Goal: Task Accomplishment & Management: Manage account settings

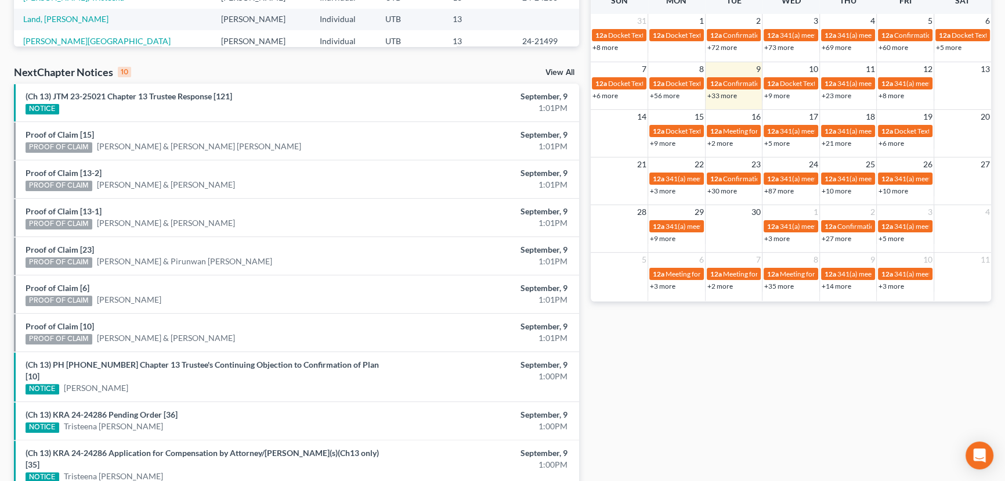
scroll to position [316, 0]
click at [107, 97] on link "(Ch 13) JTM 23-25021 Chapter 13 Trustee Response [121]" at bounding box center [129, 96] width 207 height 10
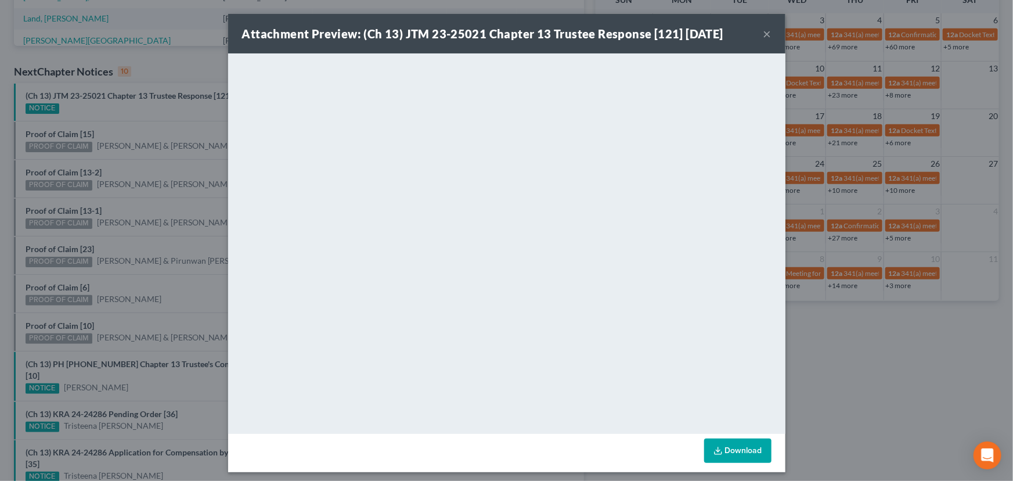
click at [150, 111] on div "Attachment Preview: (Ch 13) JTM 23-25021 Chapter 13 Trustee Response [121] 09/0…" at bounding box center [506, 240] width 1013 height 481
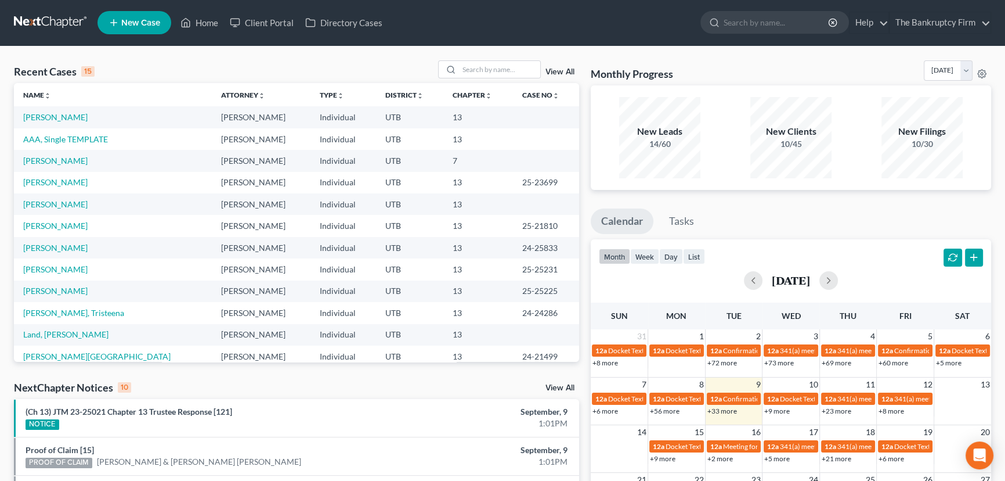
scroll to position [0, 0]
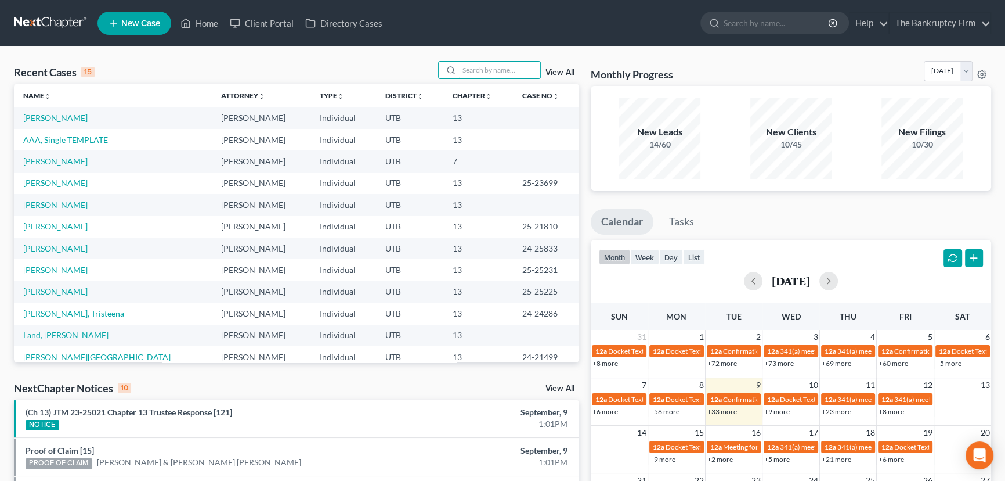
drag, startPoint x: 466, startPoint y: 66, endPoint x: 514, endPoint y: 85, distance: 51.6
click at [467, 66] on input "search" at bounding box center [499, 70] width 81 height 17
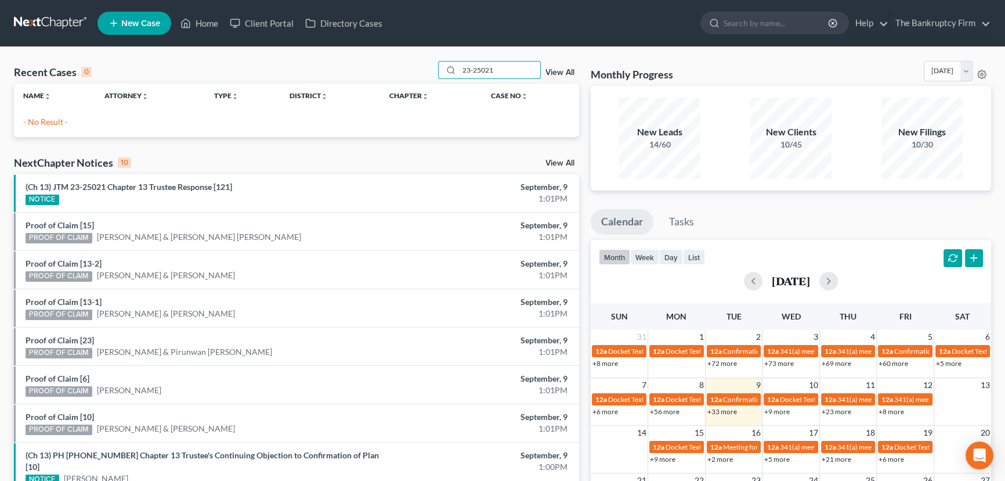
drag, startPoint x: 509, startPoint y: 73, endPoint x: 433, endPoint y: 71, distance: 75.5
click at [434, 71] on div "Recent Cases 0 23-25021 View All" at bounding box center [296, 72] width 565 height 23
type input "Lastra"
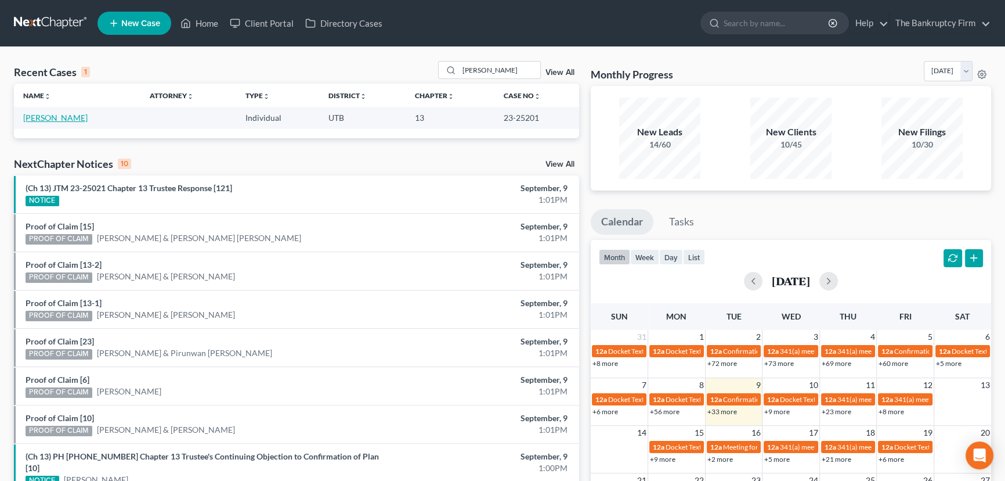
click at [52, 118] on link "Lastra, Katrina" at bounding box center [55, 118] width 64 height 10
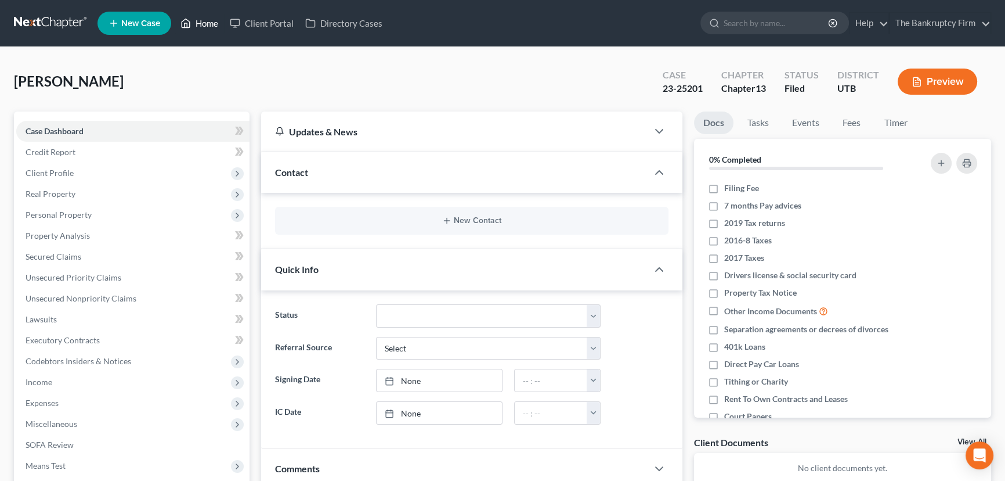
click at [211, 23] on link "Home" at bounding box center [199, 23] width 49 height 21
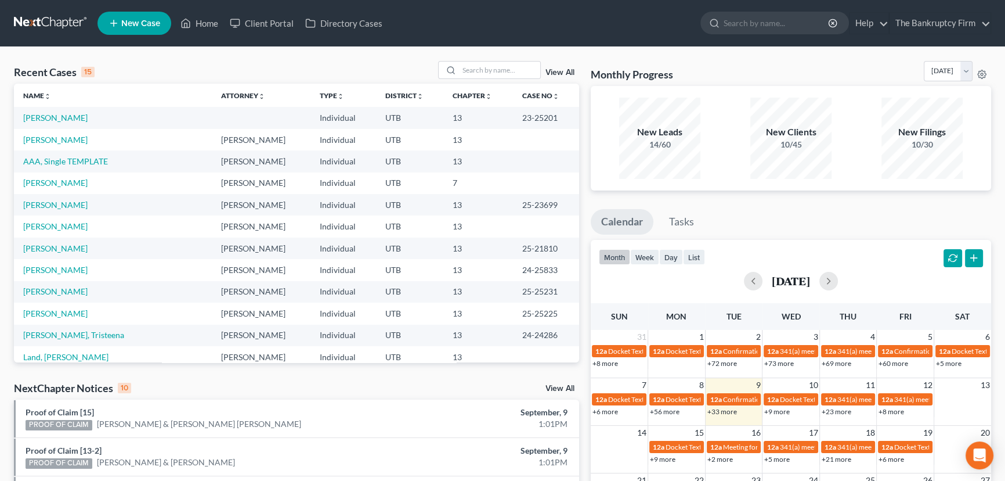
click at [547, 388] on link "View All" at bounding box center [560, 388] width 29 height 8
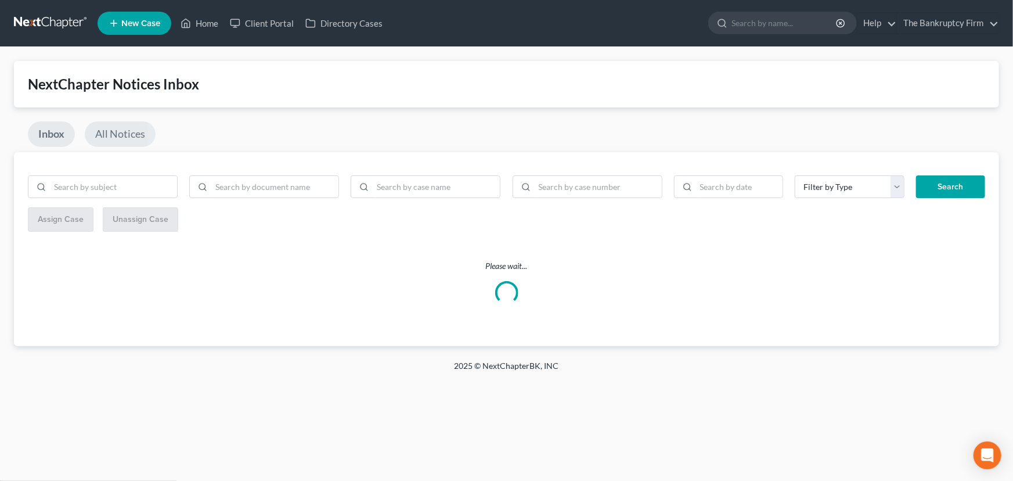
click at [110, 138] on link "All Notices" at bounding box center [120, 134] width 71 height 26
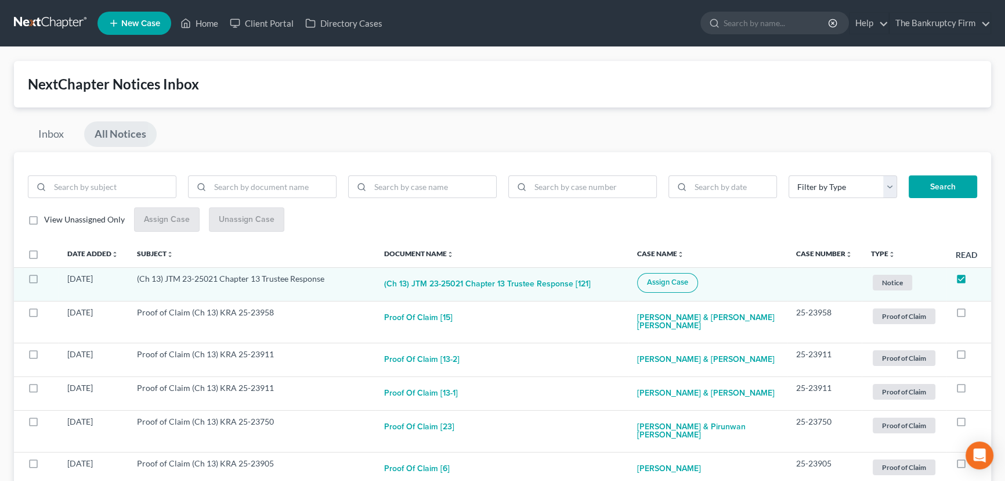
click at [44, 221] on label "View Unassigned Only" at bounding box center [84, 220] width 81 height 12
click at [49, 221] on input "View Unassigned Only" at bounding box center [53, 218] width 8 height 8
checkbox input "true"
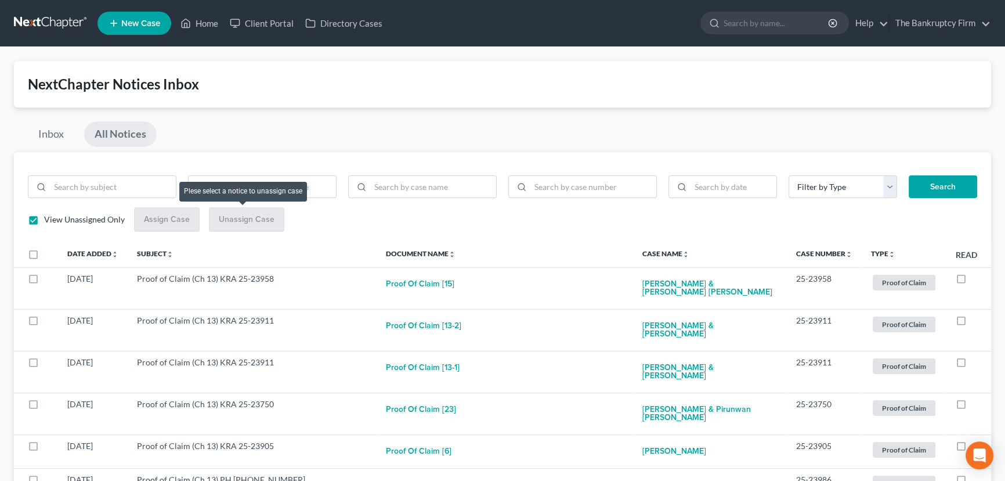
click at [239, 219] on div "Unassign Case" at bounding box center [246, 219] width 75 height 24
click at [408, 186] on input "search" at bounding box center [433, 187] width 126 height 22
type input "Lastra"
click at [909, 175] on button "Search" at bounding box center [943, 186] width 68 height 23
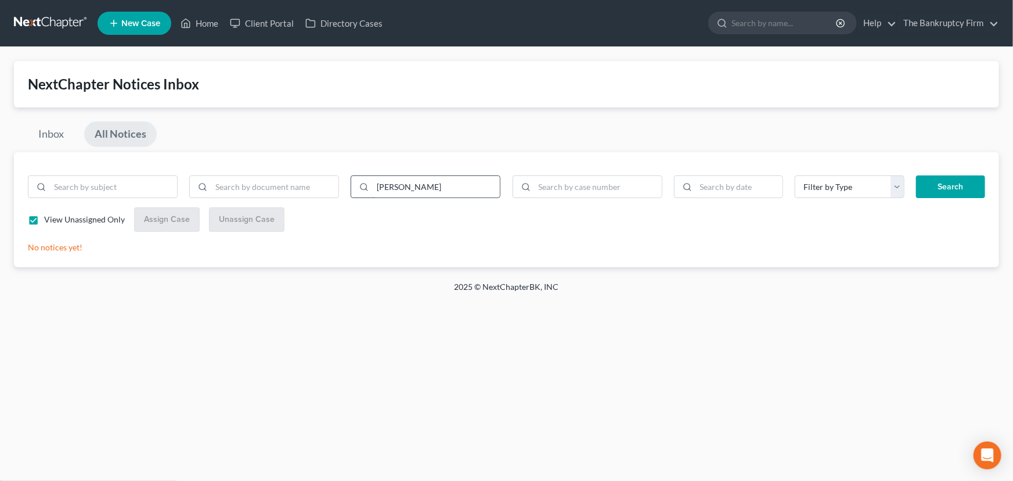
drag, startPoint x: 408, startPoint y: 187, endPoint x: 374, endPoint y: 192, distance: 34.0
click at [374, 192] on input "Lastra" at bounding box center [436, 187] width 127 height 22
click at [562, 185] on input "search" at bounding box center [598, 187] width 127 height 22
type input "23-25"
click at [916, 175] on button "Search" at bounding box center [950, 186] width 69 height 23
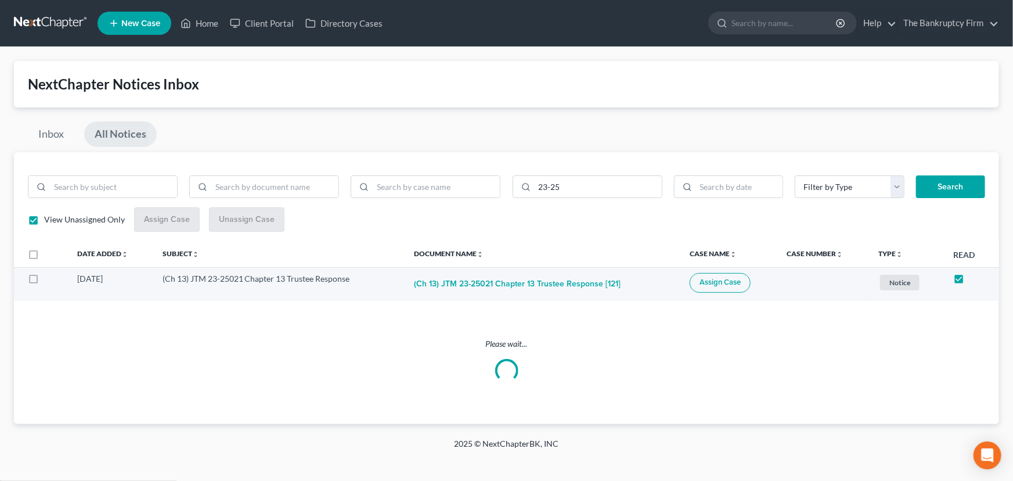
click at [721, 283] on span "Assign Case" at bounding box center [719, 281] width 41 height 9
checkbox input "true"
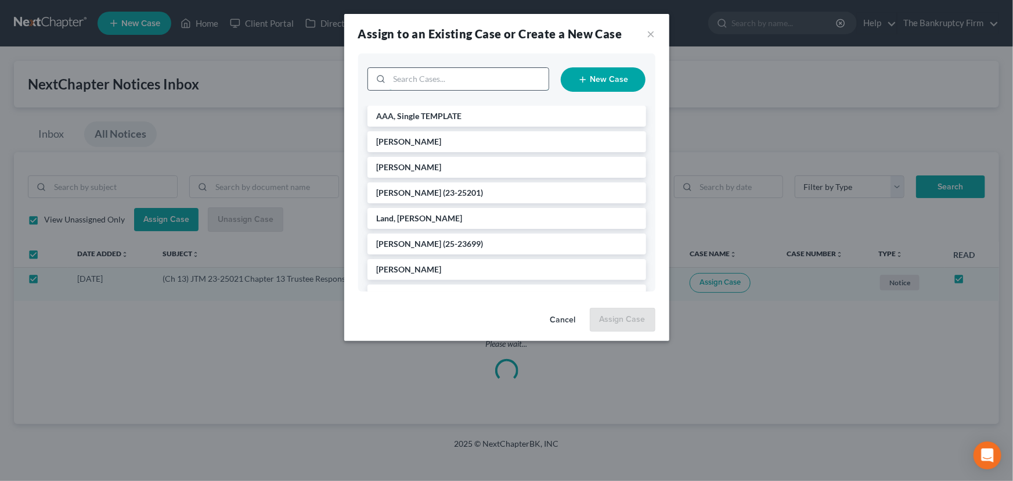
click at [405, 78] on input "search" at bounding box center [469, 79] width 159 height 22
click at [425, 191] on span "Lastra, Katrina" at bounding box center [409, 192] width 65 height 10
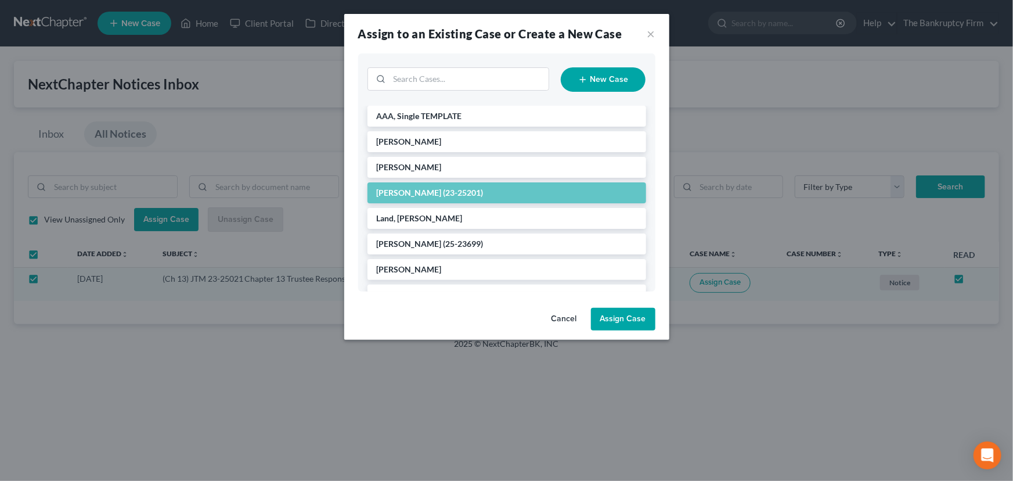
click at [626, 320] on button "Assign Case" at bounding box center [623, 319] width 64 height 23
checkbox input "false"
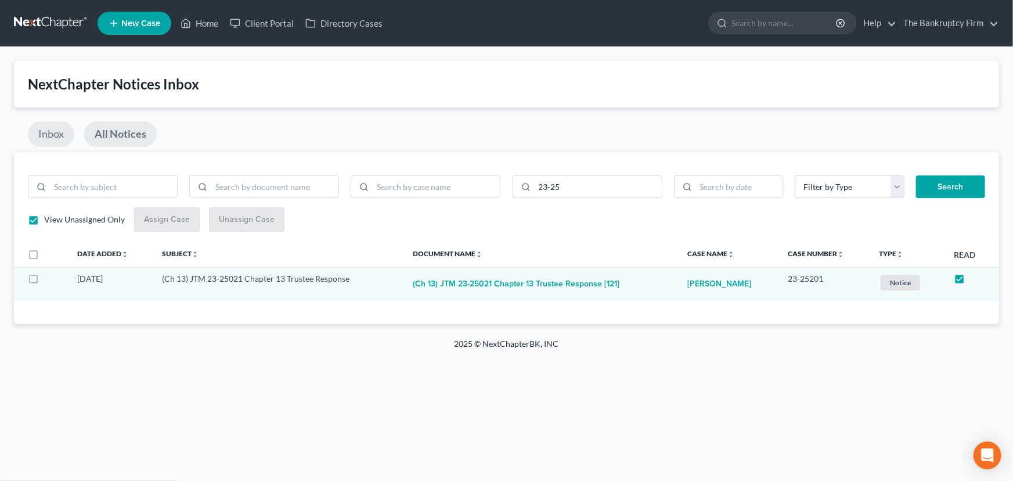
click at [51, 135] on link "Inbox" at bounding box center [51, 134] width 46 height 26
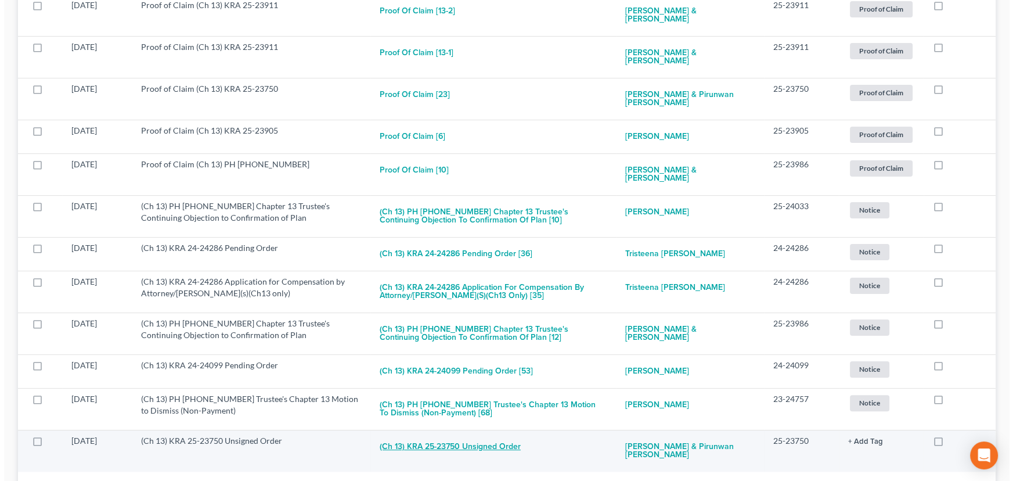
scroll to position [192, 0]
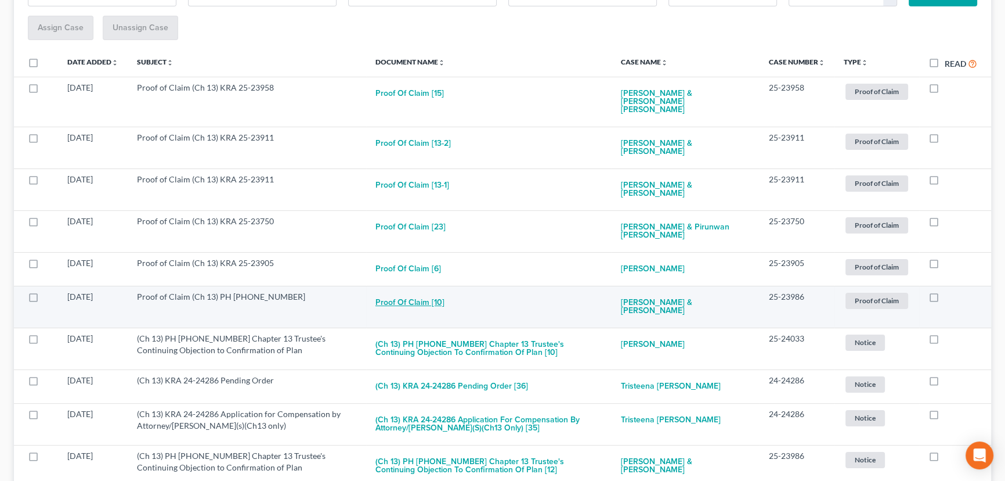
click at [421, 291] on button "Proof of Claim [10]" at bounding box center [410, 302] width 69 height 23
checkbox input "true"
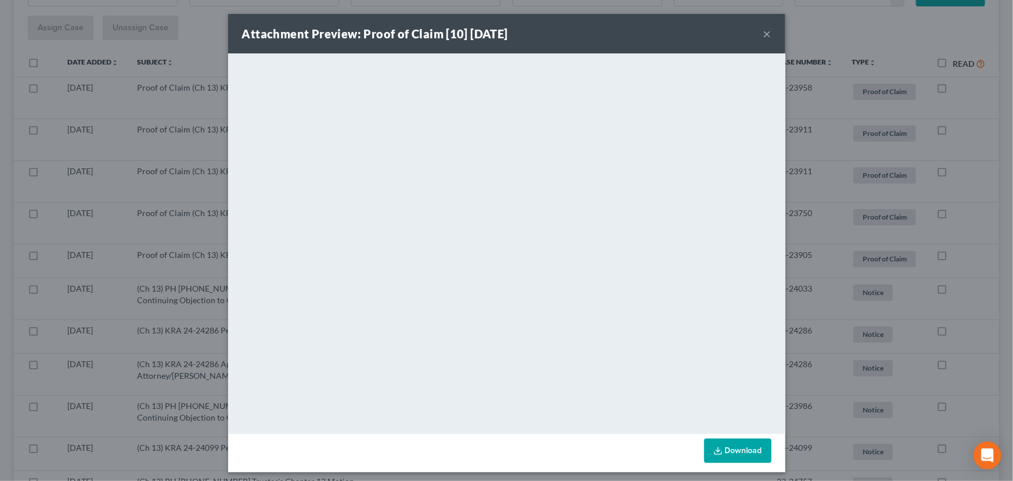
click at [763, 33] on button "×" at bounding box center [767, 34] width 8 height 14
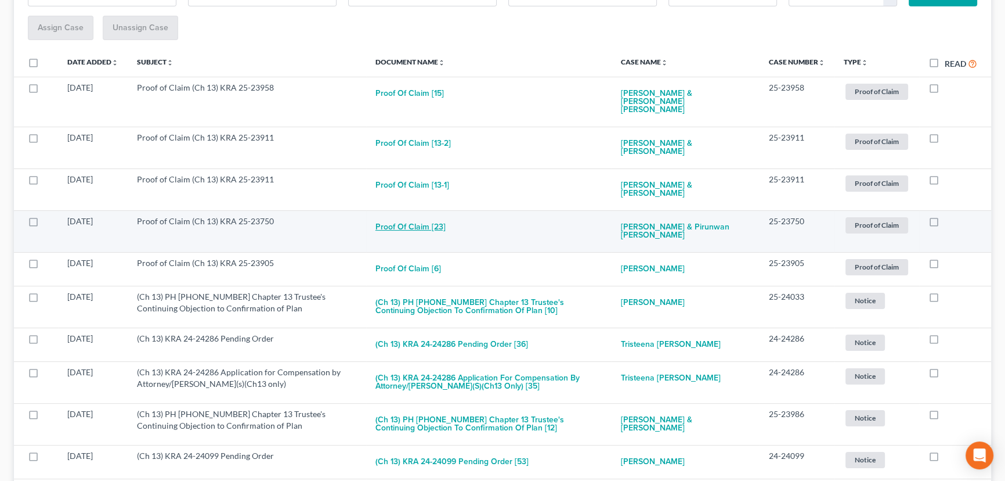
click at [410, 215] on button "Proof of Claim [23]" at bounding box center [411, 226] width 70 height 23
checkbox input "true"
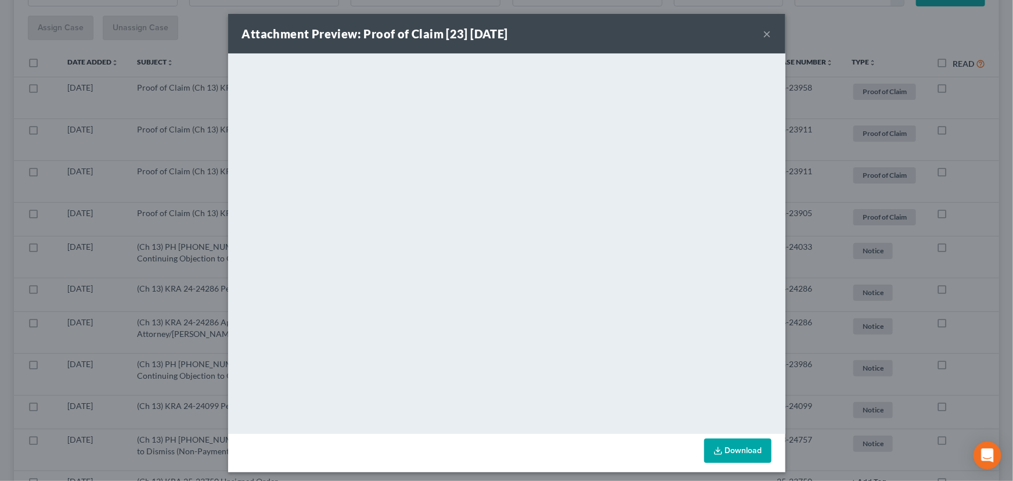
click at [763, 34] on button "×" at bounding box center [767, 34] width 8 height 14
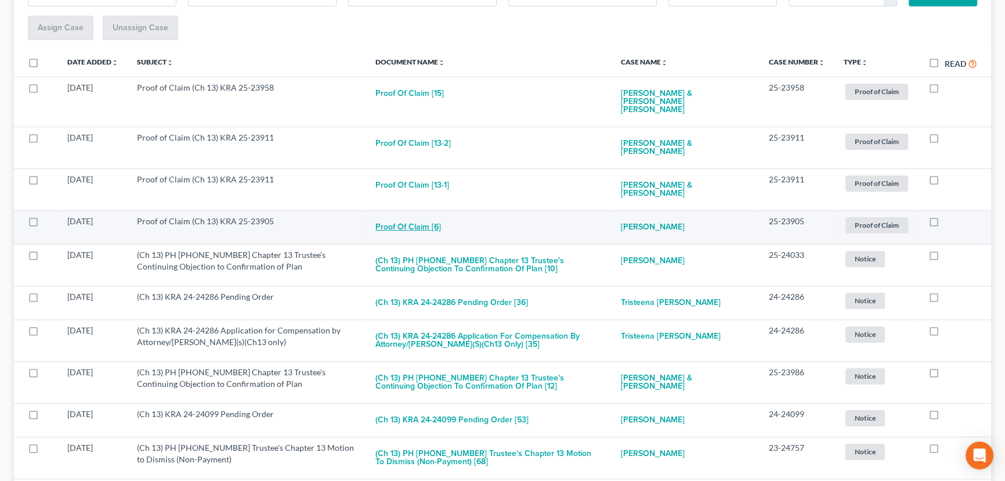
click at [414, 215] on button "Proof of Claim [6]" at bounding box center [409, 226] width 66 height 23
checkbox input "true"
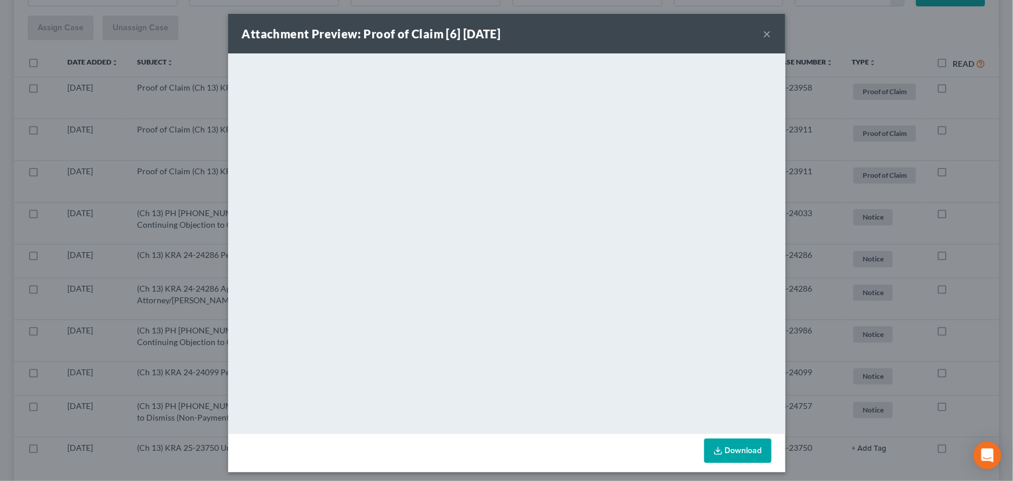
click at [765, 34] on button "×" at bounding box center [767, 34] width 8 height 14
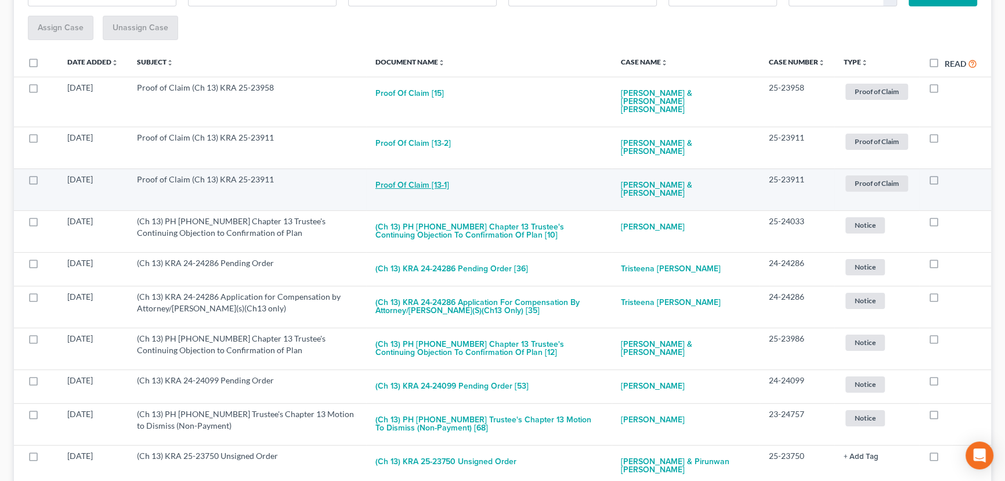
click at [417, 174] on button "Proof of Claim [13-1]" at bounding box center [413, 185] width 74 height 23
checkbox input "true"
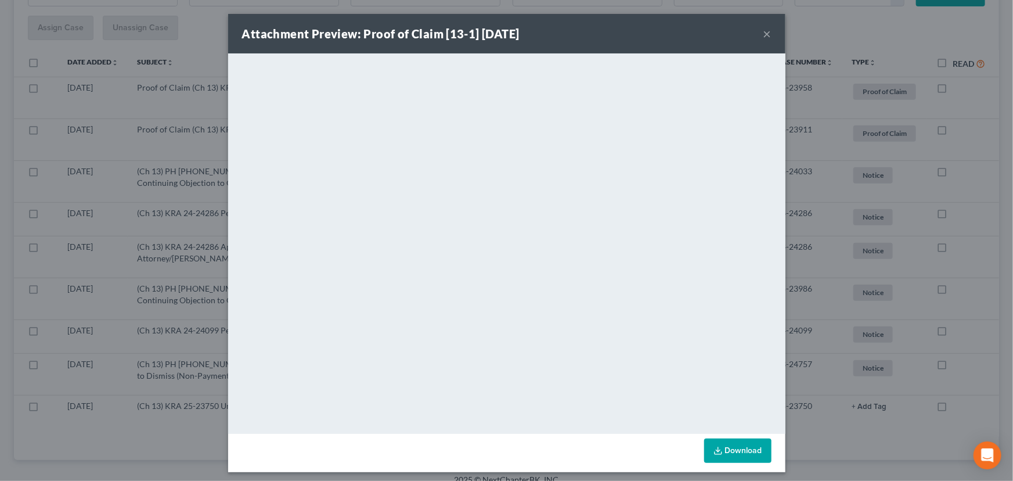
click at [763, 35] on button "×" at bounding box center [767, 34] width 8 height 14
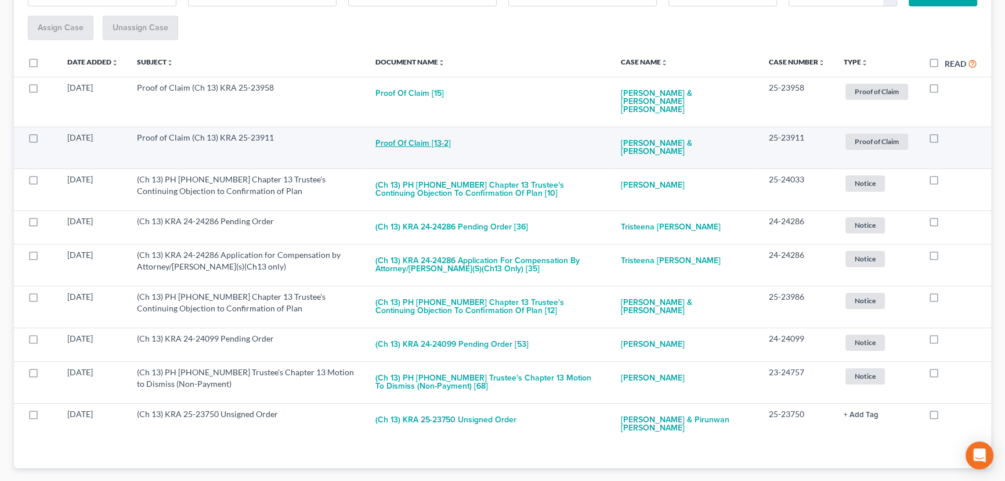
click at [421, 132] on button "Proof of Claim [13-2]" at bounding box center [413, 143] width 75 height 23
checkbox input "true"
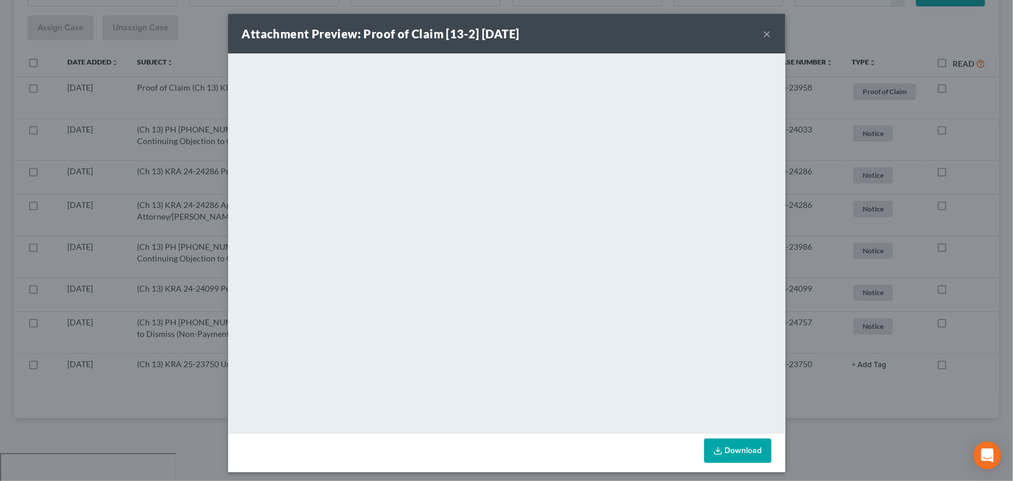
scroll to position [154, 0]
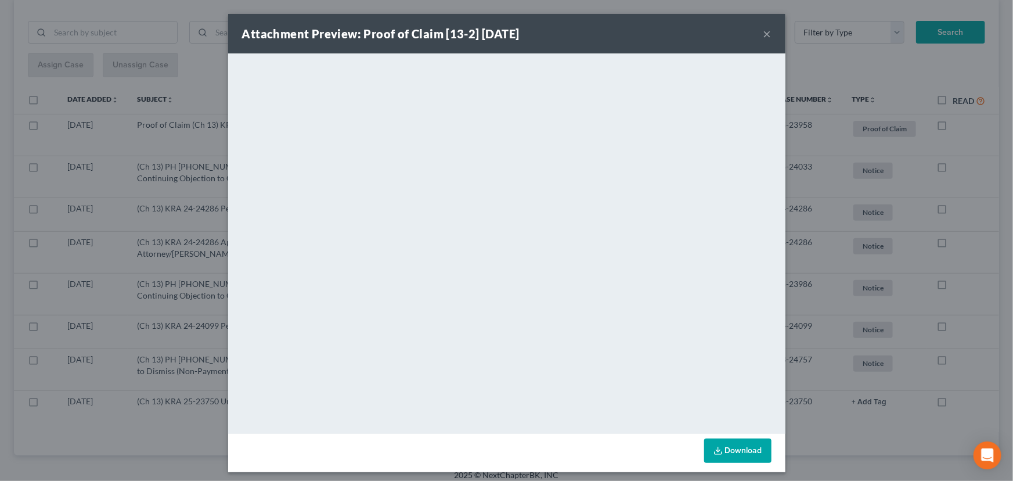
click at [769, 32] on div "Attachment Preview: Proof of Claim [13-2] 09/09/2025 ×" at bounding box center [506, 33] width 557 height 39
click at [763, 34] on button "×" at bounding box center [767, 34] width 8 height 14
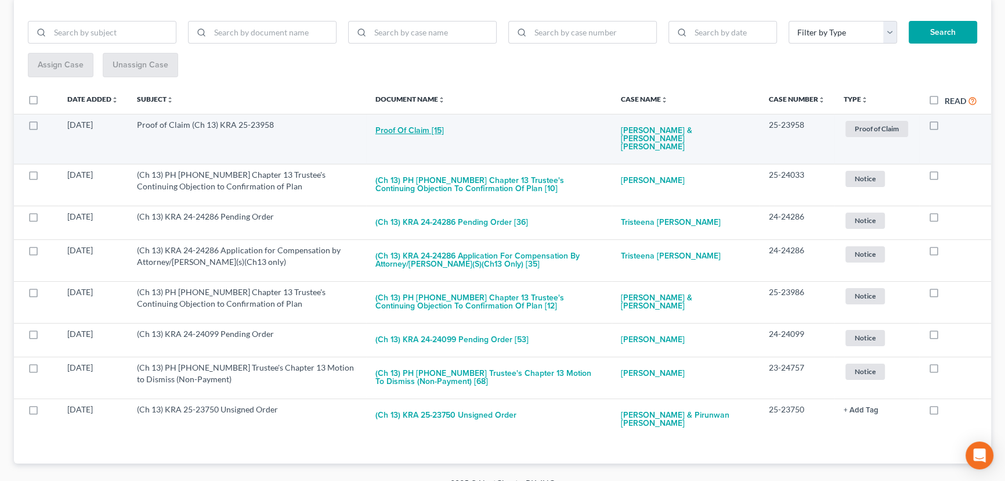
click at [402, 129] on button "Proof of Claim [15]" at bounding box center [410, 130] width 68 height 23
checkbox input "true"
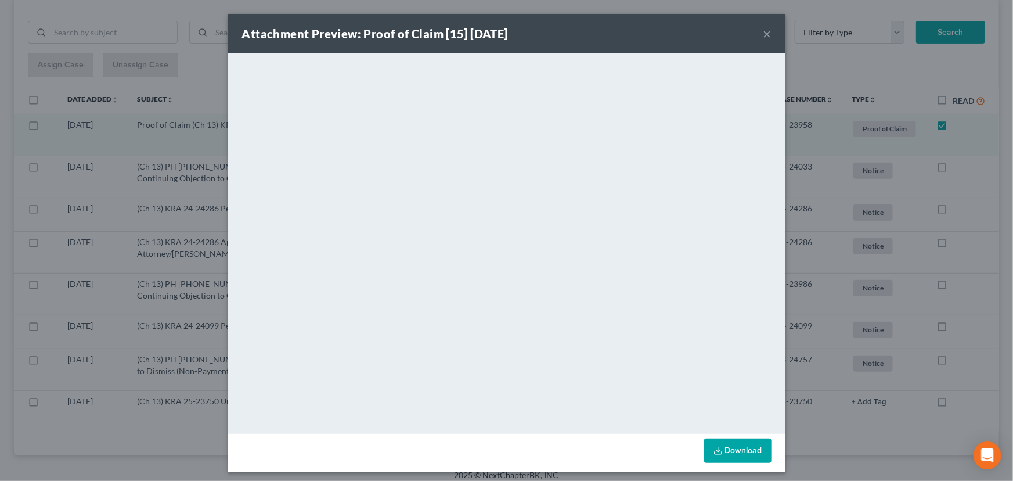
scroll to position [121, 0]
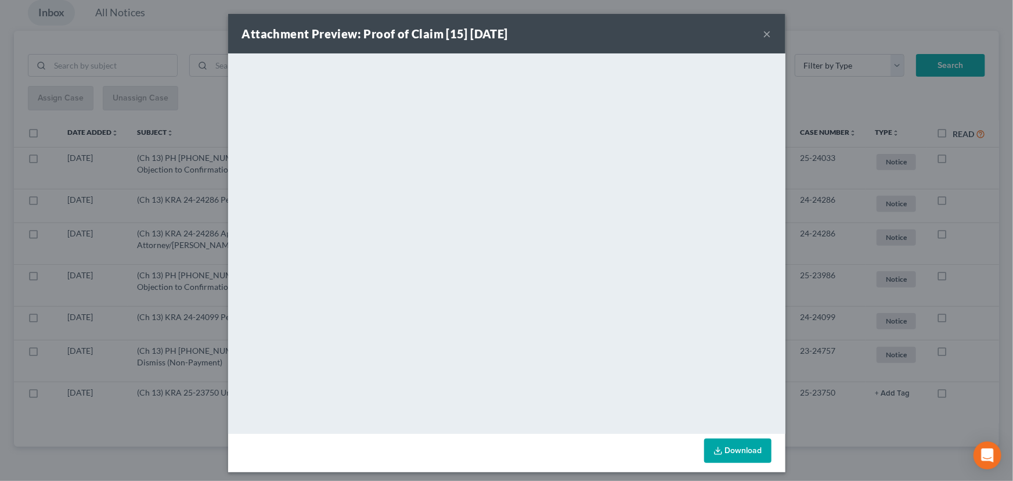
click at [763, 34] on button "×" at bounding box center [767, 34] width 8 height 14
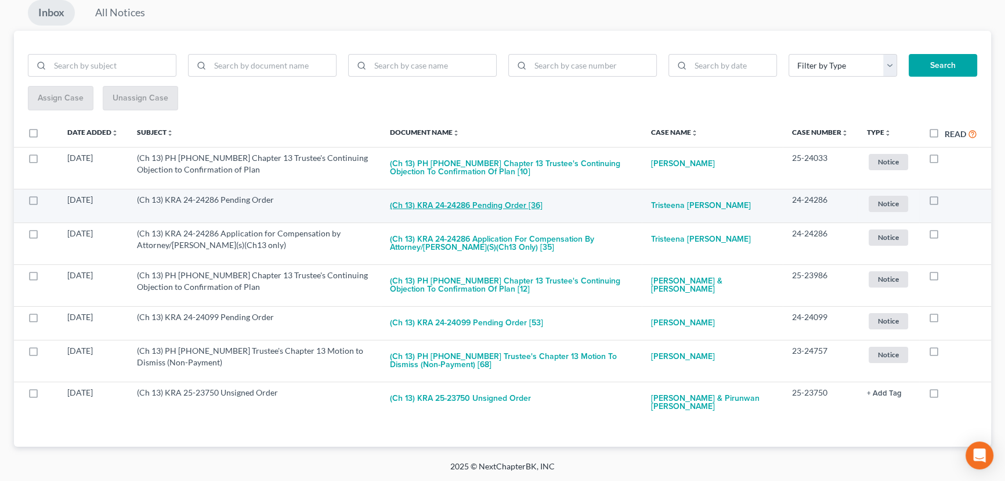
click at [443, 204] on button "(Ch 13) KRA 24-24286 Pending Order [36]" at bounding box center [466, 205] width 153 height 23
checkbox input "true"
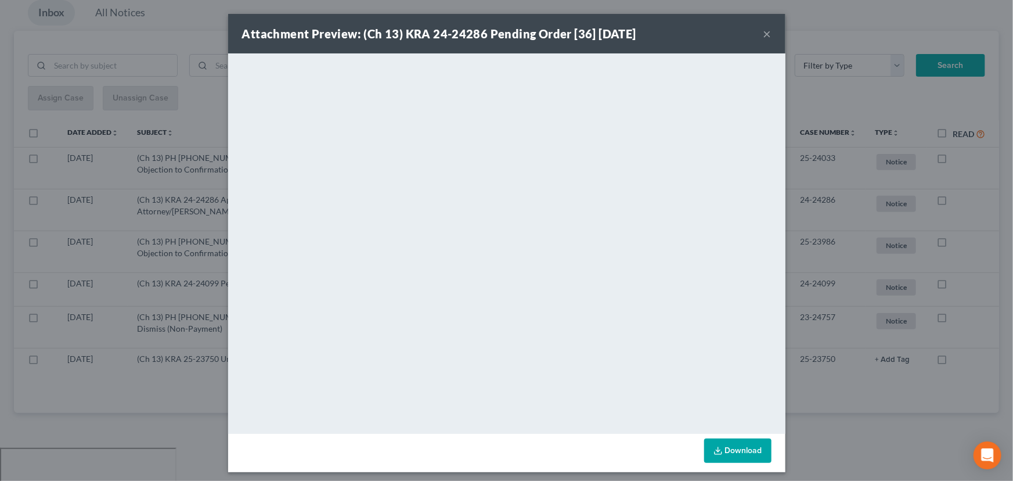
scroll to position [87, 0]
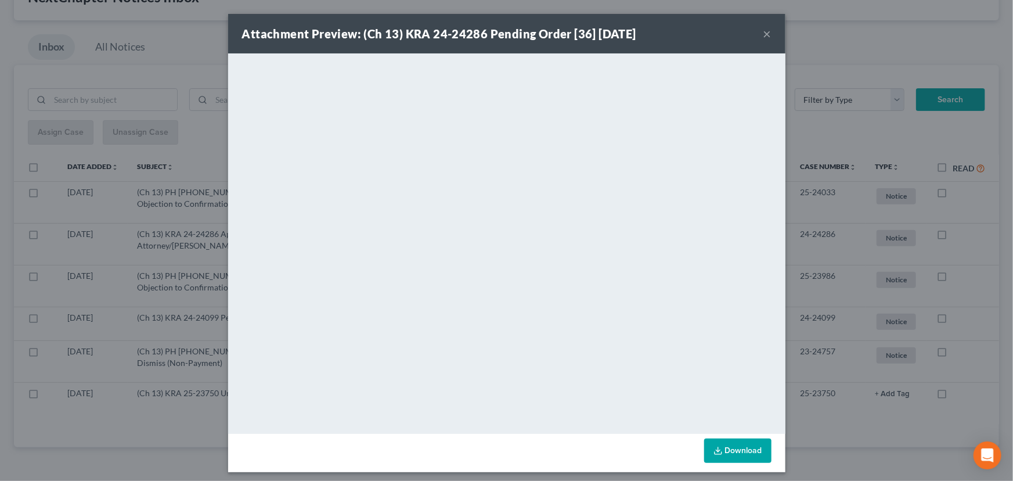
click at [765, 33] on button "×" at bounding box center [767, 34] width 8 height 14
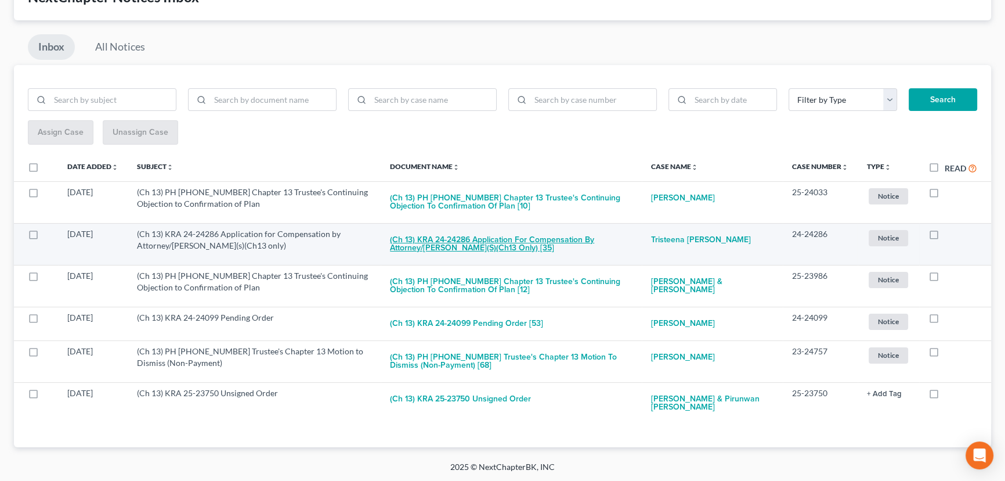
click at [491, 237] on button "(Ch 13) KRA 24-24286 Application for Compensation by Attorney/Debtor(s)(Ch13 on…" at bounding box center [511, 243] width 243 height 31
checkbox input "true"
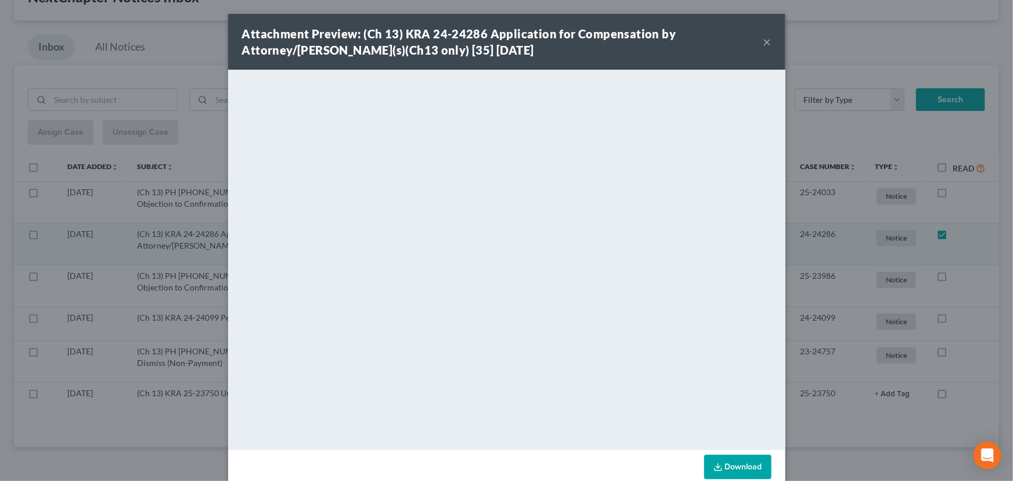
scroll to position [46, 0]
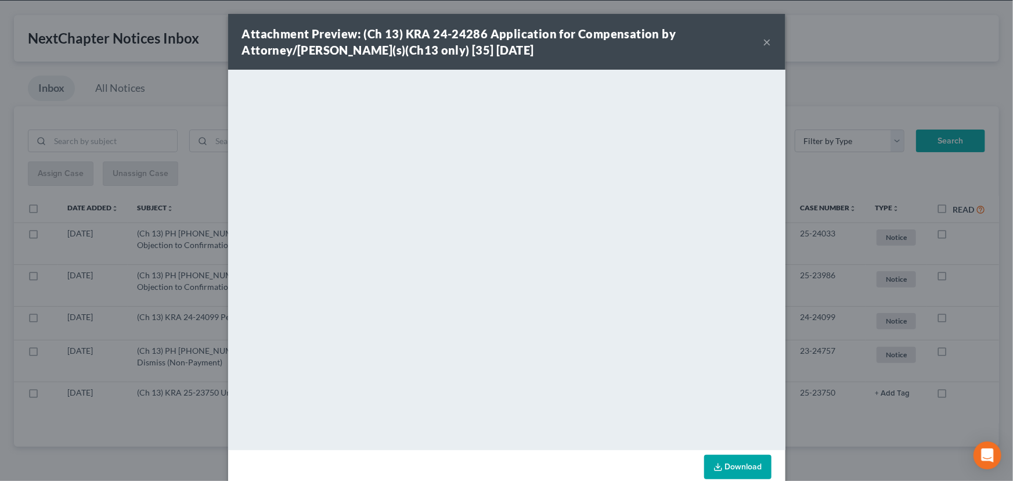
click at [197, 105] on div "Attachment Preview: (Ch 13) KRA 24-24286 Application for Compensation by Attorn…" at bounding box center [506, 240] width 1013 height 481
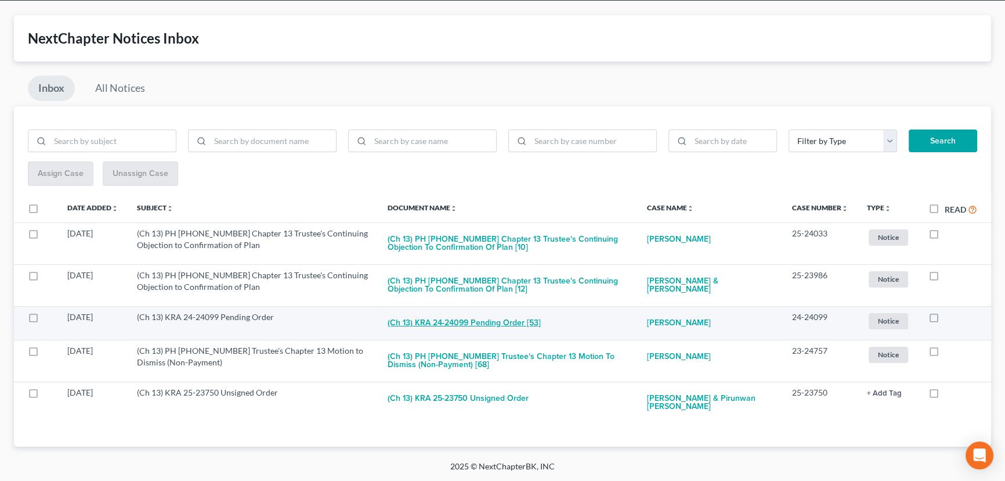
click at [487, 320] on button "(Ch 13) KRA 24-24099 Pending Order [53]" at bounding box center [464, 322] width 153 height 23
checkbox input "true"
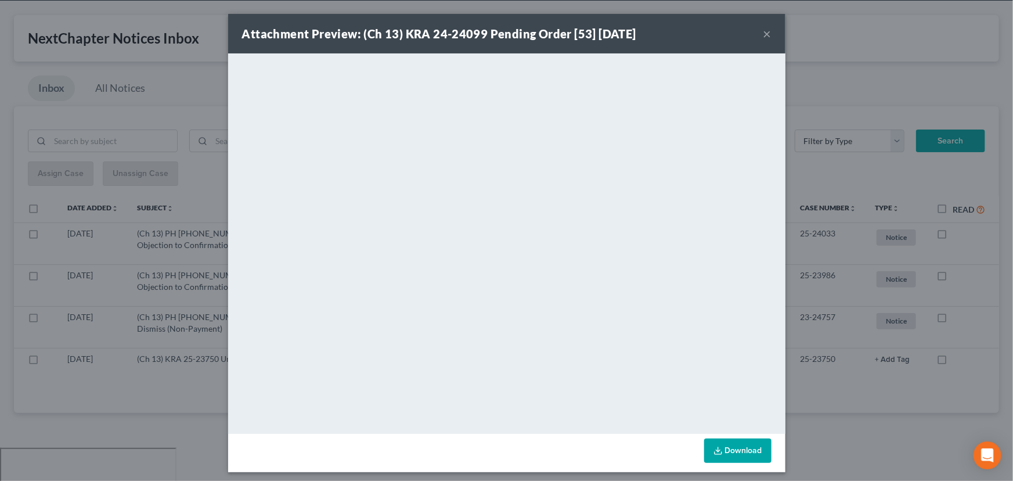
scroll to position [12, 0]
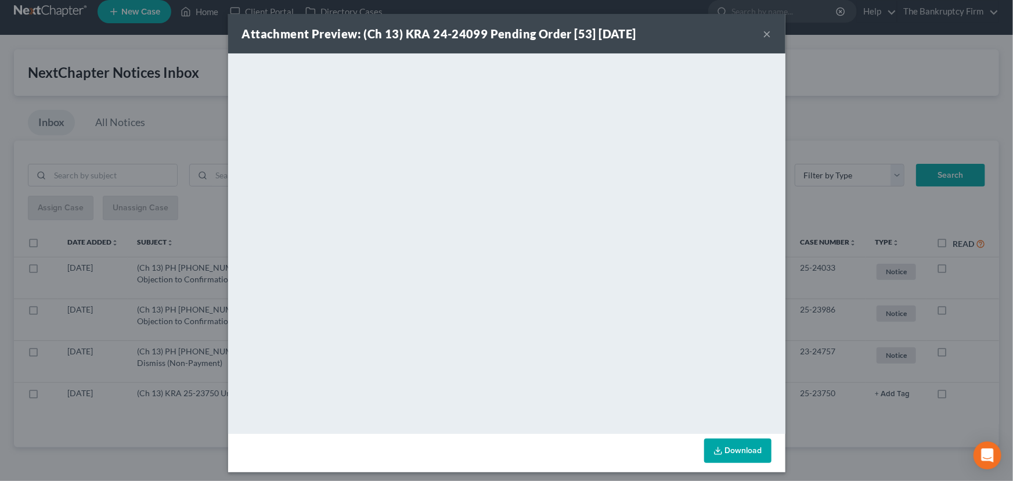
drag, startPoint x: 193, startPoint y: 215, endPoint x: 204, endPoint y: 216, distance: 11.7
click at [193, 215] on div "Attachment Preview: (Ch 13) KRA 24-24099 Pending Order [53] 09/09/2025 × <objec…" at bounding box center [506, 240] width 1013 height 481
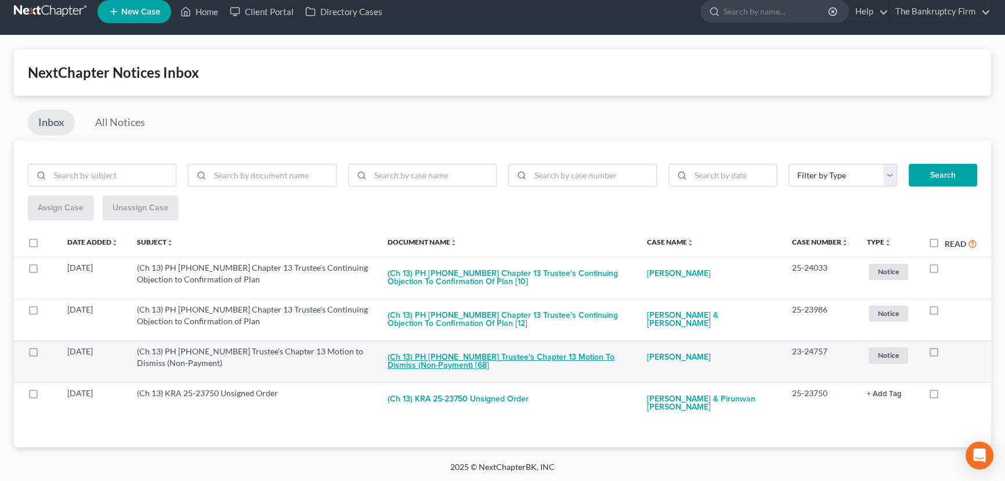
click at [502, 355] on button "(Ch 13) PH 23-24757 Trustee's Chapter 13 Motion to Dismiss (Non-Payment) [68]" at bounding box center [508, 360] width 241 height 31
checkbox input "true"
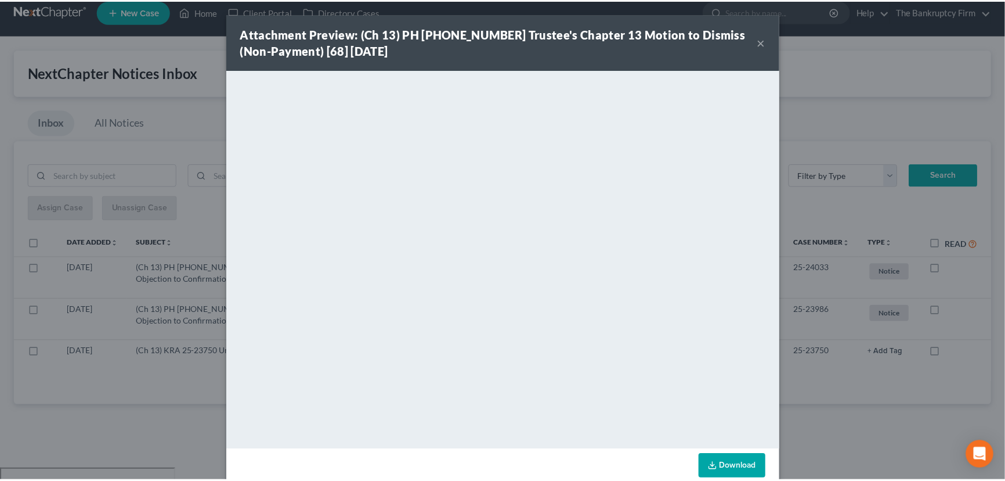
scroll to position [0, 0]
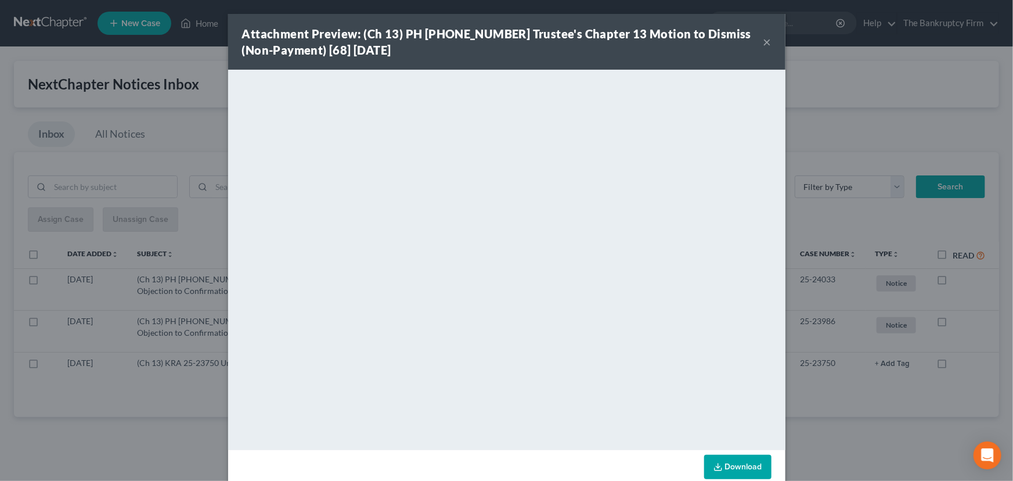
click at [763, 41] on button "×" at bounding box center [767, 42] width 8 height 14
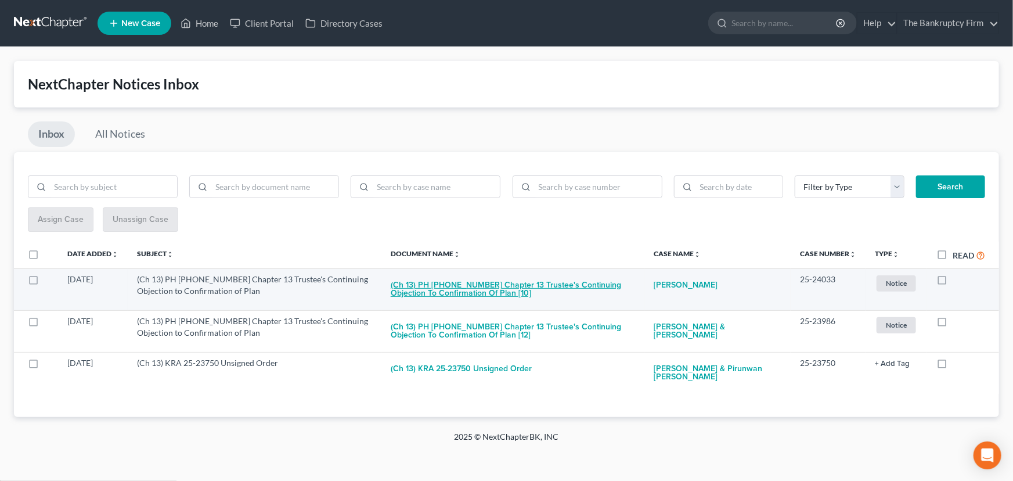
click at [458, 283] on button "(Ch 13) PH 25-24033 Chapter 13 Trustee's Continuing Objection to Confirmation o…" at bounding box center [513, 288] width 244 height 31
checkbox input "true"
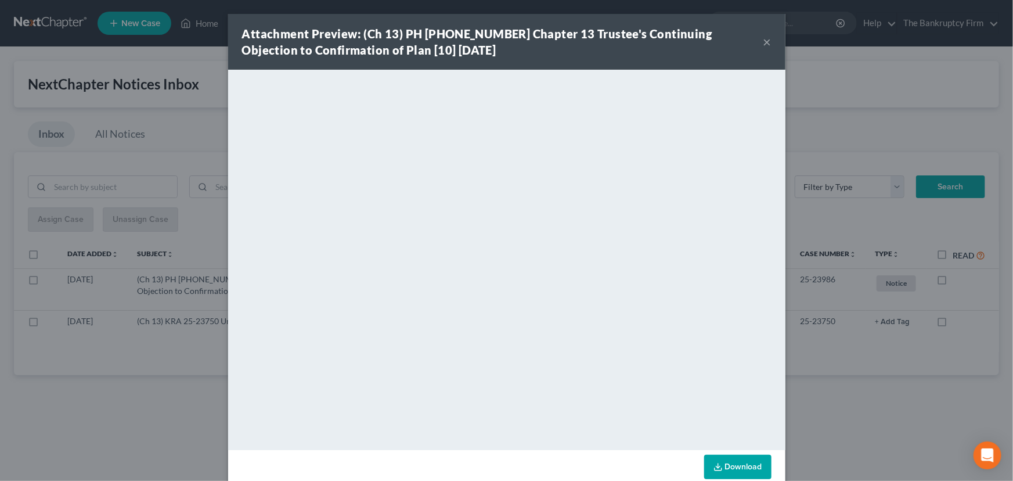
click at [763, 44] on button "×" at bounding box center [767, 42] width 8 height 14
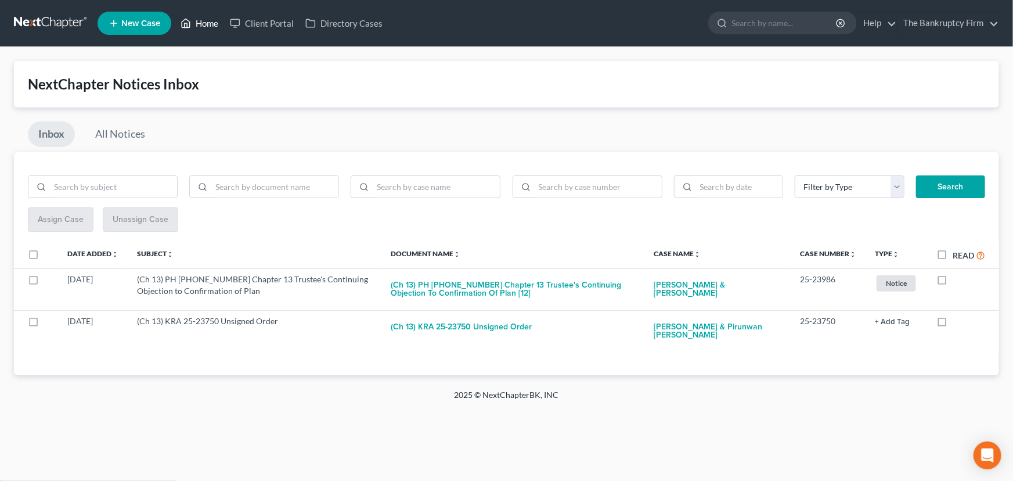
click at [209, 23] on link "Home" at bounding box center [199, 23] width 49 height 21
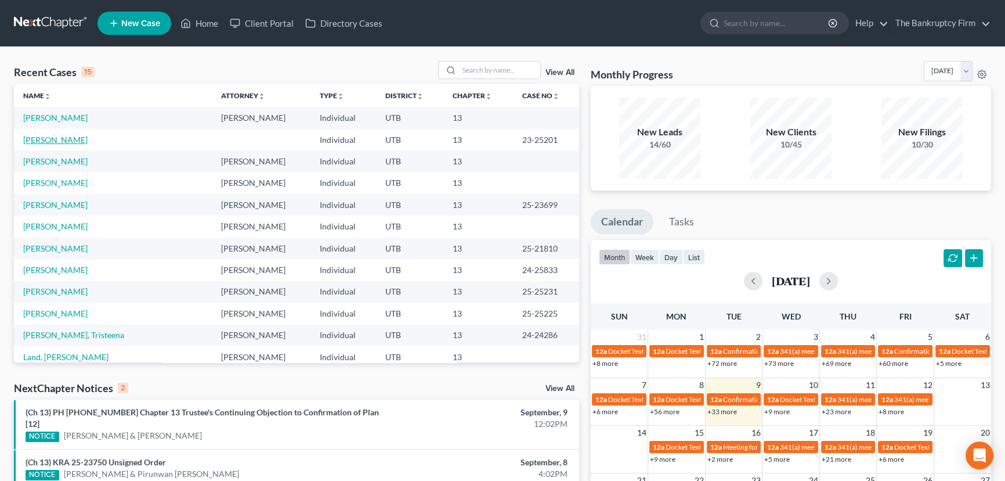
click at [62, 139] on link "Lastra, Katrina" at bounding box center [55, 140] width 64 height 10
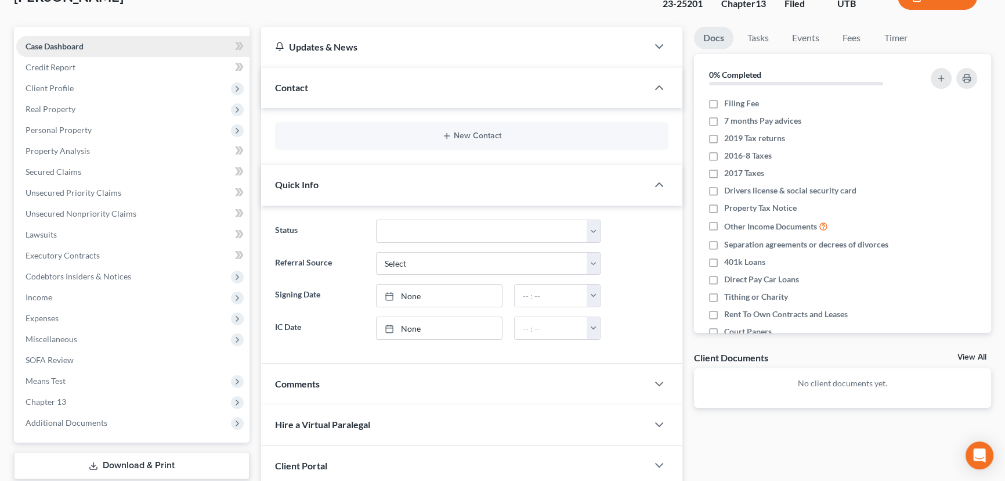
scroll to position [15, 0]
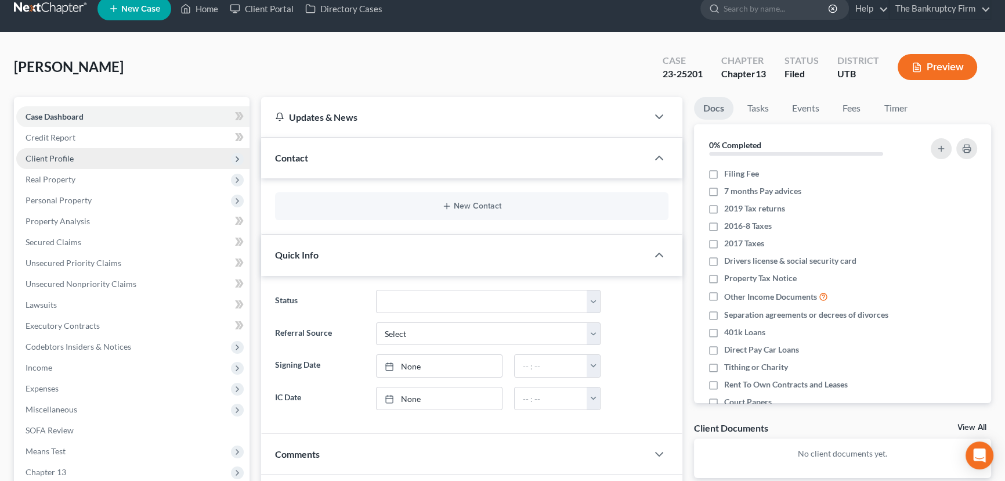
click at [46, 154] on span "Client Profile" at bounding box center [50, 158] width 48 height 10
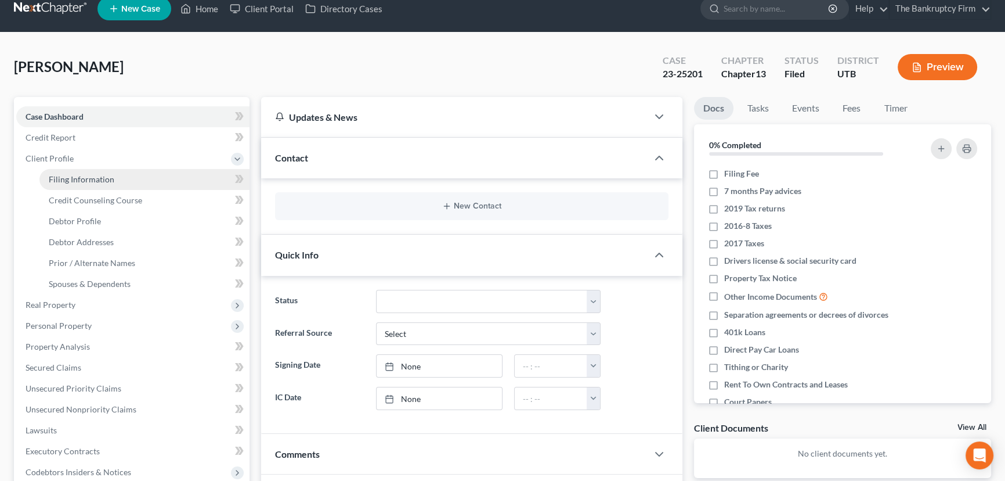
click at [82, 179] on span "Filing Information" at bounding box center [82, 179] width 66 height 10
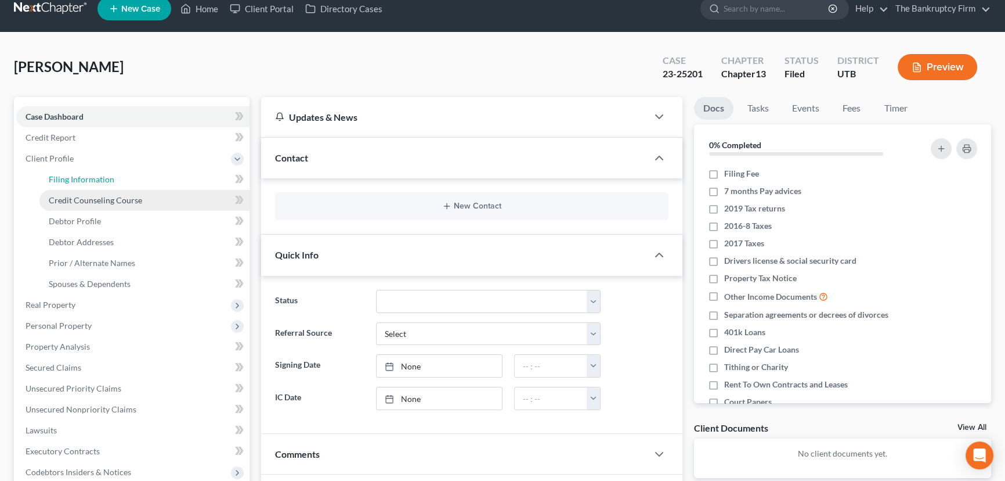
select select "1"
select select "0"
select select "3"
select select "46"
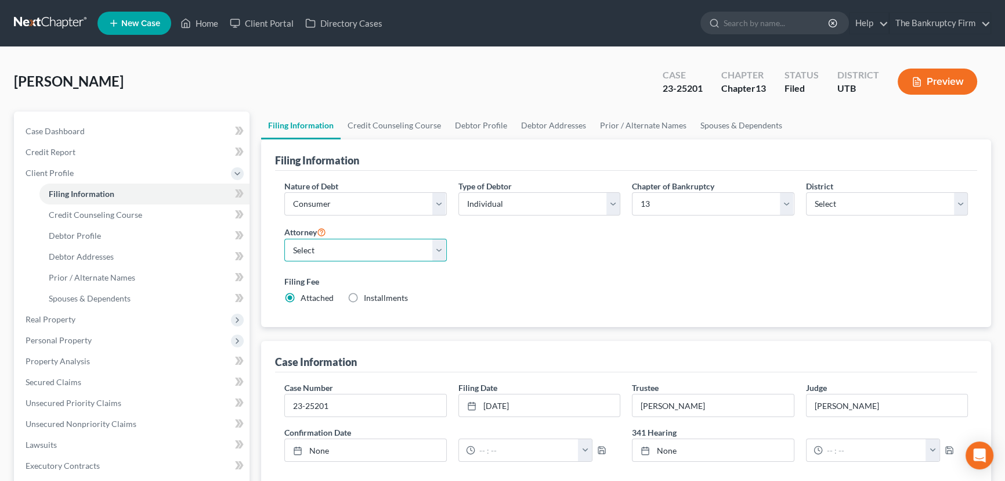
click at [438, 250] on select "Select Kent Winward - UTB" at bounding box center [365, 250] width 163 height 23
select select "0"
click at [284, 239] on select "Select Kent Winward - UTB" at bounding box center [365, 250] width 163 height 23
click at [49, 132] on span "Case Dashboard" at bounding box center [55, 131] width 59 height 10
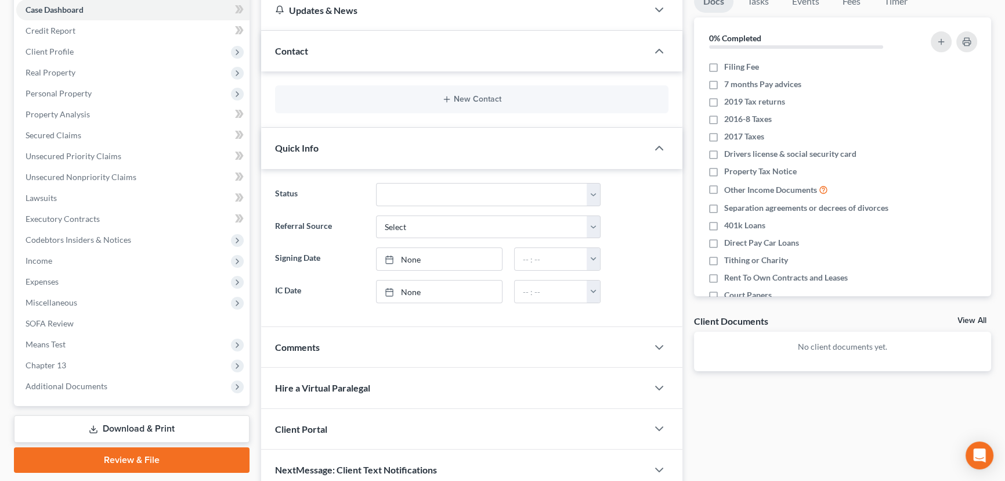
scroll to position [15, 0]
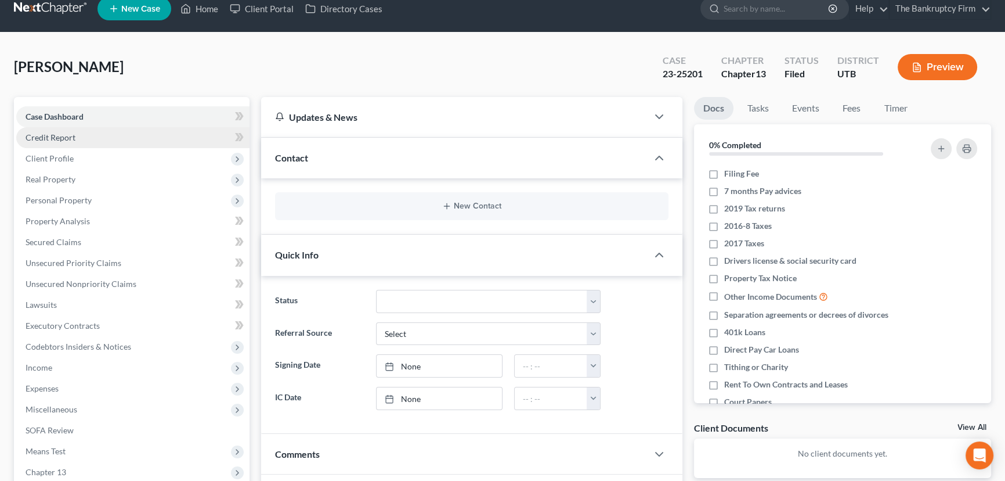
click at [46, 137] on span "Credit Report" at bounding box center [51, 137] width 50 height 10
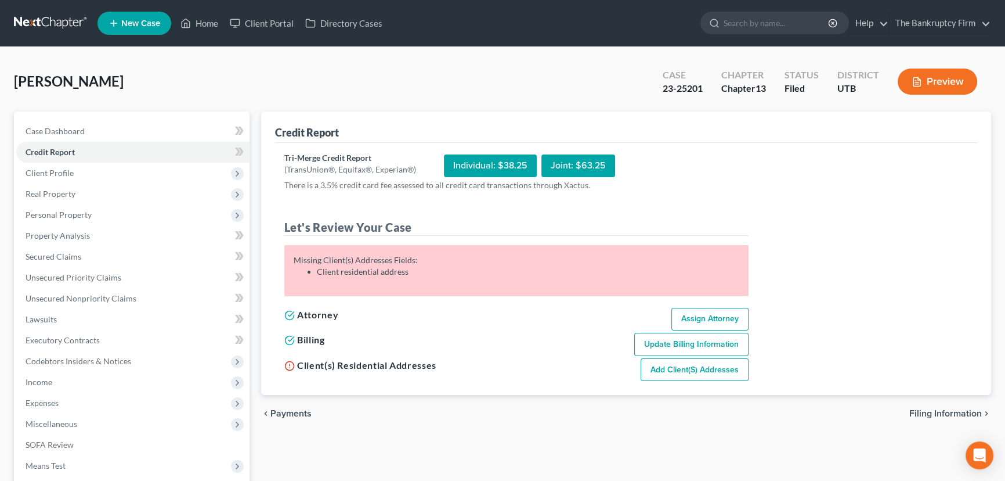
click at [380, 86] on div "Lastra, Katrina Upgraded Case 23-25201 Chapter Chapter 13 Status Filed District…" at bounding box center [503, 86] width 978 height 51
click at [204, 22] on link "Home" at bounding box center [199, 23] width 49 height 21
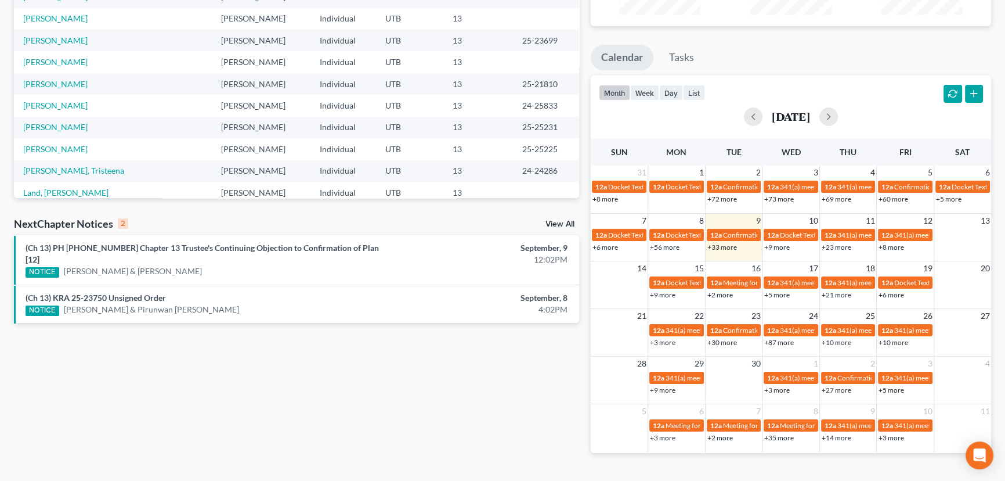
scroll to position [189, 0]
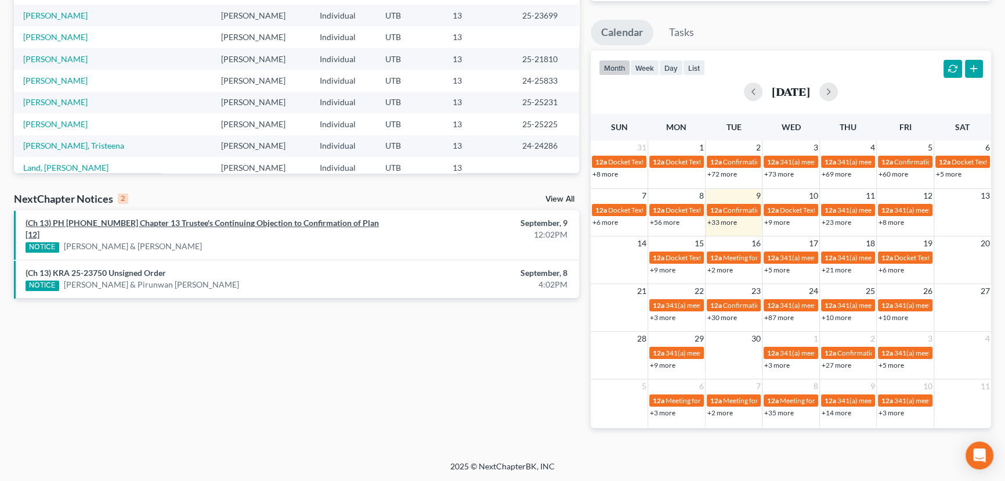
click at [99, 221] on link "(Ch 13) PH 25-23986 Chapter 13 Trustee's Continuing Objection to Confirmation o…" at bounding box center [203, 228] width 354 height 21
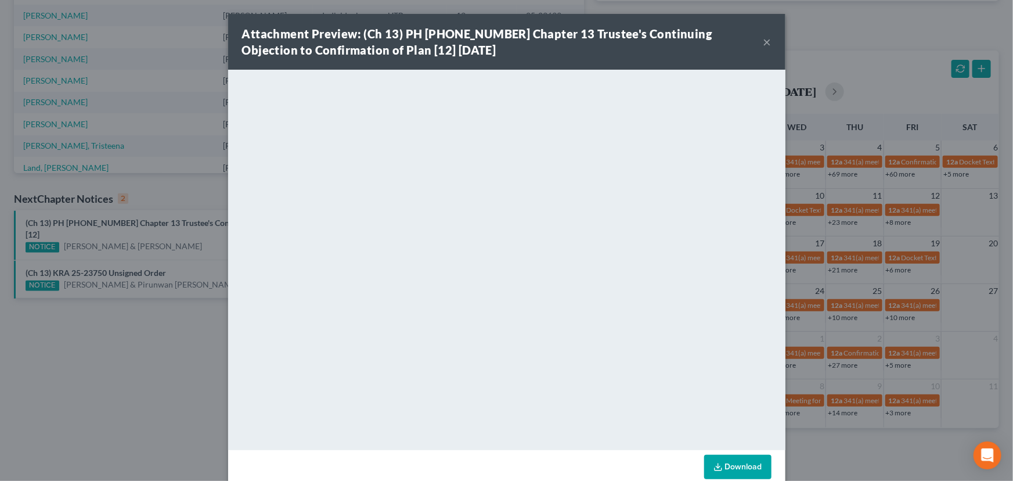
click at [764, 44] on button "×" at bounding box center [767, 42] width 8 height 14
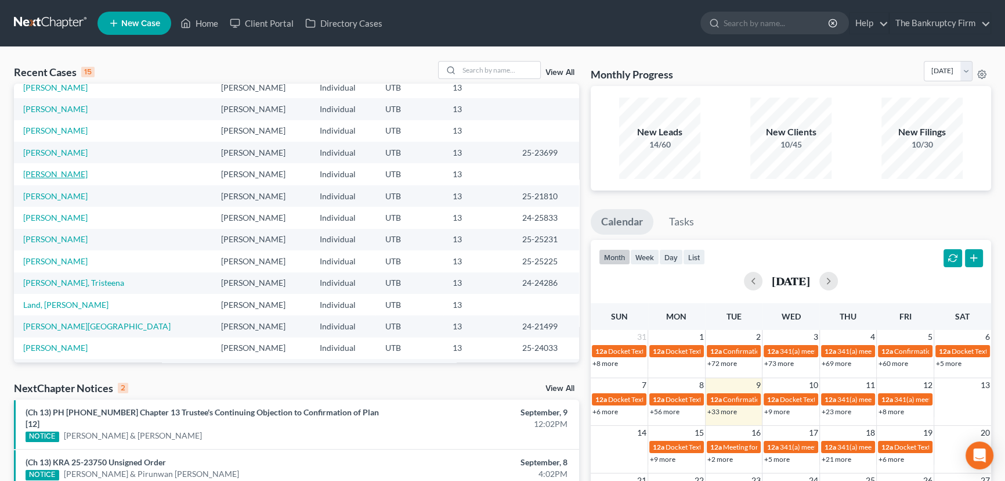
scroll to position [0, 0]
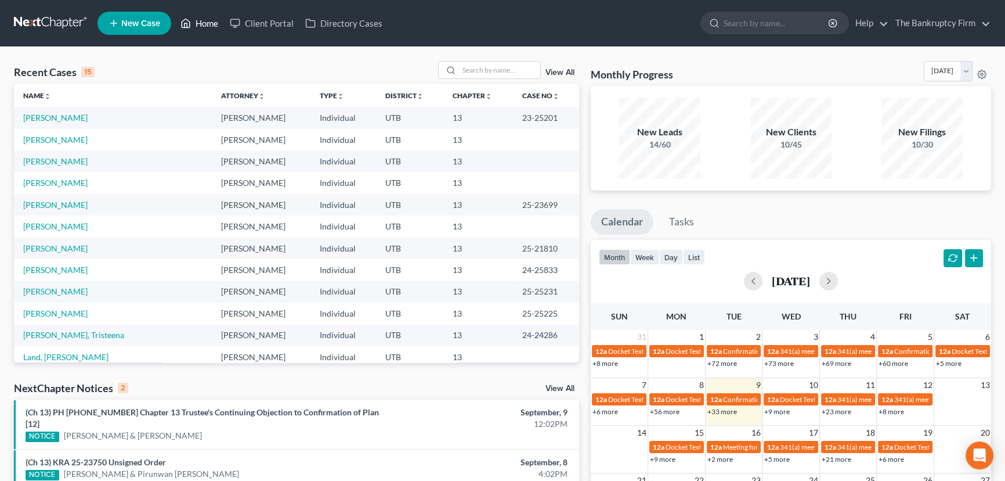
click at [201, 23] on link "Home" at bounding box center [199, 23] width 49 height 21
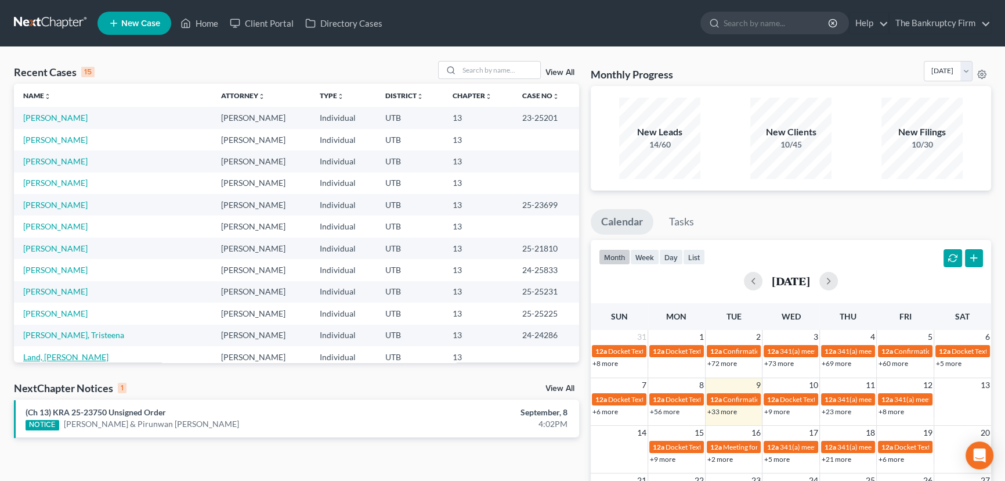
click at [52, 358] on link "Land, [PERSON_NAME]" at bounding box center [65, 357] width 85 height 10
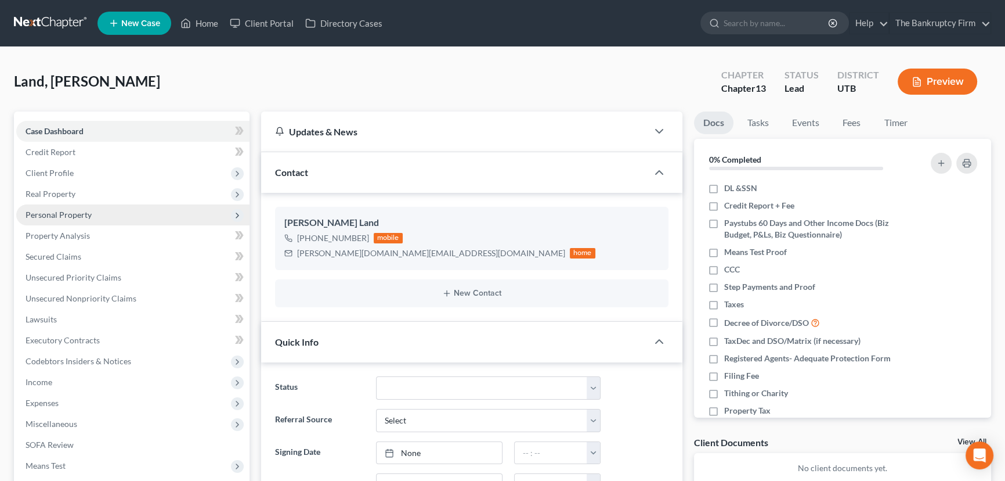
scroll to position [34, 0]
click at [63, 129] on span "Case Dashboard" at bounding box center [55, 131] width 58 height 10
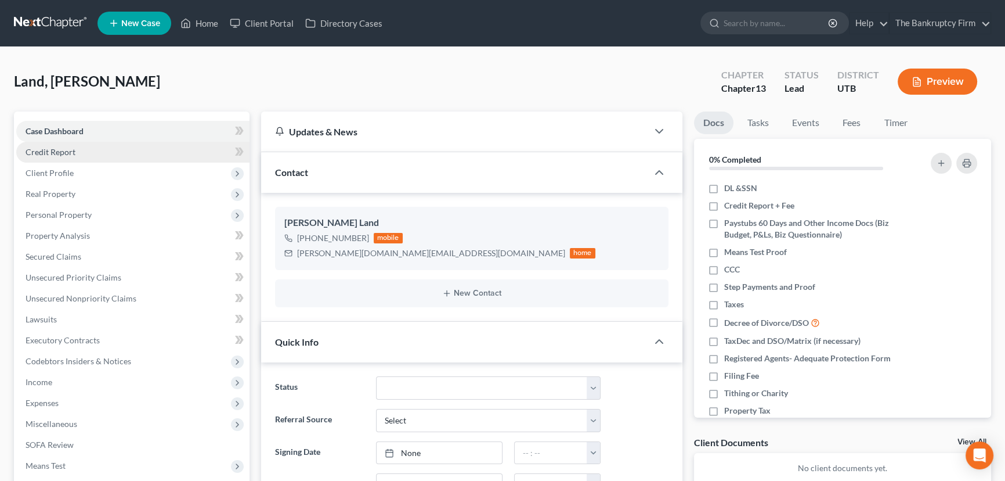
click at [55, 149] on span "Credit Report" at bounding box center [51, 152] width 50 height 10
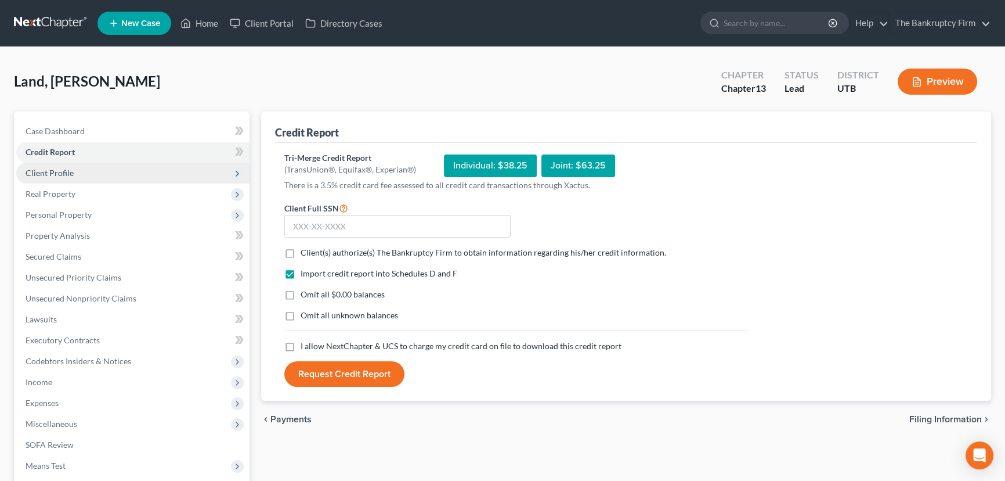
click at [62, 170] on span "Client Profile" at bounding box center [50, 173] width 48 height 10
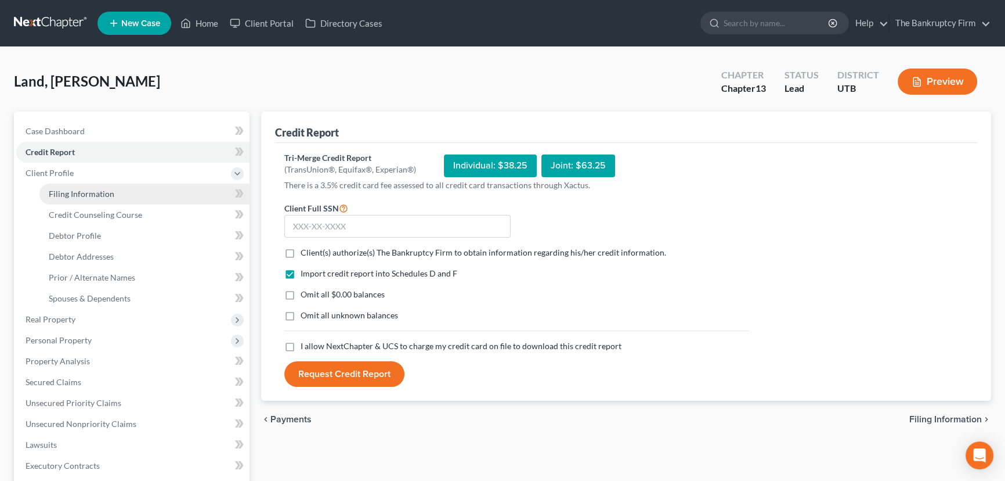
click at [80, 193] on span "Filing Information" at bounding box center [82, 194] width 66 height 10
select select "1"
select select "0"
select select "3"
select select "46"
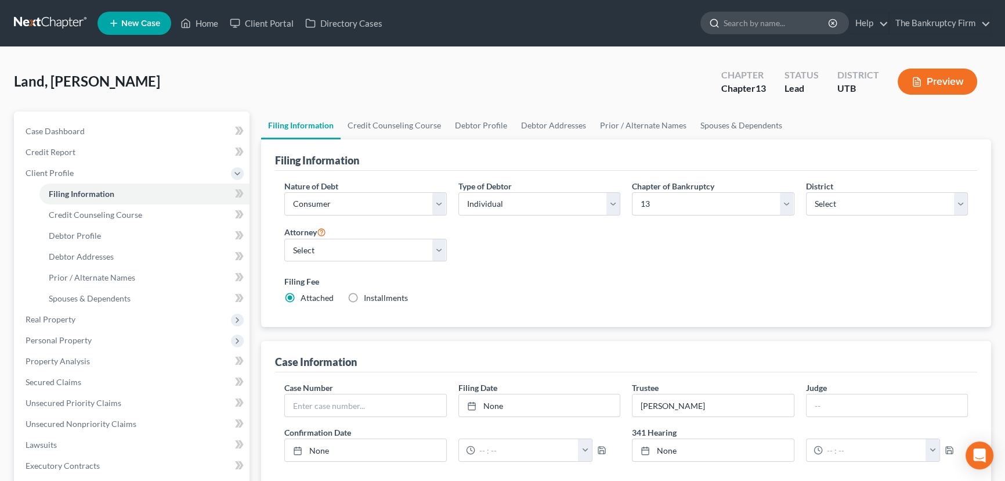
click at [744, 25] on input "search" at bounding box center [777, 22] width 106 height 21
type input "Land"
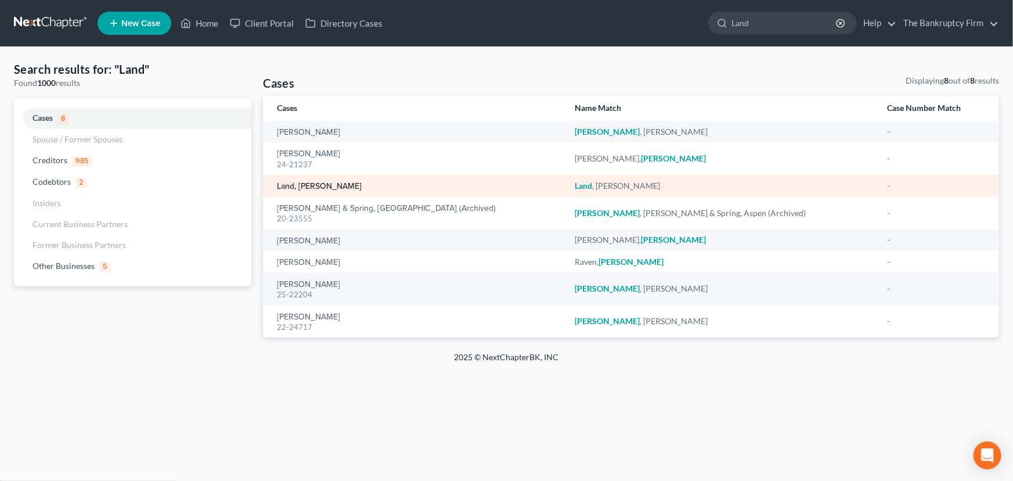
click at [295, 186] on link "Land, [PERSON_NAME]" at bounding box center [319, 186] width 85 height 8
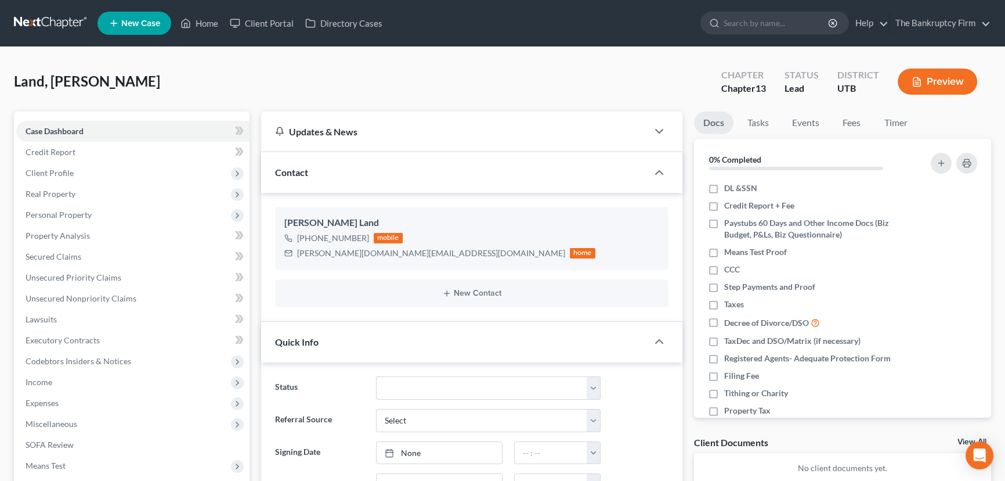
scroll to position [34, 0]
click at [413, 387] on select "Closed Discharged Dismissed Filed Initial In Progress Lost Lead Ready to File T…" at bounding box center [488, 387] width 225 height 23
select select "3"
click at [376, 376] on select "Closed Discharged Dismissed Filed Initial In Progress Lost Lead Ready to File T…" at bounding box center [488, 387] width 225 height 23
click at [58, 174] on span "Client Profile" at bounding box center [50, 173] width 48 height 10
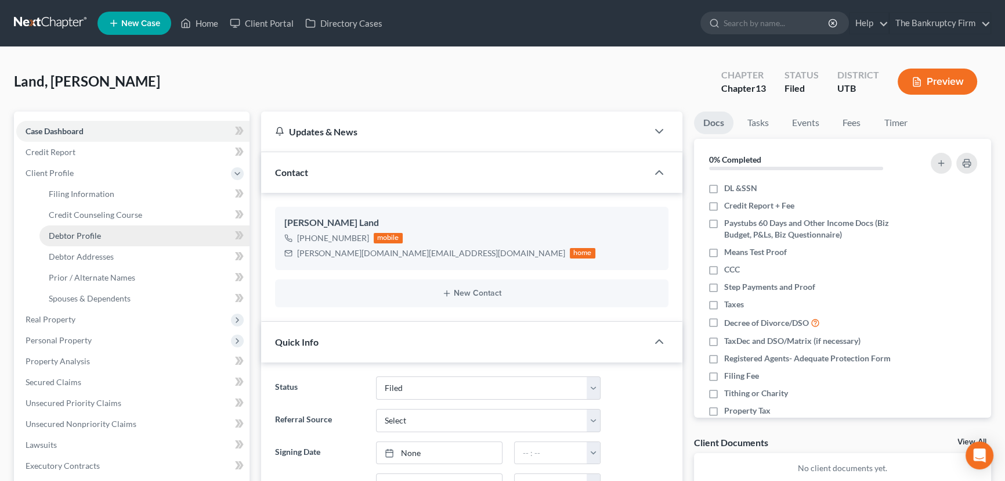
click at [80, 236] on span "Debtor Profile" at bounding box center [75, 235] width 52 height 10
select select "0"
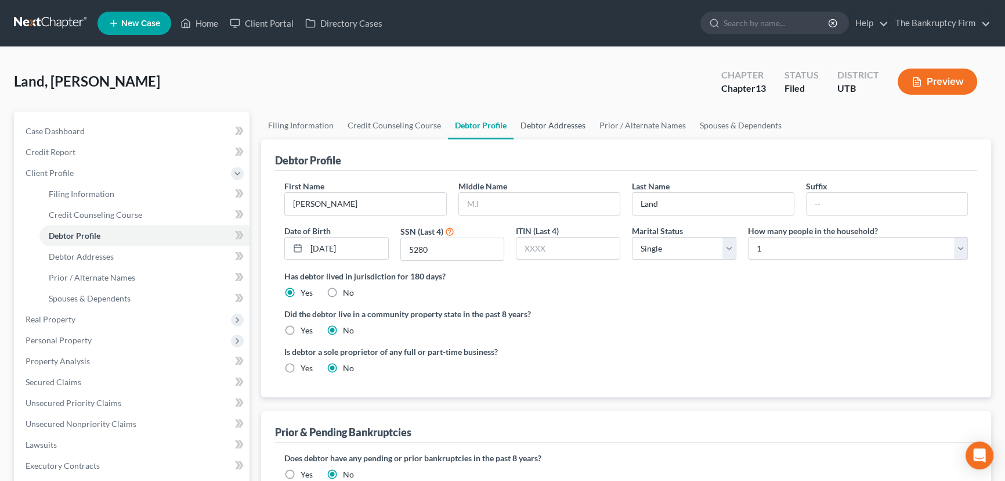
click at [551, 126] on link "Debtor Addresses" at bounding box center [553, 125] width 79 height 28
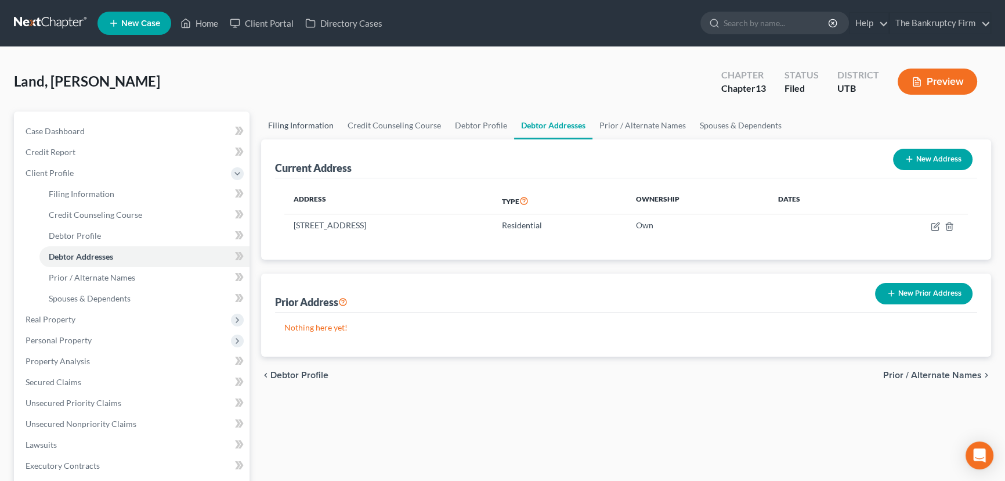
click at [295, 120] on link "Filing Information" at bounding box center [301, 125] width 80 height 28
select select "1"
select select "0"
select select "3"
select select "81"
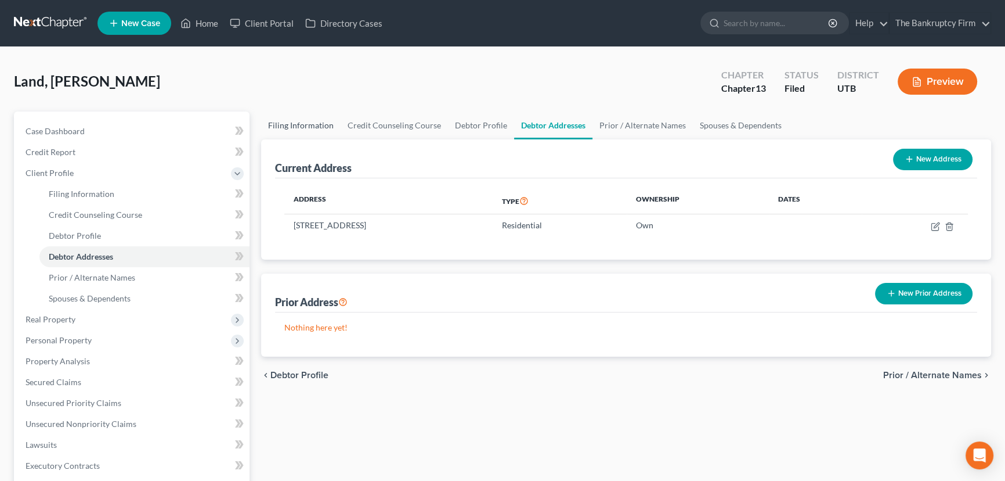
select select "0"
select select "46"
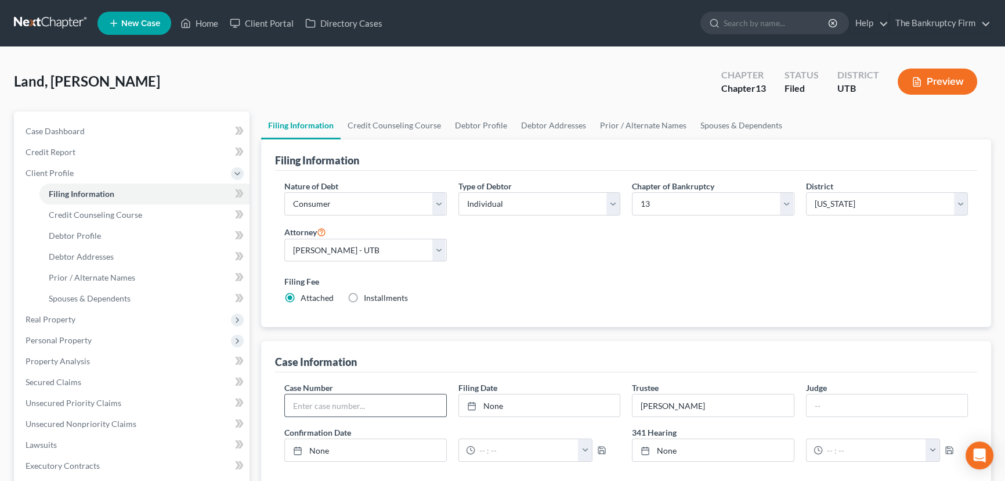
click at [306, 406] on input "text" at bounding box center [365, 405] width 161 height 22
paste input "25-24959"
type input "25-24959"
type input "9/9/2025"
click at [492, 403] on link "None" at bounding box center [539, 405] width 161 height 22
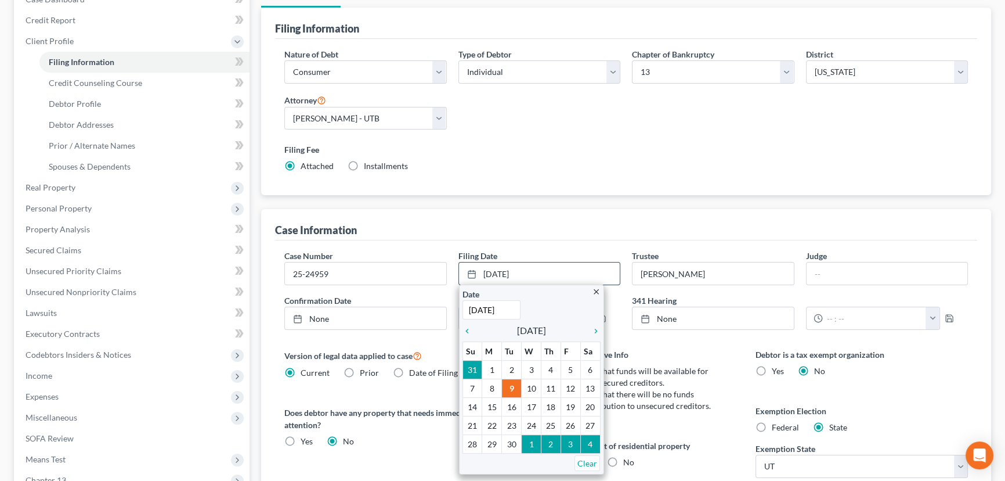
scroll to position [158, 0]
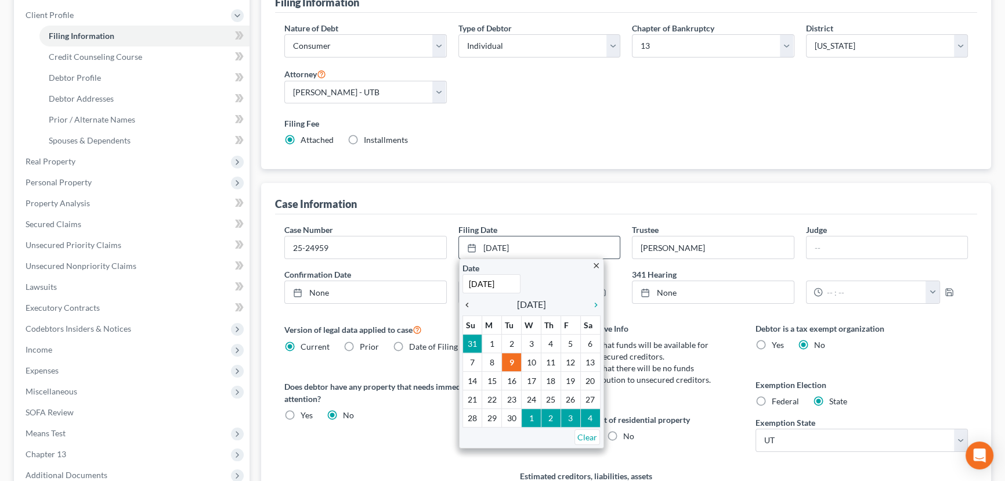
click at [468, 301] on icon "chevron_left" at bounding box center [470, 304] width 15 height 9
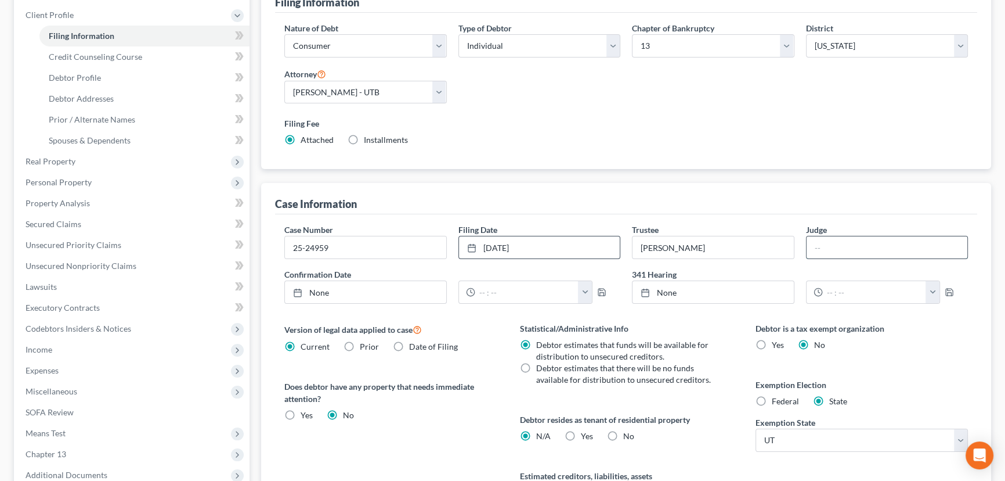
click at [824, 244] on input "text" at bounding box center [887, 247] width 161 height 22
type input "[PERSON_NAME]"
click at [675, 292] on link "None" at bounding box center [713, 292] width 161 height 22
type input "9/9/2025"
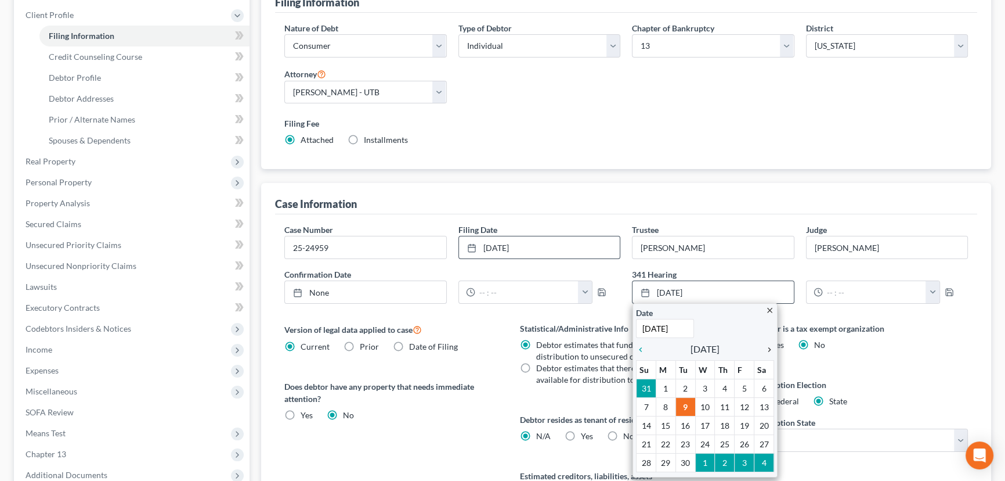
click at [769, 345] on icon "chevron_right" at bounding box center [766, 349] width 15 height 9
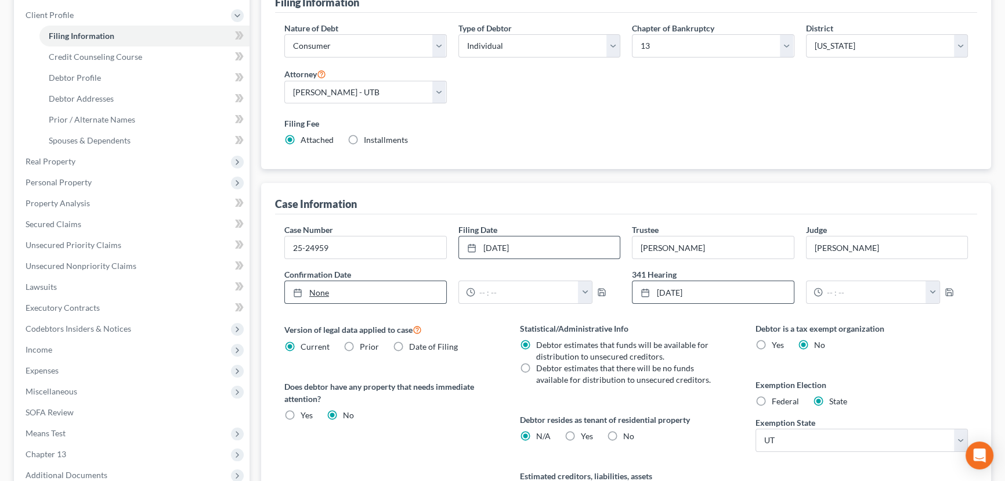
click at [417, 293] on link "None" at bounding box center [365, 292] width 161 height 22
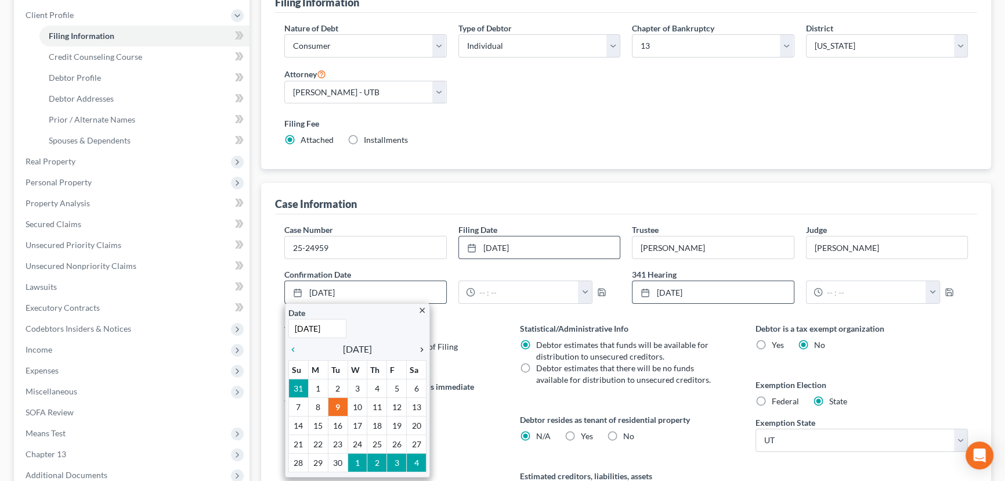
click at [421, 345] on icon "chevron_right" at bounding box center [419, 349] width 15 height 9
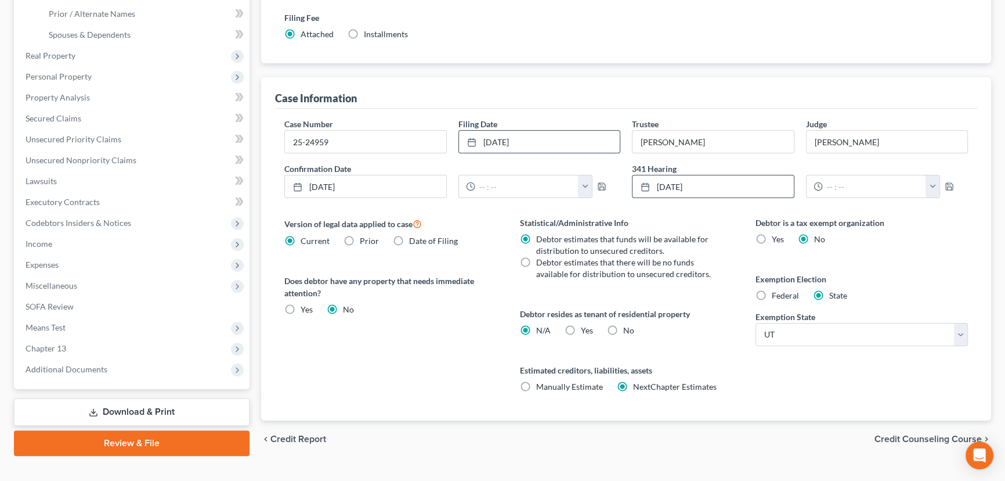
scroll to position [283, 0]
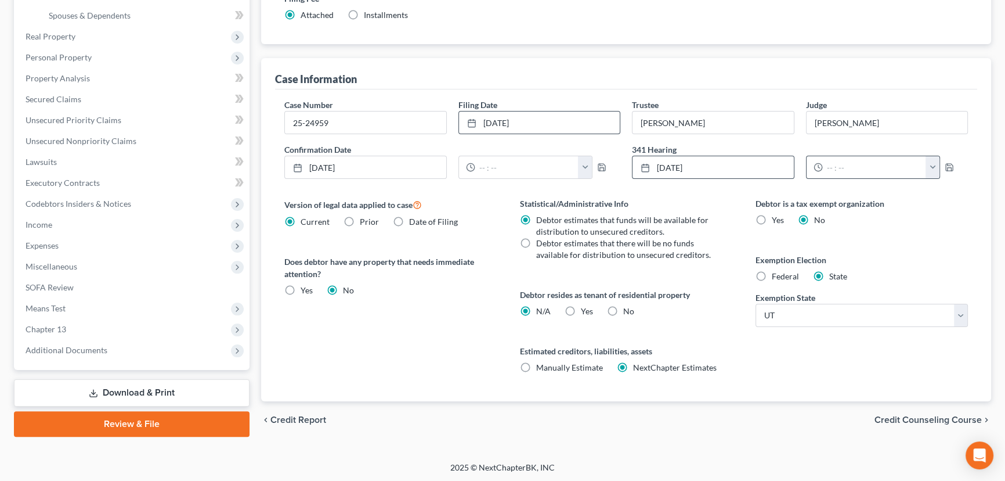
click at [932, 164] on button "button" at bounding box center [933, 167] width 14 height 22
click at [948, 240] on link "12:00pm" at bounding box center [958, 239] width 65 height 20
type input "12:00pm"
click at [474, 188] on div "Case Number 25-24959 Filing Date 8/25/2025 close Date 8/25/2025 Time 12:00 AM c…" at bounding box center [626, 245] width 702 height 312
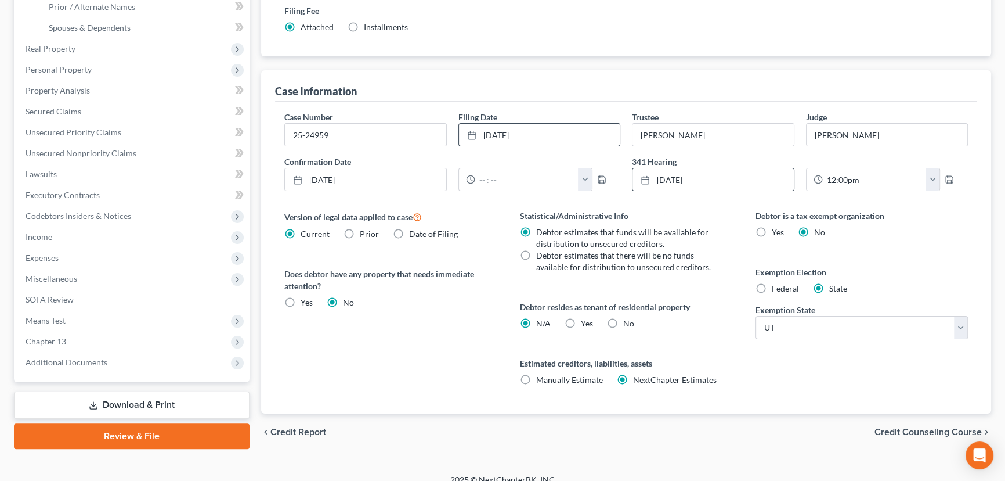
scroll to position [283, 0]
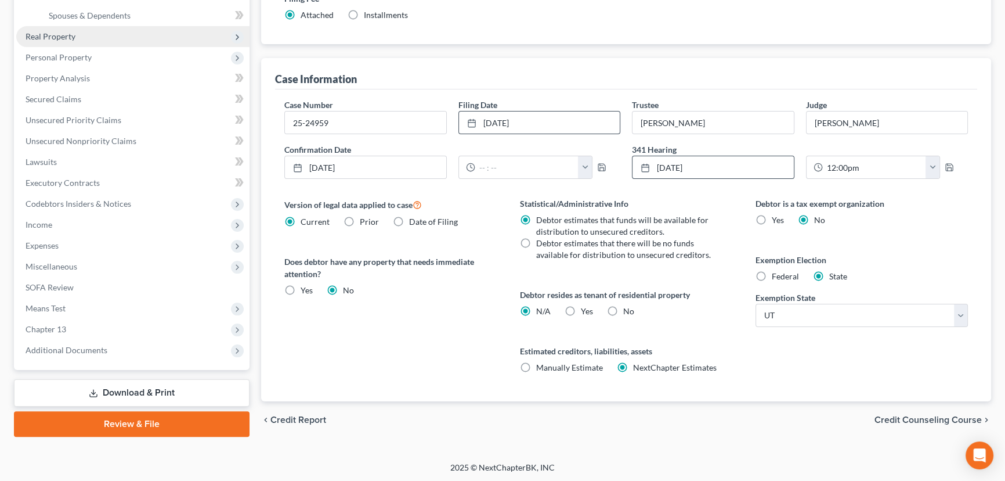
click at [46, 33] on span "Real Property" at bounding box center [51, 36] width 50 height 10
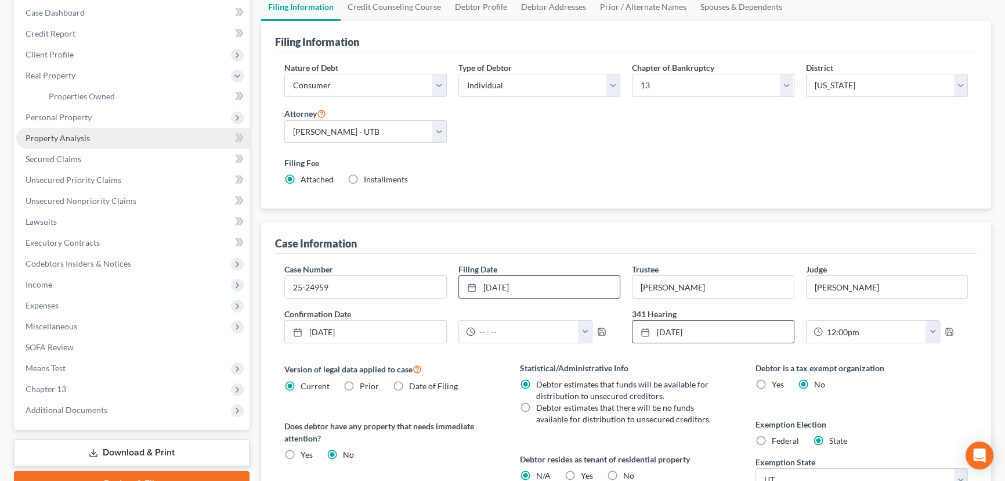
scroll to position [71, 0]
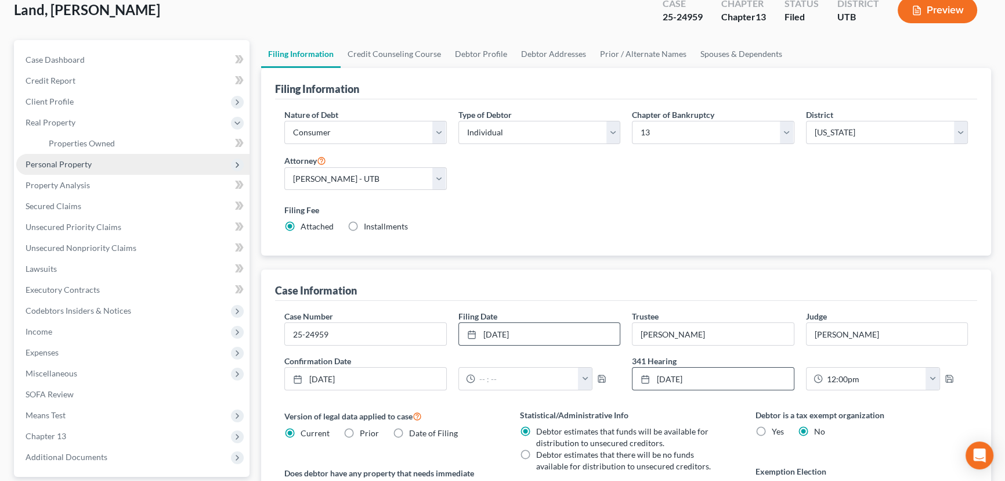
click at [70, 162] on span "Personal Property" at bounding box center [59, 164] width 66 height 10
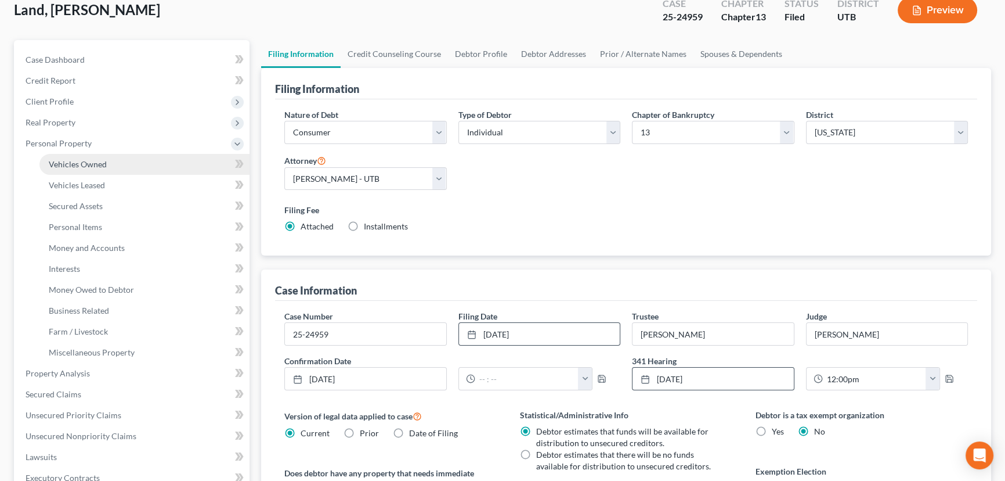
click at [83, 165] on span "Vehicles Owned" at bounding box center [78, 164] width 58 height 10
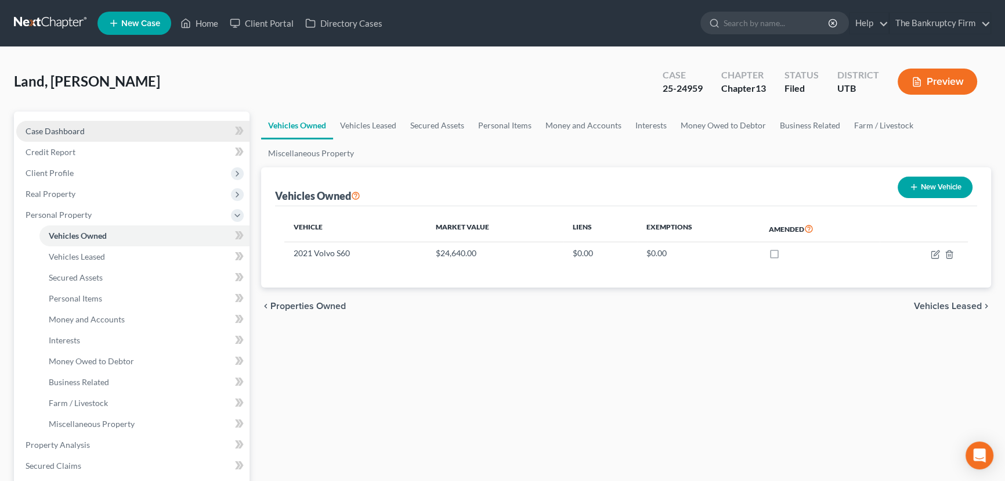
click at [70, 133] on span "Case Dashboard" at bounding box center [55, 131] width 59 height 10
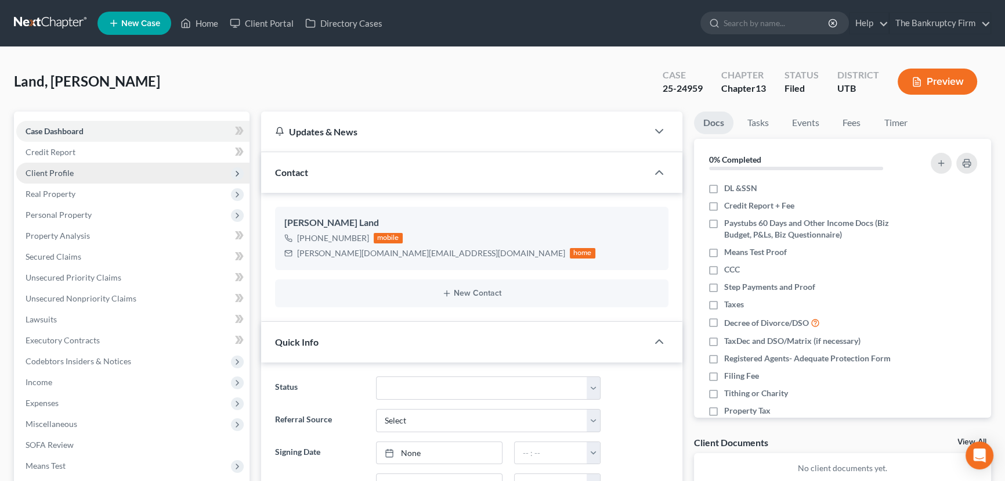
scroll to position [34, 0]
click at [57, 152] on span "Credit Report" at bounding box center [51, 152] width 50 height 10
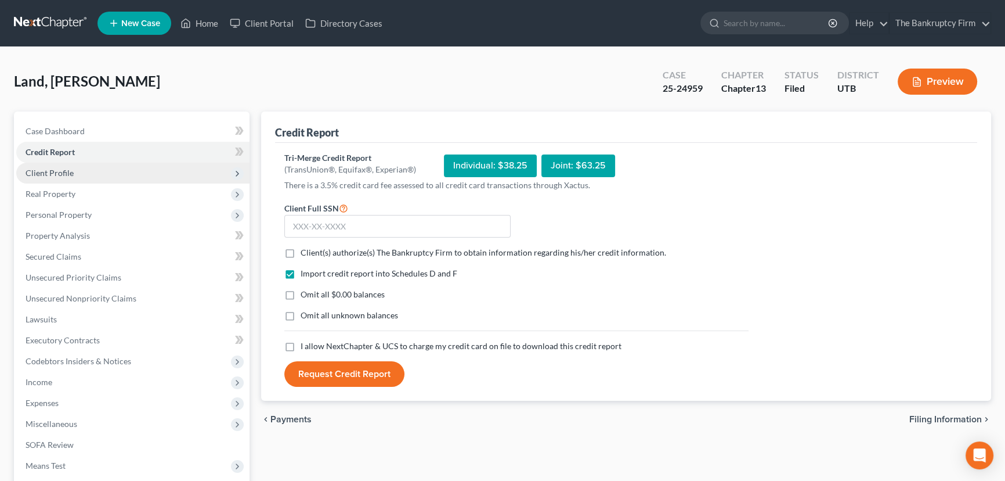
click at [58, 174] on span "Client Profile" at bounding box center [50, 173] width 48 height 10
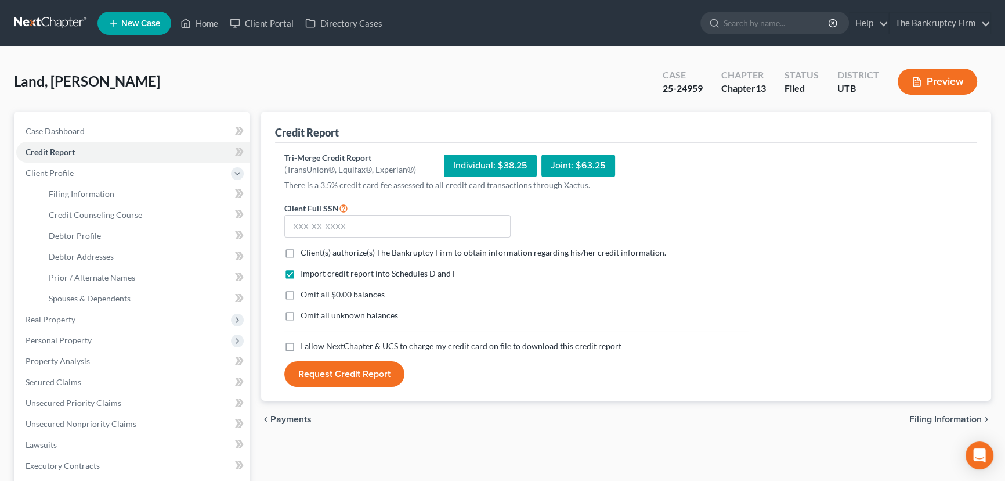
click at [301, 251] on label "Client(s) authorize(s) The Bankruptcy Firm to obtain information regarding his/…" at bounding box center [484, 253] width 366 height 12
click at [305, 251] on input "Client(s) authorize(s) The Bankruptcy Firm to obtain information regarding his/…" at bounding box center [309, 251] width 8 height 8
checkbox input "true"
click at [301, 346] on label "I allow NextChapter & UCS to charge my credit card on file to download this cre…" at bounding box center [461, 346] width 321 height 12
click at [305, 346] on input "I allow NextChapter & UCS to charge my credit card on file to download this cre…" at bounding box center [309, 344] width 8 height 8
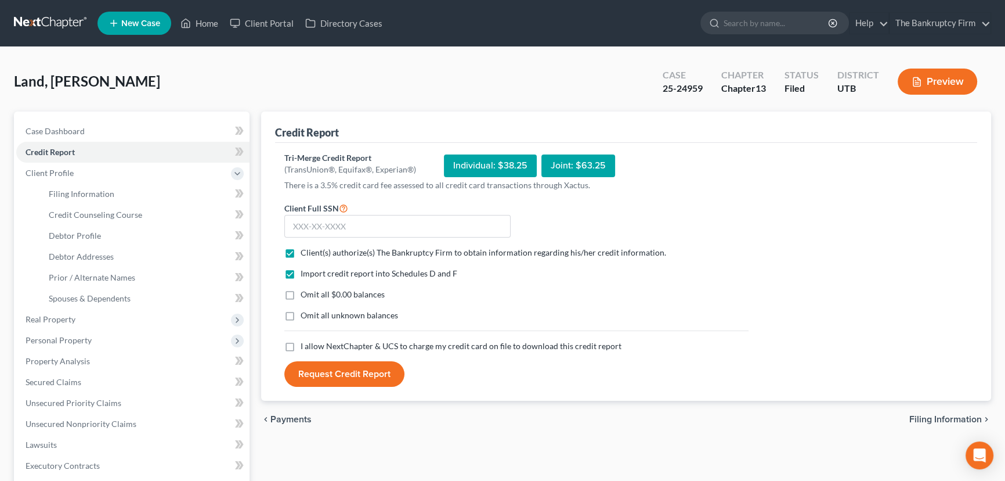
checkbox input "true"
click at [315, 221] on input "text" at bounding box center [397, 226] width 226 height 23
paste input "353-66-5280"
type input "353-66-5280"
click at [339, 373] on button "Request Credit Report" at bounding box center [344, 374] width 120 height 26
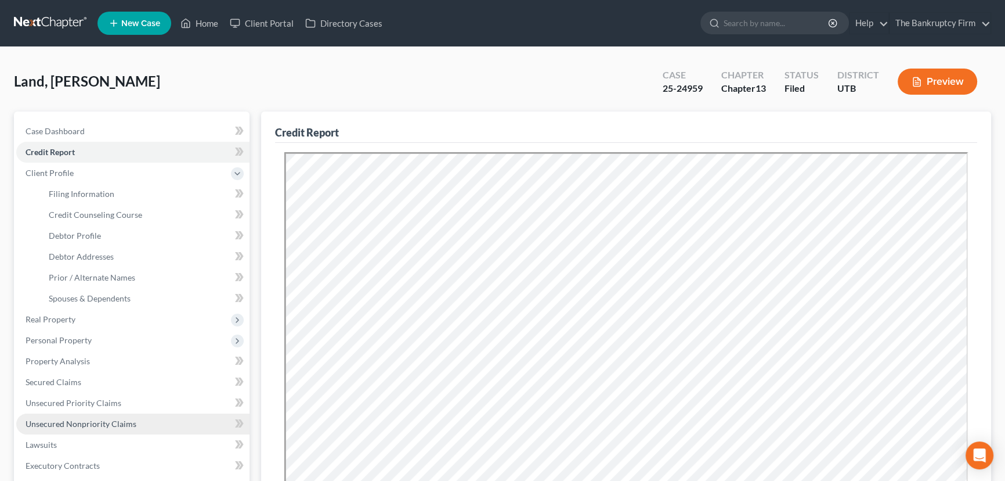
click at [98, 417] on link "Unsecured Nonpriority Claims" at bounding box center [132, 423] width 233 height 21
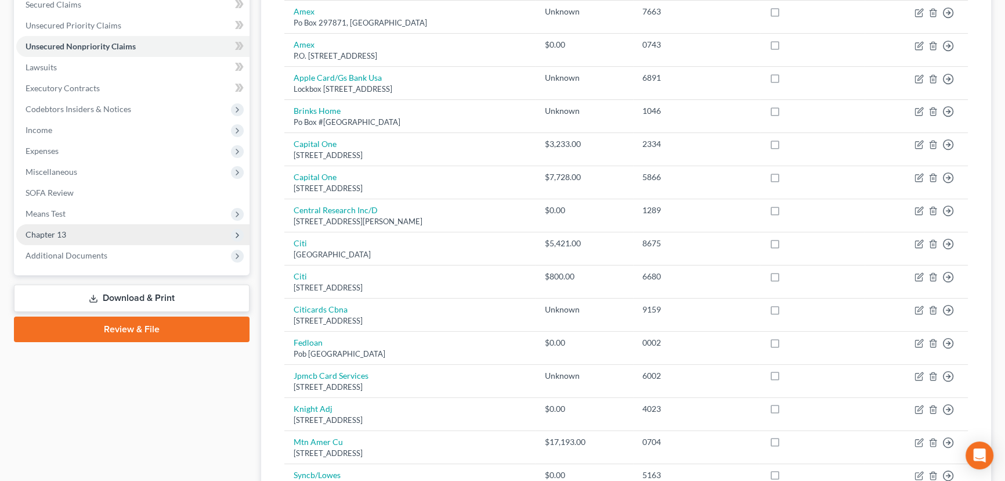
scroll to position [246, 0]
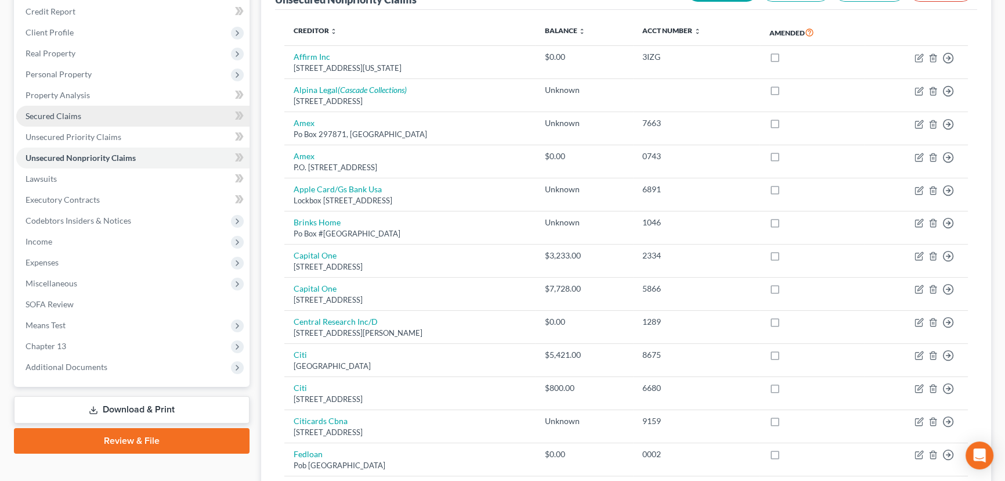
click at [46, 114] on span "Secured Claims" at bounding box center [54, 116] width 56 height 10
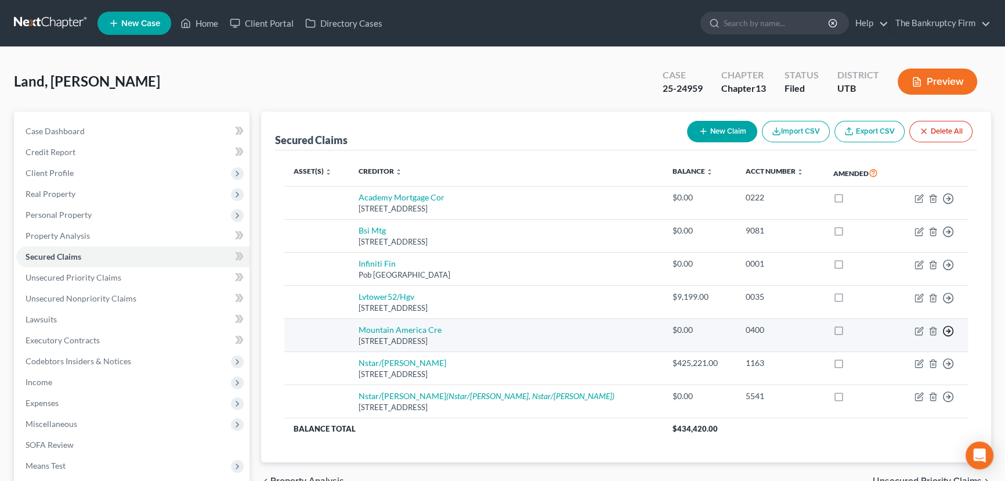
click at [949, 330] on polyline "button" at bounding box center [950, 331] width 2 height 4
click at [882, 358] on link "Move to F" at bounding box center [895, 359] width 97 height 20
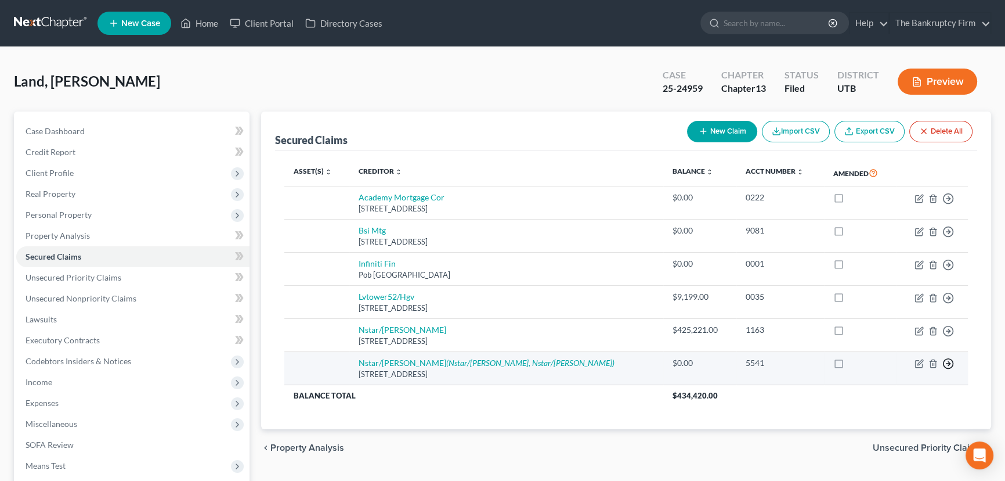
click at [947, 362] on icon "button" at bounding box center [949, 364] width 12 height 12
click at [888, 391] on link "Move to F" at bounding box center [895, 393] width 97 height 20
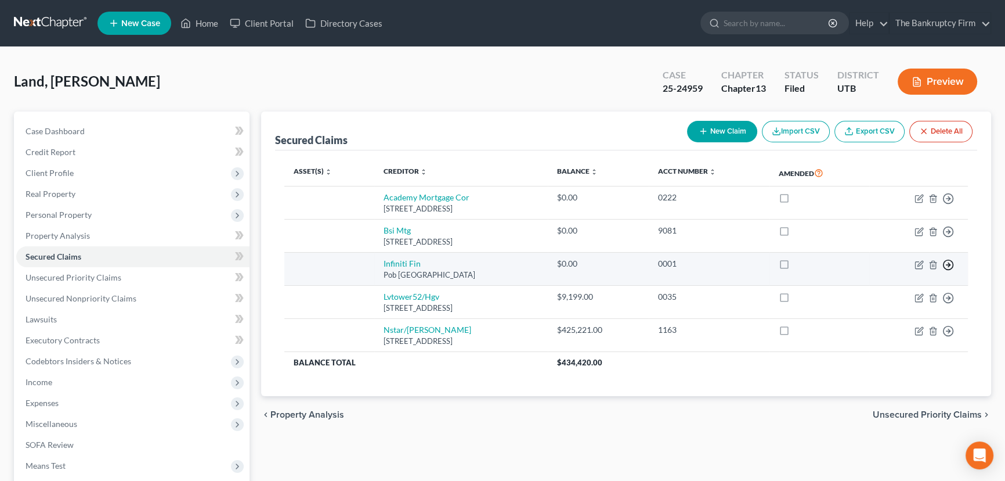
click at [947, 265] on line "button" at bounding box center [949, 265] width 4 height 0
click at [870, 292] on link "Move to F" at bounding box center [895, 293] width 97 height 20
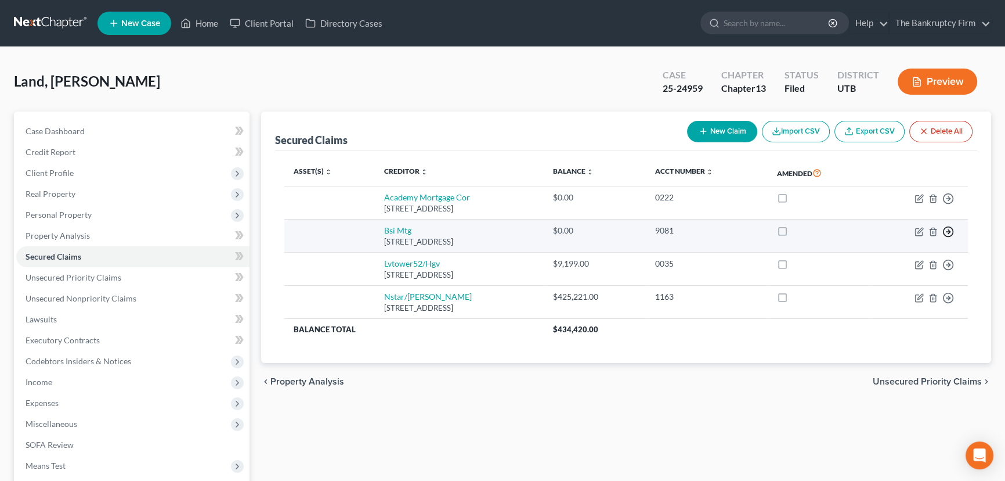
click at [946, 228] on icon "button" at bounding box center [949, 232] width 12 height 12
click at [866, 258] on link "Move to F" at bounding box center [895, 260] width 97 height 20
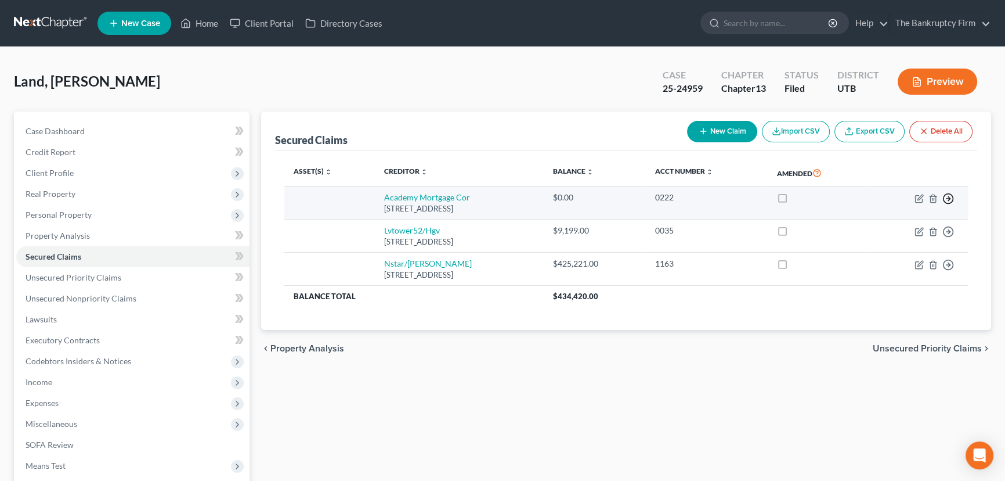
click at [949, 195] on icon "button" at bounding box center [949, 199] width 12 height 12
click at [860, 224] on link "Move to F" at bounding box center [895, 227] width 97 height 20
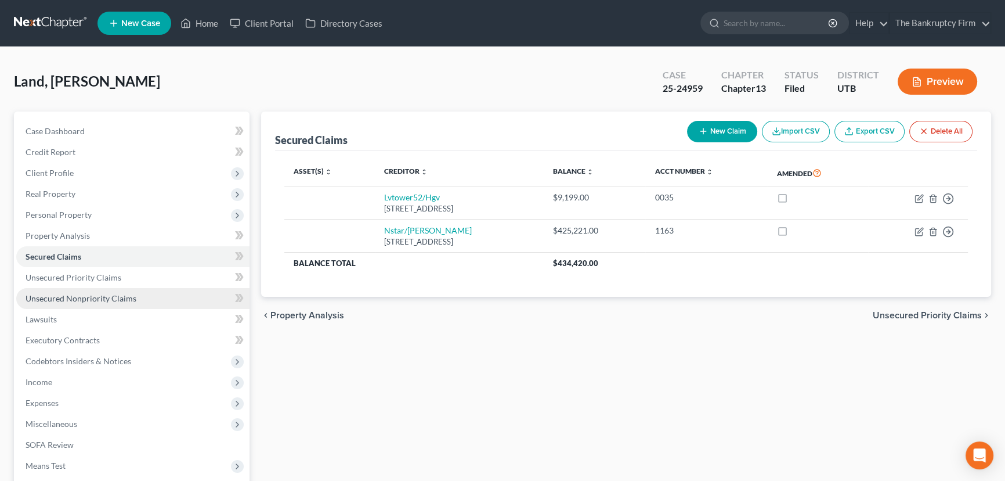
click at [53, 294] on span "Unsecured Nonpriority Claims" at bounding box center [81, 298] width 111 height 10
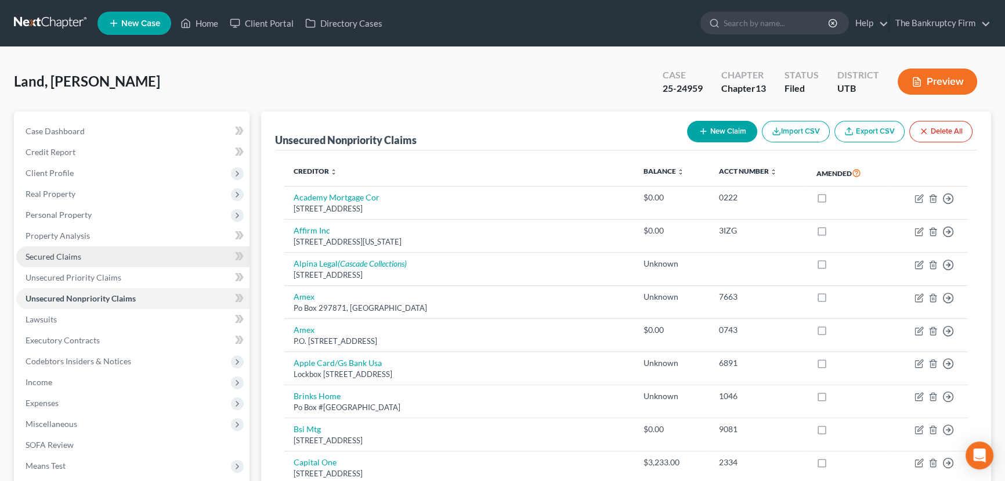
click at [54, 257] on span "Secured Claims" at bounding box center [54, 256] width 56 height 10
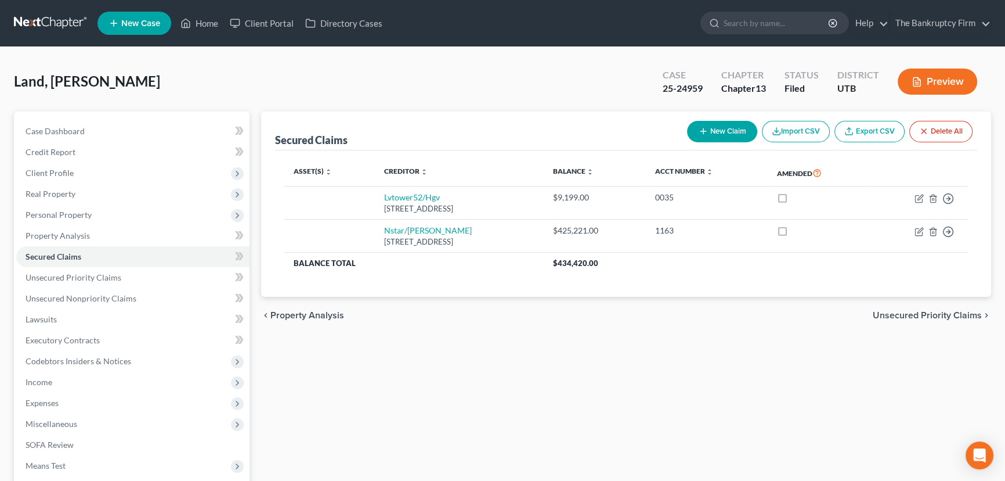
click at [717, 131] on button "New Claim" at bounding box center [722, 131] width 70 height 21
select select "0"
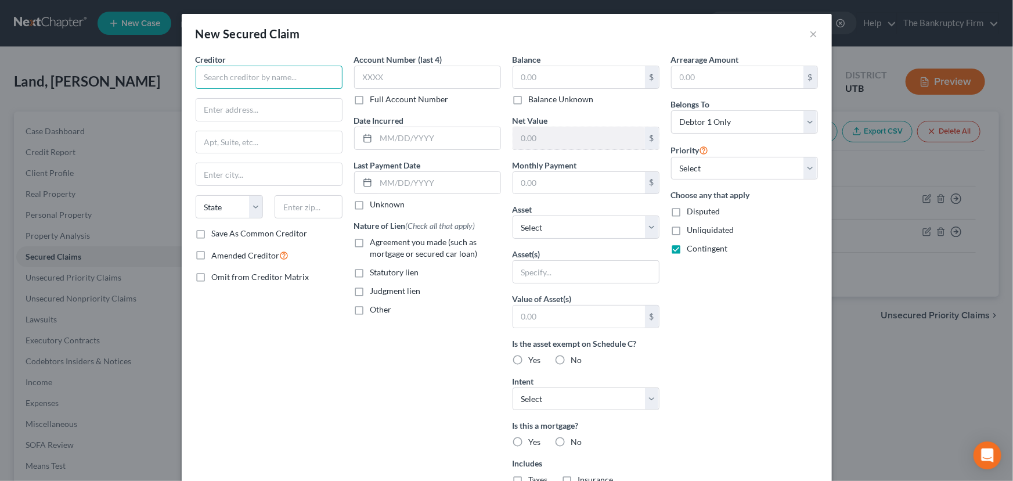
click at [226, 74] on input "text" at bounding box center [269, 77] width 147 height 23
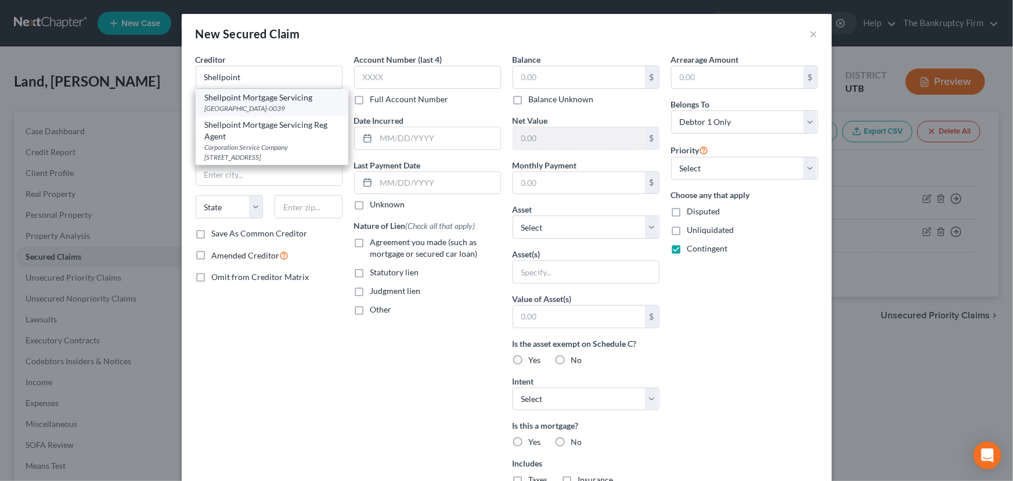
click at [249, 109] on div "[GEOGRAPHIC_DATA]-0039" at bounding box center [272, 108] width 134 height 10
type input "Shellpoint Mortgage Servicing"
type input "PO Box 740039"
type input "Cincinnati"
select select "36"
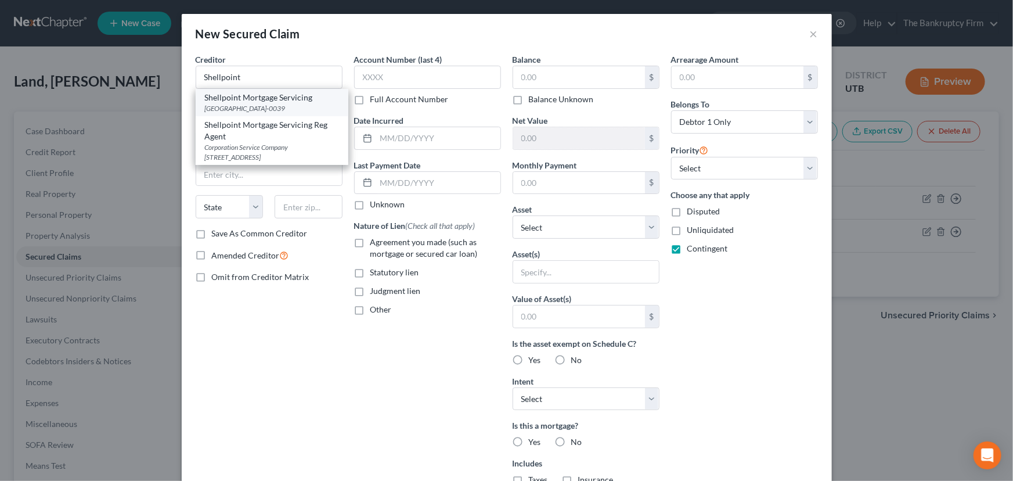
type input "45274-0039"
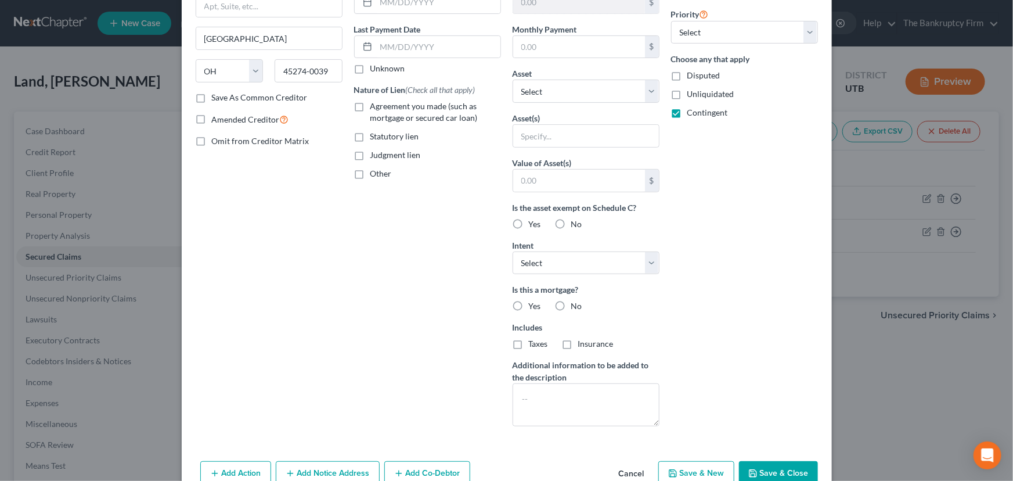
scroll to position [163, 0]
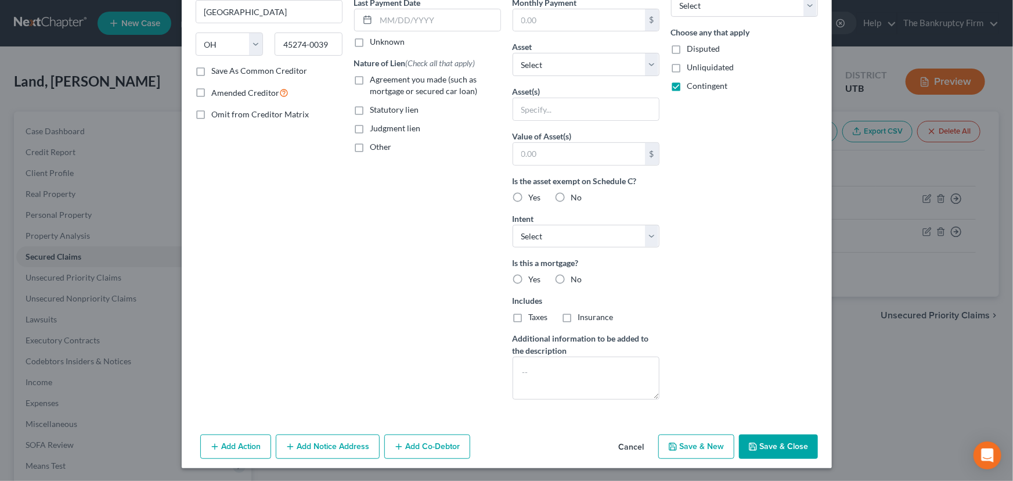
click at [309, 455] on button "Add Notice Address" at bounding box center [328, 446] width 104 height 24
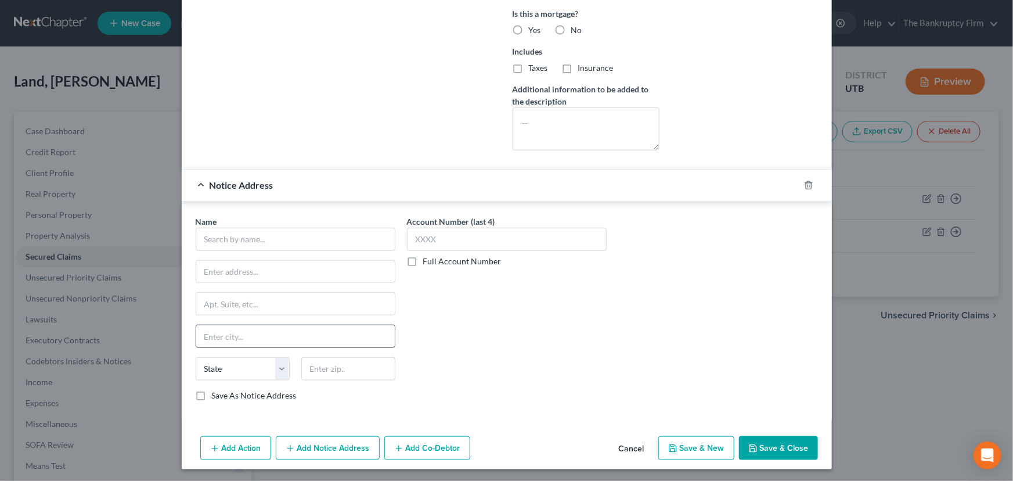
scroll to position [412, 0]
click at [207, 237] on input "text" at bounding box center [296, 238] width 200 height 23
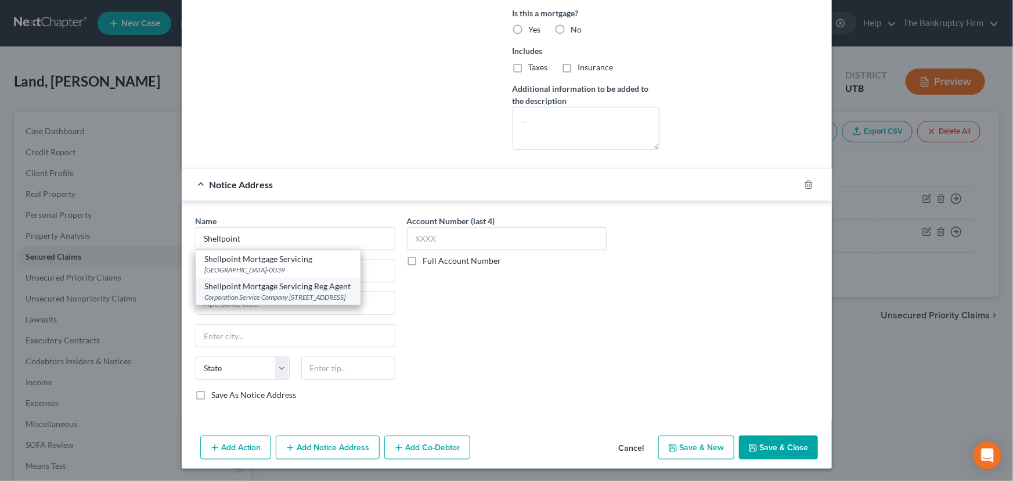
click at [253, 293] on div "Corporation Service Company 15 West South Temple Ste 1701, Salt Lake City, UT 8…" at bounding box center [278, 297] width 146 height 10
type input "Shellpoint Mortgage Servicing Reg Agent"
type input "Corporation Service Company"
type input "15 West South Temple Ste 1701"
type input "Salt Lake City"
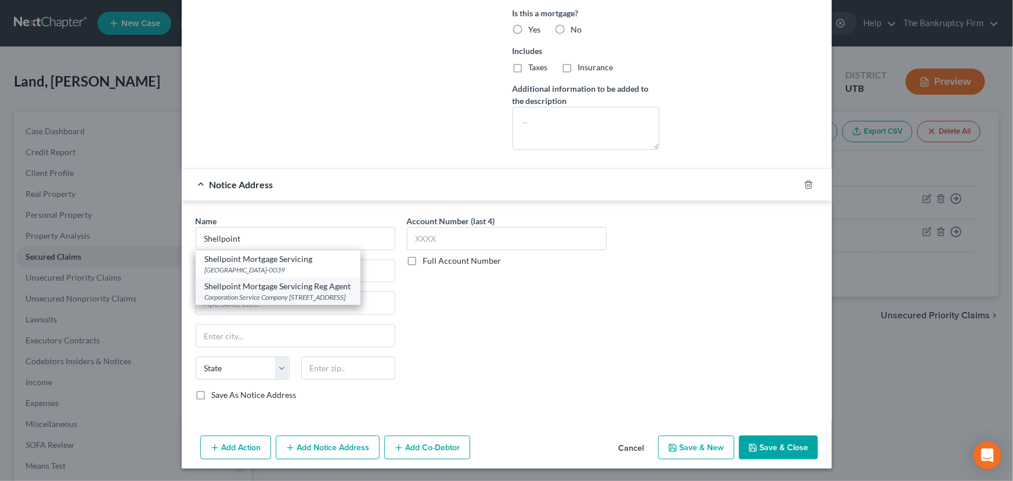
select select "46"
type input "84101-0000"
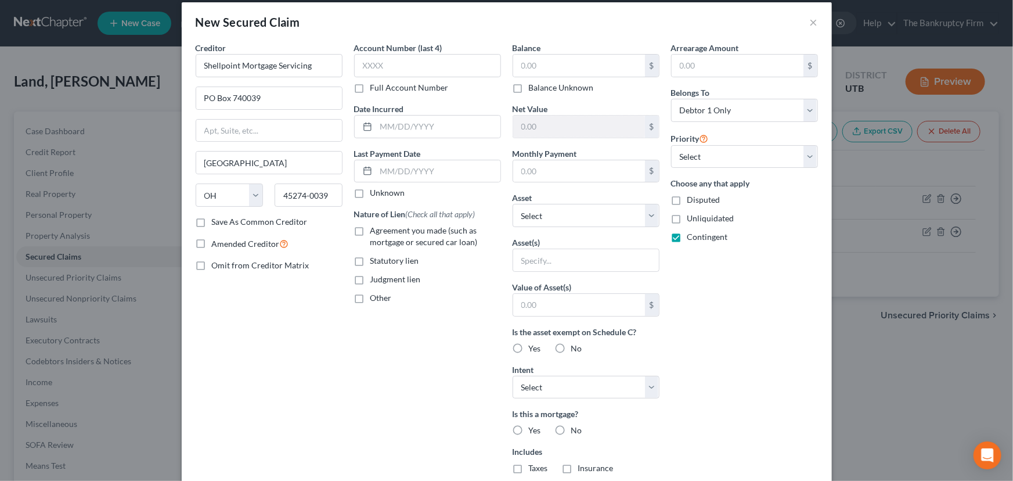
scroll to position [0, 0]
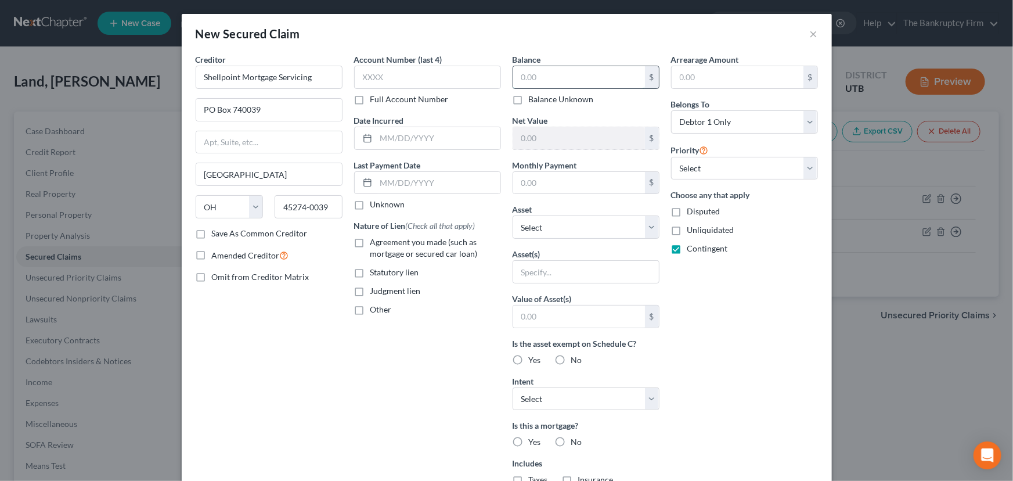
click at [513, 78] on input "text" at bounding box center [579, 77] width 132 height 22
type input "750,000"
click at [539, 224] on select "Select Other Multiple Assets 6266 West City Vistas Way - $543900.0 4915 East Ru…" at bounding box center [586, 226] width 147 height 23
select select "3"
click at [513, 215] on select "Select Other Multiple Assets 6266 West City Vistas Way - $543900.0 4915 East Ru…" at bounding box center [586, 226] width 147 height 23
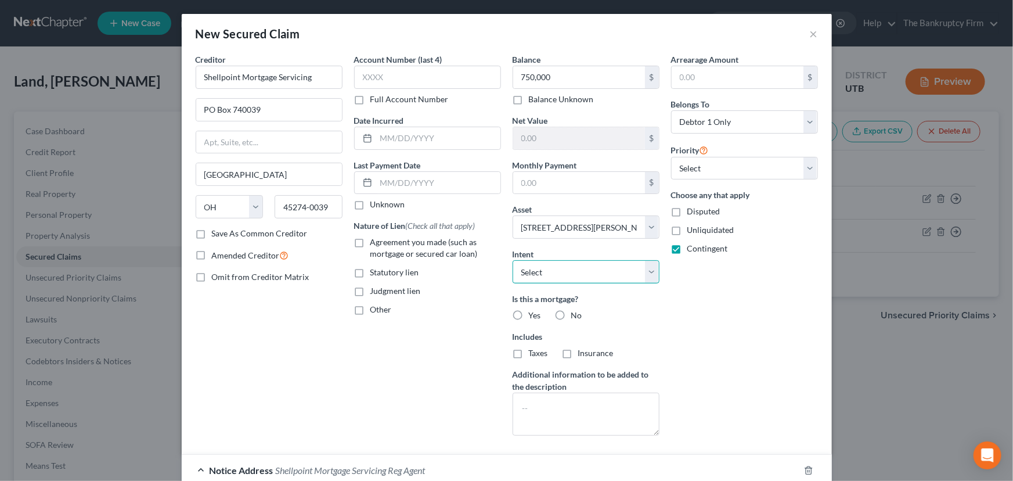
click at [530, 272] on select "Select Surrender Redeem Reaffirm Avoid Other" at bounding box center [586, 271] width 147 height 23
select select "2"
click at [513, 260] on select "Select Surrender Redeem Reaffirm Avoid Other" at bounding box center [586, 271] width 147 height 23
click at [529, 313] on label "Yes" at bounding box center [535, 315] width 12 height 12
click at [533, 313] on input "Yes" at bounding box center [537, 313] width 8 height 8
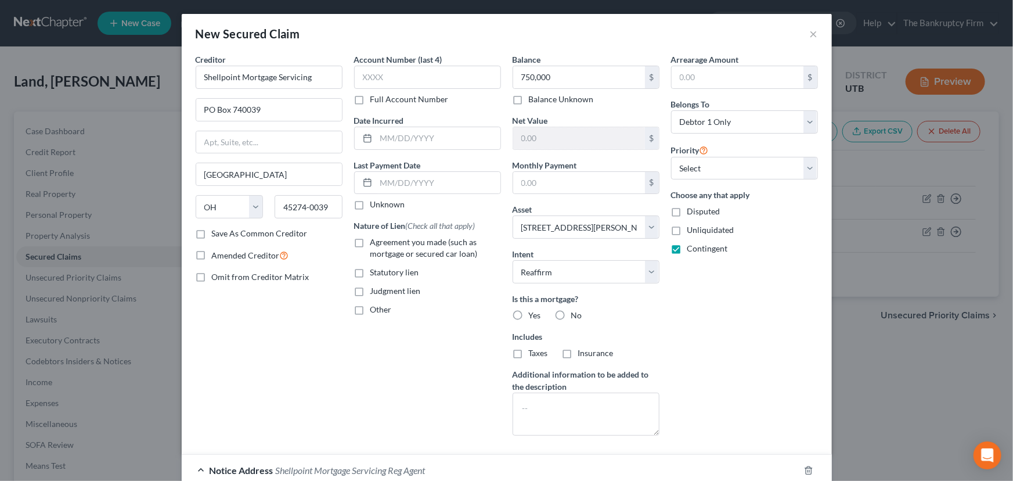
radio input "true"
click at [529, 349] on label "Taxes" at bounding box center [538, 353] width 19 height 12
click at [533, 349] on input "Taxes" at bounding box center [537, 351] width 8 height 8
checkbox input "true"
click at [578, 352] on label "Insurance" at bounding box center [595, 353] width 35 height 12
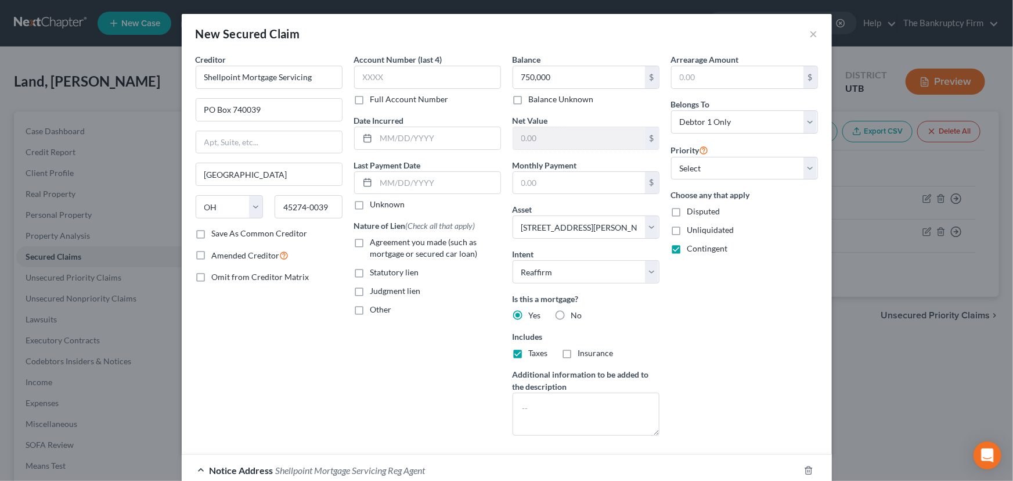
click at [583, 352] on input "Insurance" at bounding box center [587, 351] width 8 height 8
checkbox input "true"
click at [713, 163] on select "Select 1st 2nd 3rd 4th 5th 6th 7th 8th 9th 10th 11th 12th 13th 14th 15th 16th 1…" at bounding box center [744, 168] width 147 height 23
select select "0"
click at [671, 157] on select "Select 1st 2nd 3rd 4th 5th 6th 7th 8th 9th 10th 11th 12th 13th 14th 15th 16th 1…" at bounding box center [744, 168] width 147 height 23
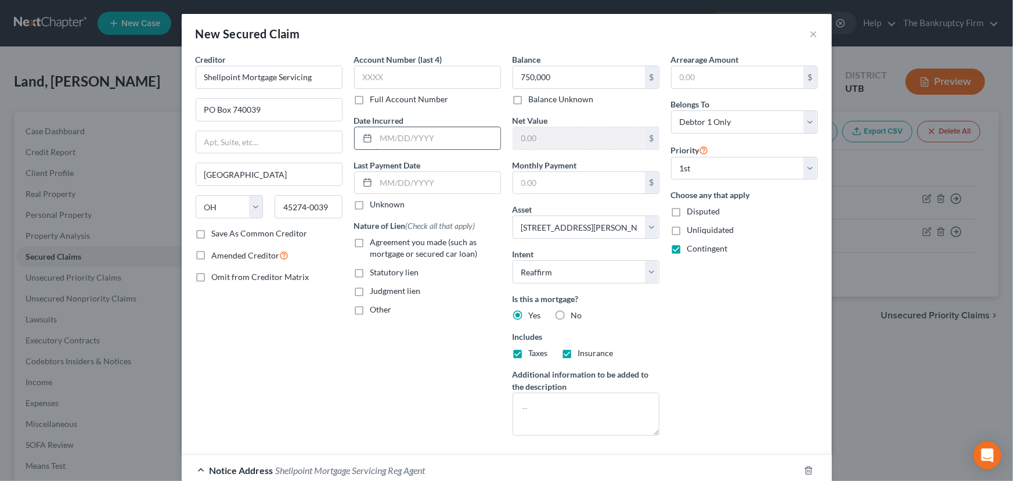
drag, startPoint x: 377, startPoint y: 138, endPoint x: 392, endPoint y: 137, distance: 15.7
click at [377, 138] on input "text" at bounding box center [438, 138] width 124 height 22
type input "09/09/2022"
click at [370, 244] on label "Agreement you made (such as mortgage or secured car loan)" at bounding box center [435, 247] width 131 height 23
click at [375, 244] on input "Agreement you made (such as mortgage or secured car loan)" at bounding box center [379, 240] width 8 height 8
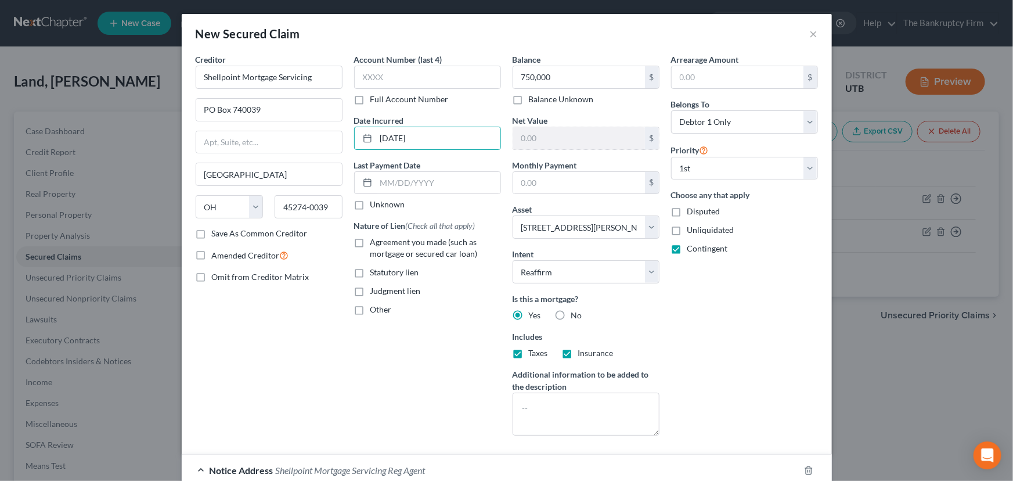
checkbox input "true"
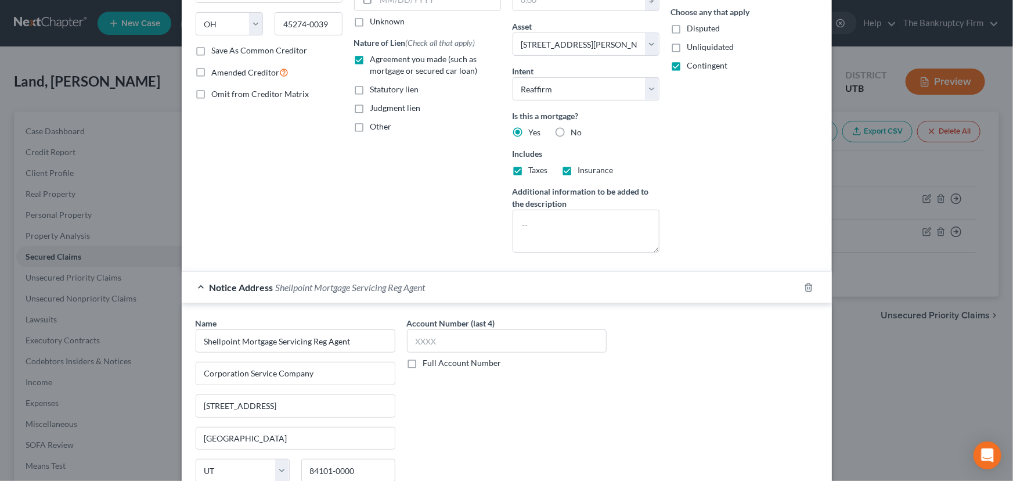
scroll to position [264, 0]
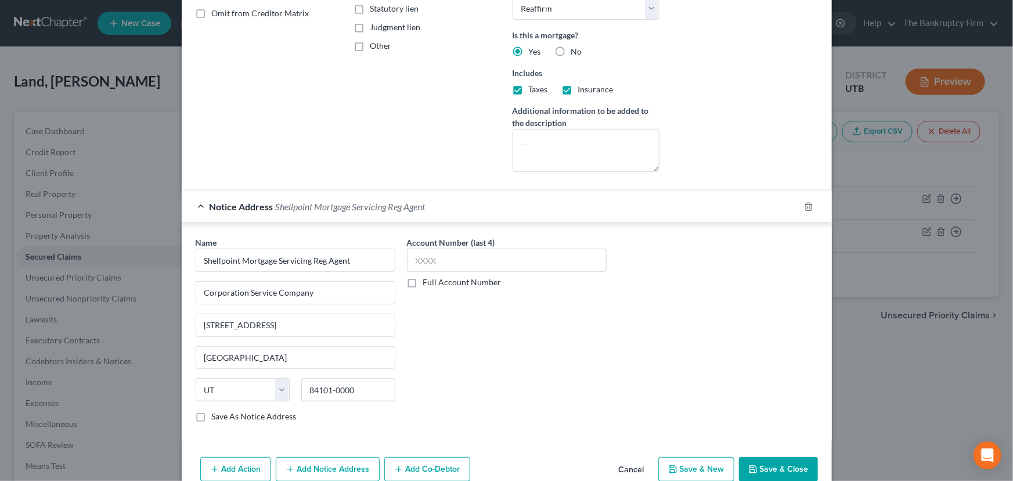
click at [774, 467] on button "Save & Close" at bounding box center [778, 469] width 79 height 24
select select
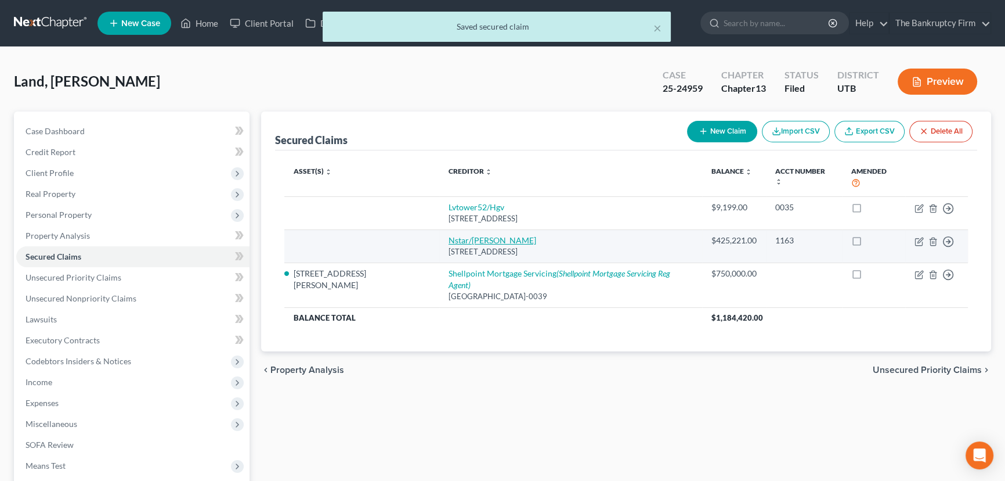
click at [449, 235] on link "Nstar/[PERSON_NAME]" at bounding box center [493, 240] width 88 height 10
select select "45"
select select "0"
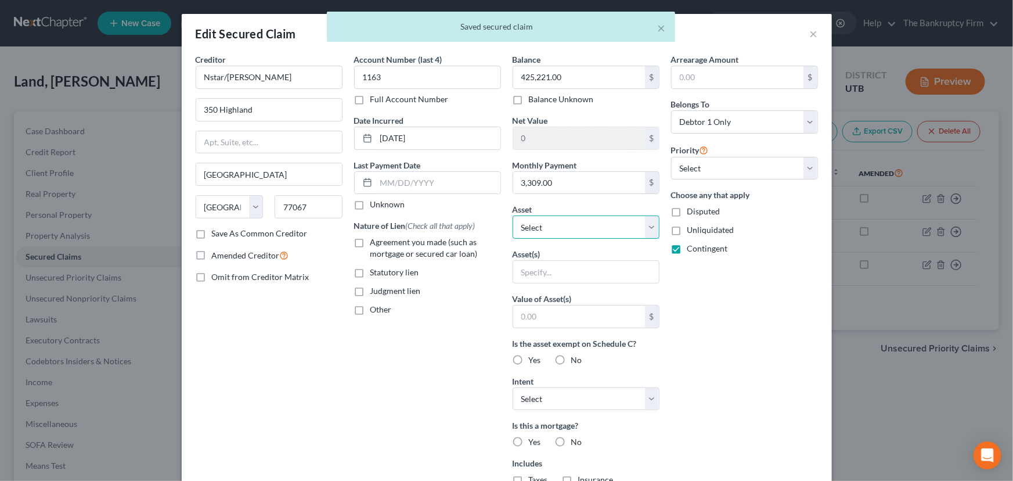
click at [565, 225] on select "Select Other Multiple Assets 6266 West City Vistas Way - $543900.0 4915 East Ru…" at bounding box center [586, 226] width 147 height 23
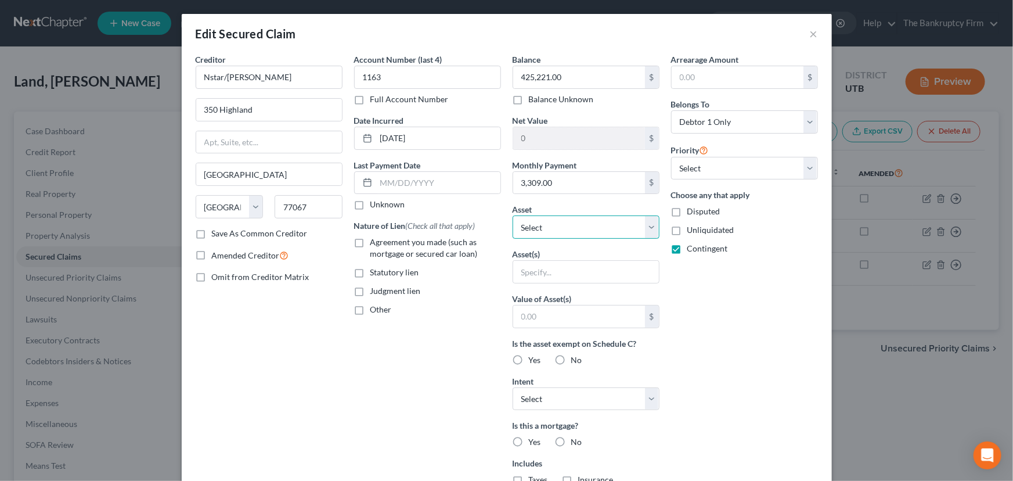
select select "2"
click at [513, 215] on select "Select Other Multiple Assets 6266 West City Vistas Way - $543900.0 4915 East Ru…" at bounding box center [586, 226] width 147 height 23
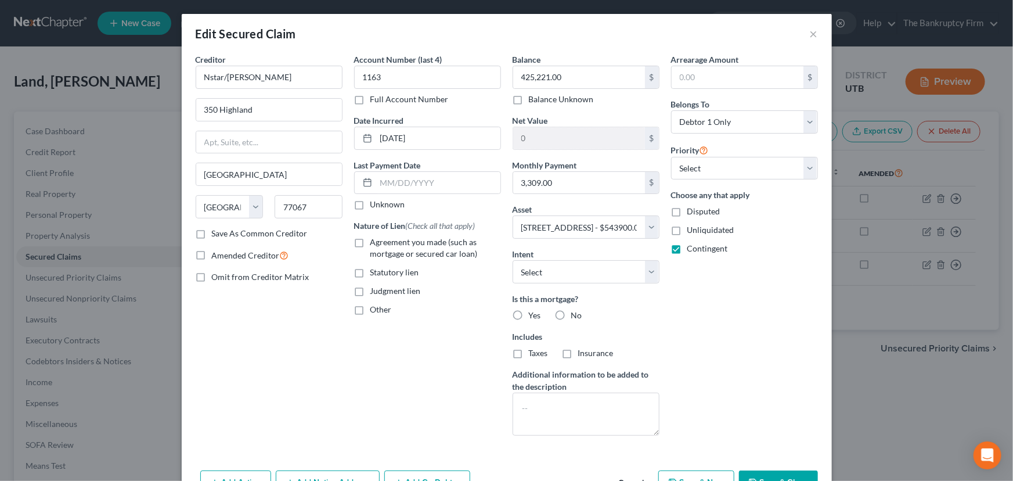
click at [529, 312] on label "Yes" at bounding box center [535, 315] width 12 height 12
click at [533, 312] on input "Yes" at bounding box center [537, 313] width 8 height 8
radio input "true"
click at [529, 349] on label "Taxes" at bounding box center [538, 353] width 19 height 12
click at [533, 349] on input "Taxes" at bounding box center [537, 351] width 8 height 8
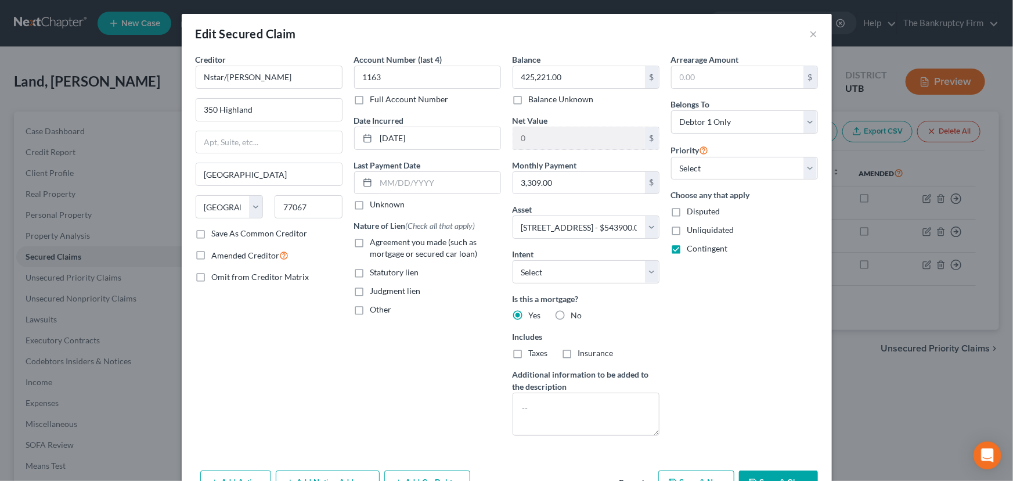
checkbox input "true"
click at [578, 354] on label "Insurance" at bounding box center [595, 353] width 35 height 12
click at [583, 354] on input "Insurance" at bounding box center [587, 351] width 8 height 8
checkbox input "true"
click at [651, 272] on select "Select Surrender Redeem Reaffirm Avoid Other" at bounding box center [586, 271] width 147 height 23
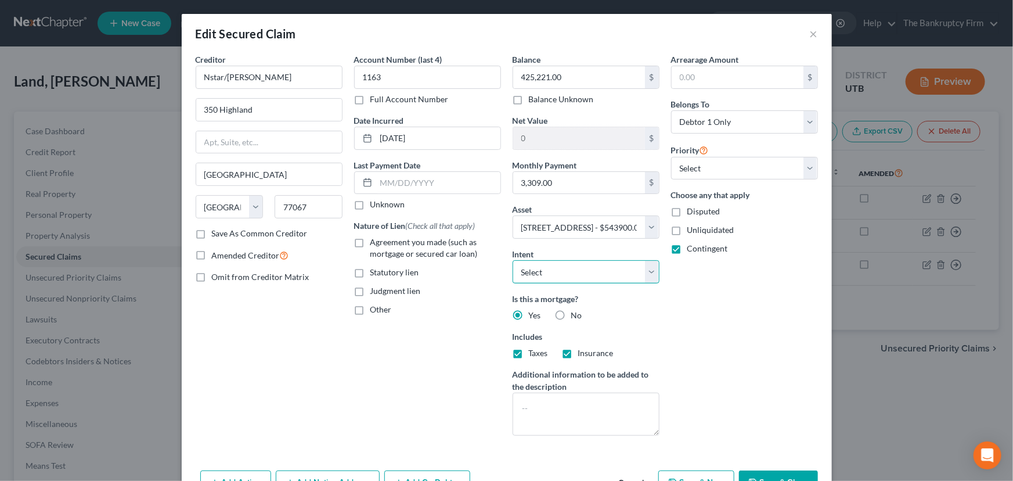
select select "2"
click at [513, 260] on select "Select Surrender Redeem Reaffirm Avoid Other" at bounding box center [586, 271] width 147 height 23
drag, startPoint x: 695, startPoint y: 173, endPoint x: 691, endPoint y: 178, distance: 6.6
click at [695, 173] on select "Select 1st 2nd 3rd 4th 5th 6th 7th 8th 9th 10th 11th 12th 13th 14th 15th 16th 1…" at bounding box center [744, 168] width 147 height 23
select select "0"
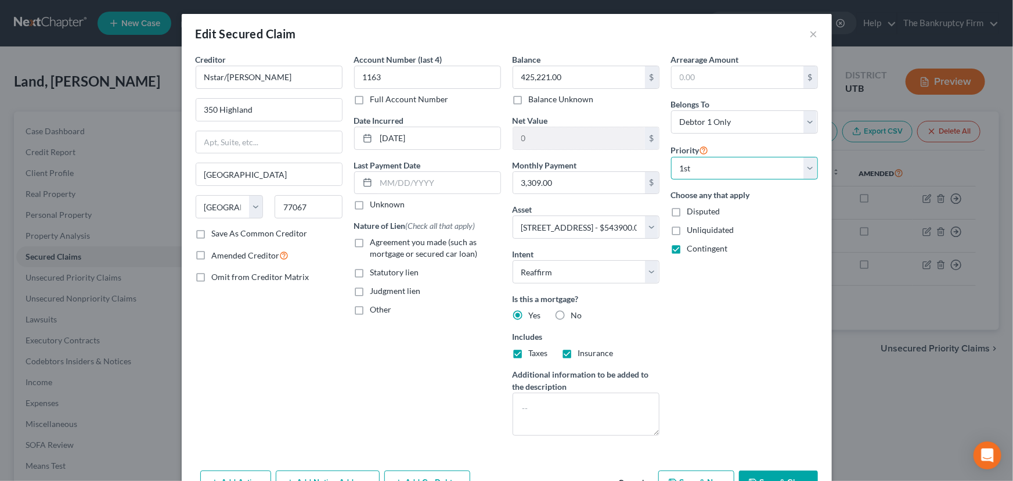
click at [671, 157] on select "Select 1st 2nd 3rd 4th 5th 6th 7th 8th 9th 10th 11th 12th 13th 14th 15th 16th 1…" at bounding box center [744, 168] width 147 height 23
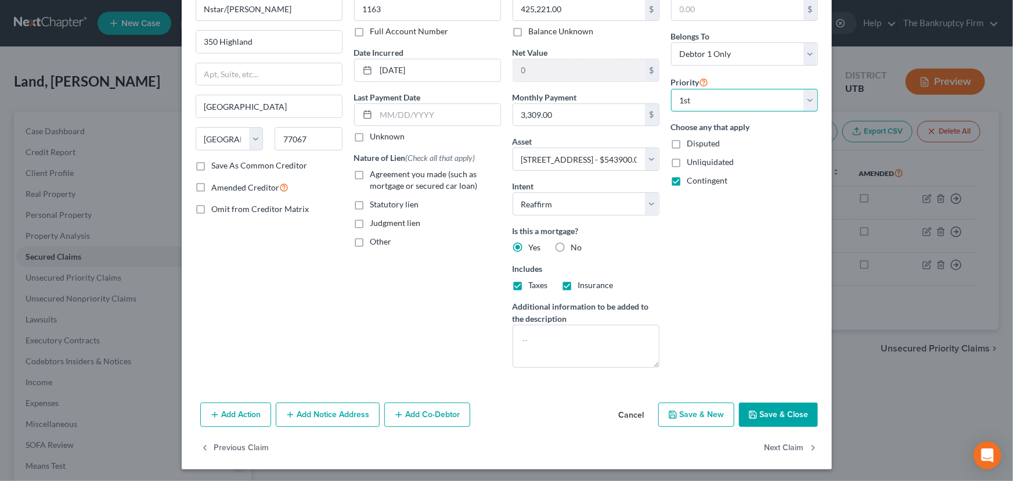
scroll to position [70, 0]
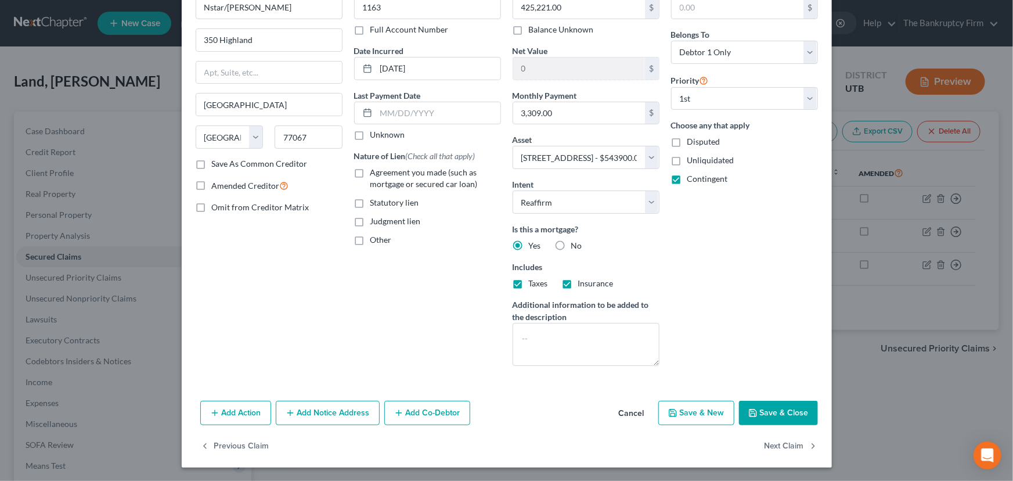
click at [768, 410] on button "Save & Close" at bounding box center [778, 413] width 79 height 24
select select
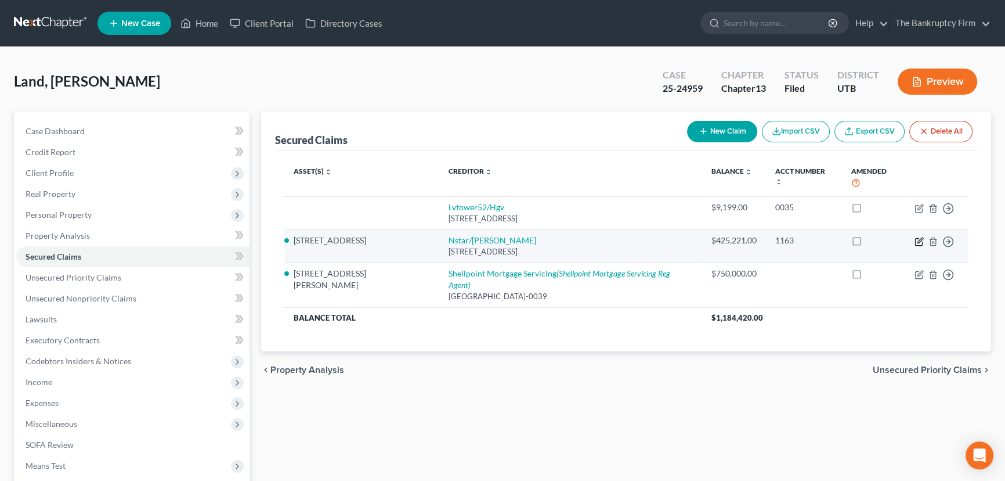
click at [919, 237] on icon "button" at bounding box center [920, 239] width 5 height 5
select select "45"
select select "2"
select select "0"
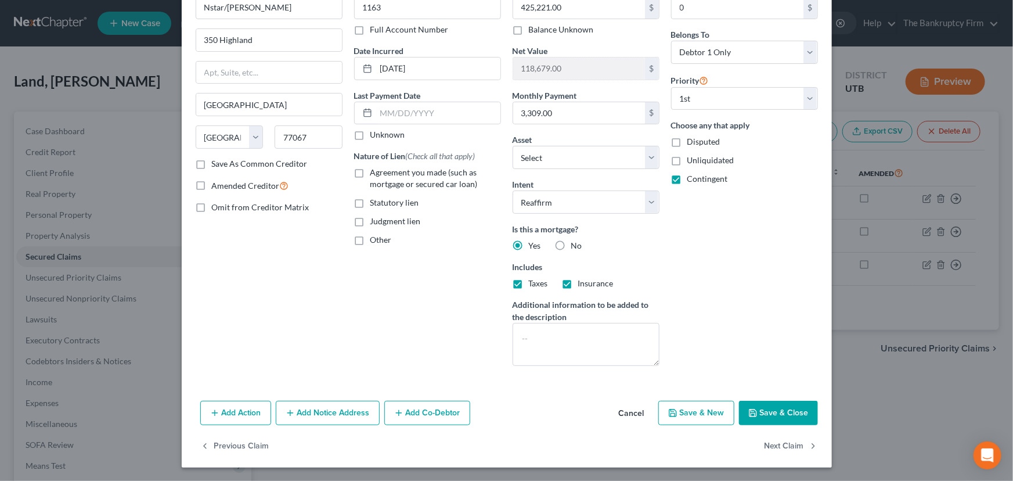
click at [763, 412] on button "Save & Close" at bounding box center [778, 413] width 79 height 24
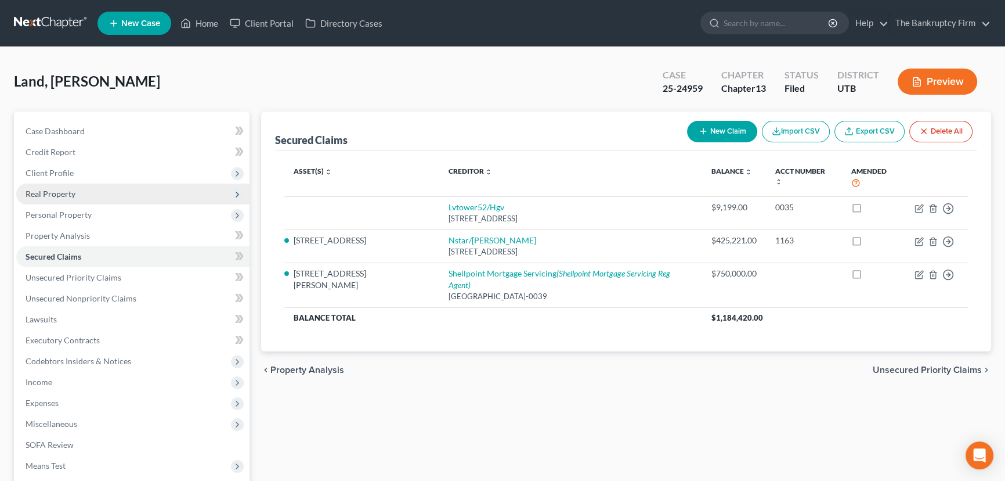
click at [56, 192] on span "Real Property" at bounding box center [51, 194] width 50 height 10
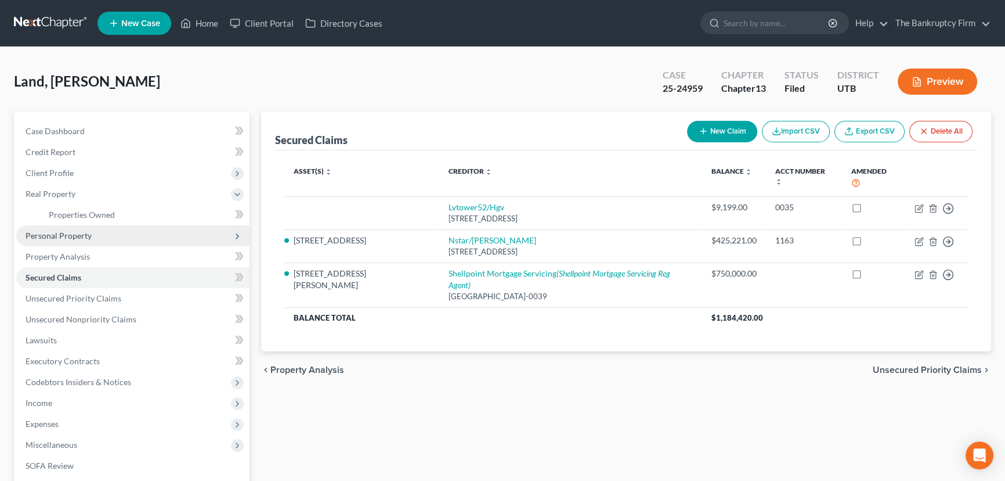
click at [53, 239] on span "Personal Property" at bounding box center [132, 235] width 233 height 21
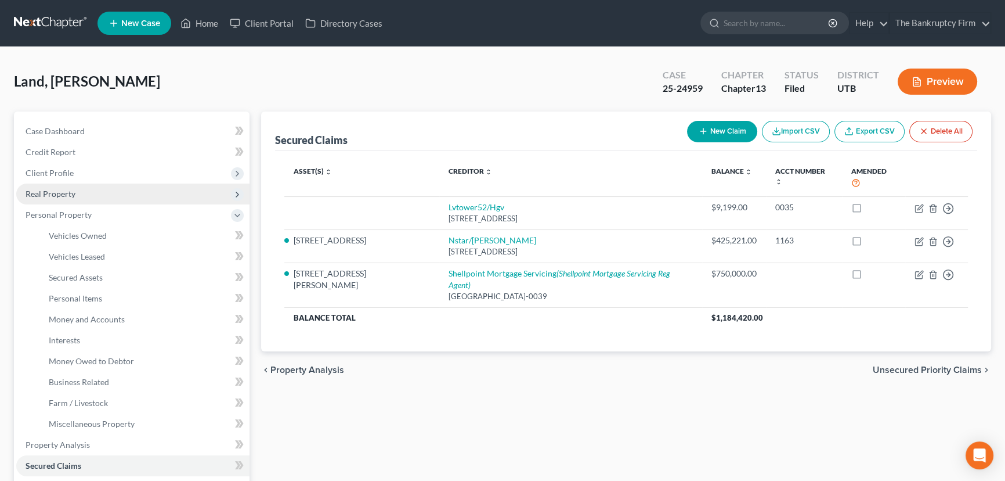
click at [55, 196] on span "Real Property" at bounding box center [51, 194] width 50 height 10
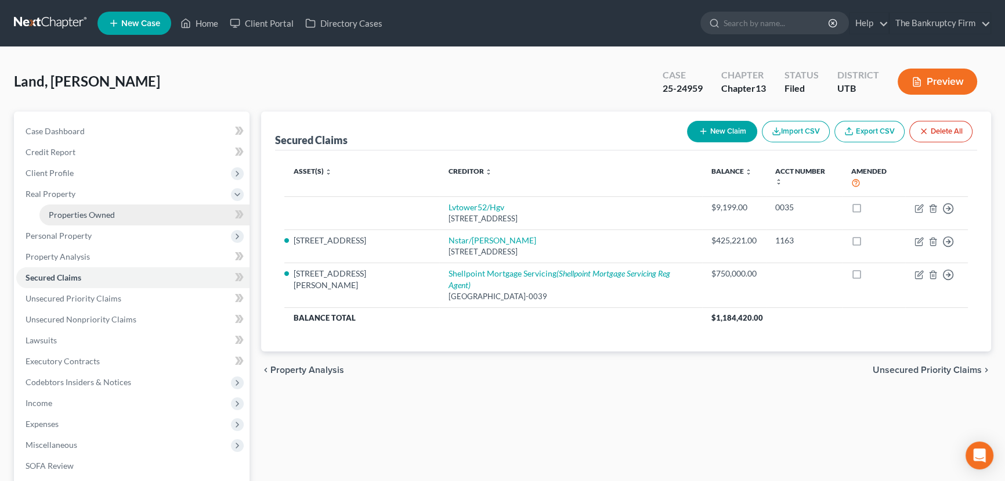
click at [82, 215] on span "Properties Owned" at bounding box center [82, 215] width 66 height 10
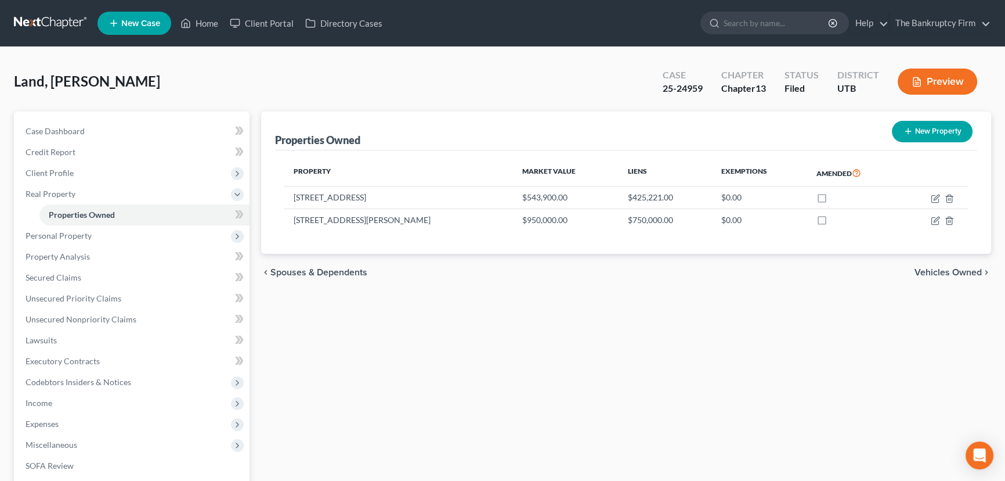
click at [930, 135] on button "New Property" at bounding box center [932, 131] width 81 height 21
select select "46"
select select "0"
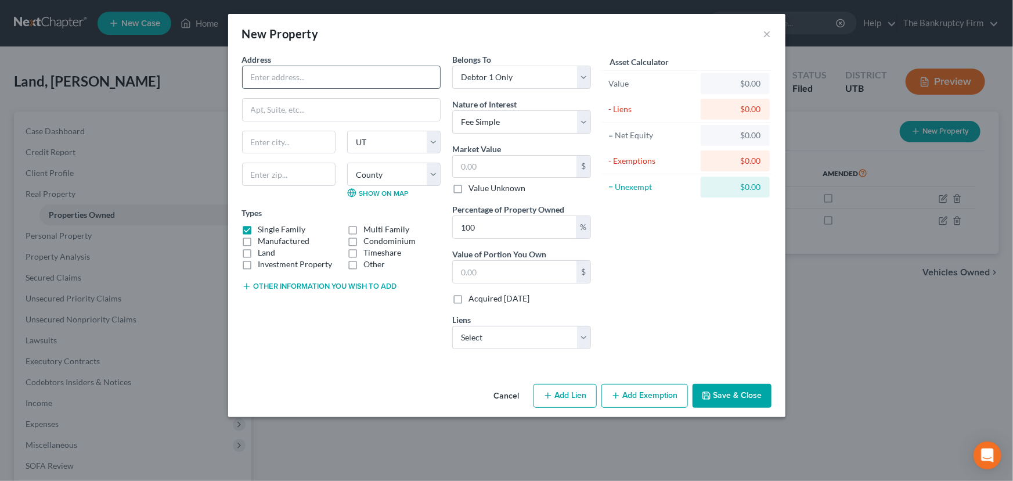
click at [269, 81] on input "text" at bounding box center [341, 77] width 197 height 22
type input "Timeshare with [PERSON_NAME]"
click at [363, 258] on label "Other" at bounding box center [373, 264] width 21 height 12
click at [368, 258] on input "Other" at bounding box center [372, 262] width 8 height 8
checkbox input "true"
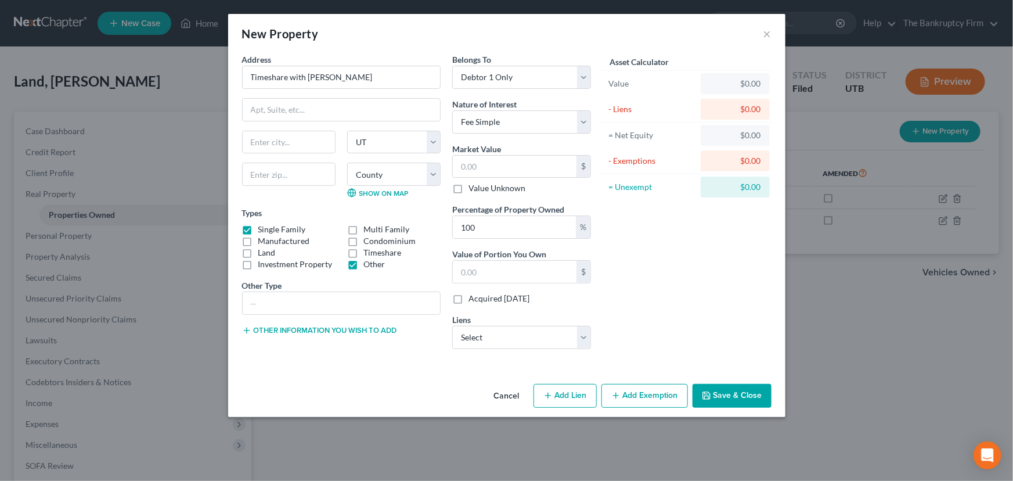
click at [363, 253] on label "Timeshare" at bounding box center [382, 253] width 38 height 12
click at [368, 253] on input "Timeshare" at bounding box center [372, 251] width 8 height 8
checkbox input "true"
click at [363, 264] on label "Other" at bounding box center [373, 264] width 21 height 12
click at [368, 264] on input "Other" at bounding box center [372, 262] width 8 height 8
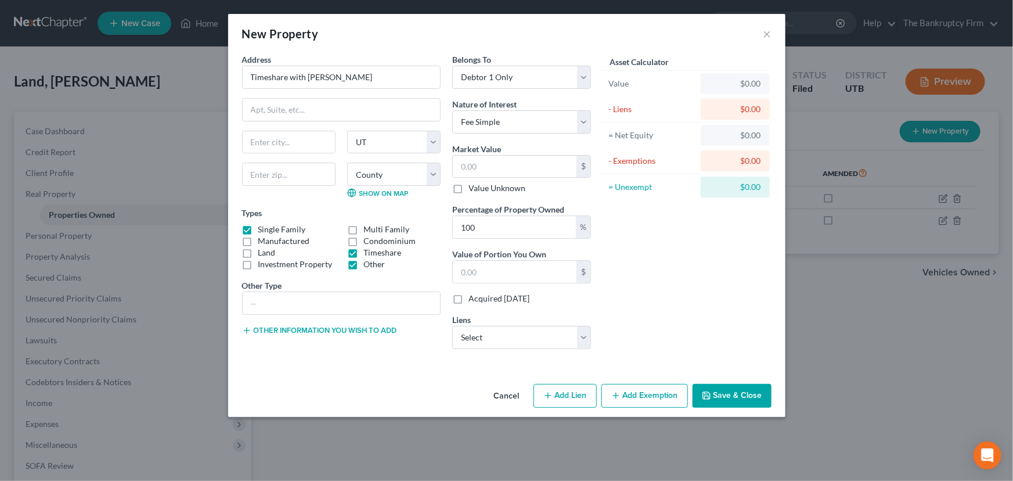
checkbox input "false"
click at [258, 229] on label "Single Family" at bounding box center [282, 229] width 48 height 12
click at [263, 229] on input "Single Family" at bounding box center [267, 227] width 8 height 8
checkbox input "false"
click at [583, 334] on select "Select Lvtower52/Hgv - $9,199.00" at bounding box center [521, 337] width 139 height 23
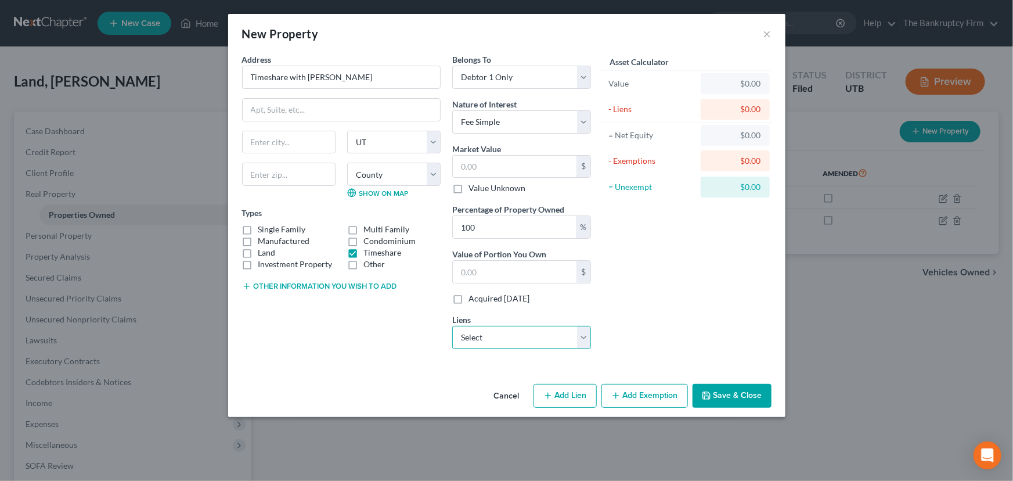
select select "9"
select select "0"
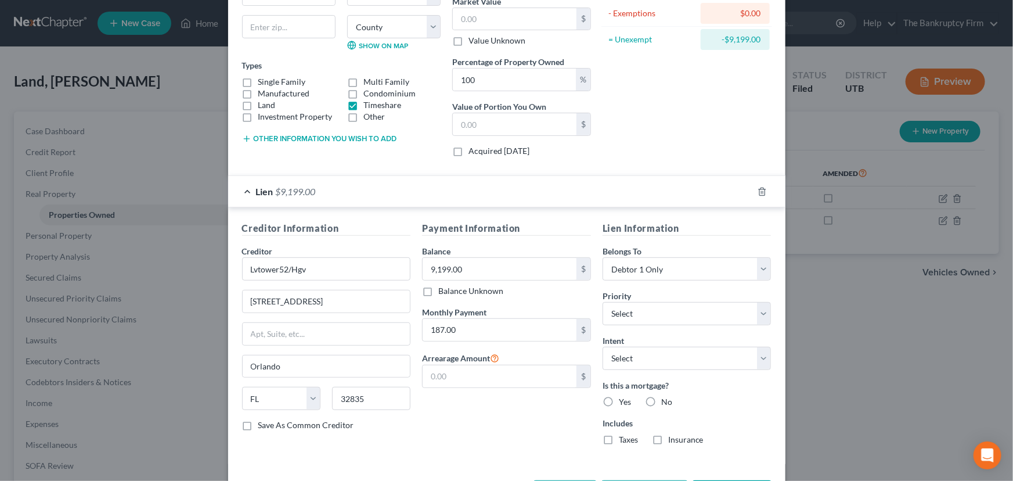
scroll to position [158, 0]
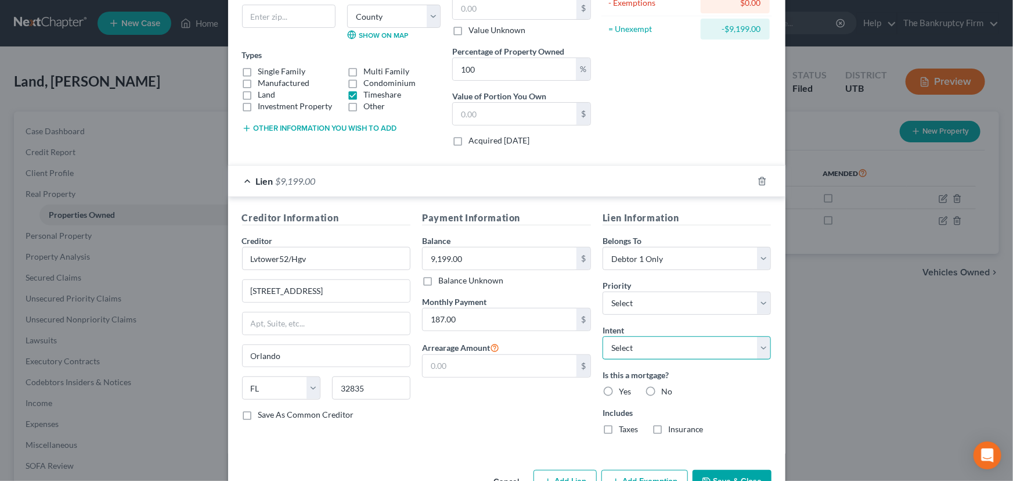
click at [611, 342] on select "Select Surrender Redeem Reaffirm Avoid Other" at bounding box center [687, 347] width 169 height 23
select select "0"
click at [603, 336] on select "Select Surrender Redeem Reaffirm Avoid Other" at bounding box center [687, 347] width 169 height 23
click at [619, 389] on label "Yes" at bounding box center [625, 391] width 12 height 12
click at [623, 389] on input "Yes" at bounding box center [627, 389] width 8 height 8
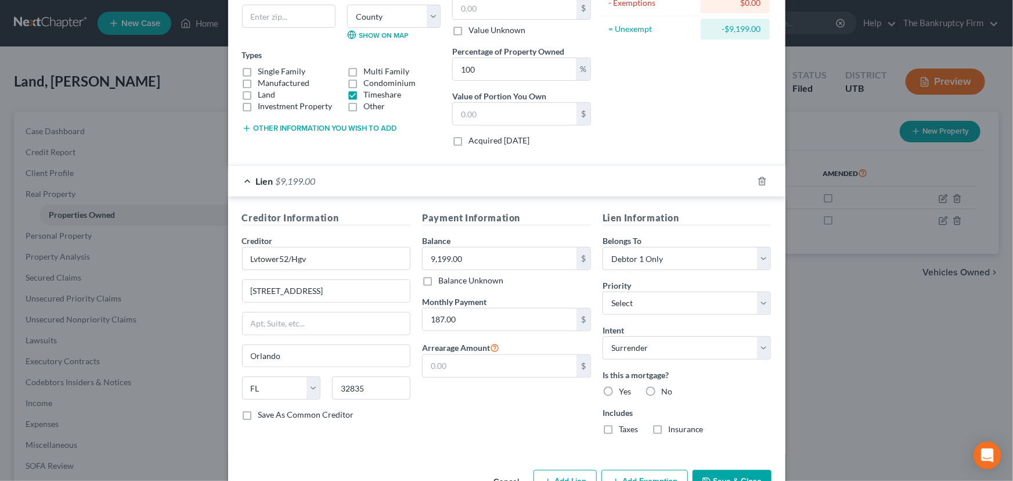
radio input "true"
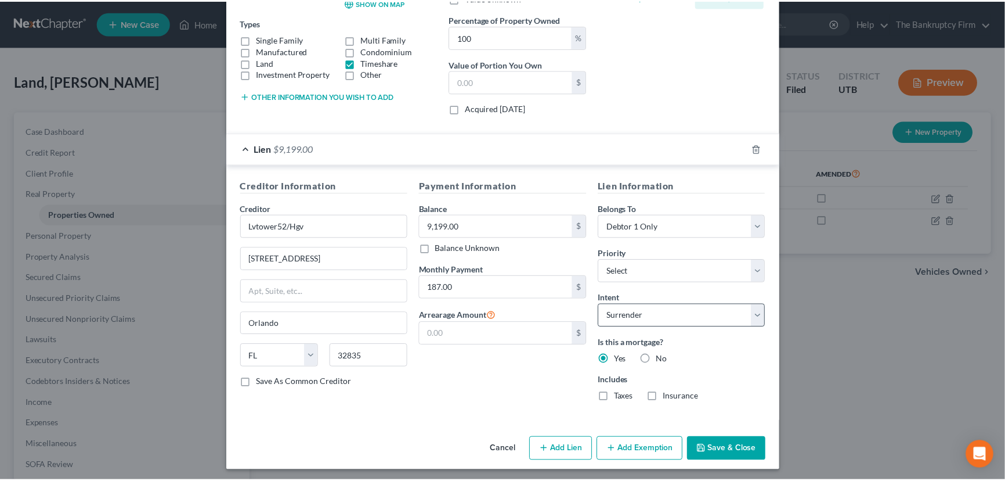
scroll to position [192, 0]
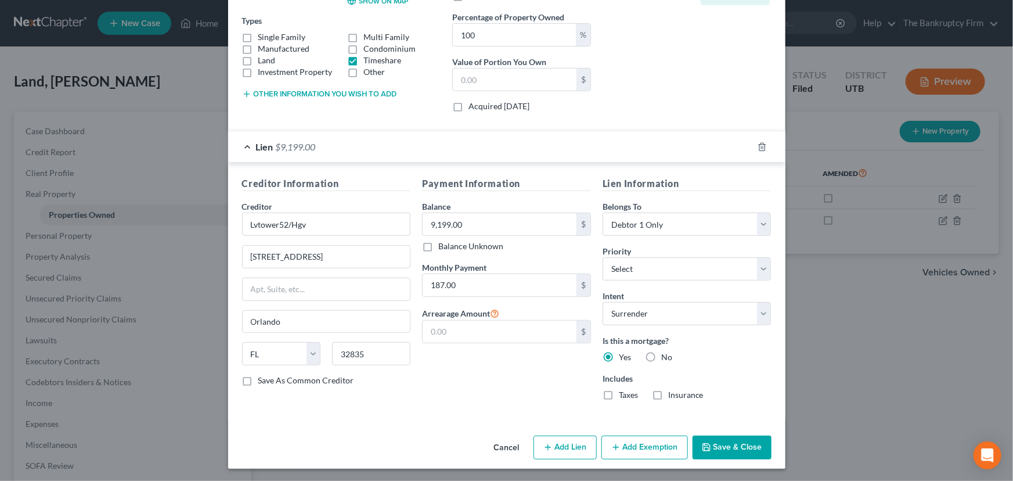
click at [718, 448] on button "Save & Close" at bounding box center [732, 447] width 79 height 24
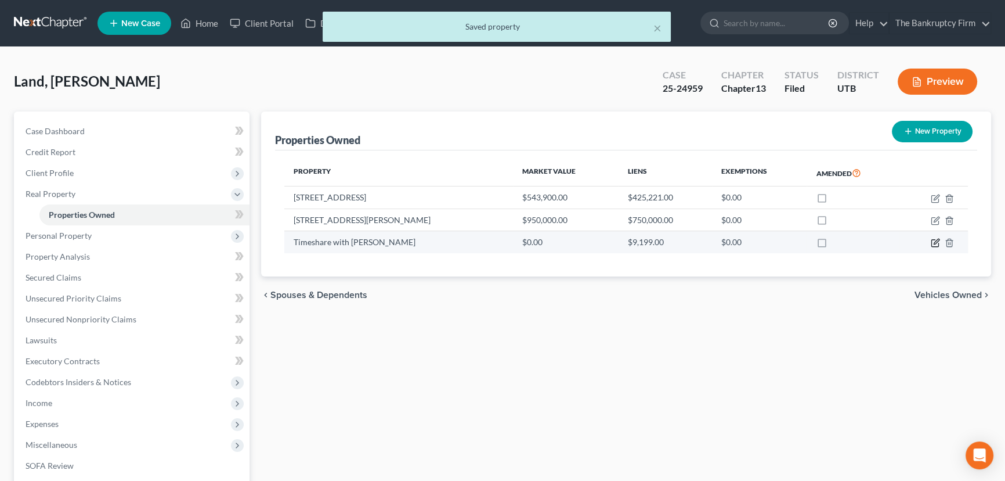
click at [933, 241] on icon "button" at bounding box center [935, 242] width 9 height 9
select select "46"
select select "17"
select select "0"
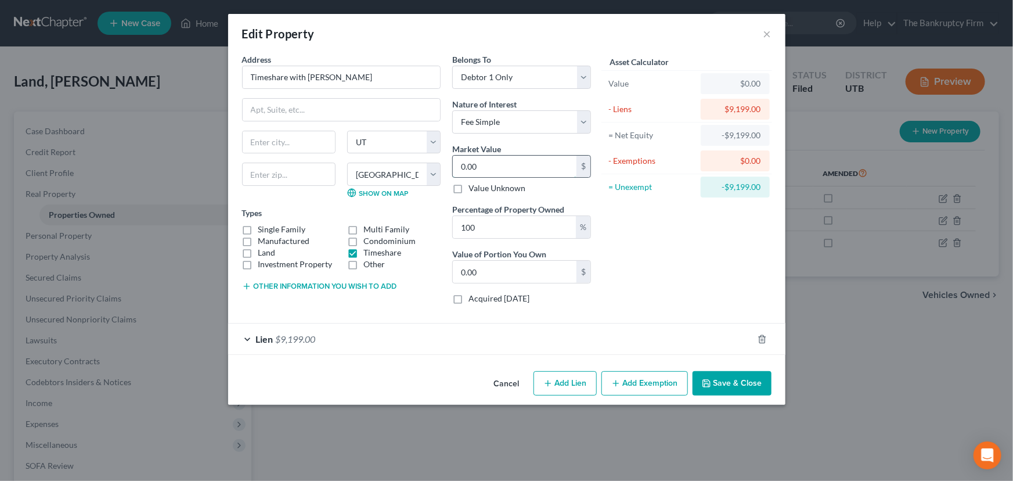
click at [460, 168] on input "0.00" at bounding box center [515, 167] width 124 height 22
type input "2"
type input "2.00"
type input "20"
type input "20.00"
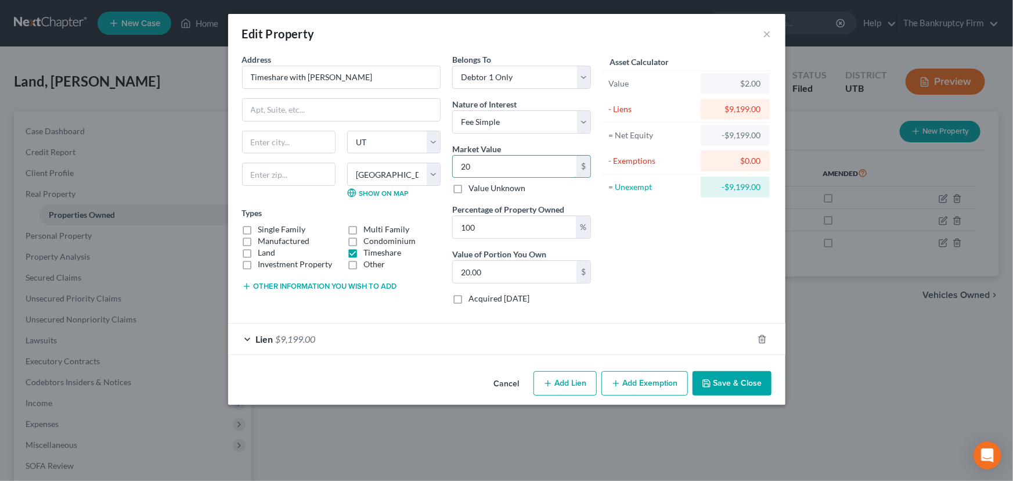
type input "200"
type input "200.00"
type input "2000"
type input "2,000.00"
type input "2,000"
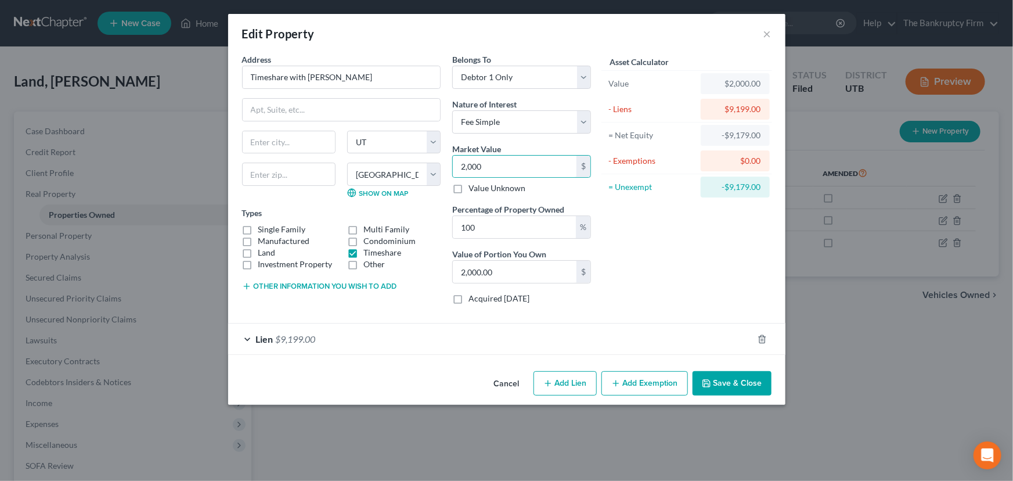
click at [731, 382] on button "Save & Close" at bounding box center [732, 383] width 79 height 24
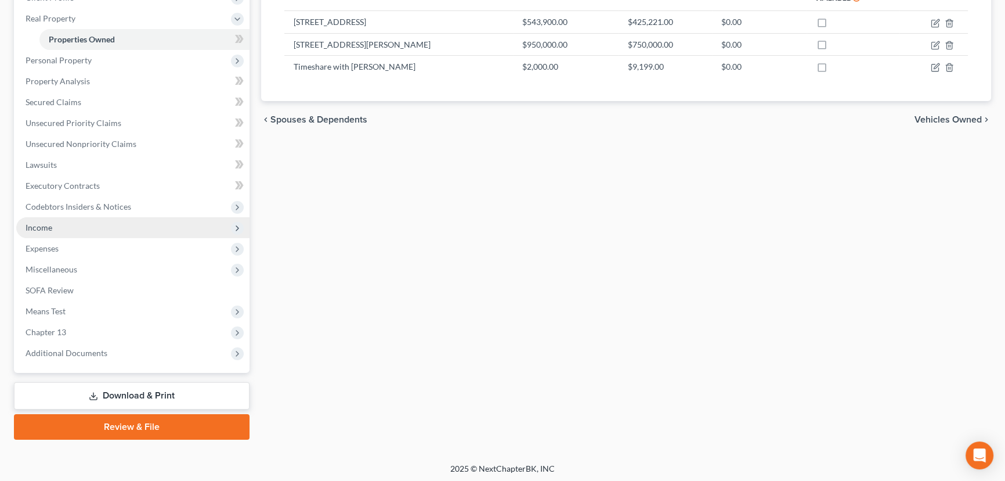
scroll to position [176, 0]
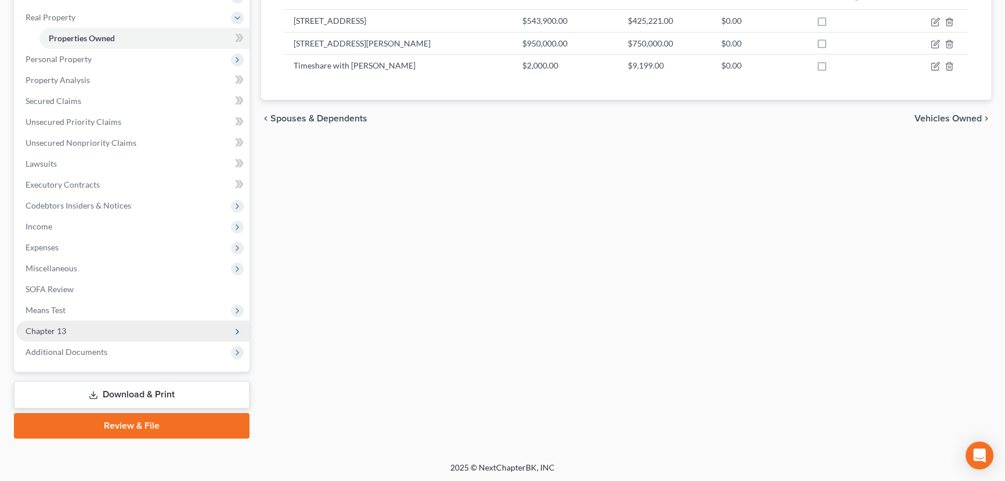
click at [58, 330] on span "Chapter 13" at bounding box center [46, 331] width 41 height 10
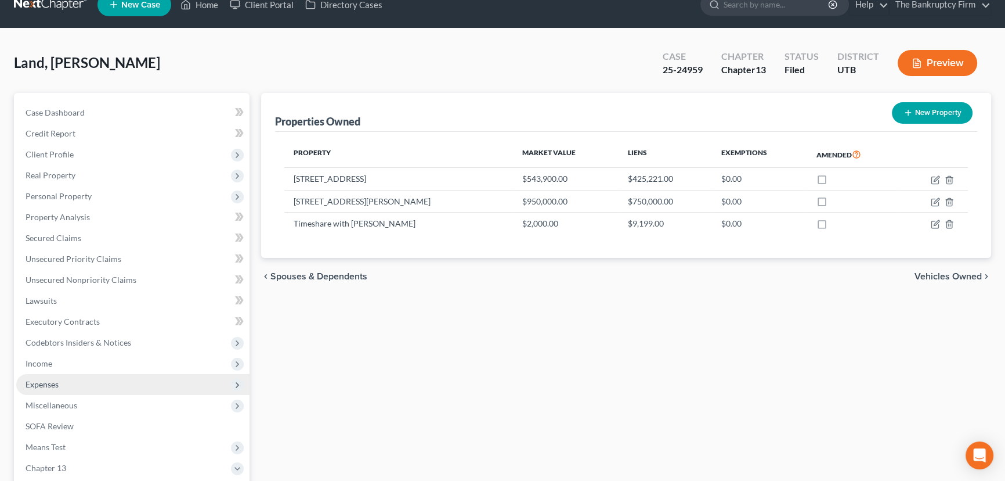
scroll to position [18, 0]
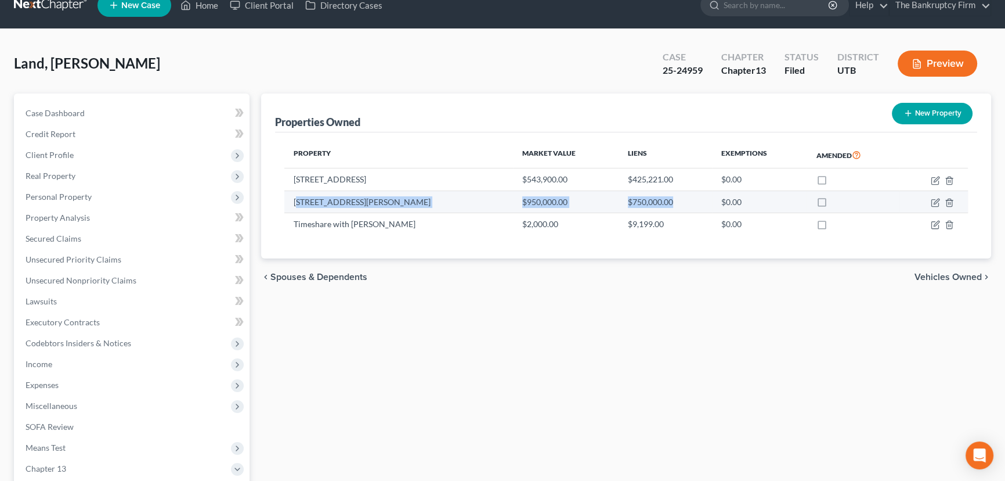
drag, startPoint x: 296, startPoint y: 199, endPoint x: 651, endPoint y: 194, distance: 354.7
click at [651, 194] on tr "4915 East Russell Road $950,000.00 $750,000.00 $0.00" at bounding box center [626, 201] width 684 height 22
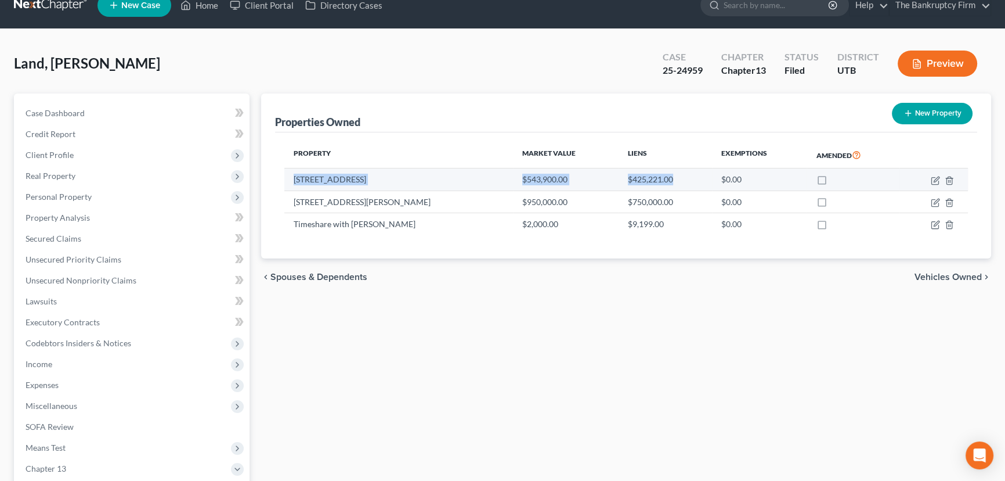
drag, startPoint x: 297, startPoint y: 176, endPoint x: 644, endPoint y: 173, distance: 347.7
click at [644, 173] on tr "6266 West City Vistas Way $543,900.00 $425,221.00 $0.00" at bounding box center [626, 179] width 684 height 22
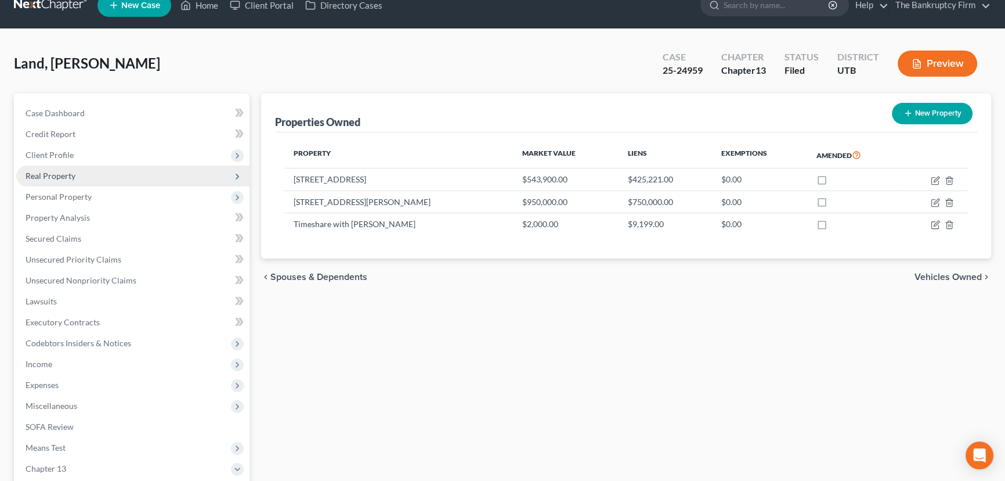
click at [53, 175] on span "Real Property" at bounding box center [51, 176] width 50 height 10
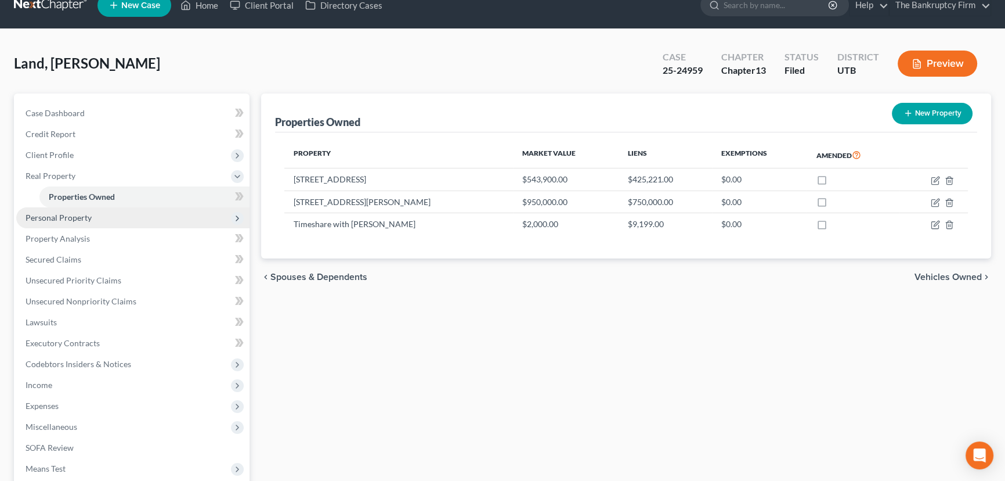
click at [71, 218] on span "Personal Property" at bounding box center [59, 217] width 66 height 10
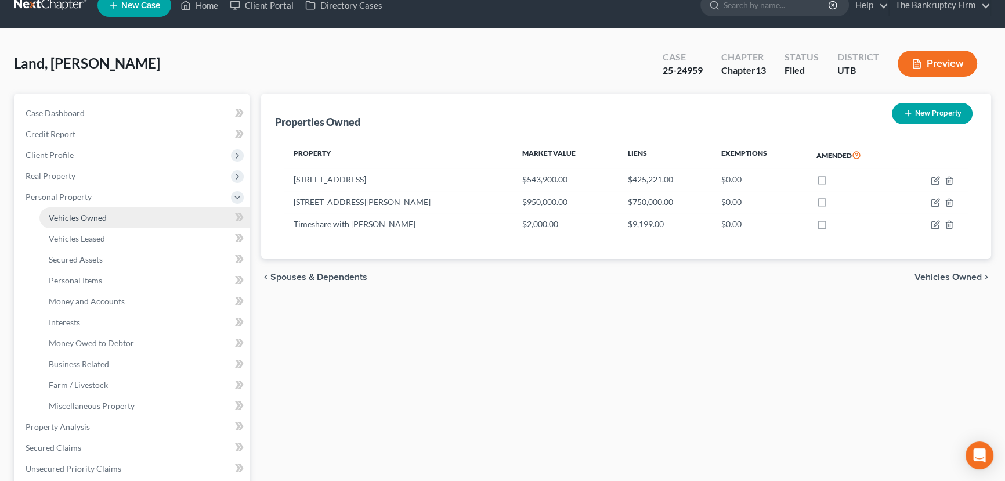
click at [91, 217] on span "Vehicles Owned" at bounding box center [78, 217] width 58 height 10
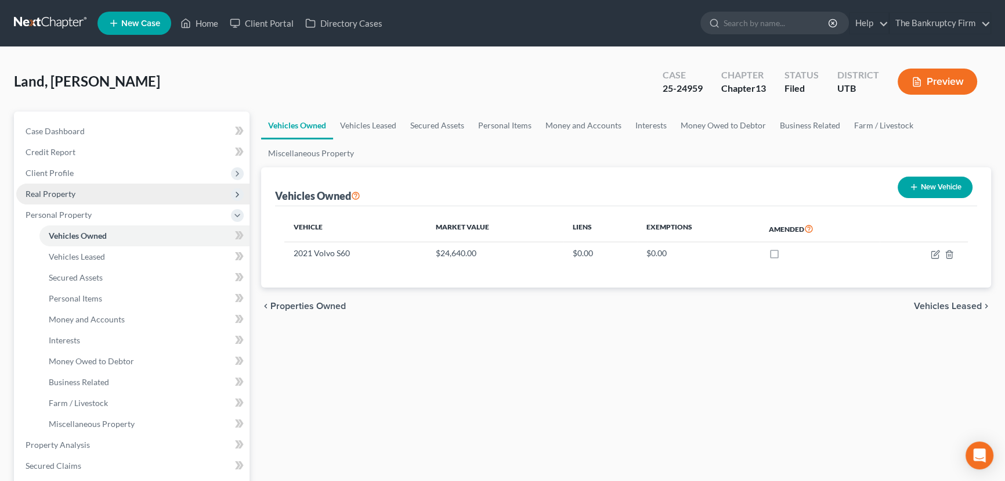
click at [55, 194] on span "Real Property" at bounding box center [51, 194] width 50 height 10
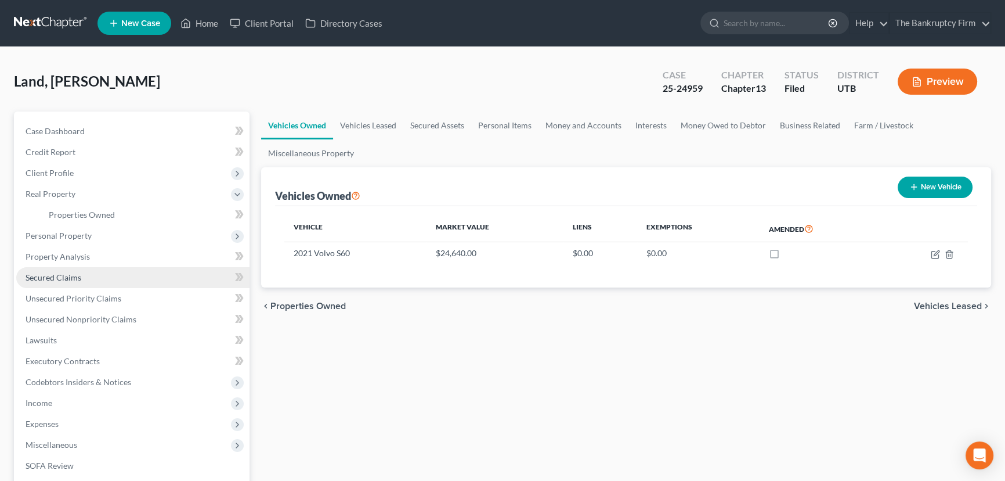
click at [59, 278] on span "Secured Claims" at bounding box center [54, 277] width 56 height 10
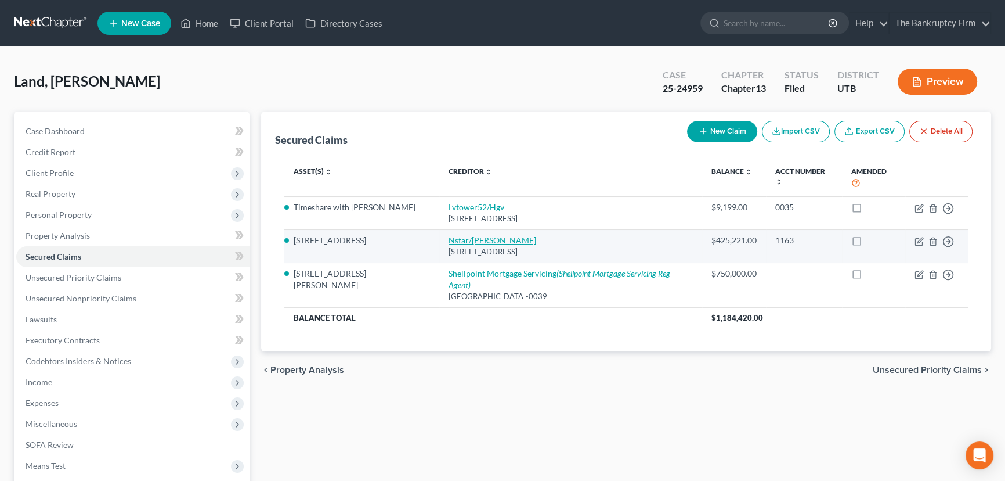
click at [449, 235] on link "Nstar/[PERSON_NAME]" at bounding box center [493, 240] width 88 height 10
select select "45"
select select "2"
select select "0"
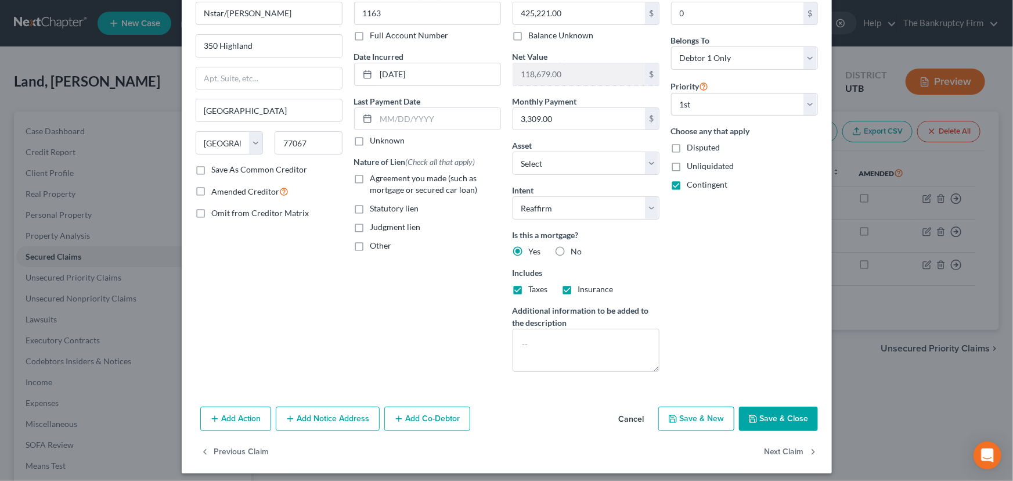
scroll to position [70, 0]
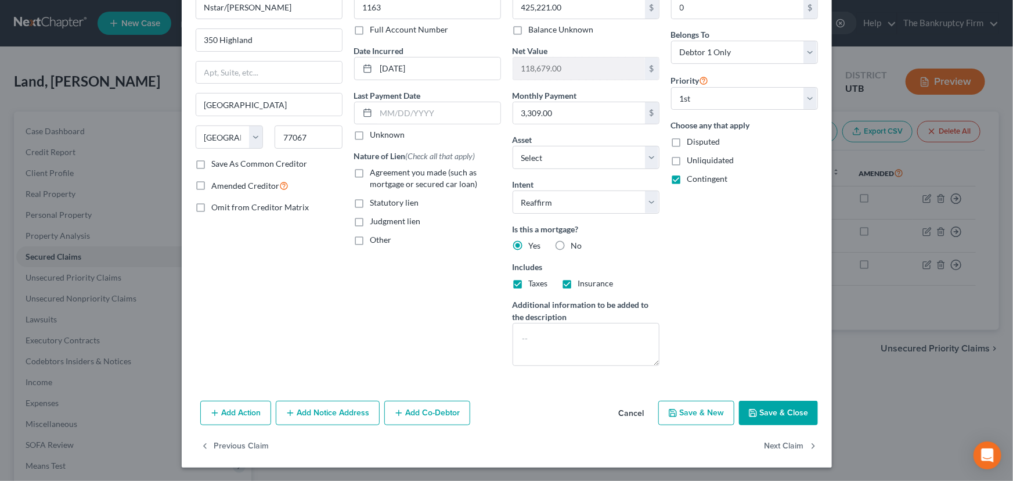
click at [772, 413] on button "Save & Close" at bounding box center [778, 413] width 79 height 24
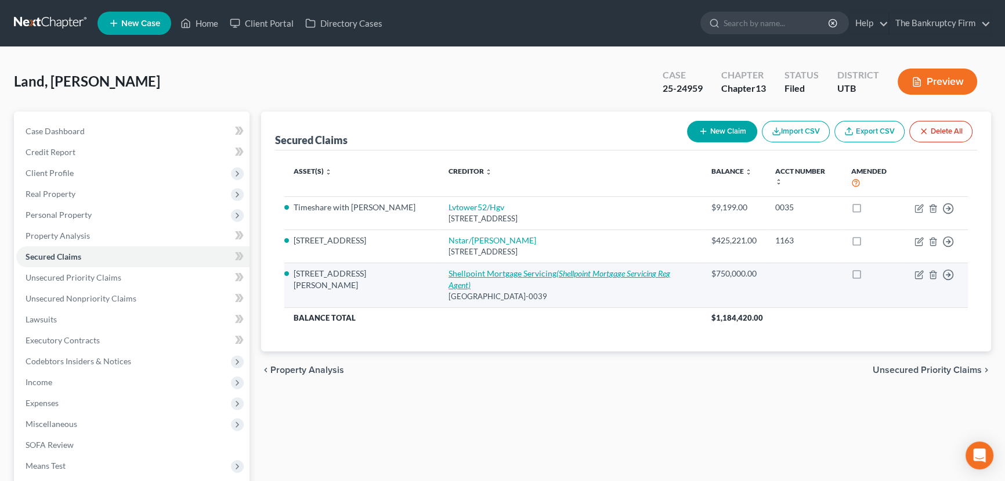
click at [501, 268] on link "Shellpoint Mortgage Servicing (Shellpoint Mortgage Servicing Reg Agent)" at bounding box center [560, 278] width 222 height 21
select select "36"
select select "2"
select select "0"
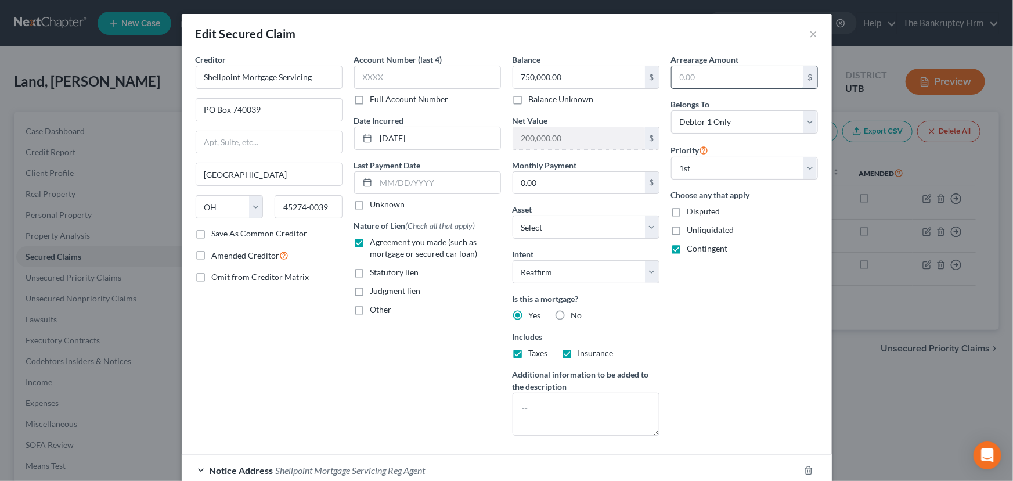
click at [673, 78] on input "text" at bounding box center [738, 77] width 132 height 22
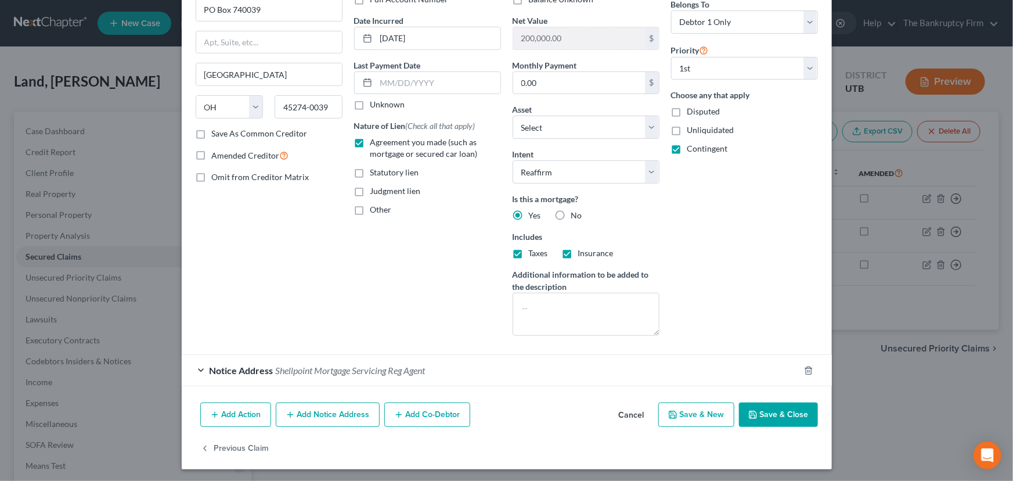
scroll to position [101, 0]
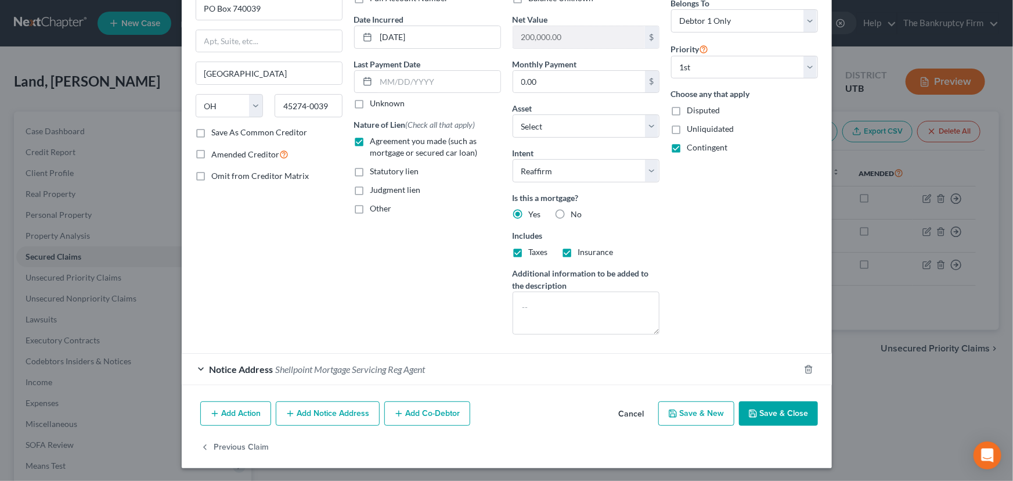
type input "40,000"
click at [777, 412] on button "Save & Close" at bounding box center [778, 413] width 79 height 24
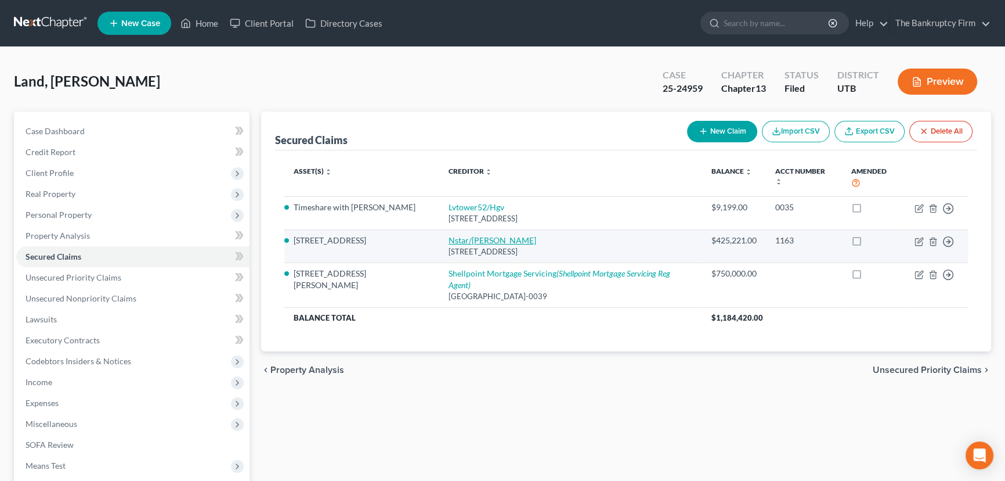
click at [449, 235] on link "Nstar/[PERSON_NAME]" at bounding box center [493, 240] width 88 height 10
select select "45"
select select "2"
select select "0"
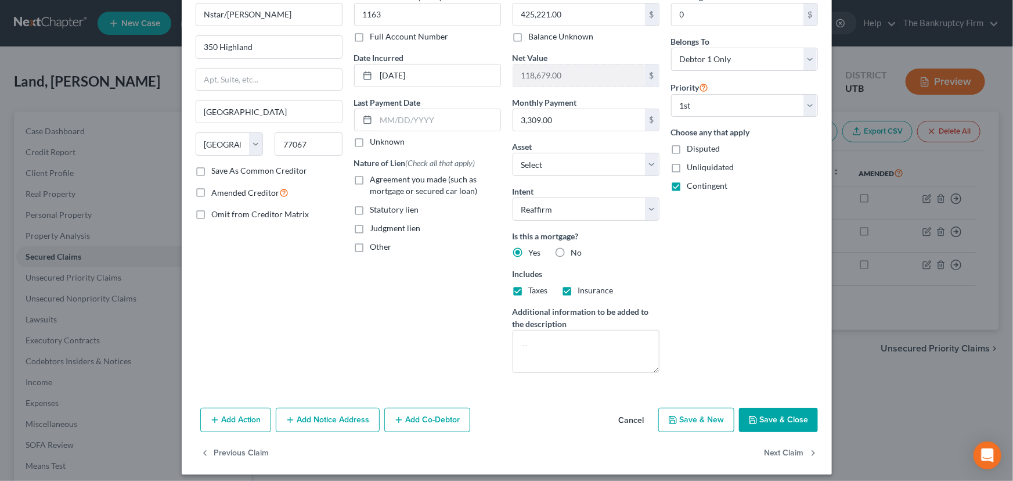
scroll to position [70, 0]
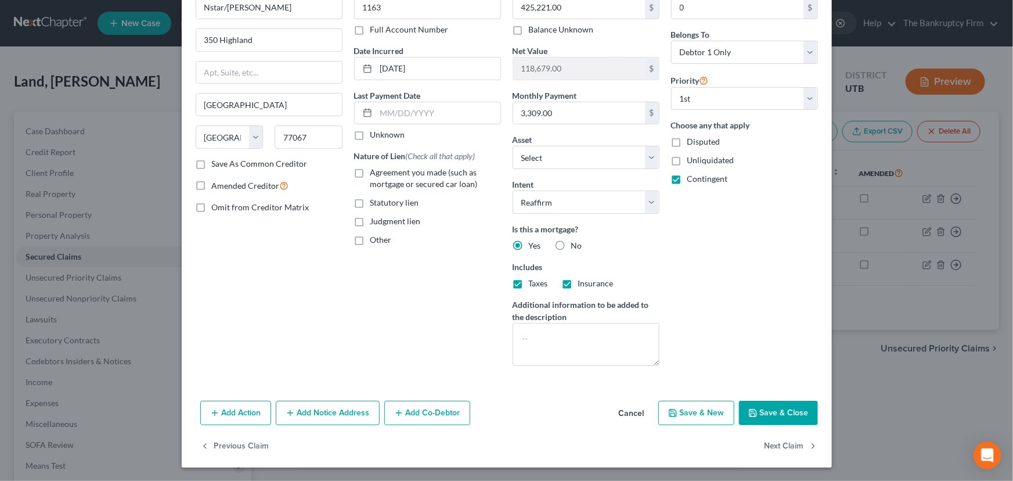
click at [774, 412] on button "Save & Close" at bounding box center [778, 413] width 79 height 24
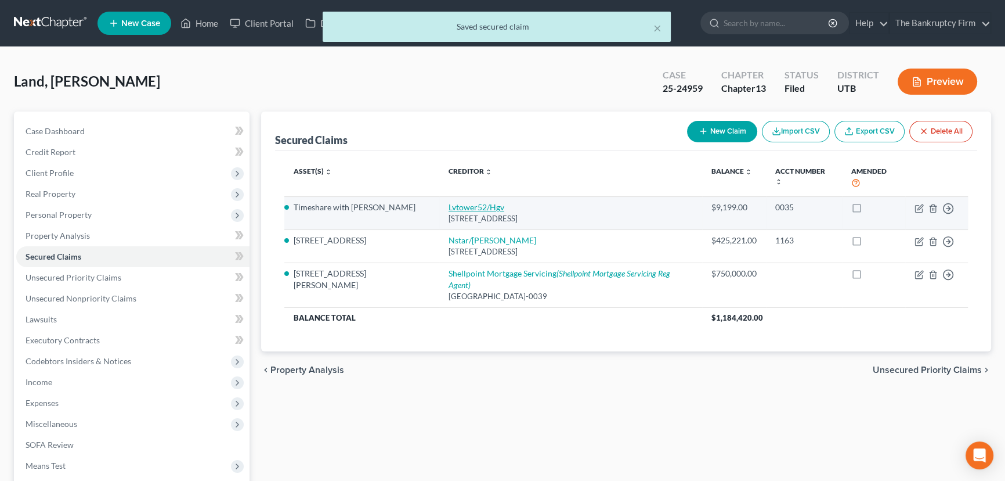
click at [449, 202] on link "Lvtower52/Hgv" at bounding box center [477, 207] width 56 height 10
select select "9"
select select "0"
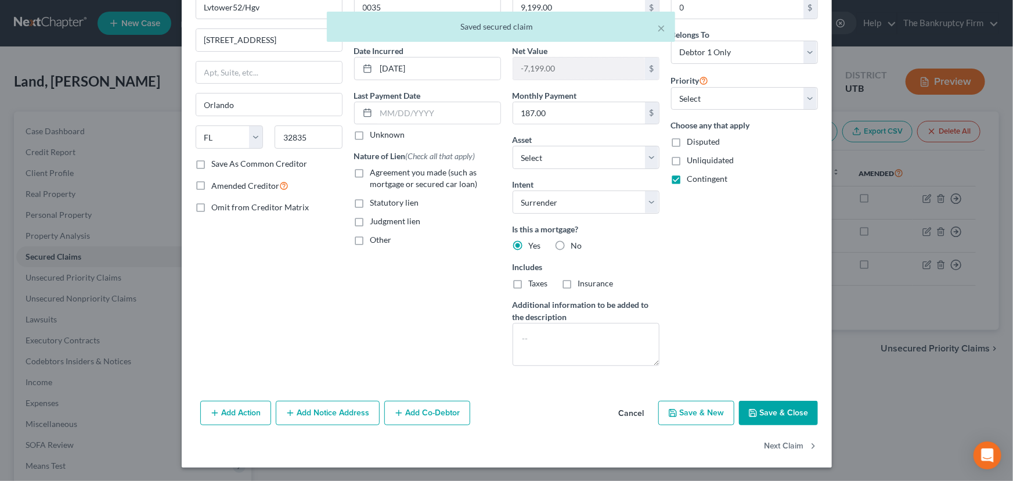
click at [783, 405] on button "Save & Close" at bounding box center [778, 413] width 79 height 24
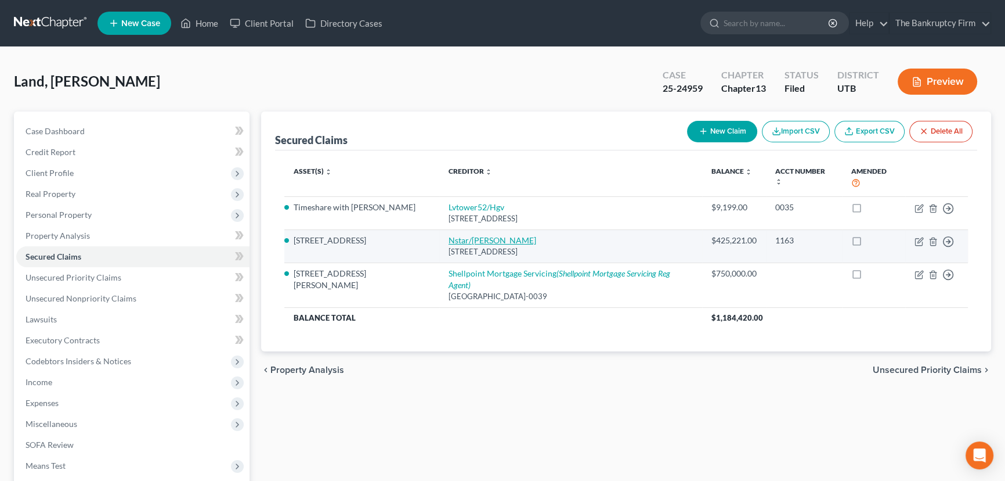
click at [452, 235] on link "Nstar/[PERSON_NAME]" at bounding box center [493, 240] width 88 height 10
select select "45"
select select "2"
select select "0"
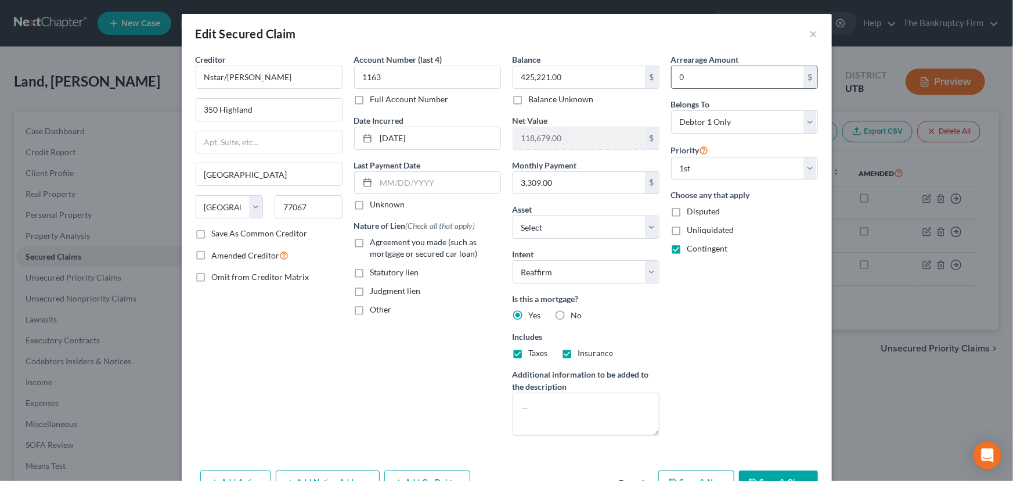
click at [673, 79] on input "0" at bounding box center [738, 77] width 132 height 22
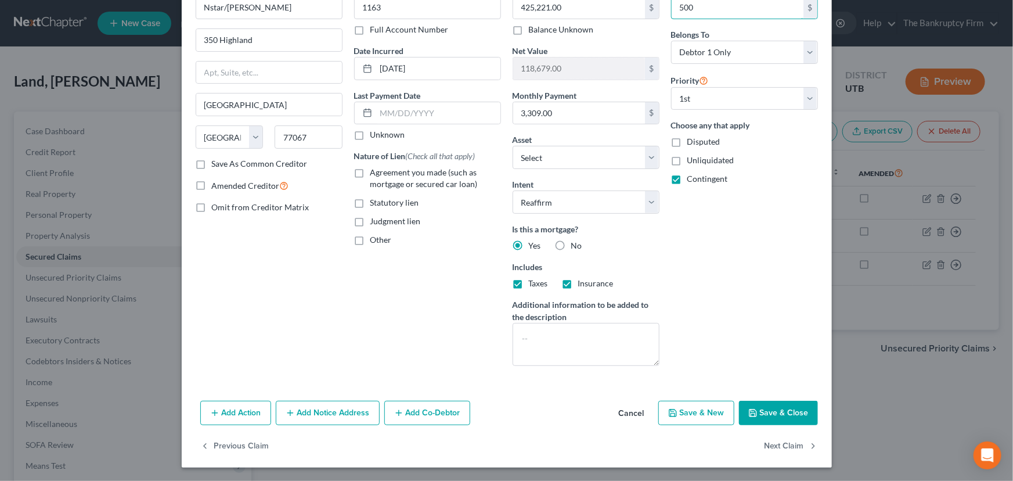
type input "500"
click at [781, 410] on button "Save & Close" at bounding box center [778, 413] width 79 height 24
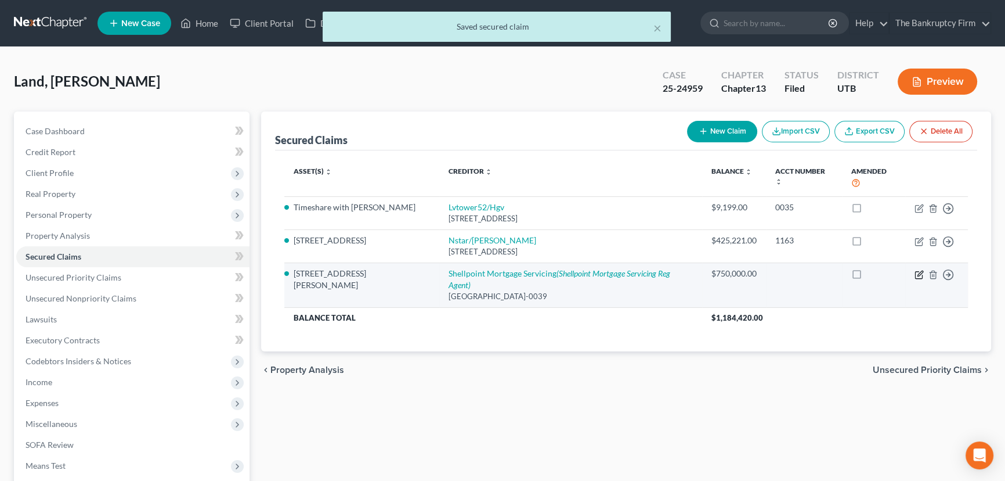
click at [919, 271] on icon "button" at bounding box center [920, 273] width 5 height 5
select select "36"
select select "2"
select select "0"
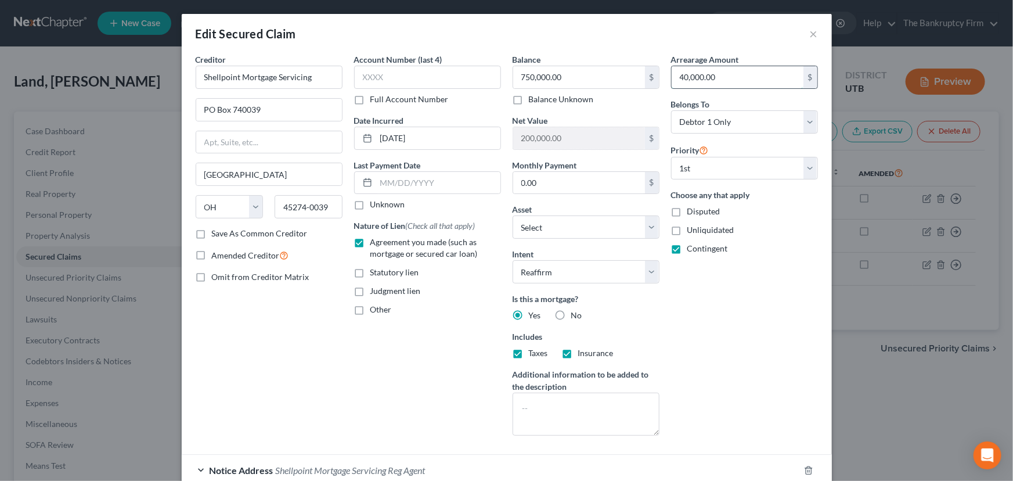
click at [676, 78] on input "40,000.00" at bounding box center [738, 77] width 132 height 22
click at [675, 77] on input "40,000.00" at bounding box center [738, 77] width 132 height 22
click at [676, 76] on input "40,000.00" at bounding box center [738, 77] width 132 height 22
drag, startPoint x: 683, startPoint y: 77, endPoint x: 673, endPoint y: 79, distance: 10.0
click at [673, 79] on input "40,000.00" at bounding box center [738, 77] width 132 height 22
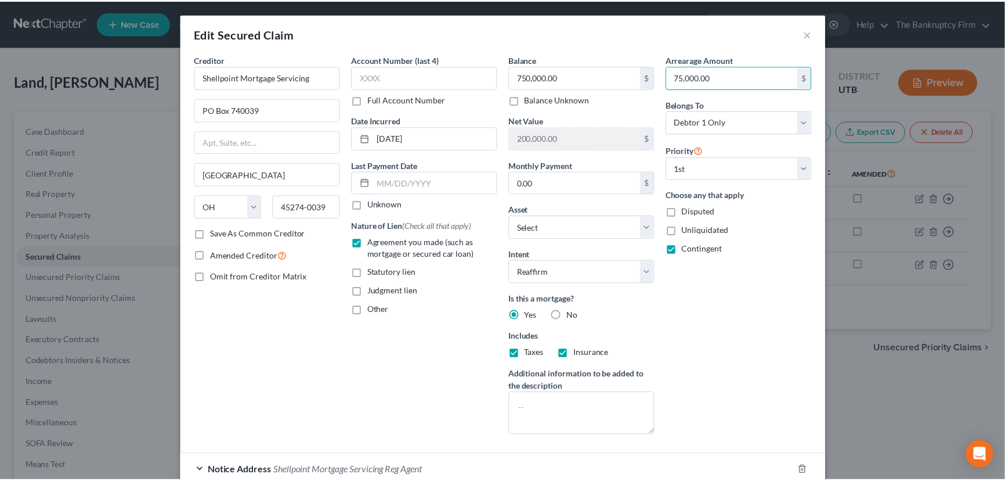
scroll to position [101, 0]
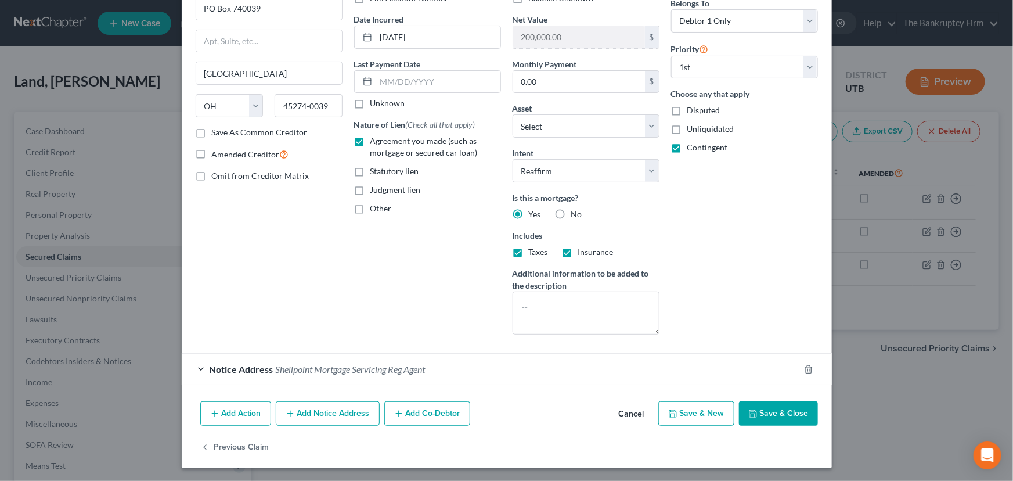
type input "75,000.00"
click at [789, 409] on button "Save & Close" at bounding box center [778, 413] width 79 height 24
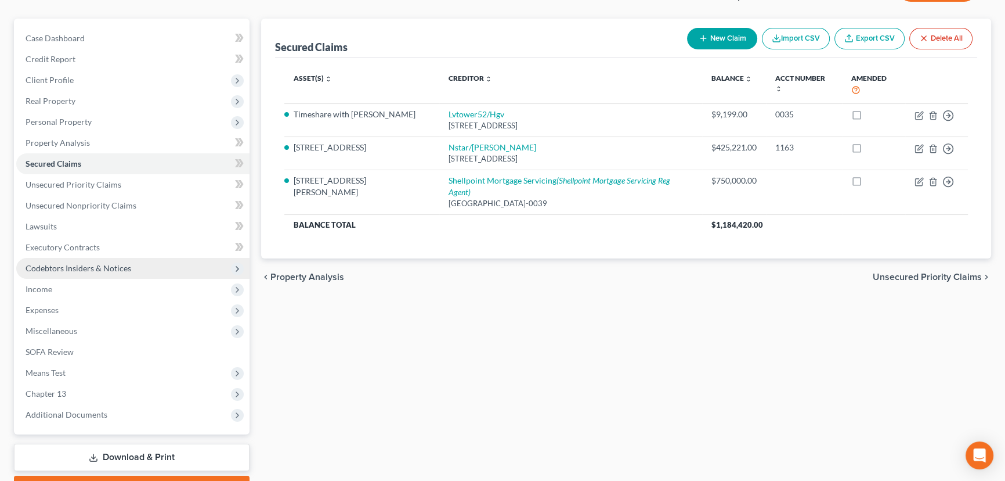
scroll to position [105, 0]
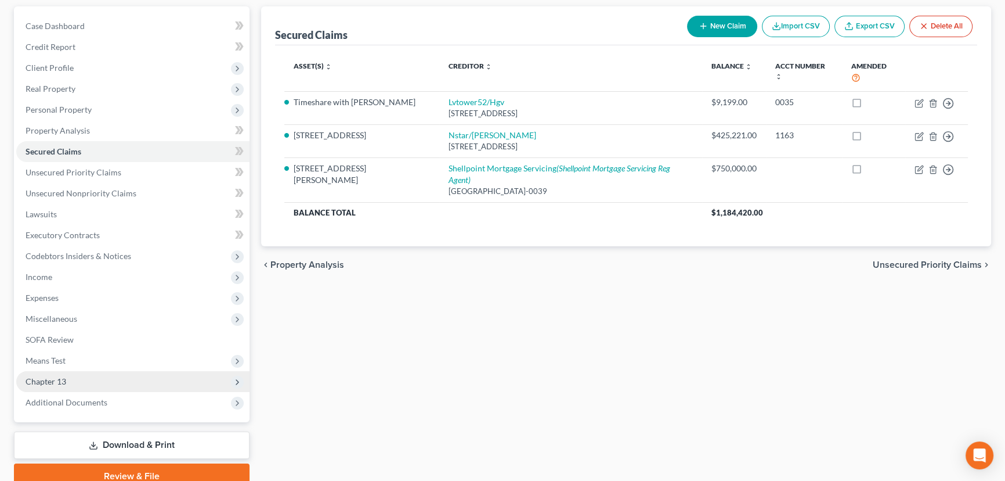
click at [63, 377] on span "Chapter 13" at bounding box center [46, 381] width 41 height 10
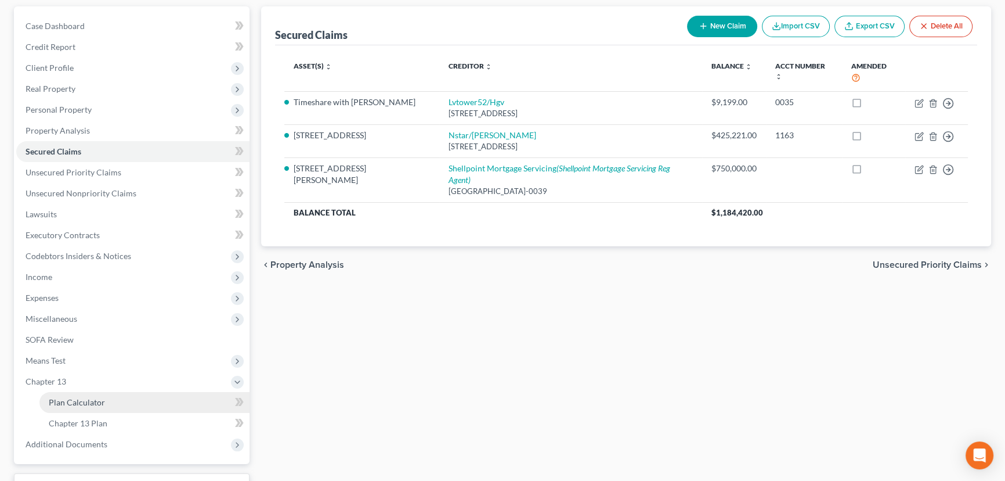
click at [99, 401] on span "Plan Calculator" at bounding box center [77, 402] width 56 height 10
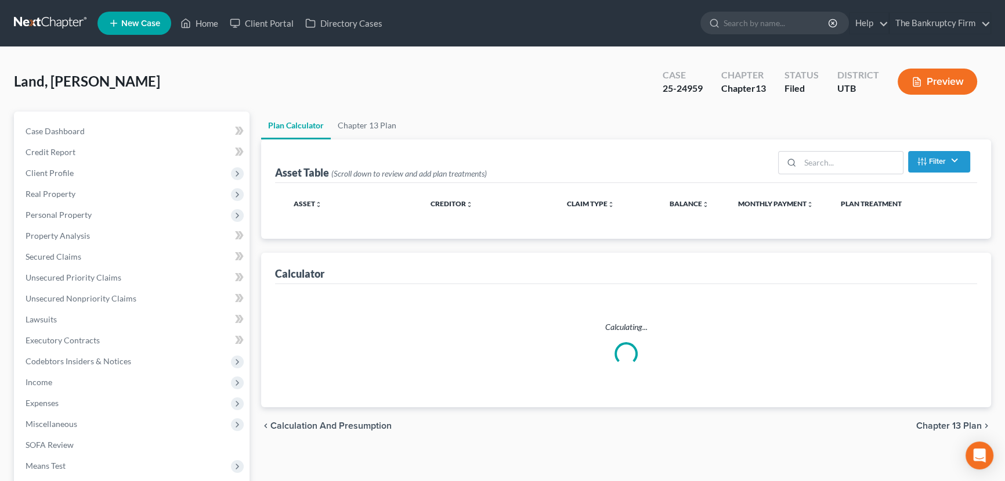
select select "59"
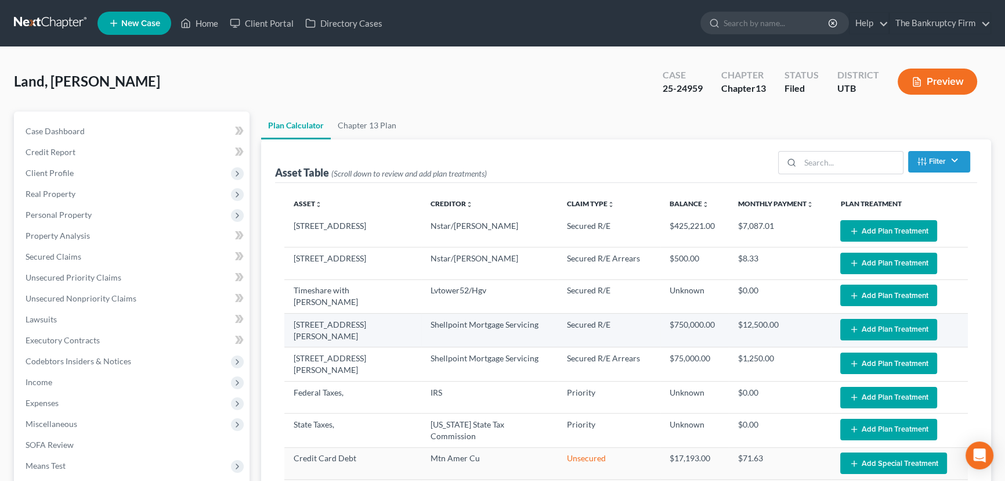
select select "59"
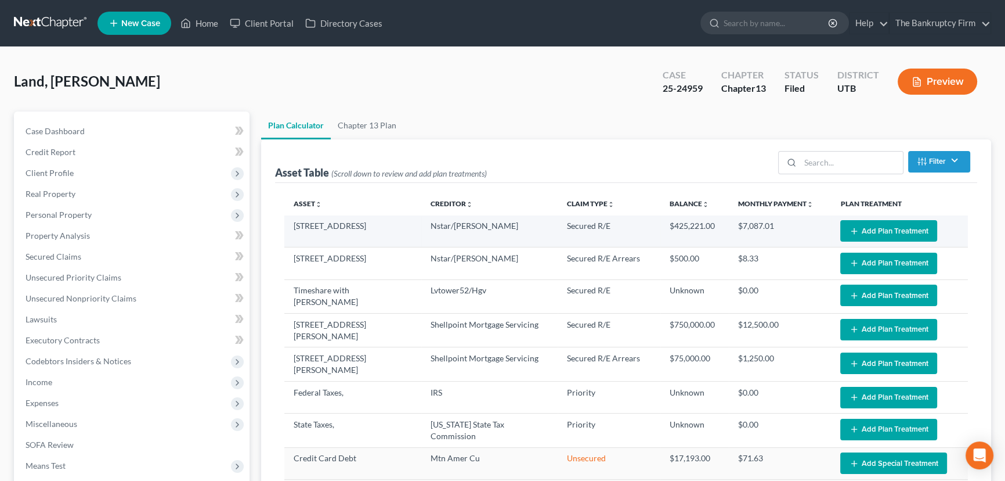
click at [890, 226] on button "Add Plan Treatment" at bounding box center [889, 230] width 97 height 21
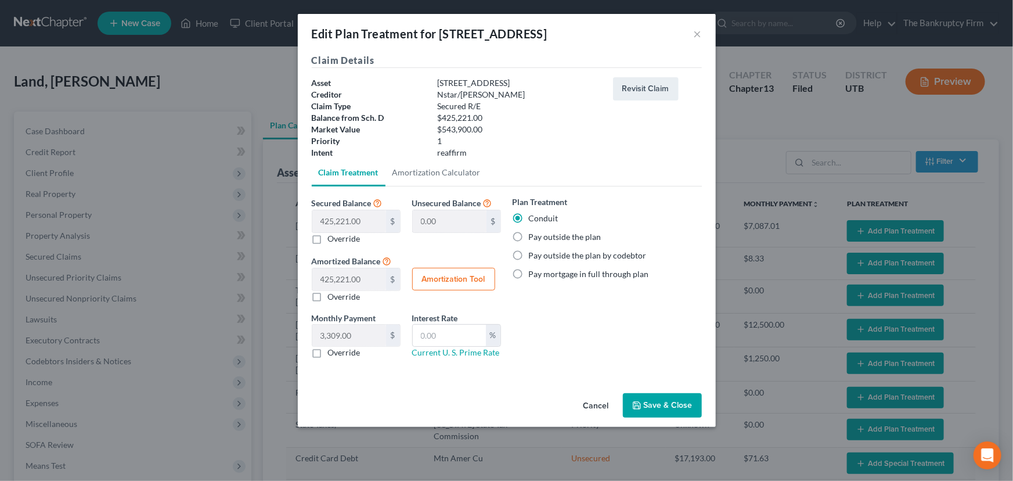
drag, startPoint x: 516, startPoint y: 235, endPoint x: 531, endPoint y: 246, distance: 17.9
click at [529, 235] on label "Pay outside the plan" at bounding box center [565, 237] width 73 height 12
click at [533, 235] on input "Pay outside the plan" at bounding box center [537, 235] width 8 height 8
radio input "true"
click at [663, 401] on button "Save & Close" at bounding box center [662, 405] width 79 height 24
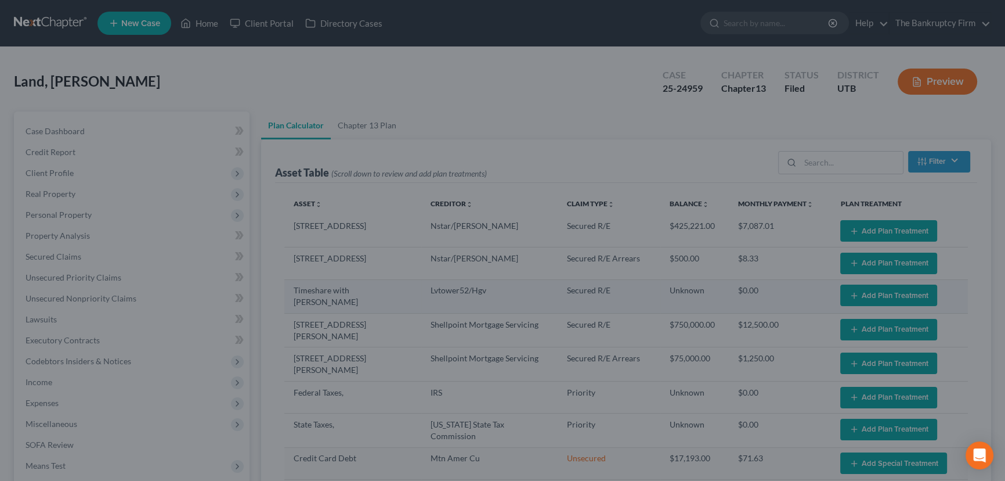
select select "59"
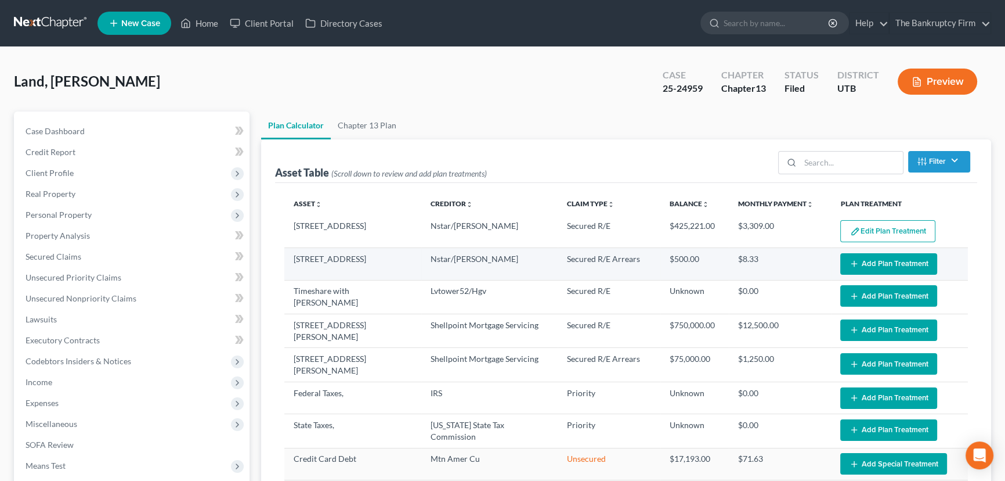
click at [881, 262] on button "Add Plan Treatment" at bounding box center [889, 263] width 97 height 21
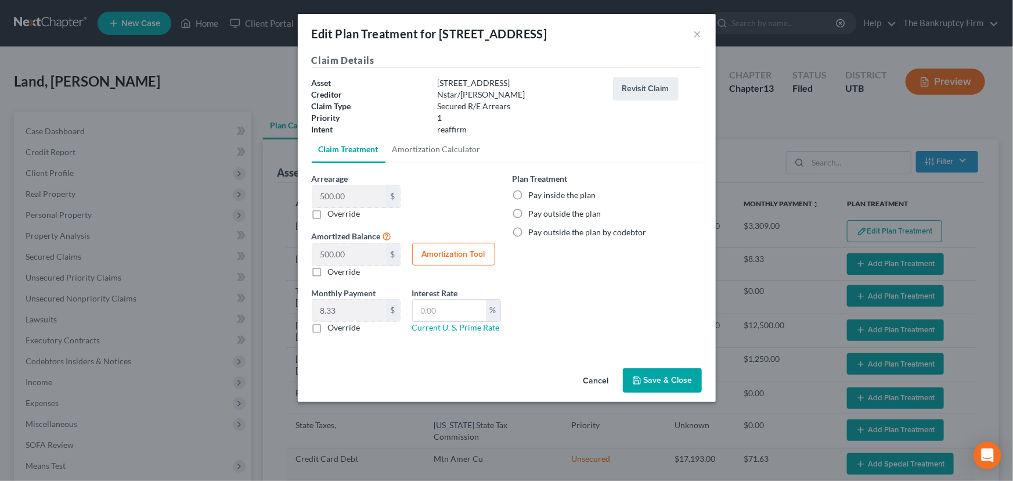
click at [529, 196] on label "Pay inside the plan" at bounding box center [562, 195] width 67 height 12
click at [533, 196] on input "Pay inside the plan" at bounding box center [537, 193] width 8 height 8
radio input "true"
click at [667, 372] on button "Save & Close" at bounding box center [662, 380] width 79 height 24
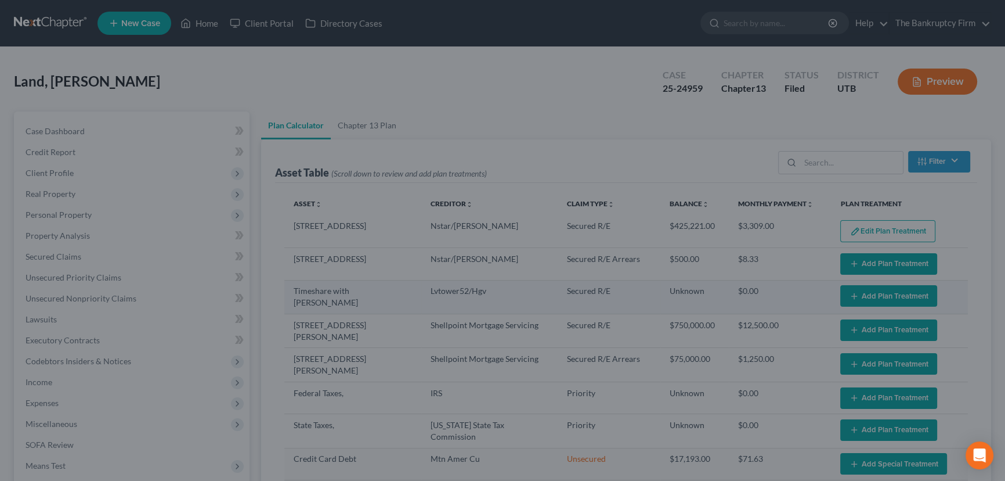
select select "59"
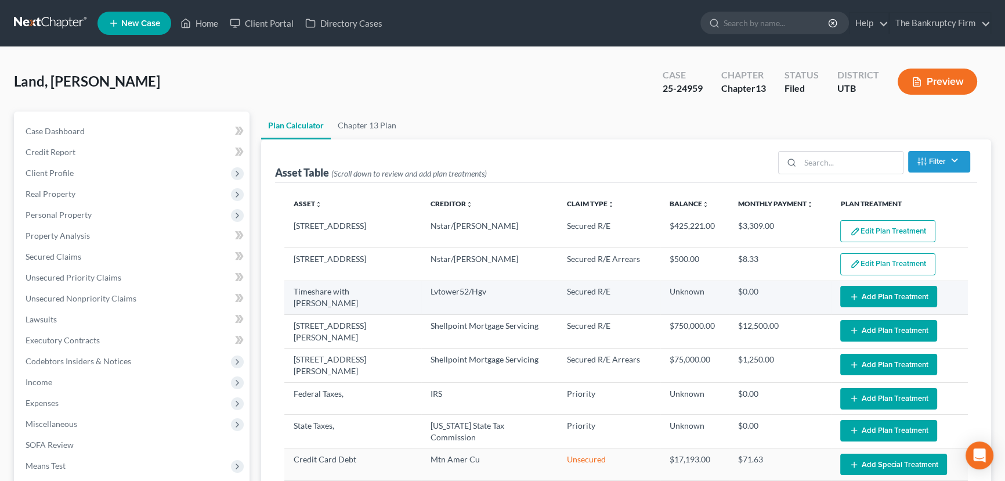
click at [872, 292] on button "Add Plan Treatment" at bounding box center [889, 296] width 97 height 21
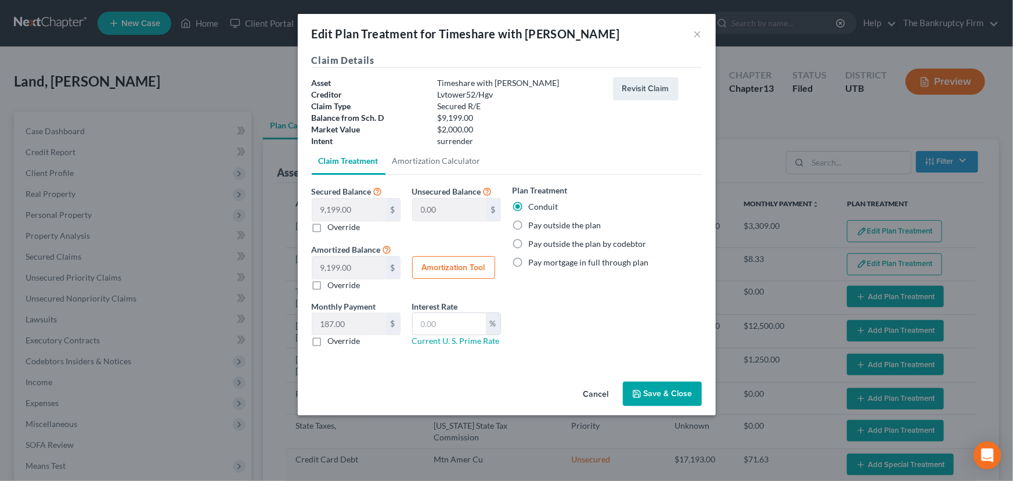
click at [529, 223] on label "Pay outside the plan" at bounding box center [565, 225] width 73 height 12
click at [533, 223] on input "Pay outside the plan" at bounding box center [537, 223] width 8 height 8
radio input "true"
click at [656, 386] on button "Save & Close" at bounding box center [662, 393] width 79 height 24
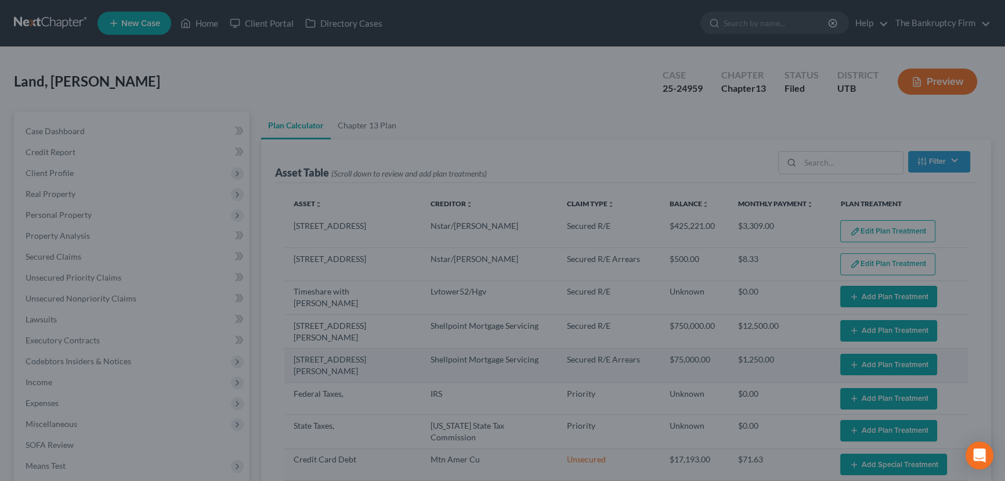
select select "59"
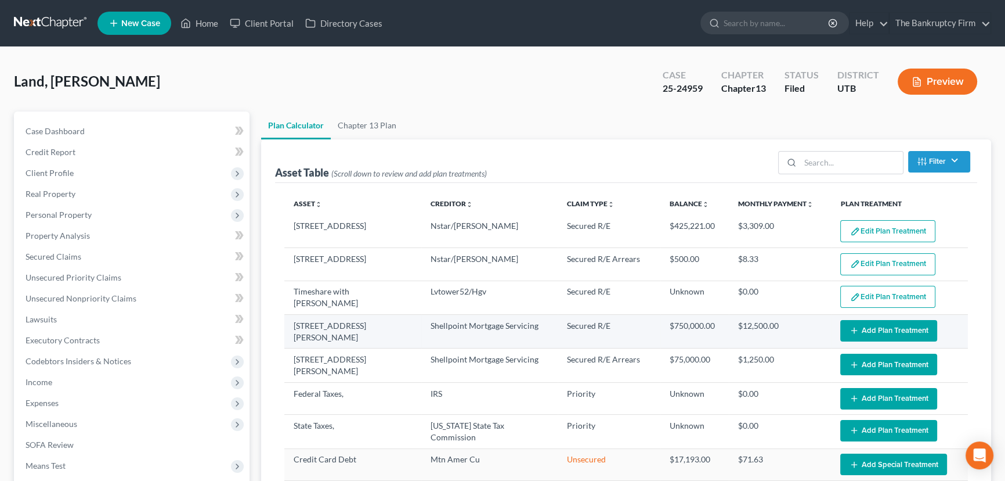
click at [857, 325] on button "Add Plan Treatment" at bounding box center [889, 330] width 97 height 21
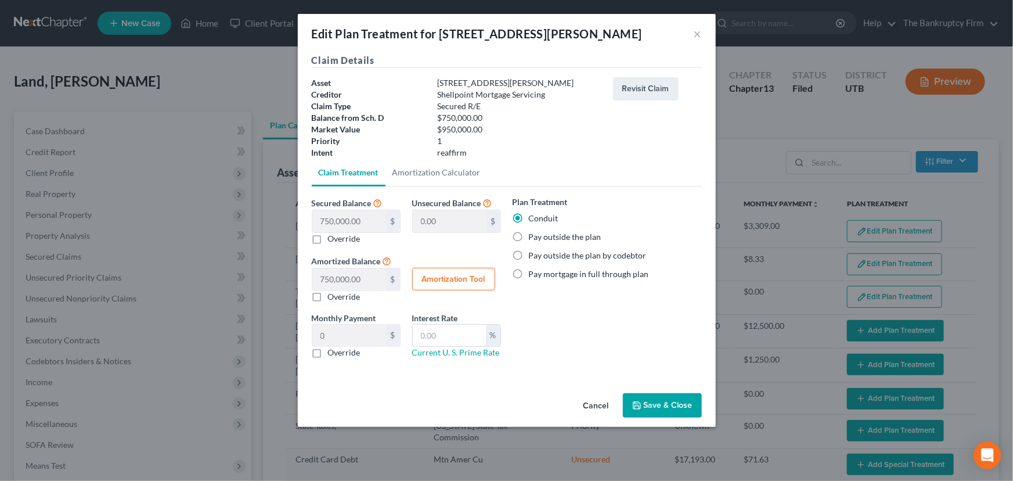
click at [529, 238] on label "Pay outside the plan" at bounding box center [565, 237] width 73 height 12
click at [533, 238] on input "Pay outside the plan" at bounding box center [537, 235] width 8 height 8
radio input "true"
click at [658, 405] on button "Save & Close" at bounding box center [662, 405] width 79 height 24
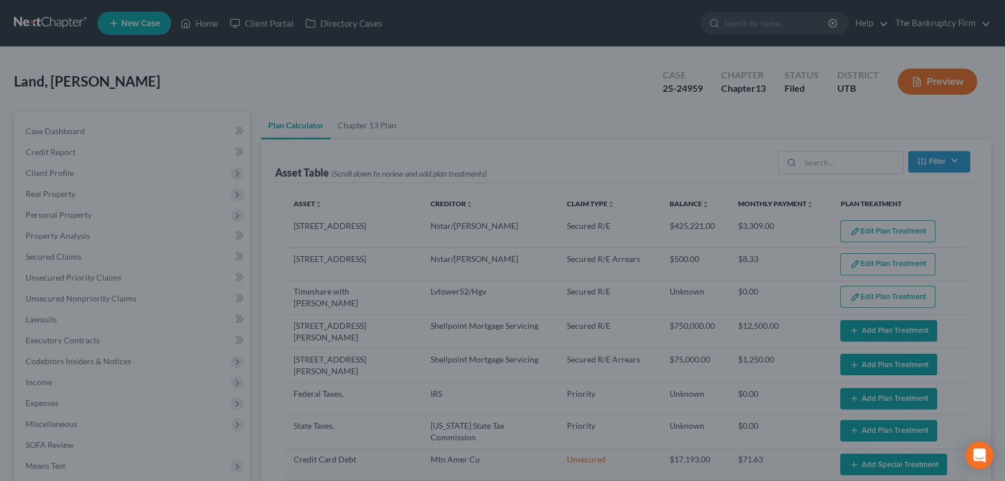
select select "59"
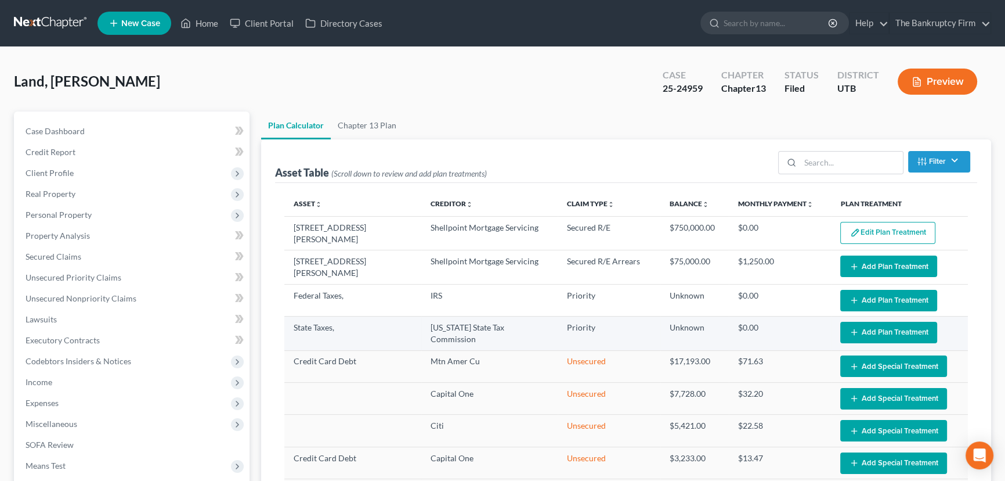
scroll to position [105, 0]
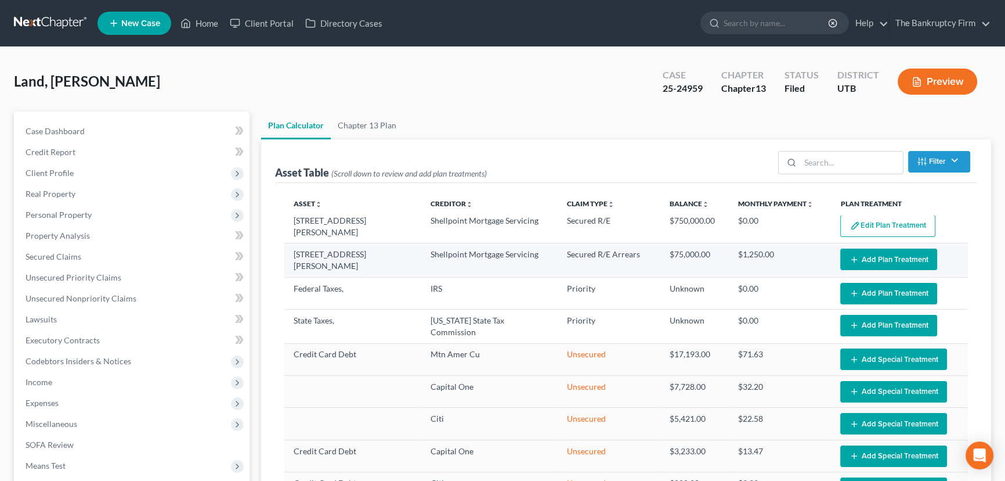
click at [866, 254] on button "Add Plan Treatment" at bounding box center [889, 258] width 97 height 21
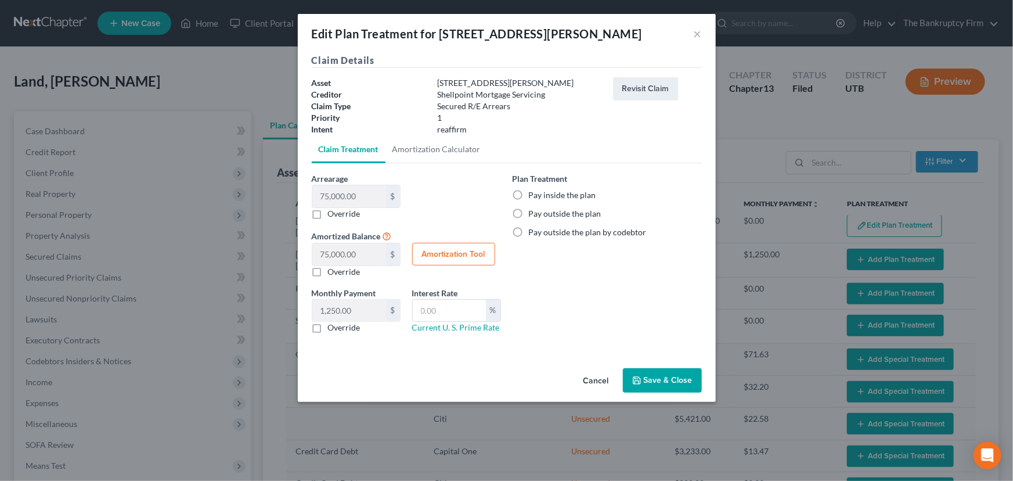
click at [529, 193] on label "Pay inside the plan" at bounding box center [562, 195] width 67 height 12
click at [533, 193] on input "Pay inside the plan" at bounding box center [537, 193] width 8 height 8
radio input "true"
click at [665, 378] on button "Save & Close" at bounding box center [662, 380] width 79 height 24
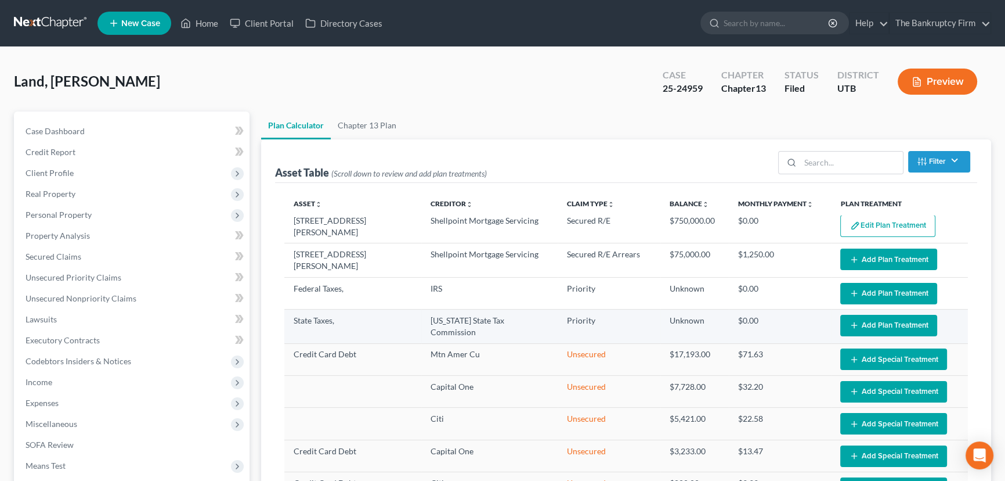
select select "59"
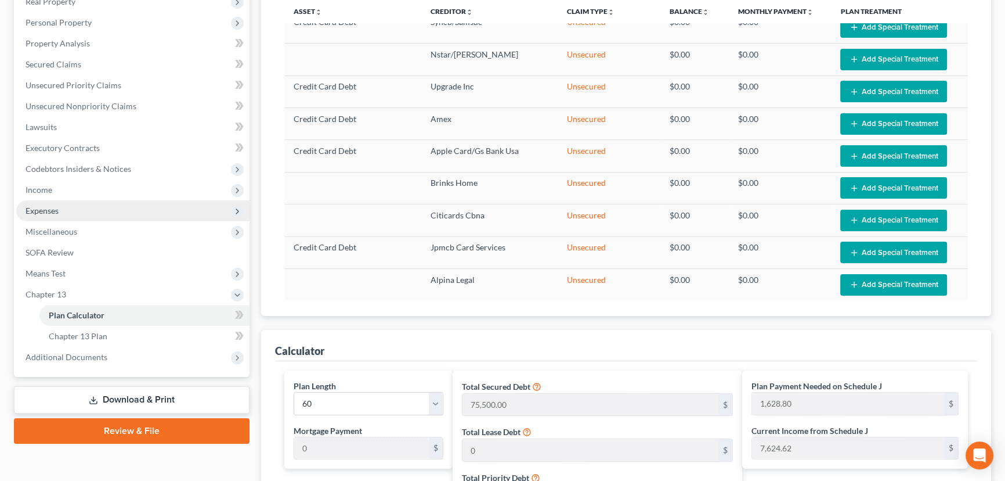
scroll to position [158, 0]
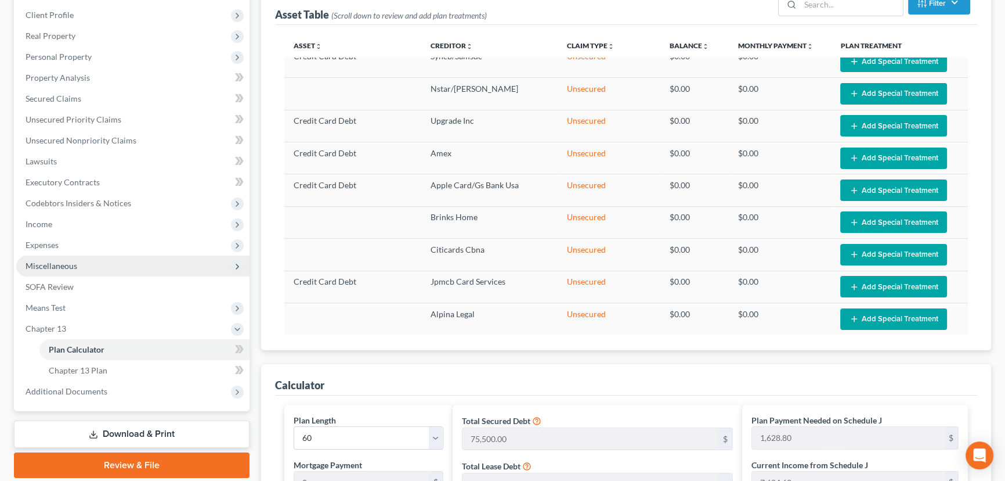
click at [58, 263] on span "Miscellaneous" at bounding box center [52, 266] width 52 height 10
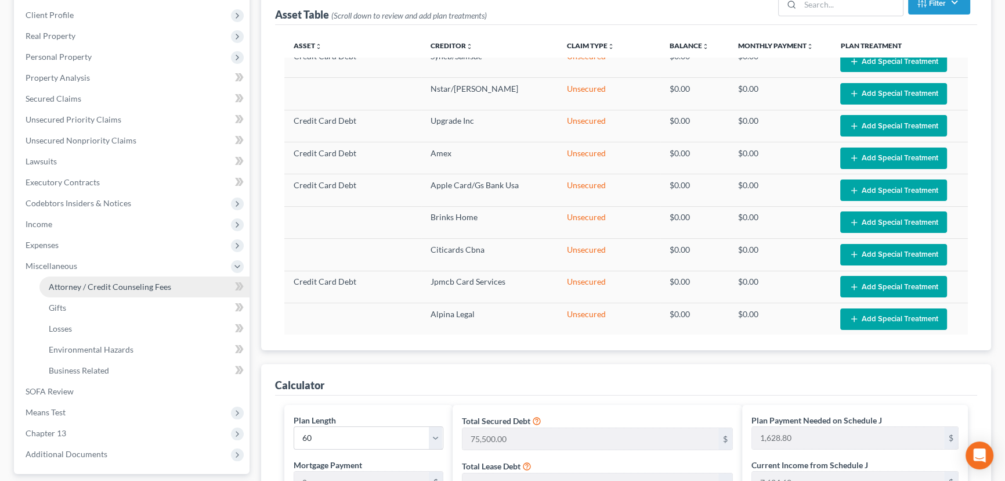
click at [98, 284] on span "Attorney / Credit Counseling Fees" at bounding box center [110, 287] width 122 height 10
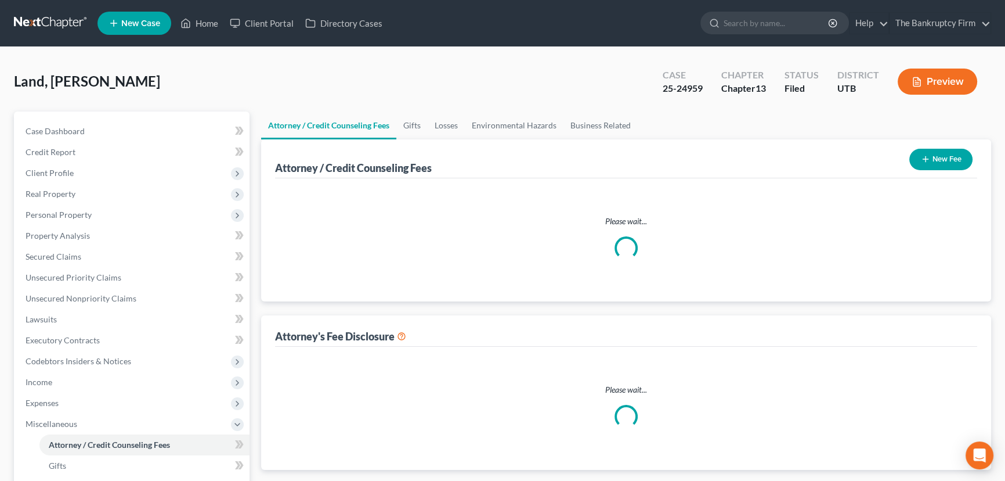
select select "0"
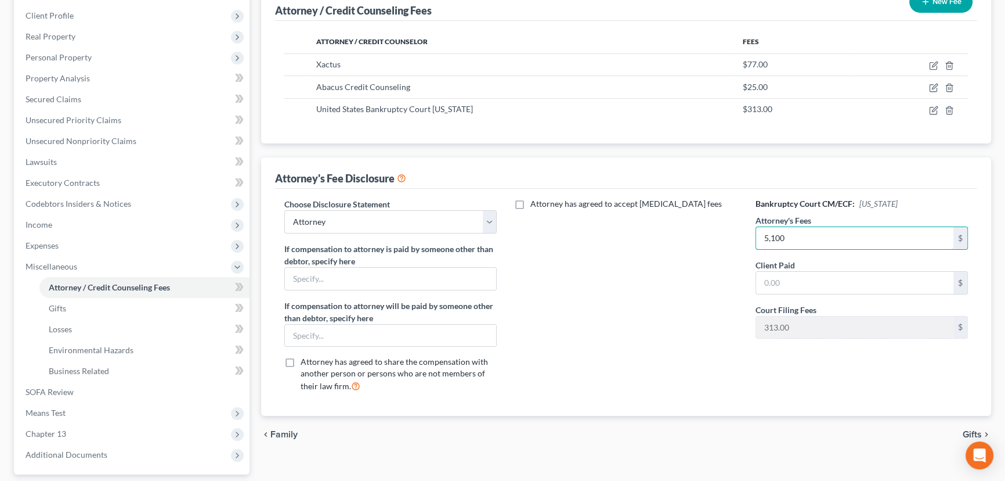
scroll to position [158, 0]
type input "5,100"
click at [809, 282] on input "text" at bounding box center [854, 282] width 197 height 22
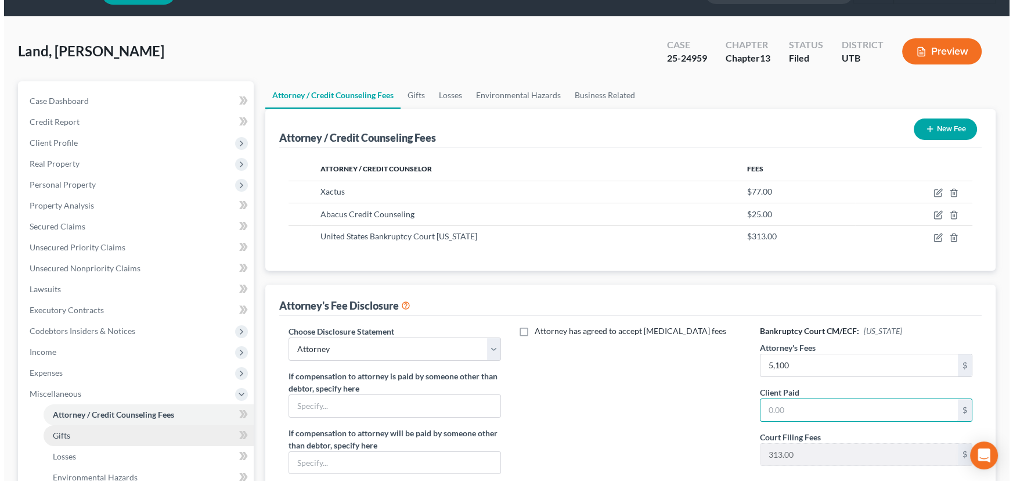
scroll to position [0, 0]
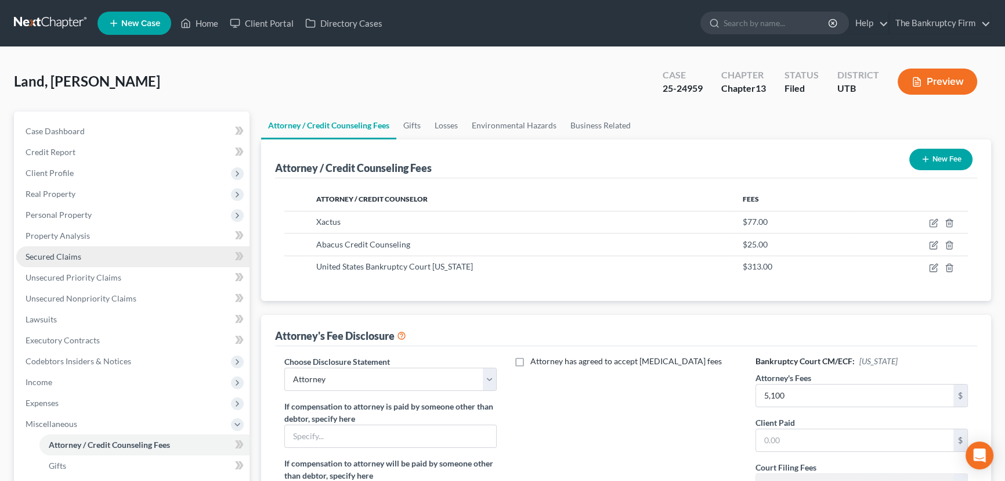
click at [63, 253] on span "Secured Claims" at bounding box center [54, 256] width 56 height 10
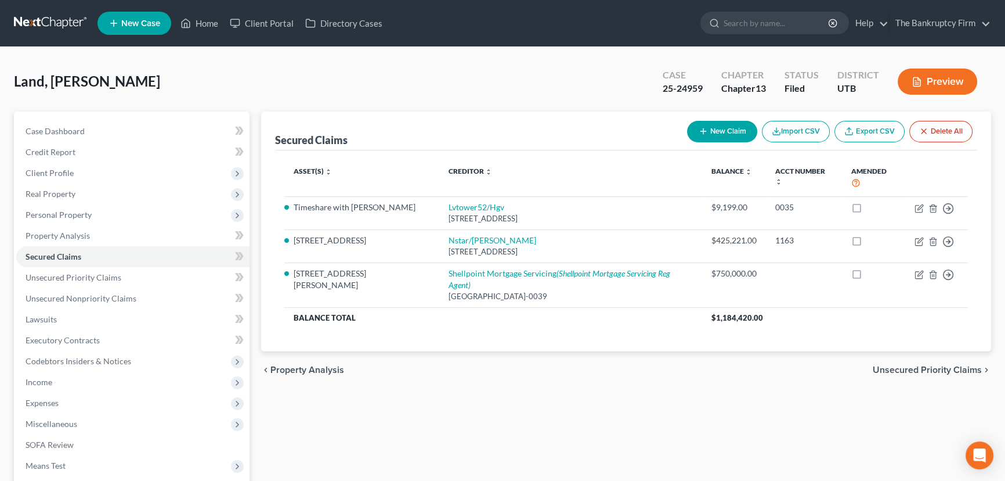
click at [710, 130] on button "New Claim" at bounding box center [722, 131] width 70 height 21
select select "0"
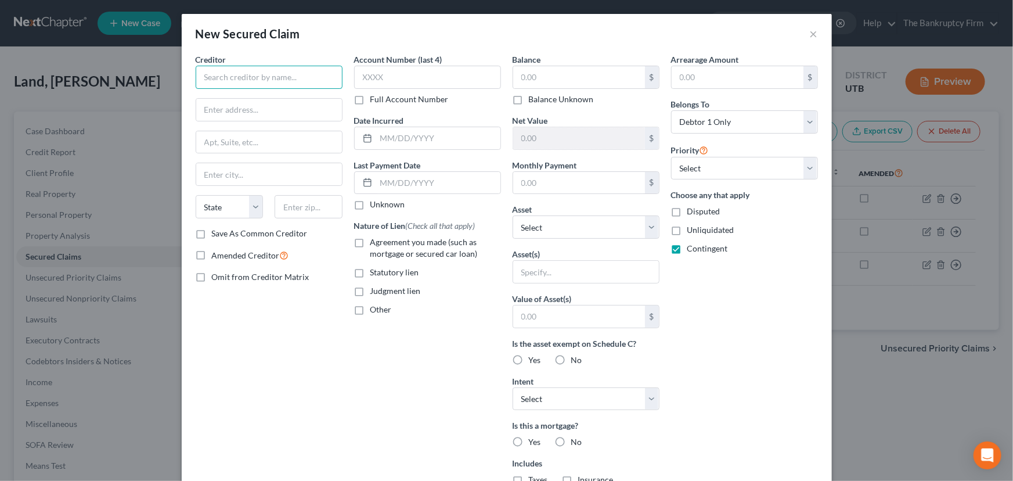
click at [217, 74] on input "text" at bounding box center [269, 77] width 147 height 23
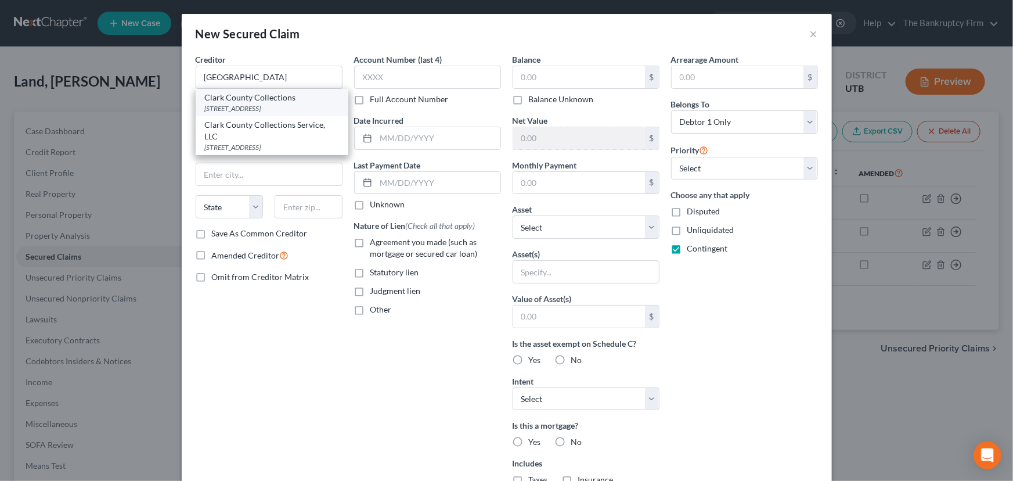
click at [226, 100] on div "Clark County Collections" at bounding box center [272, 98] width 134 height 12
type input "Clark County Collections"
type input "6124 W Sahara Avenue"
type input "Las Vegas"
select select "31"
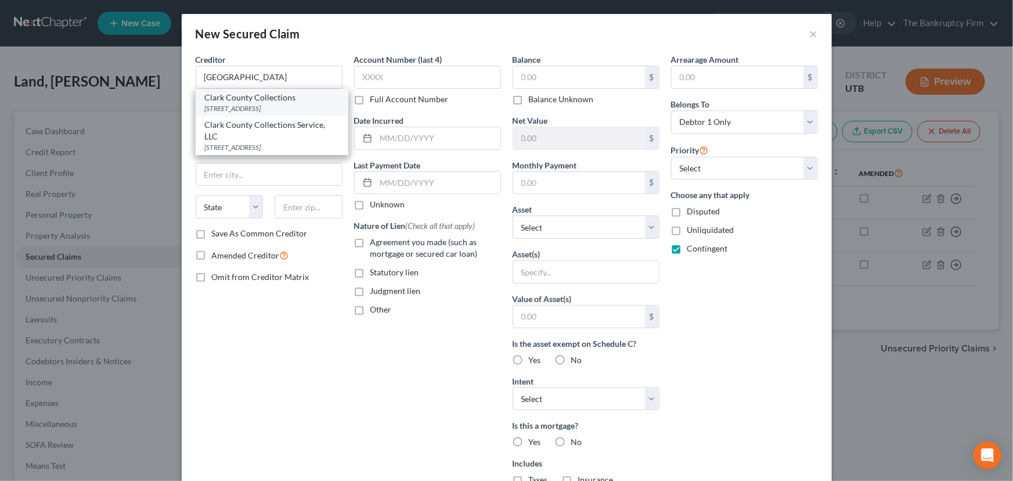
type input "89146-0000"
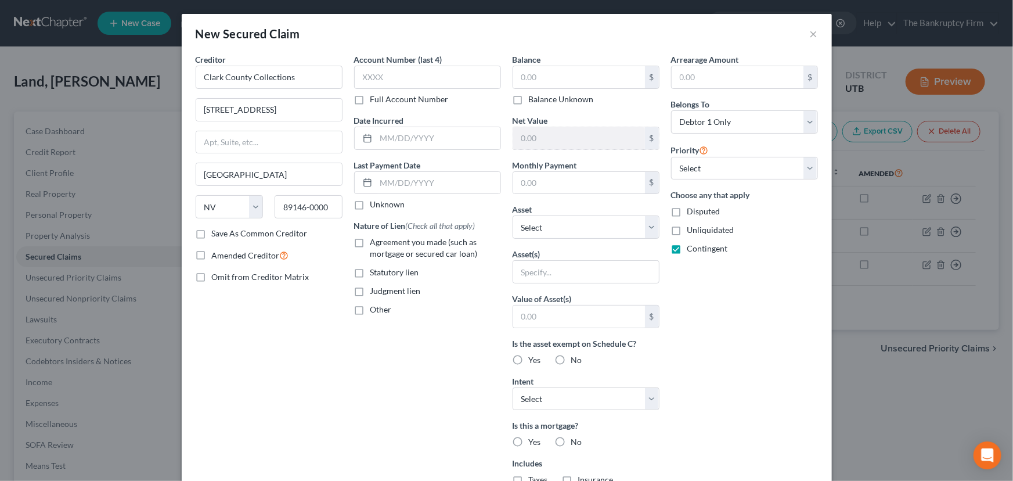
click at [529, 99] on label "Balance Unknown" at bounding box center [561, 99] width 65 height 12
click at [533, 99] on input "Balance Unknown" at bounding box center [537, 97] width 8 height 8
checkbox input "true"
type input "0.00"
click at [381, 138] on input "text" at bounding box center [438, 138] width 124 height 22
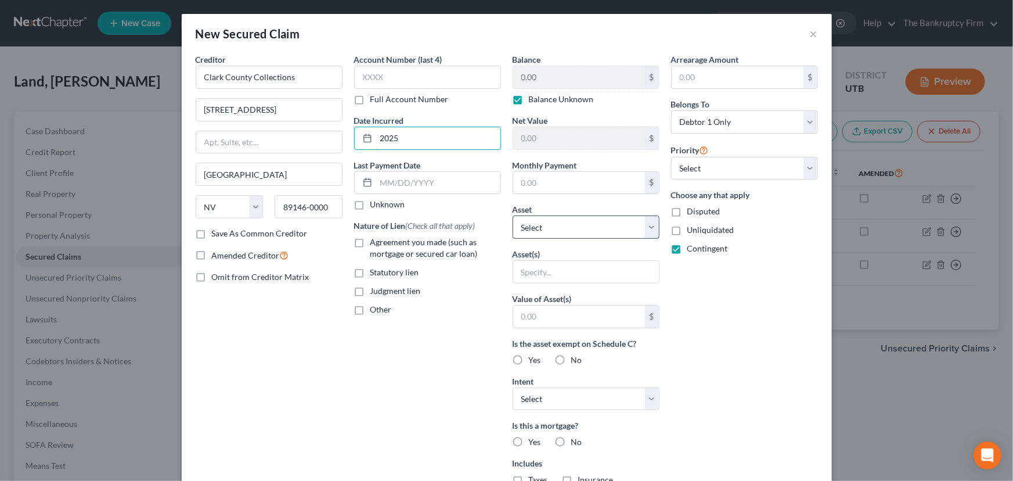
type input "2025"
click at [553, 223] on select "Select Other Multiple Assets 6266 West City Vistas Way - $543900.0 4915 East Ru…" at bounding box center [586, 226] width 147 height 23
select select "3"
click at [513, 215] on select "Select Other Multiple Assets 6266 West City Vistas Way - $543900.0 4915 East Ru…" at bounding box center [586, 226] width 147 height 23
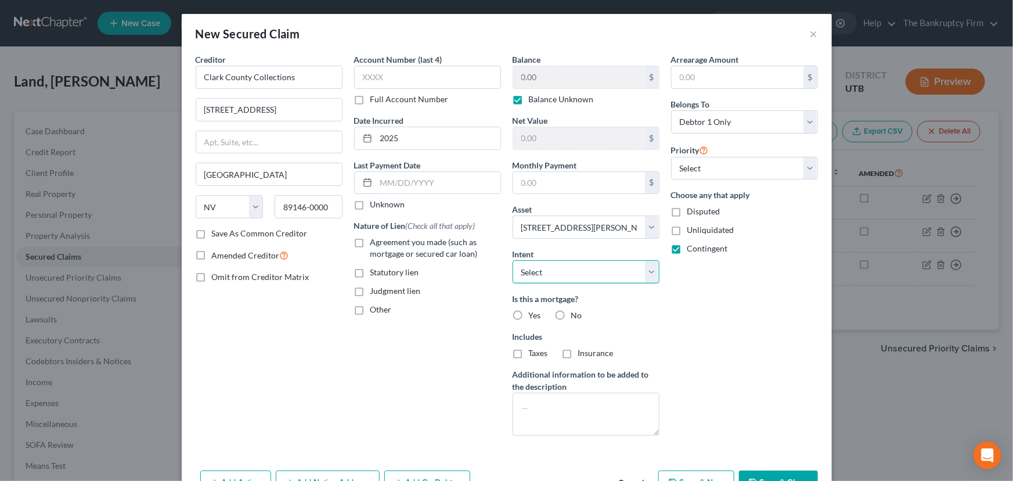
click at [533, 268] on select "Select Surrender Redeem Reaffirm Avoid Other" at bounding box center [586, 271] width 147 height 23
select select "2"
click at [513, 260] on select "Select Surrender Redeem Reaffirm Avoid Other" at bounding box center [586, 271] width 147 height 23
click at [529, 313] on label "Yes" at bounding box center [535, 315] width 12 height 12
click at [533, 313] on input "Yes" at bounding box center [537, 313] width 8 height 8
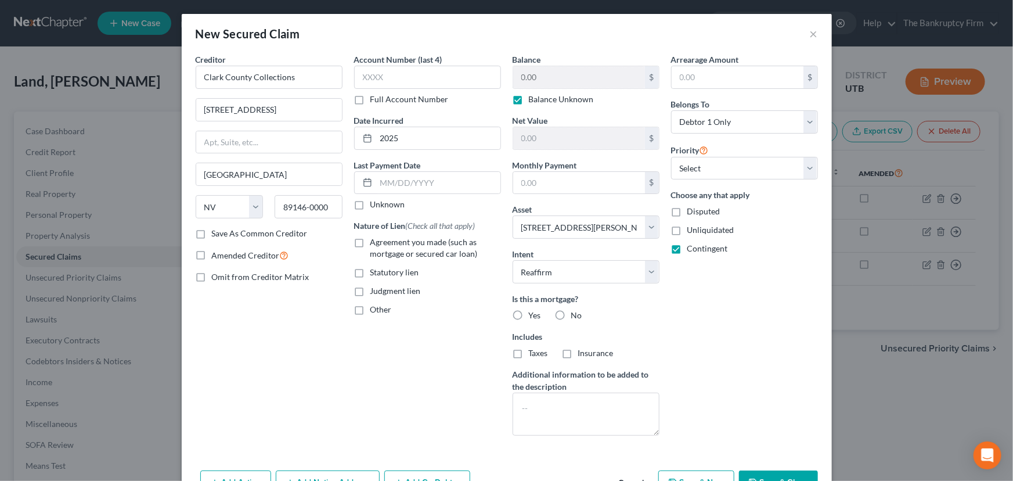
radio input "true"
click at [702, 163] on select "Select 2nd 3rd 4th 5th 6th 7th 8th 9th 10th 11th 12th 13th 14th 15th 16th 17th …" at bounding box center [744, 168] width 147 height 23
select select "0"
click at [671, 157] on select "Select 2nd 3rd 4th 5th 6th 7th 8th 9th 10th 11th 12th 13th 14th 15th 16th 17th …" at bounding box center [744, 168] width 147 height 23
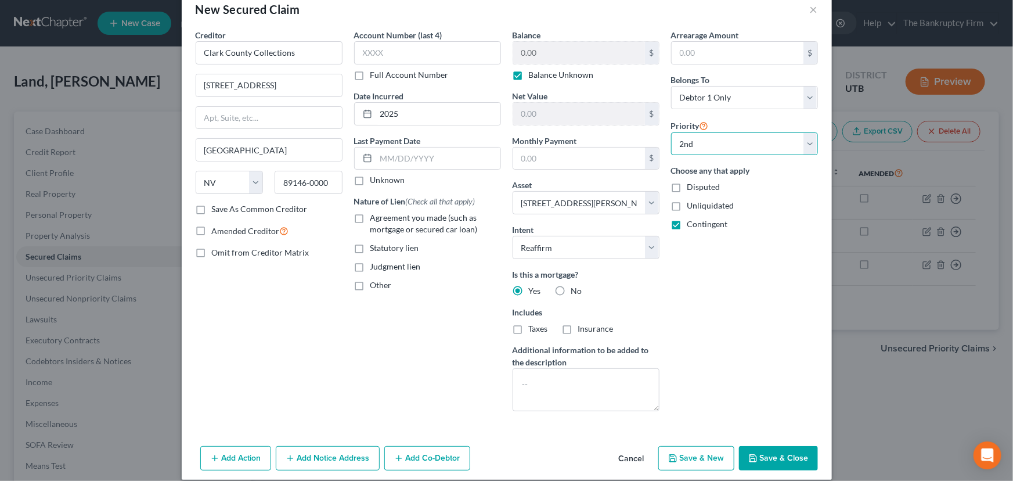
scroll to position [35, 0]
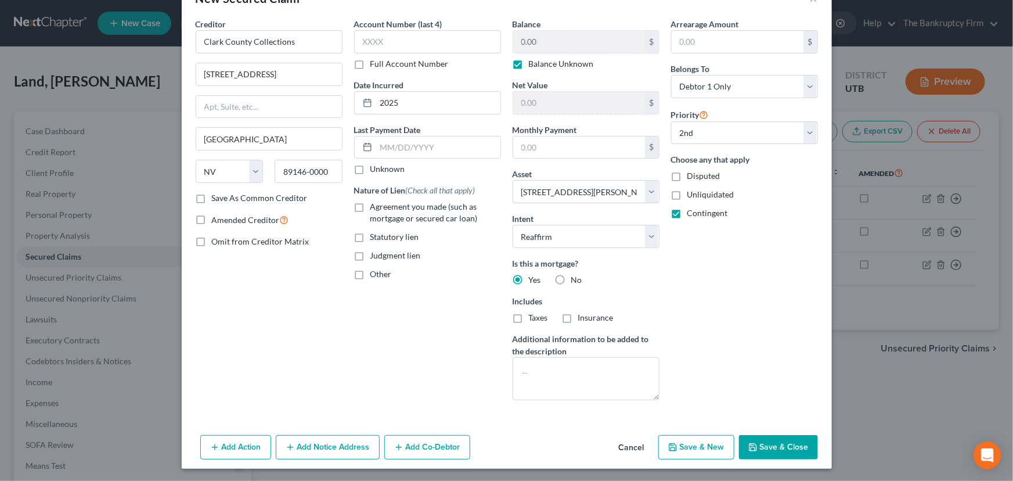
click at [778, 443] on button "Save & Close" at bounding box center [778, 447] width 79 height 24
select select
select select "1"
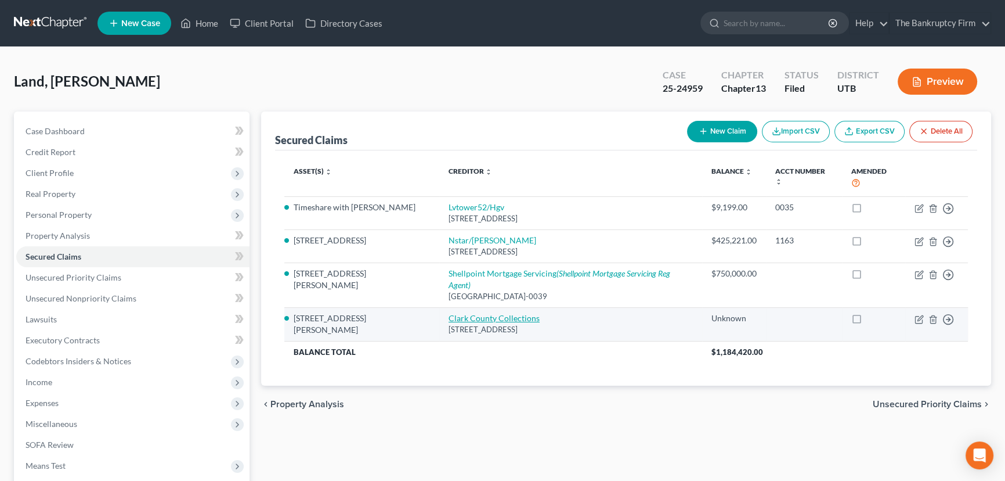
click at [469, 313] on link "Clark County Collections" at bounding box center [494, 318] width 91 height 10
select select "31"
select select "2"
select select "0"
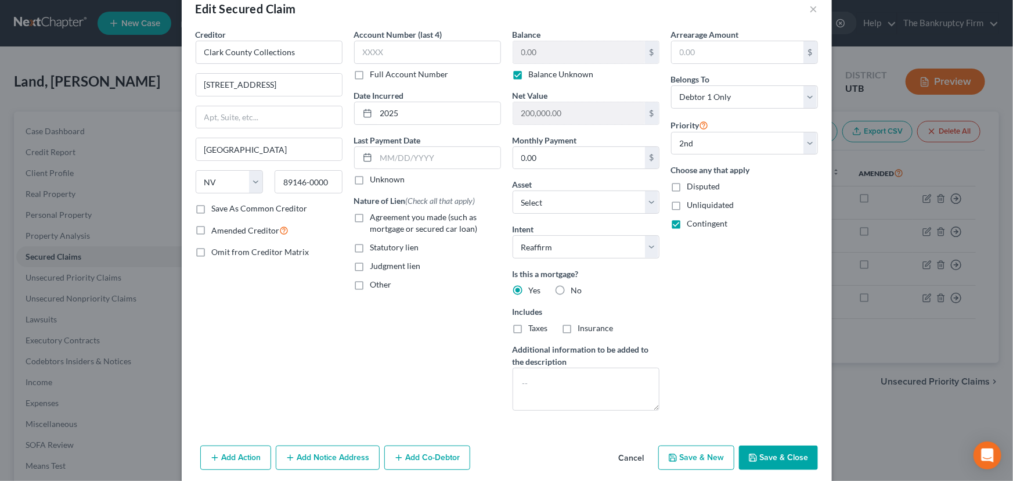
scroll to position [70, 0]
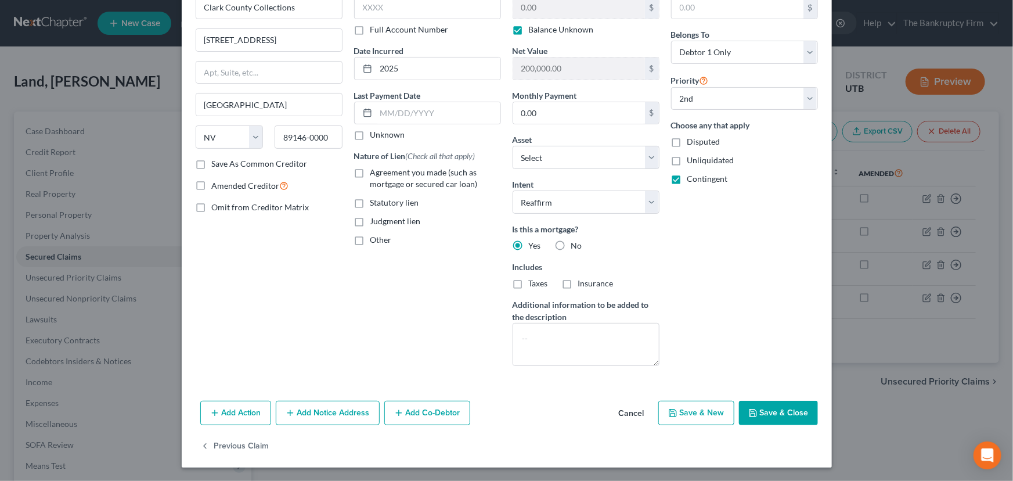
click at [295, 413] on button "Add Notice Address" at bounding box center [328, 413] width 104 height 24
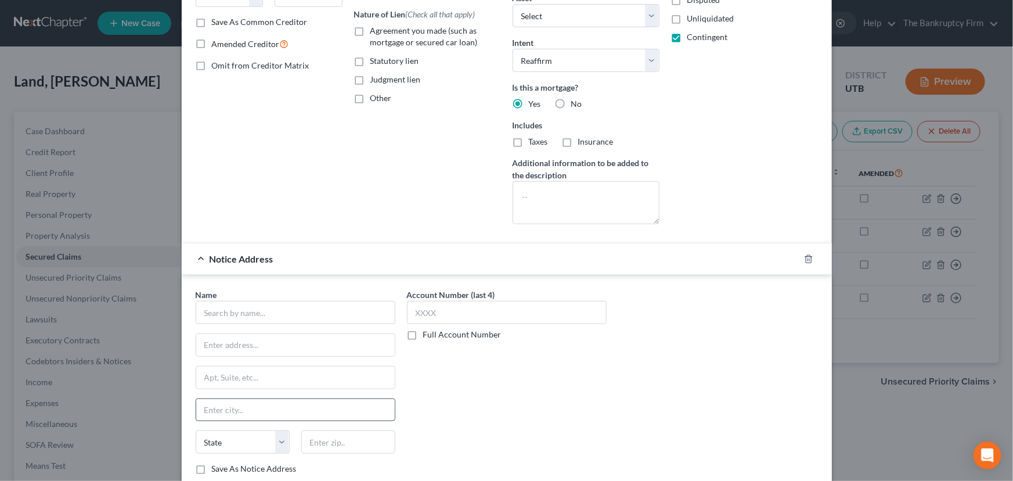
scroll to position [280, 0]
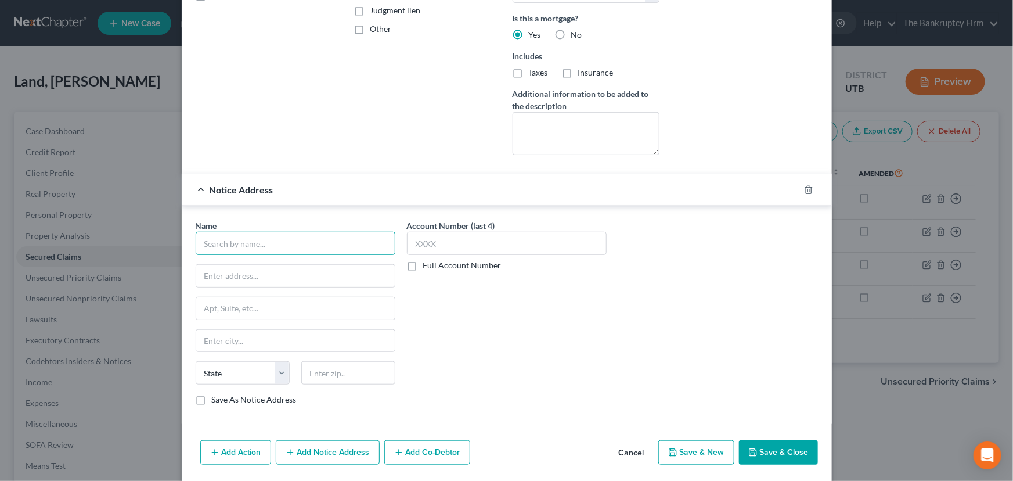
click at [226, 239] on input "text" at bounding box center [296, 243] width 200 height 23
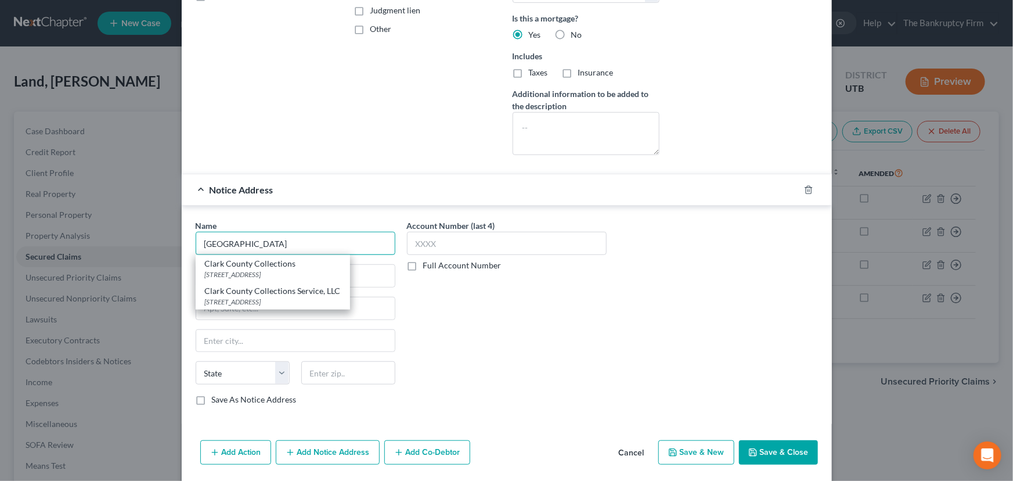
type input "Clark County"
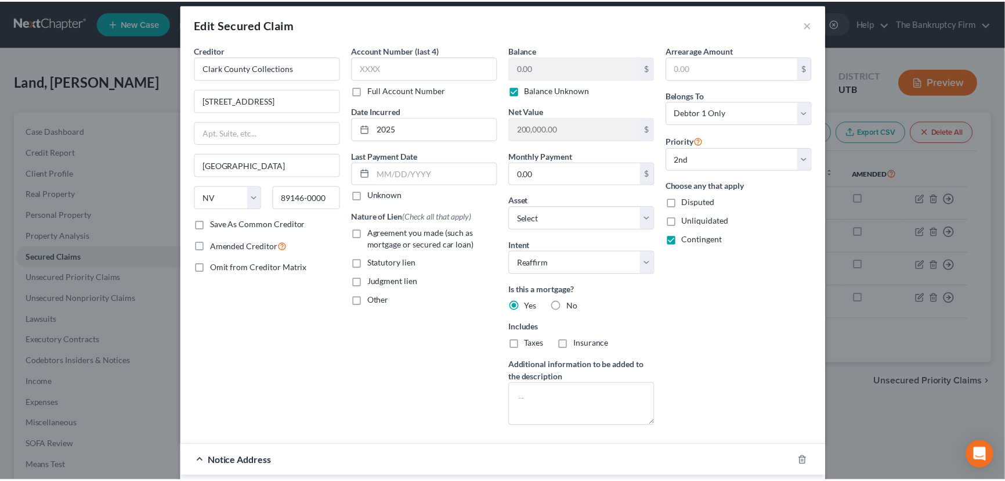
scroll to position [0, 0]
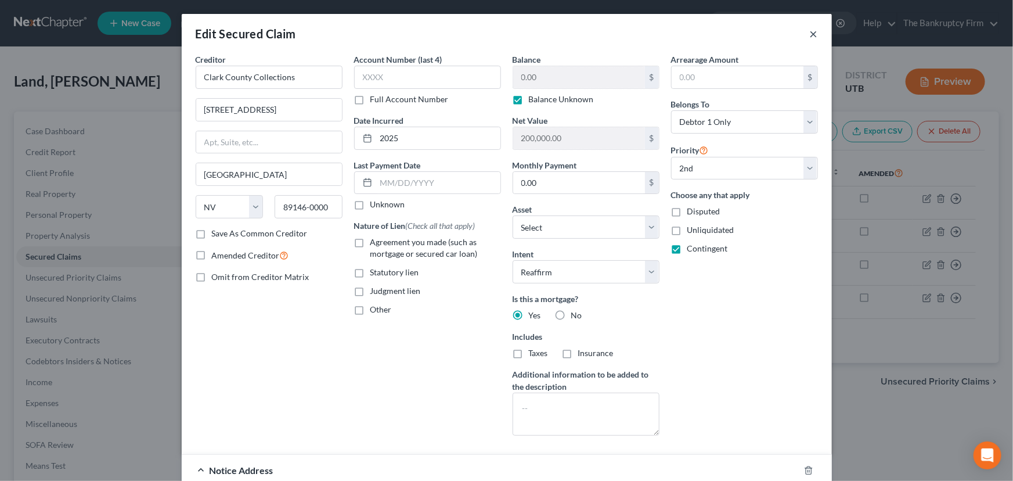
click at [810, 34] on button "×" at bounding box center [814, 34] width 8 height 14
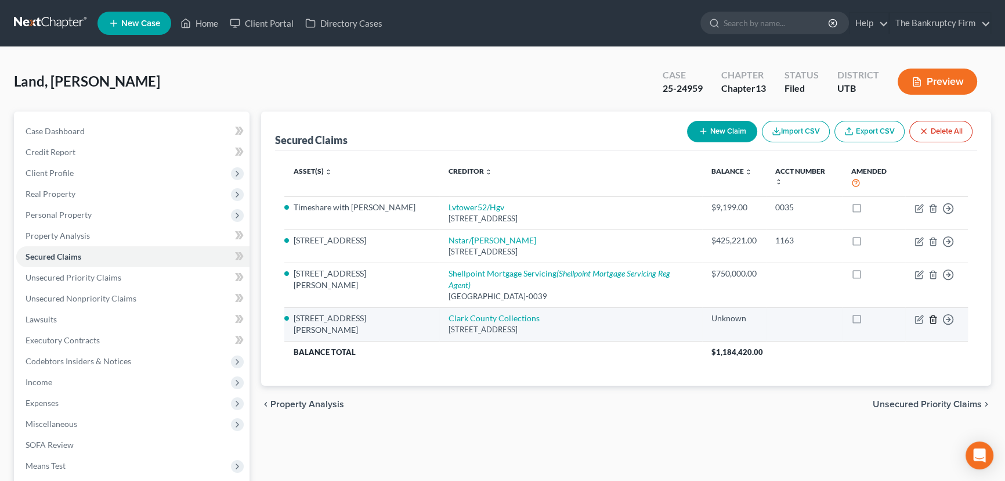
click at [936, 315] on icon "button" at bounding box center [933, 319] width 9 height 9
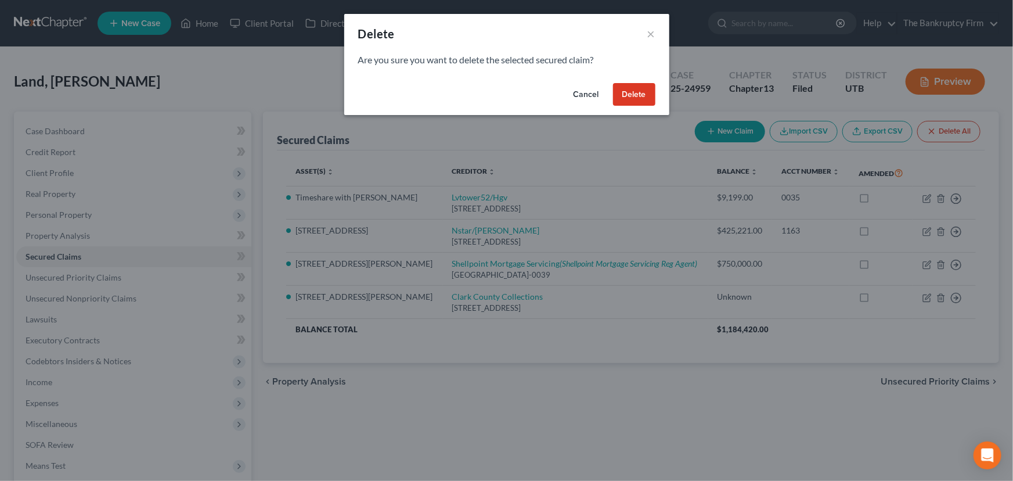
click at [628, 93] on button "Delete" at bounding box center [634, 94] width 42 height 23
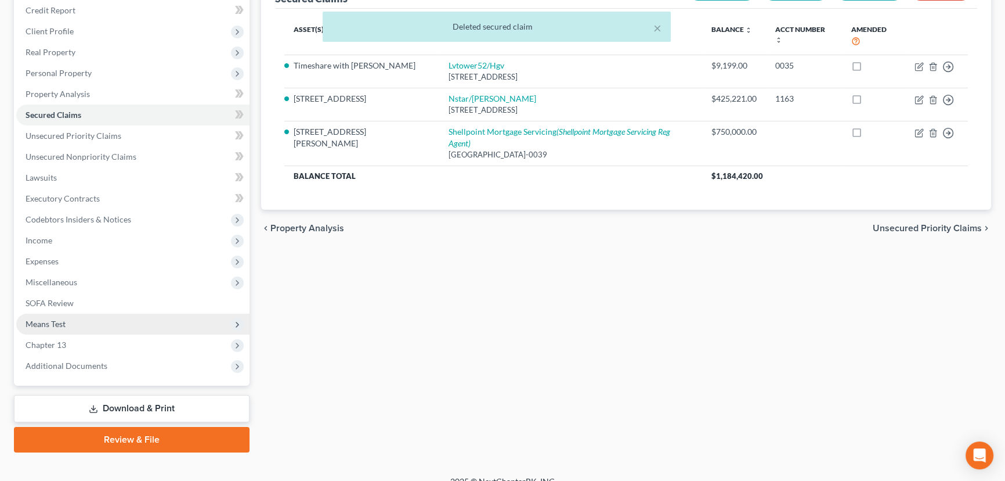
scroll to position [156, 0]
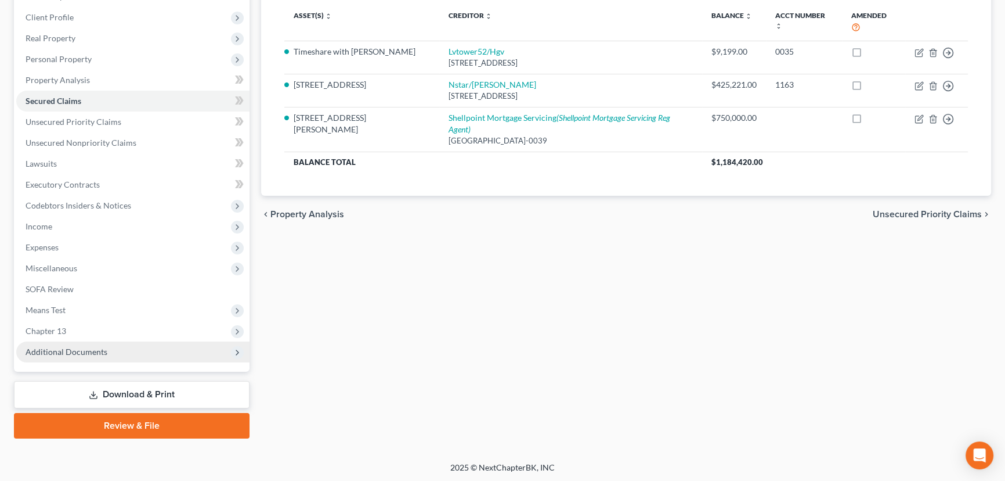
click at [62, 354] on span "Additional Documents" at bounding box center [67, 352] width 82 height 10
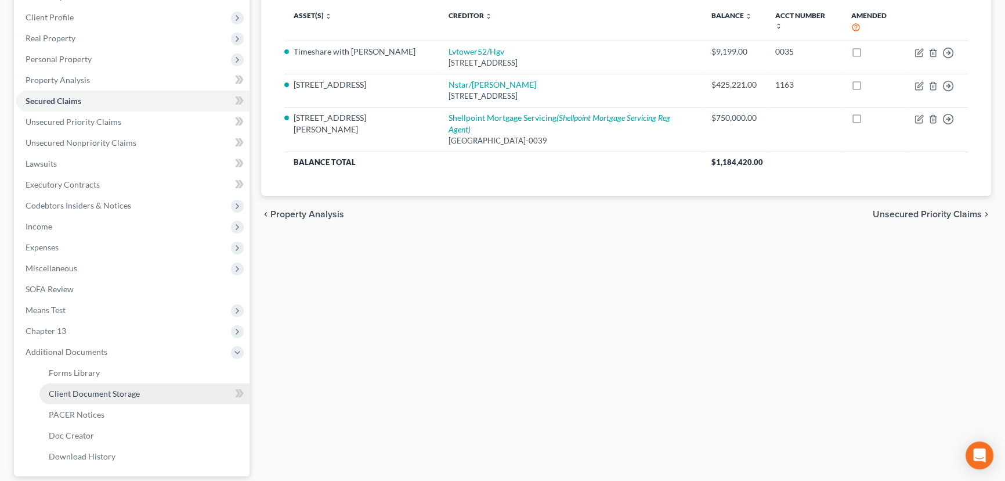
click at [92, 397] on link "Client Document Storage" at bounding box center [144, 393] width 210 height 21
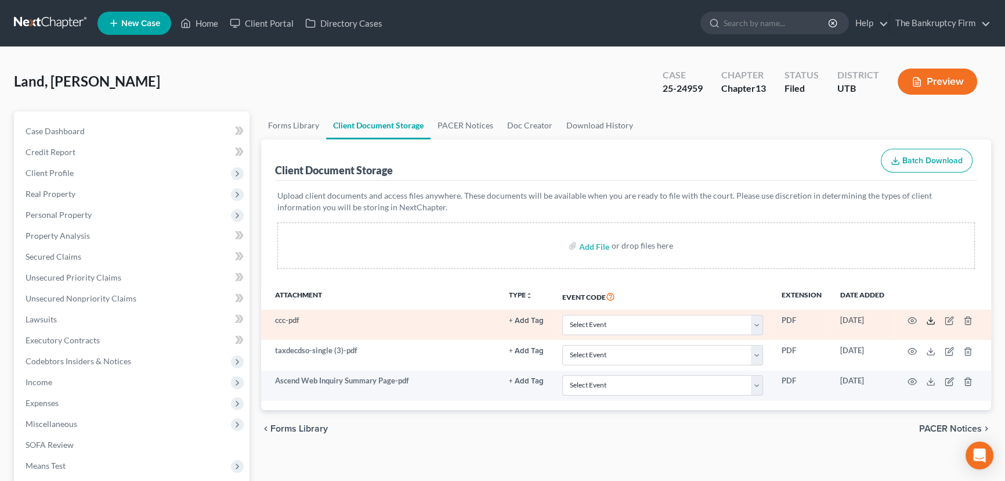
click at [931, 320] on line at bounding box center [931, 319] width 0 height 5
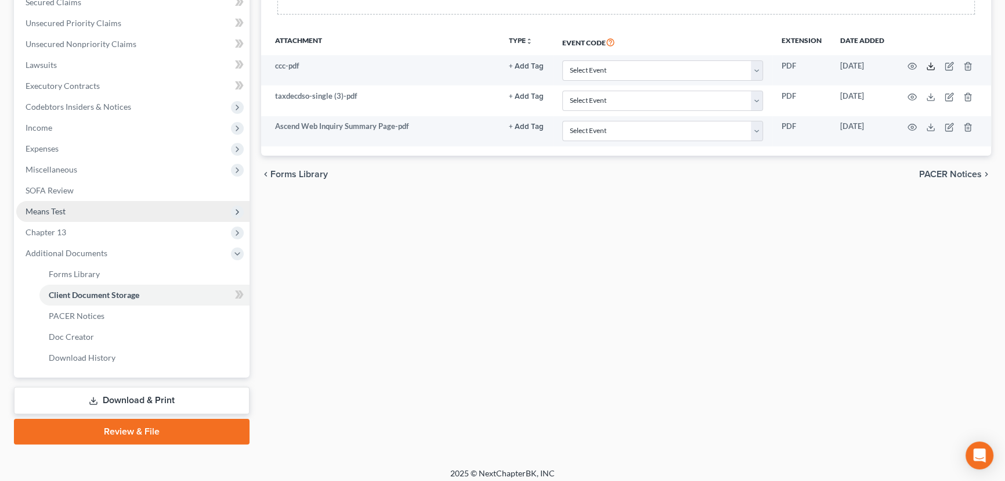
scroll to position [260, 0]
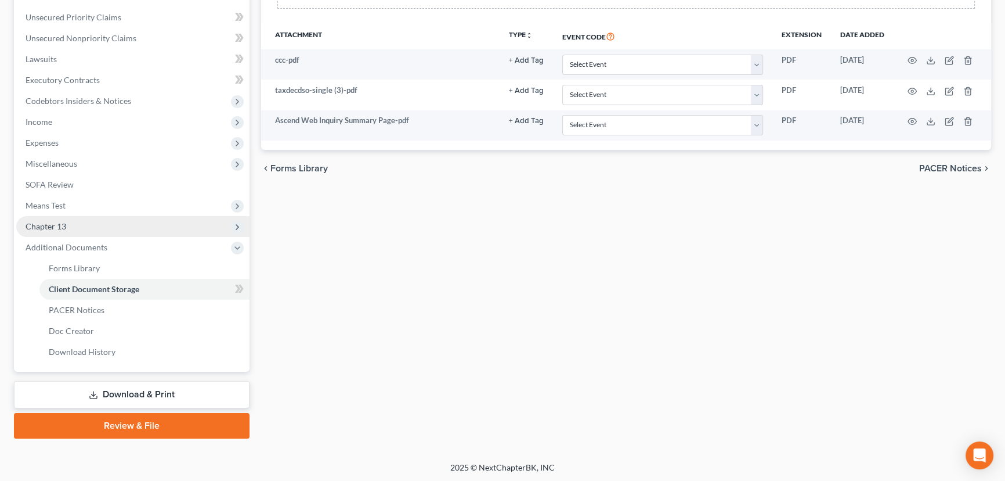
click at [62, 224] on span "Chapter 13" at bounding box center [46, 226] width 41 height 10
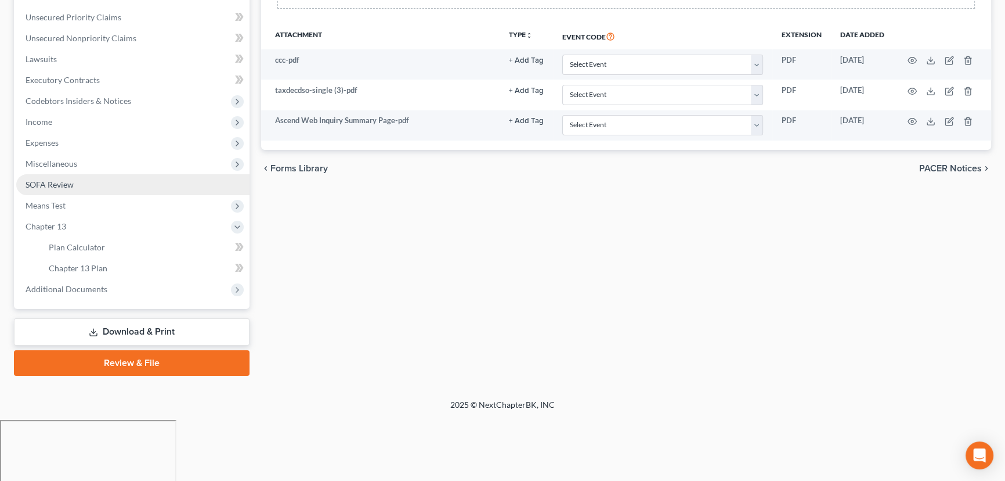
scroll to position [197, 0]
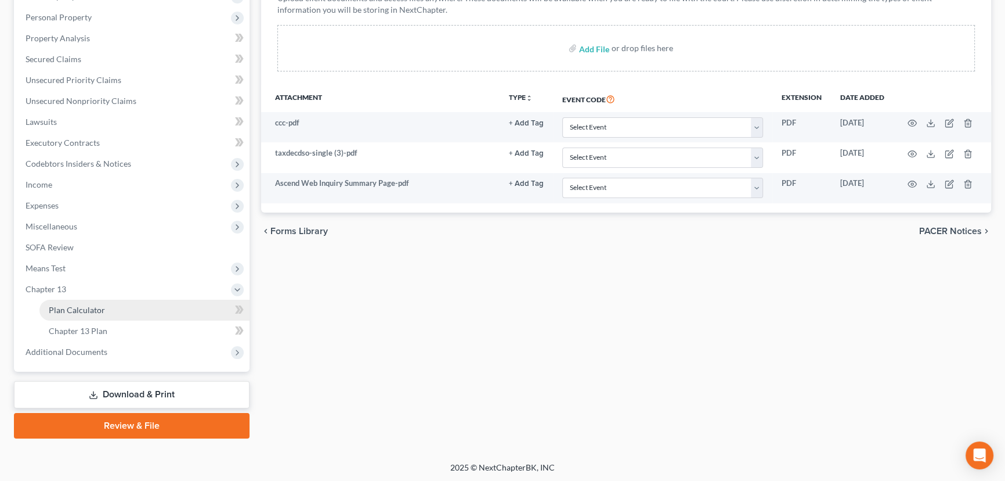
click at [127, 306] on link "Plan Calculator" at bounding box center [144, 310] width 210 height 21
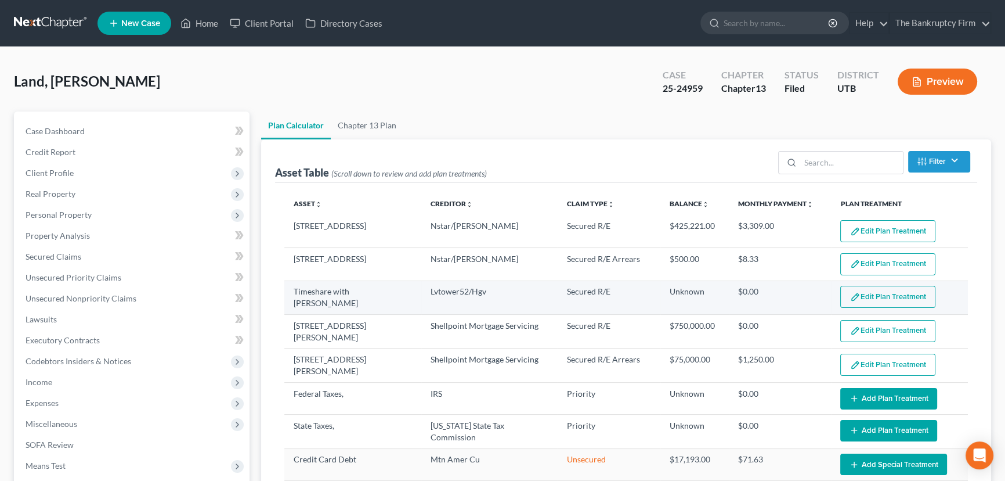
select select "59"
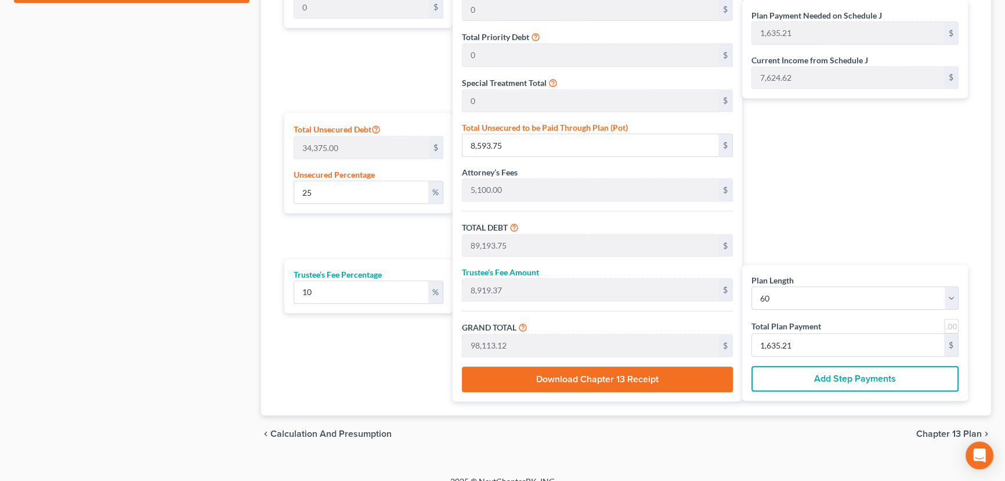
scroll to position [646, 0]
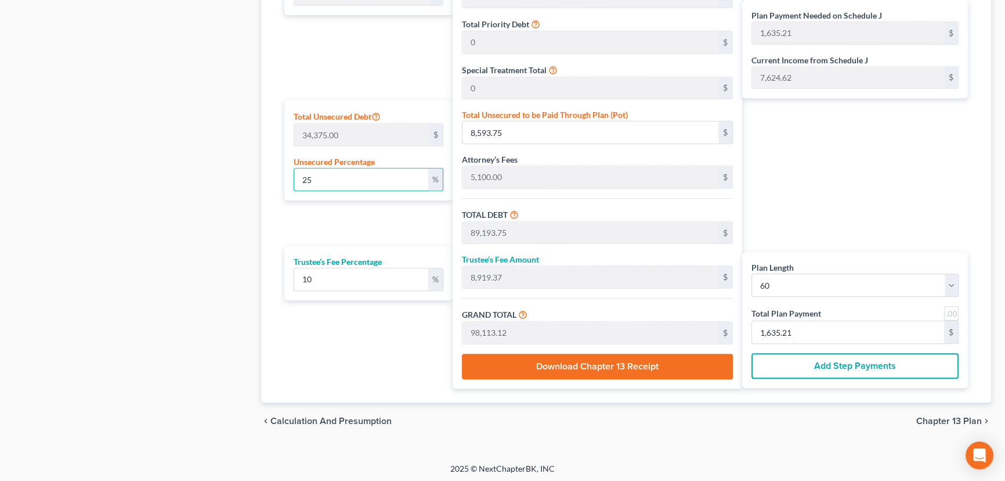
drag, startPoint x: 333, startPoint y: 180, endPoint x: 291, endPoint y: 182, distance: 41.3
click at [291, 182] on div "Total Unsecured Debt 34,375.00 $ Unsecured Percentage 25 %" at bounding box center [368, 150] width 168 height 100
type input "1"
type input "343.75"
type input "80,943.75"
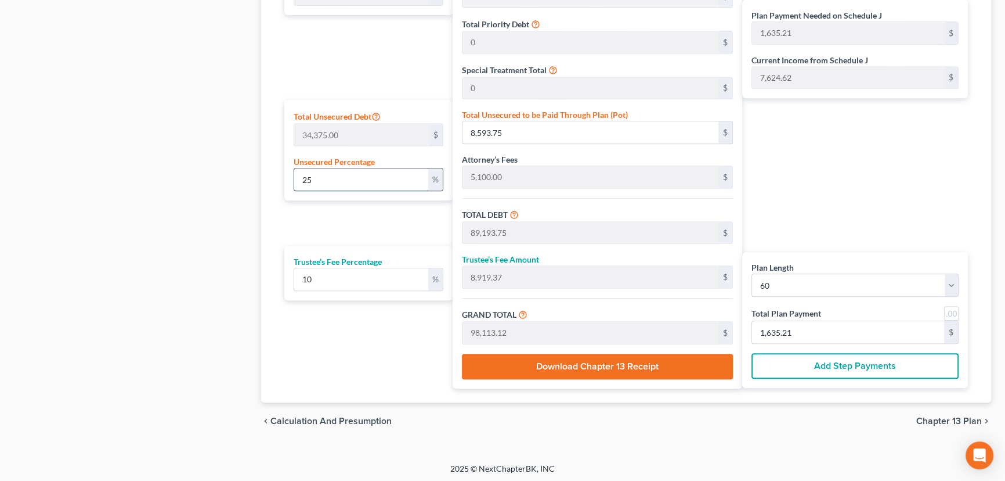
type input "8,094.37"
type input "89,038.12"
type input "1,483.96"
type input "10"
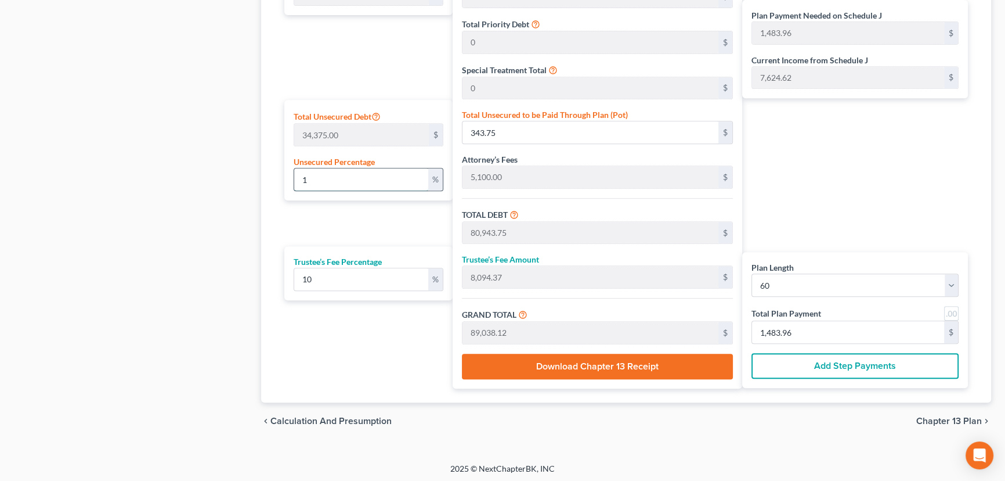
type input "3,437.50"
type input "84,037.50"
type input "8,403.75"
type input "92,441.25"
type input "1,540.68"
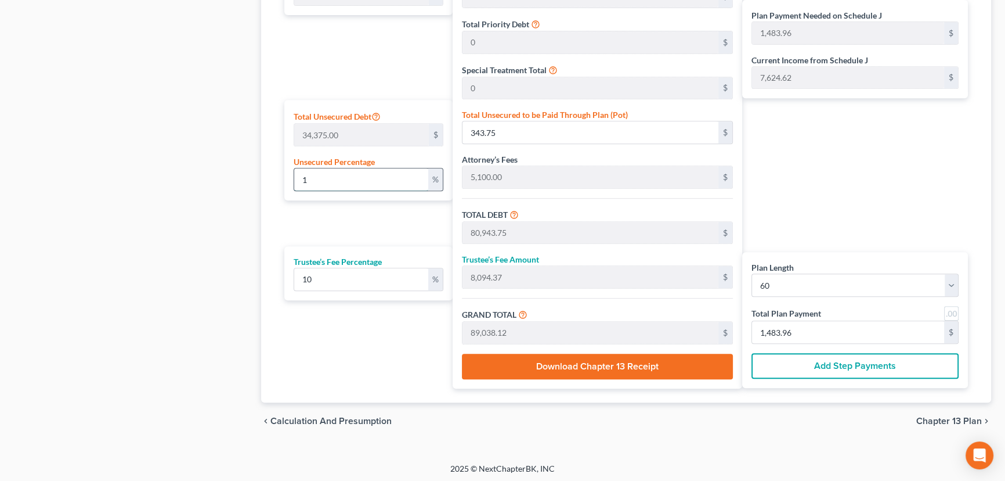
type input "1,540.68"
type input "100"
type input "34,375.00"
type input "114,975.00"
type input "11,497.50"
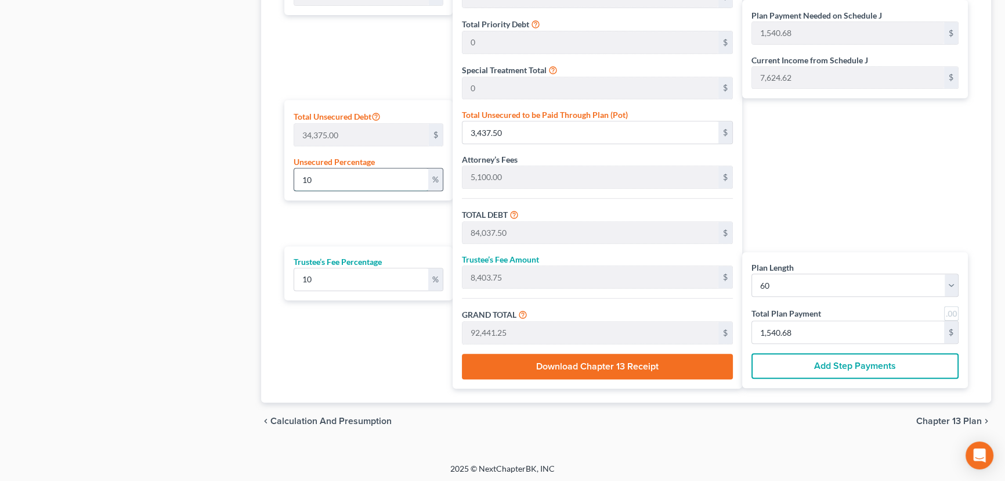
type input "126,472.50"
type input "2,107.87"
type input "100"
click at [846, 360] on button "Add Step Payments" at bounding box center [855, 366] width 207 height 26
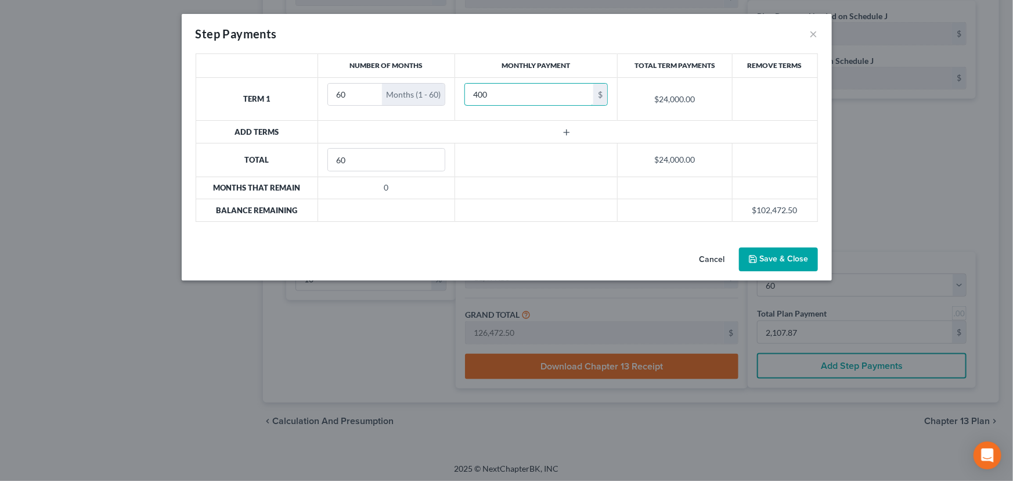
type input "400"
click at [564, 131] on icon "button" at bounding box center [566, 132] width 9 height 9
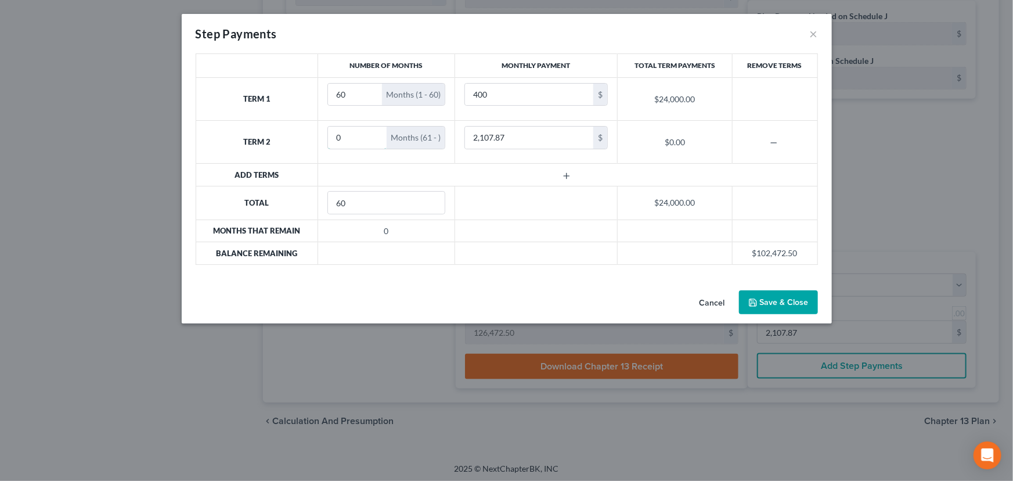
drag, startPoint x: 345, startPoint y: 134, endPoint x: 318, endPoint y: 135, distance: 26.7
click at [319, 135] on td "0 Months (61 - )" at bounding box center [386, 142] width 137 height 43
drag, startPoint x: 347, startPoint y: 136, endPoint x: 341, endPoint y: 143, distance: 8.6
click at [341, 143] on input "12" at bounding box center [352, 138] width 49 height 22
type input "1"
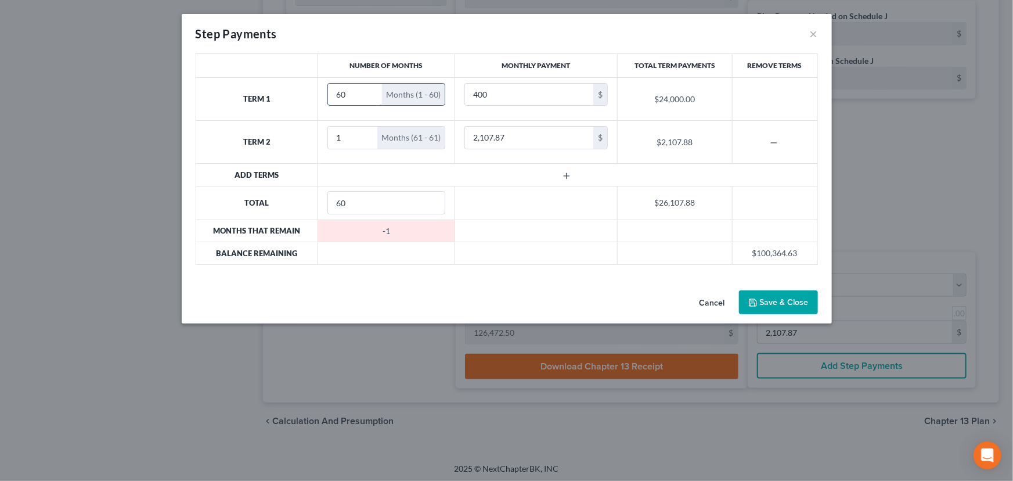
drag, startPoint x: 346, startPoint y: 93, endPoint x: 333, endPoint y: 96, distance: 13.1
click at [333, 96] on input "60" at bounding box center [355, 95] width 54 height 22
type input "59"
type input "110,000"
click at [791, 300] on button "Save & Close" at bounding box center [778, 302] width 79 height 24
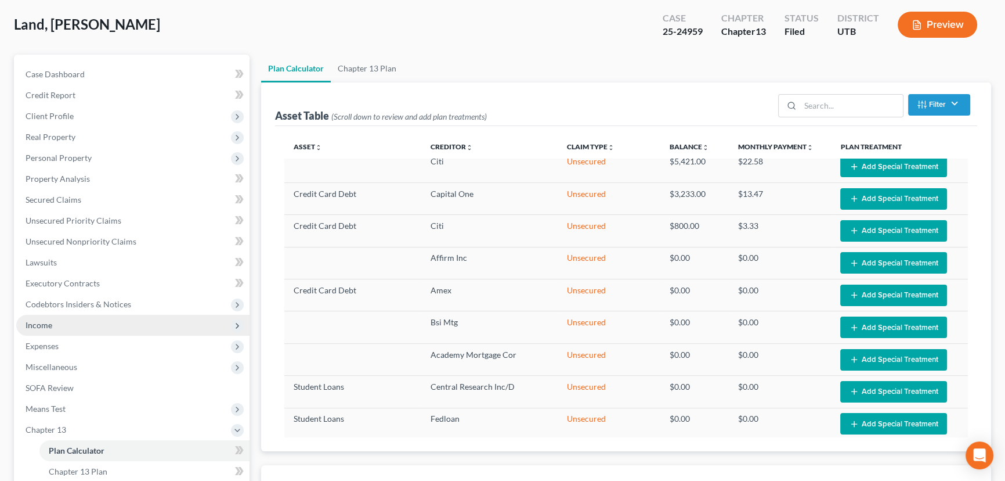
scroll to position [171, 0]
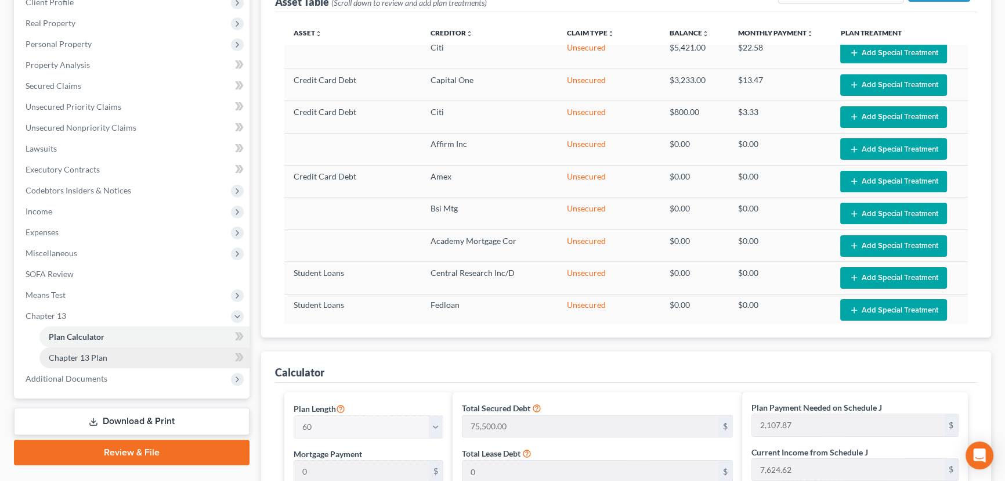
click at [88, 359] on span "Chapter 13 Plan" at bounding box center [78, 357] width 59 height 10
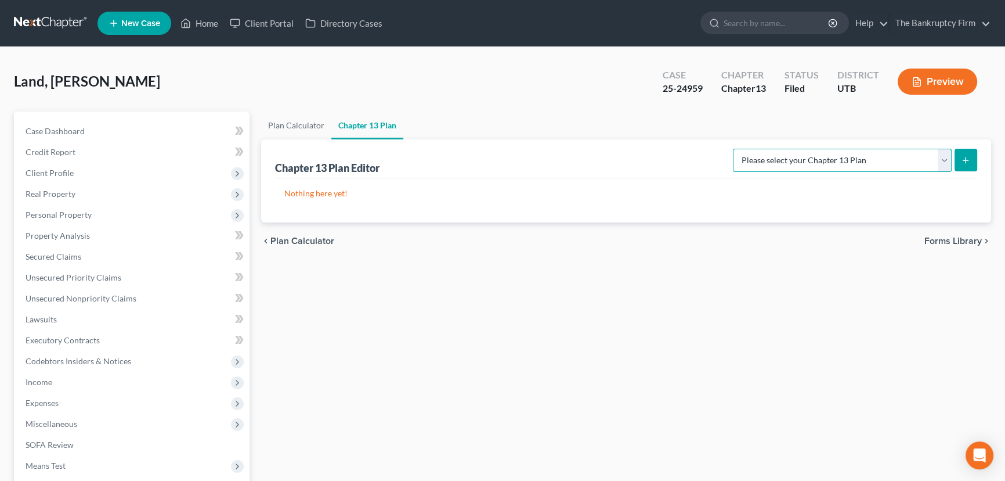
click at [865, 159] on select "Please select your Chapter 13 Plan Chapter 13 Plan - The Bankruptcy Firm - Utah…" at bounding box center [842, 160] width 219 height 23
select select "0"
click at [759, 149] on select "Please select your Chapter 13 Plan Chapter 13 Plan - The Bankruptcy Firm - Utah…" at bounding box center [842, 160] width 219 height 23
click at [968, 160] on line "submit" at bounding box center [966, 160] width 5 height 0
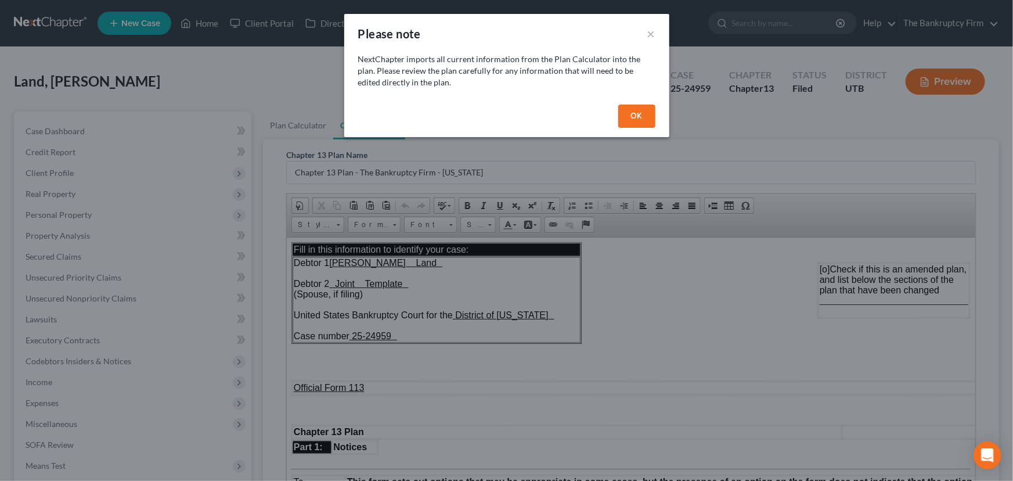
click at [634, 113] on button "OK" at bounding box center [636, 115] width 37 height 23
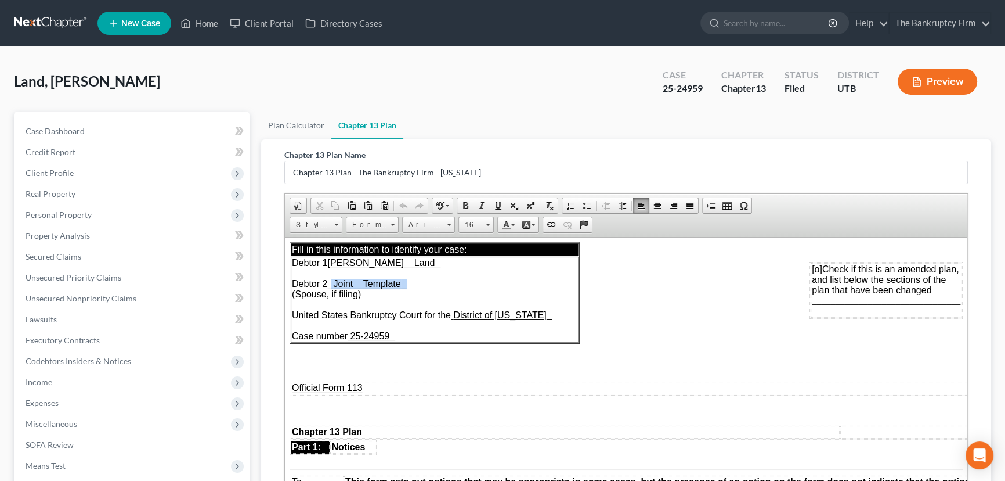
drag, startPoint x: 342, startPoint y: 283, endPoint x: 436, endPoint y: 280, distance: 94.1
click at [436, 280] on td "Debtor 1 Roderic Land Debtor 2 Joint Template (Spouse, if filing) United States…" at bounding box center [435, 299] width 288 height 86
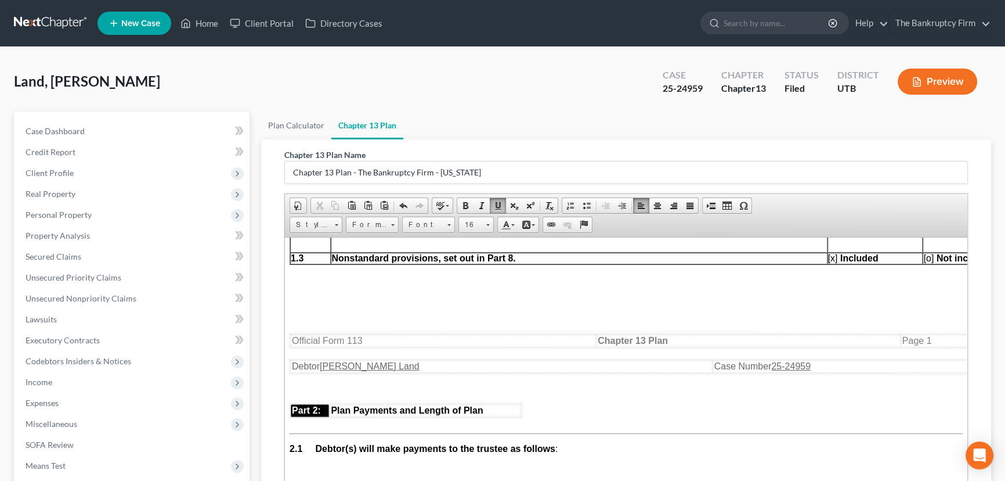
scroll to position [633, 0]
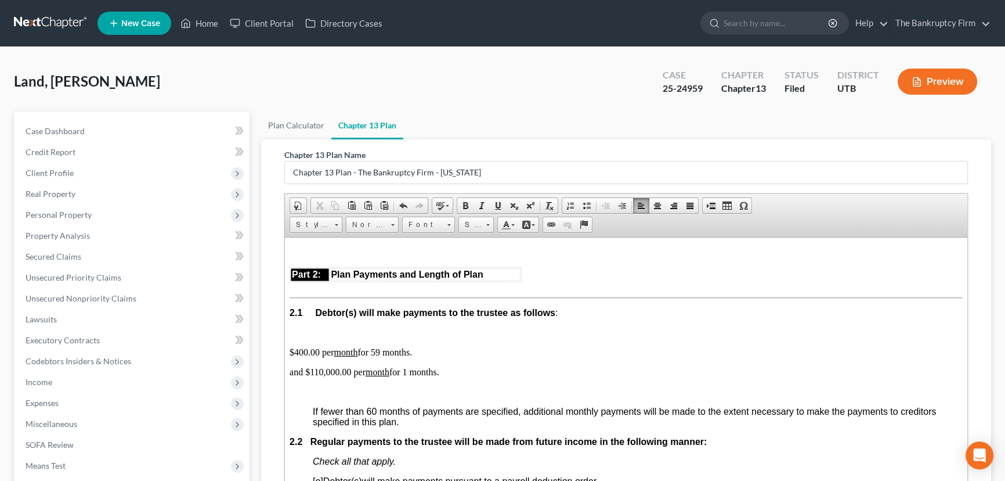
drag, startPoint x: 286, startPoint y: 396, endPoint x: 471, endPoint y: 394, distance: 185.2
drag, startPoint x: 376, startPoint y: 375, endPoint x: 384, endPoint y: 374, distance: 8.2
click at [384, 357] on p "$400.00 per month for 59 months." at bounding box center [626, 352] width 673 height 10
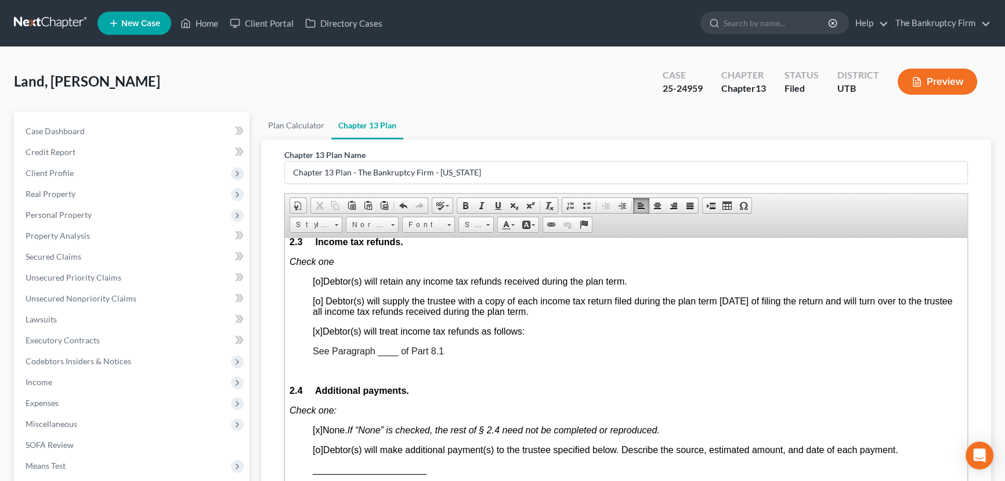
scroll to position [950, 0]
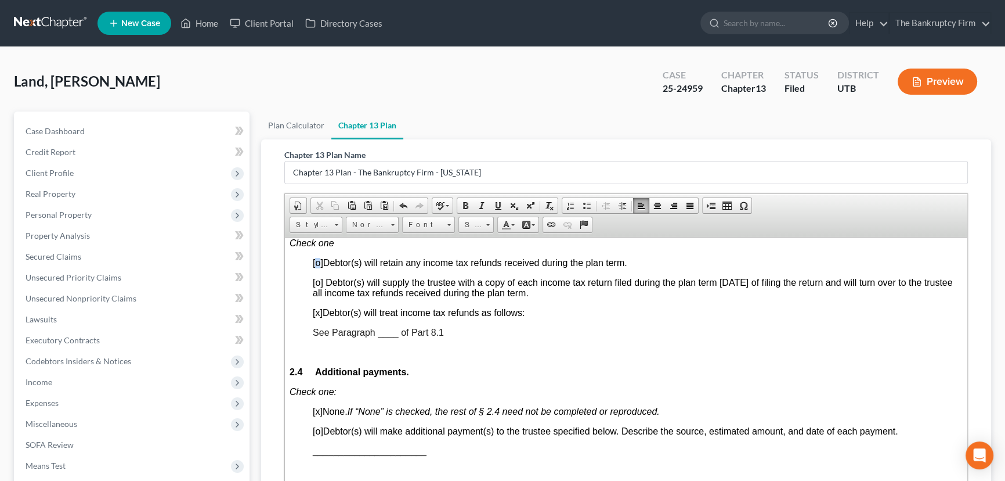
click at [317, 267] on span "[o]" at bounding box center [318, 262] width 10 height 10
click at [320, 317] on span "[x]" at bounding box center [318, 312] width 10 height 10
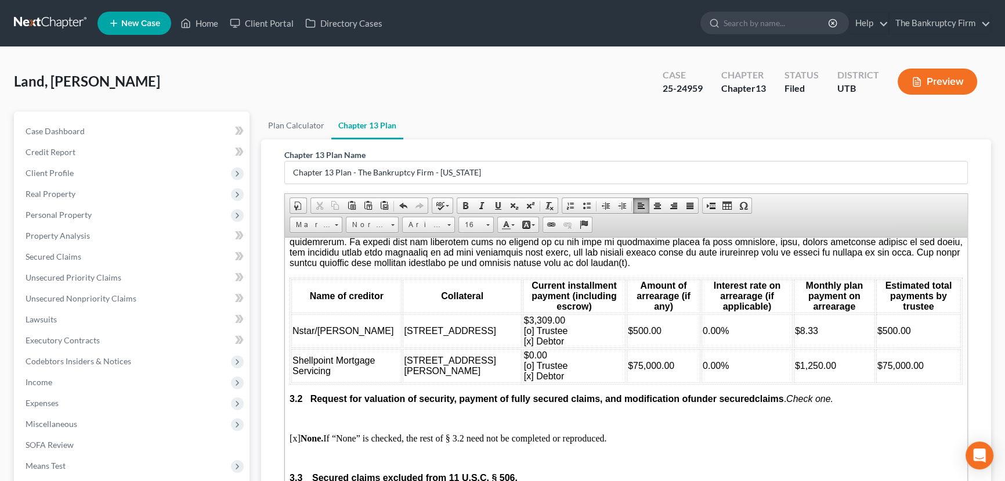
scroll to position [1425, 0]
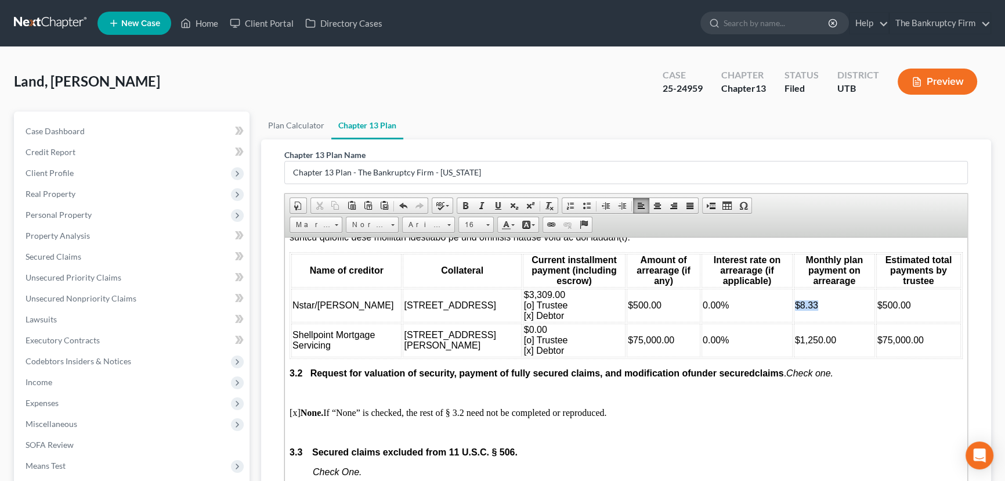
drag, startPoint x: 796, startPoint y: 353, endPoint x: 762, endPoint y: 354, distance: 33.7
click at [794, 322] on td "$8.33" at bounding box center [834, 305] width 81 height 34
drag, startPoint x: 819, startPoint y: 392, endPoint x: 768, endPoint y: 390, distance: 51.1
click at [794, 356] on td "$1,250.00" at bounding box center [834, 340] width 81 height 34
click at [524, 355] on span "$0.00 [o] Trustee [x] Debtor" at bounding box center [546, 339] width 44 height 31
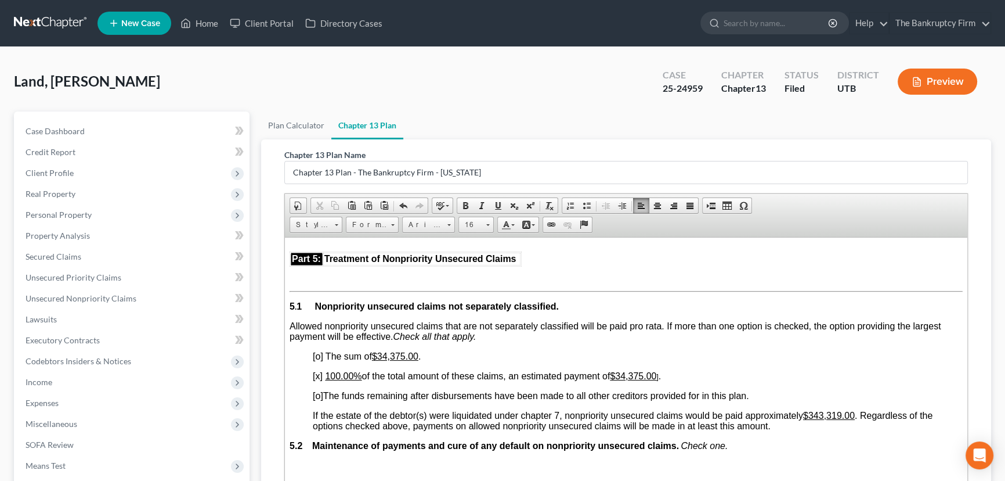
scroll to position [2480, 0]
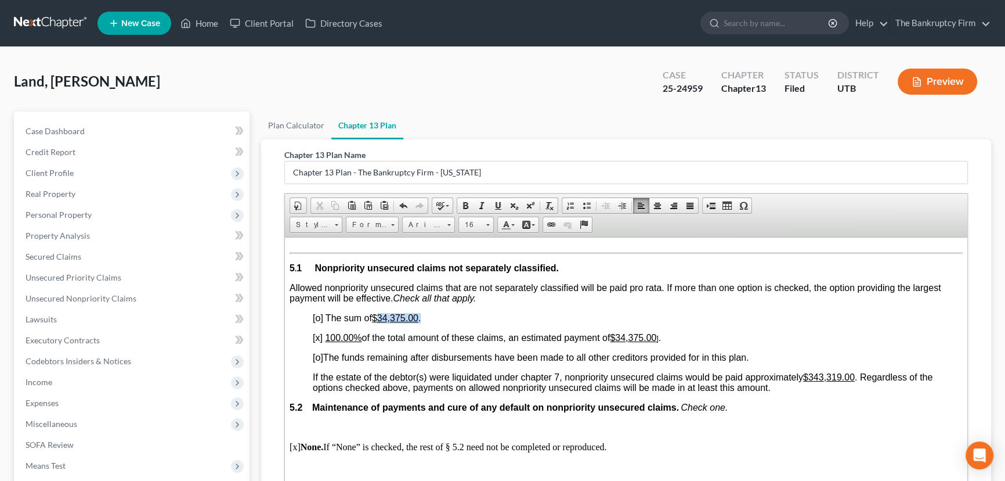
drag, startPoint x: 381, startPoint y: 402, endPoint x: 504, endPoint y: 400, distance: 122.5
click at [504, 323] on p "[o] The sum of $34,375.00 ." at bounding box center [638, 317] width 650 height 10
click at [819, 381] on u "$343,319.00" at bounding box center [829, 377] width 52 height 10
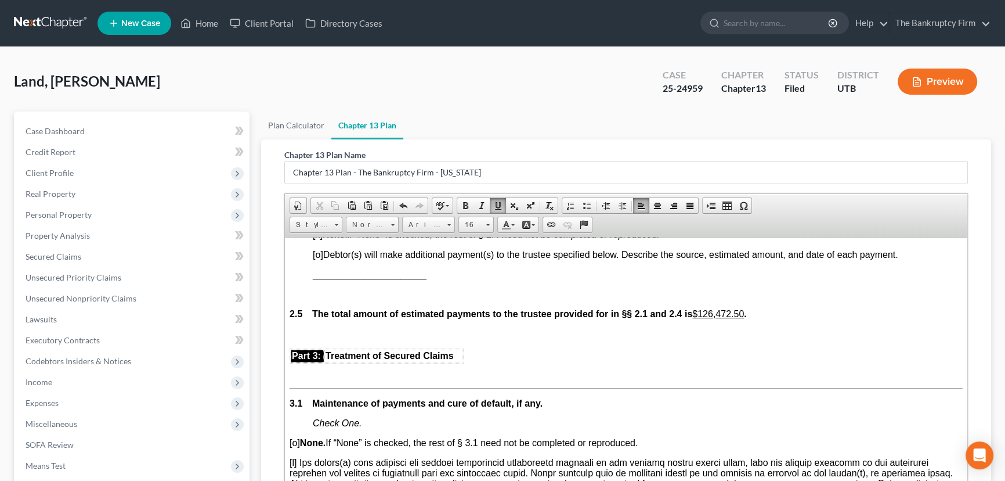
scroll to position [1161, 0]
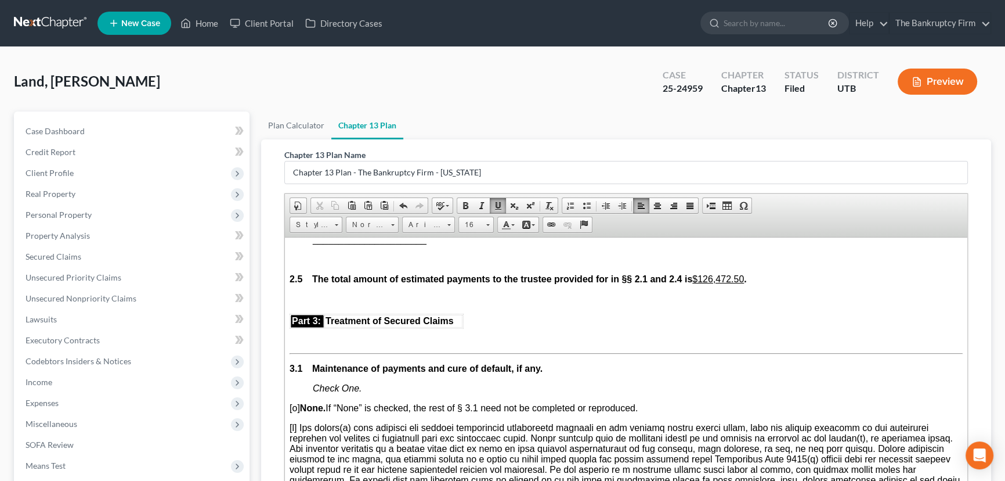
click at [316, 224] on span "[o]" at bounding box center [318, 219] width 10 height 10
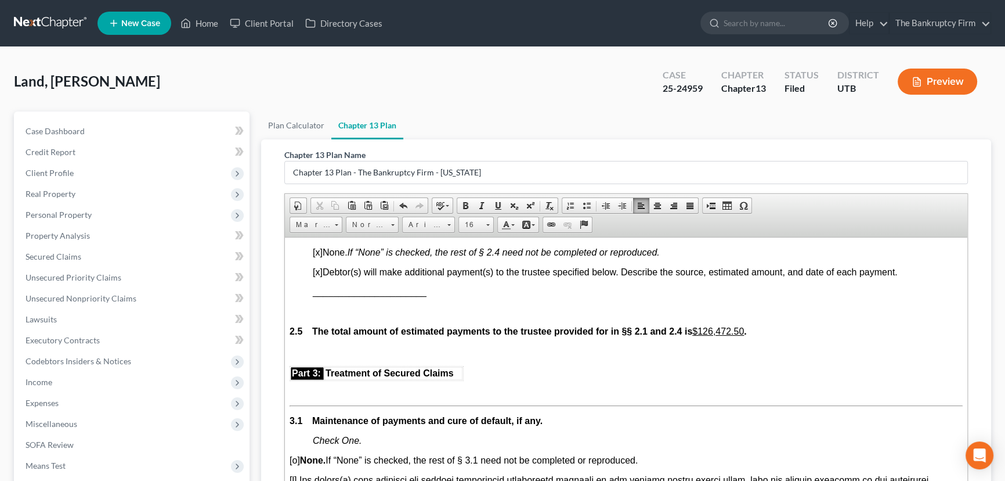
scroll to position [1108, 0]
click at [316, 257] on span "[x]" at bounding box center [318, 252] width 10 height 10
click at [322, 297] on span "______________________" at bounding box center [370, 292] width 114 height 10
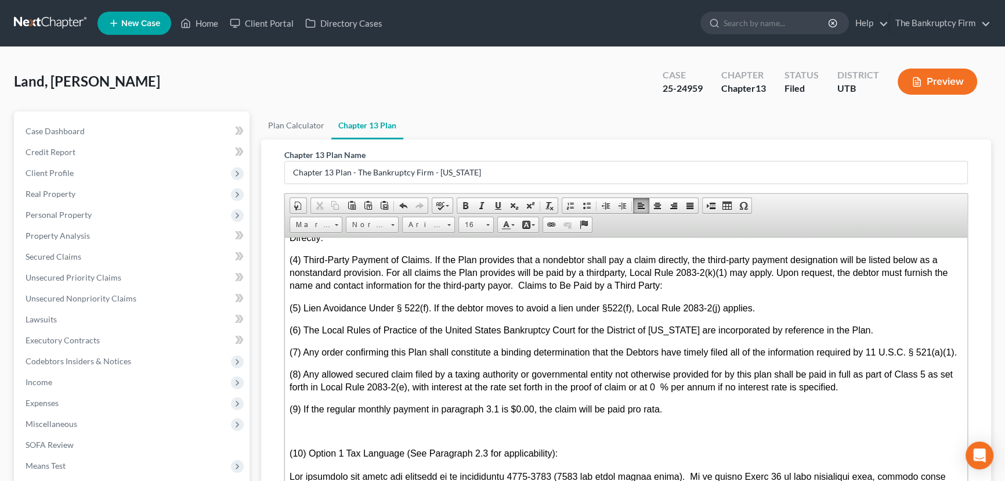
scroll to position [3324, 0]
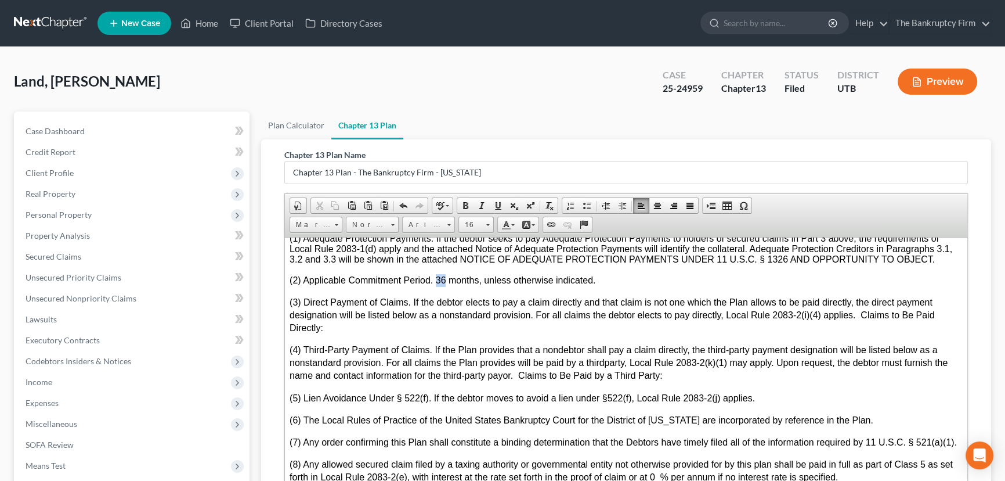
drag, startPoint x: 436, startPoint y: 394, endPoint x: 443, endPoint y: 390, distance: 8.9
click at [443, 284] on span "(2) Applicable Commitment Period. 36 months, unless otherwise indicated." at bounding box center [443, 280] width 306 height 10
drag, startPoint x: 479, startPoint y: 392, endPoint x: 592, endPoint y: 385, distance: 112.8
click at [592, 295] on p "(2) Applicable Commitment Period. 60 months, unless otherwise indicated." at bounding box center [626, 284] width 673 height 22
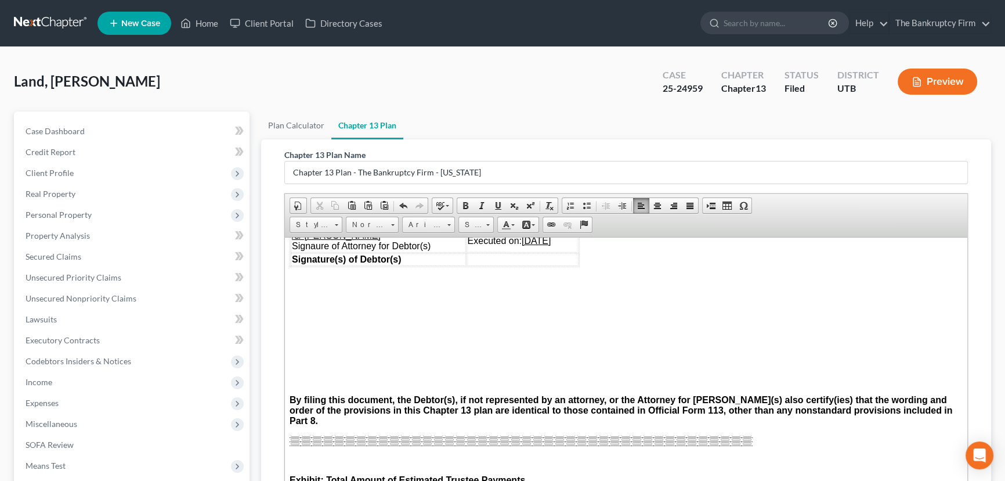
scroll to position [4327, 0]
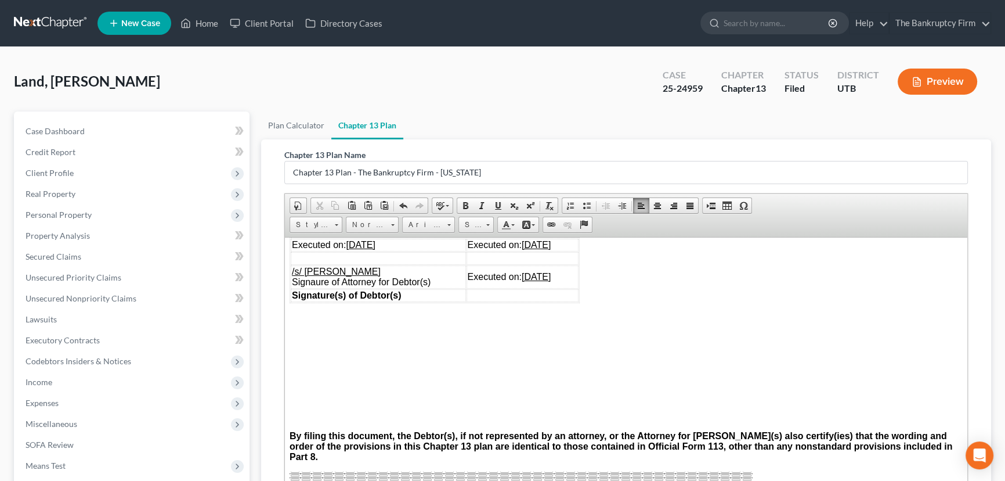
drag, startPoint x: 459, startPoint y: 370, endPoint x: 571, endPoint y: 368, distance: 112.0
click at [571, 251] on td "Executed on: 09/09/2025" at bounding box center [523, 244] width 113 height 13
drag, startPoint x: 460, startPoint y: 360, endPoint x: 562, endPoint y: 358, distance: 102.8
click at [562, 237] on td "Signature of Debtor 2" at bounding box center [523, 225] width 113 height 23
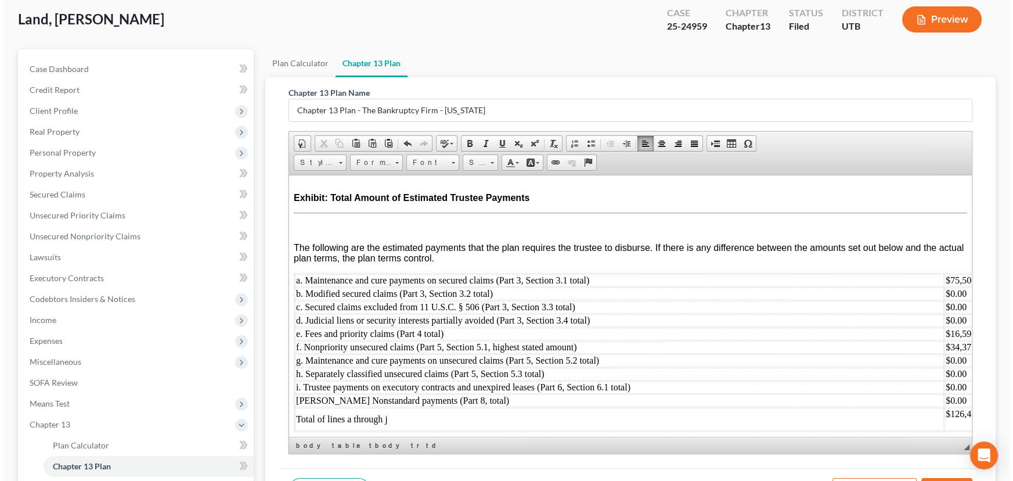
scroll to position [197, 0]
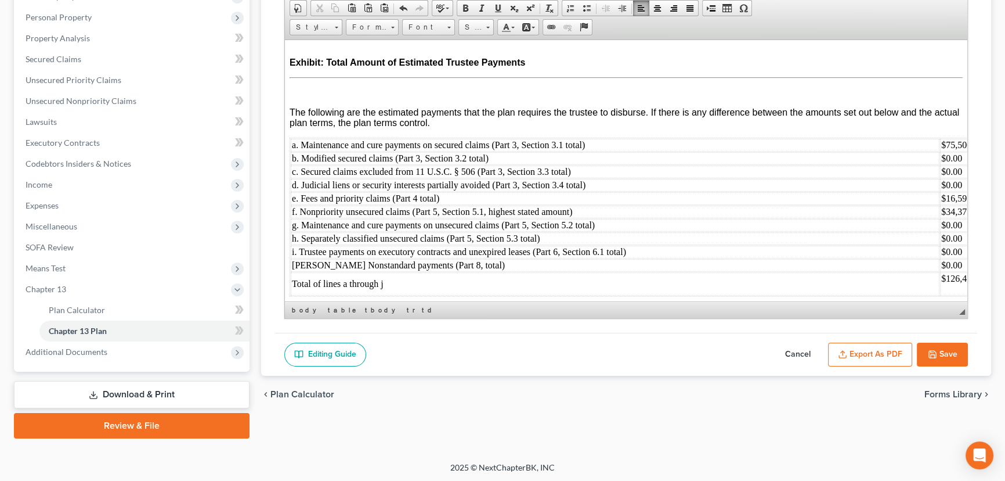
click at [871, 354] on button "Export as PDF" at bounding box center [870, 354] width 84 height 24
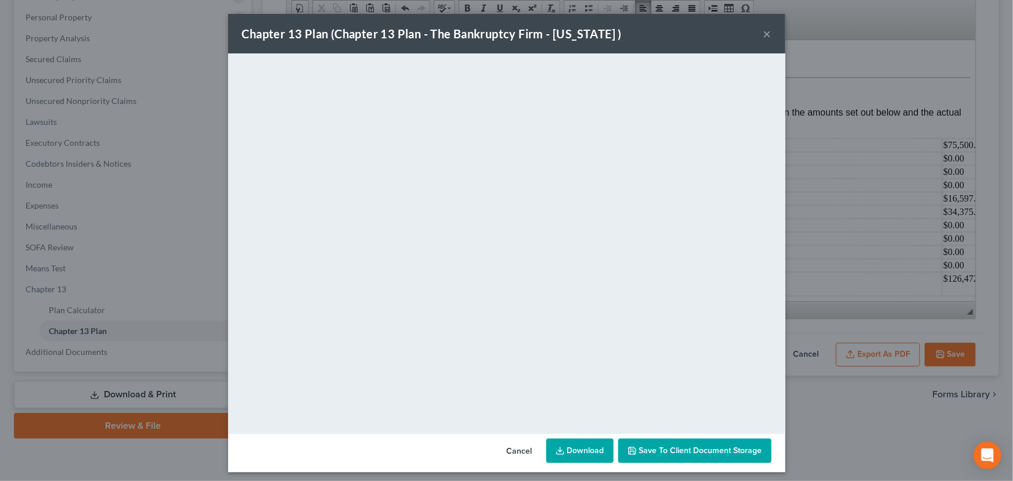
click at [660, 449] on span "Save to Client Document Storage" at bounding box center [700, 450] width 123 height 10
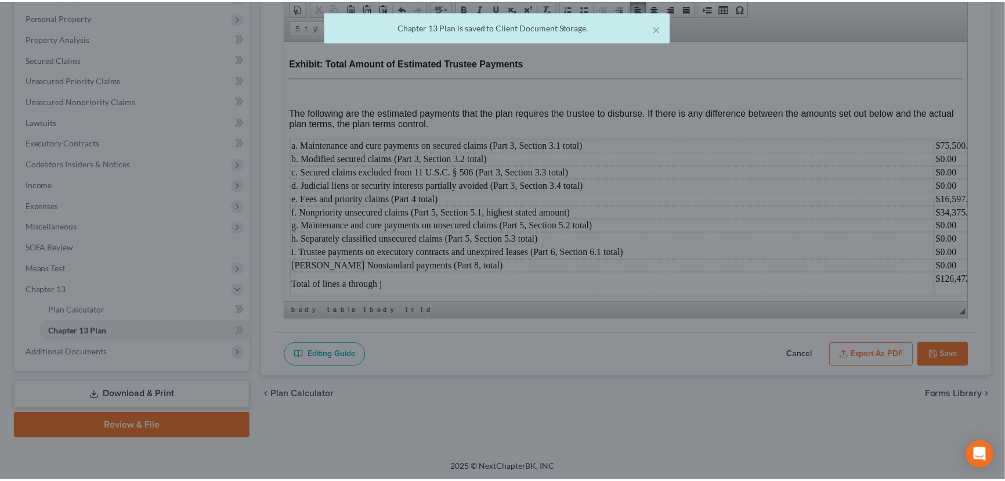
scroll to position [4725, 0]
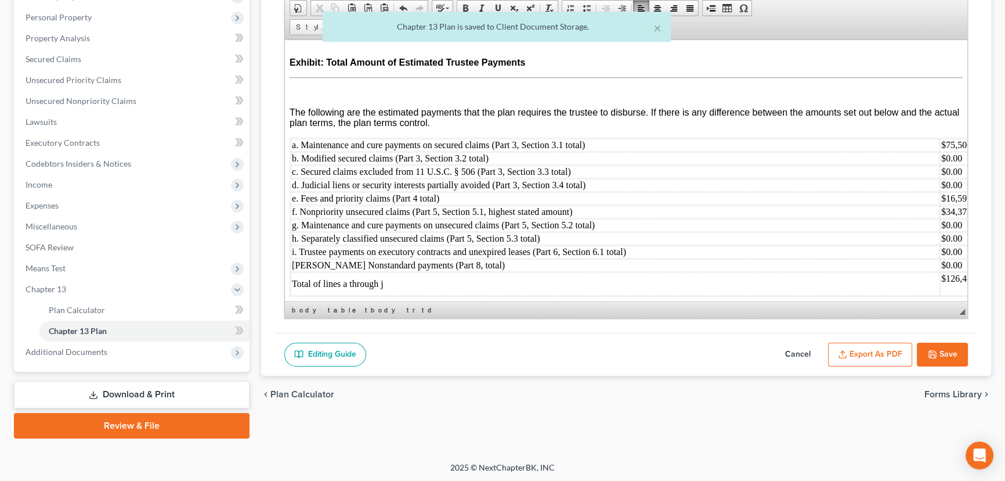
click at [939, 351] on button "Save" at bounding box center [942, 354] width 51 height 24
select select "0"
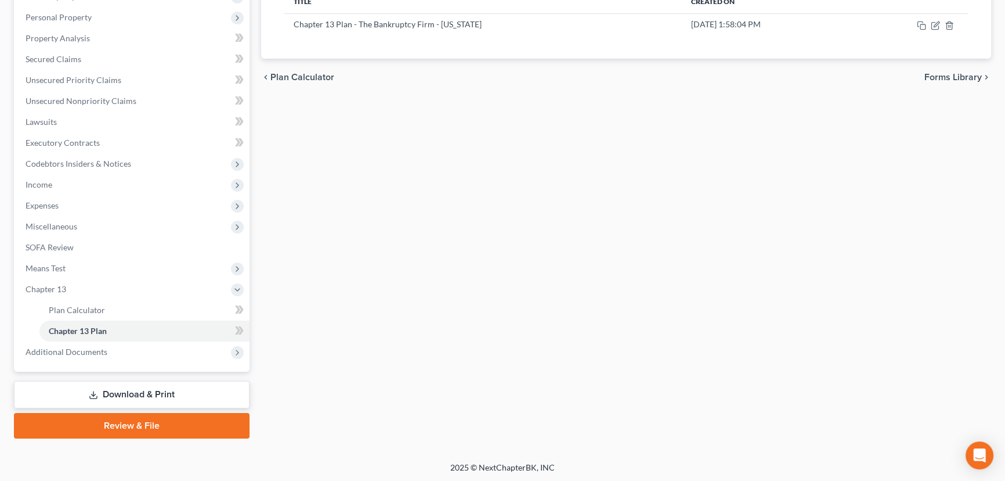
click at [536, 237] on div "Plan Calculator Chapter 13 Plan Chapter 13 Plan Editor Please select your Chapt…" at bounding box center [626, 176] width 742 height 524
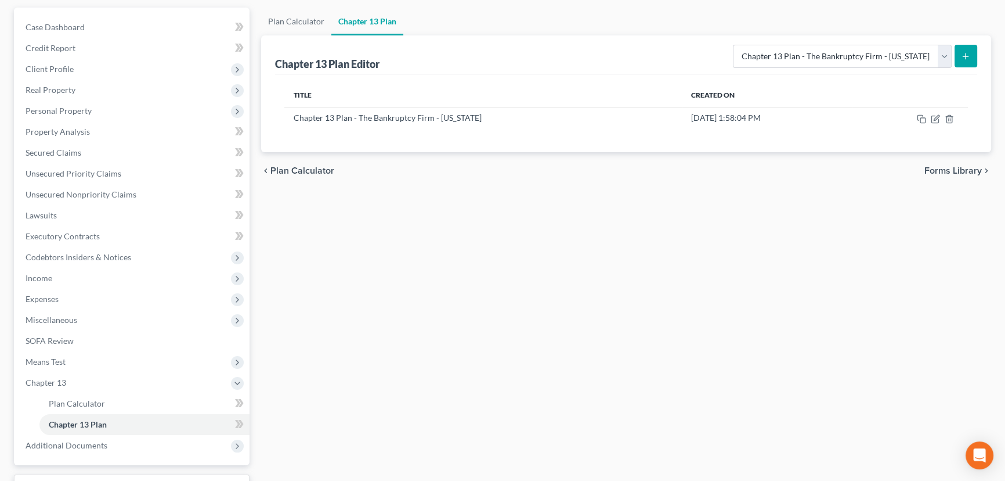
scroll to position [0, 0]
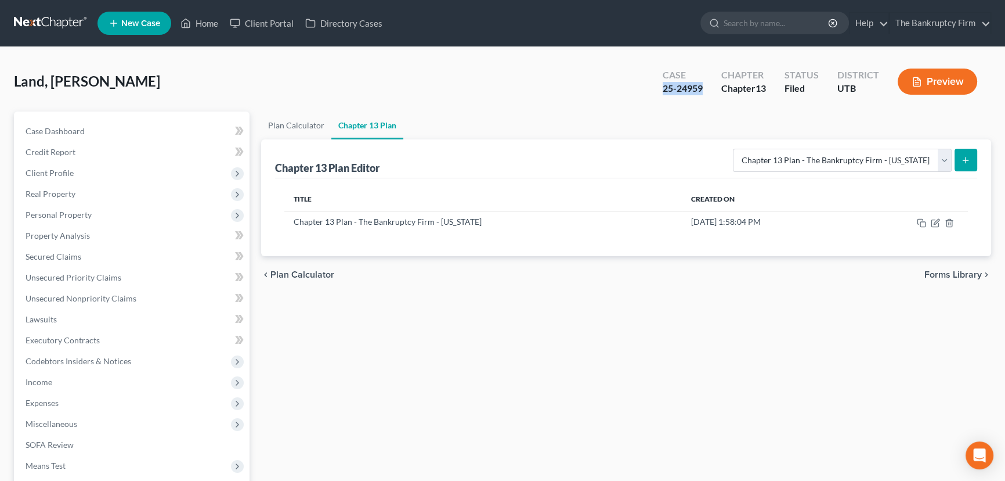
drag, startPoint x: 704, startPoint y: 86, endPoint x: 657, endPoint y: 92, distance: 46.7
click at [657, 92] on div "Case 25-24959" at bounding box center [683, 83] width 59 height 34
copy div "25-24959"
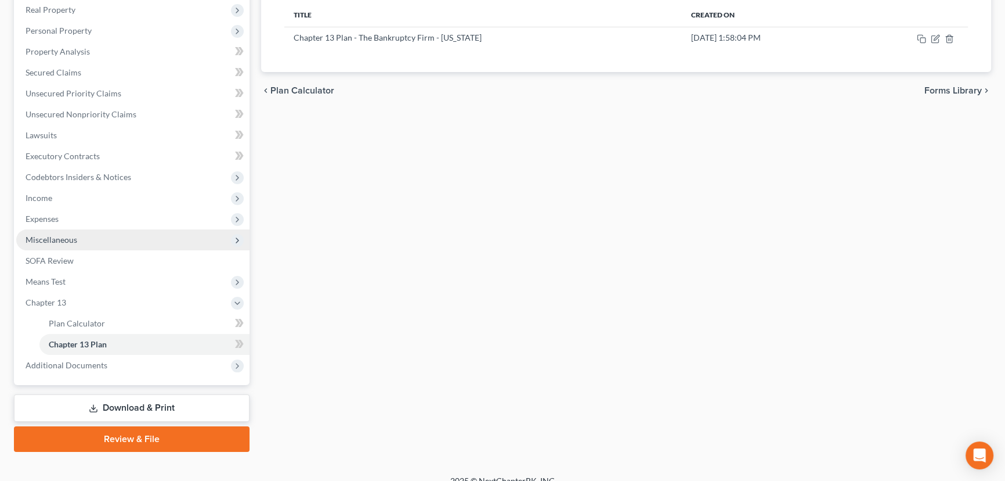
scroll to position [197, 0]
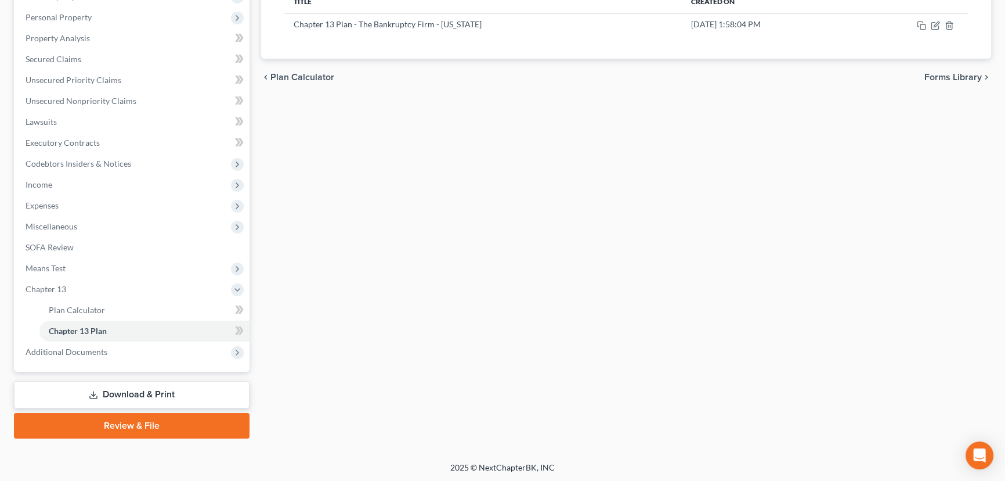
drag, startPoint x: 91, startPoint y: 355, endPoint x: 93, endPoint y: 363, distance: 8.9
click at [91, 355] on span "Additional Documents" at bounding box center [132, 351] width 233 height 21
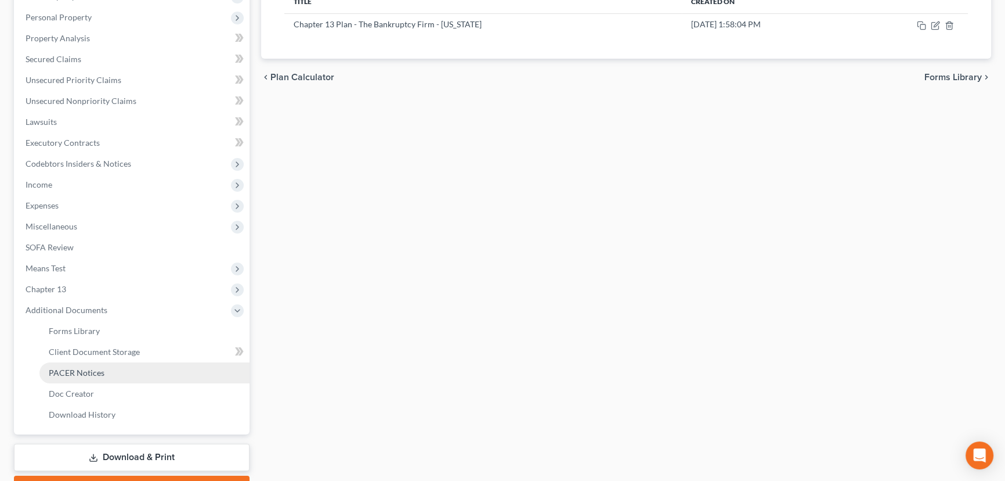
click at [96, 373] on span "PACER Notices" at bounding box center [77, 372] width 56 height 10
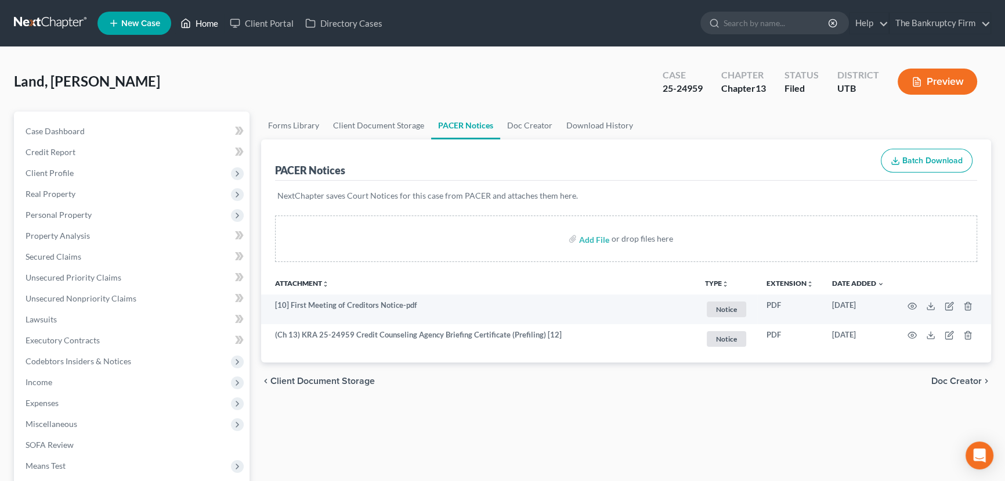
drag, startPoint x: 207, startPoint y: 24, endPoint x: 214, endPoint y: 63, distance: 40.0
click at [207, 24] on link "Home" at bounding box center [199, 23] width 49 height 21
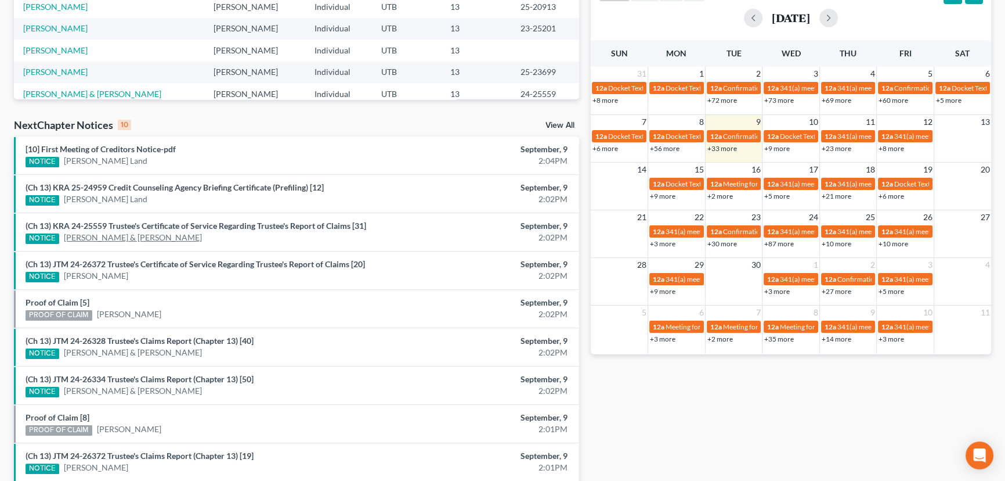
scroll to position [264, 0]
click at [110, 150] on link "[10] First Meeting of Creditors Notice-pdf" at bounding box center [101, 148] width 150 height 10
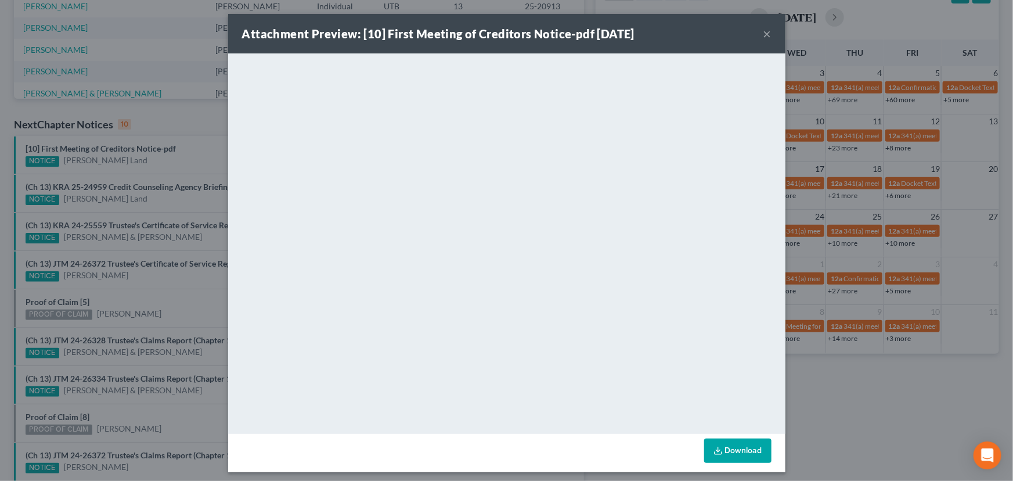
click at [127, 166] on div "Attachment Preview: [10] First Meeting of Creditors Notice-pdf 09/09/2025 × <ob…" at bounding box center [506, 240] width 1013 height 481
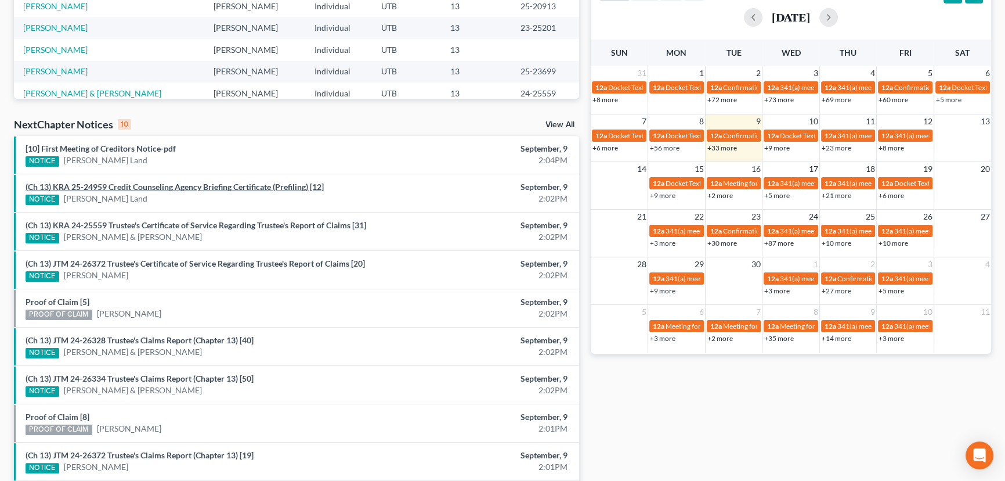
click at [135, 189] on link "(Ch 13) KRA 25-24959 Credit Counseling Agency Briefing Certificate (Prefiling) …" at bounding box center [175, 187] width 298 height 10
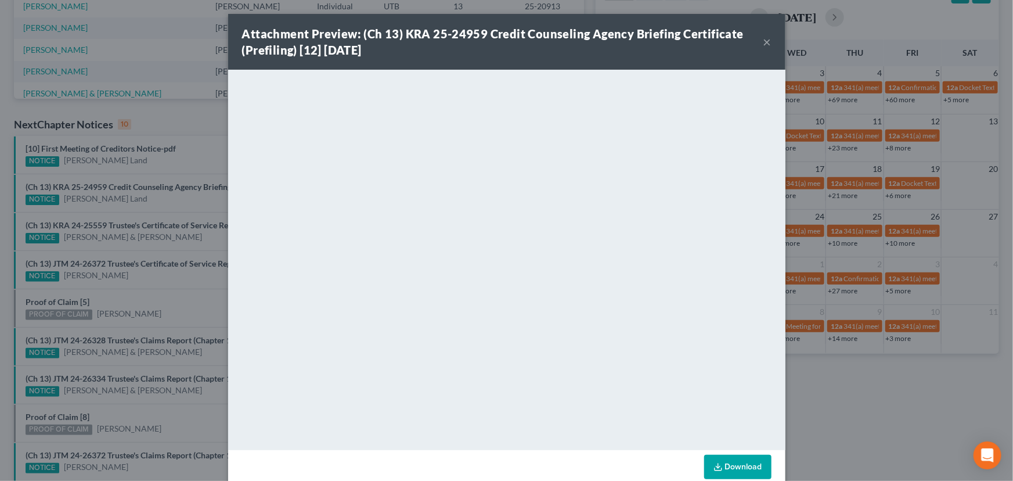
click at [133, 204] on div "Attachment Preview: (Ch 13) KRA 25-24959 Credit Counseling Agency Briefing Cert…" at bounding box center [506, 240] width 1013 height 481
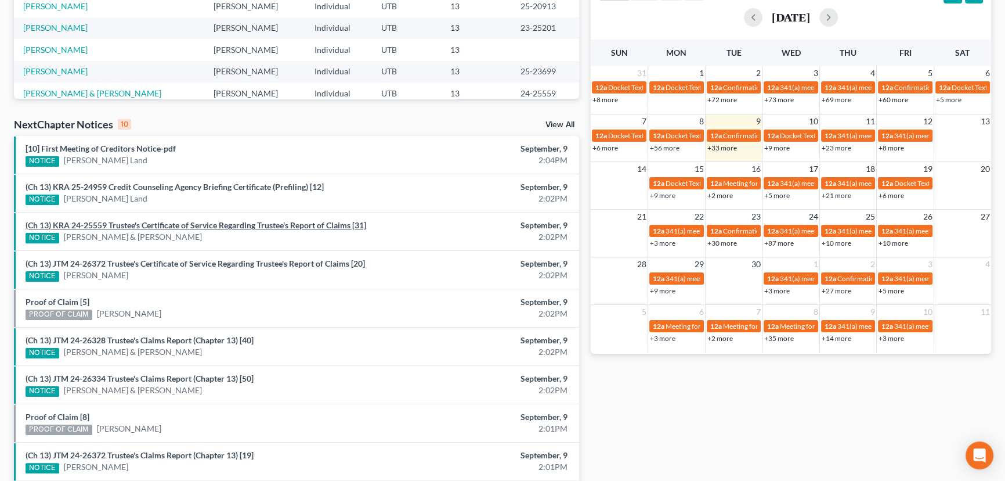
click at [167, 224] on link "(Ch 13) KRA 24-25559 Trustee's Certificate of Service Regarding Trustee's Repor…" at bounding box center [196, 225] width 341 height 10
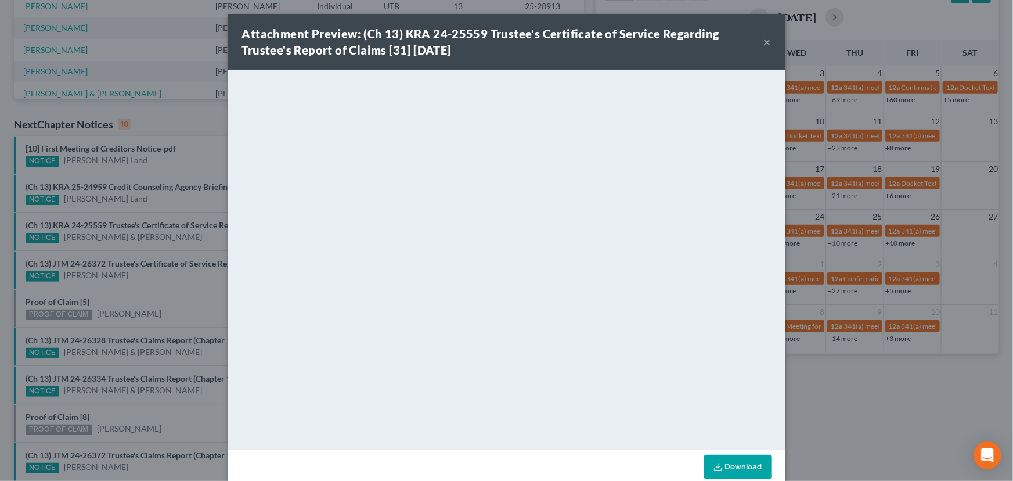
click at [170, 199] on div "Attachment Preview: (Ch 13) KRA 24-25559 Trustee's Certificate of Service Regar…" at bounding box center [506, 240] width 1013 height 481
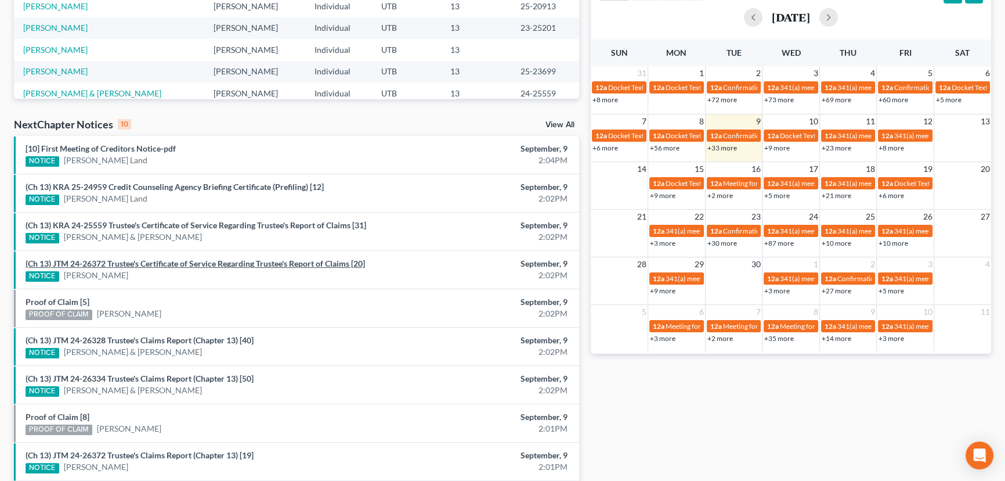
click at [159, 264] on link "(Ch 13) JTM 24-26372 Trustee's Certificate of Service Regarding Trustee's Repor…" at bounding box center [196, 263] width 340 height 10
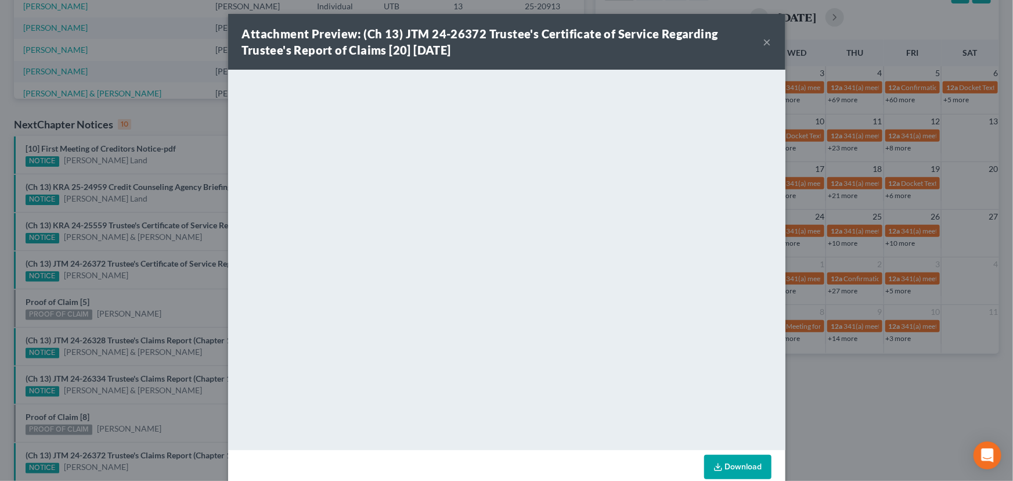
drag, startPoint x: 144, startPoint y: 277, endPoint x: 101, endPoint y: 289, distance: 44.7
click at [140, 278] on div "Attachment Preview: (Ch 13) JTM 24-26372 Trustee's Certificate of Service Regar…" at bounding box center [506, 240] width 1013 height 481
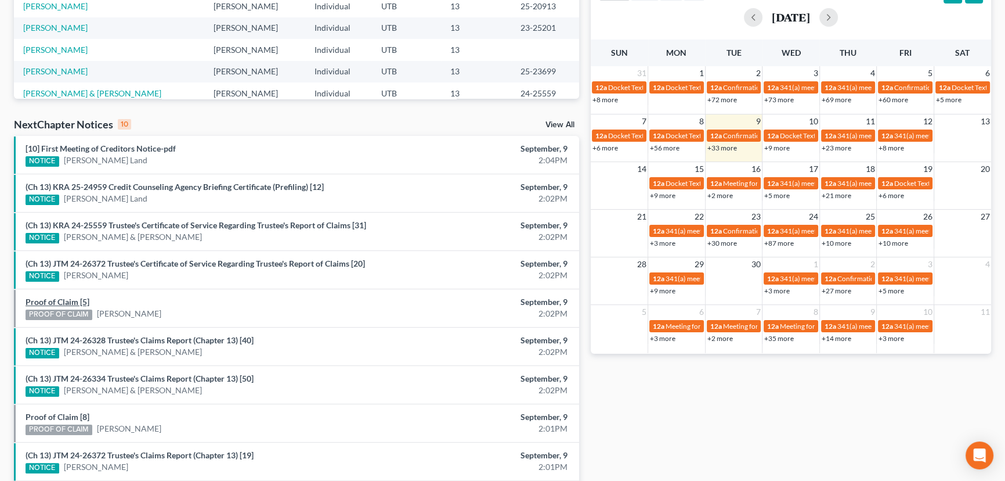
click at [52, 299] on link "Proof of Claim [5]" at bounding box center [58, 302] width 64 height 10
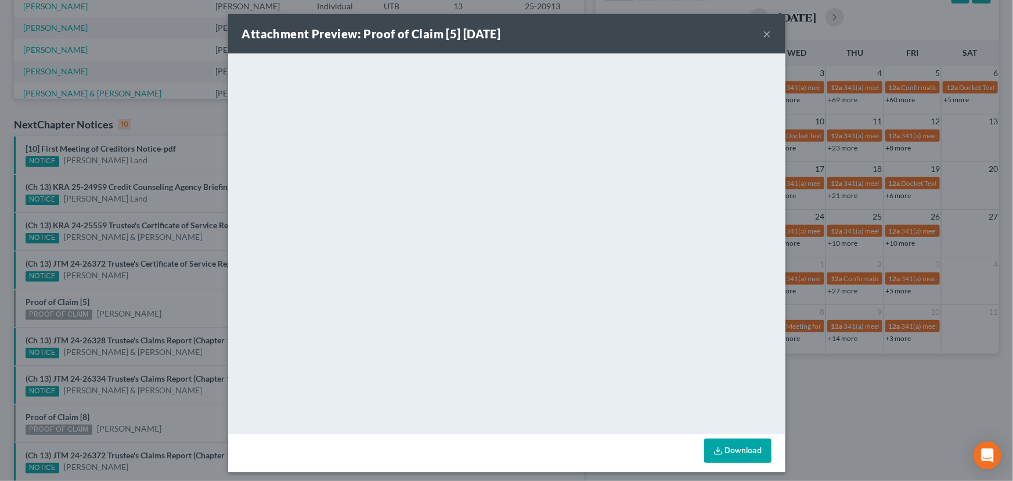
click at [136, 284] on div "Attachment Preview: Proof of Claim [5] 09/09/2025 × <object ng-attr-data='https…" at bounding box center [506, 240] width 1013 height 481
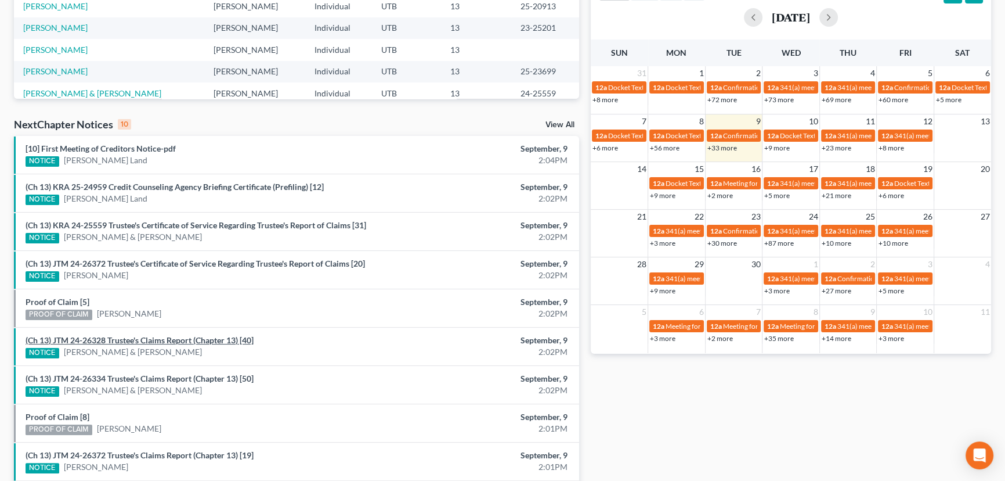
click at [150, 338] on link "(Ch 13) JTM 24-26328 Trustee's Claims Report (Chapter 13) [40]" at bounding box center [140, 340] width 228 height 10
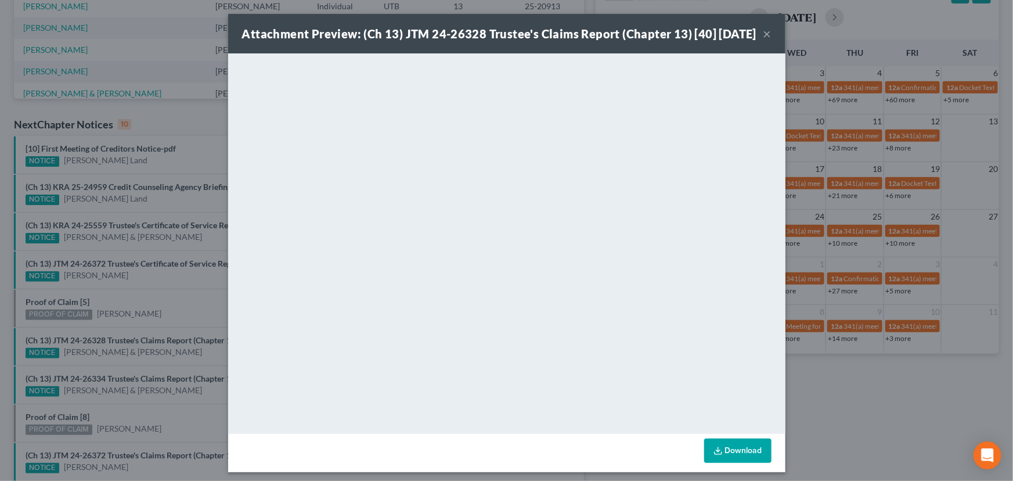
drag, startPoint x: 129, startPoint y: 363, endPoint x: 125, endPoint y: 369, distance: 7.1
click at [129, 363] on div "Attachment Preview: (Ch 13) JTM 24-26328 Trustee's Claims Report (Chapter 13) […" at bounding box center [506, 240] width 1013 height 481
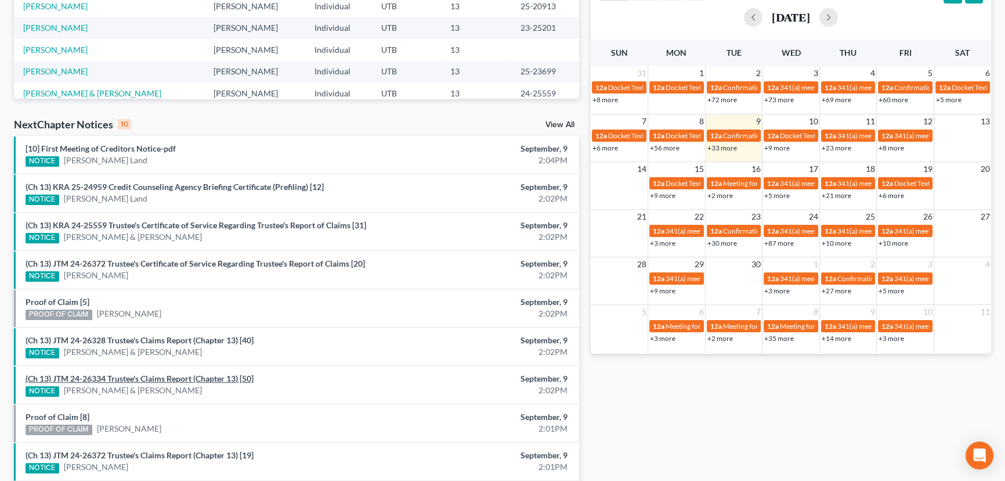
click at [122, 374] on link "(Ch 13) JTM 24-26334 Trustee's Claims Report (Chapter 13) [50]" at bounding box center [140, 378] width 228 height 10
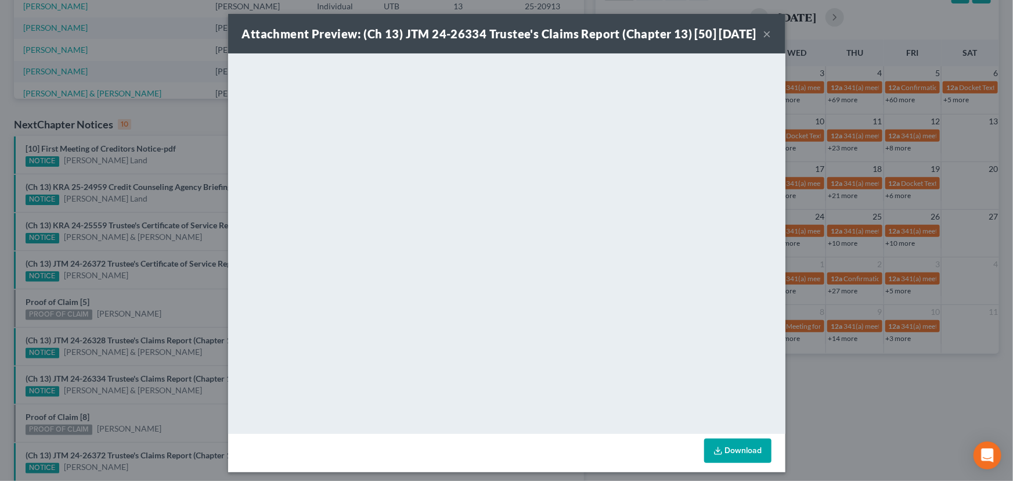
click at [138, 358] on div "Attachment Preview: (Ch 13) JTM 24-26334 Trustee's Claims Report (Chapter 13) […" at bounding box center [506, 240] width 1013 height 481
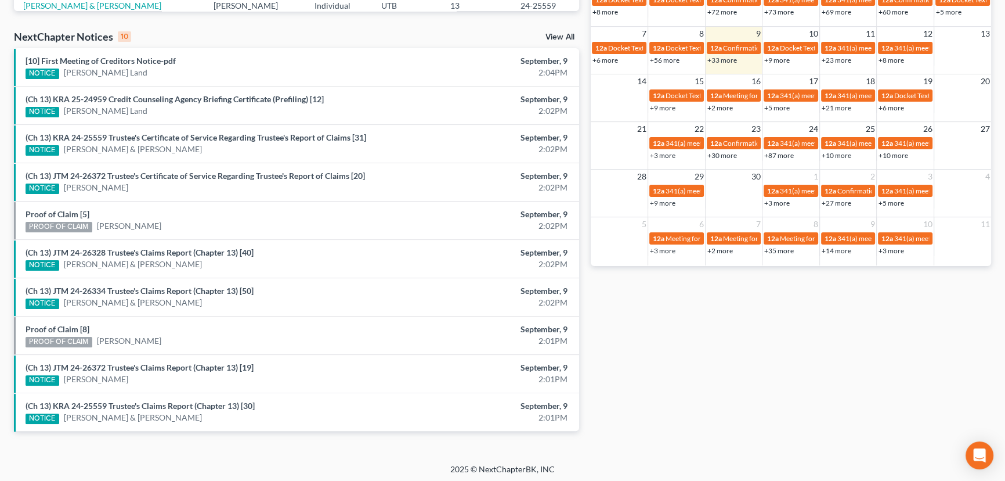
scroll to position [352, 0]
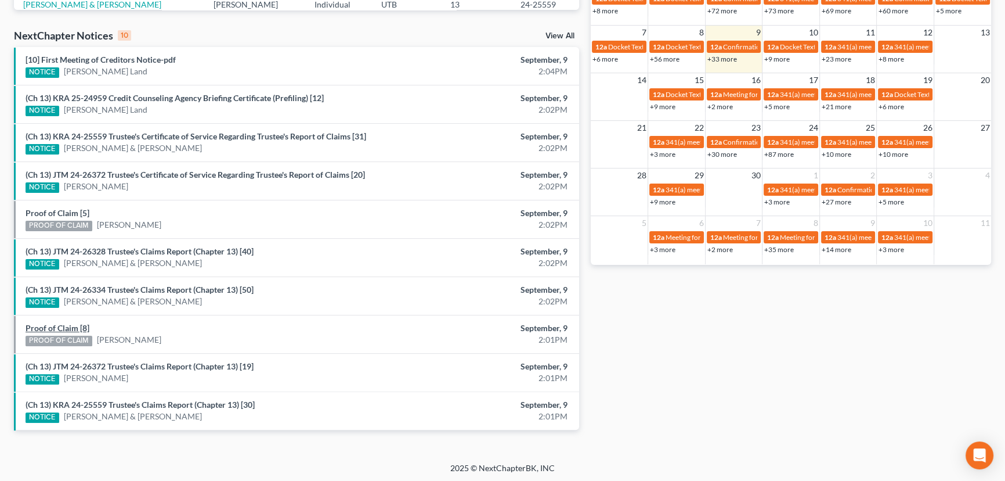
click at [57, 327] on link "Proof of Claim [8]" at bounding box center [58, 328] width 64 height 10
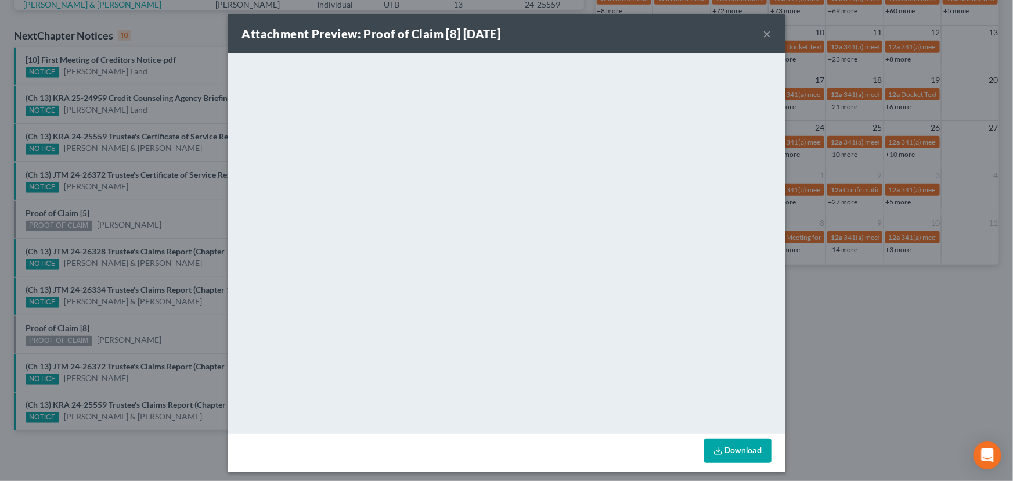
click at [130, 322] on div "Attachment Preview: Proof of Claim [8] 09/09/2025 × <object ng-attr-data='https…" at bounding box center [506, 240] width 1013 height 481
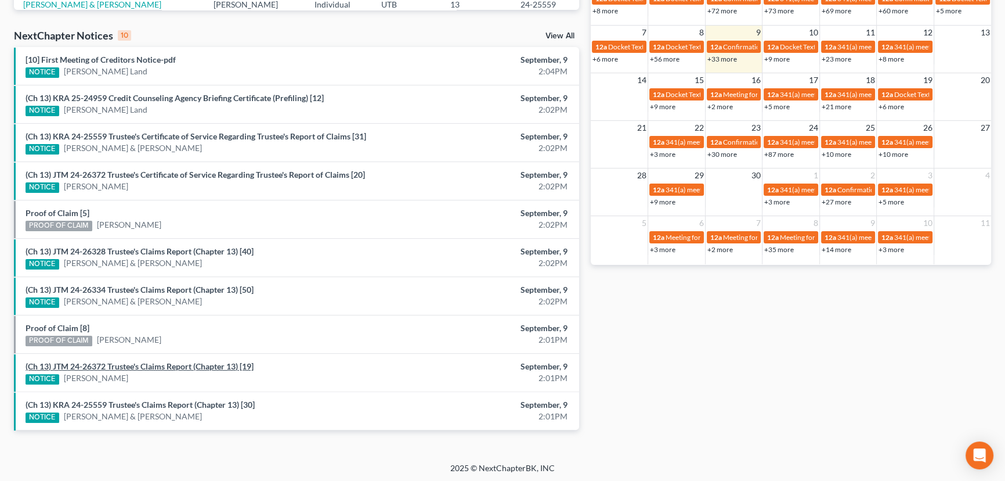
click at [143, 366] on link "(Ch 13) JTM 24-26372 Trustee's Claims Report (Chapter 13) [19]" at bounding box center [140, 366] width 228 height 10
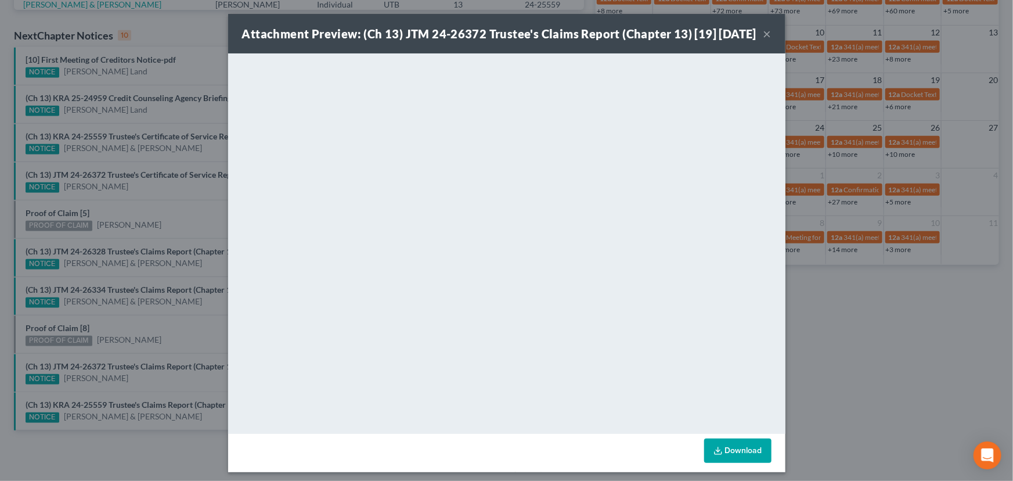
click at [139, 377] on div "Attachment Preview: (Ch 13) JTM 24-26372 Trustee's Claims Report (Chapter 13) […" at bounding box center [506, 240] width 1013 height 481
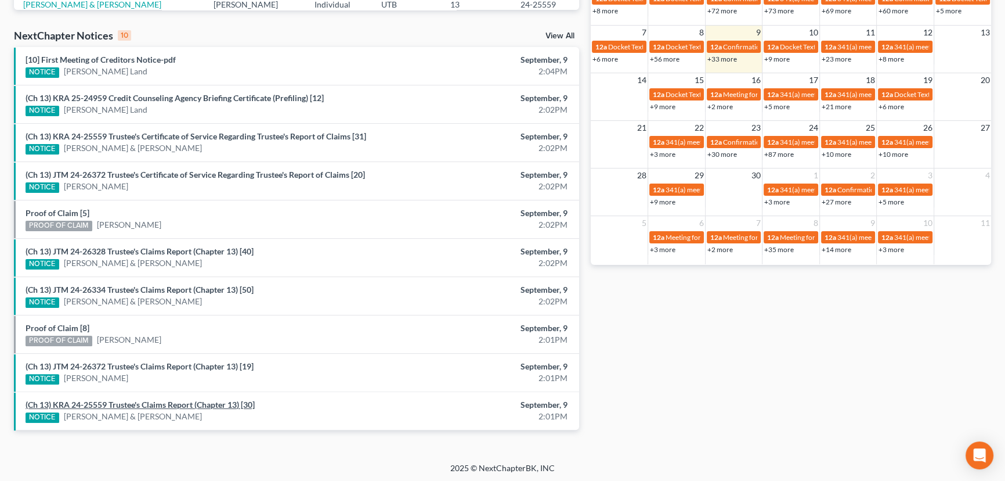
click at [136, 400] on link "(Ch 13) KRA 24-25559 Trustee's Claims Report (Chapter 13) [30]" at bounding box center [140, 404] width 229 height 10
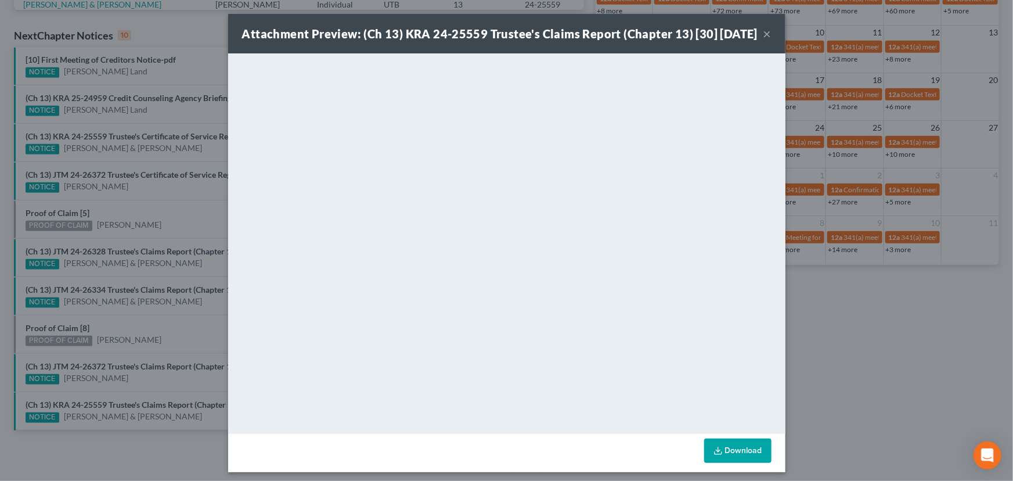
drag, startPoint x: 139, startPoint y: 383, endPoint x: 145, endPoint y: 378, distance: 7.4
click at [139, 383] on div "Attachment Preview: (Ch 13) KRA 24-25559 Trustee's Claims Report (Chapter 13) […" at bounding box center [506, 240] width 1013 height 481
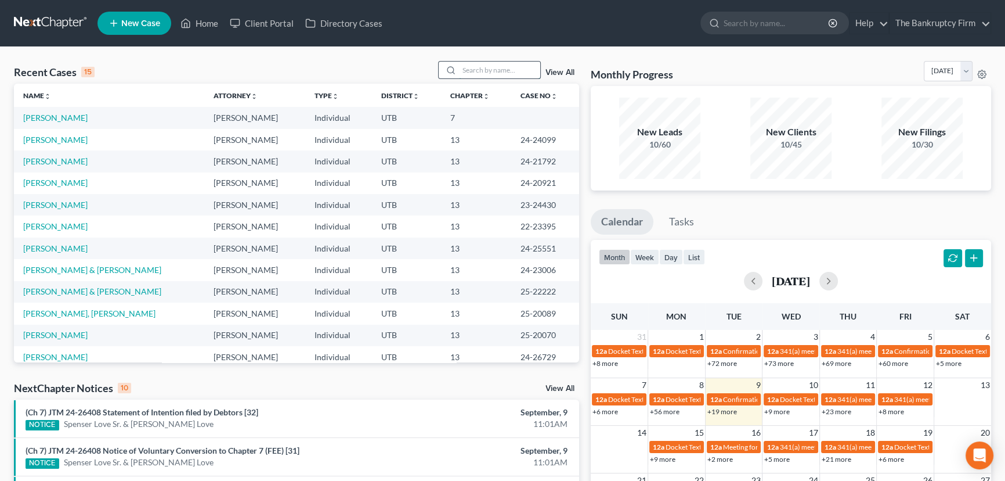
click at [460, 68] on input "search" at bounding box center [499, 70] width 81 height 17
type input "Land"
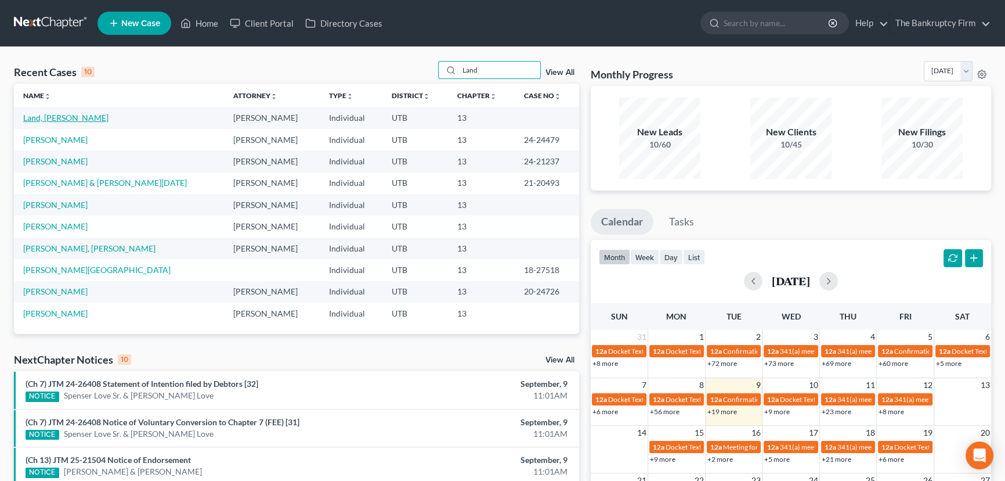
click at [42, 118] on link "Land, [PERSON_NAME]" at bounding box center [65, 118] width 85 height 10
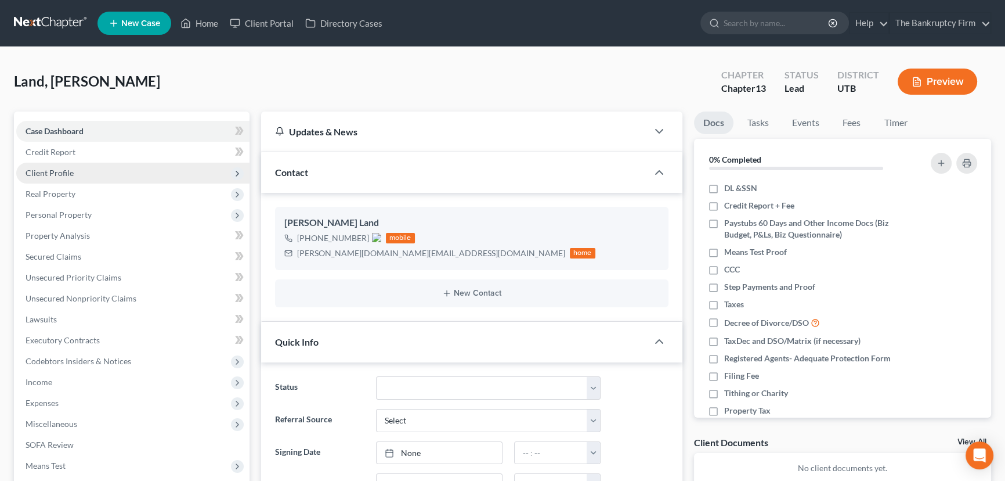
scroll to position [34, 0]
click at [46, 174] on span "Client Profile" at bounding box center [50, 173] width 48 height 10
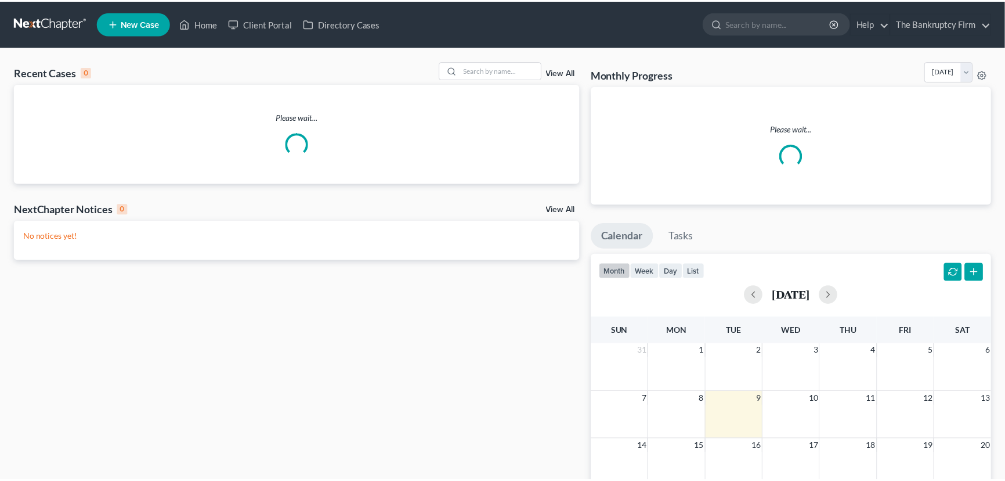
scroll to position [189, 0]
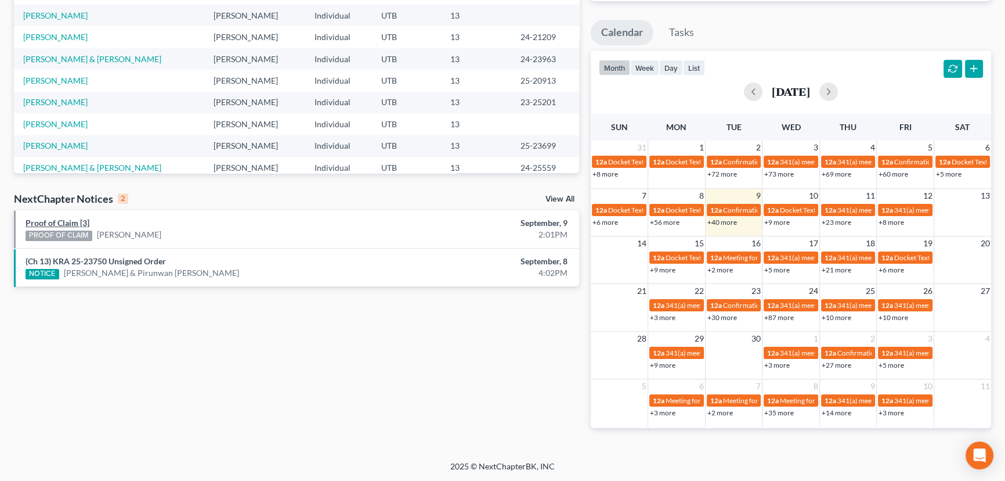
click at [52, 225] on link "Proof of Claim [3]" at bounding box center [58, 223] width 64 height 10
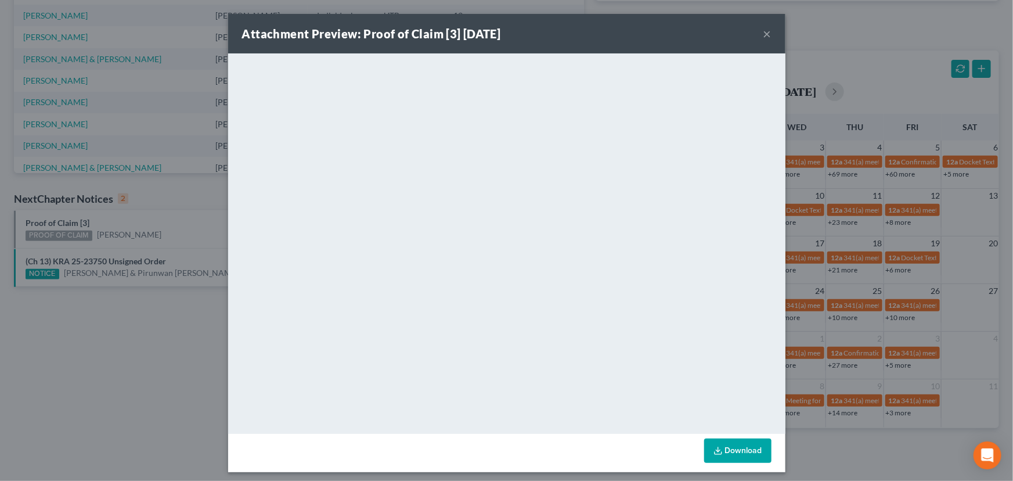
click at [181, 222] on div "Attachment Preview: Proof of Claim [3] 09/09/2025 × <object ng-attr-data='https…" at bounding box center [506, 240] width 1013 height 481
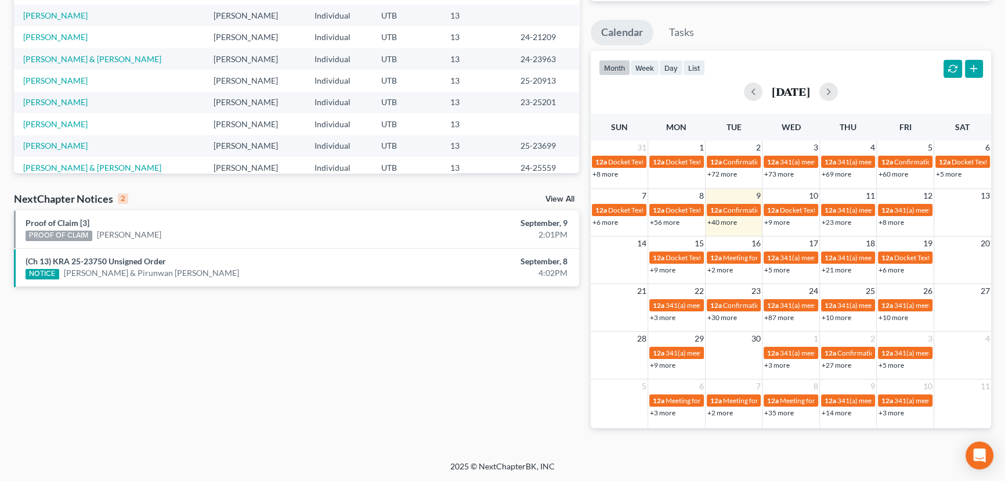
scroll to position [0, 0]
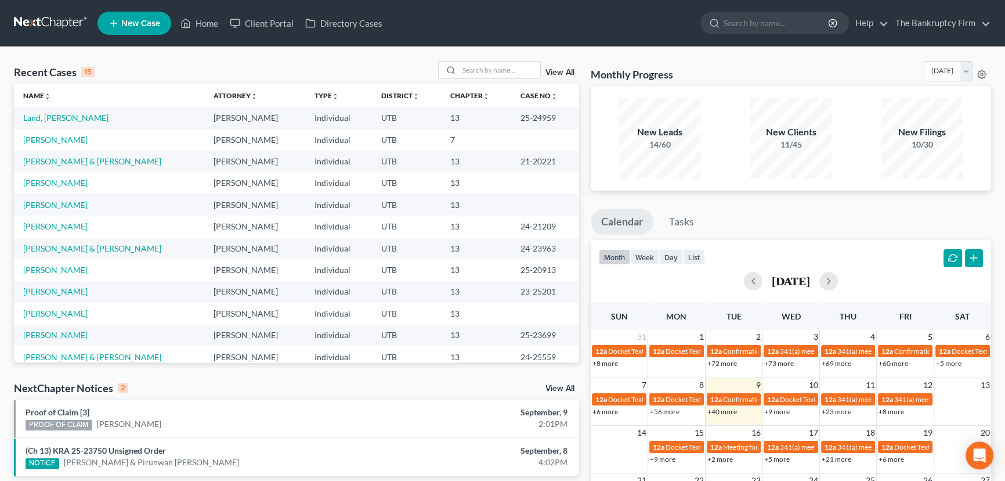
click at [553, 72] on link "View All" at bounding box center [560, 72] width 29 height 8
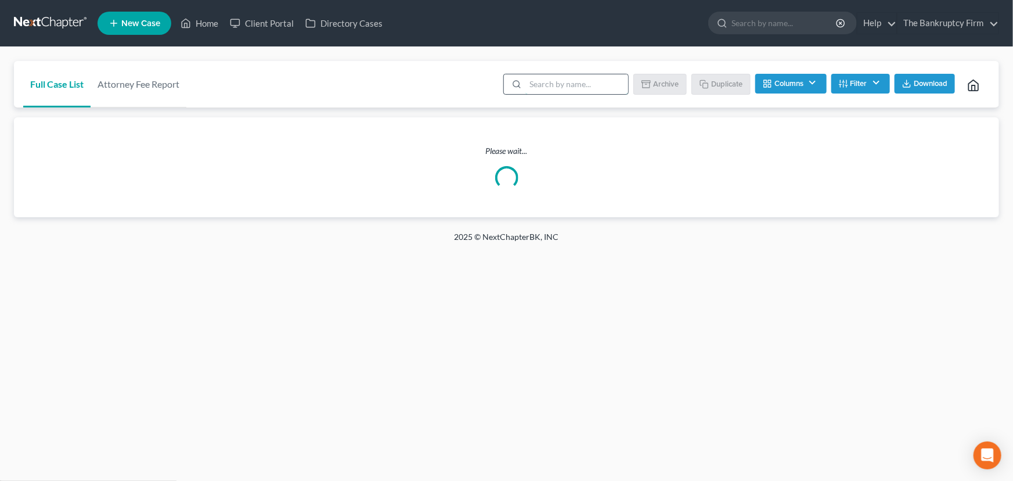
click at [532, 86] on input "search" at bounding box center [576, 84] width 103 height 20
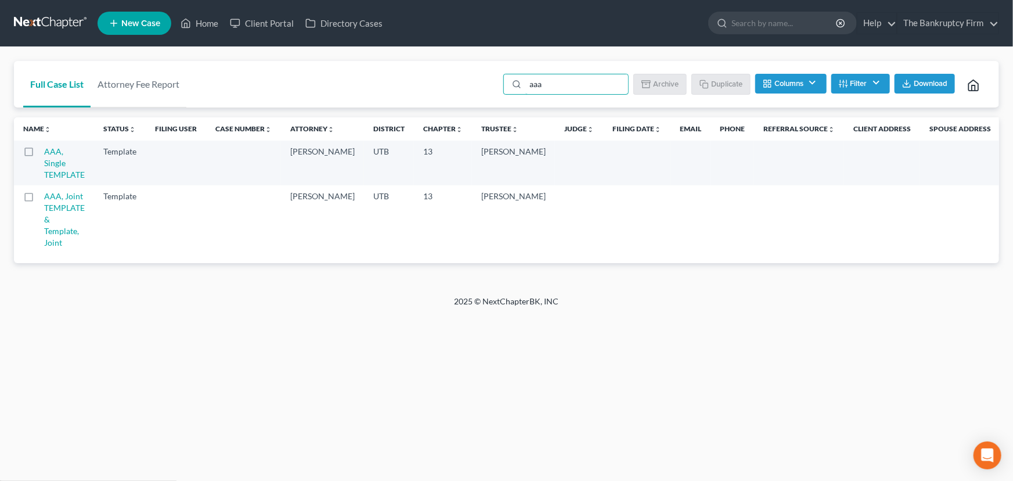
click at [39, 154] on label at bounding box center [39, 154] width 0 height 0
type input "aaa"
click at [44, 149] on input "checkbox" at bounding box center [48, 150] width 8 height 8
click at [723, 81] on button "Duplicate" at bounding box center [722, 84] width 58 height 20
checkbox input "false"
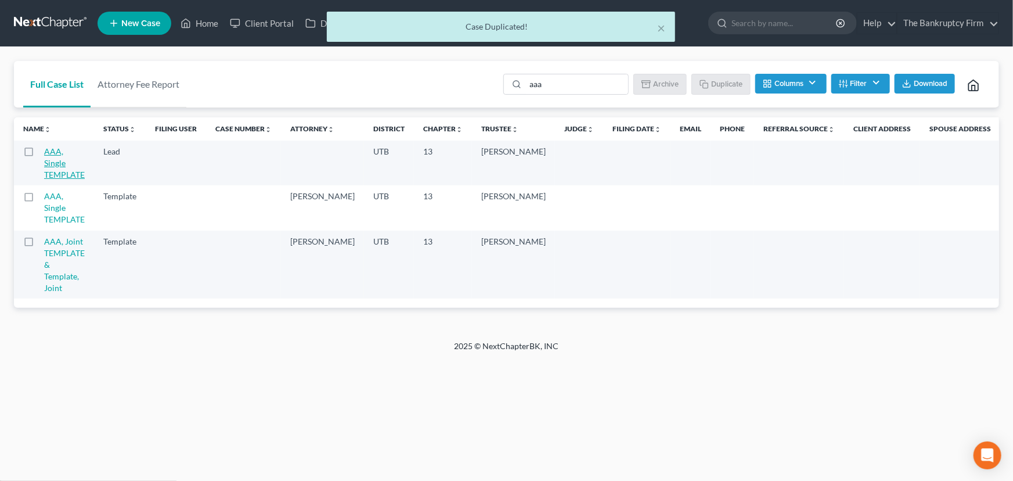
click at [49, 164] on link "AAA, Single TEMPLATE" at bounding box center [64, 162] width 41 height 33
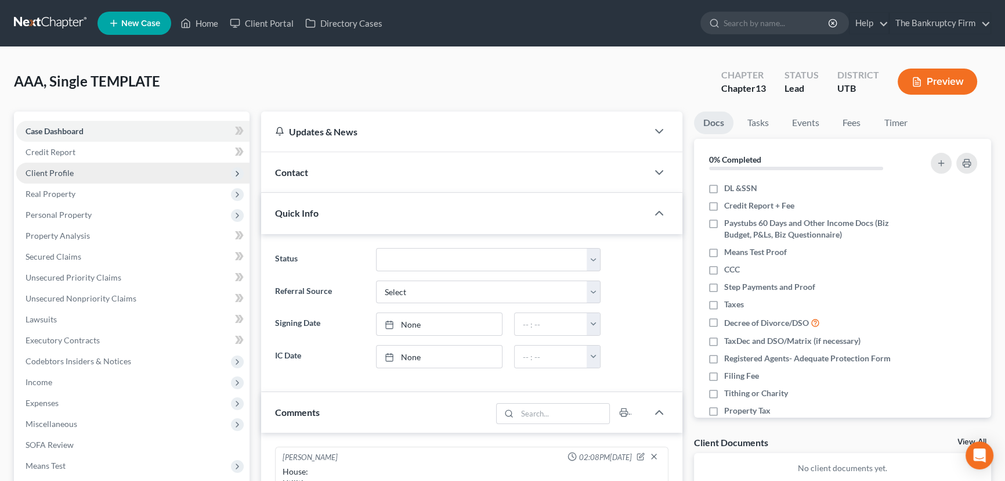
click at [57, 172] on span "Client Profile" at bounding box center [50, 173] width 48 height 10
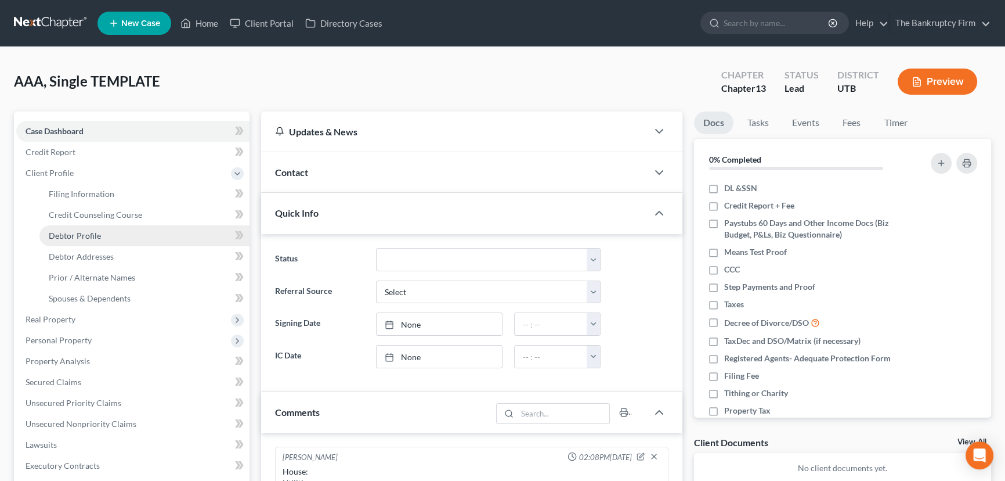
click at [70, 232] on span "Debtor Profile" at bounding box center [75, 235] width 52 height 10
select select "1"
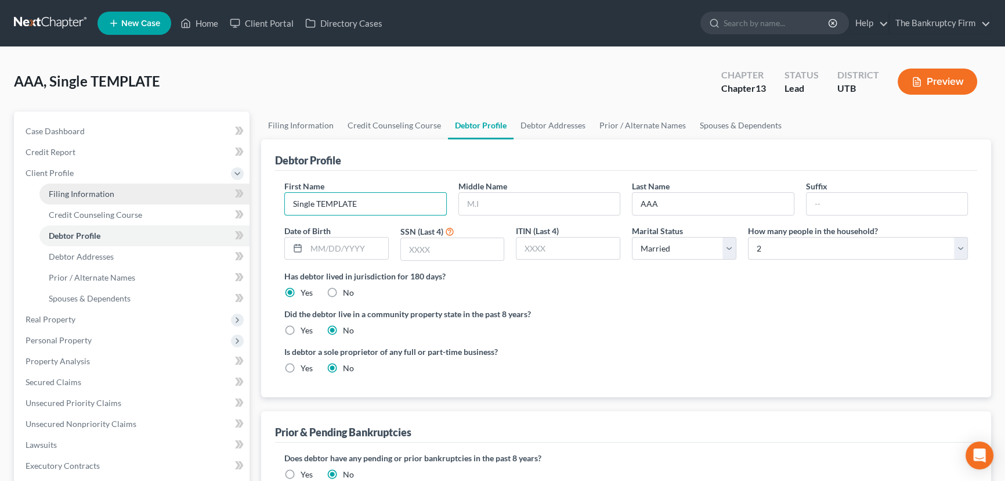
drag, startPoint x: 372, startPoint y: 201, endPoint x: 161, endPoint y: 192, distance: 211.5
click at [161, 192] on div "Petition Navigation Case Dashboard Payments Invoices Payments Payments Credit R…" at bounding box center [502, 415] width 989 height 608
type input "Marinda"
type input "Miller"
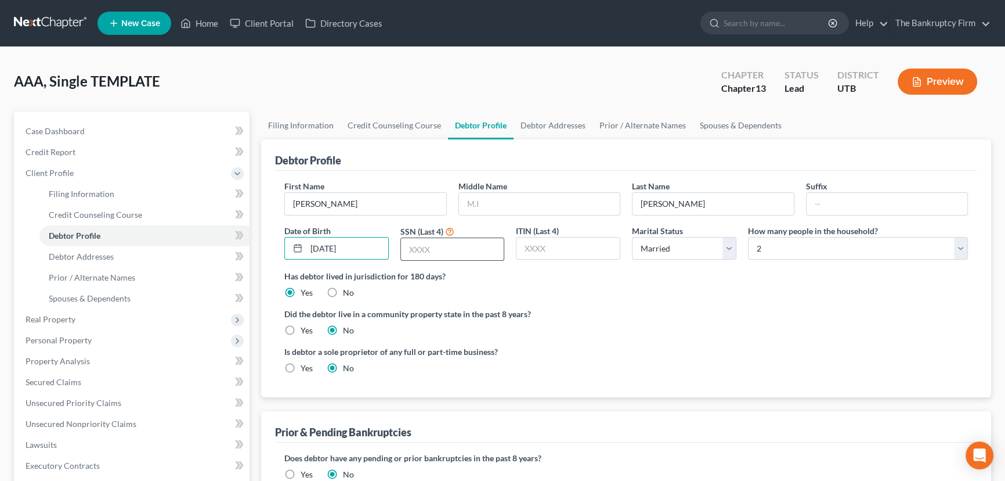
type input "04/16/1967"
click at [414, 249] on input "text" at bounding box center [452, 249] width 103 height 22
type input "1405"
click at [722, 246] on select "Select Single Married Separated Divorced Widowed" at bounding box center [684, 248] width 104 height 23
click at [632, 237] on select "Select Single Married Separated Divorced Widowed" at bounding box center [684, 248] width 104 height 23
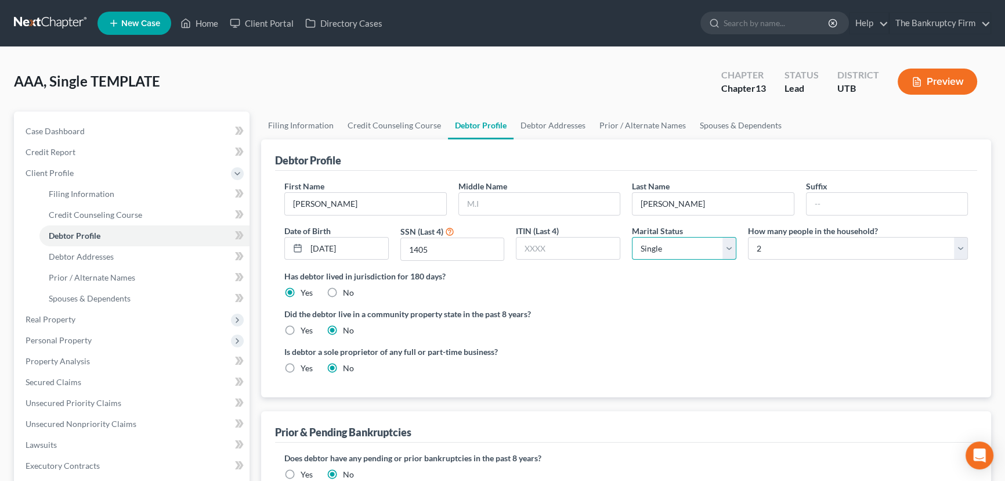
click at [729, 249] on select "Select Single Married Separated Divorced Widowed" at bounding box center [684, 248] width 104 height 23
select select "3"
click at [632, 237] on select "Select Single Married Separated Divorced Widowed" at bounding box center [684, 248] width 104 height 23
drag, startPoint x: 781, startPoint y: 237, endPoint x: 778, endPoint y: 244, distance: 7.0
click at [779, 240] on select "Select 1 2 3 4 5 6 7 8 9 10 11 12 13 14 15 16 17 18 19 20" at bounding box center [858, 248] width 220 height 23
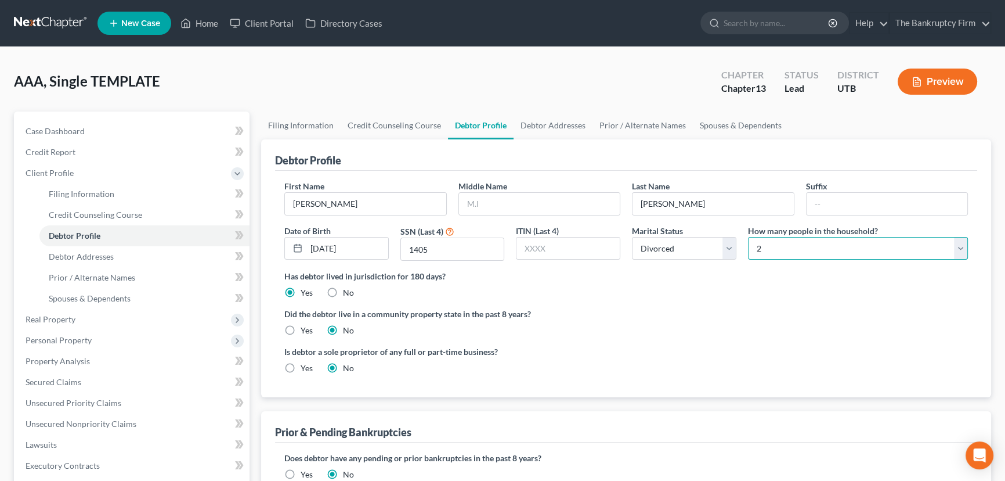
select select "0"
click at [748, 237] on select "Select 1 2 3 4 5 6 7 8 9 10 11 12 13 14 15 16 17 18 19 20" at bounding box center [858, 248] width 220 height 23
click at [474, 203] on input "text" at bounding box center [539, 204] width 161 height 22
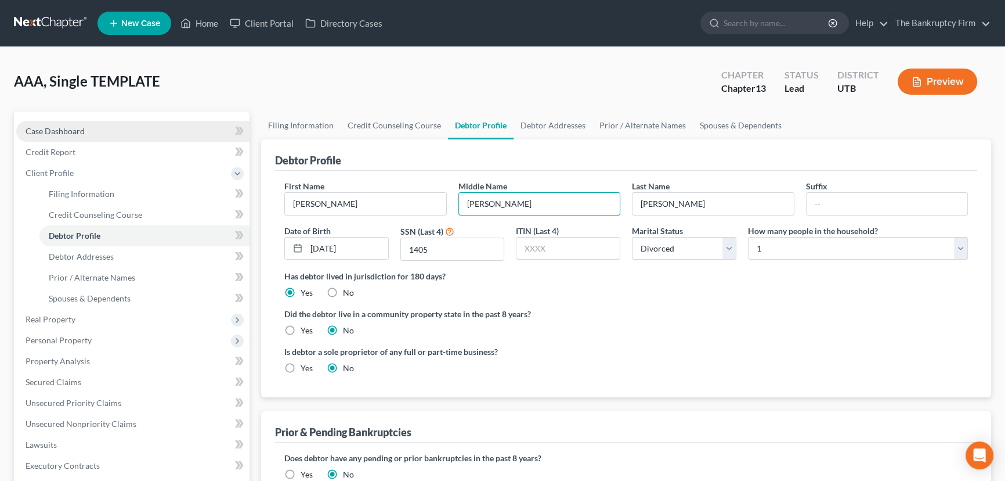
type input "Anne"
click at [47, 127] on span "Case Dashboard" at bounding box center [55, 131] width 59 height 10
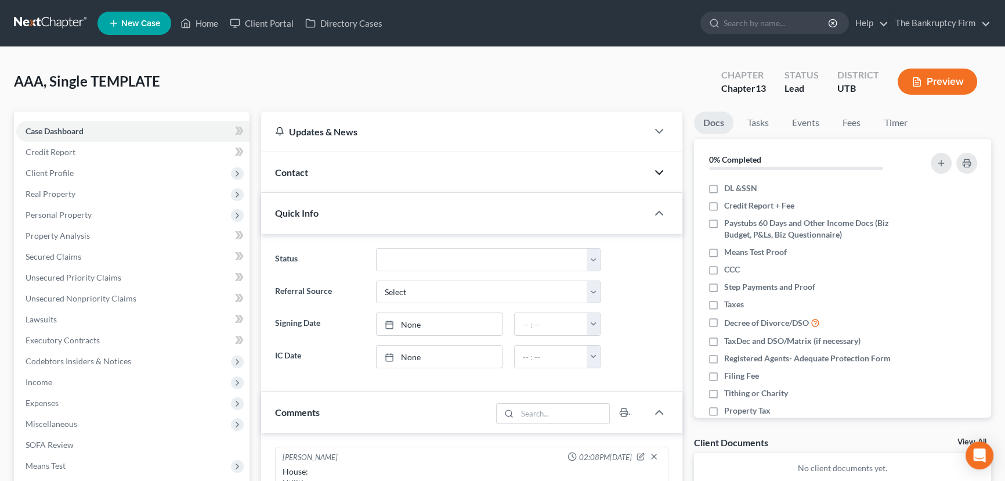
click at [660, 169] on icon "button" at bounding box center [659, 172] width 14 height 14
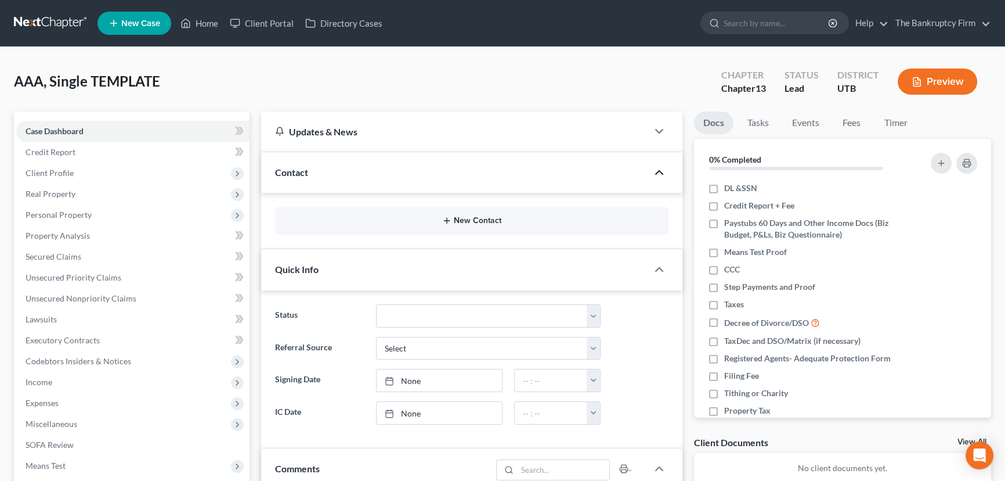
click at [457, 216] on button "New Contact" at bounding box center [471, 220] width 375 height 9
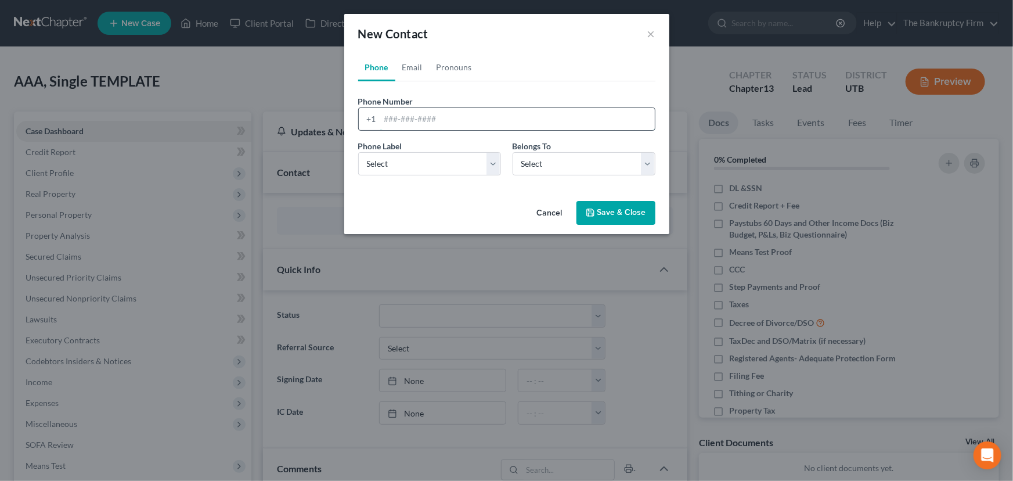
click at [389, 117] on input "tel" at bounding box center [517, 119] width 275 height 22
type input "385-231-8660"
click at [406, 164] on select "Select Mobile Home Work Other" at bounding box center [429, 163] width 143 height 23
select select "0"
click at [358, 152] on select "Select Mobile Home Work Other" at bounding box center [429, 163] width 143 height 23
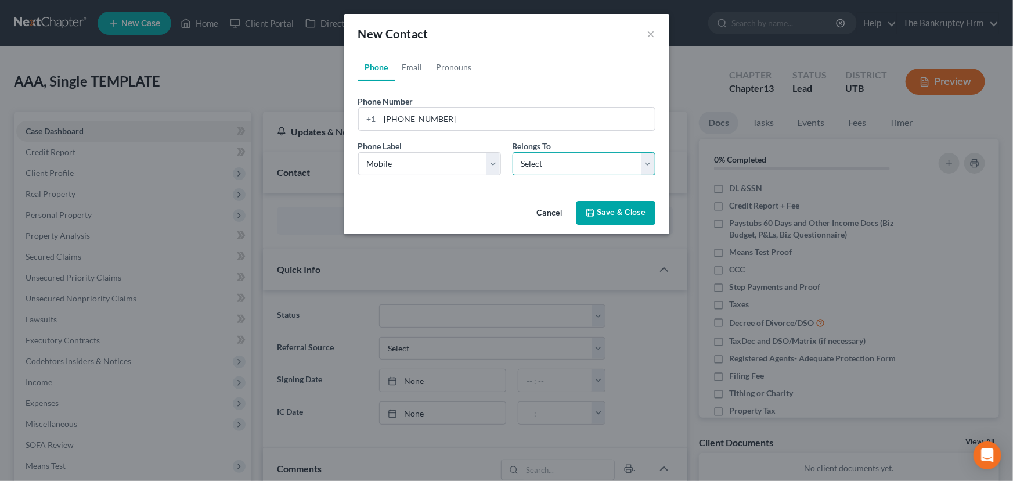
click at [545, 164] on select "Select Client Other" at bounding box center [584, 163] width 143 height 23
select select "0"
click at [513, 152] on select "Select Client Other" at bounding box center [584, 163] width 143 height 23
select select "0"
click at [415, 66] on link "Email" at bounding box center [412, 67] width 34 height 28
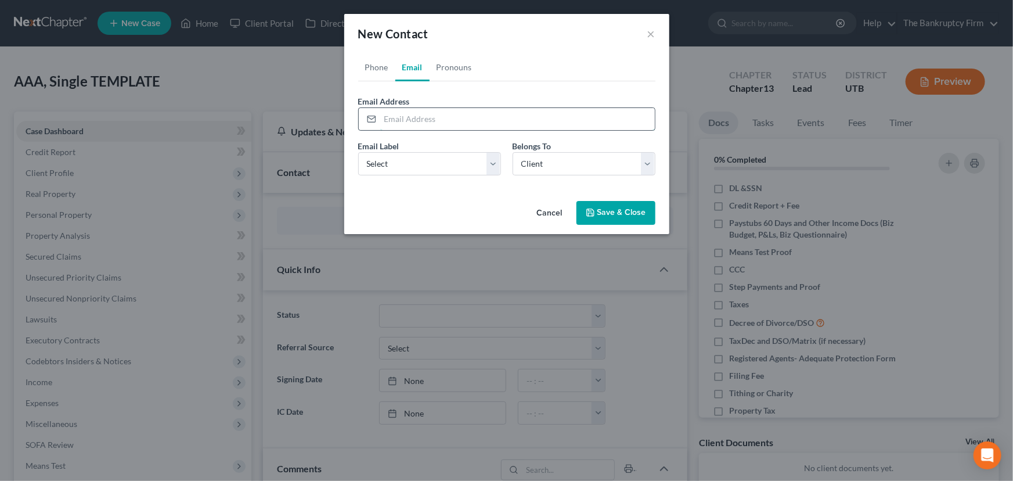
click at [395, 120] on input "email" at bounding box center [517, 119] width 275 height 22
type input "[EMAIL_ADDRESS][DOMAIN_NAME]"
select select "0"
click at [619, 212] on button "Save & Close" at bounding box center [615, 213] width 79 height 24
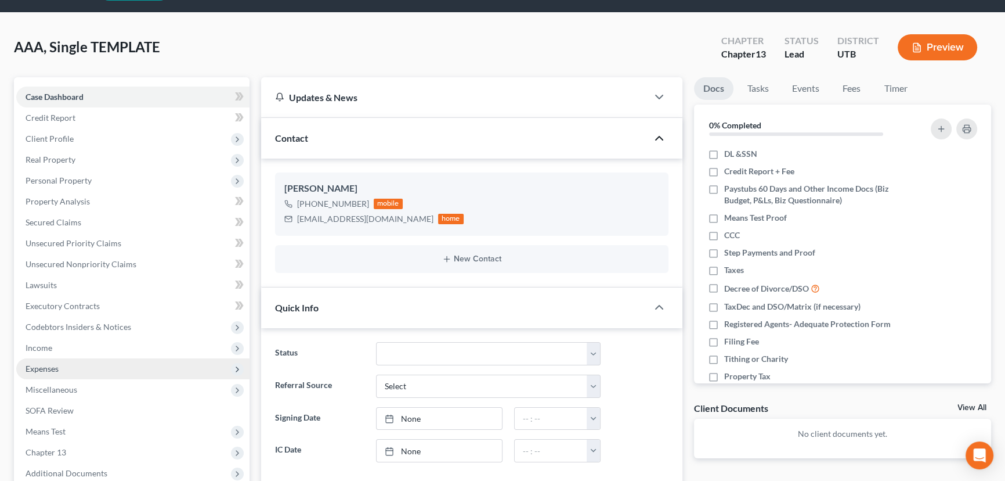
scroll to position [52, 0]
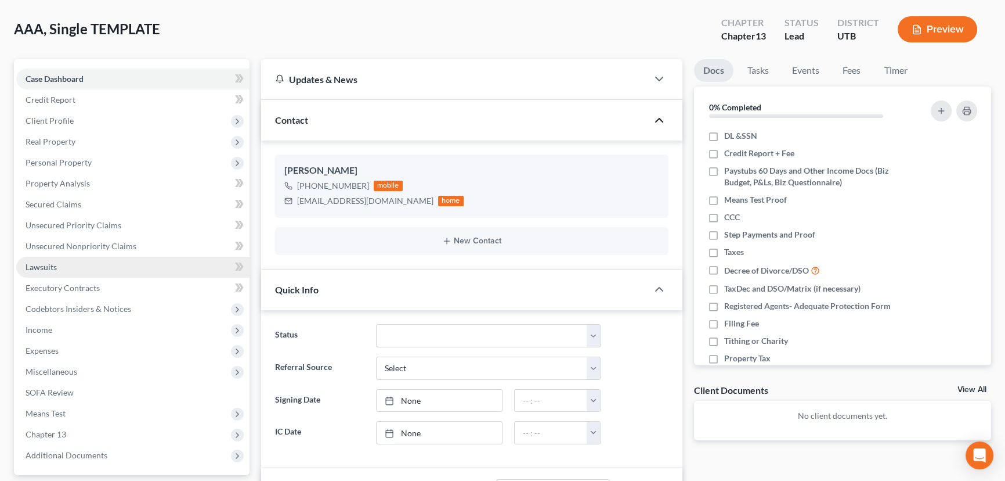
click at [52, 268] on span "Lawsuits" at bounding box center [41, 267] width 31 height 10
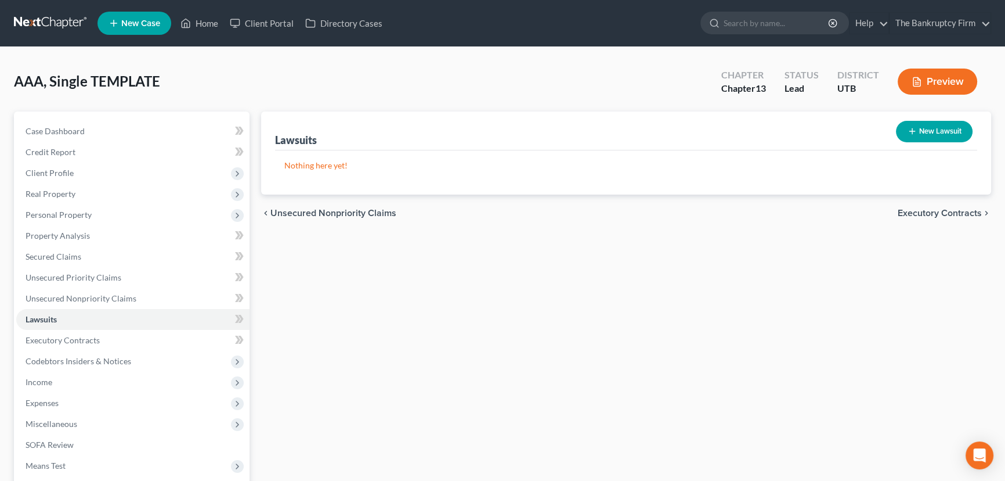
click at [935, 125] on button "New Lawsuit" at bounding box center [934, 131] width 77 height 21
select select "0"
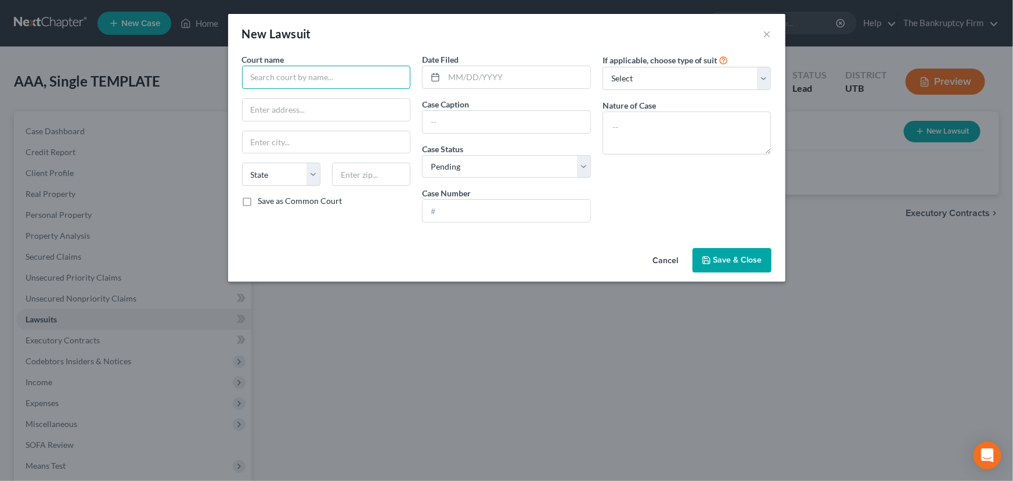
click at [280, 82] on input "text" at bounding box center [326, 77] width 169 height 23
click at [261, 75] on input "text" at bounding box center [326, 77] width 169 height 23
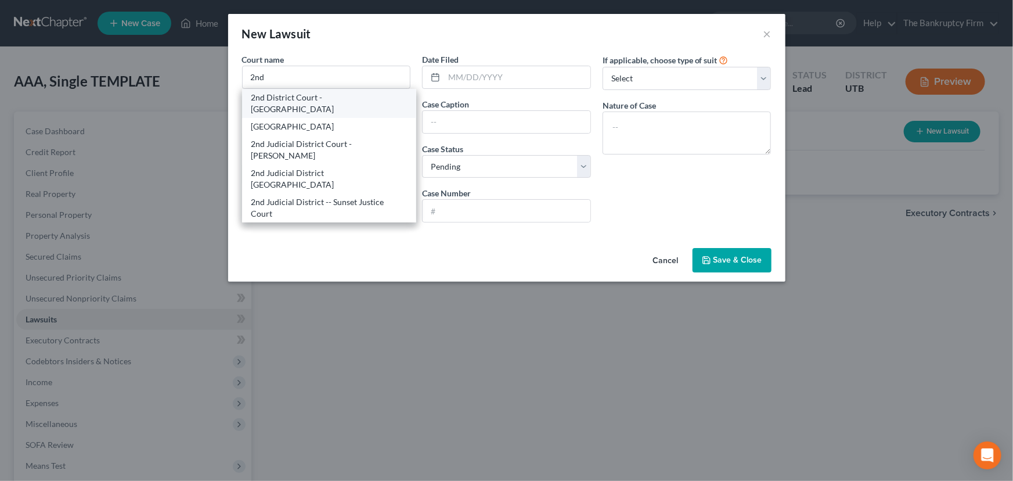
click at [304, 96] on div "2nd District Court - Ogden" at bounding box center [329, 103] width 156 height 23
type input "2nd District Court - Ogden"
type input "2525 Grant Ave"
type input "[PERSON_NAME]"
select select "46"
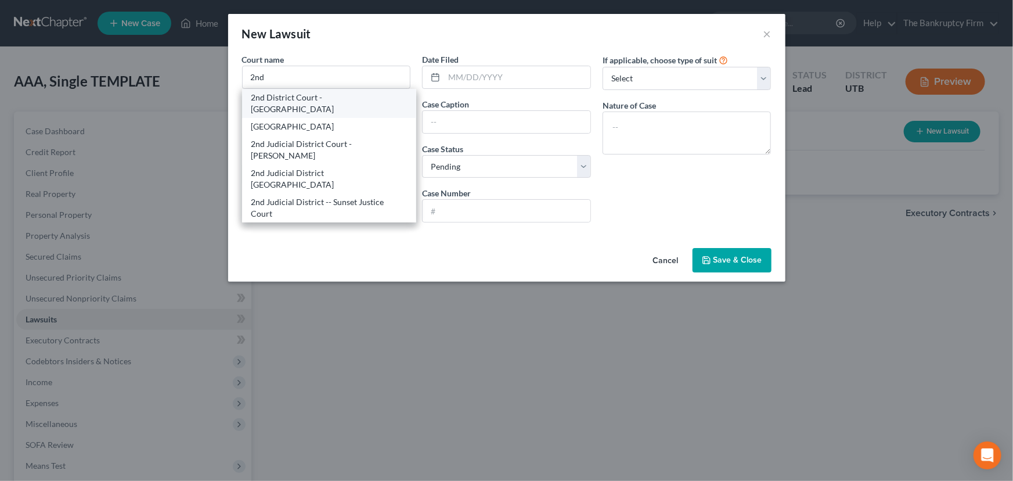
type input "84401"
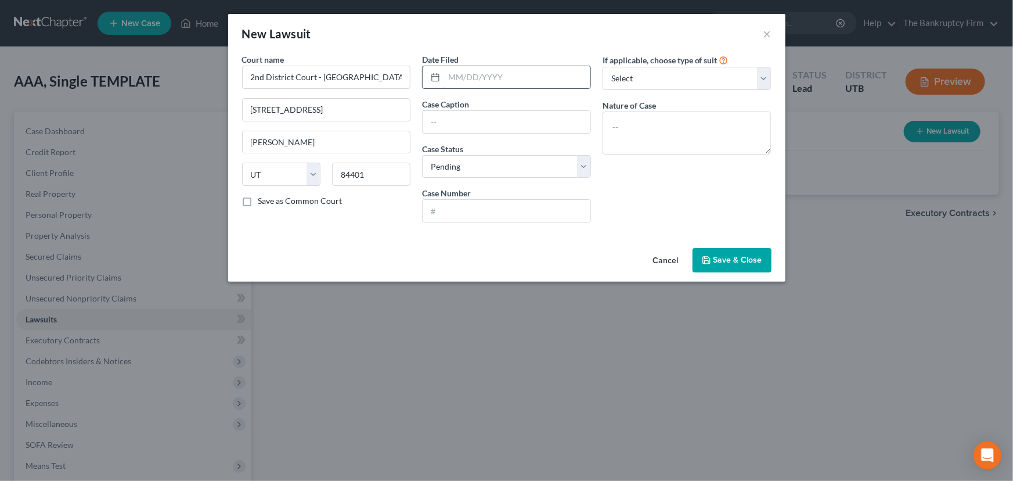
click at [449, 78] on input "text" at bounding box center [517, 77] width 146 height 22
type input "11/26/2024"
click at [445, 124] on input "text" at bounding box center [507, 122] width 168 height 22
paste input "VELOCITY INVESTMENTS LLC vs. MARINDA MILLER"
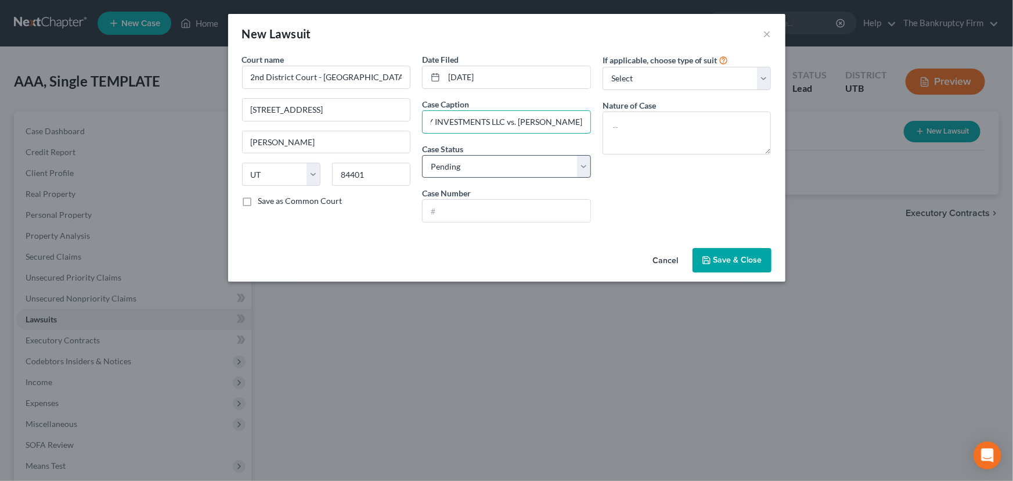
type input "VELOCITY INVESTMENTS LLC vs. MARINDA MILLER"
click at [469, 163] on select "Select Pending On Appeal Concluded" at bounding box center [506, 166] width 169 height 23
select select "2"
click at [422, 155] on select "Select Pending On Appeal Concluded" at bounding box center [506, 166] width 169 height 23
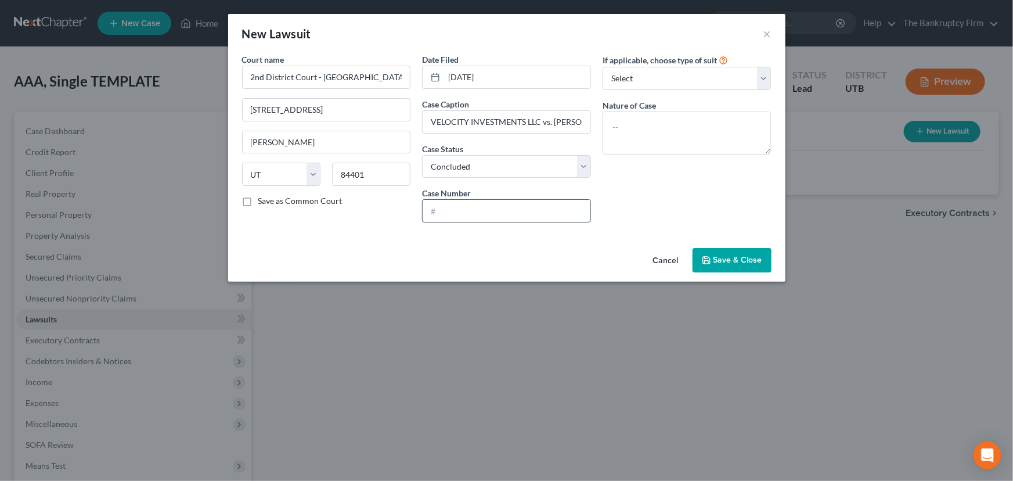
click at [441, 208] on input "text" at bounding box center [507, 211] width 168 height 22
paste input "240908281"
type input "240908281"
click at [732, 261] on span "Save & Close" at bounding box center [737, 260] width 49 height 10
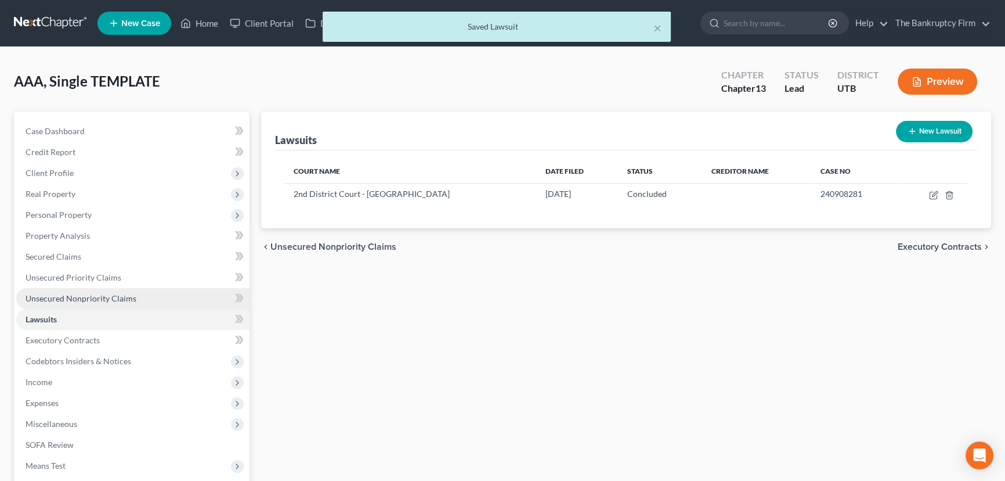
click at [63, 297] on span "Unsecured Nonpriority Claims" at bounding box center [81, 298] width 111 height 10
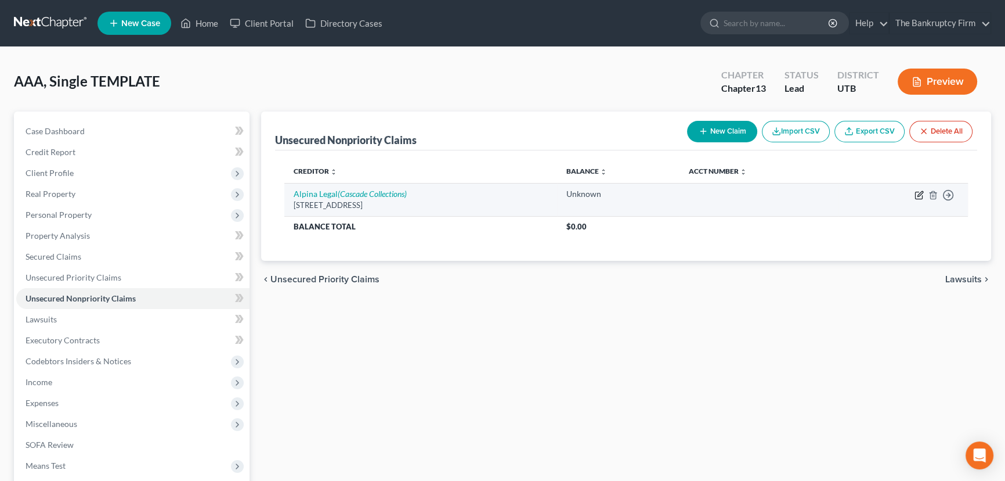
click at [919, 193] on icon "button" at bounding box center [920, 193] width 5 height 5
select select "46"
select select "2"
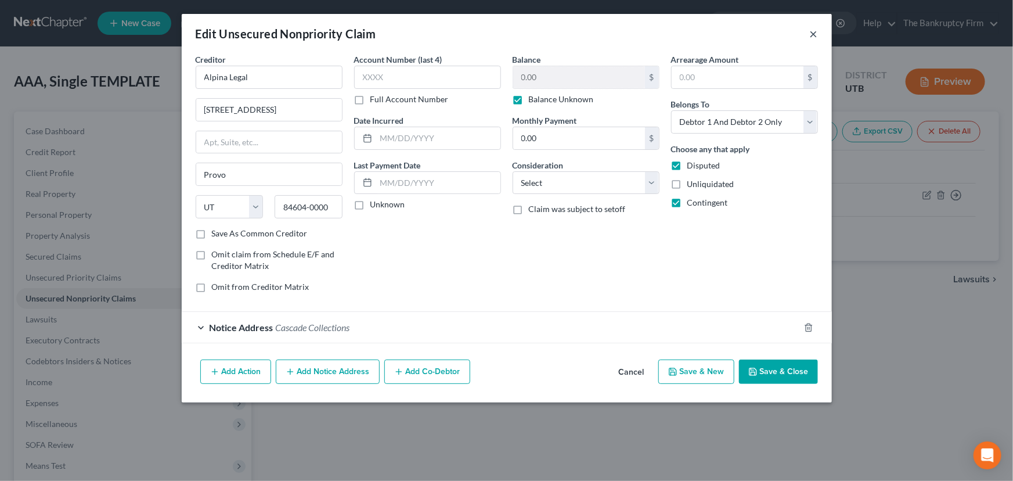
click at [814, 30] on button "×" at bounding box center [814, 34] width 8 height 14
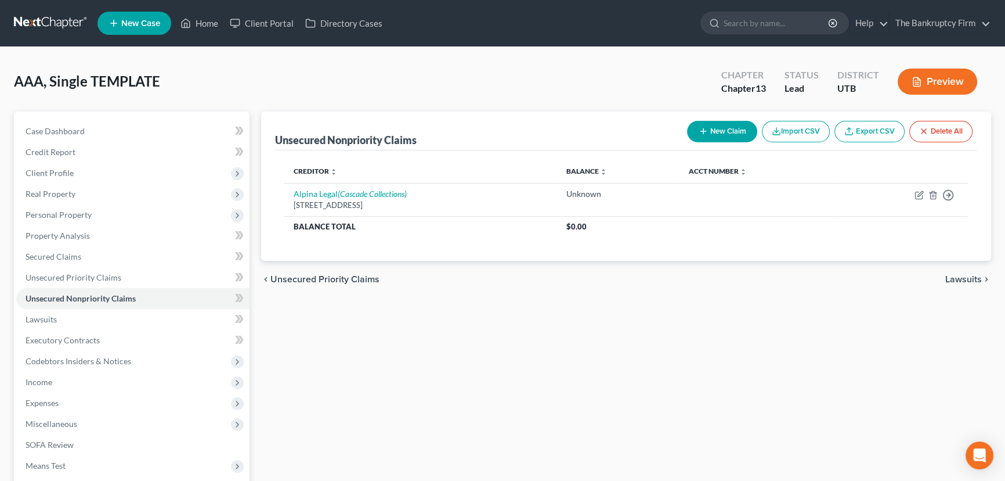
click at [716, 131] on button "New Claim" at bounding box center [722, 131] width 70 height 21
select select "0"
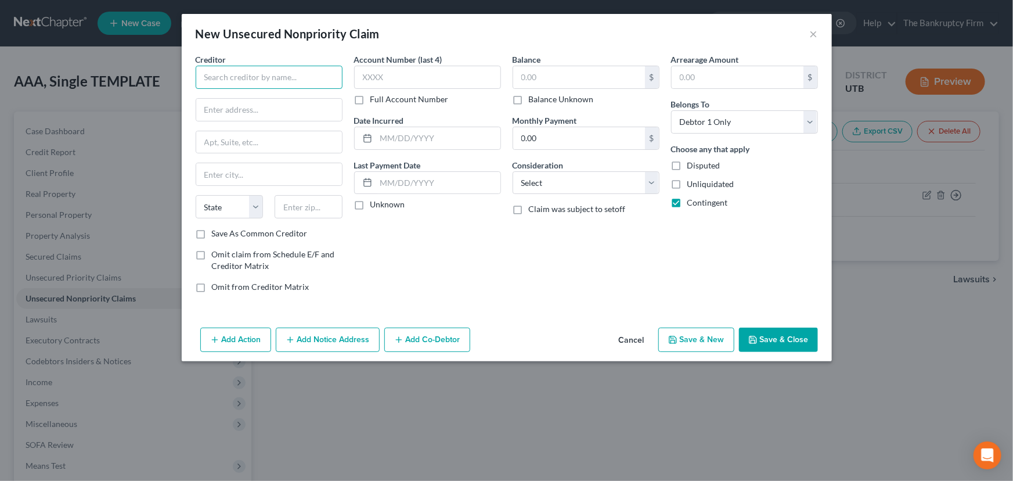
click at [226, 75] on input "text" at bounding box center [269, 77] width 147 height 23
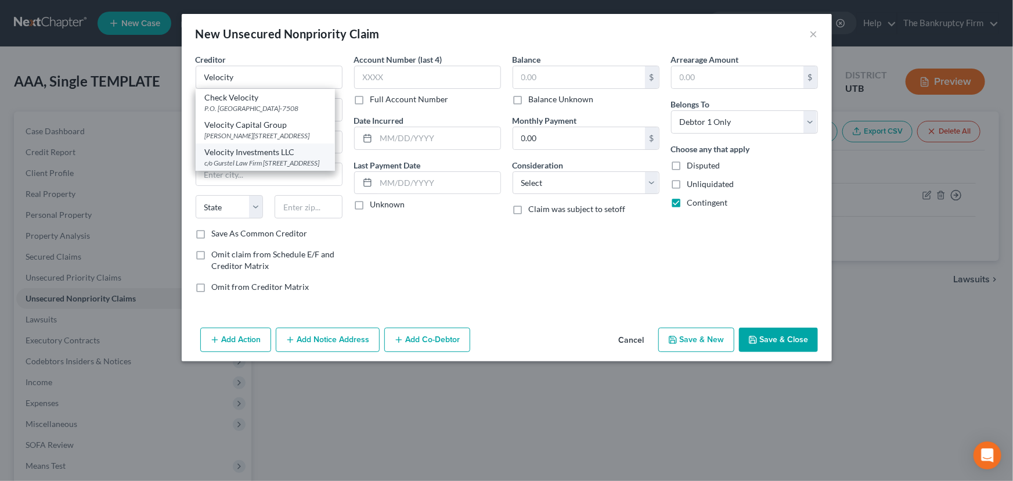
click at [246, 158] on div "Velocity Investments LLC" at bounding box center [265, 152] width 121 height 12
type input "Velocity Investments LLC"
type input "c/o Gurstel Law Firm"
type input "[STREET_ADDRESS]"
type input "Midvale"
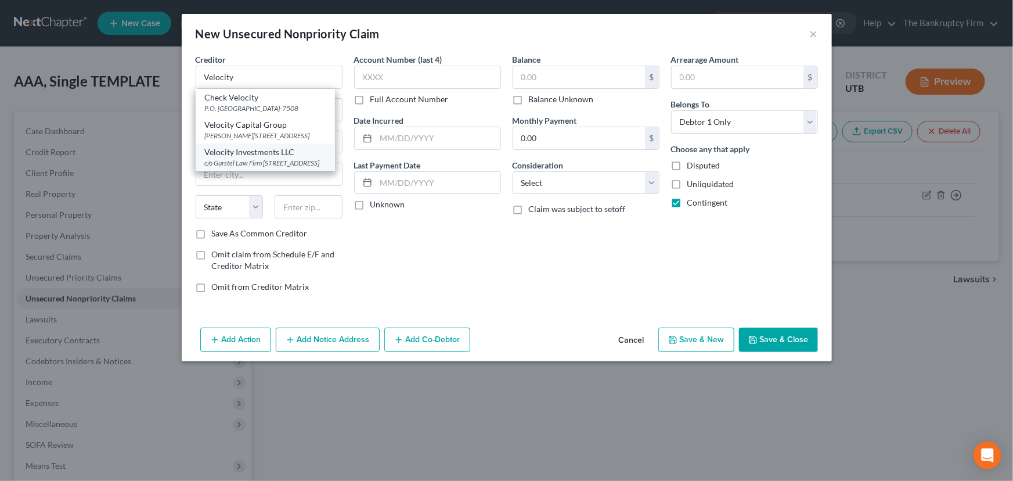
select select "46"
type input "84047"
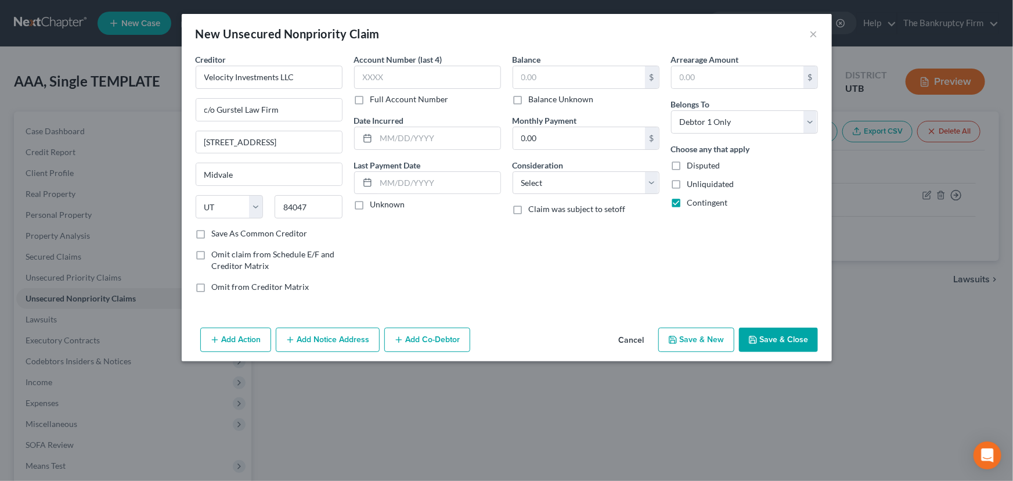
click at [323, 341] on button "Add Notice Address" at bounding box center [328, 339] width 104 height 24
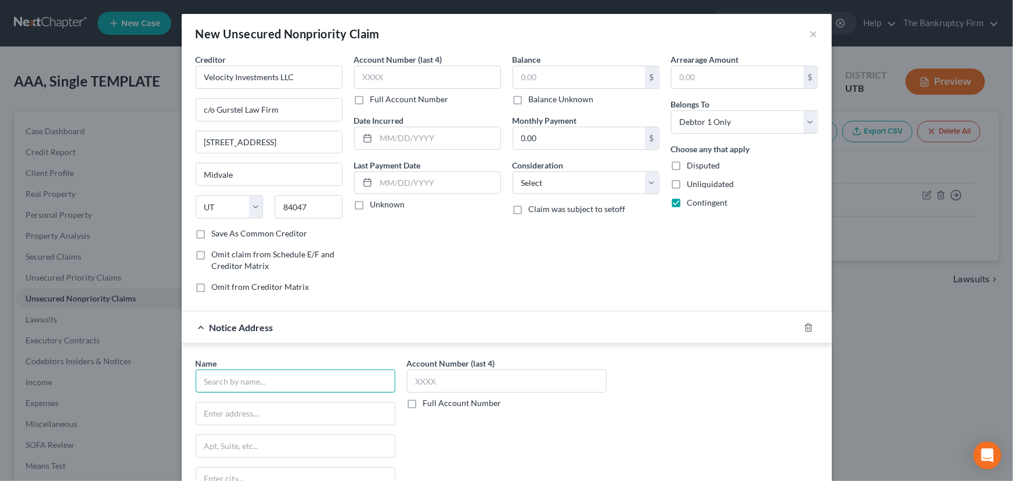
click at [238, 388] on input "text" at bounding box center [296, 380] width 200 height 23
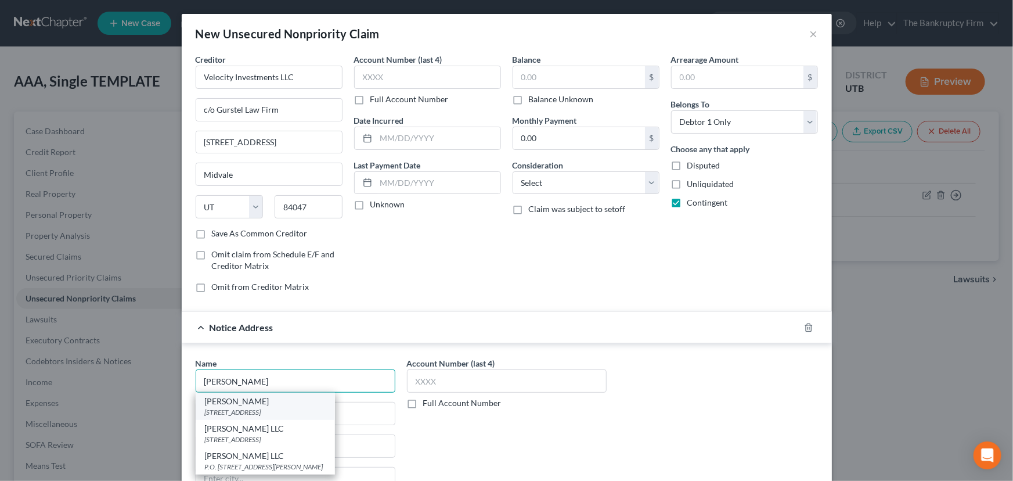
type input "[PERSON_NAME]"
click at [248, 407] on div "PO Box 7811, Sandy, UT 84091-7811" at bounding box center [265, 412] width 121 height 10
type input "PO Box 7811"
type input "[PERSON_NAME]"
select select "46"
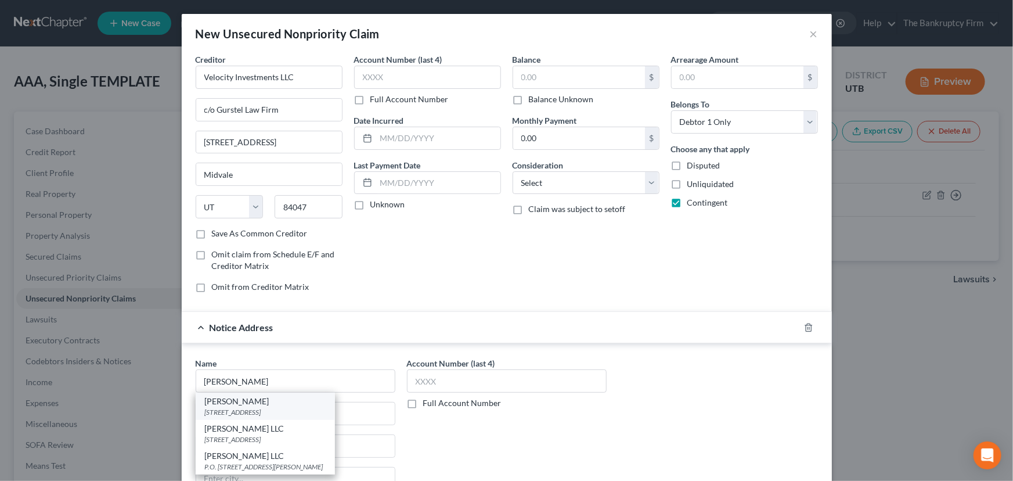
type input "84091-7811"
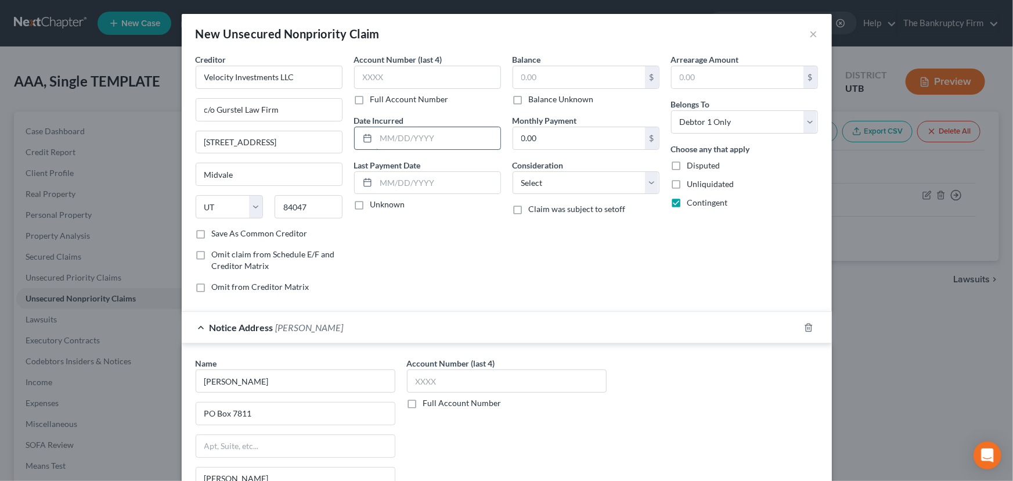
click at [377, 139] on input "text" at bounding box center [438, 138] width 124 height 22
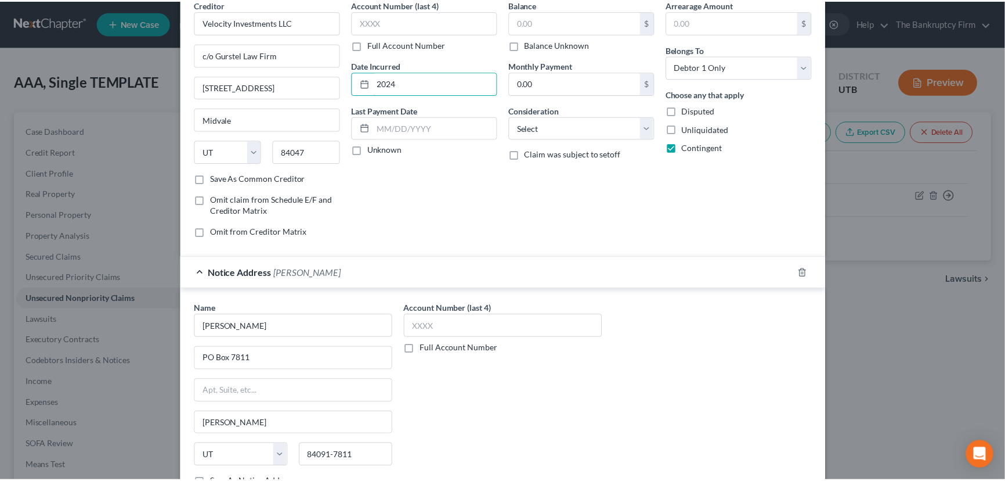
scroll to position [143, 0]
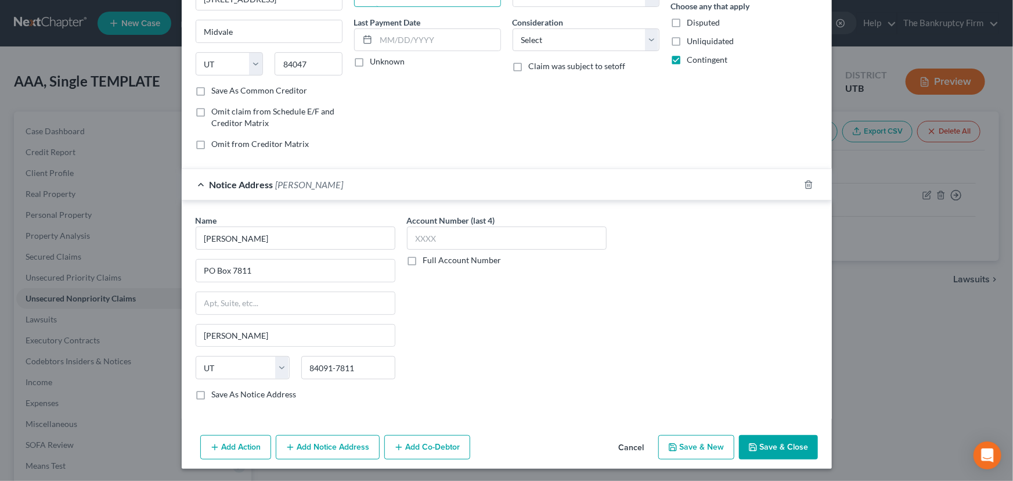
type input "2024"
click at [761, 445] on button "Save & Close" at bounding box center [778, 447] width 79 height 24
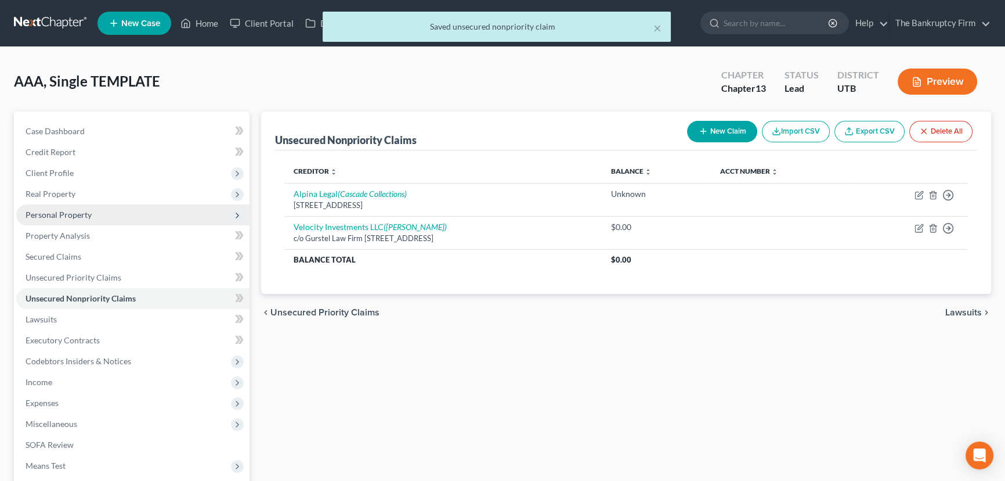
click at [68, 213] on span "Personal Property" at bounding box center [59, 215] width 66 height 10
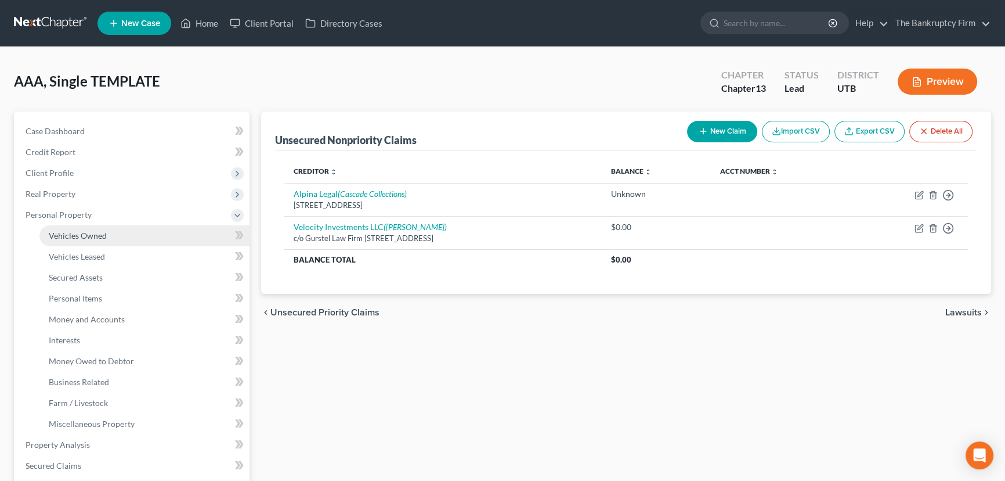
click at [88, 236] on span "Vehicles Owned" at bounding box center [78, 235] width 58 height 10
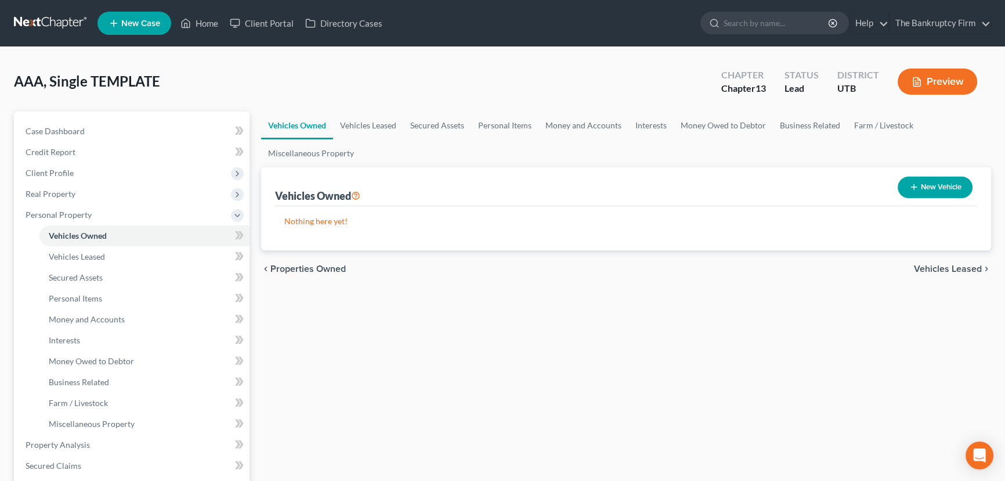
click at [935, 186] on button "New Vehicle" at bounding box center [935, 186] width 75 height 21
select select "0"
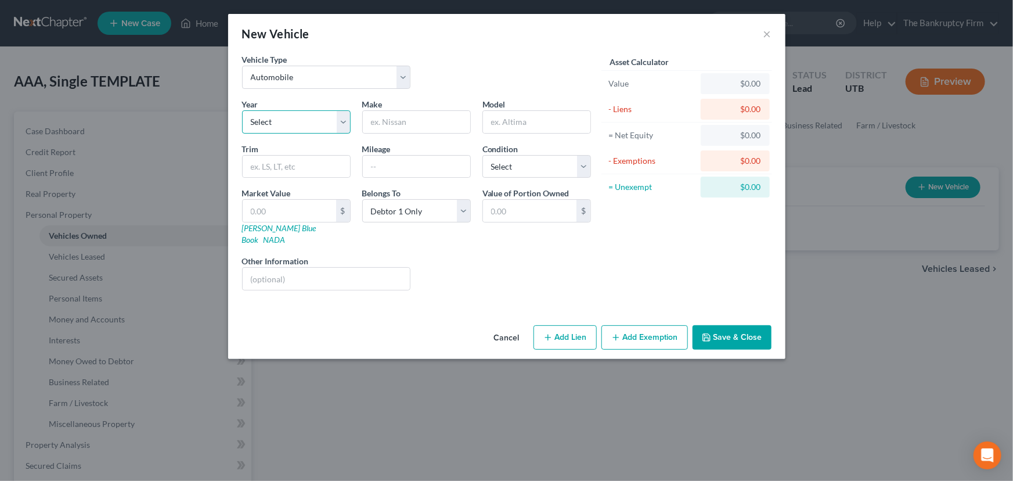
click at [281, 121] on select "Select 2026 2025 2024 2023 2022 2021 2020 2019 2018 2017 2016 2015 2014 2013 20…" at bounding box center [296, 121] width 109 height 23
click at [423, 124] on input "text" at bounding box center [416, 122] width 107 height 22
type input "Honda"
click at [340, 121] on select "Select 2026 2025 2024 2023 2022 2021 2020 2019 2018 2017 2016 2015 2014 2013 20…" at bounding box center [296, 121] width 109 height 23
select select "4"
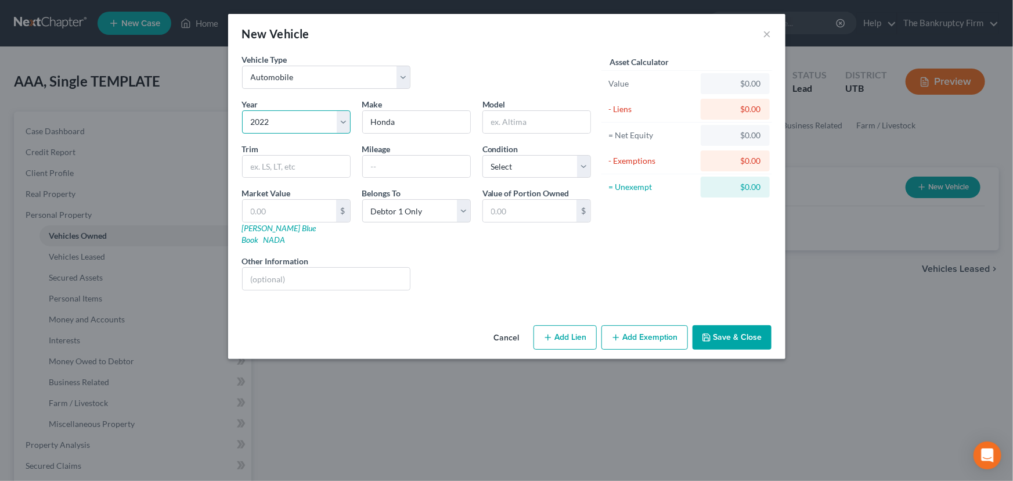
click at [242, 110] on select "Select 2026 2025 2024 2023 2022 2021 2020 2019 2018 2017 2016 2015 2014 2013 20…" at bounding box center [296, 121] width 109 height 23
click at [510, 120] on input "text" at bounding box center [536, 122] width 107 height 22
type input "HRV"
click at [579, 168] on select "Select Excellent Very Good Good Fair Poor" at bounding box center [536, 166] width 109 height 23
select select "2"
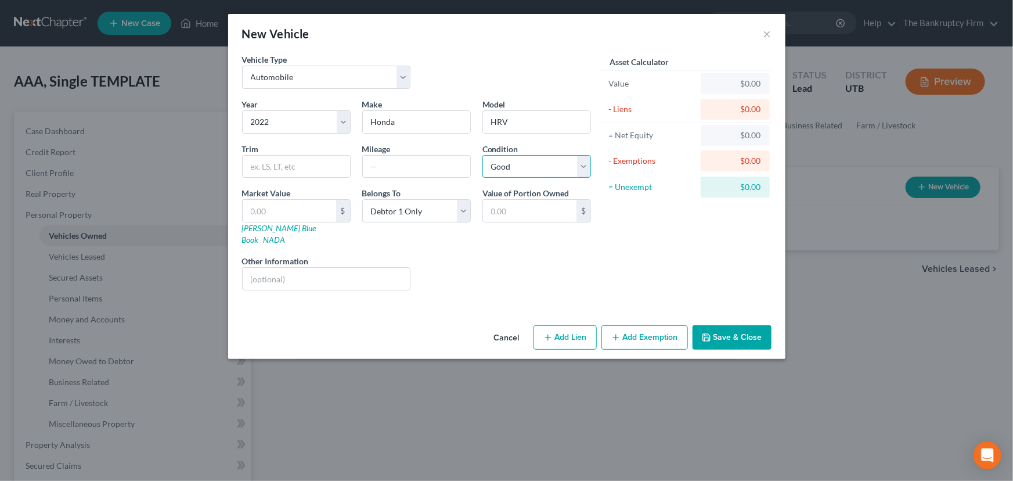
click at [482, 155] on select "Select Excellent Very Good Good Fair Poor" at bounding box center [536, 166] width 109 height 23
drag, startPoint x: 253, startPoint y: 211, endPoint x: 272, endPoint y: 215, distance: 19.6
click at [253, 211] on input "text" at bounding box center [289, 211] width 93 height 22
type input "1"
type input "1.00"
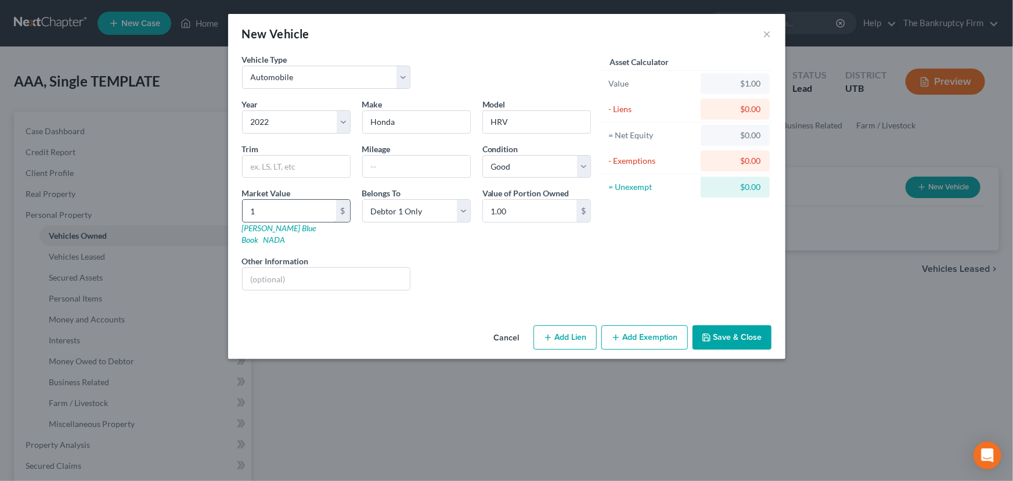
type input "17"
type input "17.00"
type input "179"
type input "179.00"
type input "1790"
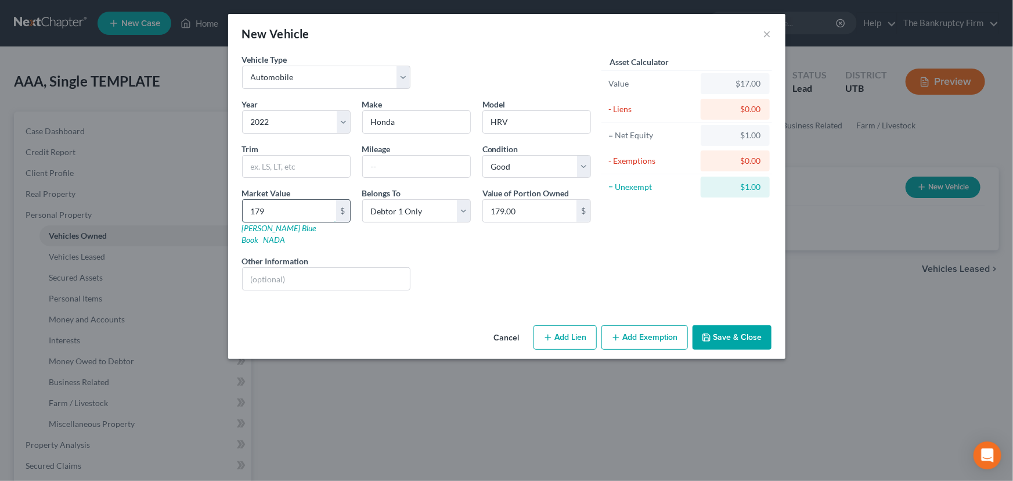
type input "1,790.00"
type input "1,7900"
type input "17,900.00"
type input "17,900"
click at [740, 325] on button "Save & Close" at bounding box center [732, 337] width 79 height 24
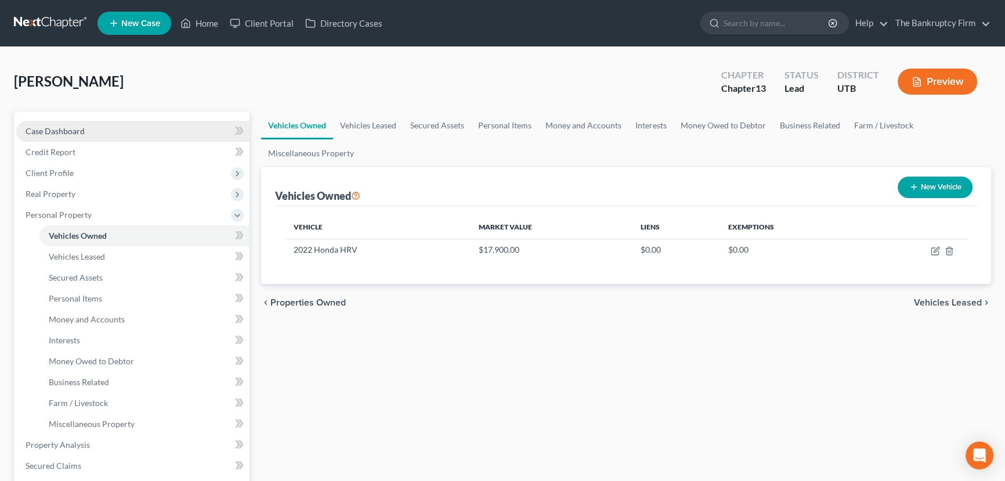
drag, startPoint x: 52, startPoint y: 130, endPoint x: 124, endPoint y: 135, distance: 72.2
click at [52, 130] on span "Case Dashboard" at bounding box center [55, 131] width 59 height 10
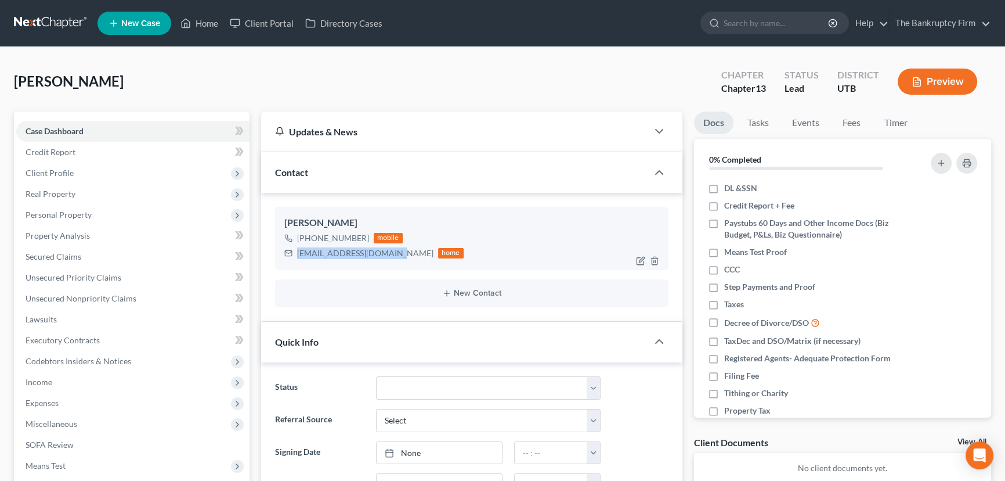
drag, startPoint x: 297, startPoint y: 251, endPoint x: 393, endPoint y: 253, distance: 96.4
click at [393, 253] on div "[EMAIL_ADDRESS][DOMAIN_NAME]" at bounding box center [365, 253] width 136 height 12
copy div "[EMAIL_ADDRESS][DOMAIN_NAME]"
drag, startPoint x: 308, startPoint y: 236, endPoint x: 366, endPoint y: 238, distance: 58.1
click at [366, 238] on div "[PHONE_NUMBER] mobile" at bounding box center [373, 237] width 179 height 15
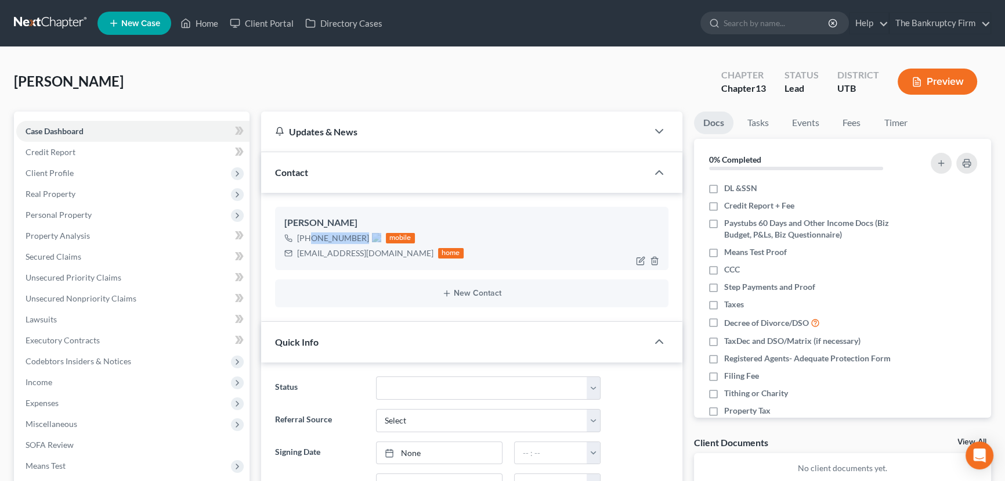
copy span "[PHONE_NUMBER]"
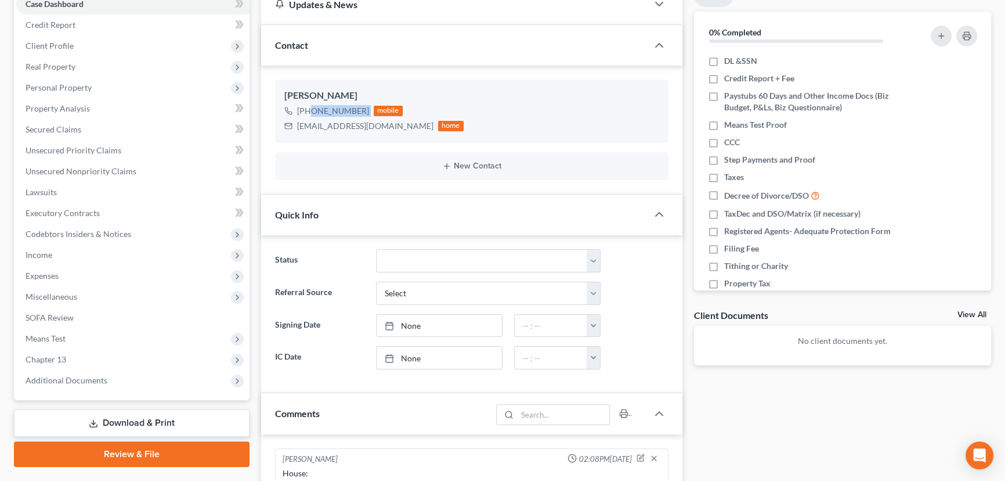
scroll to position [211, 0]
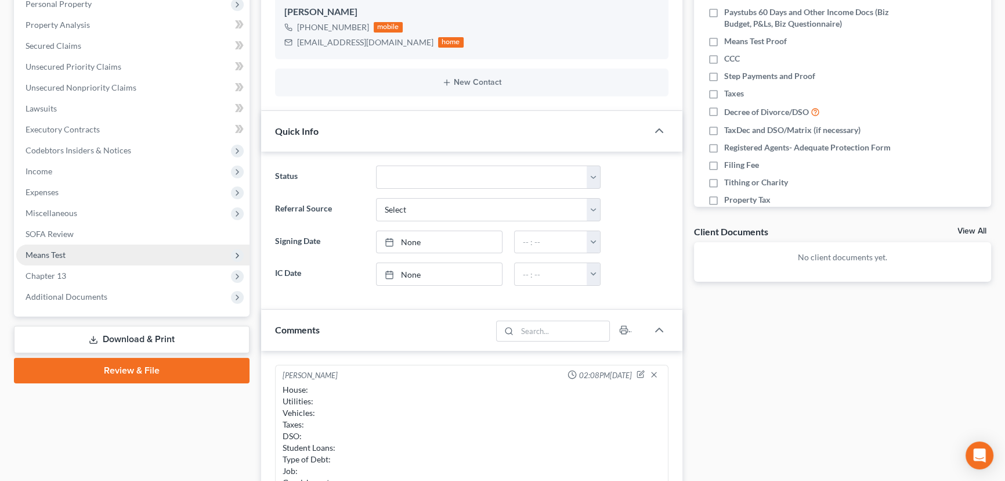
click at [51, 254] on span "Means Test" at bounding box center [46, 255] width 40 height 10
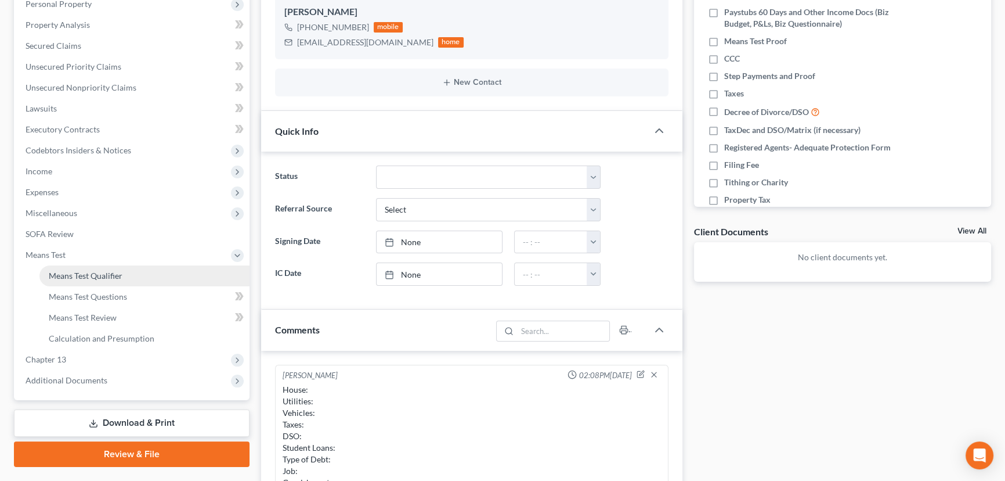
click at [89, 272] on span "Means Test Qualifier" at bounding box center [86, 276] width 74 height 10
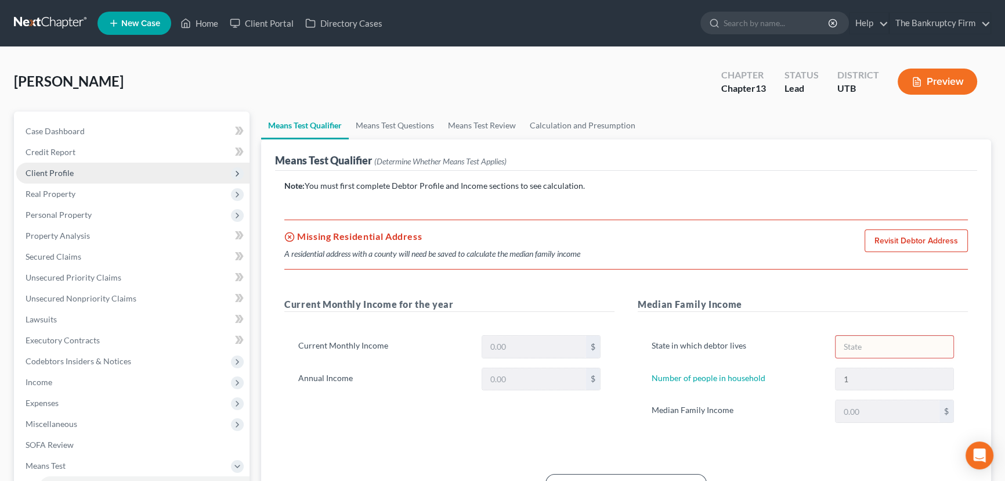
click at [56, 175] on span "Client Profile" at bounding box center [50, 173] width 48 height 10
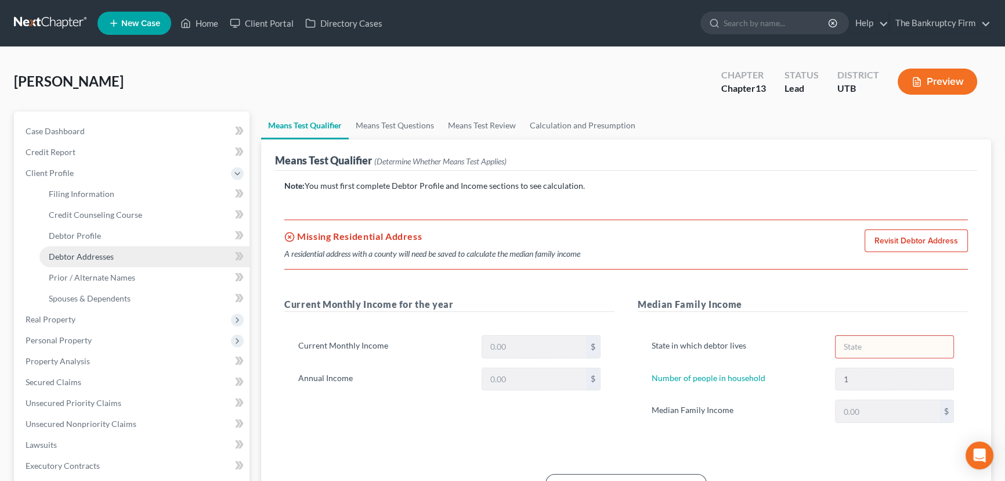
click at [82, 255] on span "Debtor Addresses" at bounding box center [81, 256] width 65 height 10
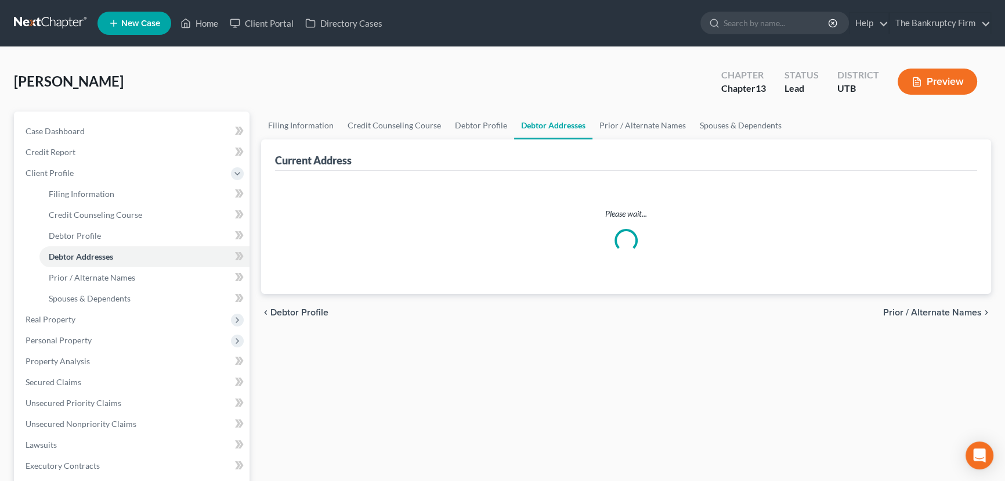
select select "0"
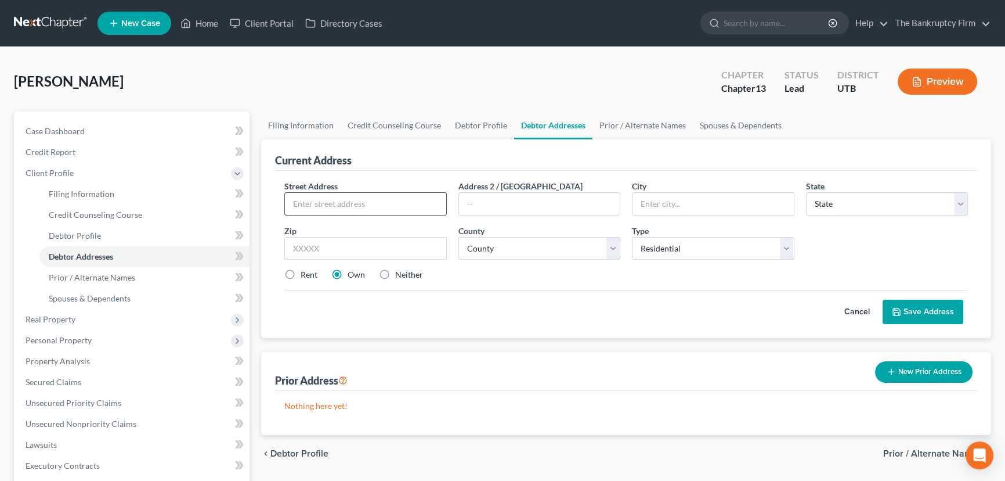
drag, startPoint x: 302, startPoint y: 204, endPoint x: 309, endPoint y: 204, distance: 7.0
click at [302, 204] on input "text" at bounding box center [365, 204] width 161 height 22
type input "[STREET_ADDRESS]"
type input "North [PERSON_NAME]"
select select "46"
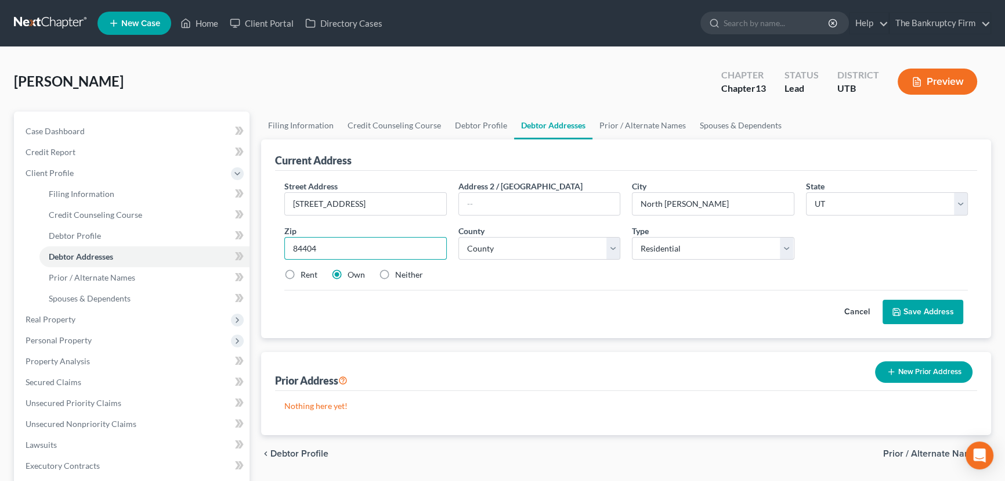
type input "84404"
click at [301, 270] on label "Rent" at bounding box center [309, 275] width 17 height 12
click at [305, 270] on input "Rent" at bounding box center [309, 273] width 8 height 8
radio input "true"
click at [479, 247] on select "County [GEOGRAPHIC_DATA] [GEOGRAPHIC_DATA] [GEOGRAPHIC_DATA] [GEOGRAPHIC_DATA] …" at bounding box center [540, 248] width 163 height 23
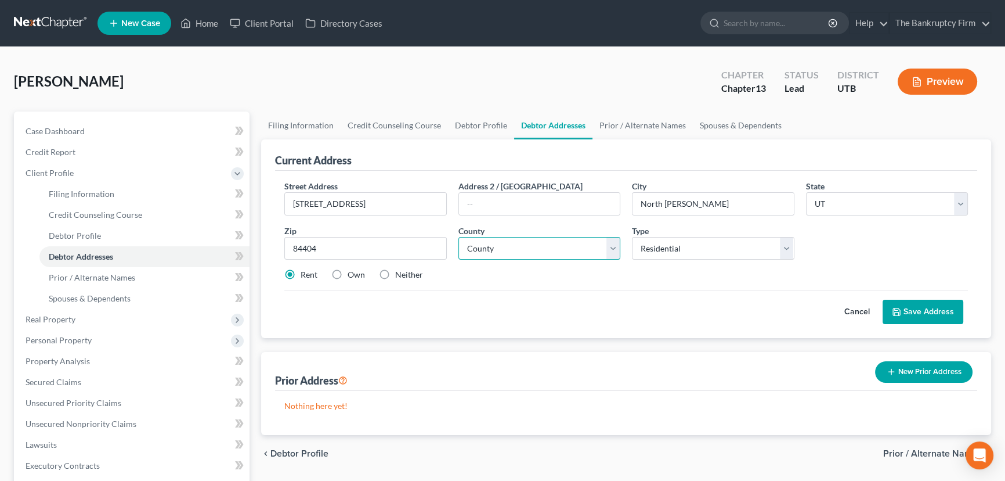
type input "[PERSON_NAME]"
select select "28"
click at [459, 237] on select "County [GEOGRAPHIC_DATA] [GEOGRAPHIC_DATA] [GEOGRAPHIC_DATA] [GEOGRAPHIC_DATA] …" at bounding box center [540, 248] width 163 height 23
click at [917, 312] on button "Save Address" at bounding box center [923, 312] width 81 height 24
click at [915, 313] on button "Save Address" at bounding box center [923, 312] width 81 height 24
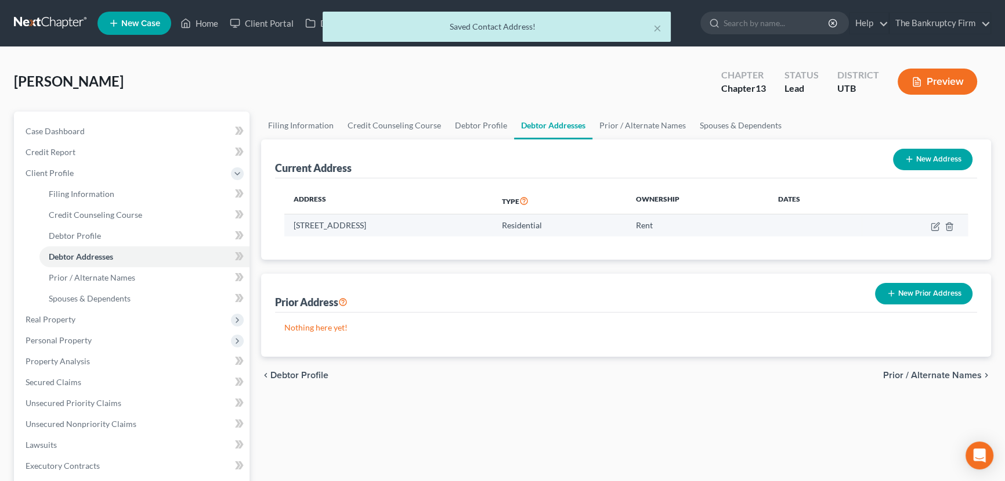
drag, startPoint x: 296, startPoint y: 221, endPoint x: 368, endPoint y: 223, distance: 72.0
click at [368, 223] on td "[STREET_ADDRESS]" at bounding box center [388, 225] width 208 height 22
copy td "[STREET_ADDRESS]"
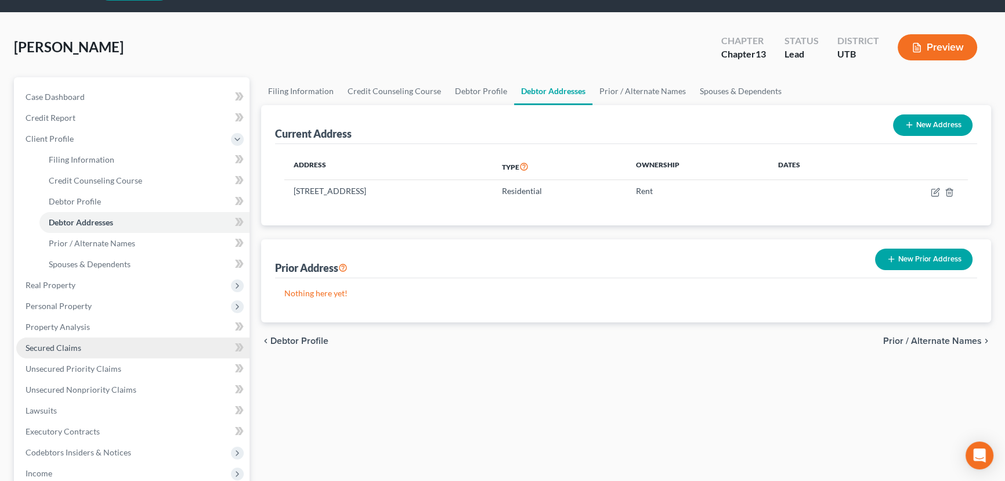
scroll to position [52, 0]
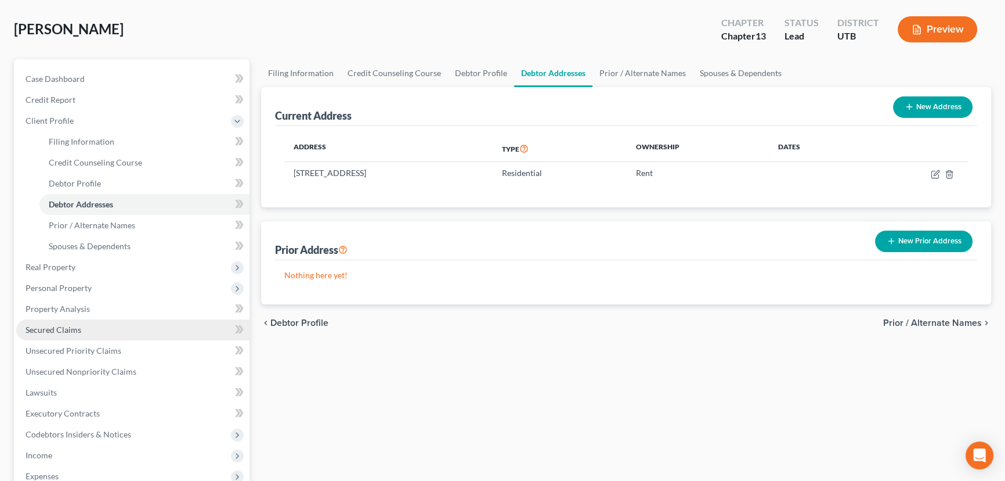
click at [58, 330] on span "Secured Claims" at bounding box center [54, 329] width 56 height 10
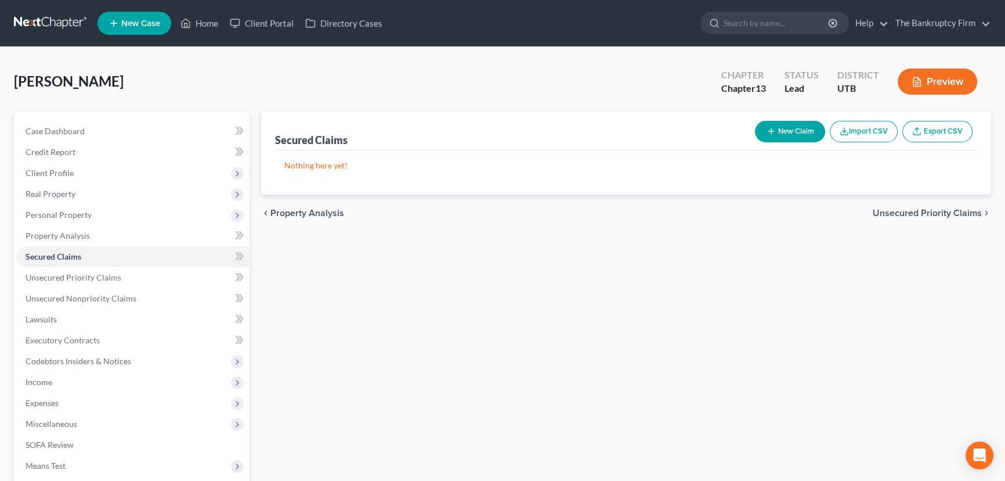
click at [794, 128] on button "New Claim" at bounding box center [790, 131] width 70 height 21
select select "0"
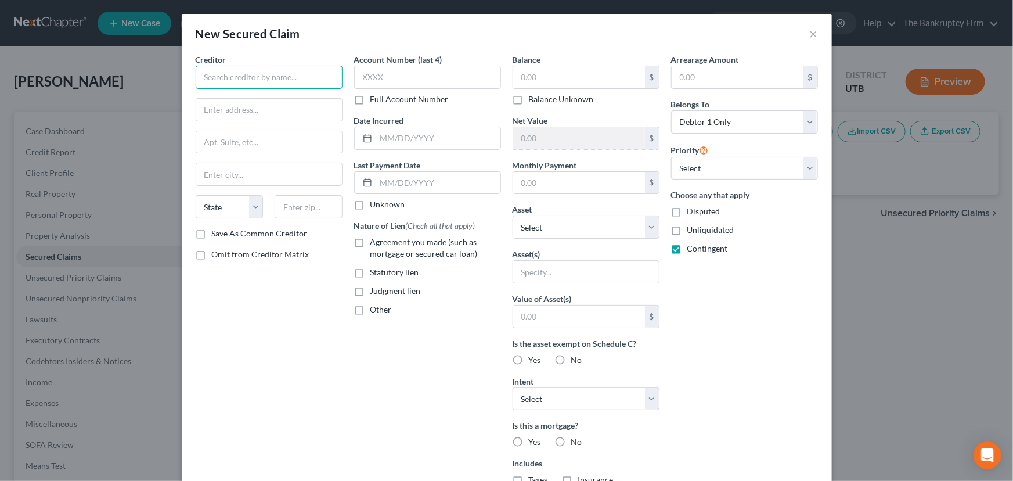
click at [226, 75] on input "text" at bounding box center [269, 77] width 147 height 23
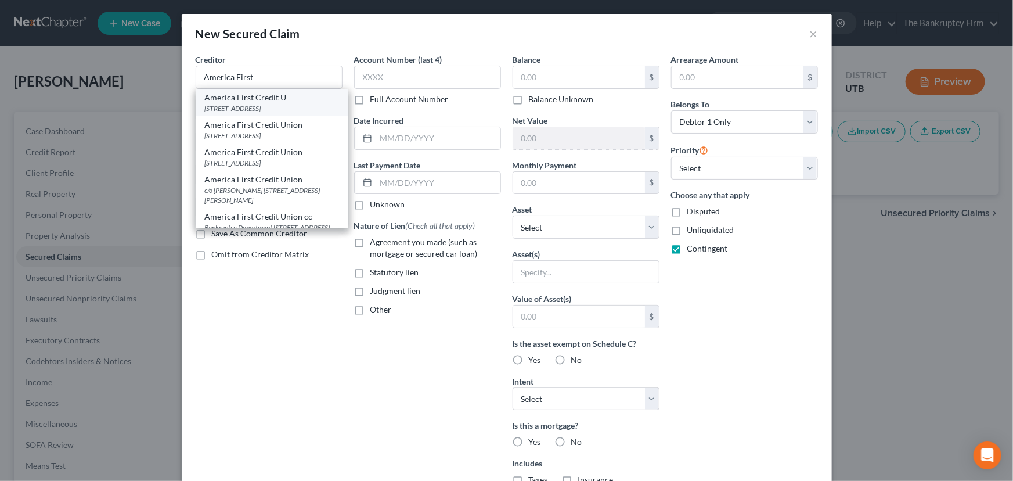
click at [253, 102] on div "America First Credit U" at bounding box center [272, 98] width 134 height 12
type input "America First Credit U"
type input "Po Box 9199"
type input "[PERSON_NAME]"
select select "46"
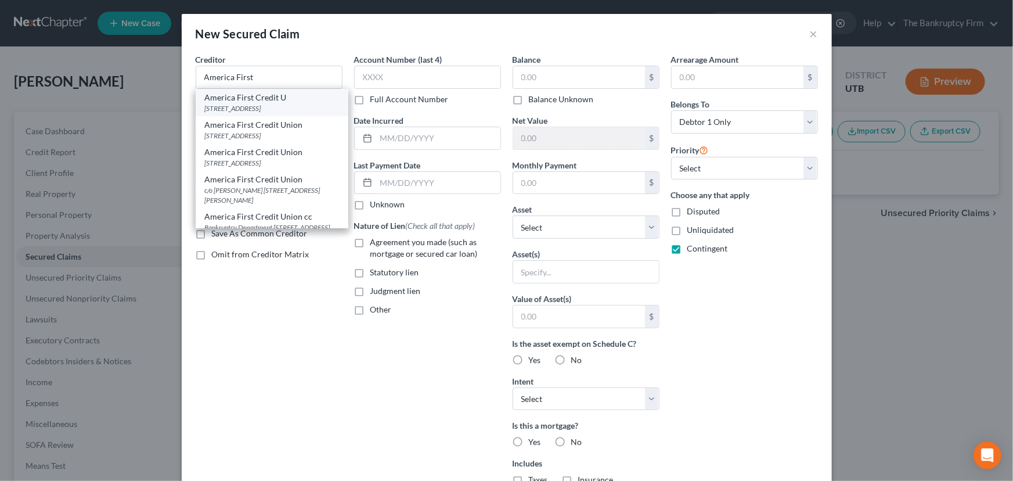
type input "84409-0000"
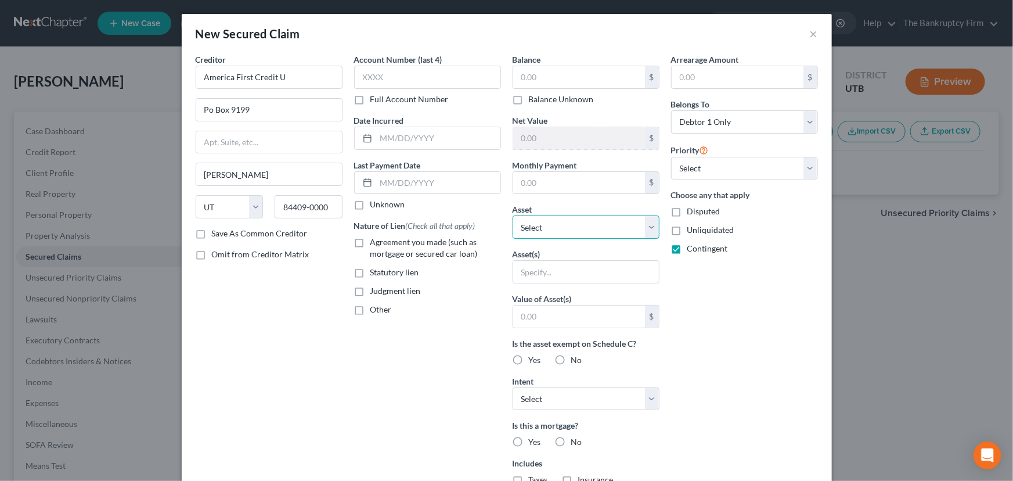
click at [572, 226] on select "Select Other Multiple Assets 2022 Honda HRV - $17900.0 Clothing - Clothing - $6…" at bounding box center [586, 226] width 147 height 23
select select "2"
click at [513, 215] on select "Select Other Multiple Assets 2022 Honda HRV - $17900.0 Clothing - Clothing - $6…" at bounding box center [586, 226] width 147 height 23
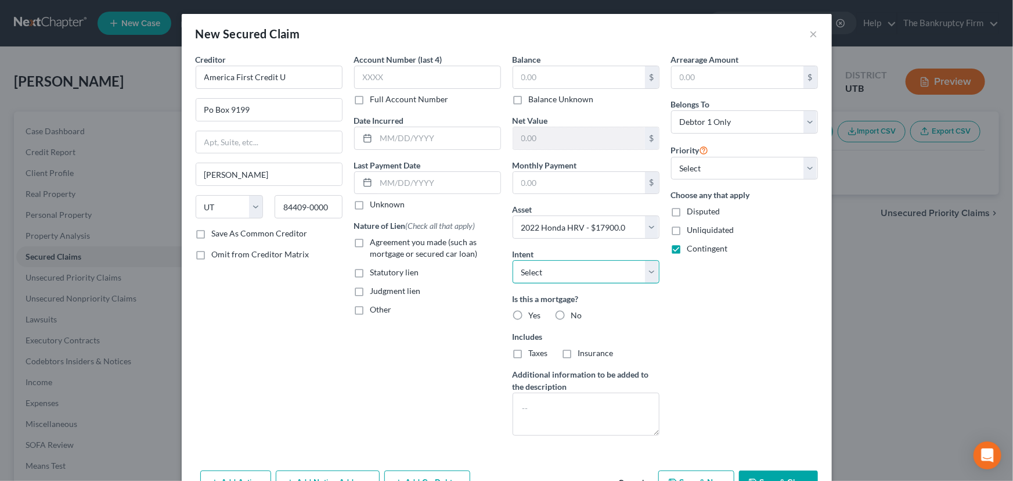
click at [540, 271] on select "Select Surrender Redeem Reaffirm Avoid Other" at bounding box center [586, 271] width 147 height 23
select select "2"
click at [513, 260] on select "Select Surrender Redeem Reaffirm Avoid Other" at bounding box center [586, 271] width 147 height 23
click at [571, 313] on label "No" at bounding box center [576, 315] width 11 height 12
click at [576, 313] on input "No" at bounding box center [580, 313] width 8 height 8
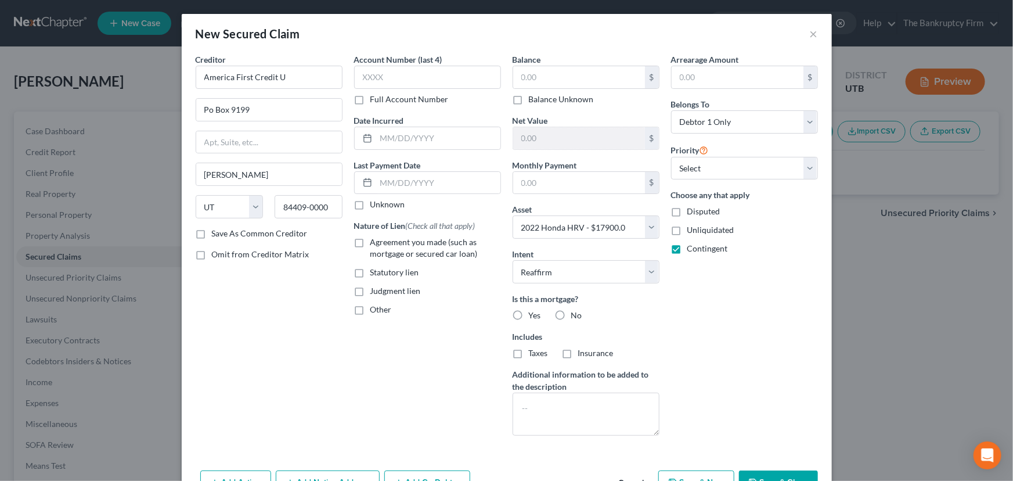
radio input "true"
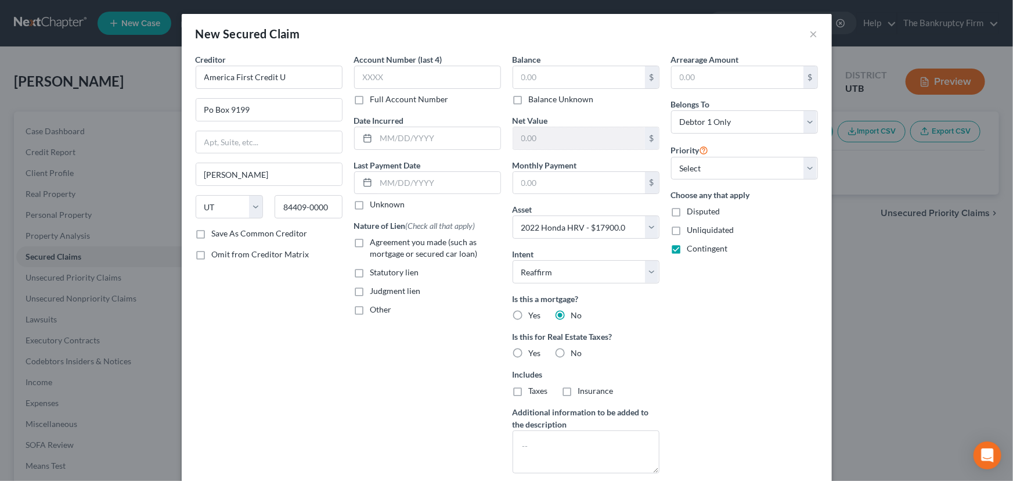
click at [571, 352] on label "No" at bounding box center [576, 353] width 11 height 12
click at [576, 352] on input "No" at bounding box center [580, 351] width 8 height 8
radio input "true"
click at [709, 161] on select "Select 1st 2nd 3rd 4th 5th 6th 7th 8th 9th 10th 11th 12th 13th 14th 15th 16th 1…" at bounding box center [744, 168] width 147 height 23
select select "0"
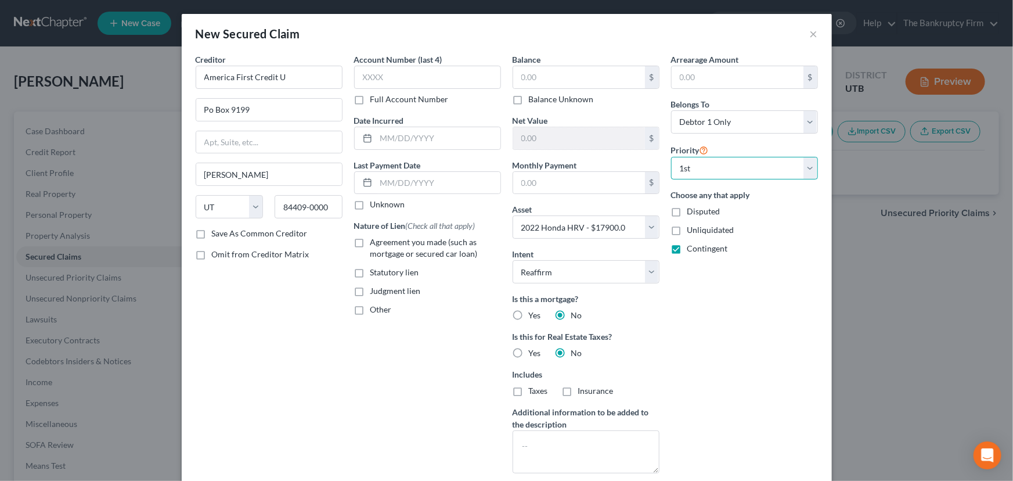
click at [671, 157] on select "Select 1st 2nd 3rd 4th 5th 6th 7th 8th 9th 10th 11th 12th 13th 14th 15th 16th 1…" at bounding box center [744, 168] width 147 height 23
click at [370, 240] on label "Agreement you made (such as mortgage or secured car loan)" at bounding box center [435, 247] width 131 height 23
click at [375, 240] on input "Agreement you made (such as mortgage or secured car loan)" at bounding box center [379, 240] width 8 height 8
checkbox input "true"
click at [516, 78] on input "text" at bounding box center [579, 77] width 132 height 22
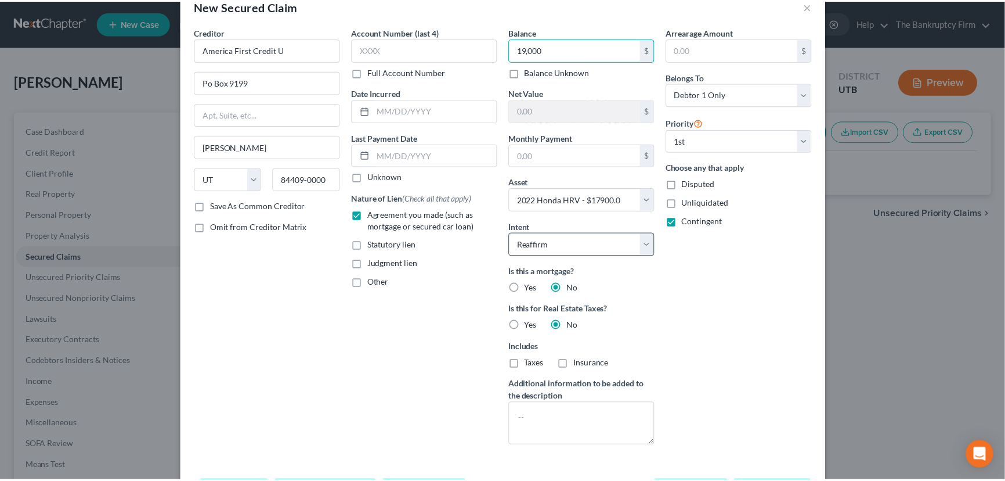
scroll to position [74, 0]
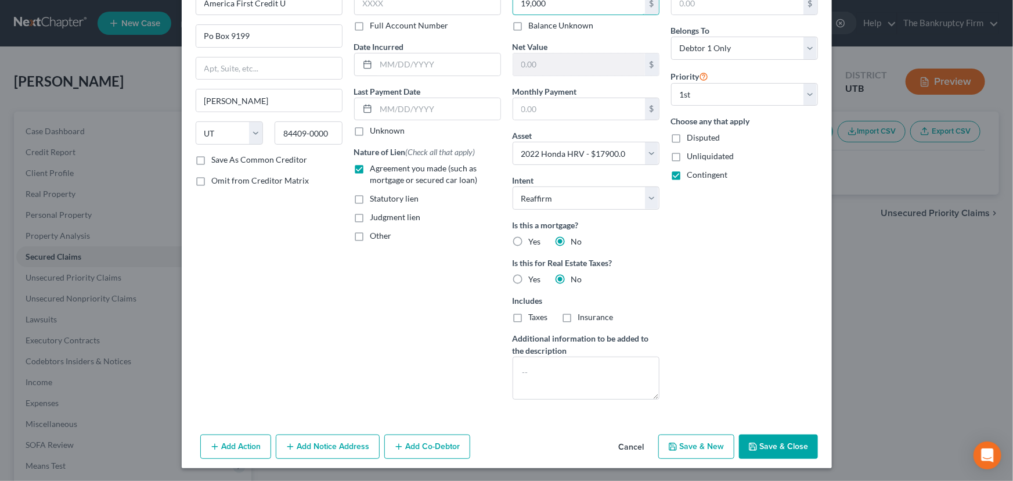
type input "19,000"
click at [767, 438] on button "Save & Close" at bounding box center [778, 446] width 79 height 24
select select
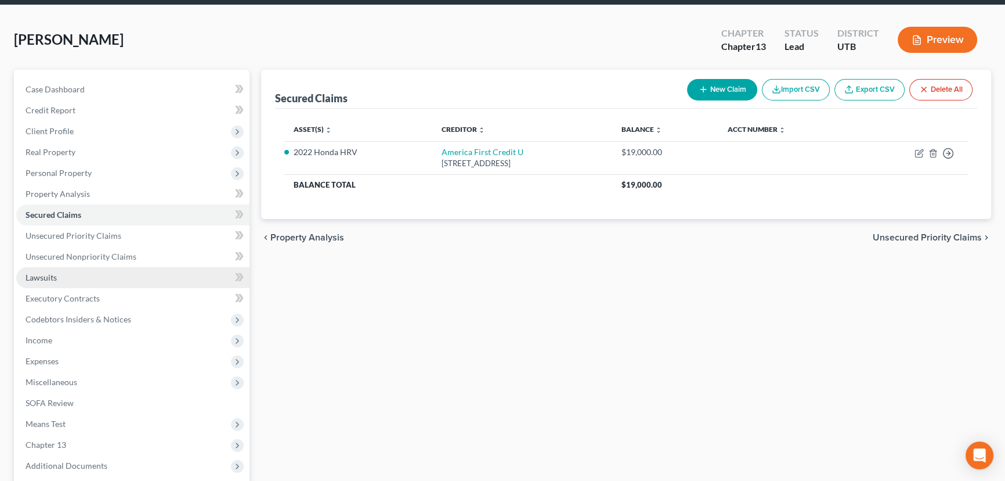
scroll to position [156, 0]
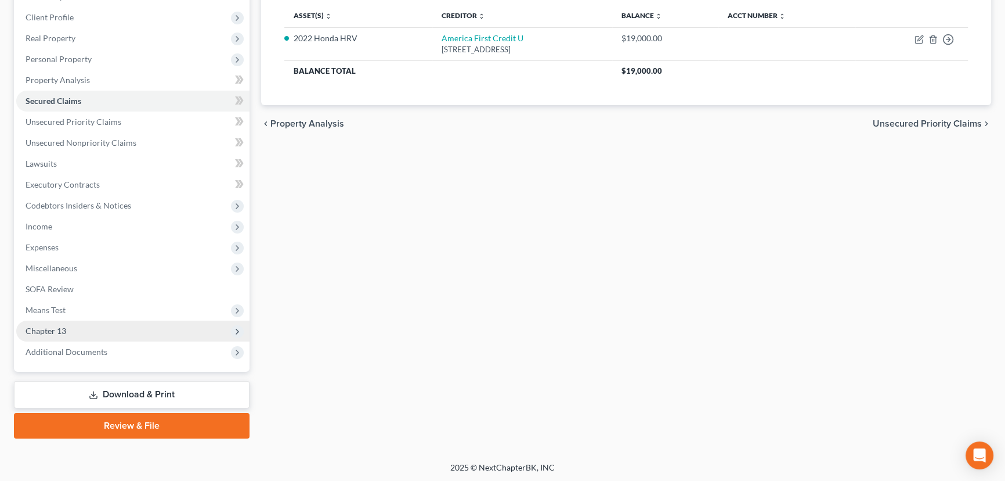
click at [64, 330] on span "Chapter 13" at bounding box center [46, 331] width 41 height 10
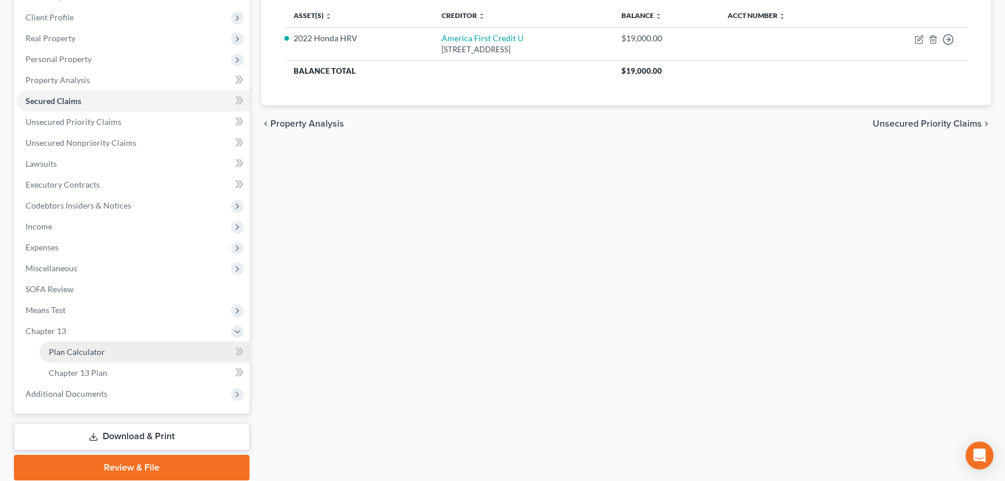
click at [103, 351] on span "Plan Calculator" at bounding box center [77, 352] width 56 height 10
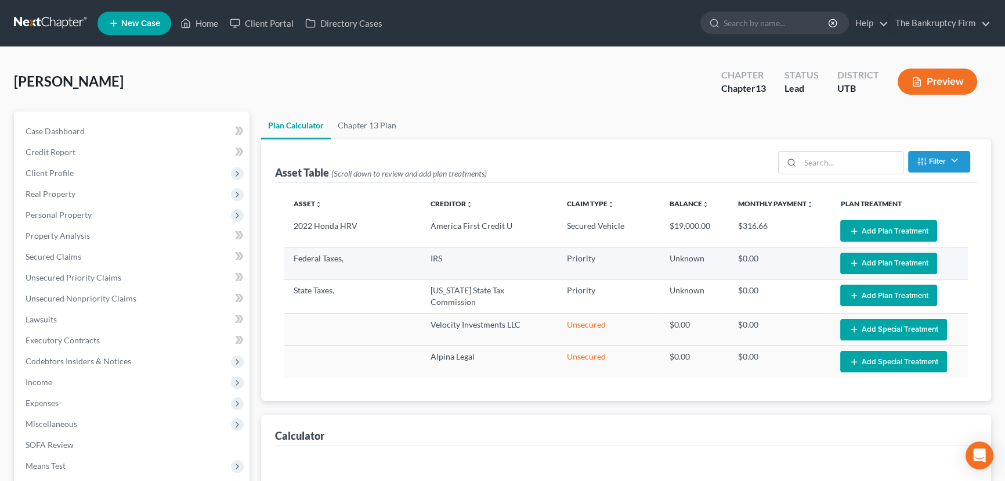
select select "59"
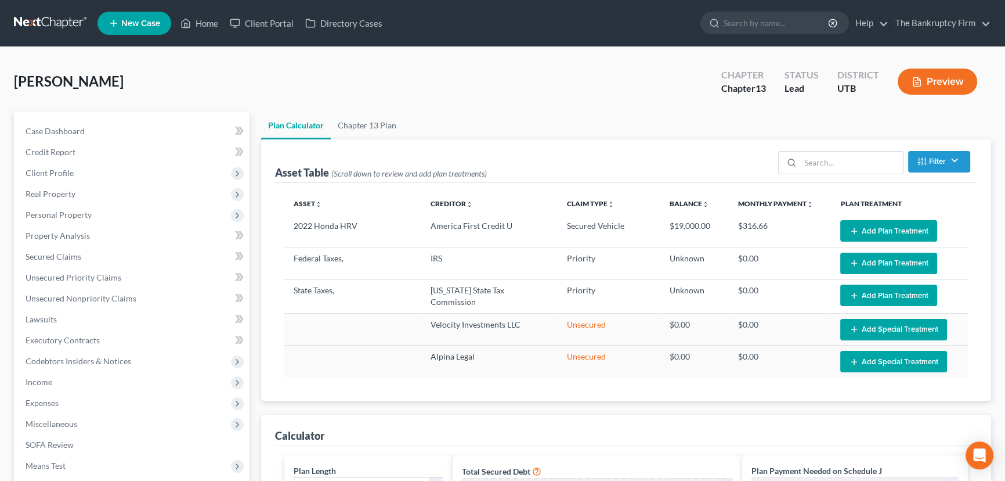
click at [888, 227] on button "Add Plan Treatment" at bounding box center [889, 230] width 97 height 21
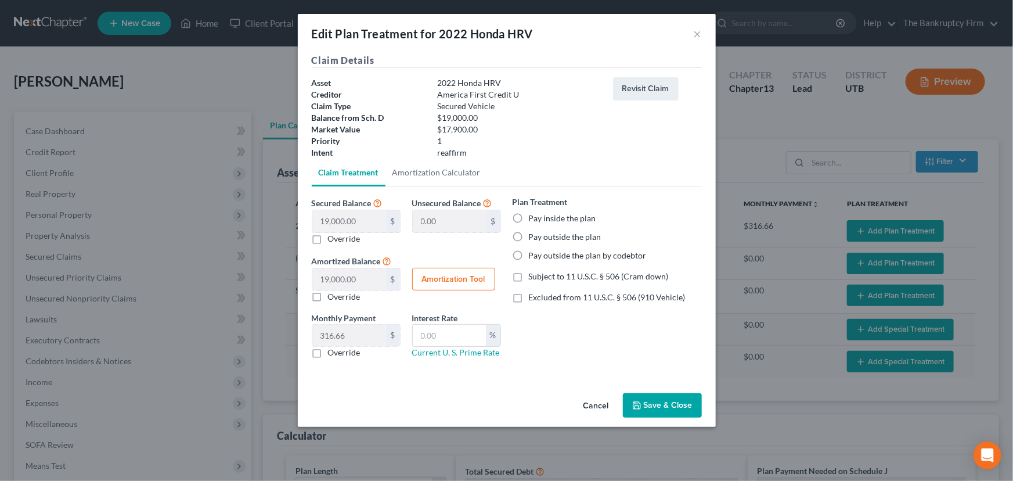
click at [328, 238] on label "Override" at bounding box center [344, 239] width 33 height 12
click at [333, 238] on input "Override" at bounding box center [337, 237] width 8 height 8
checkbox input "true"
click at [320, 222] on input "text" at bounding box center [349, 221] width 74 height 22
type input "1"
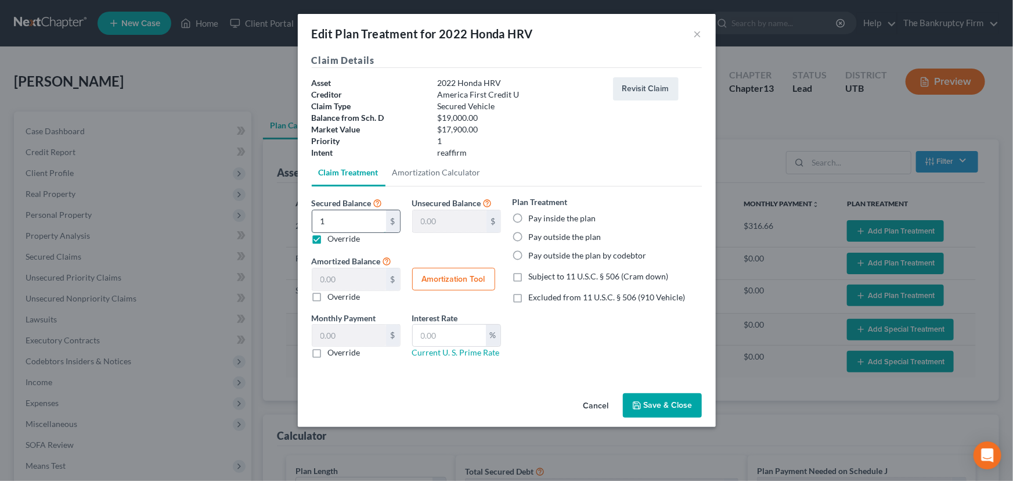
type input "18,999.00"
type input "1.00"
type input "0.01"
type input "17"
type input "18,983.00"
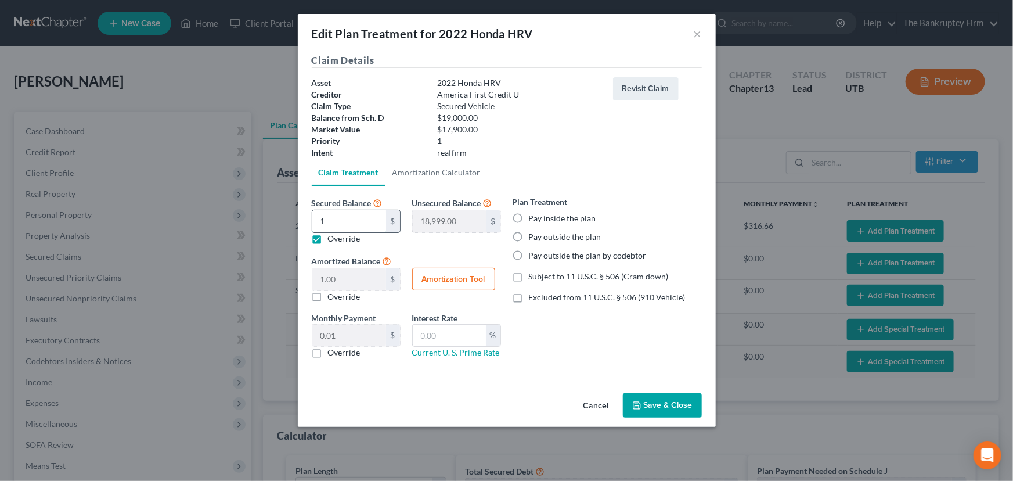
type input "17.00"
type input "0.28"
type input "179"
type input "18,821.00"
type input "179.00"
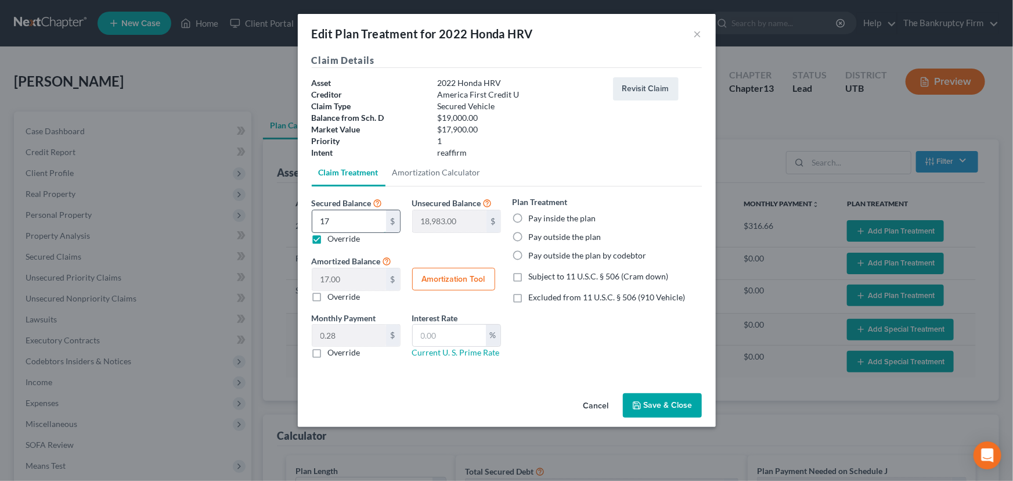
type input "2.98"
type input "1790"
type input "17,210.00"
type input "1,790.00"
type input "29.83"
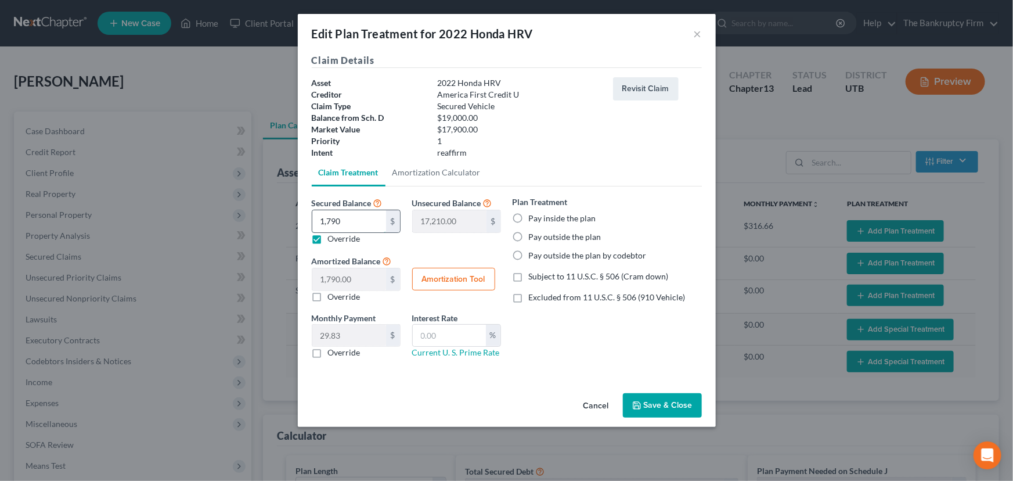
type input "1,7900"
type input "1,100.00"
type input "17,900.00"
type input "298.33"
type input "17,900"
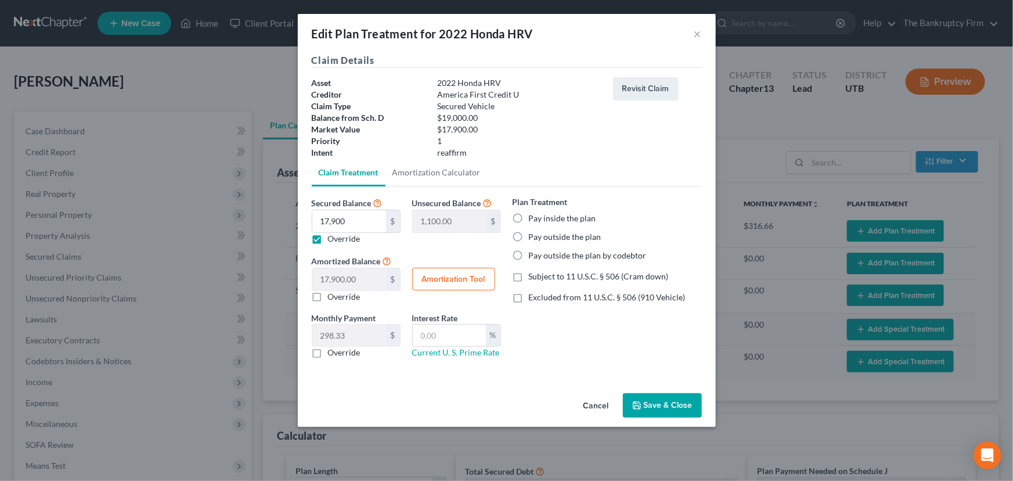
click at [529, 215] on label "Pay inside the plan" at bounding box center [562, 218] width 67 height 12
click at [533, 215] on input "Pay inside the plan" at bounding box center [537, 216] width 8 height 8
radio input "true"
click at [529, 276] on label "Subject to 11 U.S.C. § 506 (Cram down)" at bounding box center [599, 277] width 140 height 12
click at [533, 276] on input "Subject to 11 U.S.C. § 506 (Cram down)" at bounding box center [537, 275] width 8 height 8
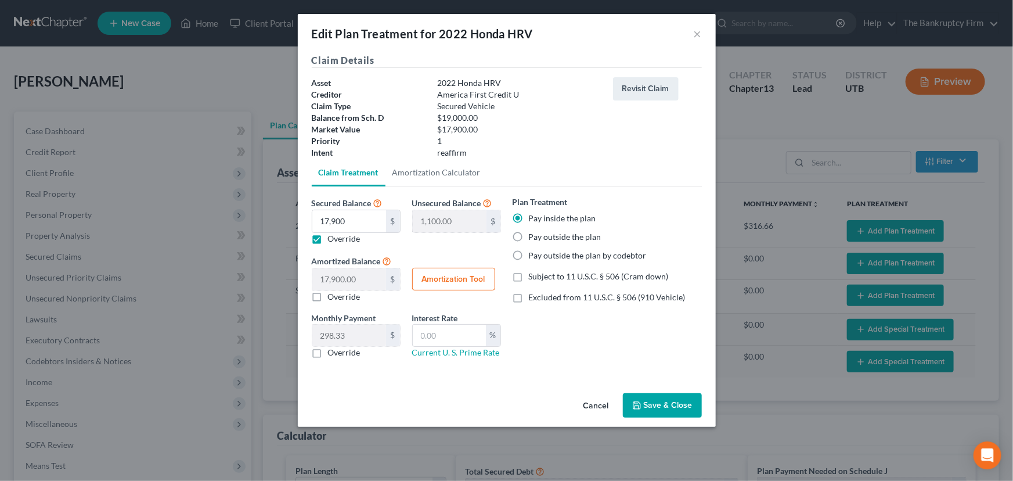
checkbox input "true"
click at [442, 276] on button "Amortization Tool" at bounding box center [453, 279] width 83 height 23
type input "17,900.00"
type input "60"
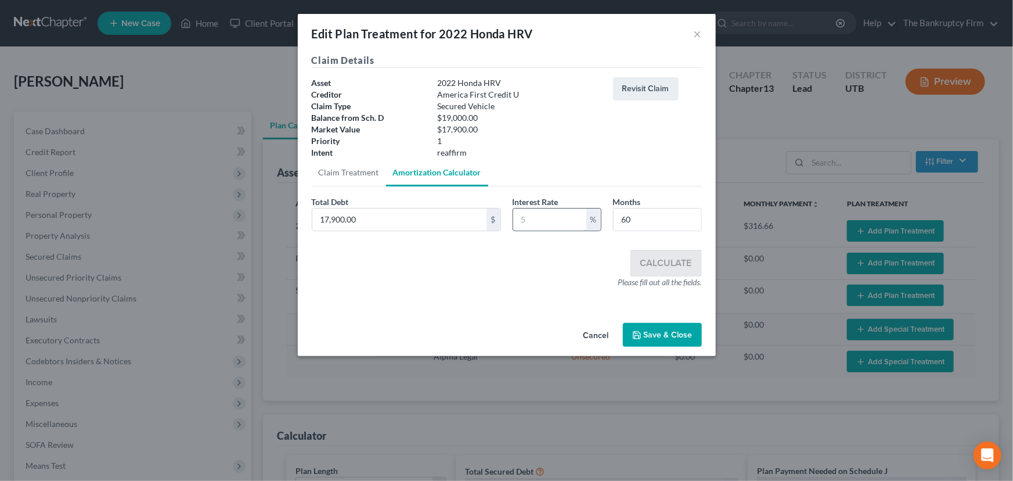
click at [519, 216] on input "text" at bounding box center [549, 219] width 73 height 22
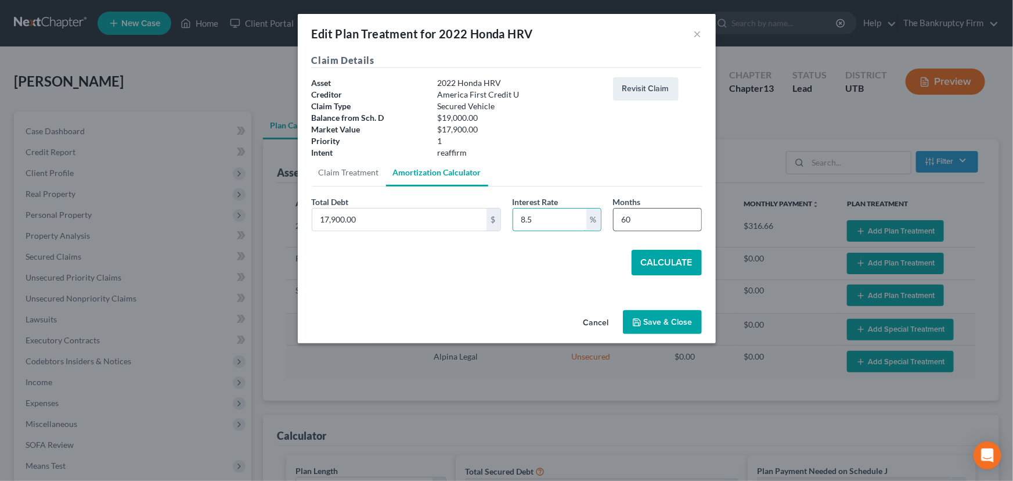
type input "8.5"
drag, startPoint x: 640, startPoint y: 219, endPoint x: 615, endPoint y: 225, distance: 25.8
click at [614, 222] on input "60" at bounding box center [658, 219] width 88 height 22
type input "54"
click at [673, 264] on button "Calculate" at bounding box center [667, 263] width 70 height 26
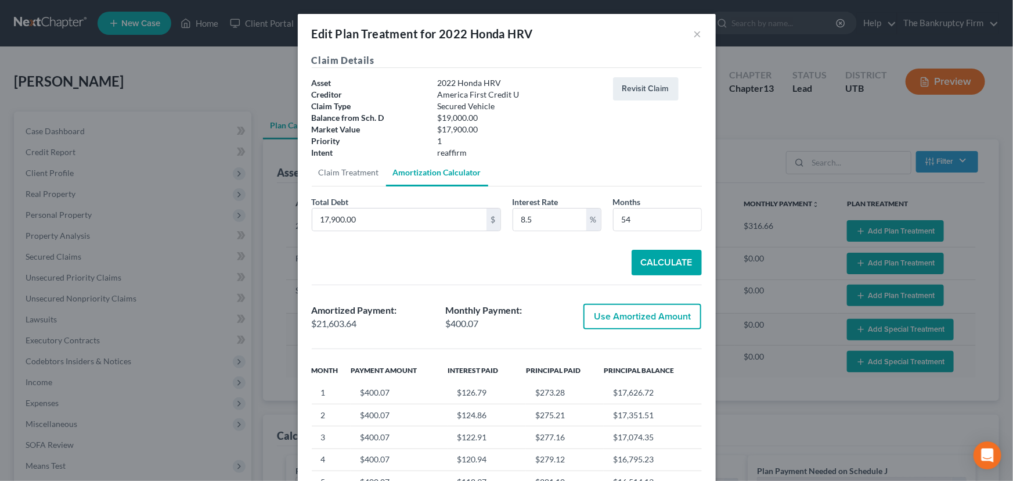
click at [639, 313] on button "Use Amortized Amount" at bounding box center [642, 317] width 118 height 26
type input "21,603.64"
checkbox input "true"
type input "360.06"
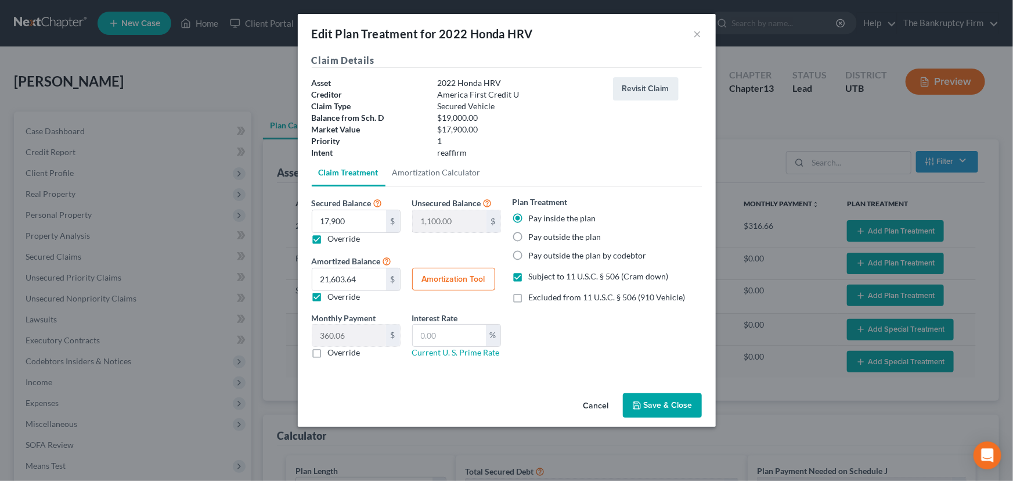
click at [328, 352] on label "Override" at bounding box center [344, 353] width 33 height 12
click at [333, 352] on input "Override" at bounding box center [337, 351] width 8 height 8
checkbox input "true"
click at [468, 278] on button "Amortization Tool" at bounding box center [453, 279] width 83 height 23
type input "60"
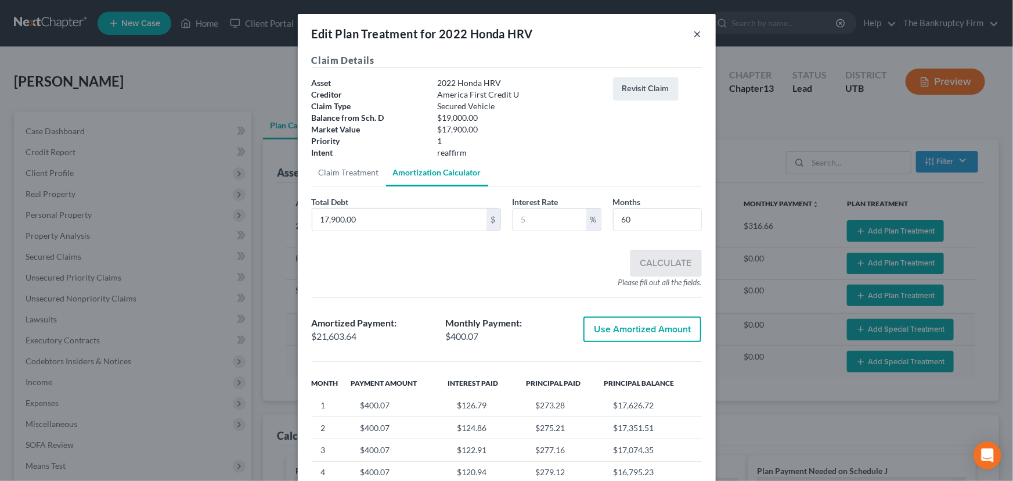
click at [694, 32] on button "×" at bounding box center [698, 34] width 8 height 14
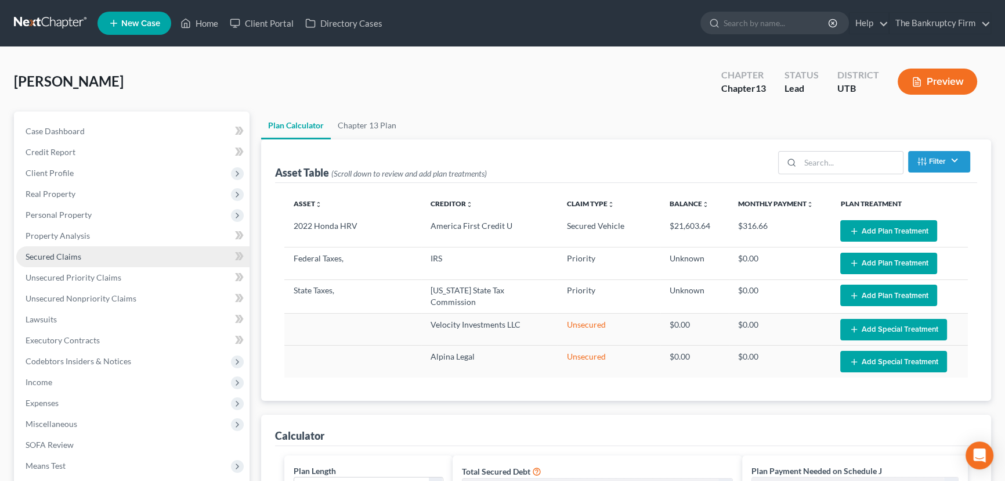
click at [48, 251] on span "Secured Claims" at bounding box center [54, 256] width 56 height 10
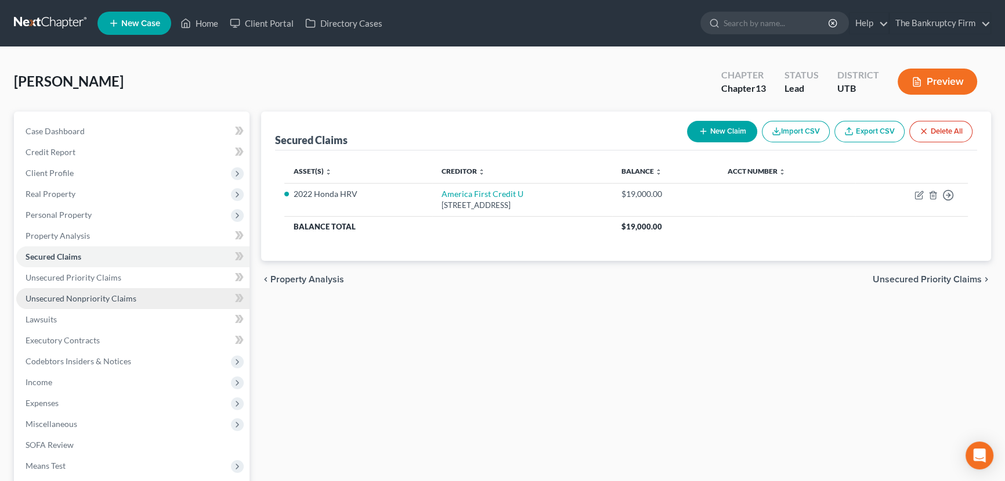
click at [99, 298] on span "Unsecured Nonpriority Claims" at bounding box center [81, 298] width 111 height 10
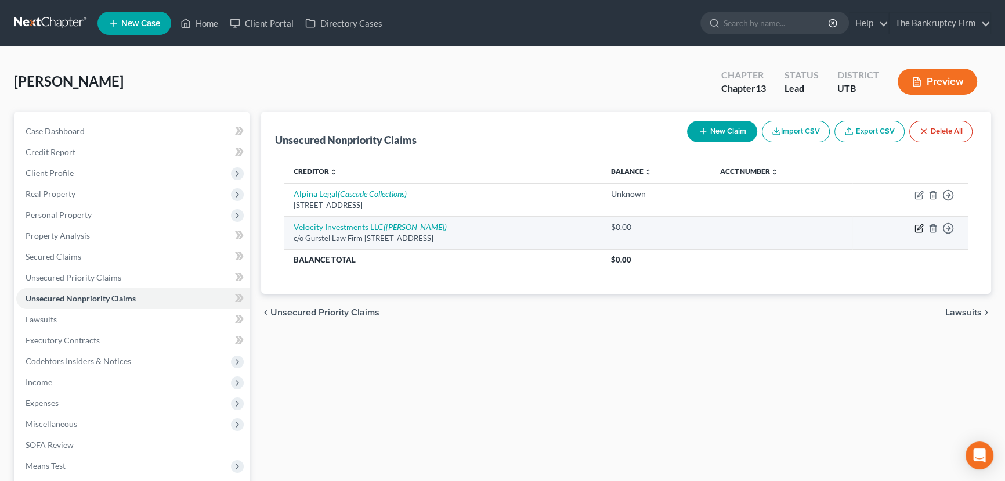
click at [919, 225] on icon "button" at bounding box center [919, 227] width 9 height 9
select select "46"
select select "0"
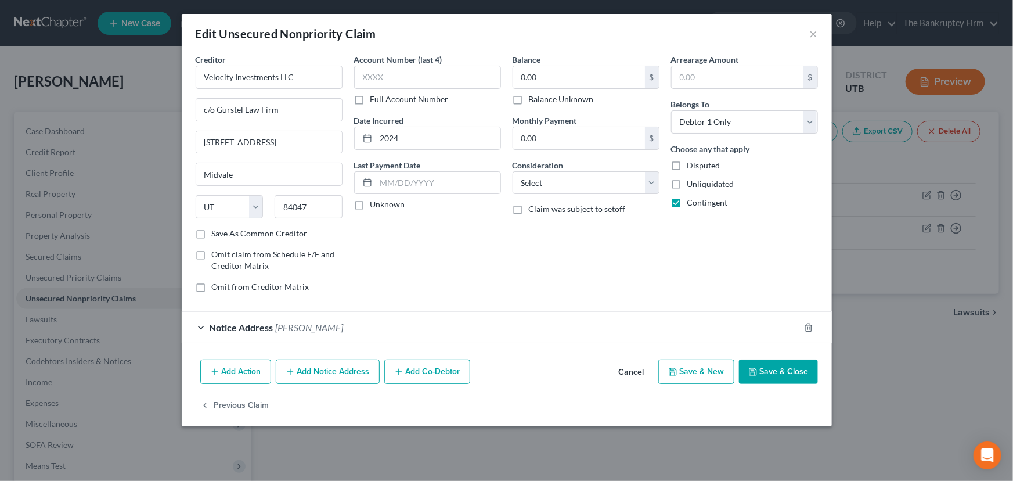
click at [784, 373] on button "Save & Close" at bounding box center [778, 371] width 79 height 24
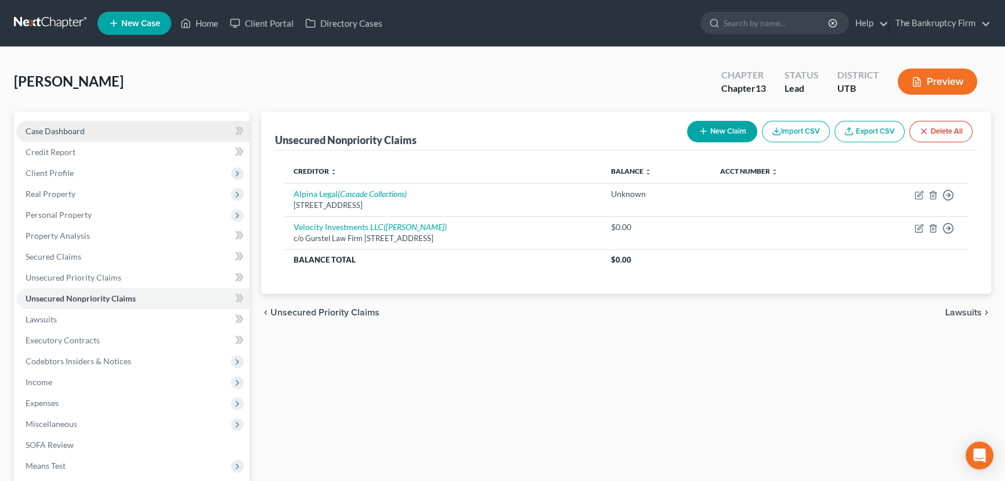
click at [63, 129] on span "Case Dashboard" at bounding box center [55, 131] width 59 height 10
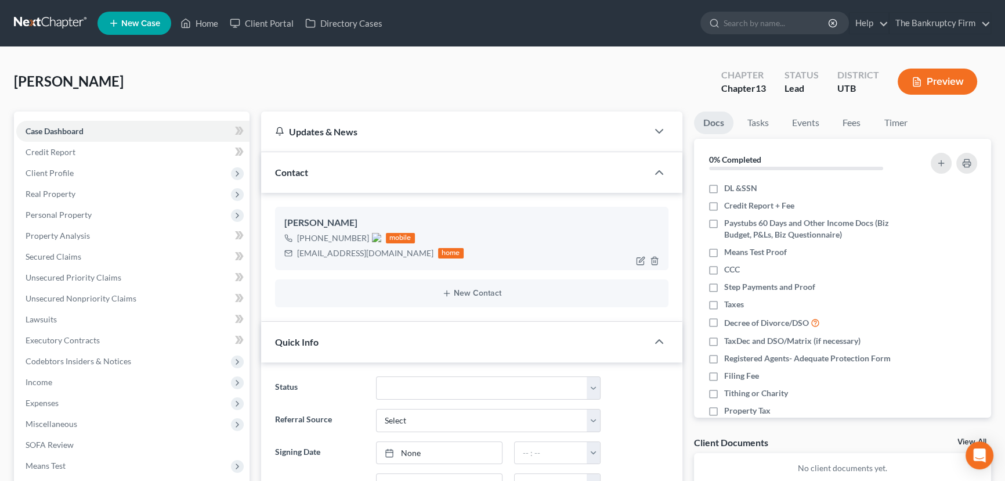
click at [376, 238] on img at bounding box center [376, 237] width 9 height 9
click at [207, 26] on link "Home" at bounding box center [199, 23] width 49 height 21
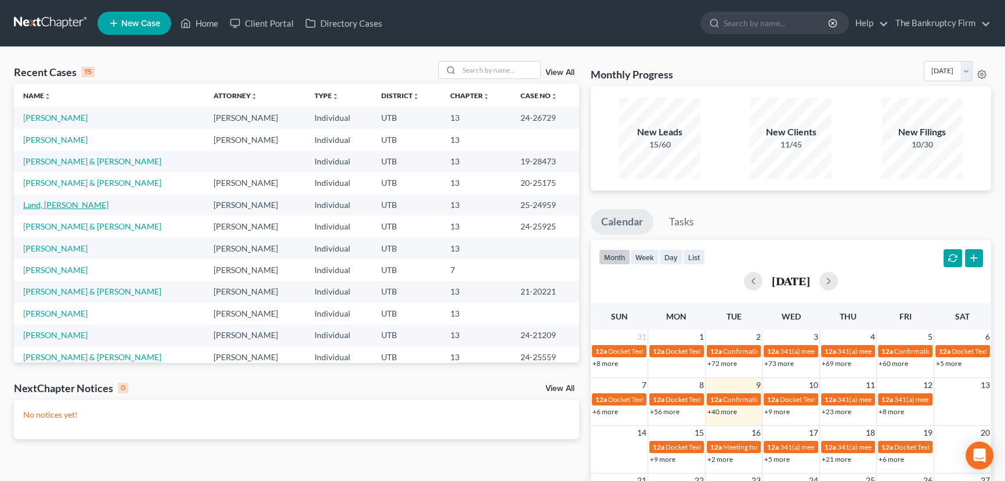
click at [60, 203] on link "Land, [PERSON_NAME]" at bounding box center [65, 205] width 85 height 10
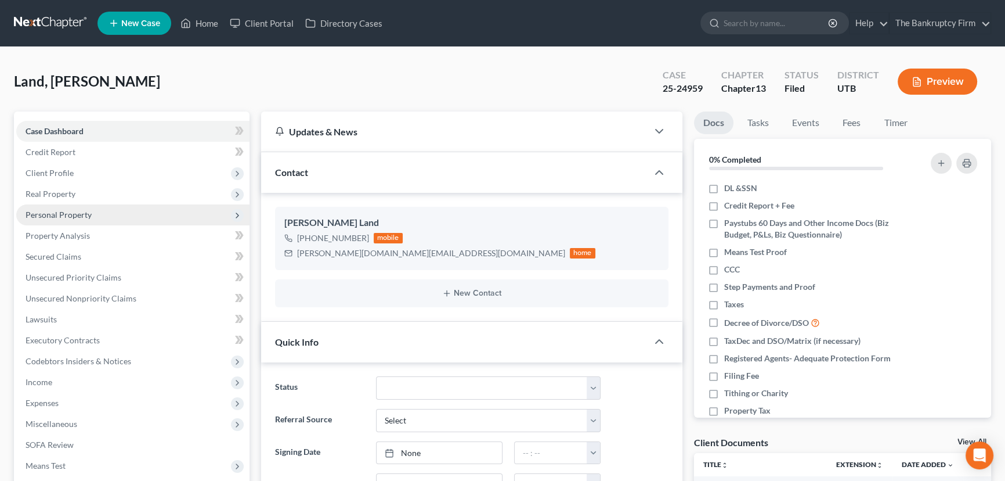
scroll to position [34, 0]
click at [60, 194] on span "Real Property" at bounding box center [51, 194] width 50 height 10
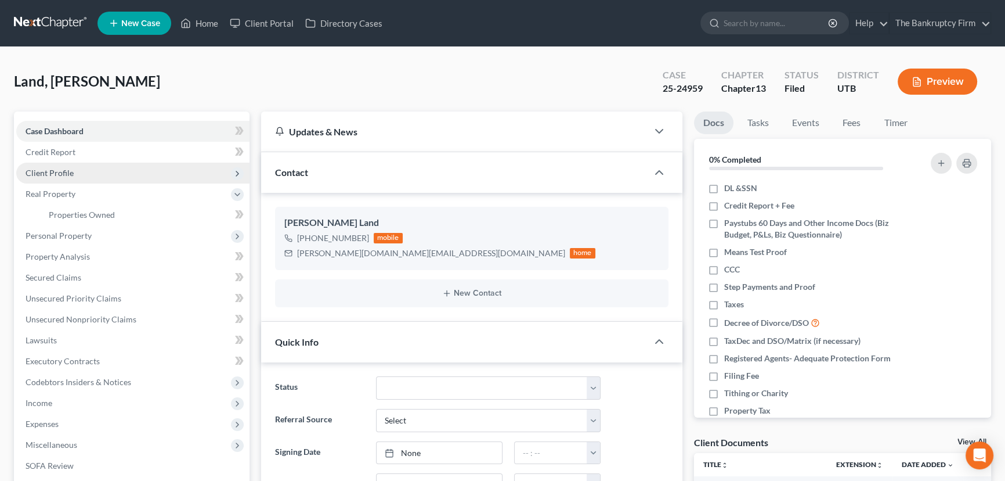
click at [51, 168] on span "Client Profile" at bounding box center [50, 173] width 48 height 10
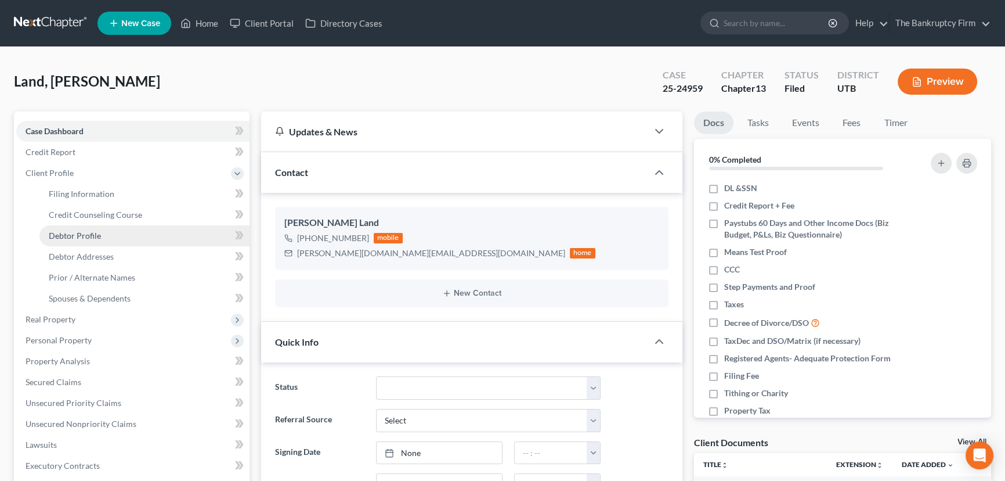
click at [75, 239] on span "Debtor Profile" at bounding box center [75, 235] width 52 height 10
select select "0"
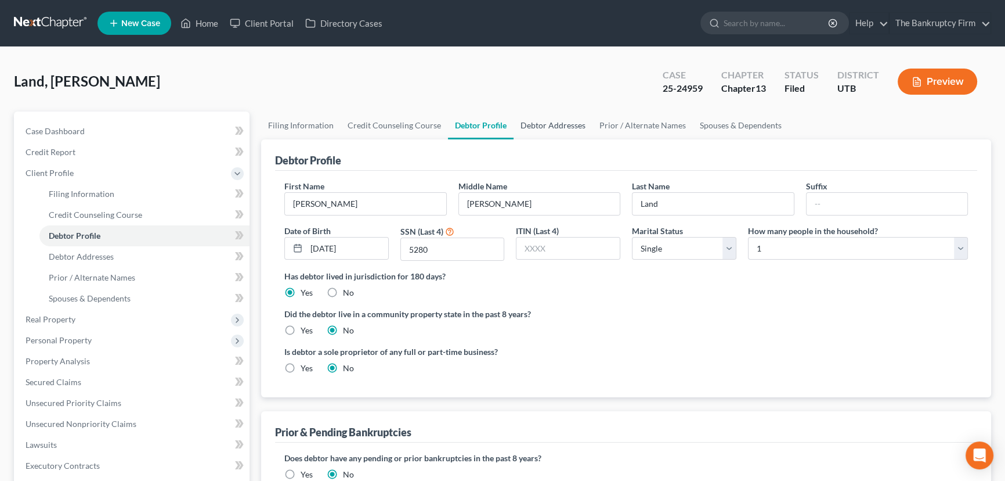
click at [537, 123] on link "Debtor Addresses" at bounding box center [553, 125] width 79 height 28
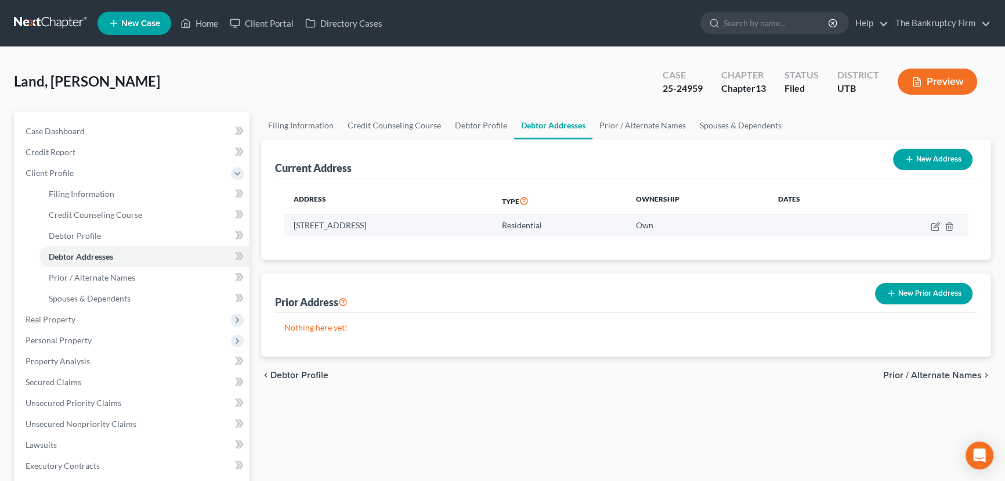
drag, startPoint x: 293, startPoint y: 222, endPoint x: 389, endPoint y: 221, distance: 95.8
click at [389, 221] on td "[STREET_ADDRESS]" at bounding box center [388, 225] width 208 height 22
copy td "[STREET_ADDRESS]"
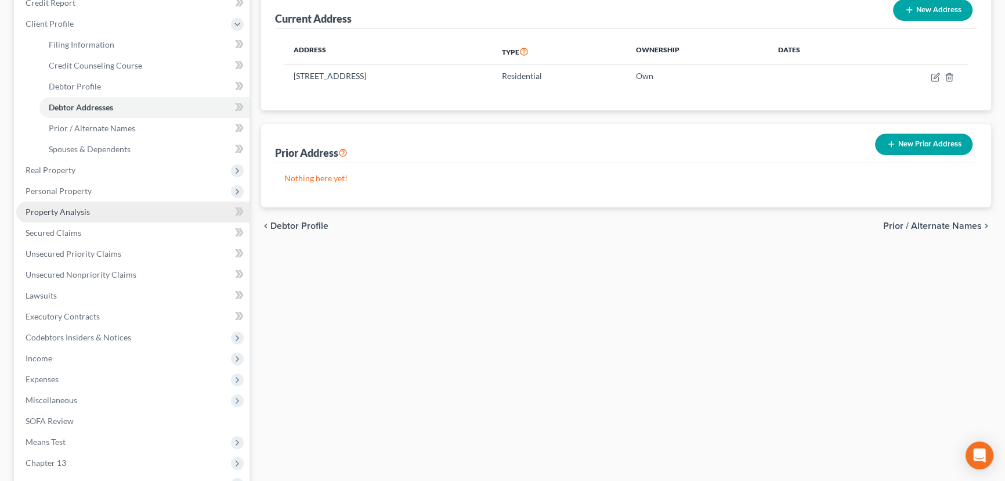
scroll to position [158, 0]
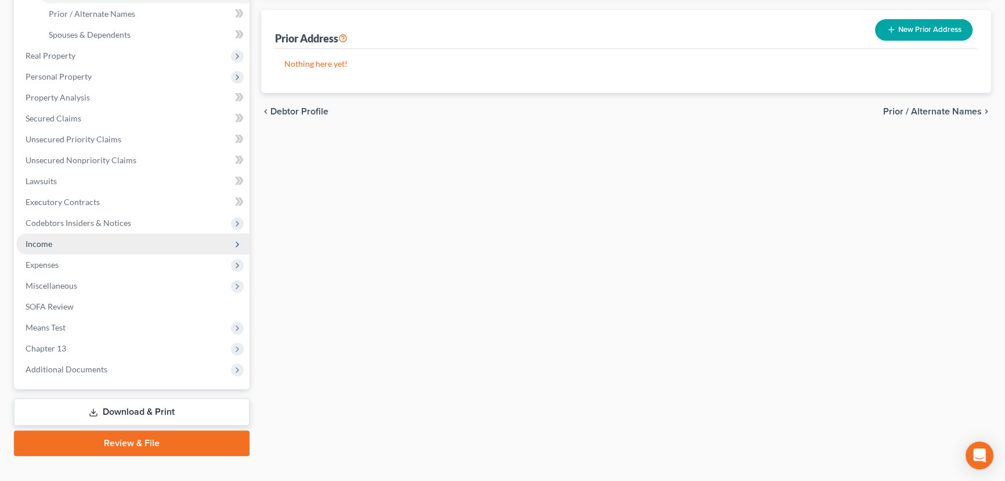
click at [48, 243] on span "Income" at bounding box center [39, 244] width 27 height 10
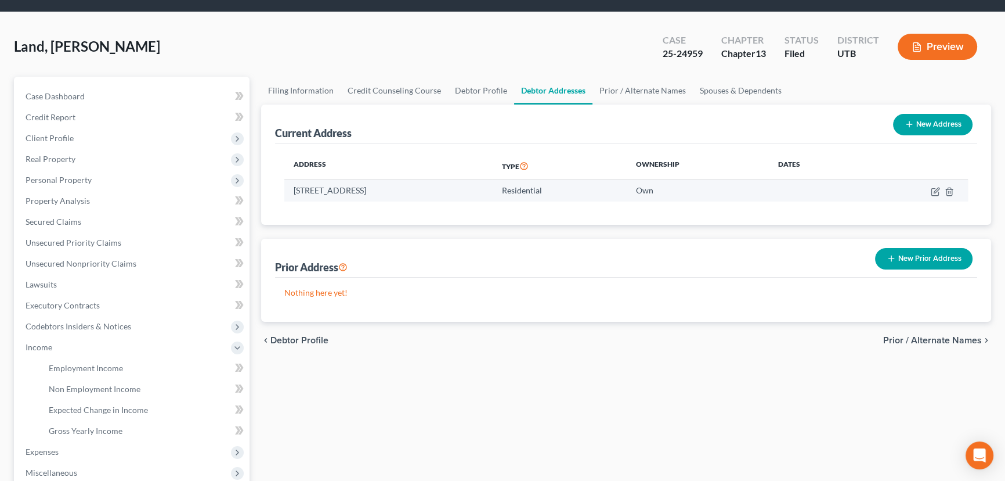
scroll to position [28, 0]
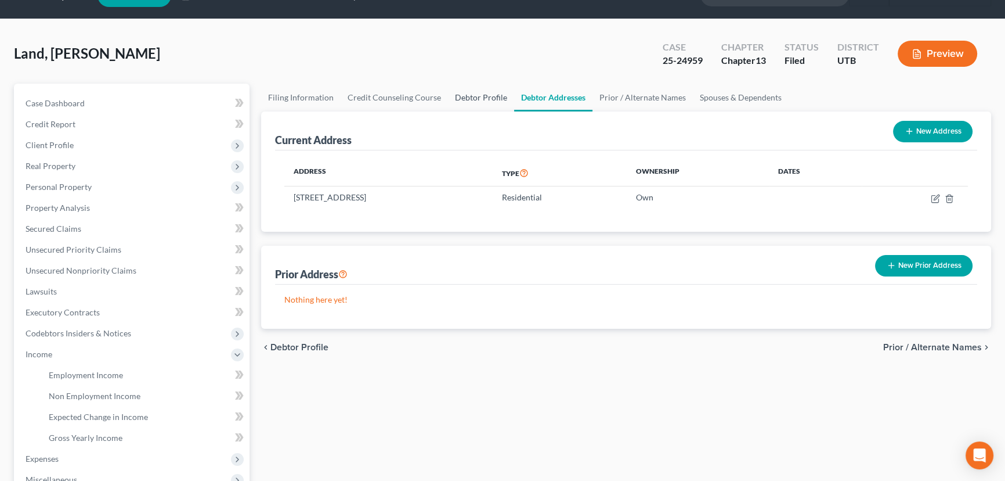
click at [479, 95] on link "Debtor Profile" at bounding box center [481, 98] width 66 height 28
select select "0"
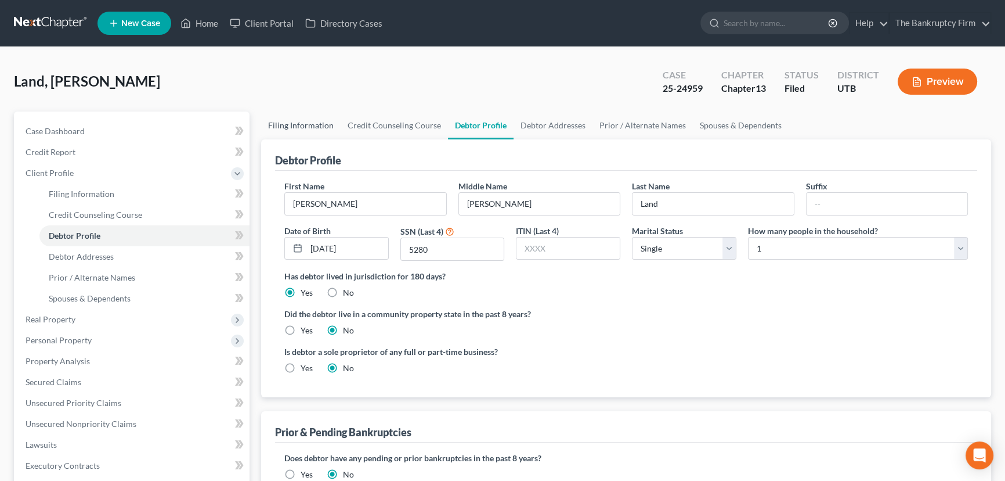
click at [302, 122] on link "Filing Information" at bounding box center [301, 125] width 80 height 28
select select "1"
select select "0"
select select "3"
select select "46"
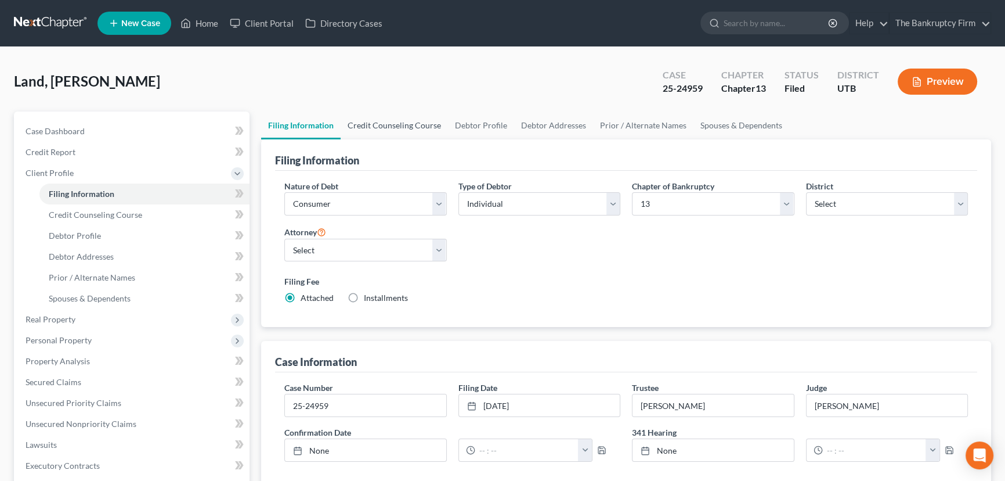
click at [398, 120] on link "Credit Counseling Course" at bounding box center [394, 125] width 107 height 28
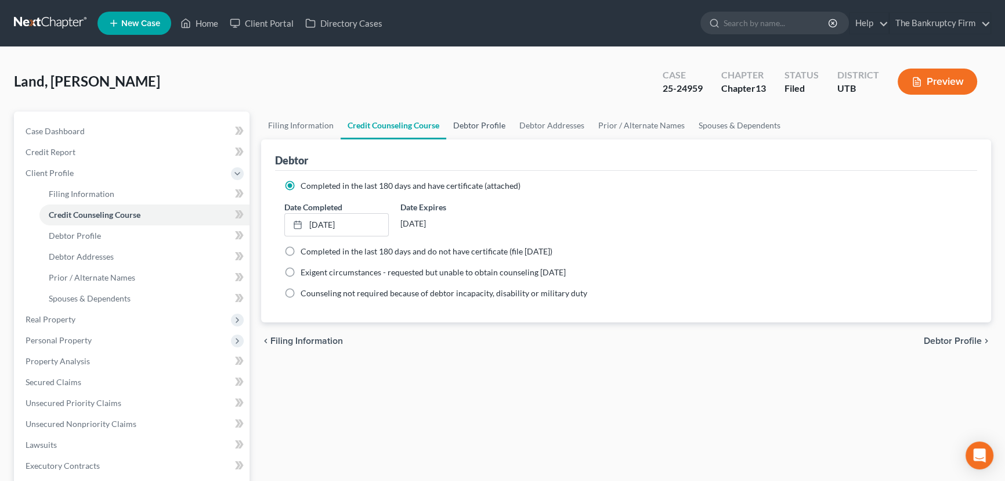
click at [478, 125] on link "Debtor Profile" at bounding box center [479, 125] width 66 height 28
select select "0"
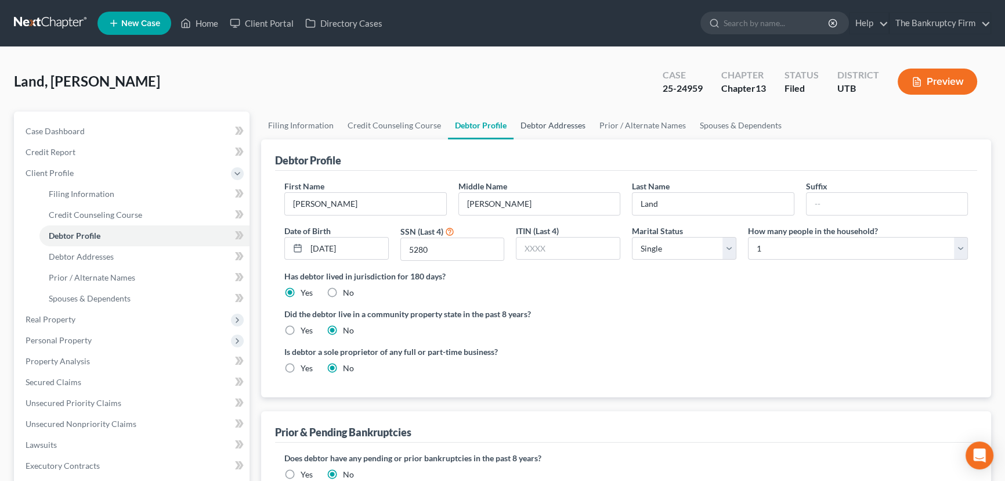
click at [550, 124] on link "Debtor Addresses" at bounding box center [553, 125] width 79 height 28
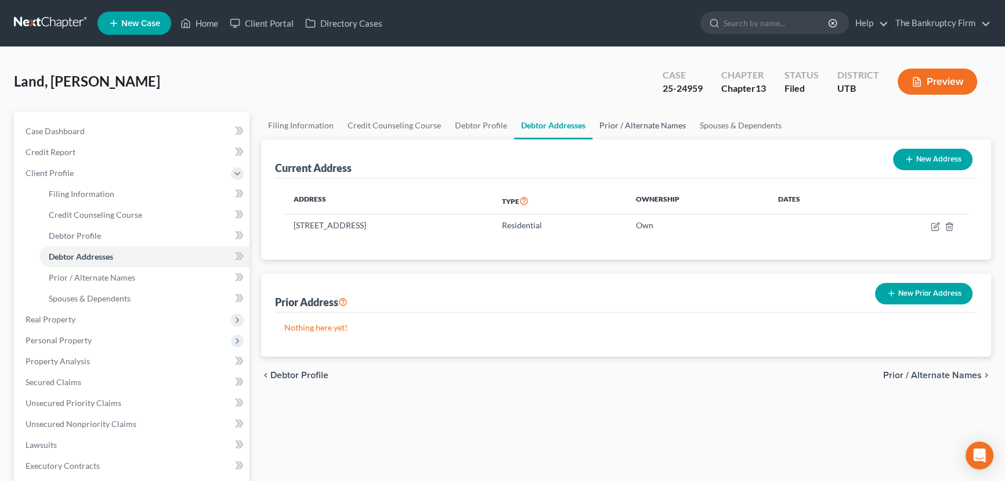
click at [633, 124] on link "Prior / Alternate Names" at bounding box center [643, 125] width 100 height 28
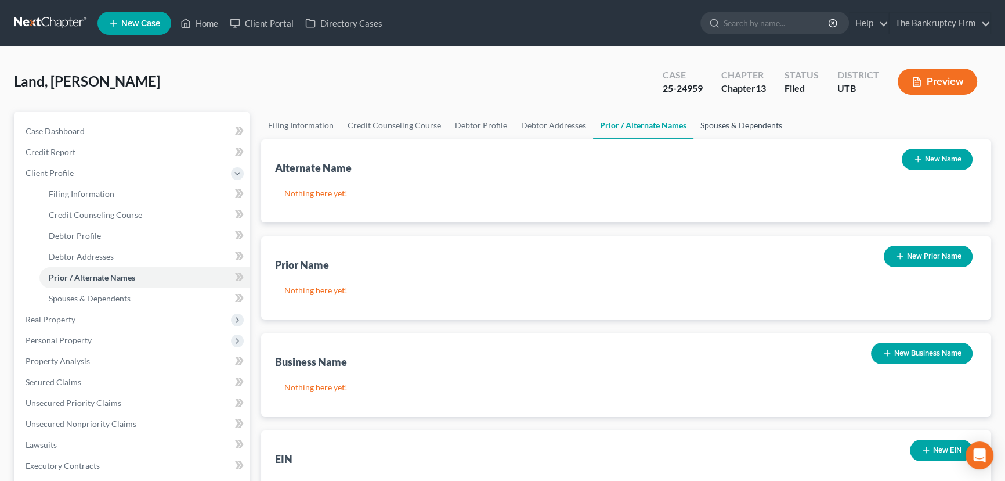
click at [725, 125] on link "Spouses & Dependents" at bounding box center [742, 125] width 96 height 28
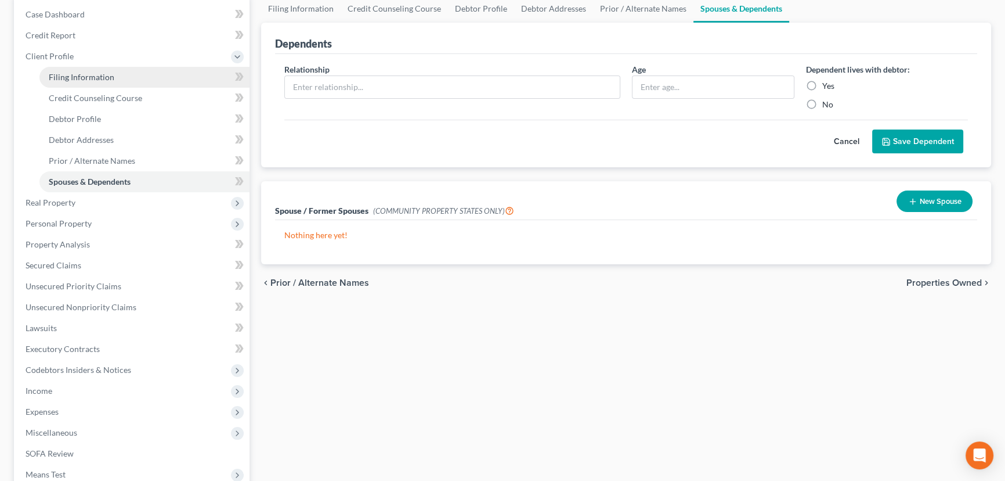
scroll to position [211, 0]
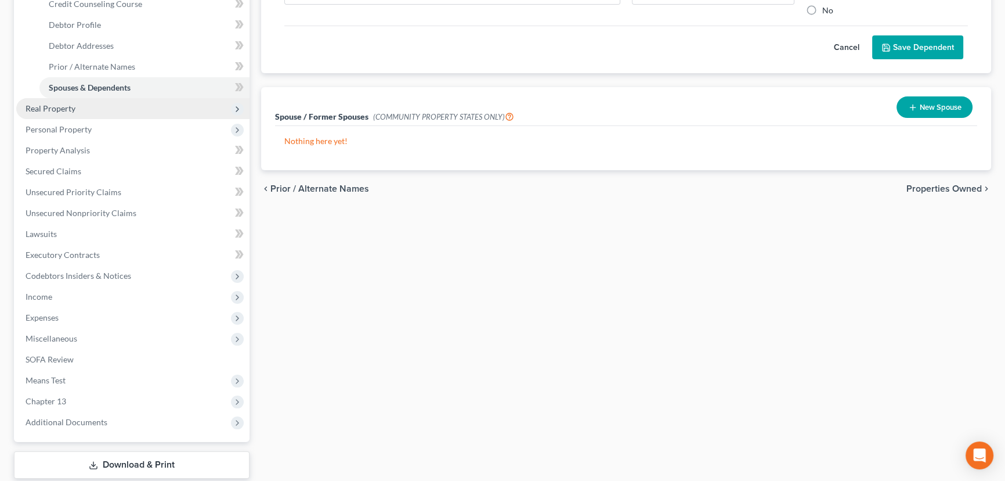
click at [51, 105] on span "Real Property" at bounding box center [51, 108] width 50 height 10
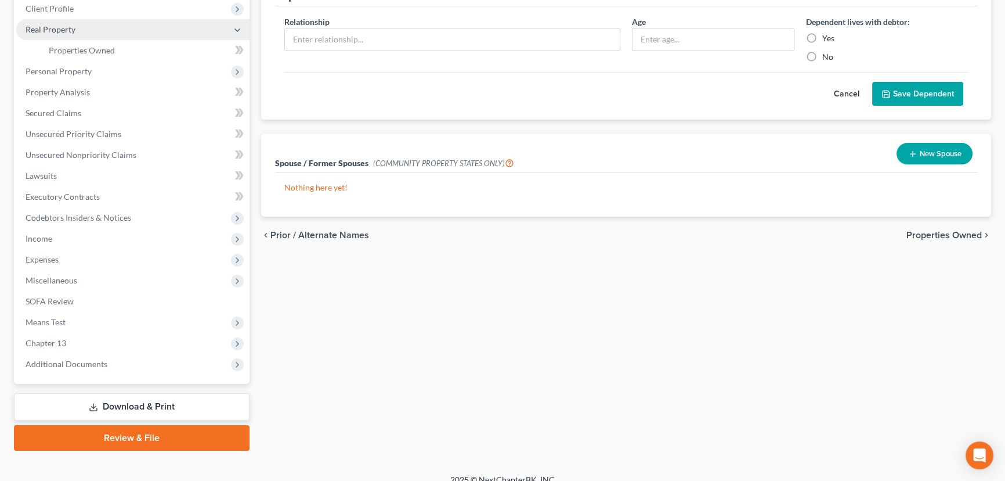
scroll to position [176, 0]
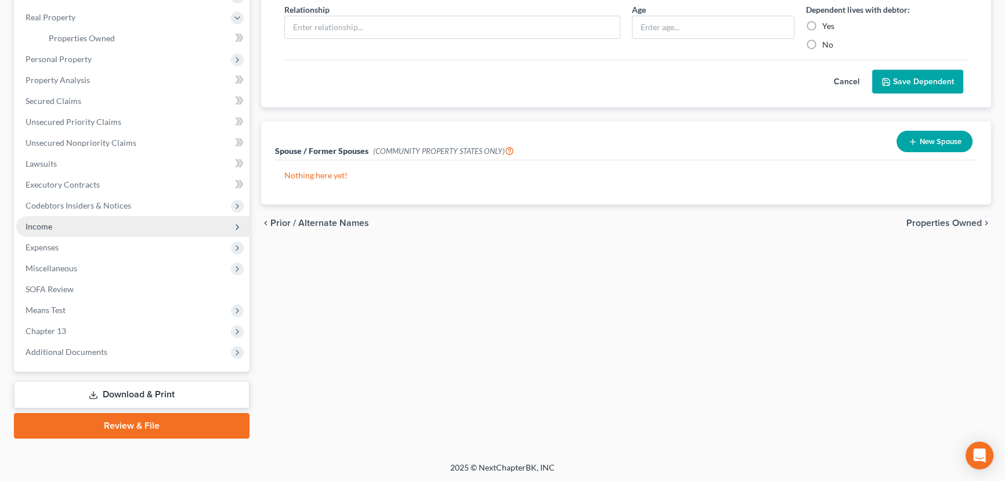
click at [46, 226] on span "Income" at bounding box center [39, 226] width 27 height 10
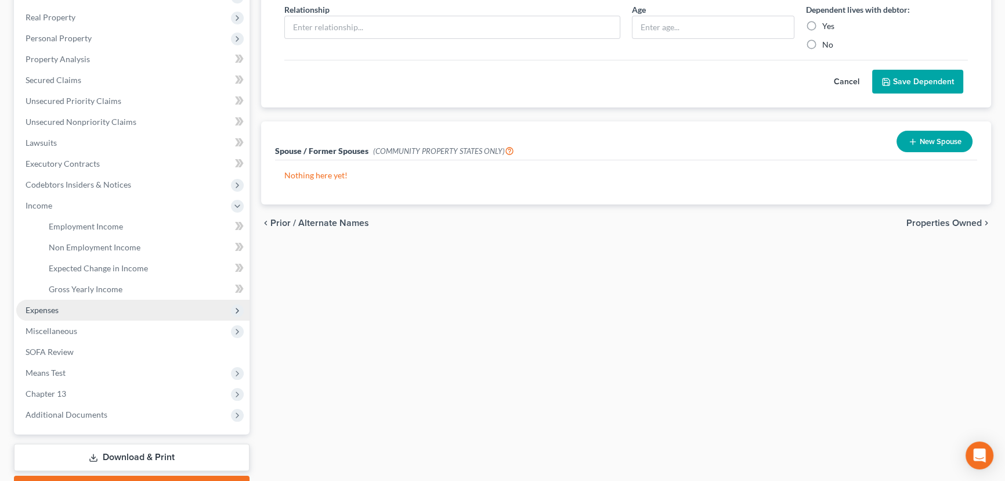
click at [45, 306] on span "Expenses" at bounding box center [42, 310] width 33 height 10
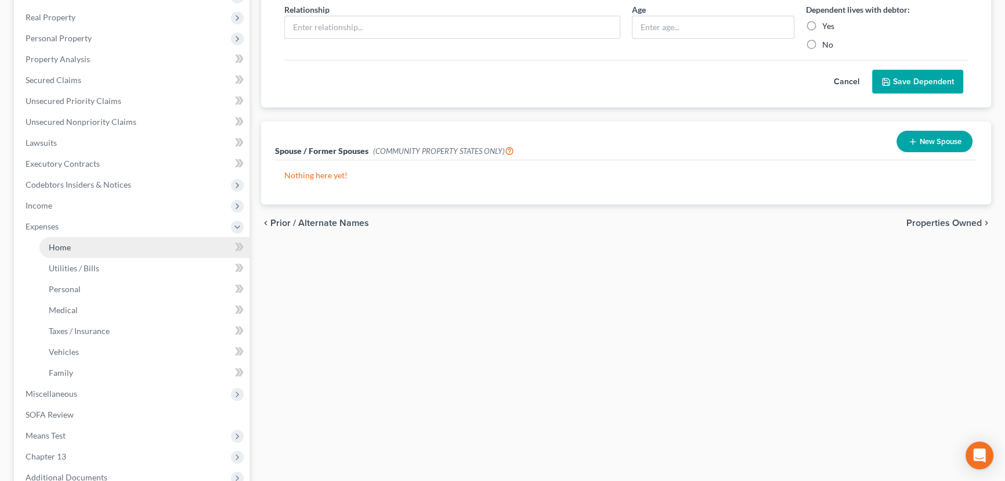
click at [67, 243] on span "Home" at bounding box center [60, 247] width 22 height 10
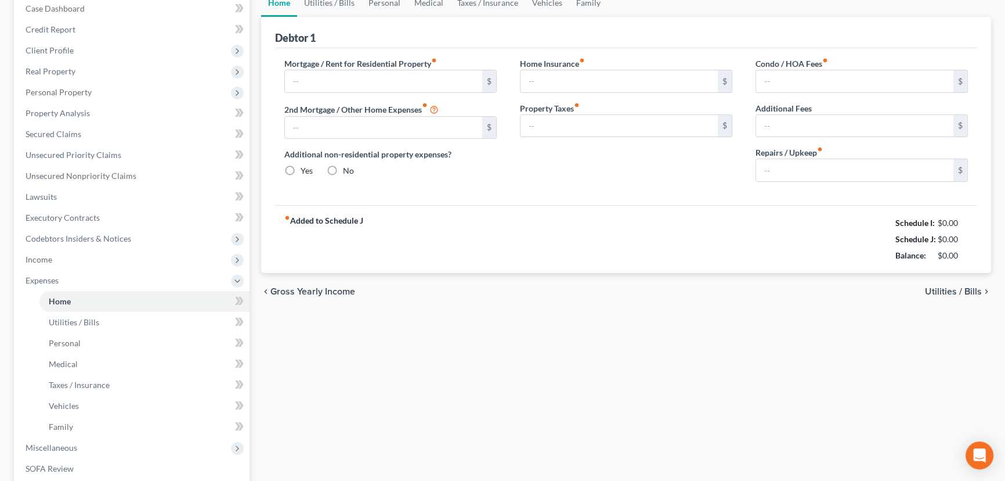
type input "3,300.00"
type input "0.00"
radio input "true"
type input "0.00"
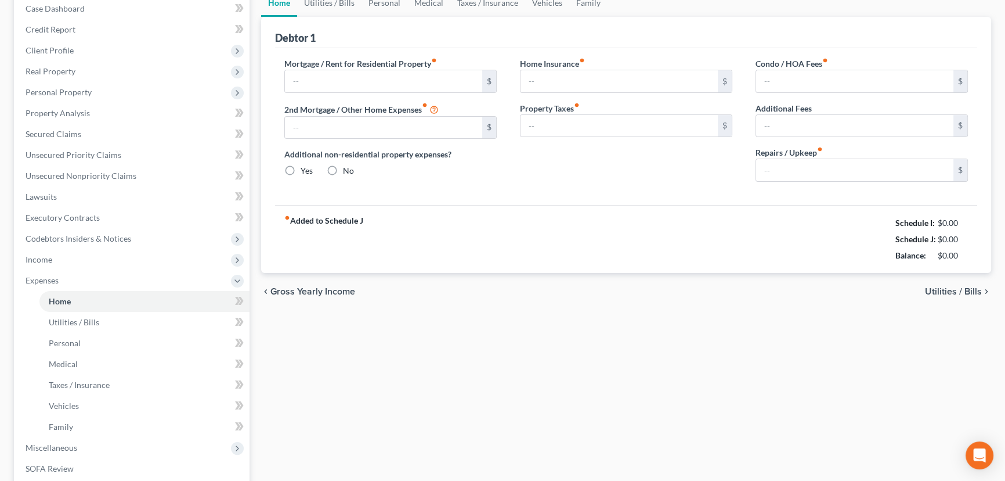
type input "0.00"
type input "300.00"
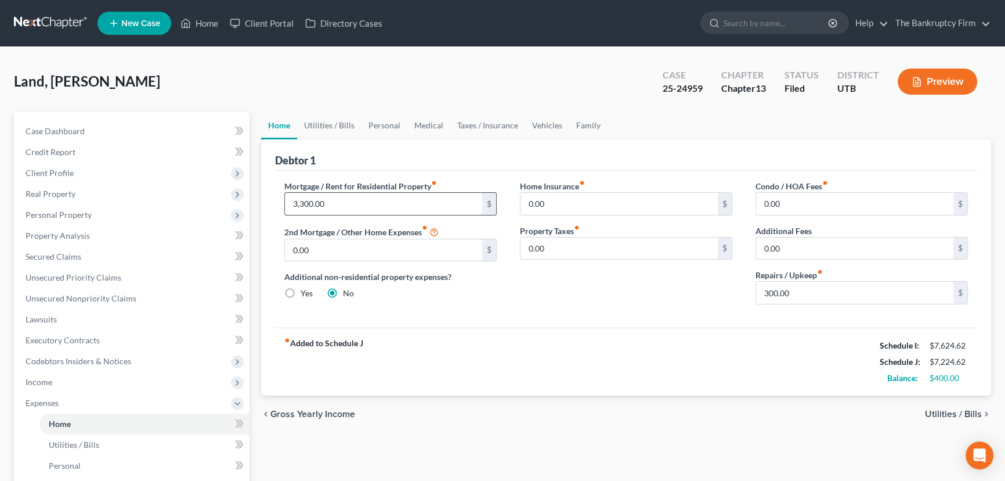
click at [311, 201] on input "3,300.00" at bounding box center [383, 204] width 197 height 22
click at [306, 202] on input "3,300.00" at bounding box center [383, 204] width 197 height 22
click at [312, 203] on input "3,300.00" at bounding box center [383, 204] width 197 height 22
type input "3,309.00"
type input "291"
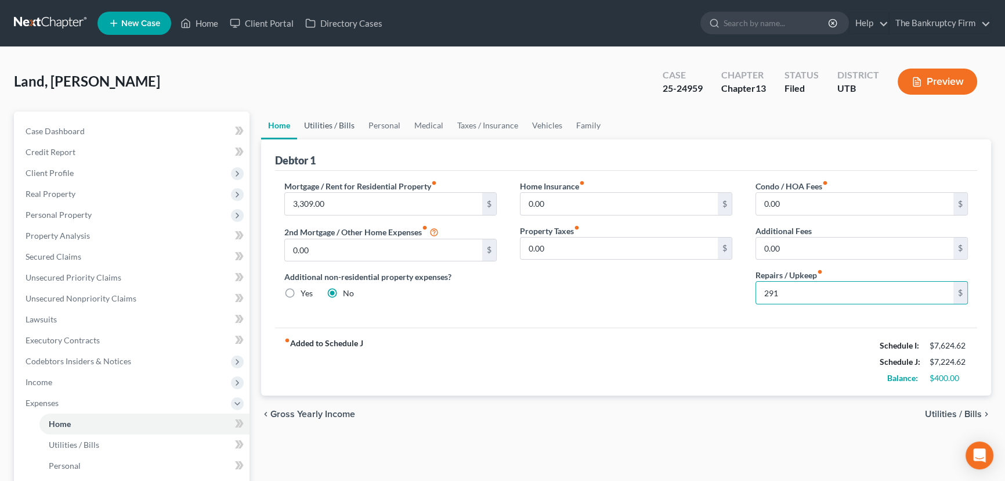
click at [310, 118] on link "Utilities / Bills" at bounding box center [329, 125] width 64 height 28
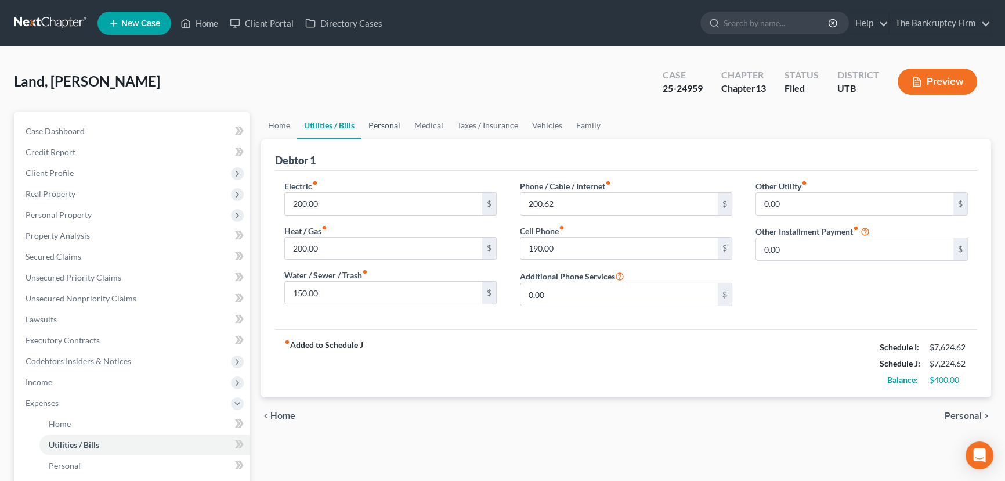
click at [385, 124] on link "Personal" at bounding box center [385, 125] width 46 height 28
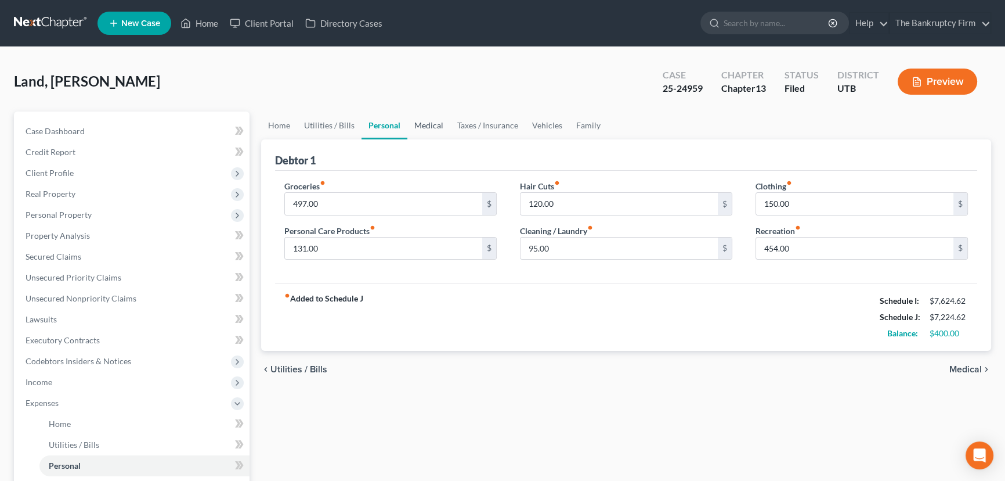
click at [423, 124] on link "Medical" at bounding box center [429, 125] width 43 height 28
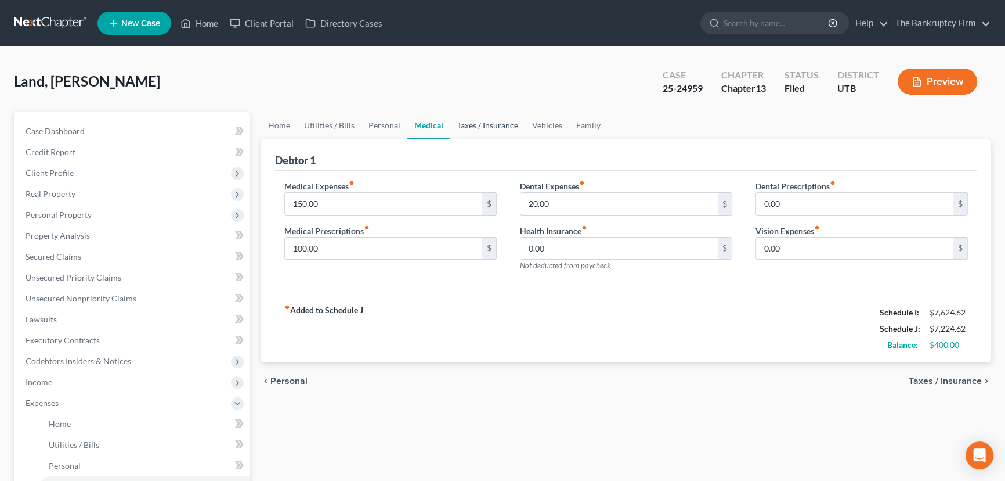
click at [492, 124] on link "Taxes / Insurance" at bounding box center [487, 125] width 75 height 28
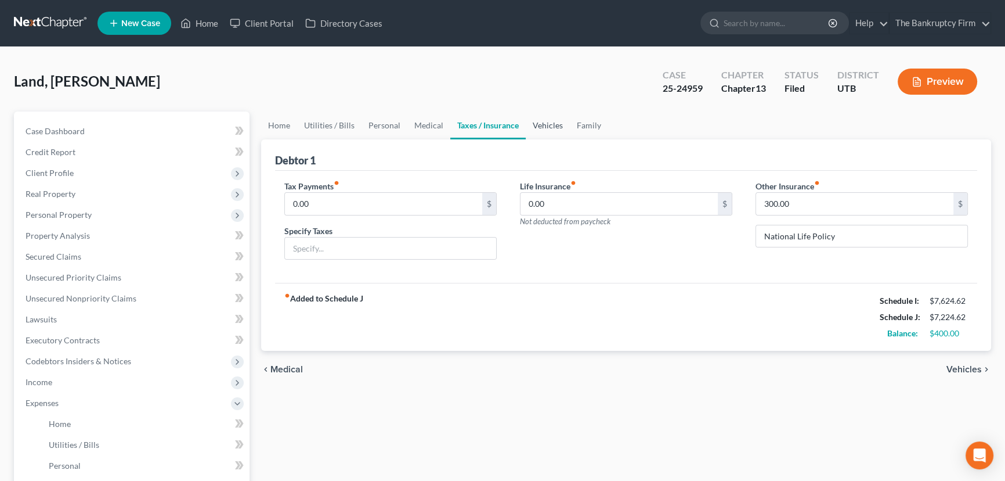
click at [544, 124] on link "Vehicles" at bounding box center [548, 125] width 44 height 28
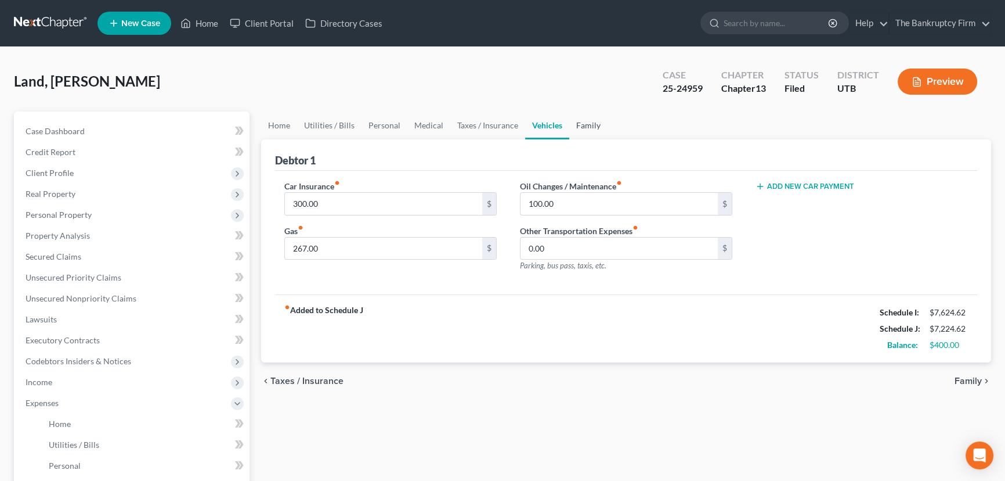
click at [598, 125] on link "Family" at bounding box center [588, 125] width 38 height 28
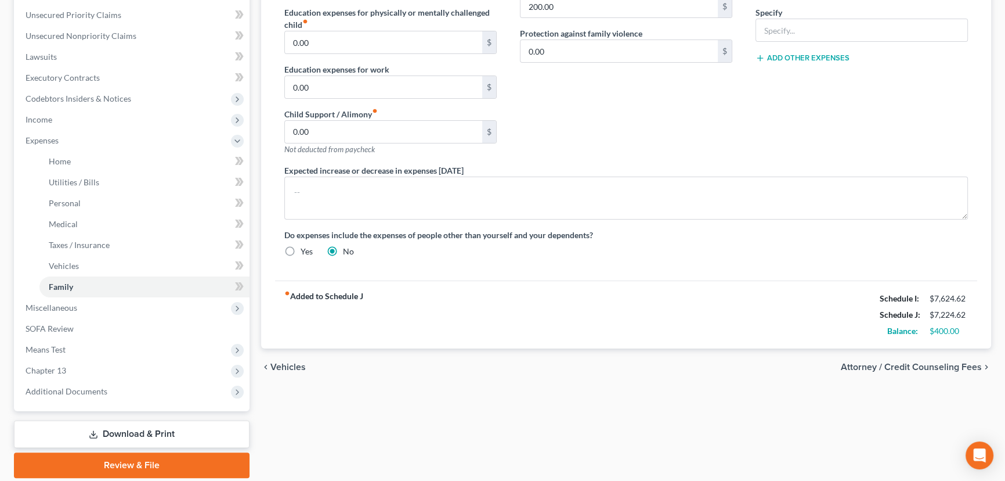
scroll to position [264, 0]
click at [127, 432] on link "Download & Print" at bounding box center [132, 432] width 236 height 27
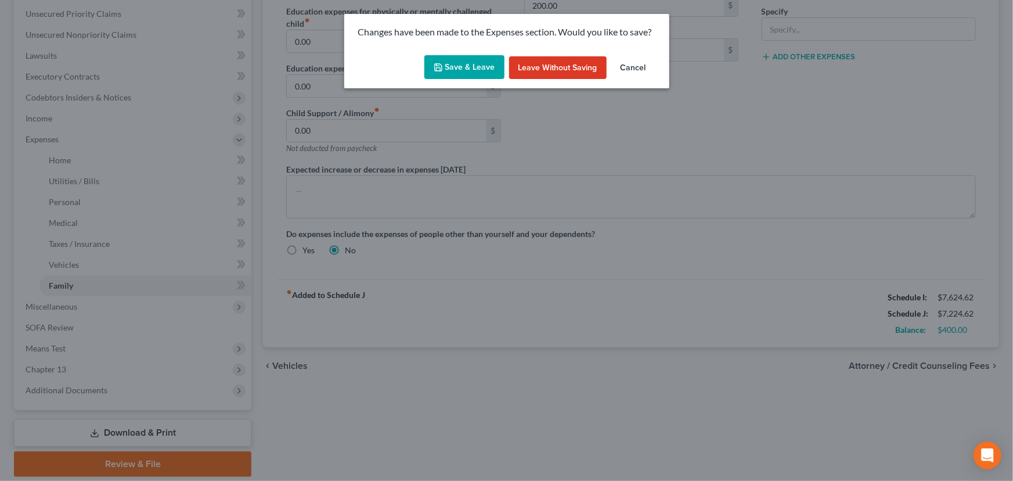
click at [629, 69] on button "Cancel" at bounding box center [633, 67] width 44 height 23
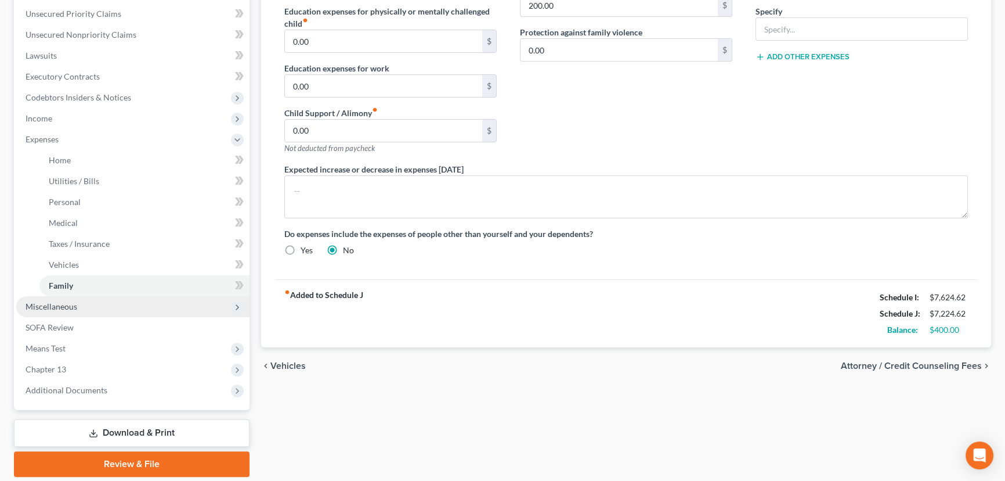
click at [51, 310] on span "Miscellaneous" at bounding box center [132, 306] width 233 height 21
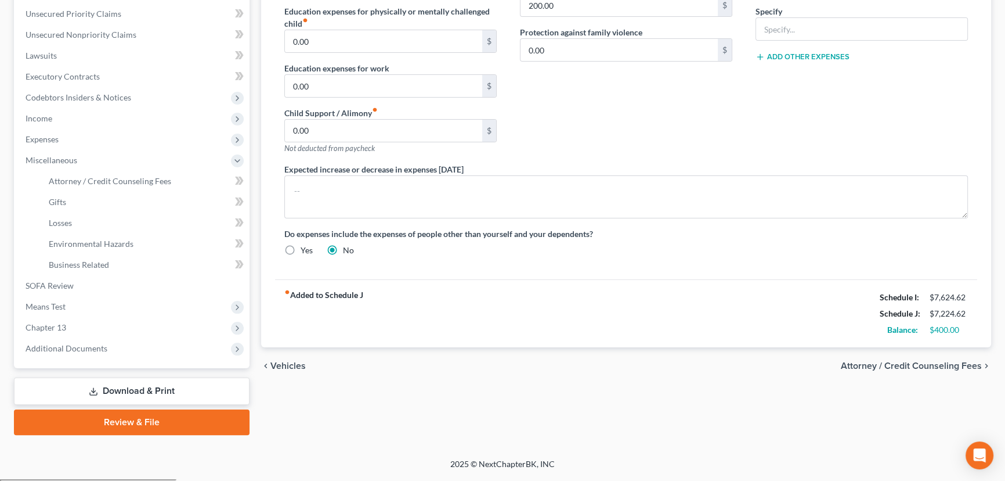
scroll to position [260, 0]
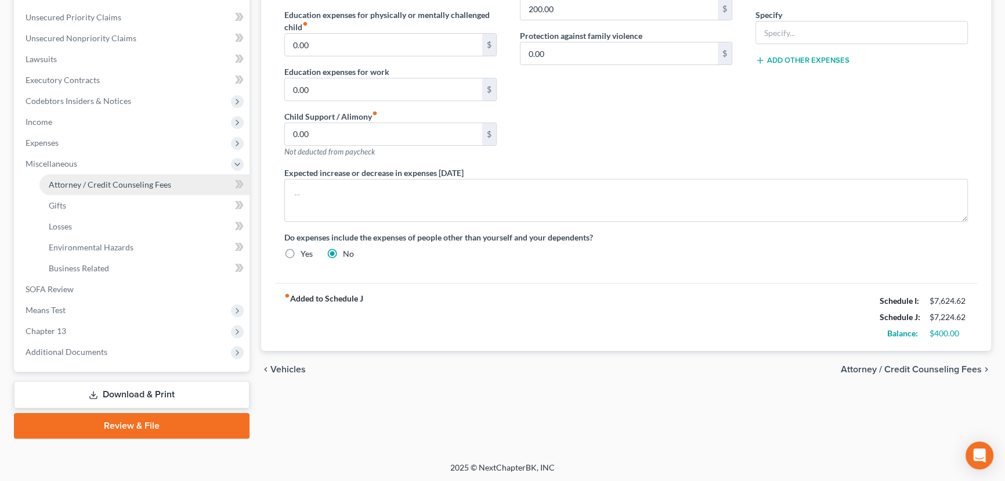
click at [78, 187] on span "Attorney / Credit Counseling Fees" at bounding box center [110, 184] width 122 height 10
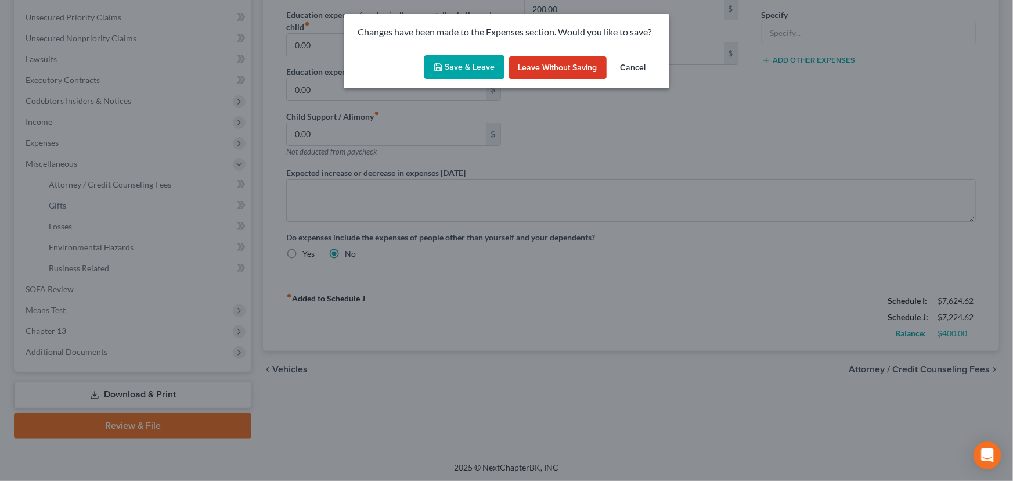
click at [474, 67] on button "Save & Leave" at bounding box center [464, 67] width 80 height 24
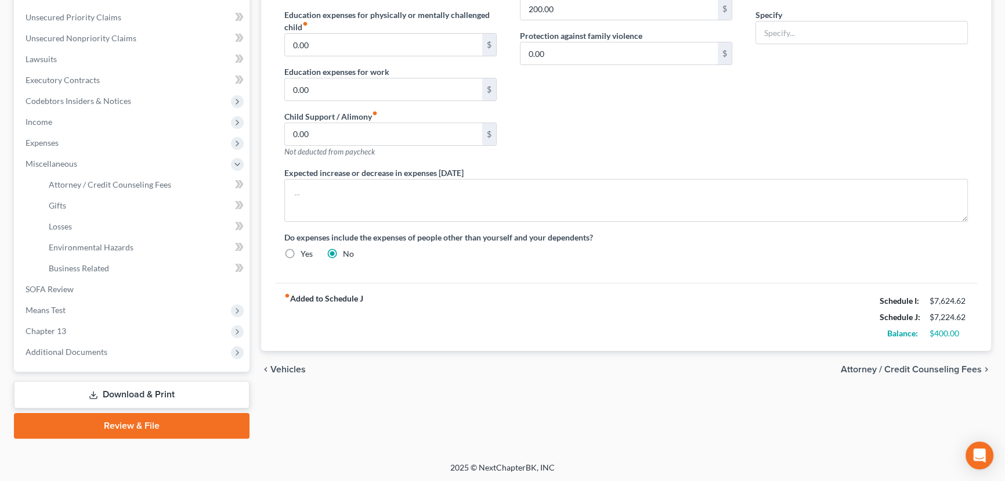
select select "0"
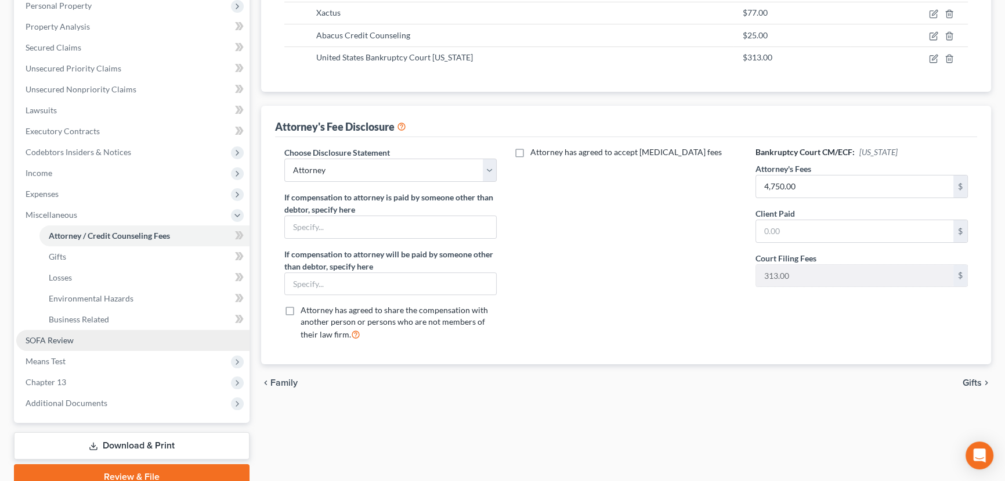
scroll to position [260, 0]
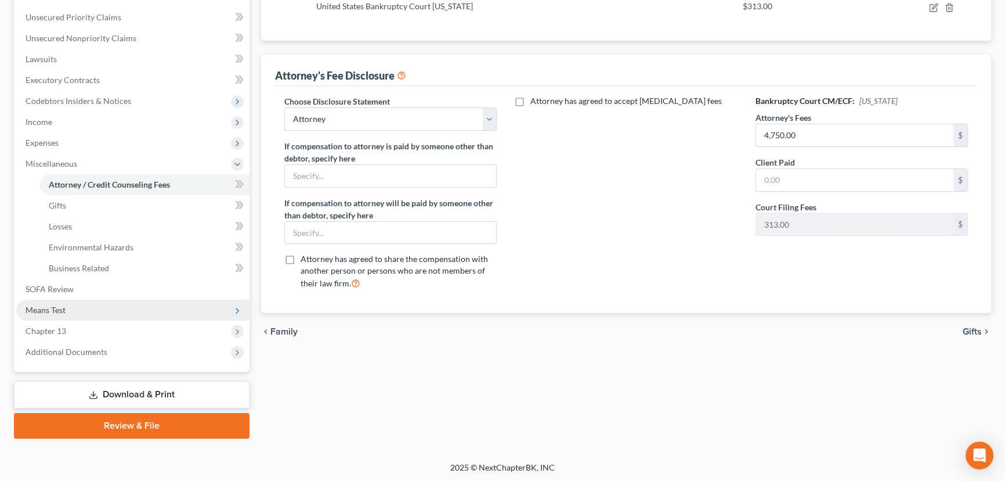
click at [52, 312] on span "Means Test" at bounding box center [46, 310] width 40 height 10
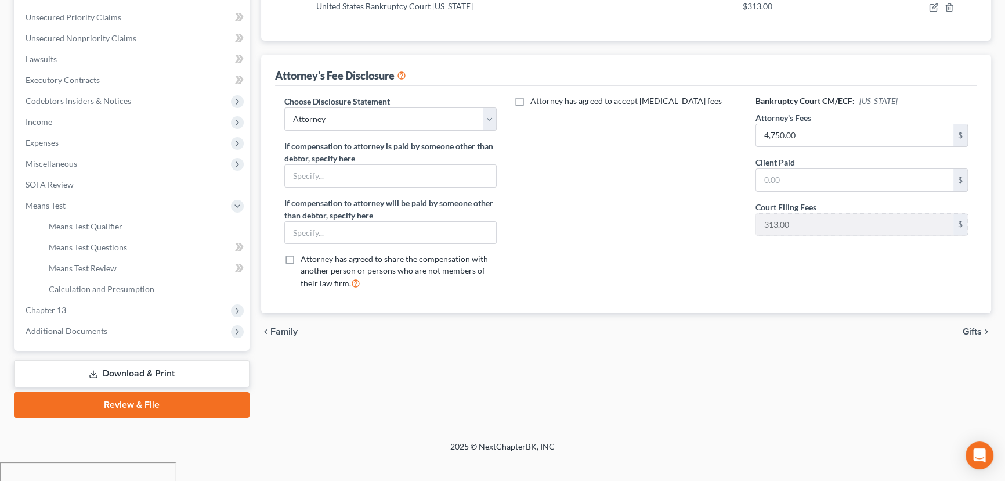
scroll to position [239, 0]
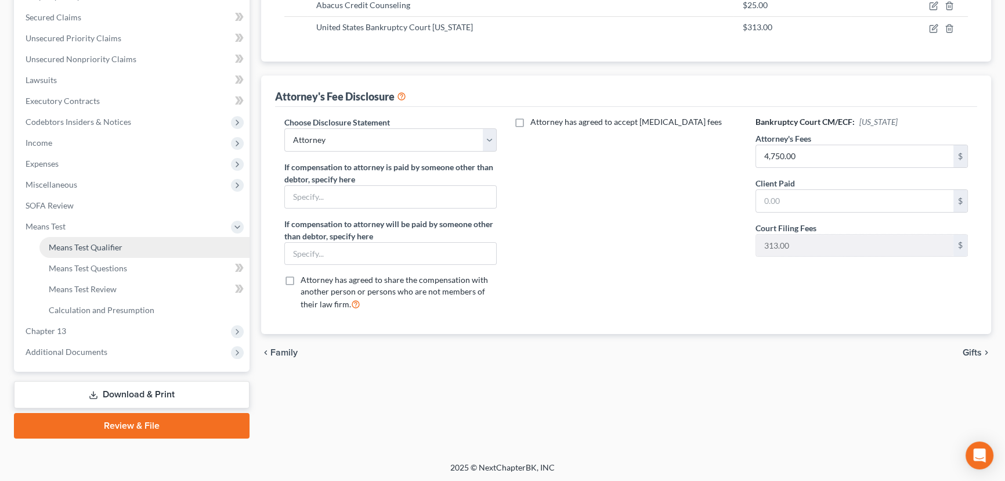
click at [90, 247] on span "Means Test Qualifier" at bounding box center [86, 247] width 74 height 10
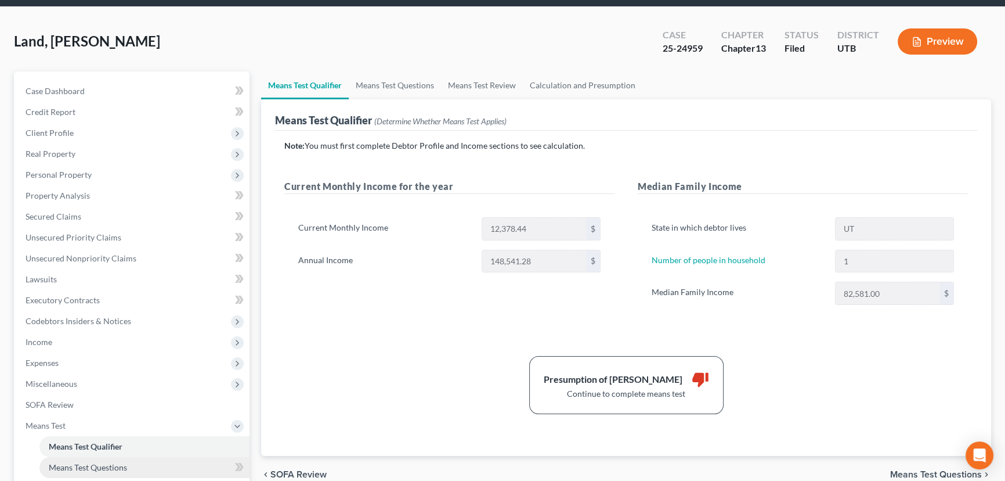
scroll to position [239, 0]
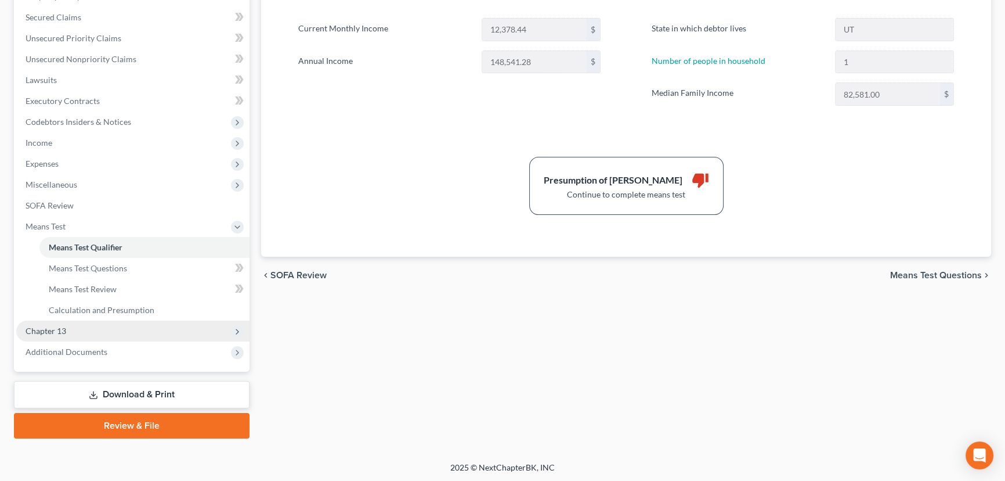
click at [48, 331] on span "Chapter 13" at bounding box center [46, 331] width 41 height 10
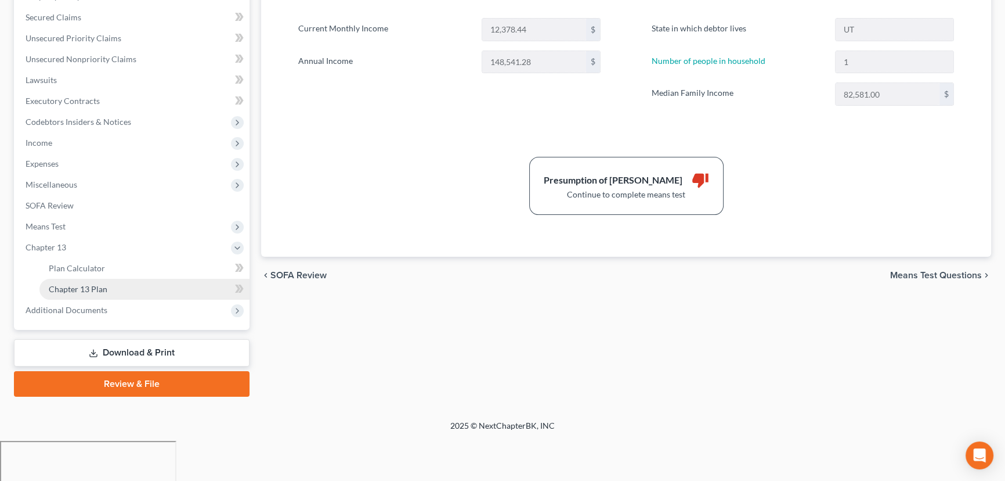
scroll to position [197, 0]
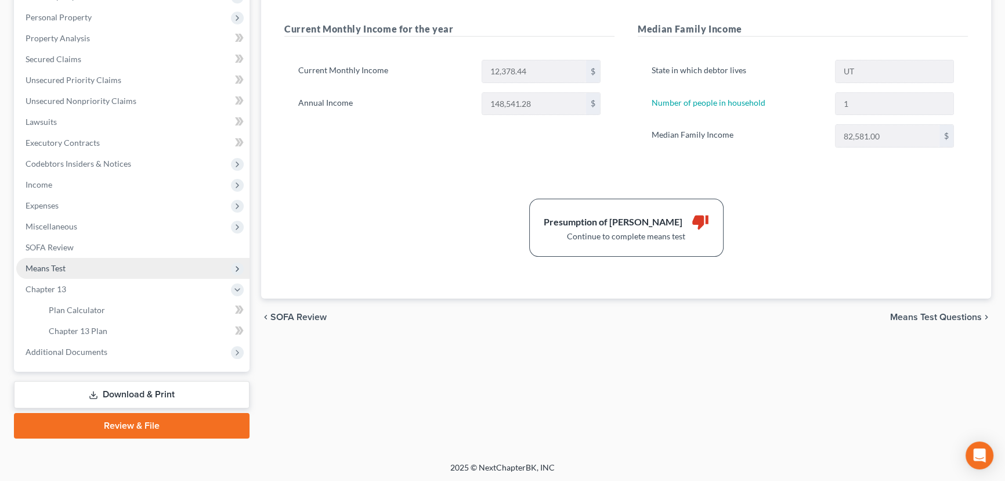
click at [58, 270] on span "Means Test" at bounding box center [46, 268] width 40 height 10
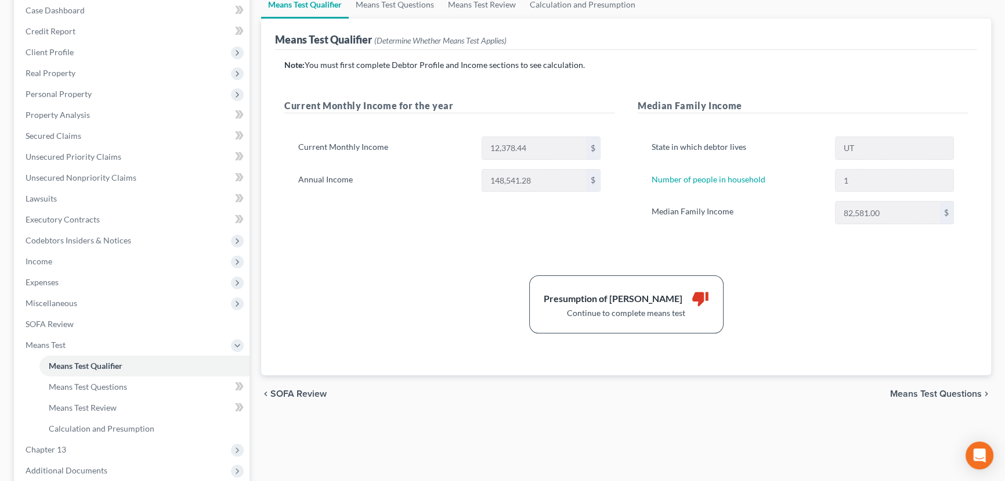
scroll to position [81, 0]
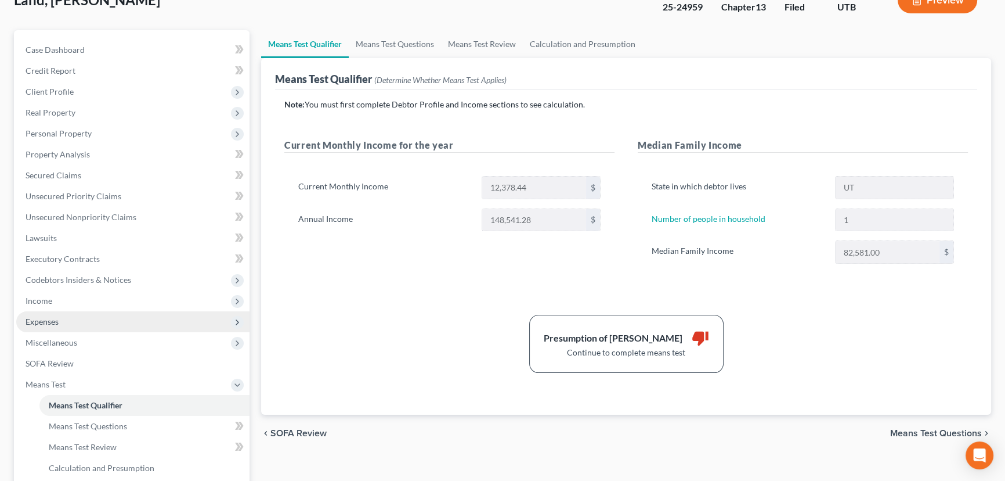
click at [39, 323] on span "Expenses" at bounding box center [42, 321] width 33 height 10
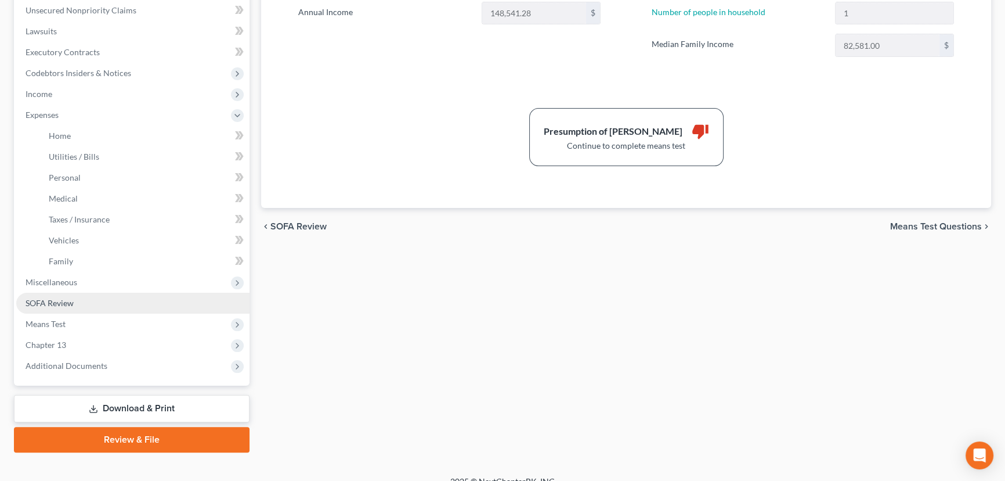
scroll to position [292, 0]
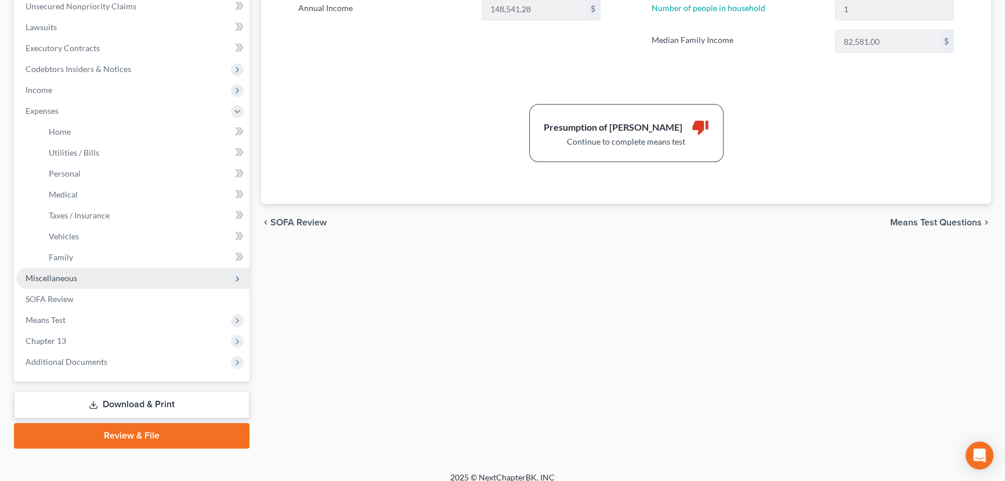
click at [60, 275] on span "Miscellaneous" at bounding box center [52, 278] width 52 height 10
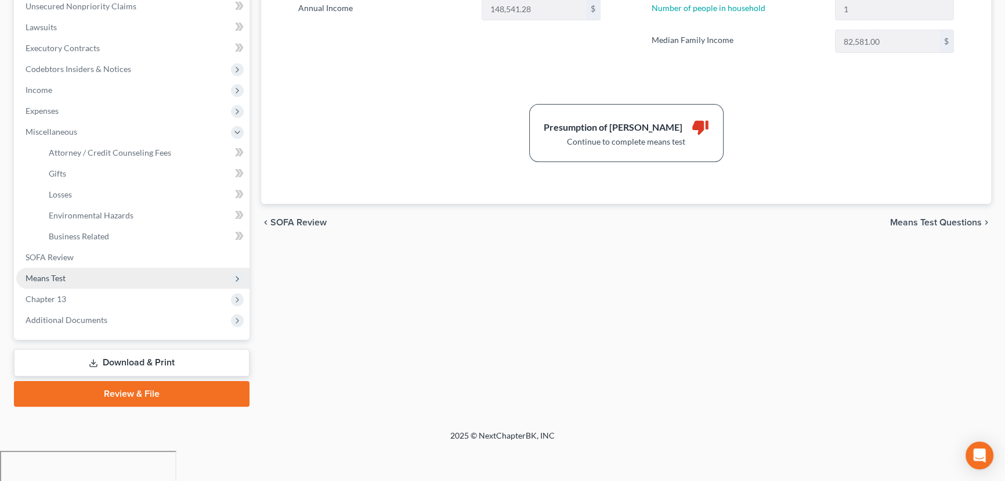
scroll to position [260, 0]
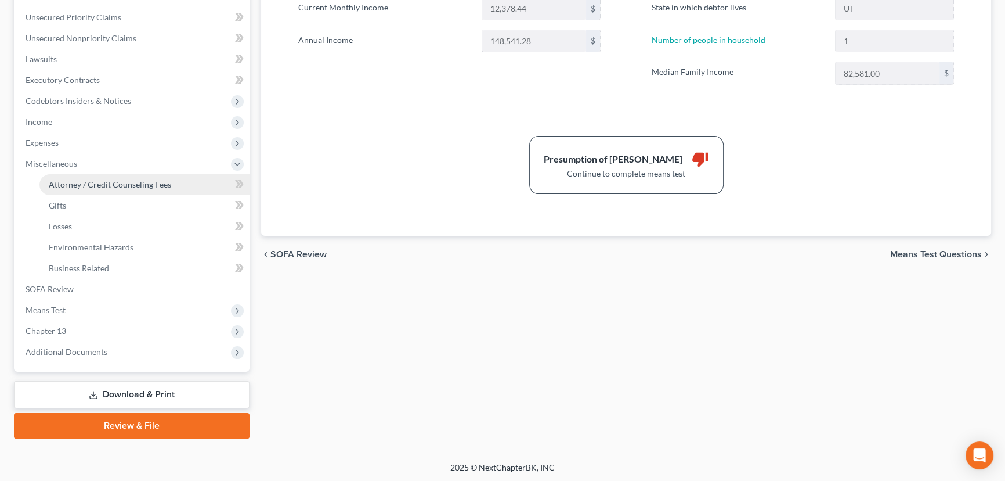
click at [116, 185] on span "Attorney / Credit Counseling Fees" at bounding box center [110, 184] width 122 height 10
select select "0"
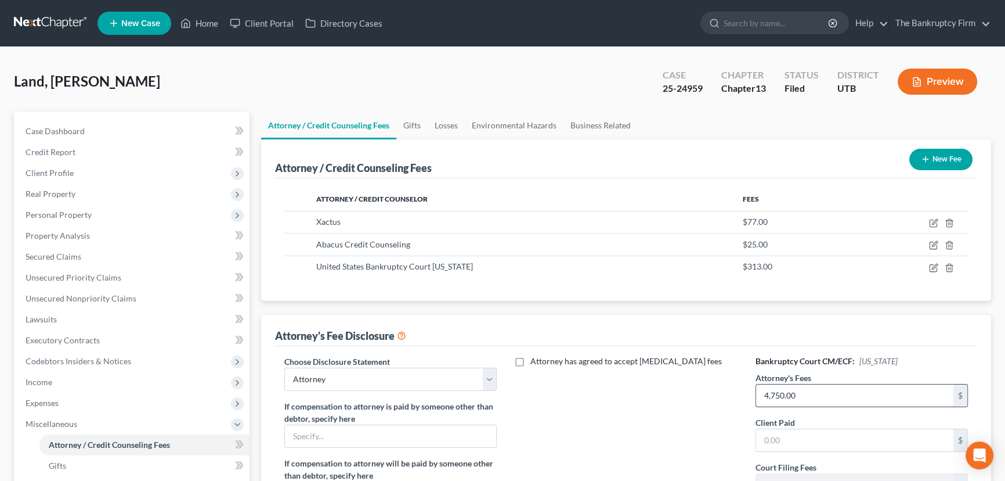
click at [815, 397] on input "4,750.00" at bounding box center [854, 395] width 197 height 22
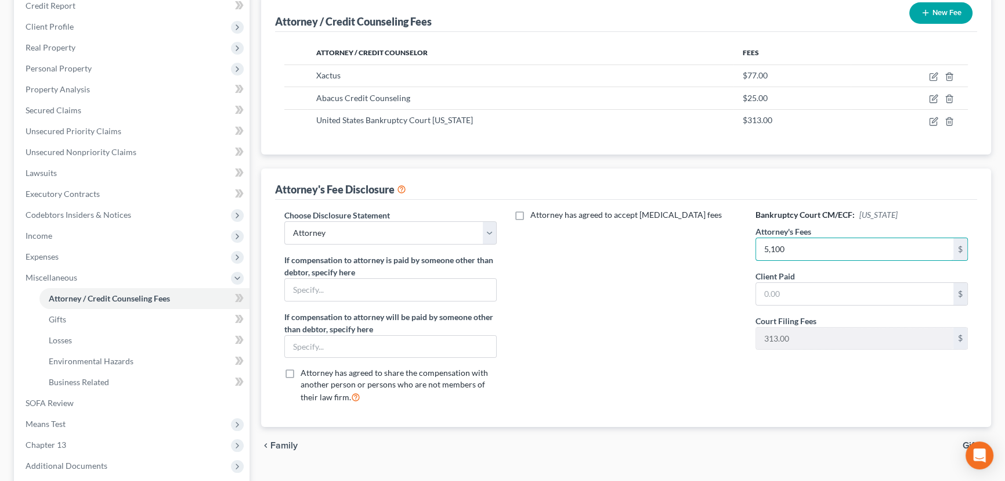
scroll to position [211, 0]
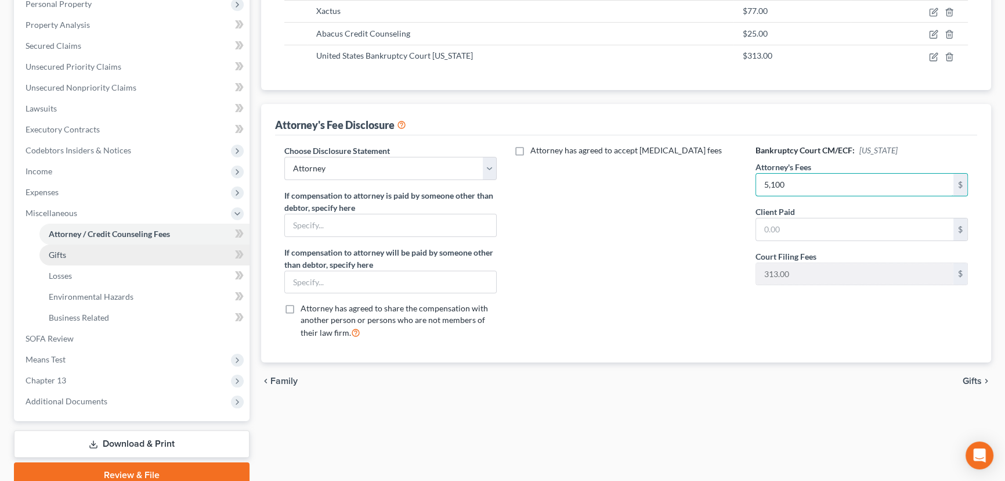
type input "5,100"
click at [52, 255] on span "Gifts" at bounding box center [57, 255] width 17 height 10
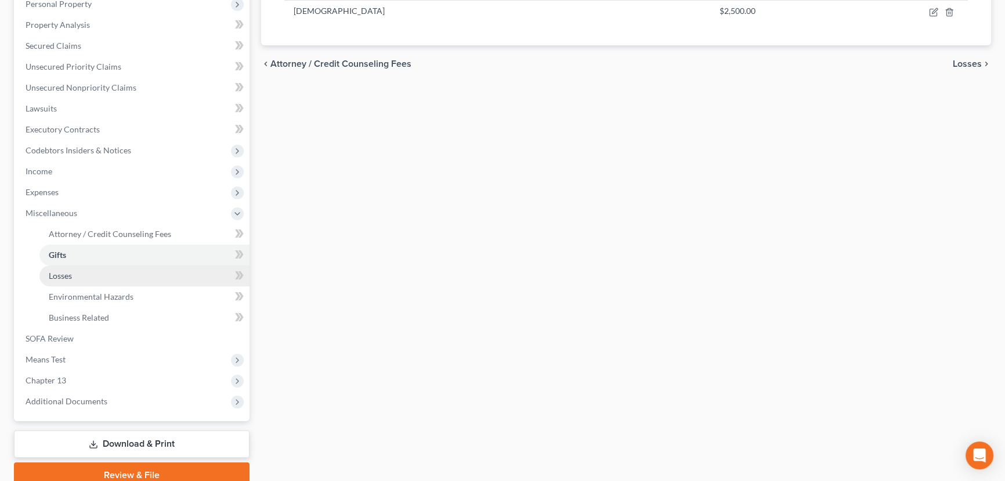
click at [61, 273] on span "Losses" at bounding box center [60, 276] width 23 height 10
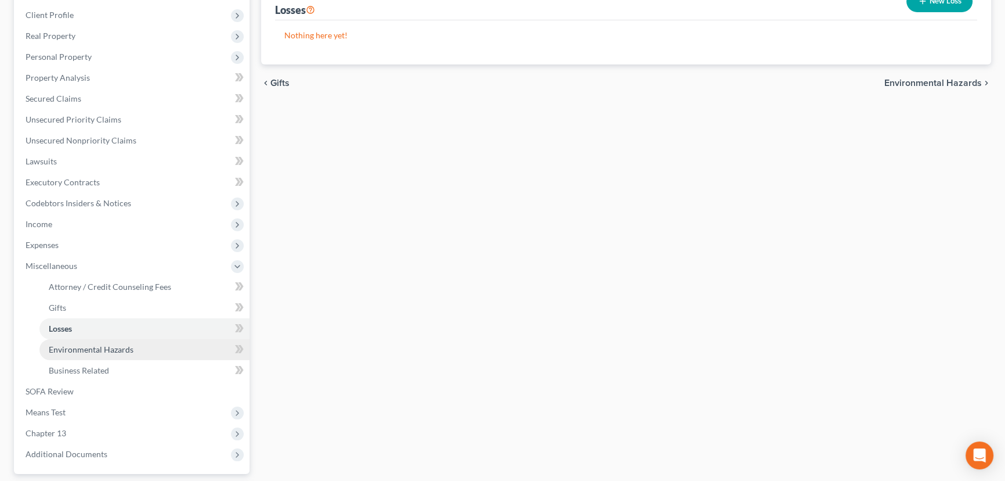
click at [73, 347] on span "Environmental Hazards" at bounding box center [91, 349] width 85 height 10
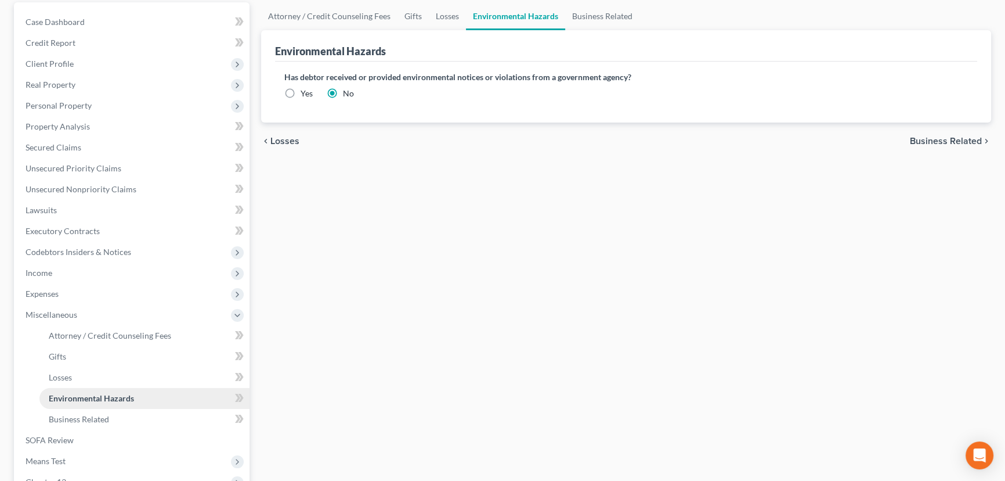
scroll to position [158, 0]
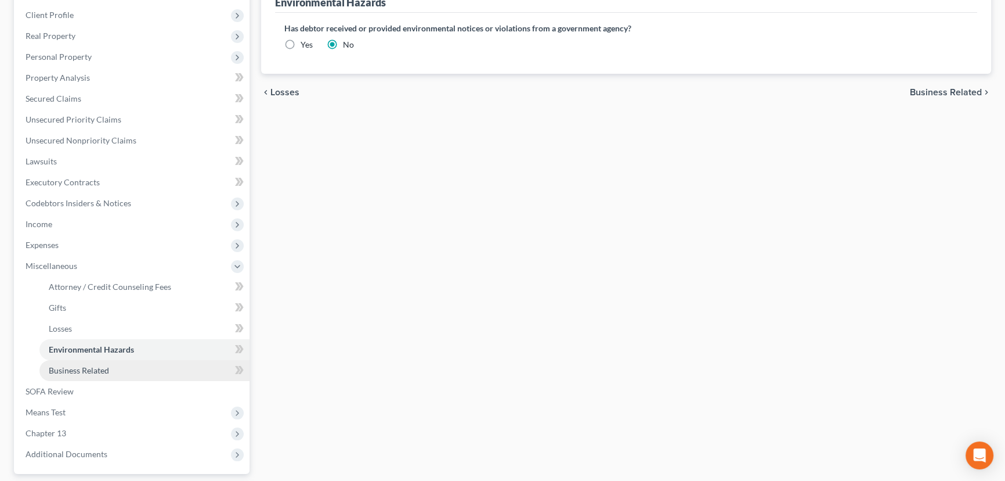
click at [68, 367] on span "Business Related" at bounding box center [79, 370] width 60 height 10
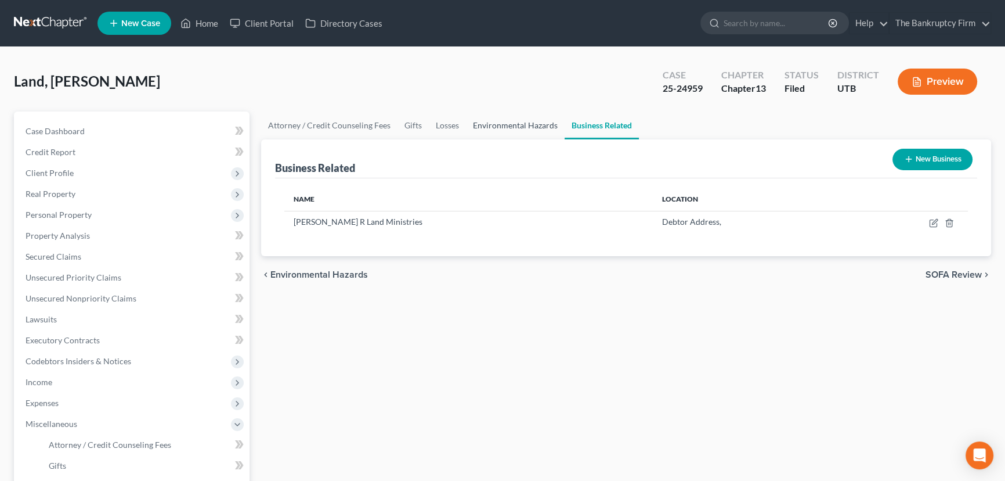
click at [517, 125] on link "Environmental Hazards" at bounding box center [515, 125] width 99 height 28
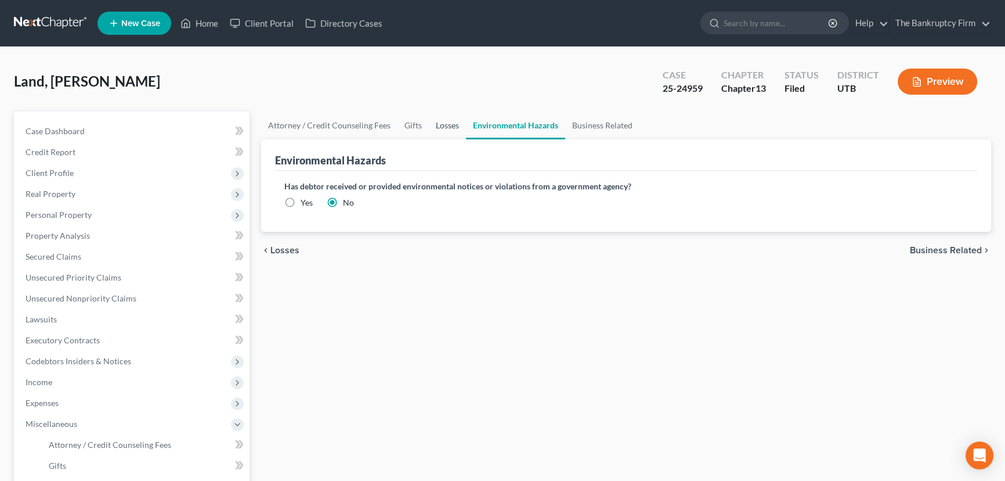
click at [443, 128] on link "Losses" at bounding box center [447, 125] width 37 height 28
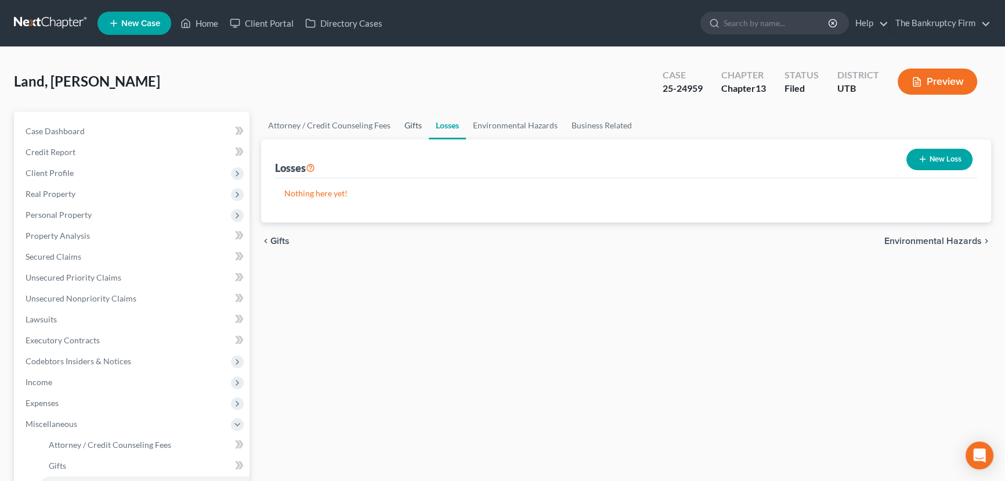
click at [407, 127] on link "Gifts" at bounding box center [413, 125] width 31 height 28
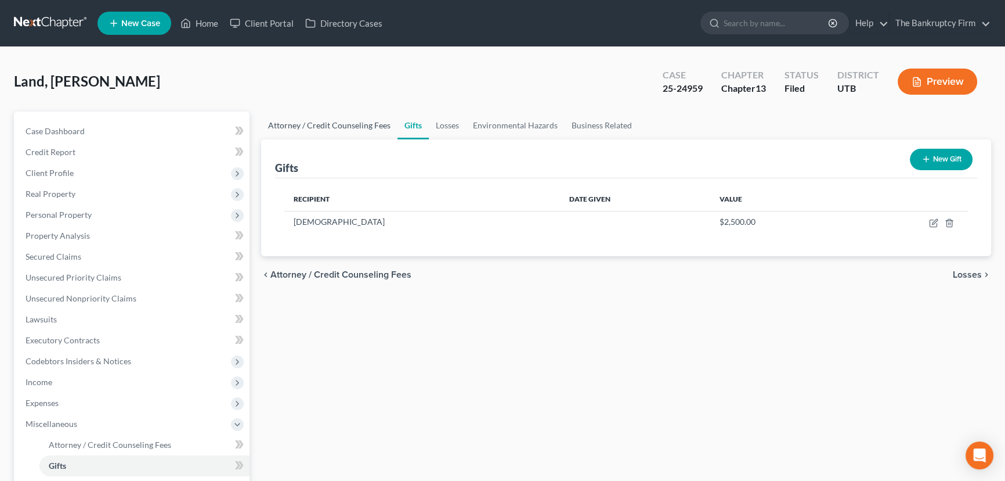
click at [322, 123] on link "Attorney / Credit Counseling Fees" at bounding box center [329, 125] width 136 height 28
select select "0"
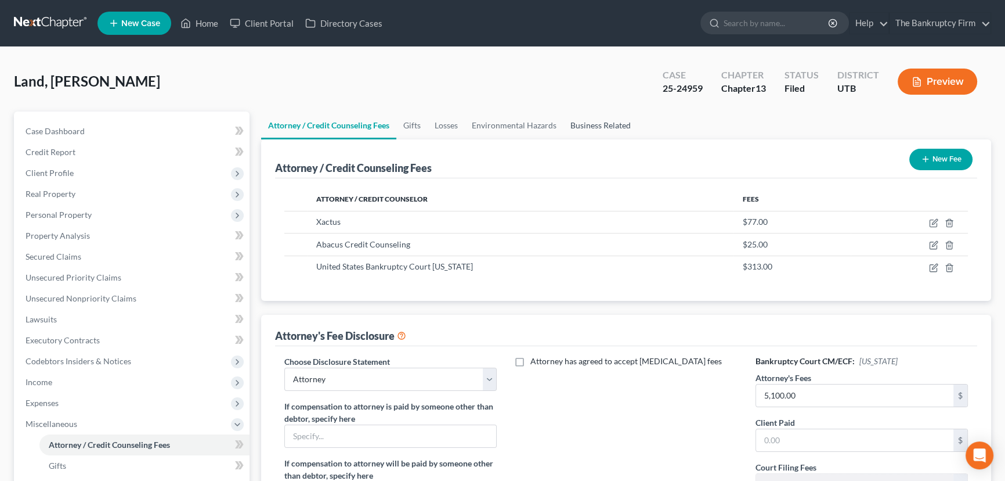
click at [608, 124] on link "Business Related" at bounding box center [601, 125] width 74 height 28
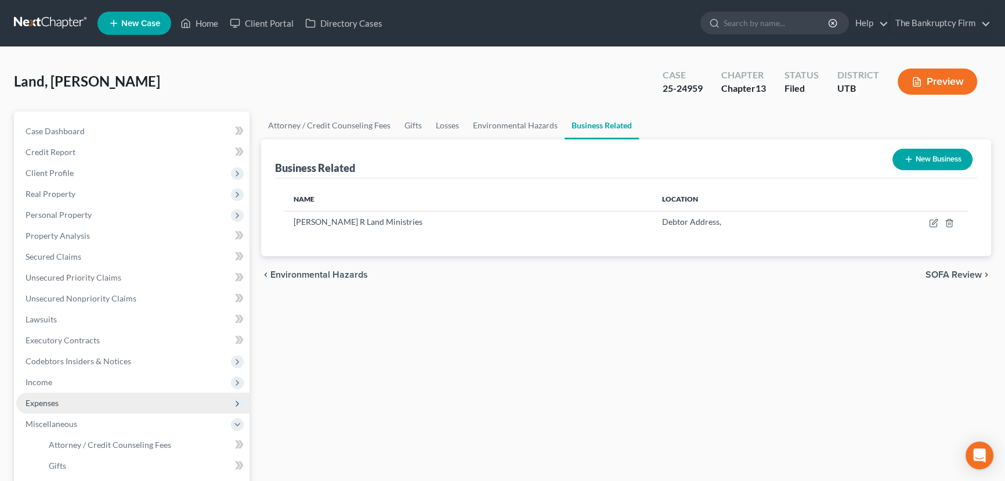
click at [46, 403] on span "Expenses" at bounding box center [42, 403] width 33 height 10
click at [69, 424] on span "Home" at bounding box center [60, 424] width 22 height 10
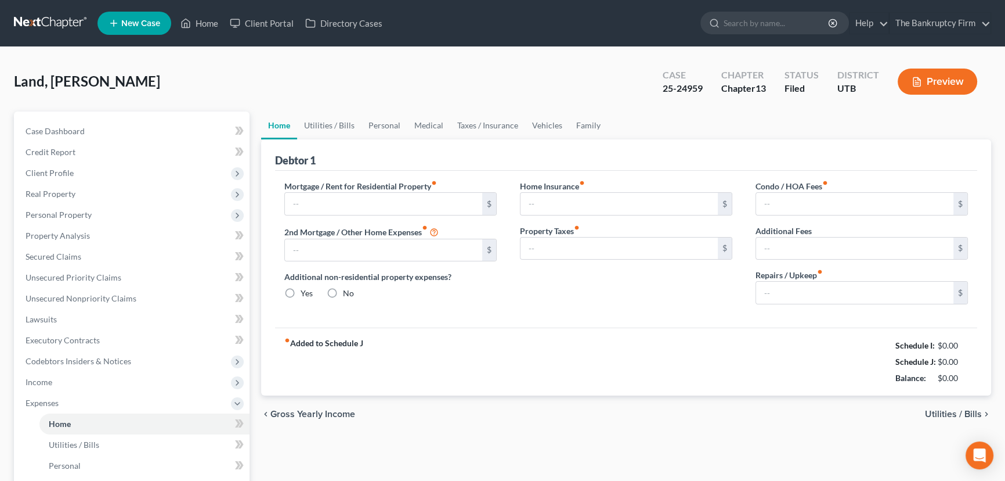
type input "3,309.00"
type input "0.00"
radio input "true"
type input "0.00"
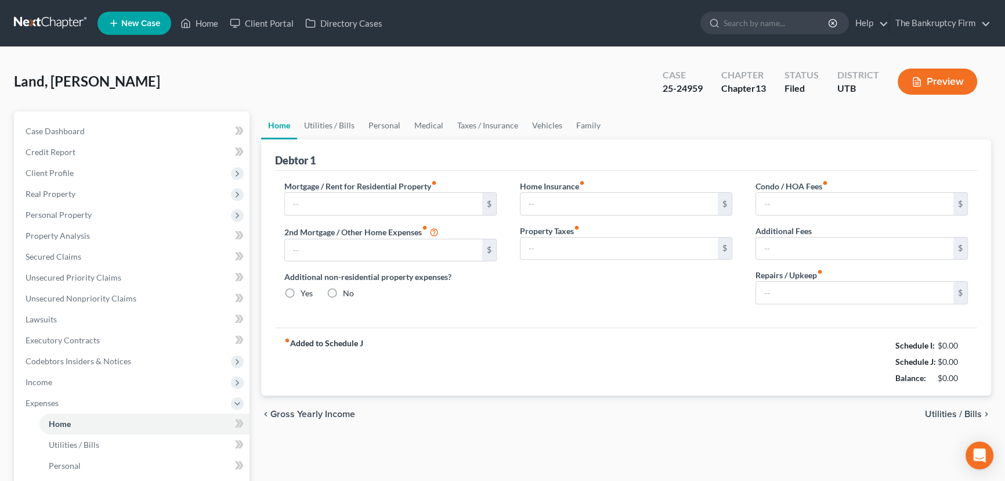
type input "0.00"
type input "291.00"
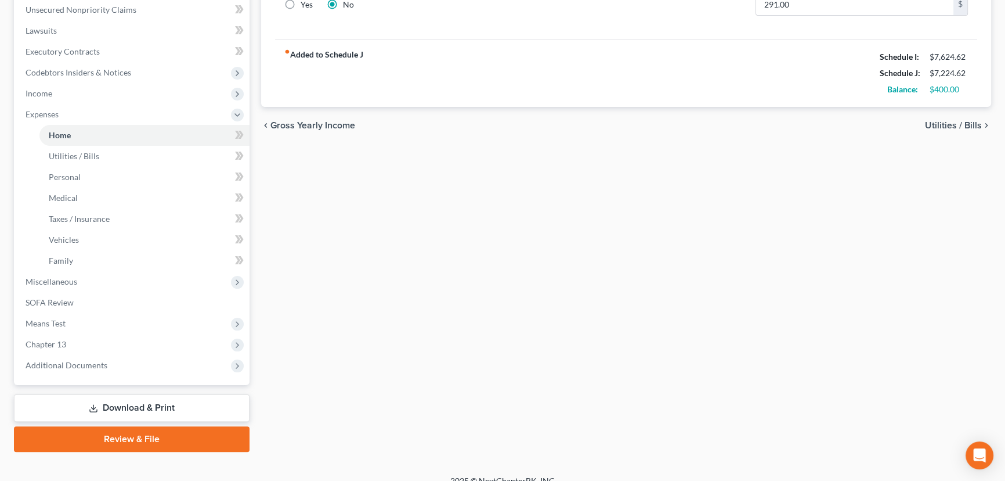
scroll to position [302, 0]
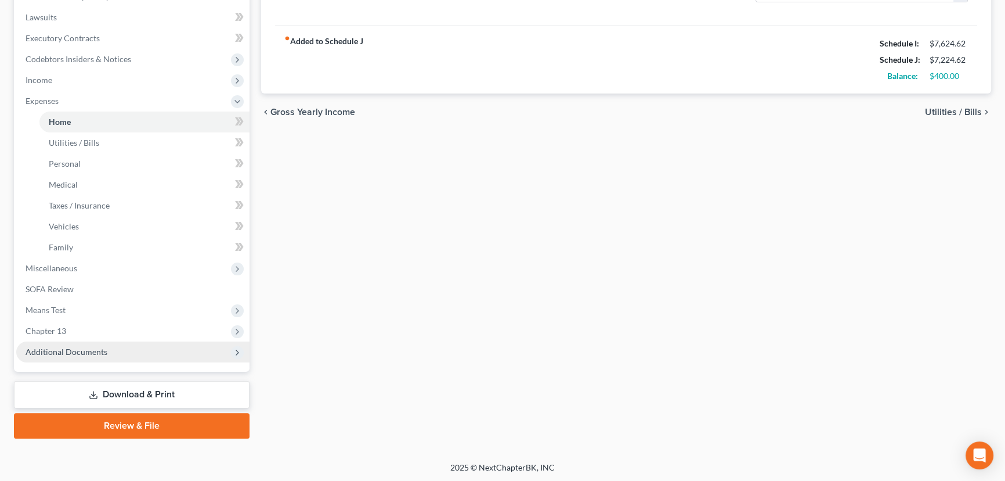
click at [93, 352] on span "Additional Documents" at bounding box center [67, 352] width 82 height 10
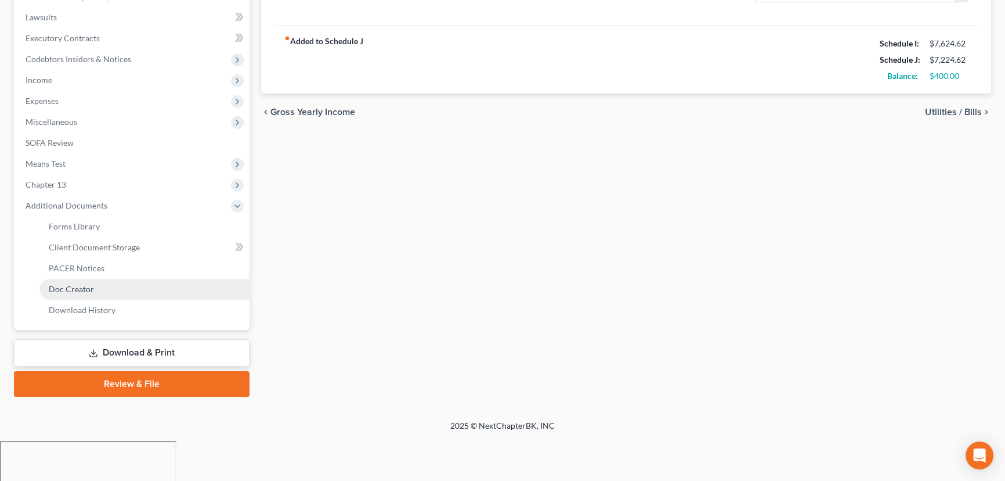
scroll to position [260, 0]
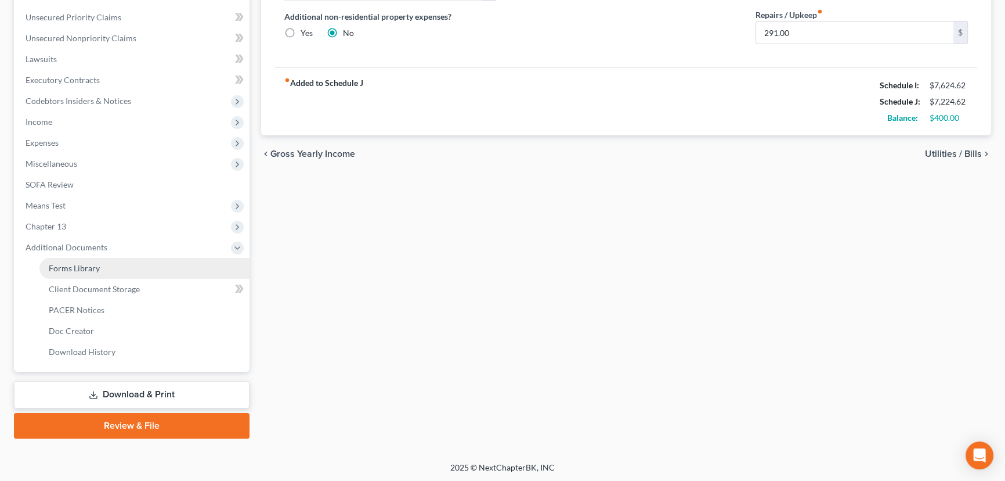
click at [103, 267] on link "Forms Library" at bounding box center [144, 268] width 210 height 21
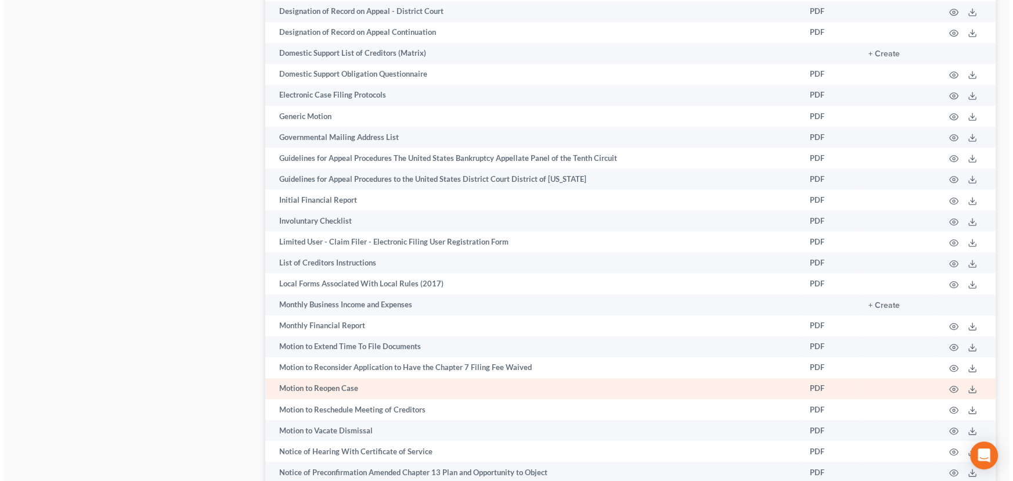
scroll to position [844, 0]
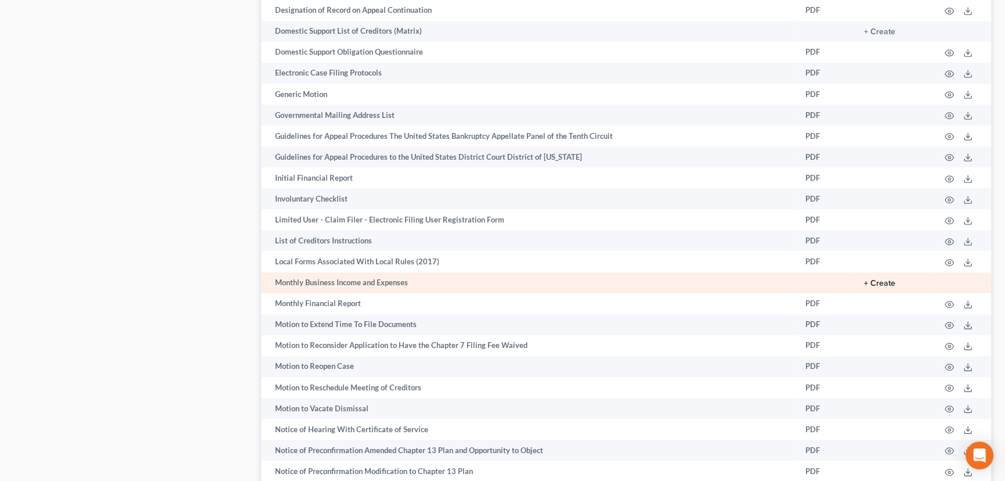
click at [892, 279] on button "+ Create" at bounding box center [879, 283] width 31 height 8
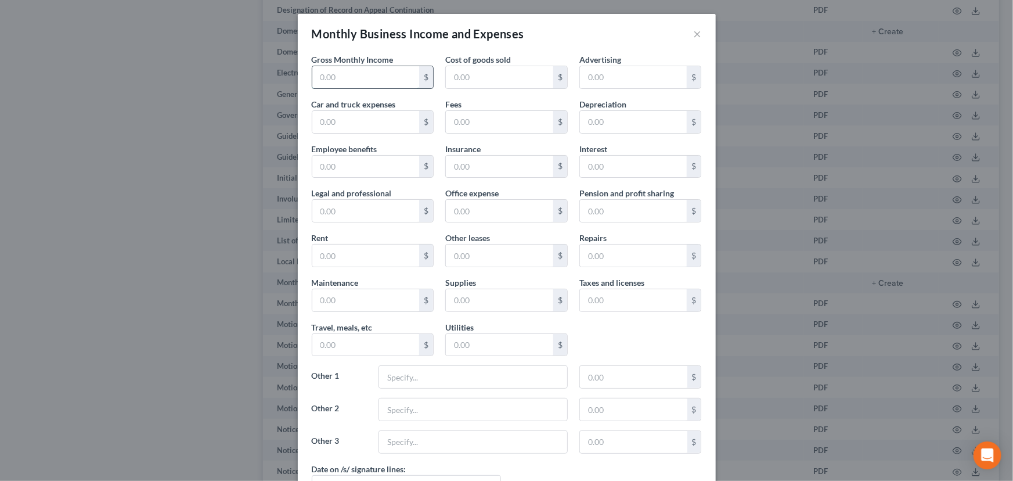
click at [314, 78] on input "text" at bounding box center [365, 77] width 107 height 22
click at [316, 75] on input "text" at bounding box center [365, 77] width 107 height 22
type input "5,500"
drag, startPoint x: 581, startPoint y: 166, endPoint x: 598, endPoint y: 168, distance: 17.0
click at [582, 165] on input "text" at bounding box center [633, 167] width 107 height 22
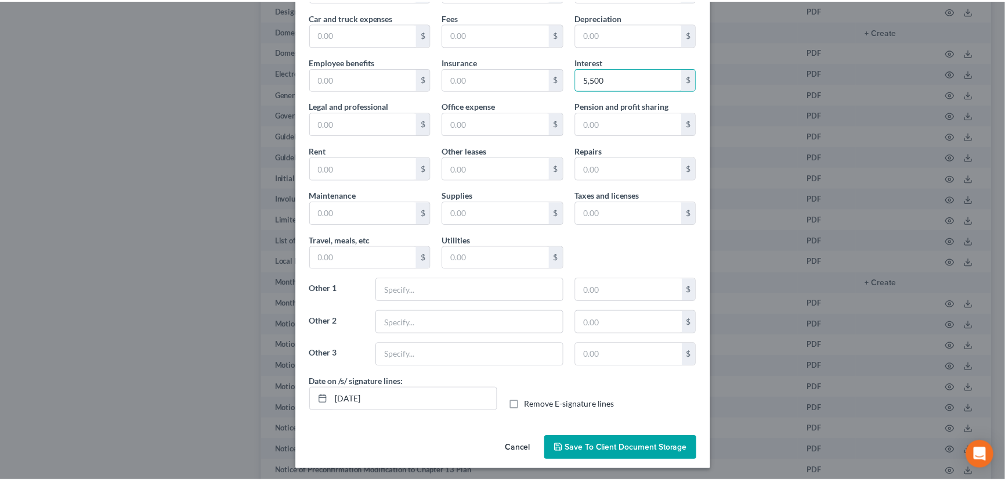
scroll to position [88, 0]
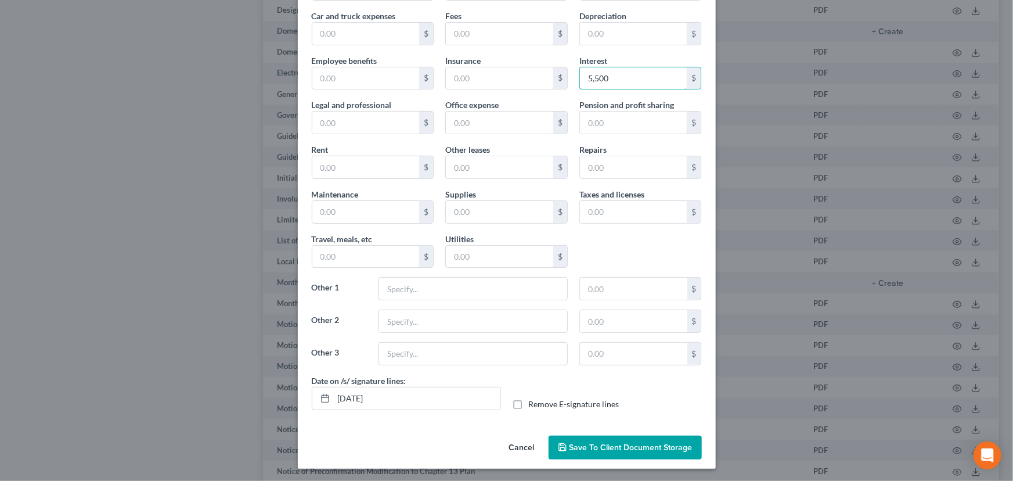
type input "5,500"
click at [612, 443] on span "Save to Client Document Storage" at bounding box center [630, 447] width 123 height 10
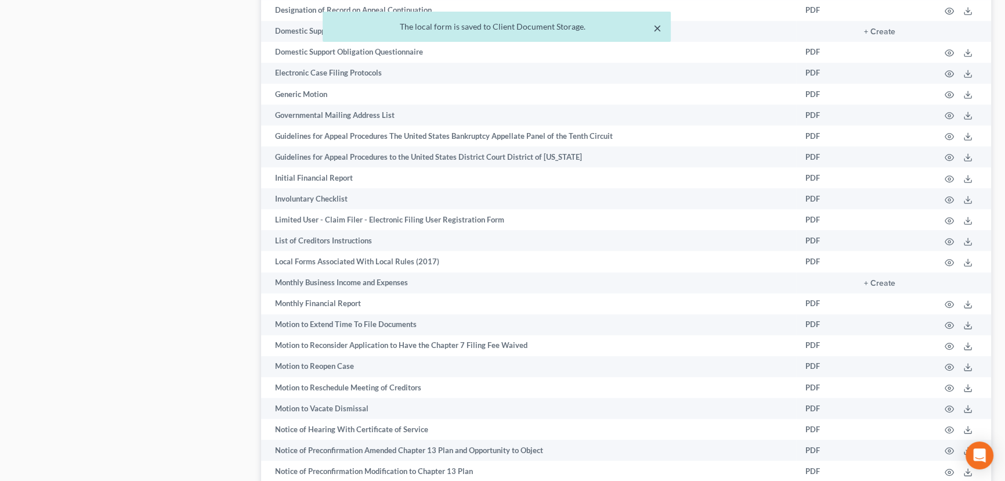
click at [658, 27] on button "×" at bounding box center [658, 28] width 8 height 14
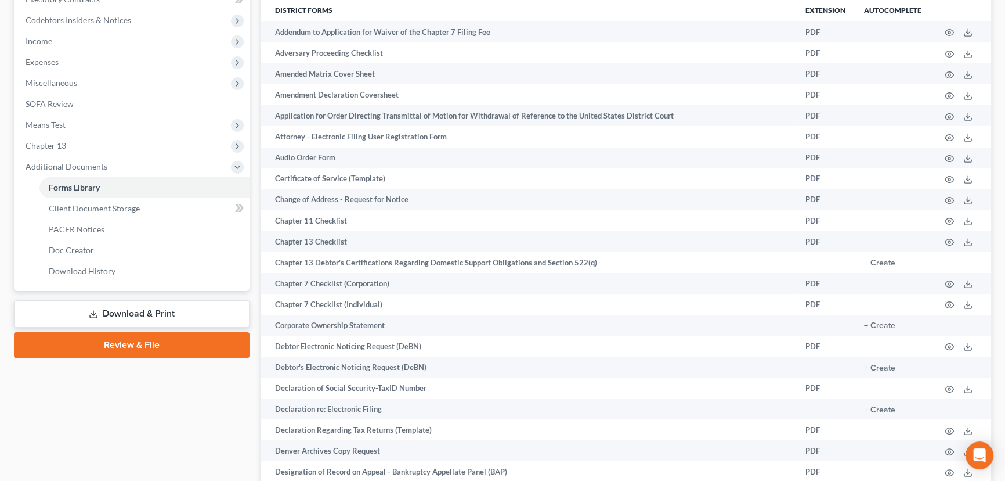
scroll to position [316, 0]
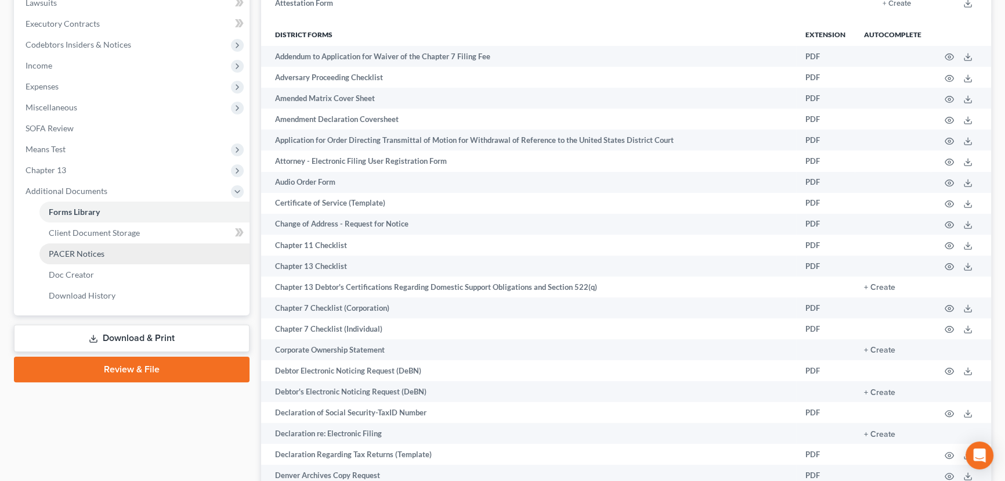
click at [90, 252] on span "PACER Notices" at bounding box center [77, 253] width 56 height 10
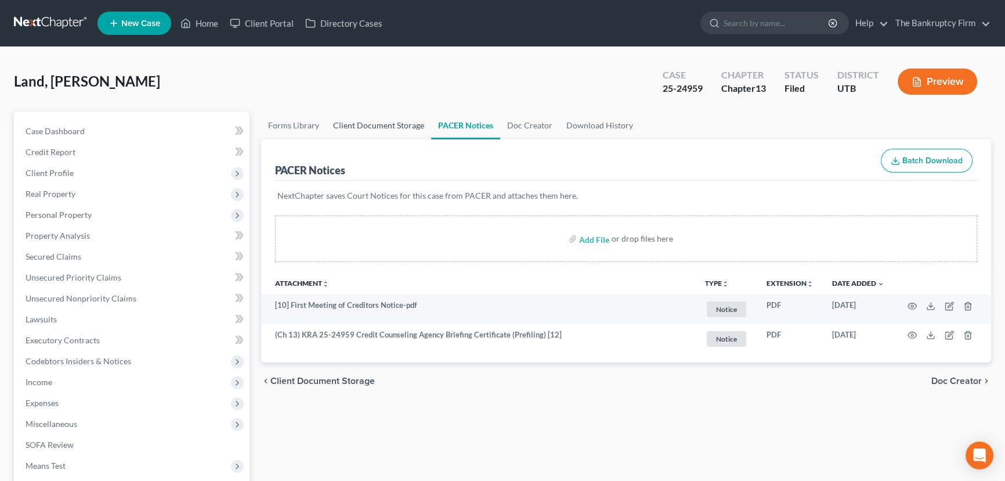
click at [391, 128] on link "Client Document Storage" at bounding box center [378, 125] width 105 height 28
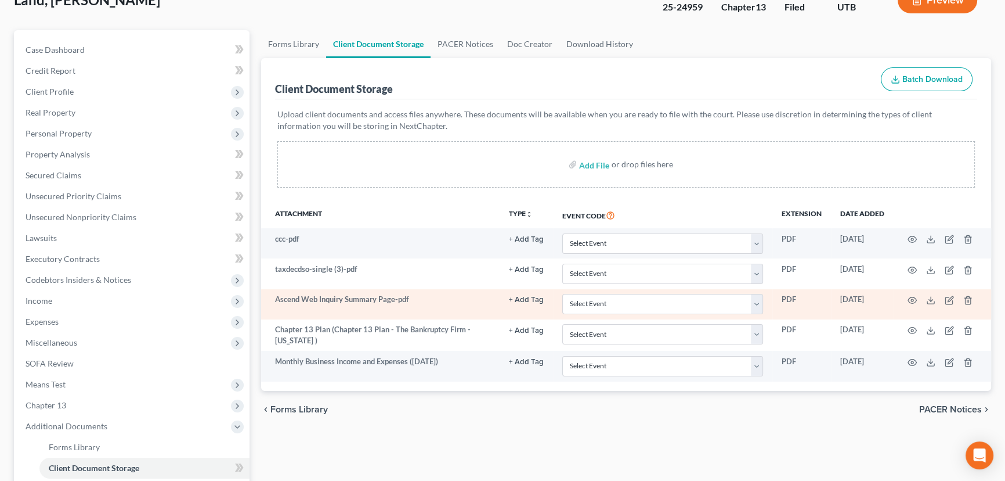
scroll to position [158, 0]
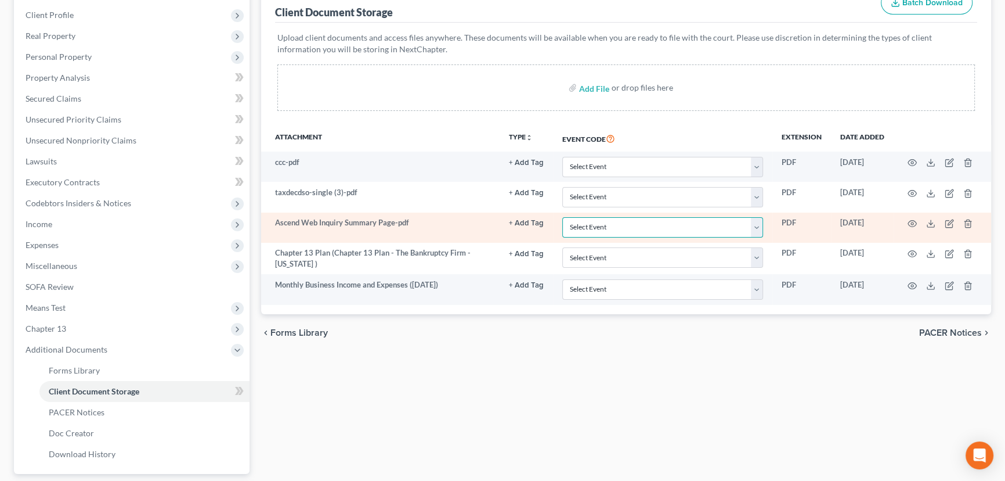
click at [590, 224] on select "Select Event Affidavit/Declaration Amended Chapter 11 Plan Amended Disclosure S…" at bounding box center [662, 227] width 201 height 20
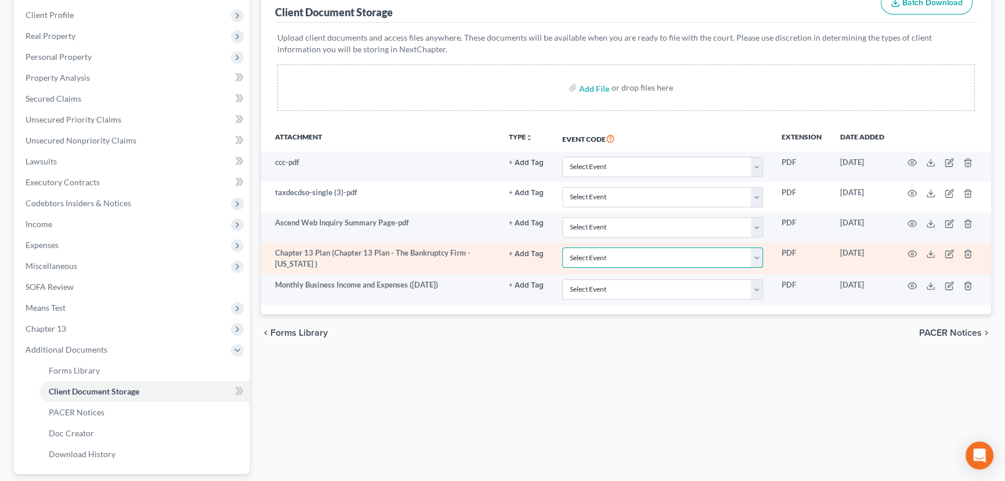
click at [603, 255] on select "Select Event Affidavit/Declaration Amended Chapter 11 Plan Amended Disclosure S…" at bounding box center [662, 257] width 201 height 20
select select "26"
click at [562, 247] on select "Select Event Affidavit/Declaration Amended Chapter 11 Plan Amended Disclosure S…" at bounding box center [662, 257] width 201 height 20
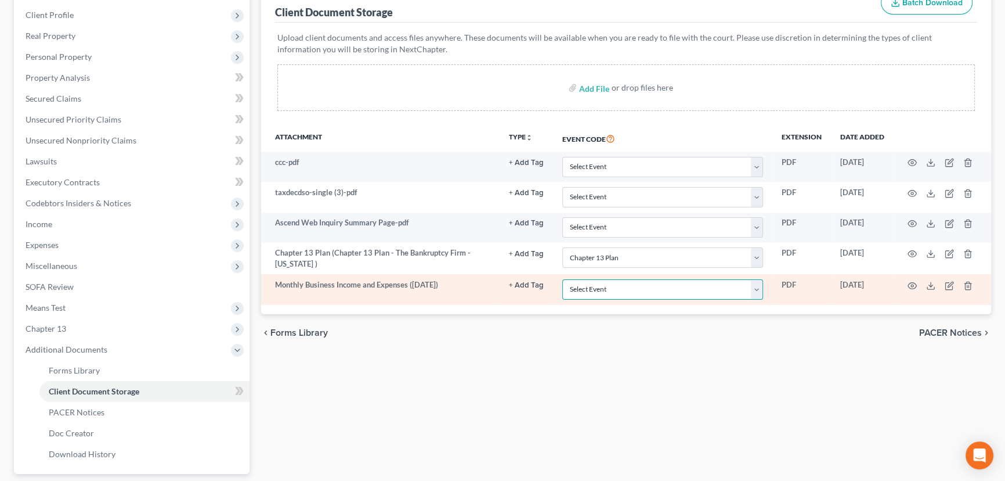
click at [591, 284] on select "Select Event Affidavit/Declaration Amended Chapter 11 Plan Amended Disclosure S…" at bounding box center [662, 289] width 201 height 20
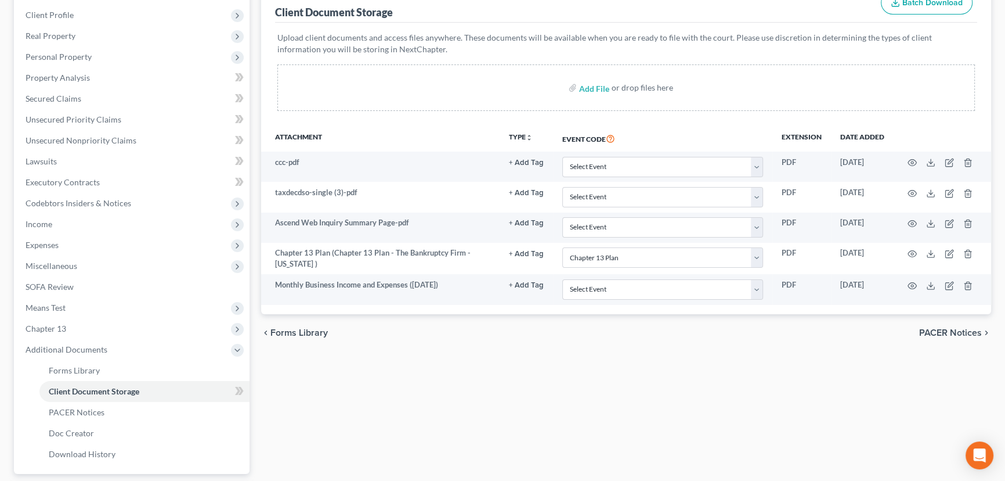
click at [492, 333] on div "chevron_left Forms Library PACER Notices chevron_right" at bounding box center [626, 332] width 730 height 37
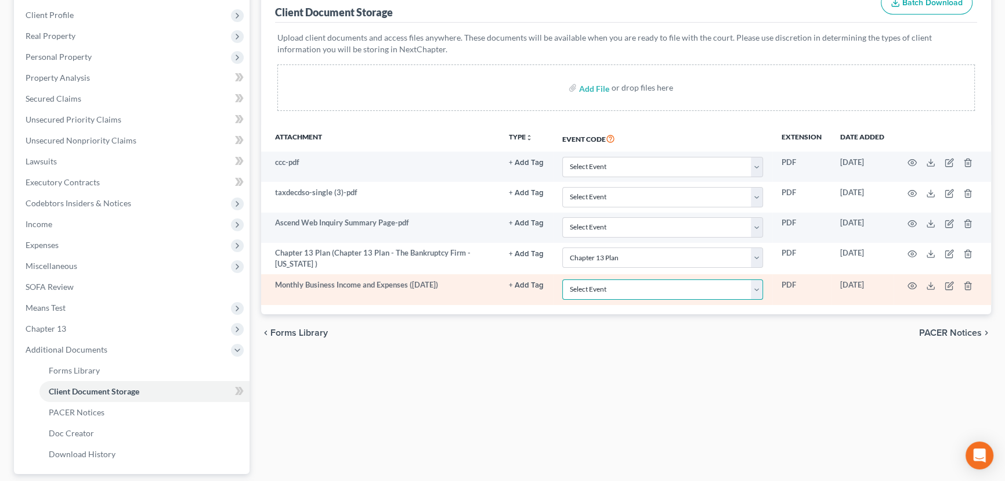
click at [583, 286] on select "Select Event Affidavit/Declaration Amended Chapter 11 Plan Amended Disclosure S…" at bounding box center [662, 289] width 201 height 20
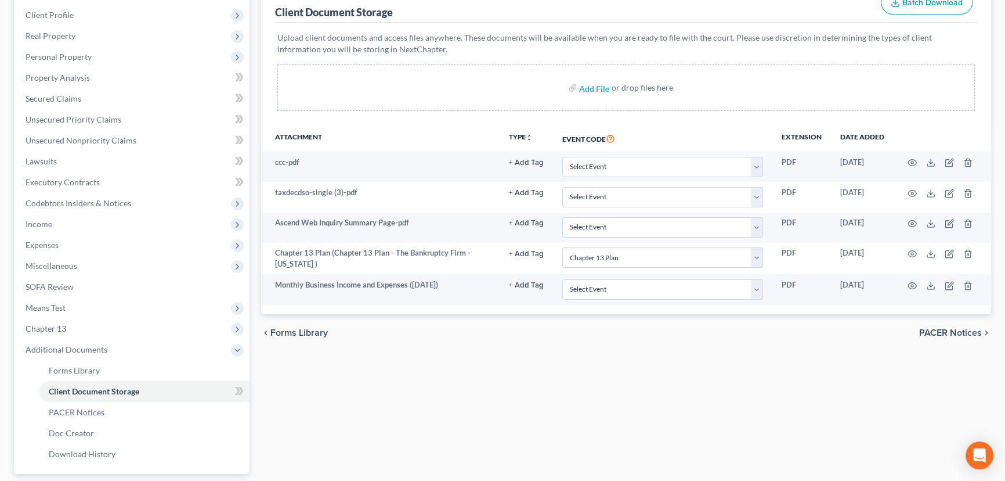
click at [550, 336] on div "chevron_left Forms Library PACER Notices chevron_right" at bounding box center [626, 332] width 730 height 37
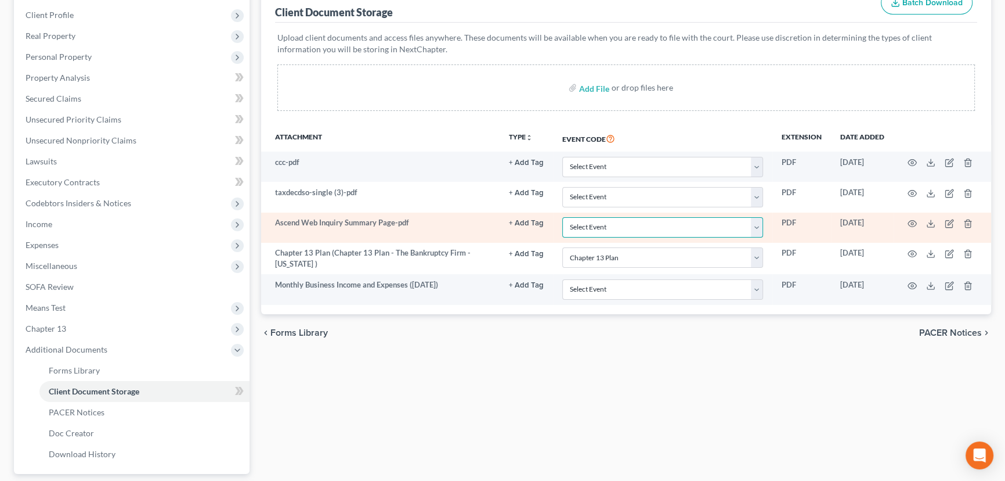
click at [595, 223] on select "Select Event Affidavit/Declaration Amended Chapter 11 Plan Amended Disclosure S…" at bounding box center [662, 227] width 201 height 20
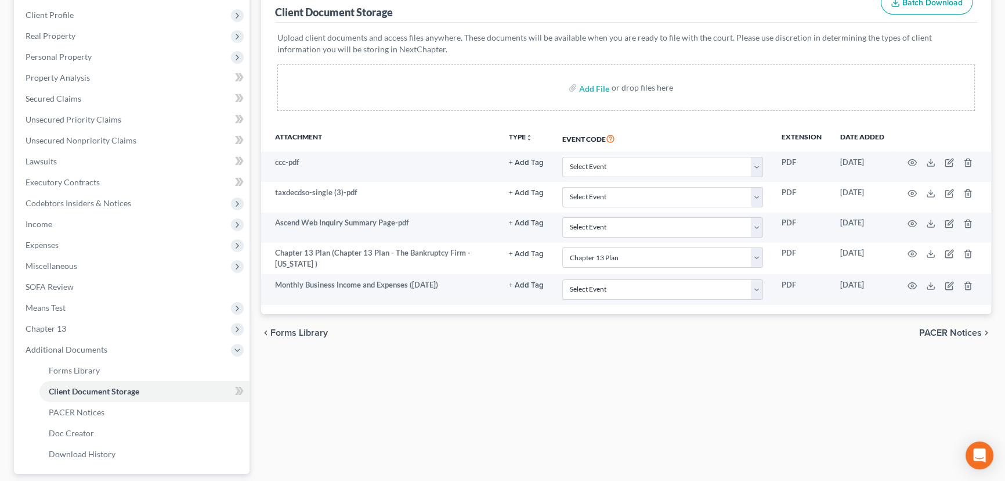
click at [533, 366] on div "Forms Library Client Document Storage PACER Notices Doc Creator Download Histor…" at bounding box center [626, 247] width 742 height 587
select select "26"
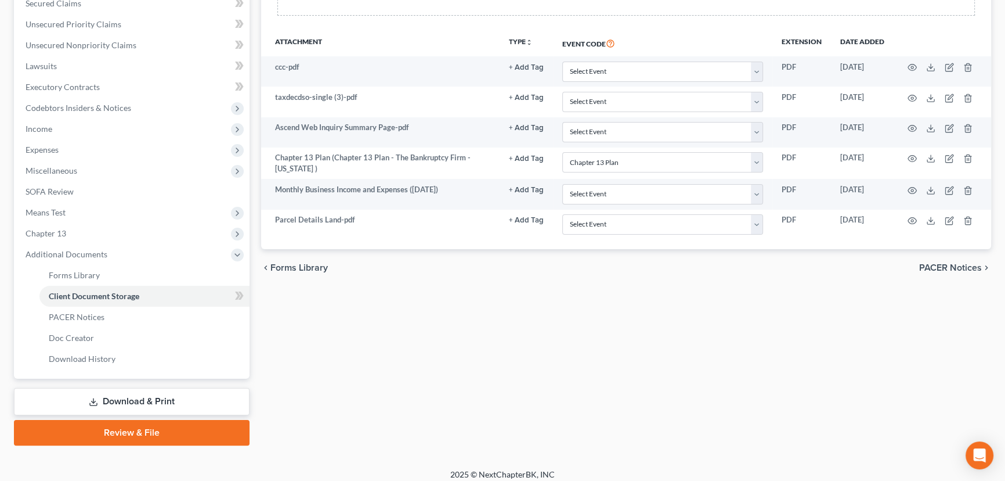
scroll to position [260, 0]
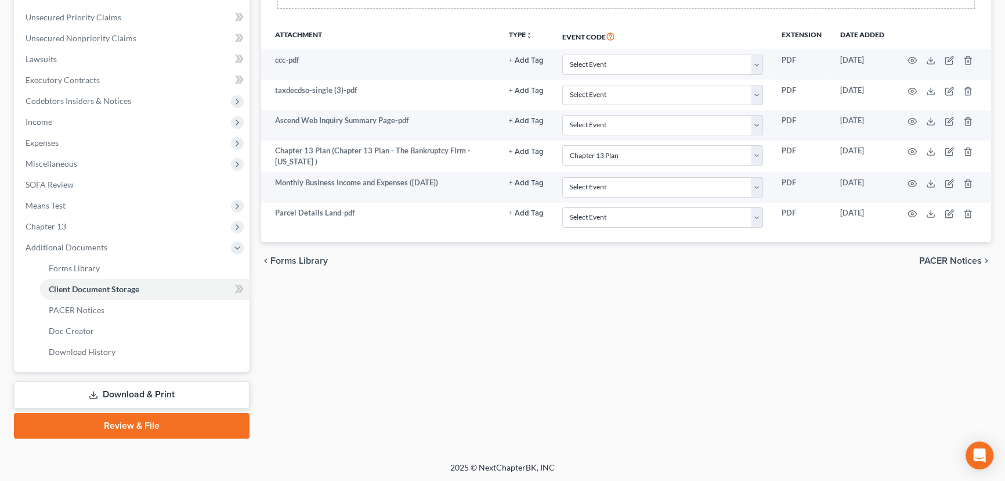
click at [153, 395] on link "Download & Print" at bounding box center [132, 394] width 236 height 27
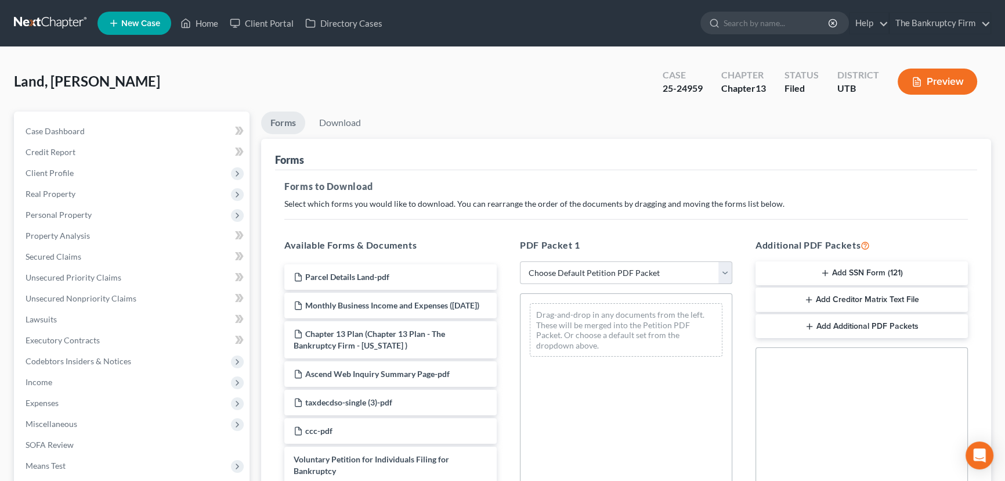
click at [634, 270] on select "Choose Default Petition PDF Packet Complete Bankruptcy Petition (all forms and …" at bounding box center [626, 272] width 212 height 23
click at [582, 155] on div "Forms" at bounding box center [626, 154] width 702 height 31
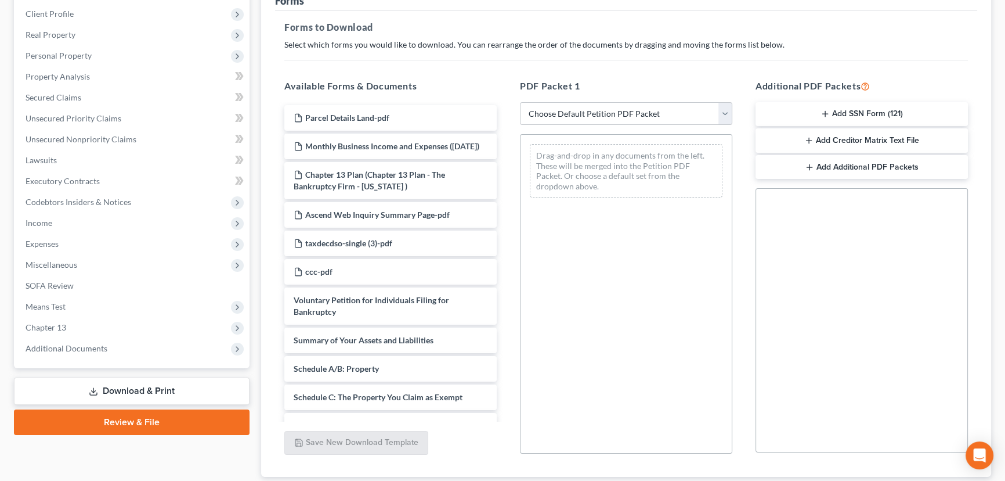
scroll to position [211, 0]
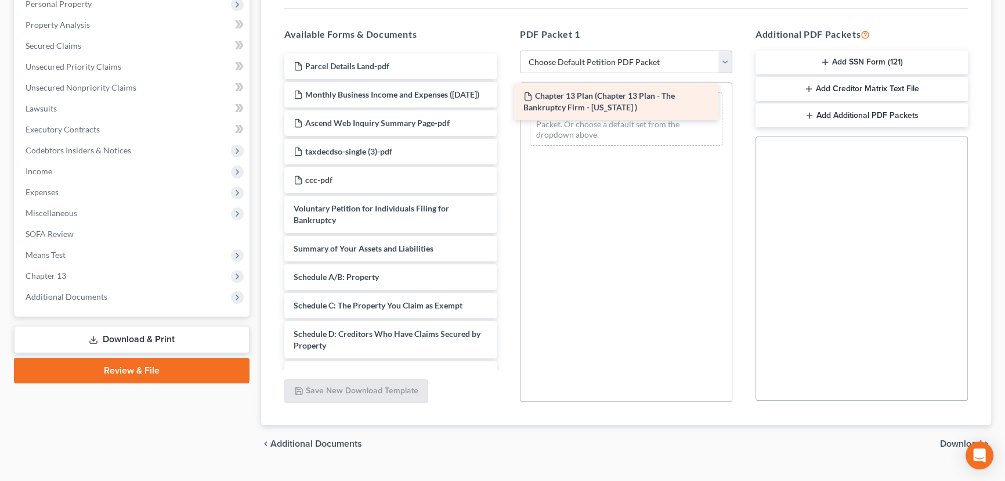
drag, startPoint x: 368, startPoint y: 139, endPoint x: 599, endPoint y: 102, distance: 234.0
click at [506, 102] on div "Chapter 13 Plan (Chapter 13 Plan - The Bankruptcy Firm - Utah ) Parcel Details …" at bounding box center [390, 413] width 231 height 721
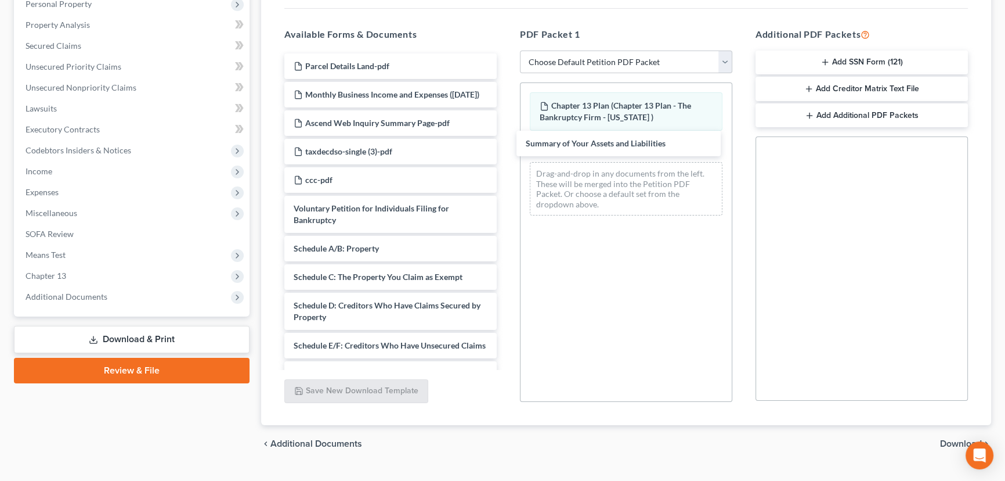
drag, startPoint x: 367, startPoint y: 263, endPoint x: 602, endPoint y: 153, distance: 259.4
click at [506, 144] on div "Summary of Your Assets and Liabilities Parcel Details Land-pdf Monthly Business…" at bounding box center [390, 399] width 231 height 693
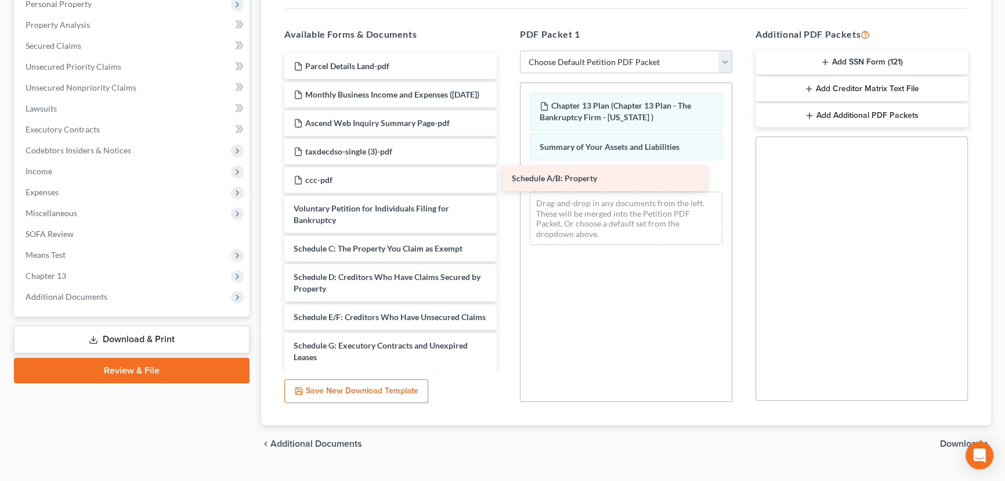
drag, startPoint x: 352, startPoint y: 262, endPoint x: 573, endPoint y: 187, distance: 233.5
click at [506, 181] on div "Schedule A/B: Property Parcel Details Land-pdf Monthly Business Income and Expe…" at bounding box center [390, 385] width 231 height 664
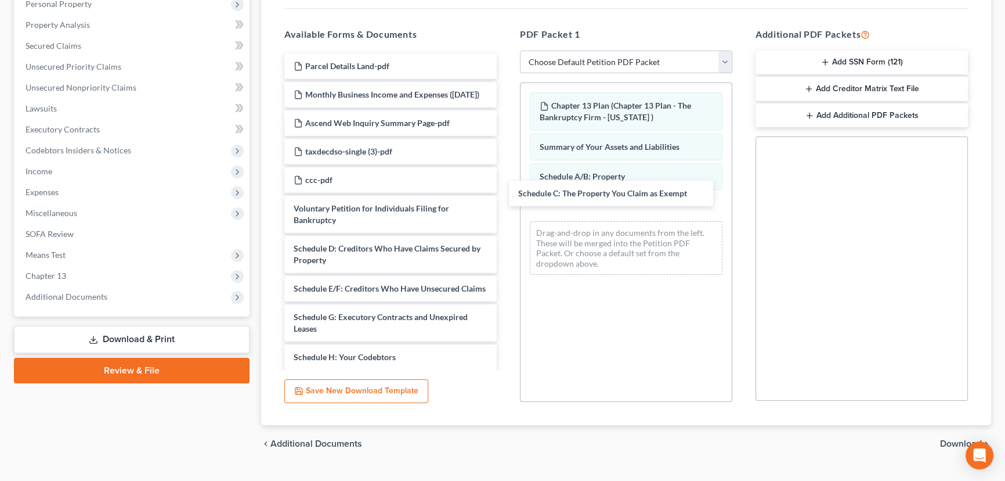
drag, startPoint x: 354, startPoint y: 257, endPoint x: 567, endPoint y: 207, distance: 219.2
click at [506, 192] on div "Schedule C: The Property You Claim as Exempt Parcel Details Land-pdf Monthly Bu…" at bounding box center [390, 371] width 231 height 636
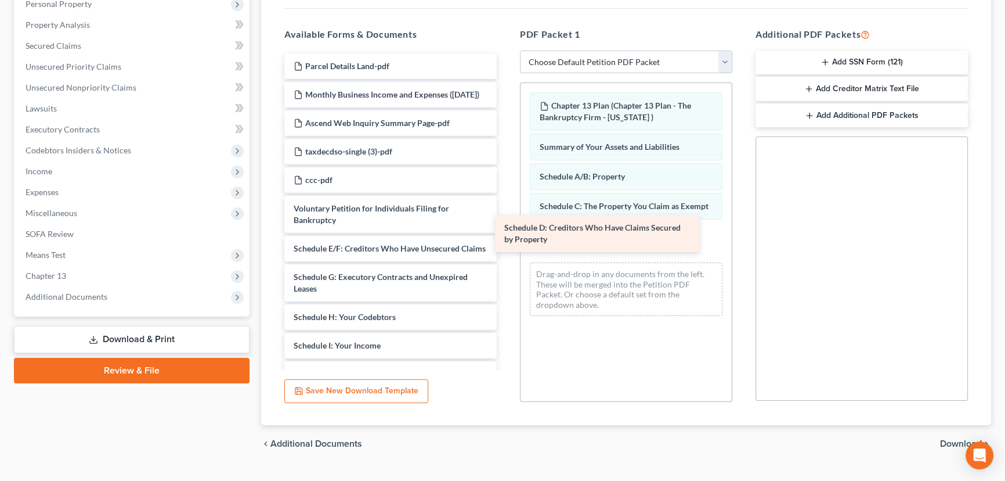
drag, startPoint x: 370, startPoint y: 265, endPoint x: 557, endPoint y: 246, distance: 187.8
click at [506, 234] on div "Schedule D: Creditors Who Have Claims Secured by Property Parcel Details Land-p…" at bounding box center [390, 351] width 231 height 596
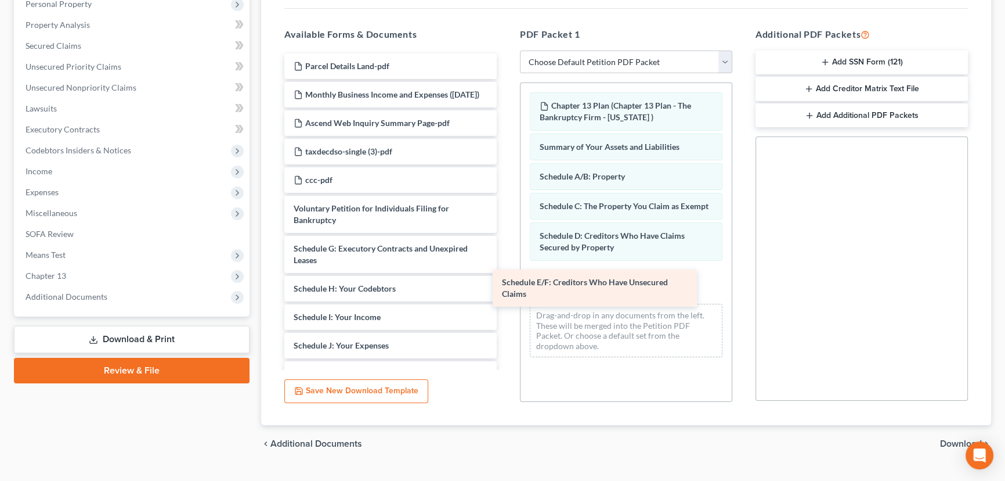
drag, startPoint x: 360, startPoint y: 260, endPoint x: 594, endPoint y: 270, distance: 234.1
click at [506, 273] on div "Schedule E/F: Creditors Who Have Unsecured Claims Parcel Details Land-pdf Month…" at bounding box center [390, 336] width 231 height 567
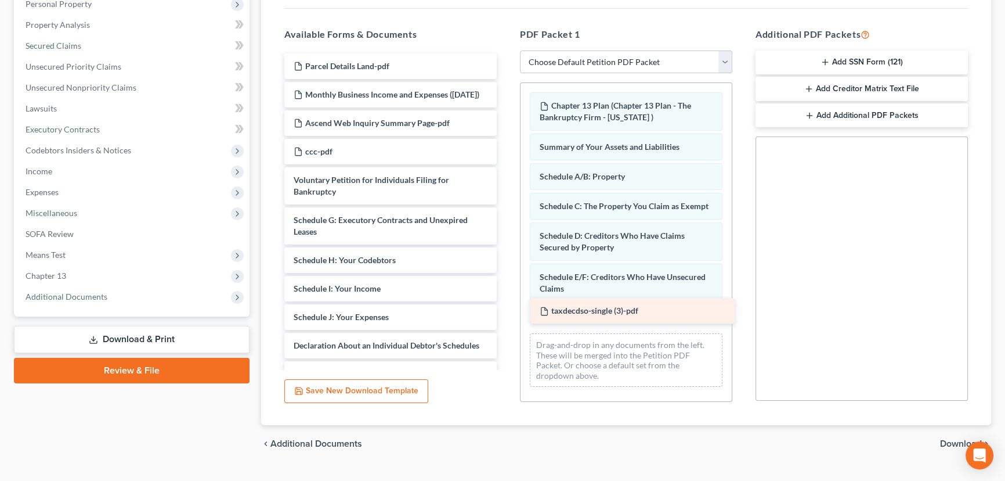
drag, startPoint x: 355, startPoint y: 161, endPoint x: 598, endPoint y: 308, distance: 284.1
click at [506, 308] on div "taxdecdso-single (3)-pdf Parcel Details Land-pdf Monthly Business Income and Ex…" at bounding box center [390, 322] width 231 height 539
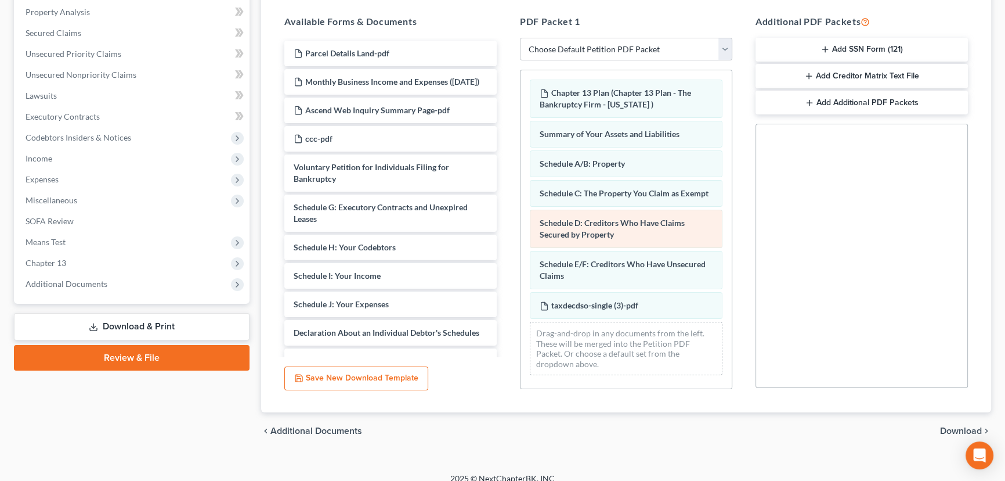
scroll to position [235, 0]
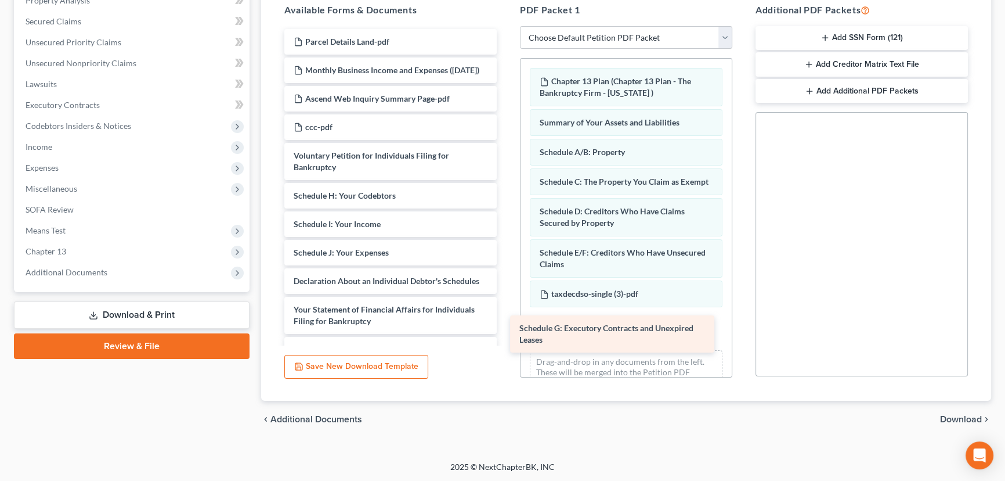
drag, startPoint x: 366, startPoint y: 207, endPoint x: 598, endPoint y: 323, distance: 260.4
click at [506, 325] on div "Schedule G: Executory Contracts and Unexpired Leases Parcel Details Land-pdf Mo…" at bounding box center [390, 278] width 231 height 499
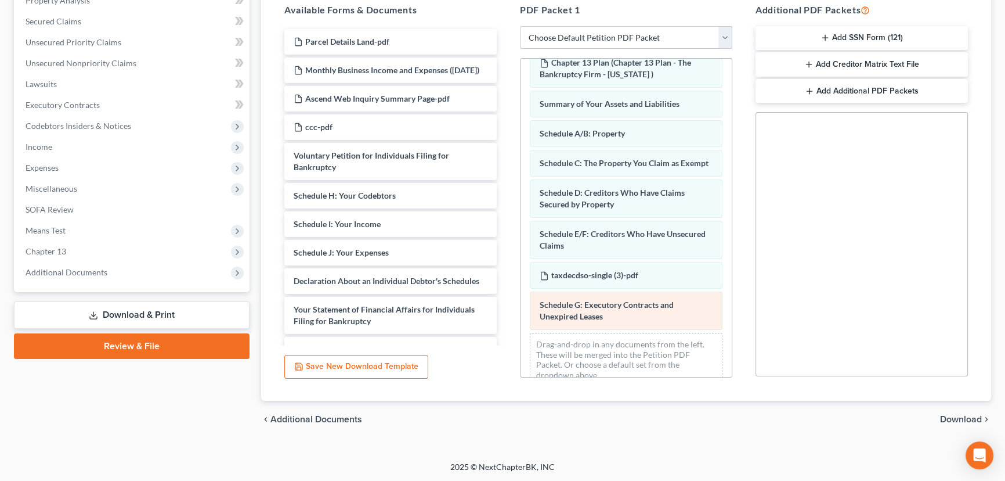
scroll to position [47, 0]
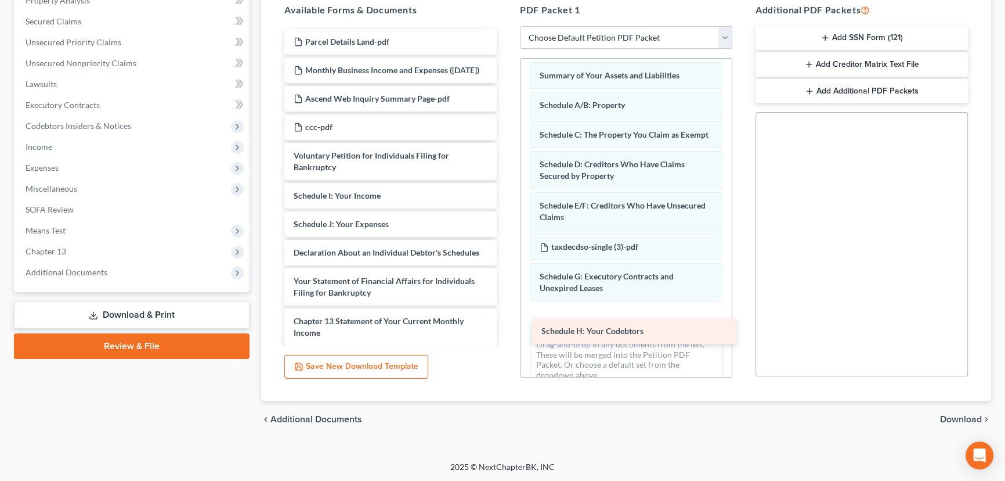
drag, startPoint x: 314, startPoint y: 205, endPoint x: 564, endPoint y: 330, distance: 279.6
click at [506, 330] on div "Schedule H: Your Codebtors Parcel Details Land-pdf Monthly Business Income and …" at bounding box center [390, 264] width 231 height 470
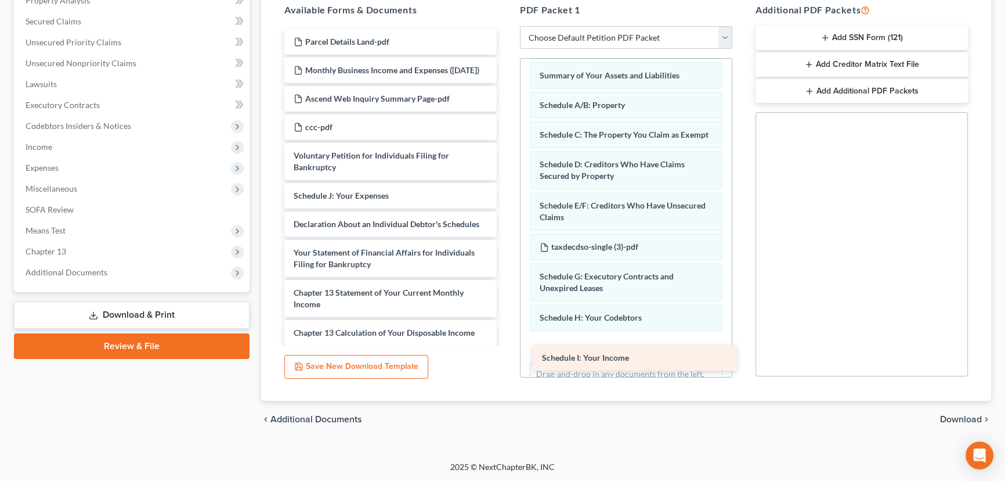
drag, startPoint x: 348, startPoint y: 206, endPoint x: 589, endPoint y: 350, distance: 280.6
click at [506, 350] on div "Schedule I: Your Income Parcel Details Land-pdf Monthly Business Income and Exp…" at bounding box center [390, 250] width 231 height 442
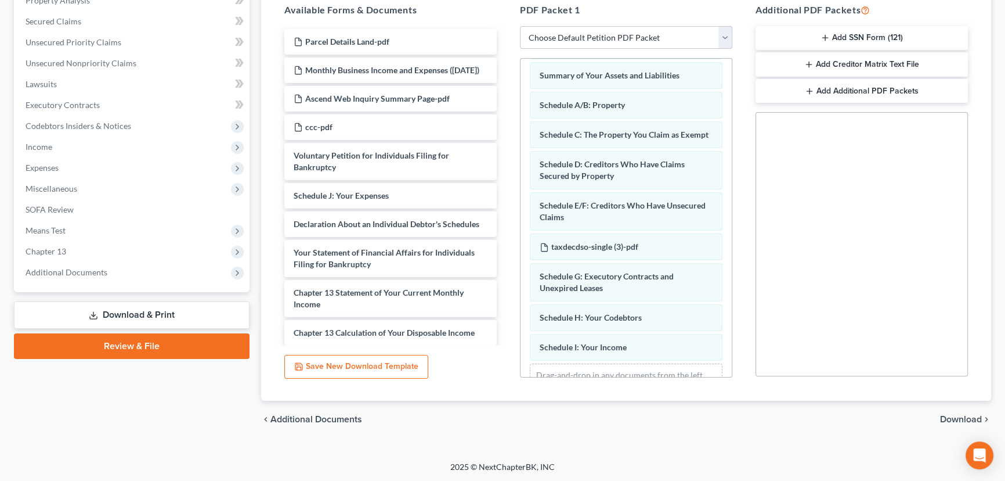
scroll to position [106, 0]
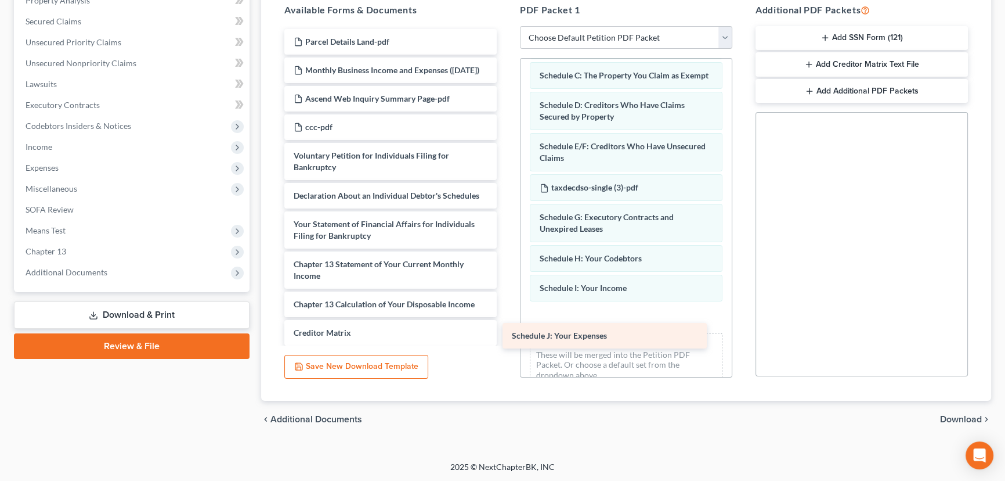
drag, startPoint x: 346, startPoint y: 203, endPoint x: 575, endPoint y: 325, distance: 259.2
click at [506, 326] on div "Schedule J: Your Expenses Parcel Details Land-pdf Monthly Business Income and E…" at bounding box center [390, 235] width 231 height 413
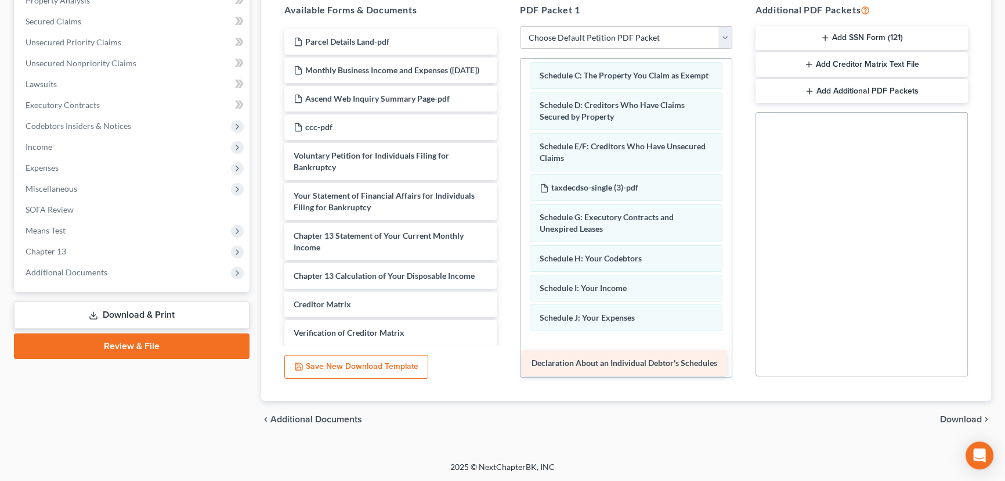
drag, startPoint x: 372, startPoint y: 206, endPoint x: 607, endPoint y: 352, distance: 276.6
click at [506, 355] on div "Declaration About an Individual Debtor's Schedules Parcel Details Land-pdf Mont…" at bounding box center [390, 221] width 231 height 385
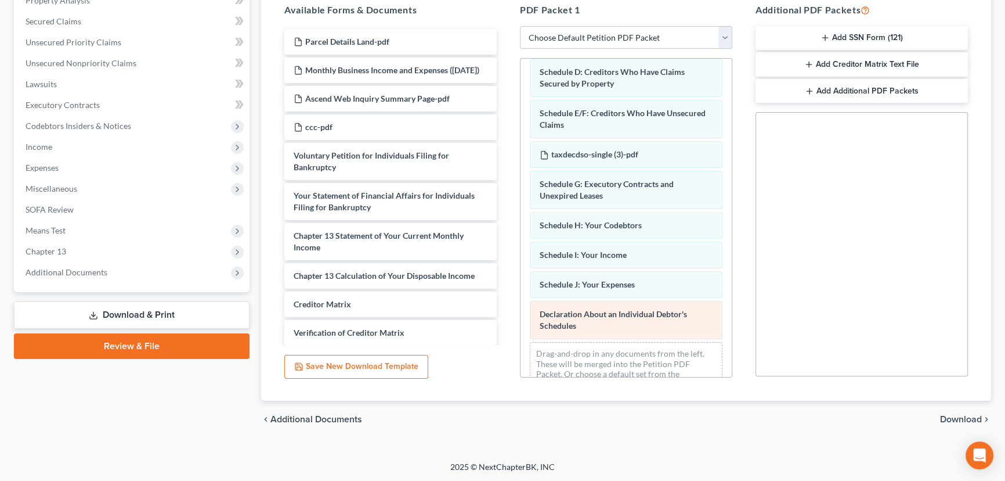
scroll to position [177, 0]
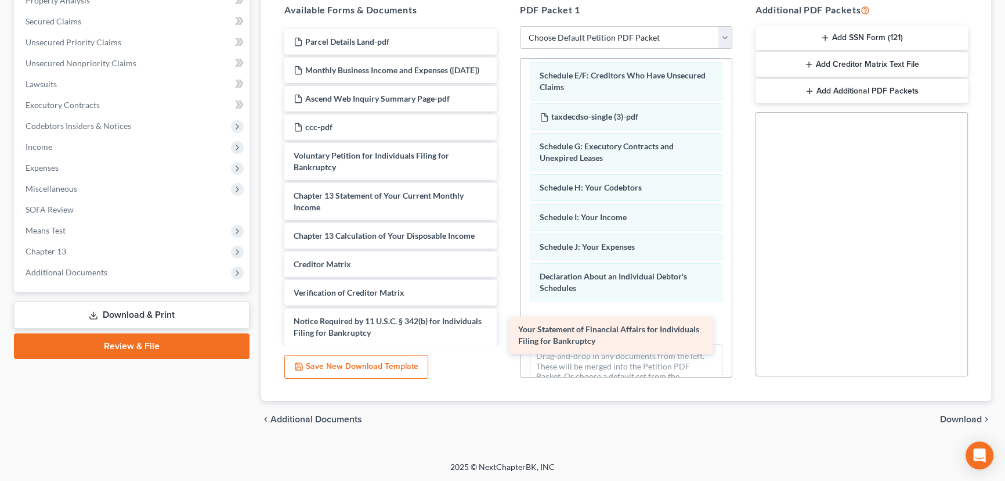
drag, startPoint x: 361, startPoint y: 205, endPoint x: 594, endPoint y: 324, distance: 261.9
click at [506, 327] on div "Your Statement of Financial Affairs for Individuals Filing for Bankruptcy Parce…" at bounding box center [390, 201] width 231 height 345
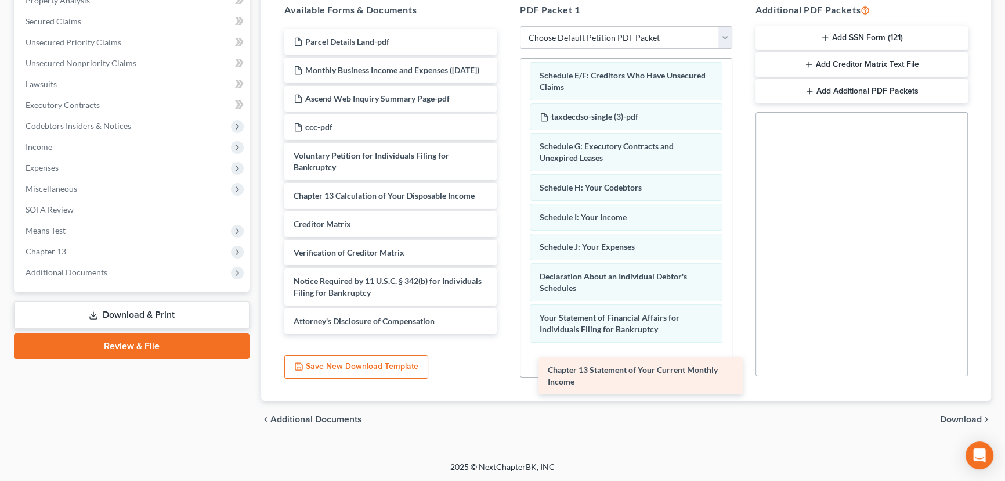
drag, startPoint x: 347, startPoint y: 207, endPoint x: 571, endPoint y: 340, distance: 260.8
click at [506, 334] on div "Chapter 13 Statement of Your Current Monthly Income Parcel Details Land-pdf Mon…" at bounding box center [390, 181] width 231 height 305
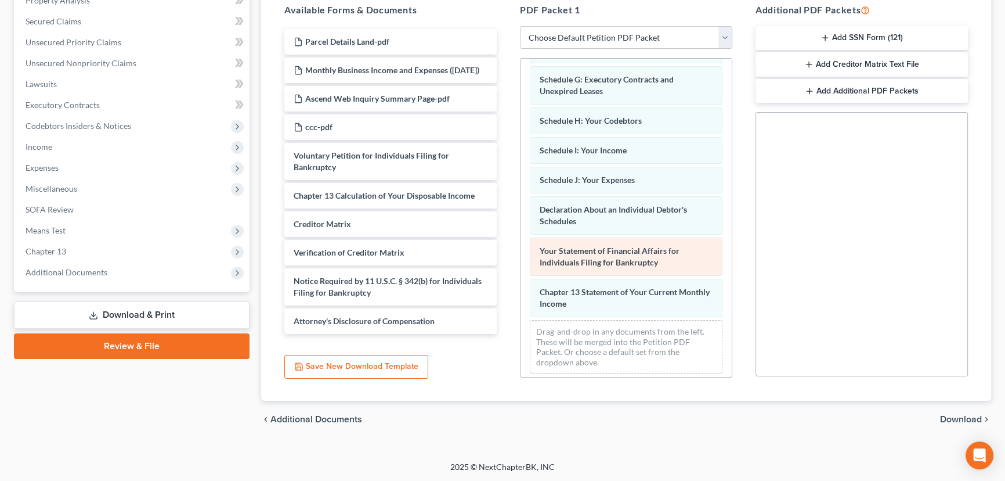
scroll to position [259, 0]
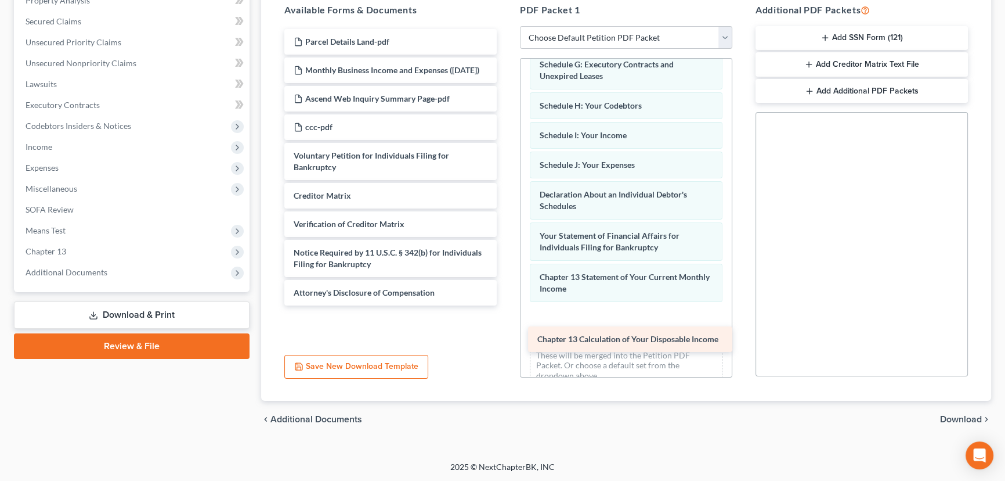
drag, startPoint x: 386, startPoint y: 205, endPoint x: 629, endPoint y: 335, distance: 275.8
click at [506, 305] on div "Chapter 13 Calculation of Your Disposable Income Parcel Details Land-pdf Monthl…" at bounding box center [390, 167] width 231 height 276
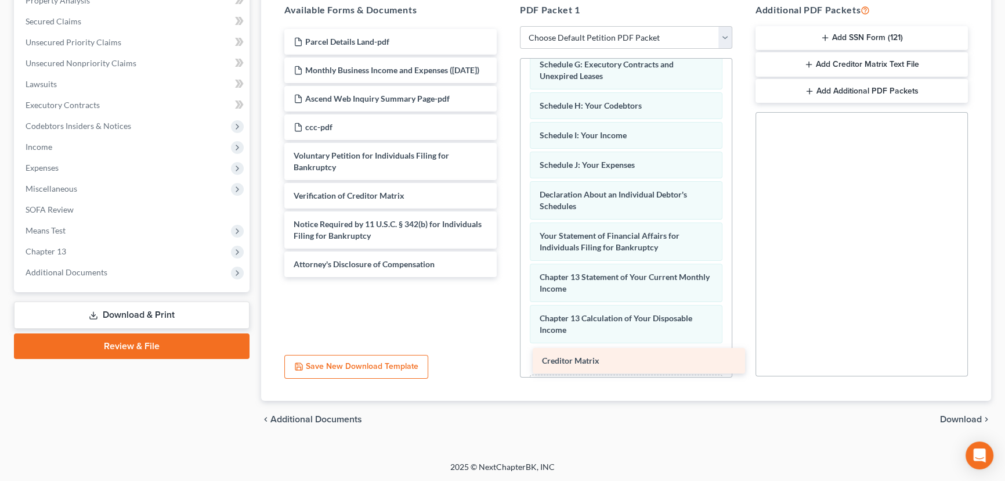
drag, startPoint x: 352, startPoint y: 203, endPoint x: 598, endPoint y: 358, distance: 290.6
click at [506, 277] on div "Creditor Matrix Parcel Details Land-pdf Monthly Business Income and Expenses (0…" at bounding box center [390, 153] width 231 height 248
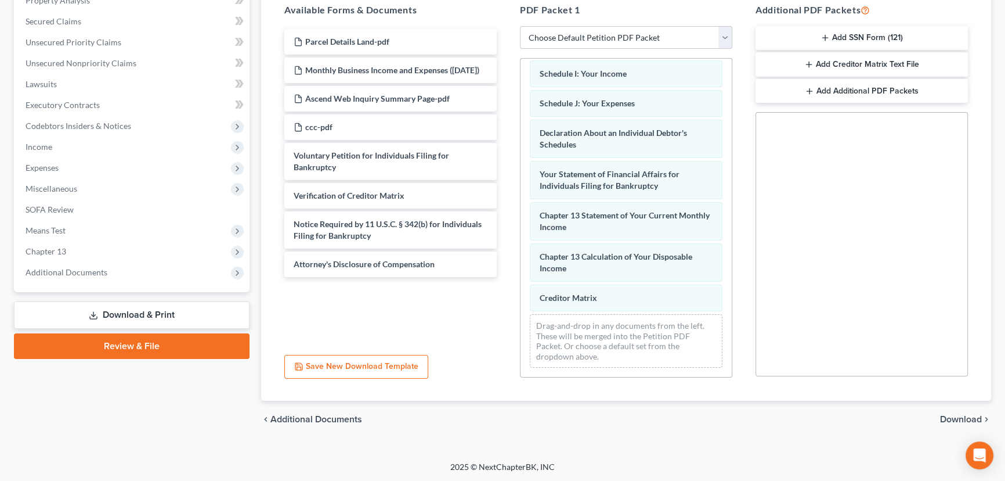
scroll to position [330, 0]
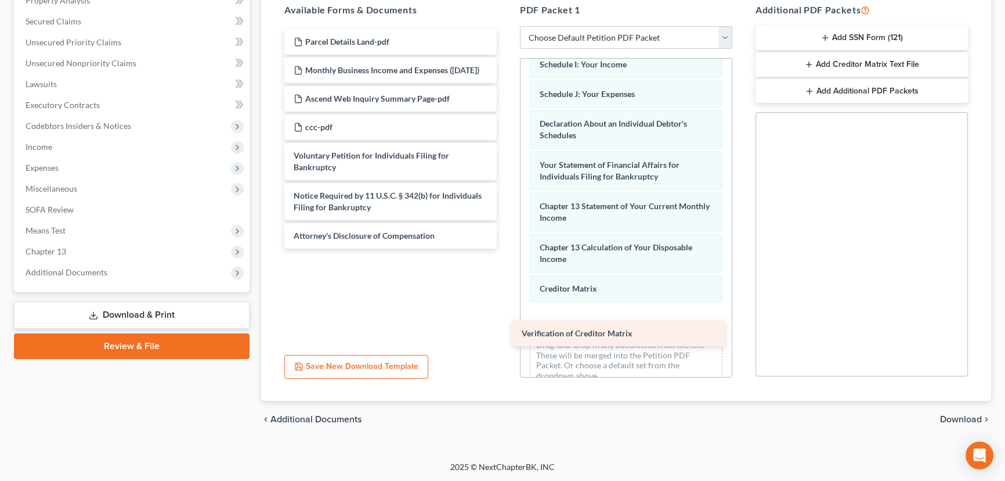
drag, startPoint x: 324, startPoint y: 204, endPoint x: 552, endPoint y: 332, distance: 260.9
click at [506, 248] on div "Verification of Creditor Matrix Parcel Details Land-pdf Monthly Business Income…" at bounding box center [390, 138] width 231 height 219
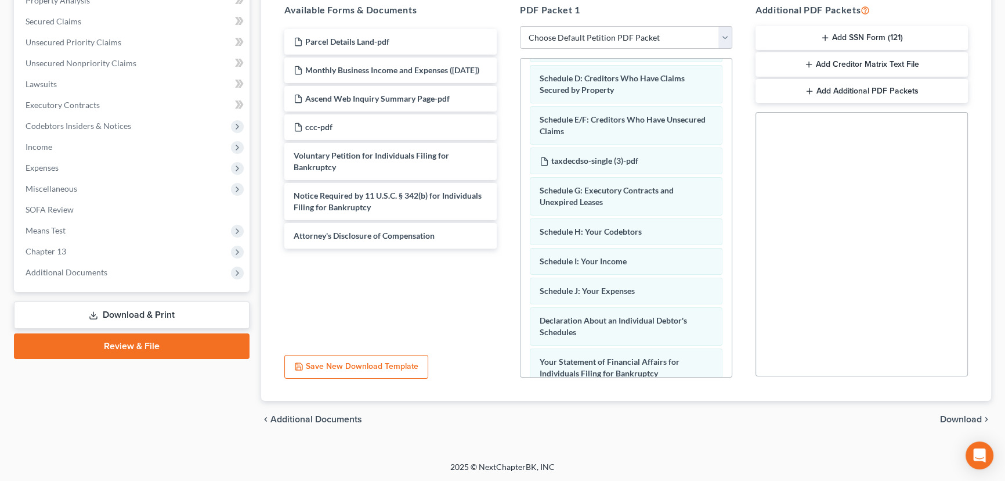
scroll to position [118, 0]
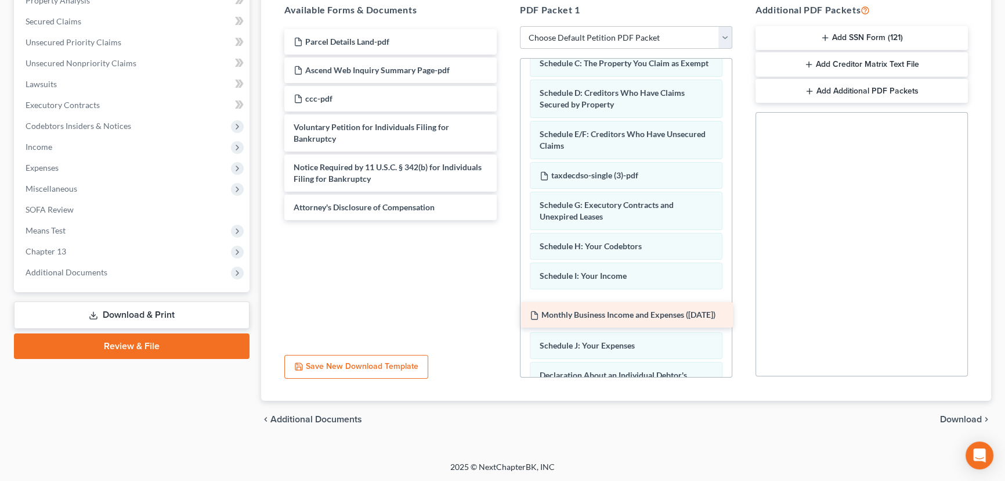
drag, startPoint x: 331, startPoint y: 73, endPoint x: 567, endPoint y: 319, distance: 341.2
click at [506, 220] on div "Monthly Business Income and Expenses (09/09/2025) Parcel Details Land-pdf Month…" at bounding box center [390, 124] width 231 height 191
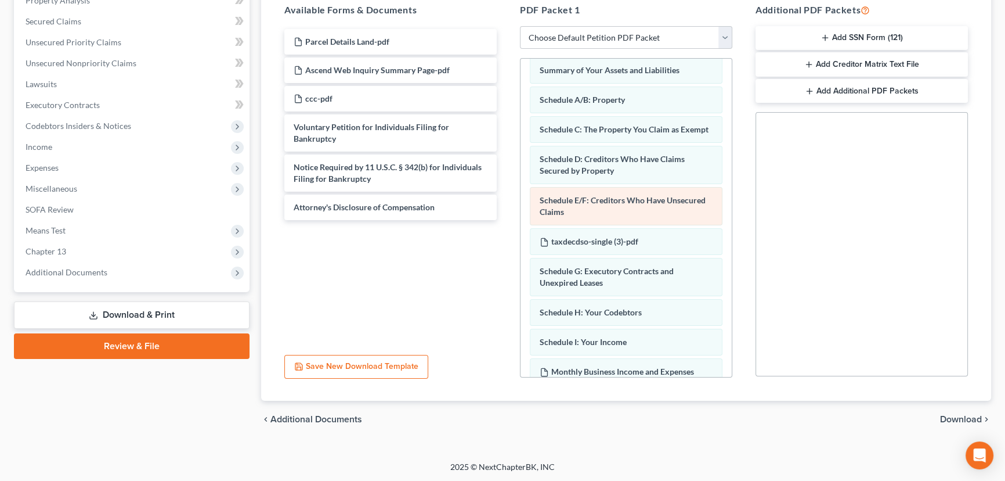
scroll to position [13, 0]
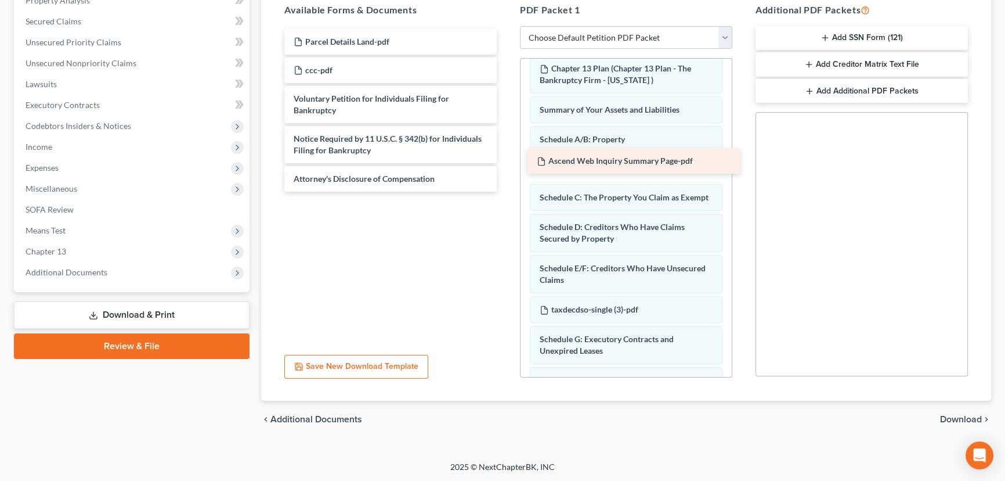
drag, startPoint x: 322, startPoint y: 65, endPoint x: 565, endPoint y: 157, distance: 260.1
click at [506, 157] on div "Ascend Web Inquiry Summary Page-pdf Parcel Details Land-pdf Ascend Web Inquiry …" at bounding box center [390, 110] width 231 height 163
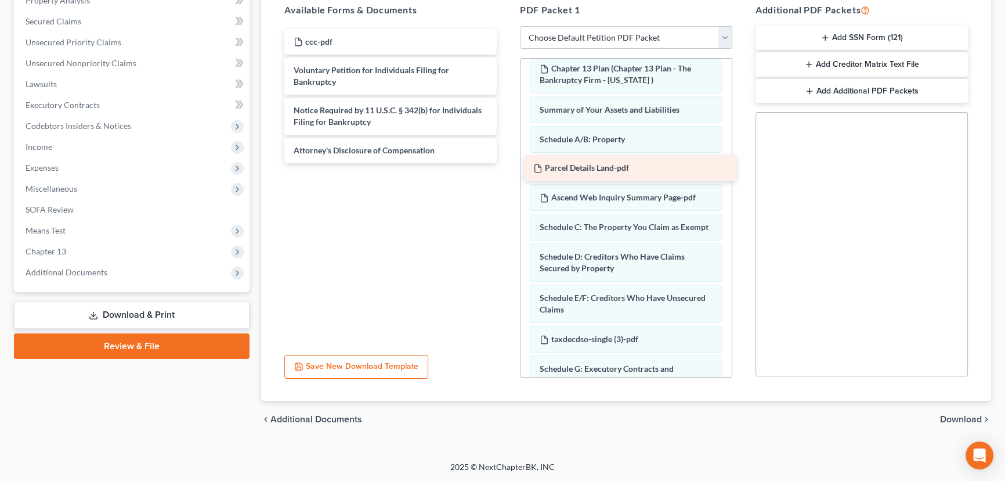
drag, startPoint x: 306, startPoint y: 39, endPoint x: 546, endPoint y: 167, distance: 271.6
click at [506, 163] on div "Parcel Details Land-pdf Parcel Details Land-pdf ccc-pdf Voluntary Petition for …" at bounding box center [390, 96] width 231 height 134
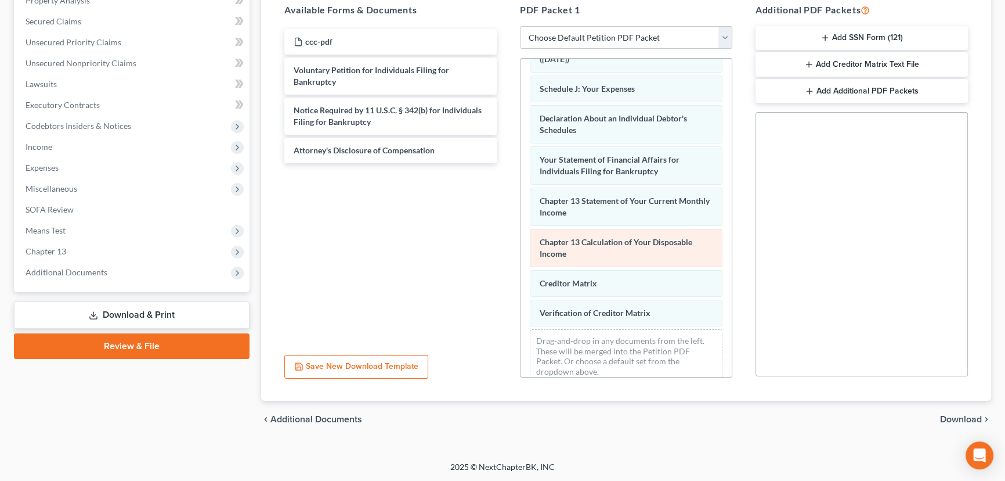
scroll to position [459, 0]
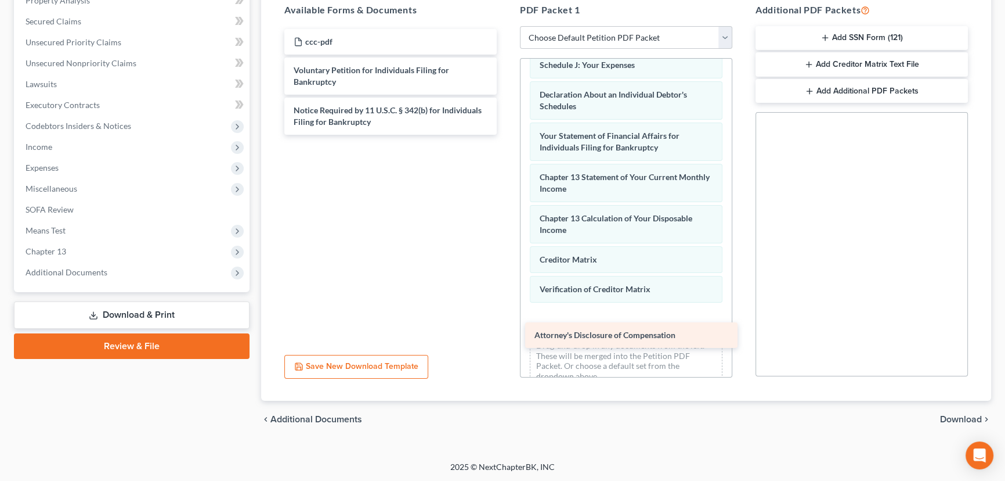
drag, startPoint x: 318, startPoint y: 148, endPoint x: 562, endPoint y: 334, distance: 307.4
click at [506, 135] on div "Attorney's Disclosure of Compensation ccc-pdf Voluntary Petition for Individual…" at bounding box center [390, 82] width 231 height 106
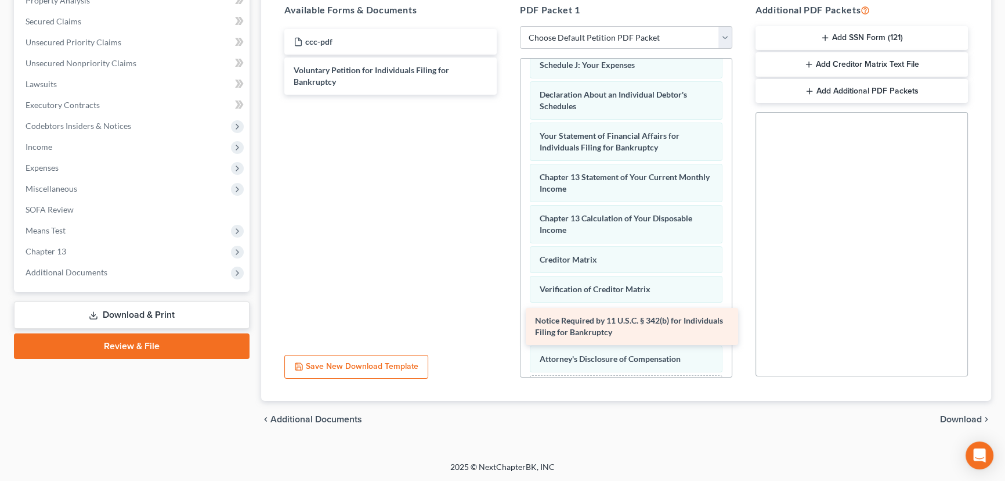
drag, startPoint x: 351, startPoint y: 107, endPoint x: 592, endPoint y: 319, distance: 321.3
click at [506, 95] on div "Notice Required by 11 U.S.C. § 342(b) for Individuals Filing for Bankruptcy ccc…" at bounding box center [390, 62] width 231 height 66
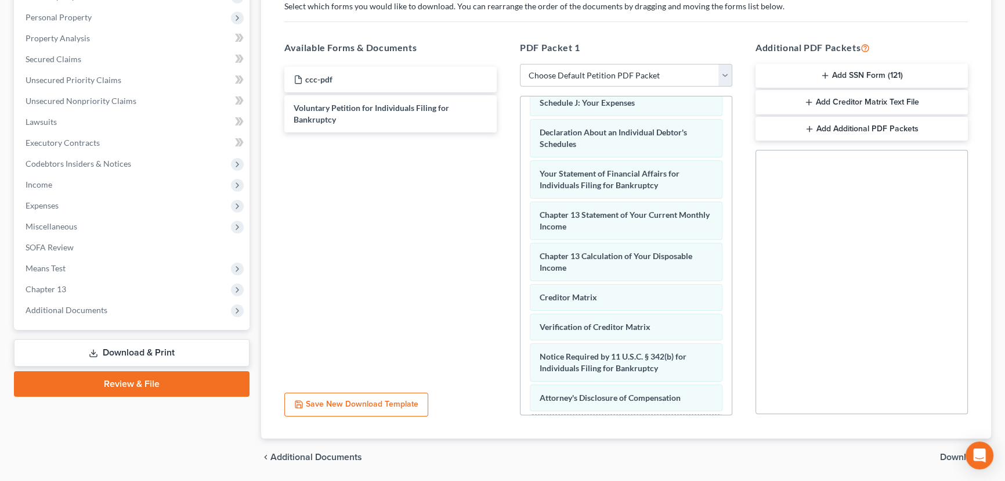
scroll to position [235, 0]
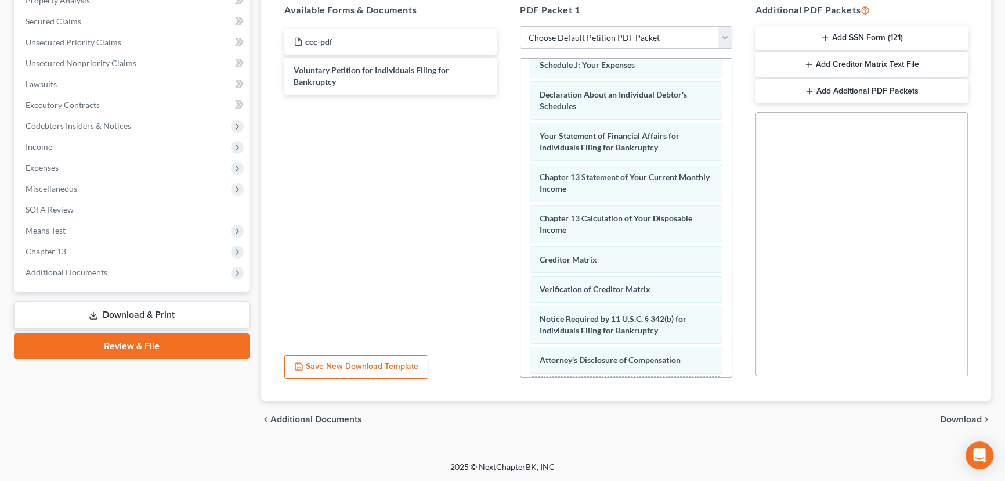
click at [962, 416] on span "Download" at bounding box center [961, 418] width 42 height 9
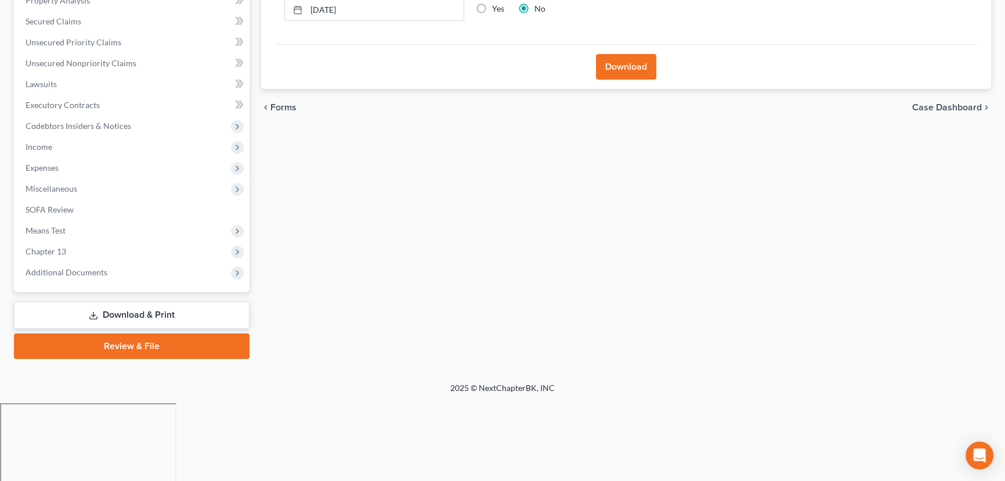
scroll to position [156, 0]
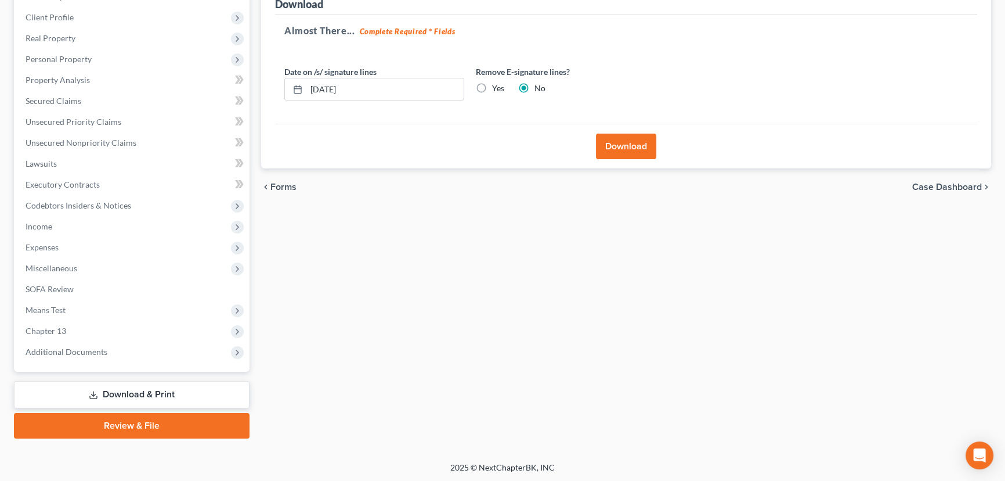
click at [640, 150] on button "Download" at bounding box center [626, 147] width 60 height 26
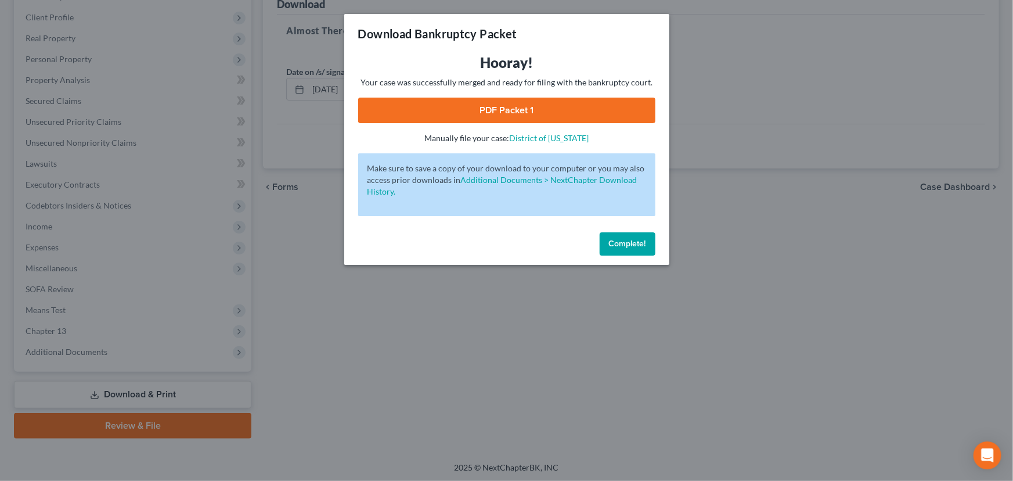
click at [489, 109] on link "PDF Packet 1" at bounding box center [506, 111] width 297 height 26
click at [628, 249] on button "Complete!" at bounding box center [628, 243] width 56 height 23
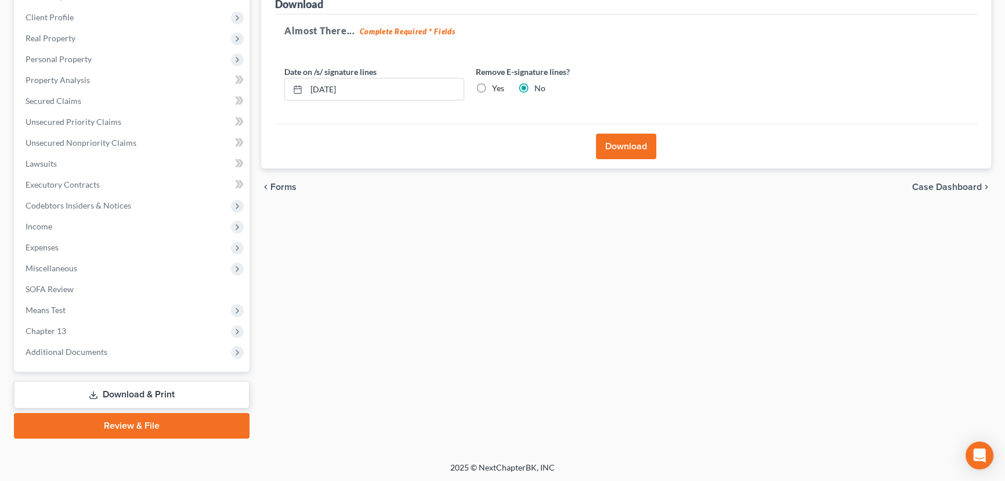
drag, startPoint x: 889, startPoint y: 308, endPoint x: 756, endPoint y: 134, distance: 219.2
click at [889, 308] on div "Forms Download Forms Forms to Download Select which forms you would like to dow…" at bounding box center [626, 197] width 742 height 482
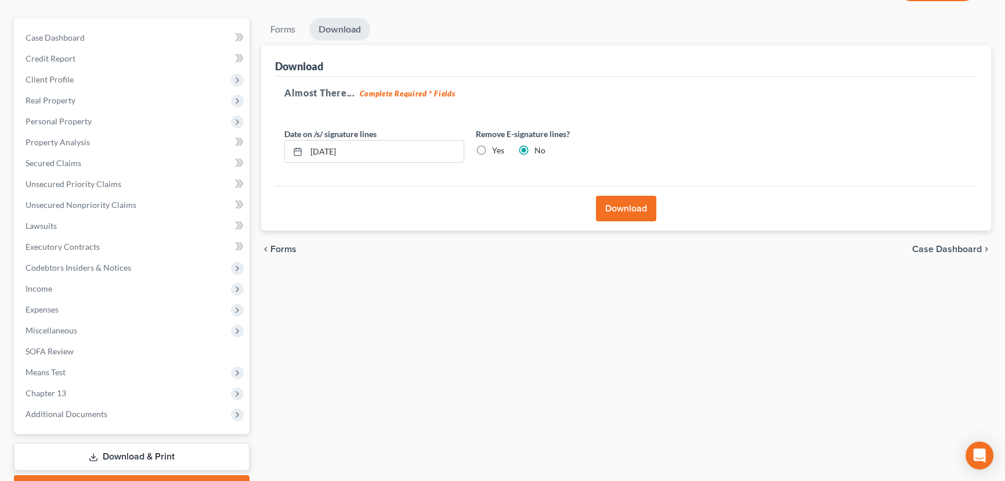
scroll to position [0, 0]
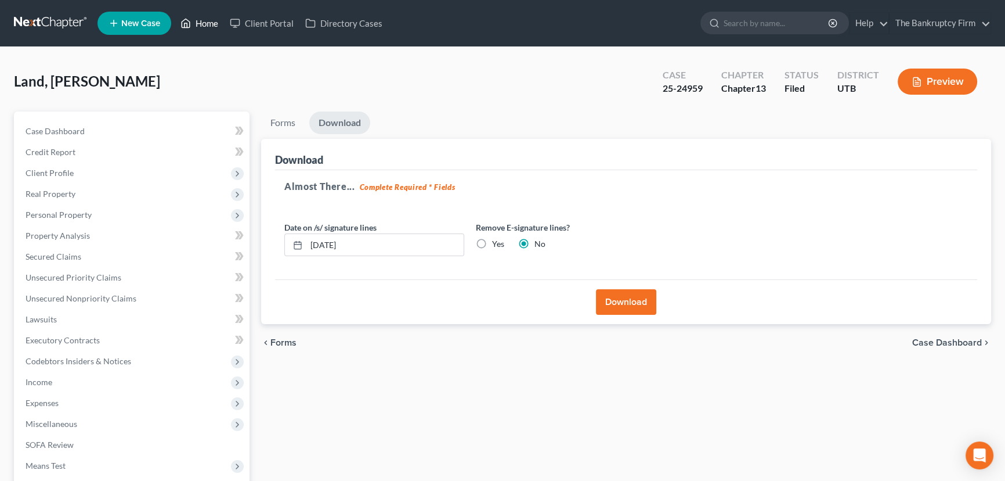
drag, startPoint x: 203, startPoint y: 21, endPoint x: 441, endPoint y: 120, distance: 257.4
click at [203, 21] on link "Home" at bounding box center [199, 23] width 49 height 21
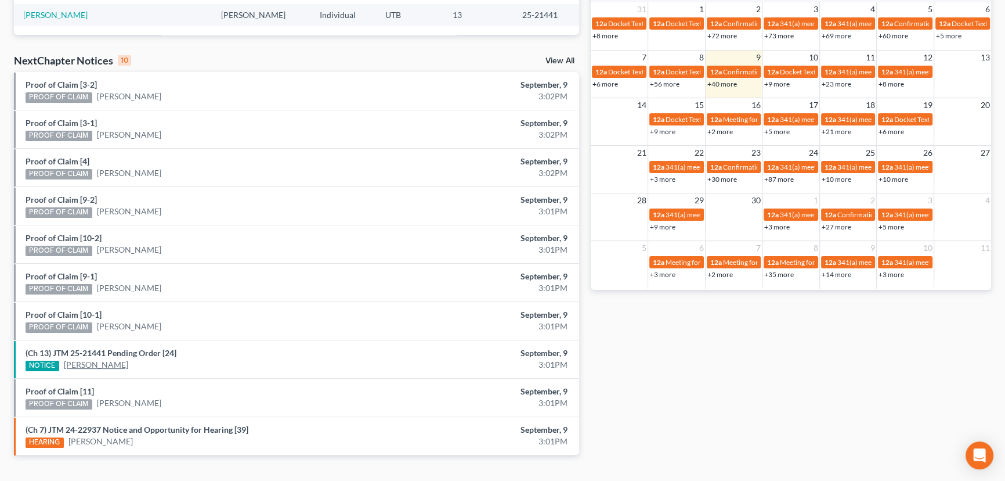
scroll to position [352, 0]
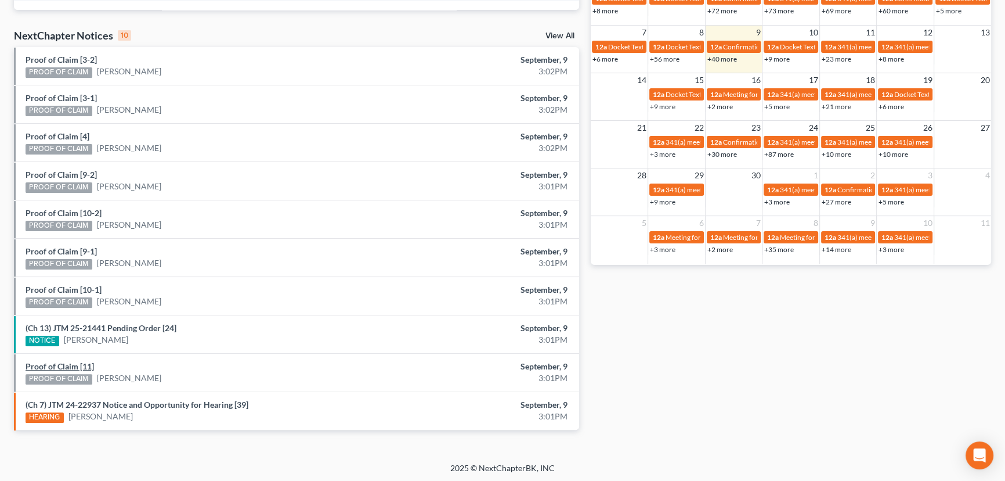
click at [63, 365] on link "Proof of Claim [11]" at bounding box center [60, 366] width 68 height 10
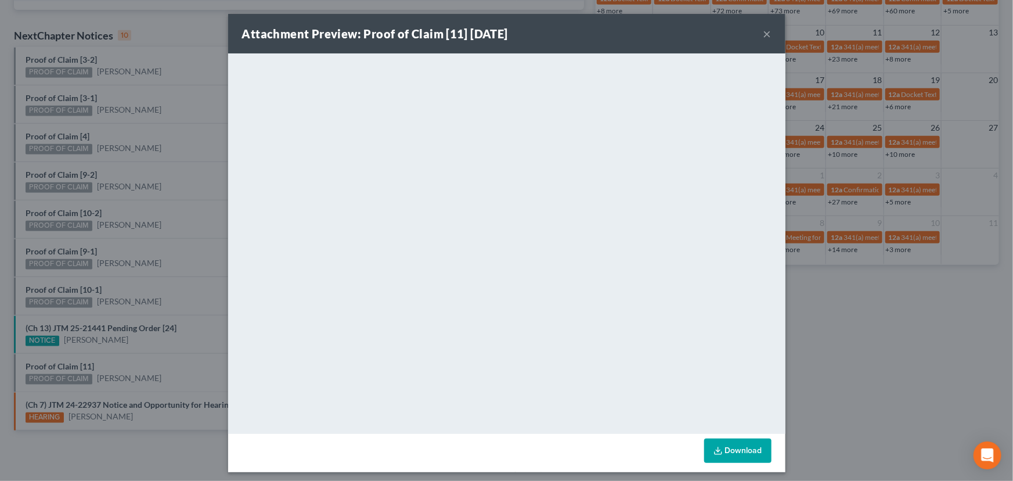
click at [126, 368] on div "Attachment Preview: Proof of Claim [11] 09/09/2025 × <object ng-attr-data='http…" at bounding box center [506, 240] width 1013 height 481
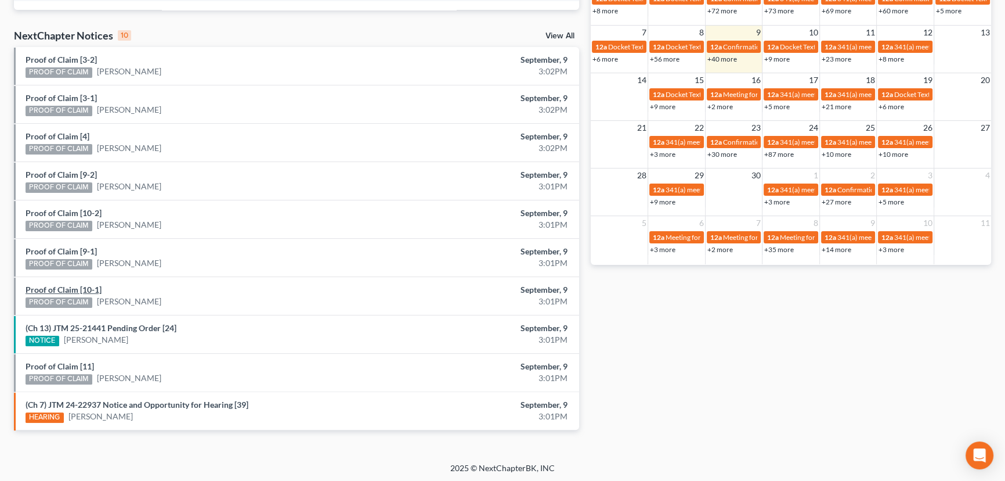
click at [65, 289] on link "Proof of Claim [10-1]" at bounding box center [64, 289] width 76 height 10
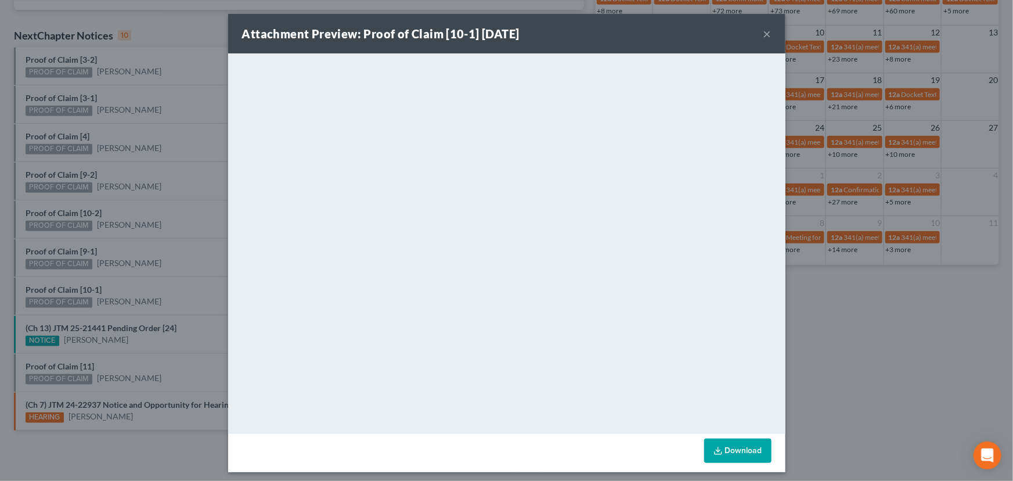
drag, startPoint x: 113, startPoint y: 287, endPoint x: 87, endPoint y: 264, distance: 34.5
click at [112, 284] on div "Attachment Preview: Proof of Claim [10-1] 09/09/2025 × <object ng-attr-data='ht…" at bounding box center [506, 240] width 1013 height 481
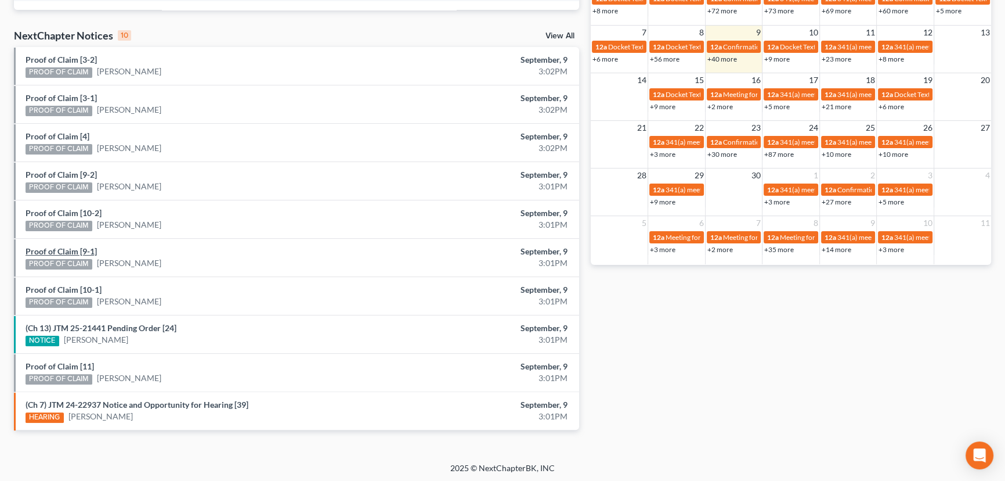
click at [68, 249] on link "Proof of Claim [9-1]" at bounding box center [61, 251] width 71 height 10
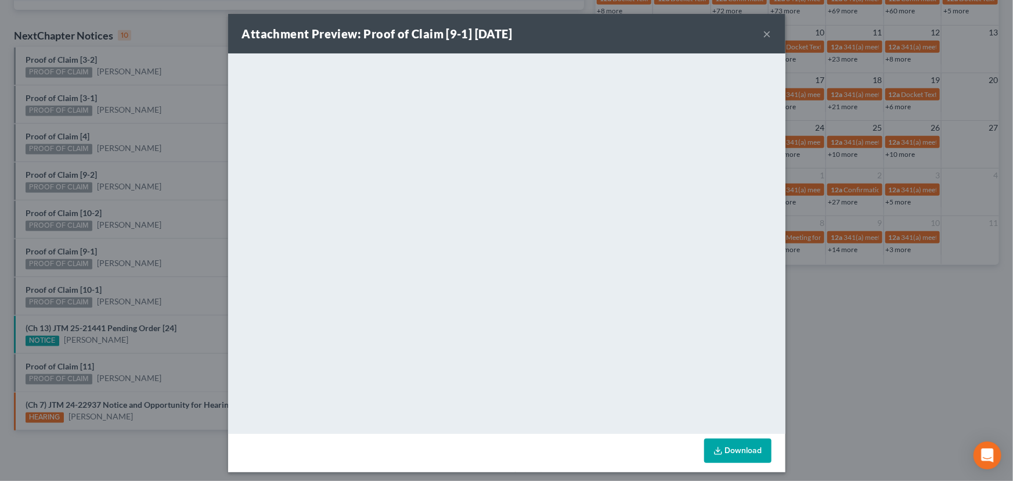
drag, startPoint x: 110, startPoint y: 245, endPoint x: 103, endPoint y: 235, distance: 12.4
click at [110, 245] on div "Attachment Preview: Proof of Claim [9-1] 09/09/2025 × <object ng-attr-data='htt…" at bounding box center [506, 240] width 1013 height 481
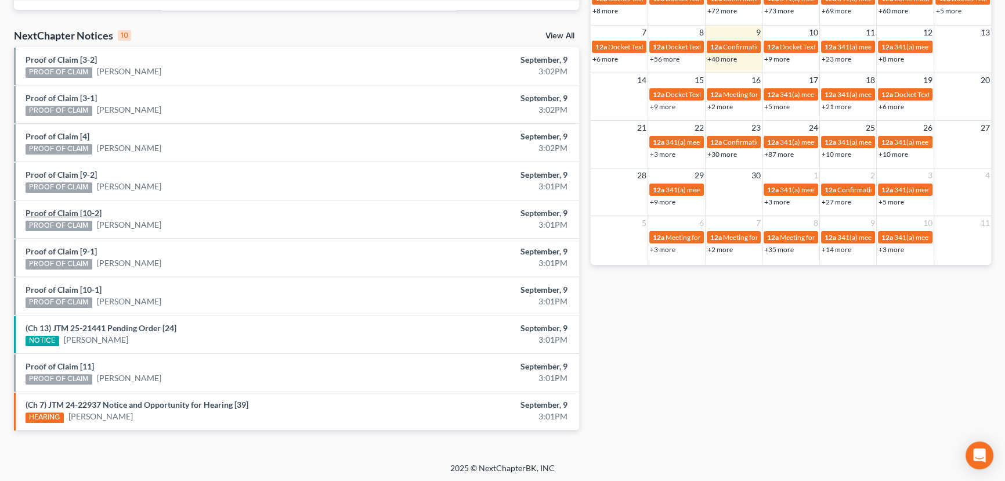
click at [60, 213] on link "Proof of Claim [10-2]" at bounding box center [64, 213] width 76 height 10
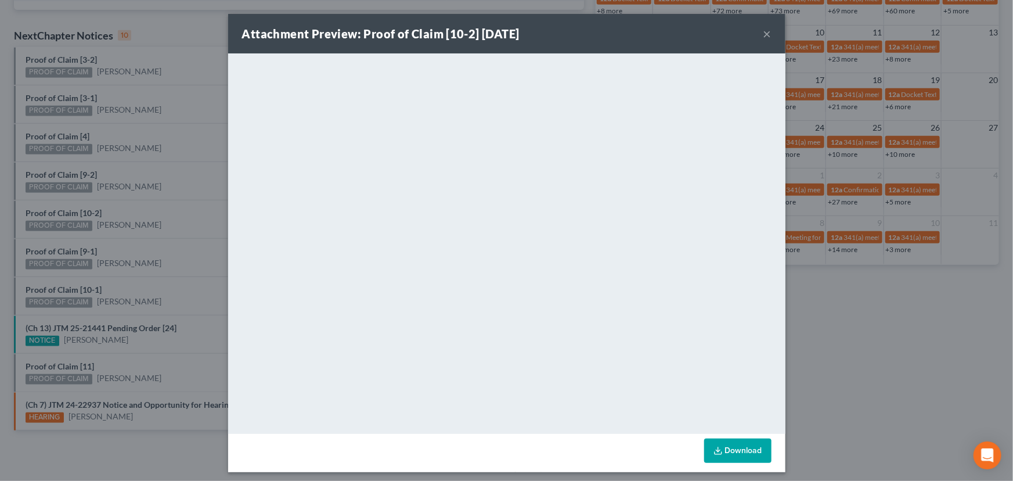
drag, startPoint x: 171, startPoint y: 206, endPoint x: 98, endPoint y: 184, distance: 76.4
click at [163, 203] on div "Attachment Preview: Proof of Claim [10-2] 09/09/2025 × <object ng-attr-data='ht…" at bounding box center [506, 240] width 1013 height 481
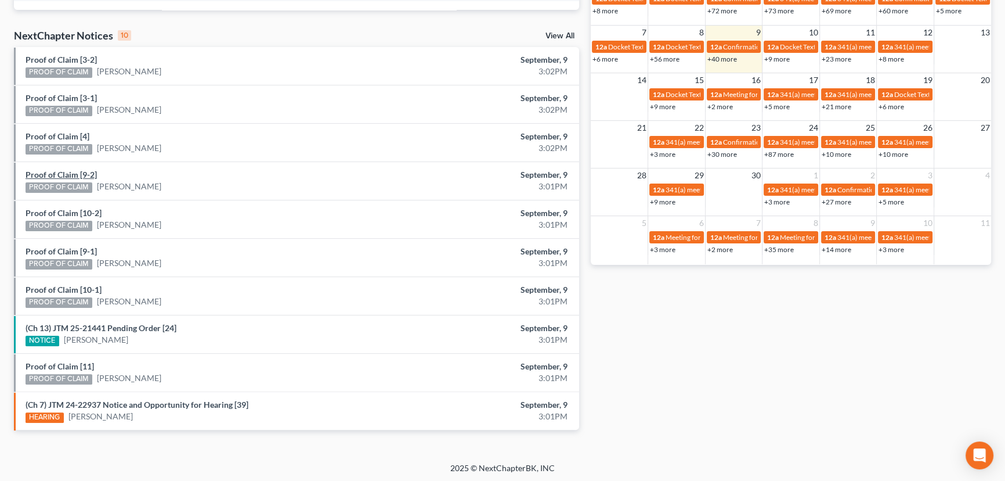
click at [68, 176] on link "Proof of Claim [9-2]" at bounding box center [61, 175] width 71 height 10
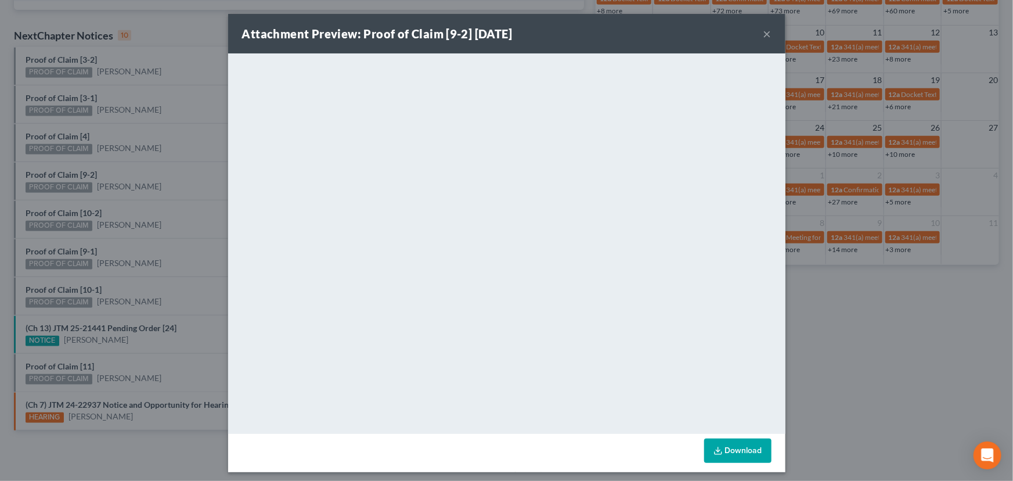
click at [118, 174] on div "Attachment Preview: Proof of Claim [9-2] 09/09/2025 × <object ng-attr-data='htt…" at bounding box center [506, 240] width 1013 height 481
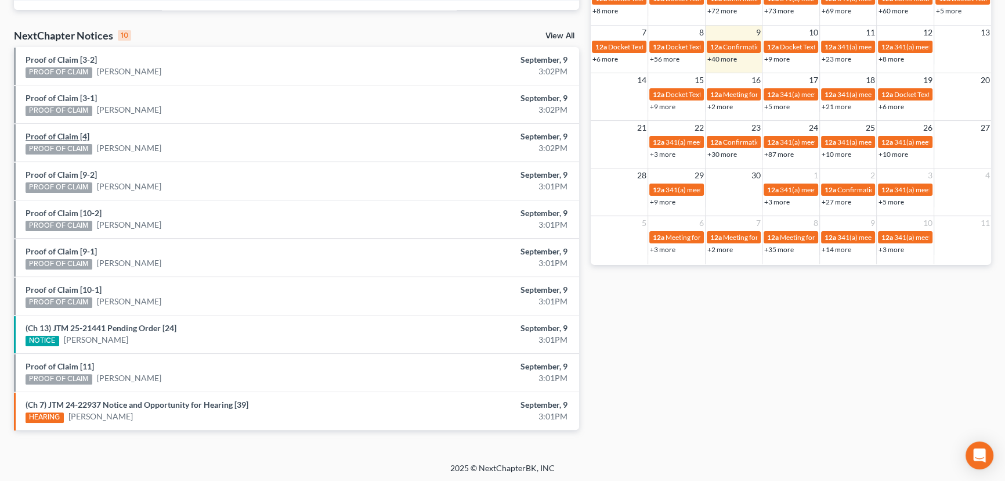
click at [58, 137] on link "Proof of Claim [4]" at bounding box center [58, 136] width 64 height 10
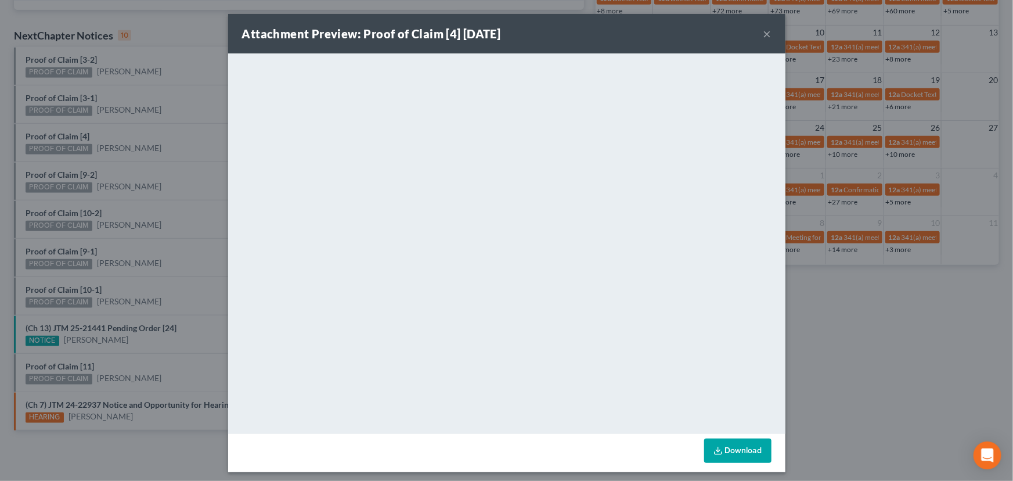
click at [119, 130] on div "Attachment Preview: Proof of Claim [4] 09/09/2025 × <object ng-attr-data='https…" at bounding box center [506, 240] width 1013 height 481
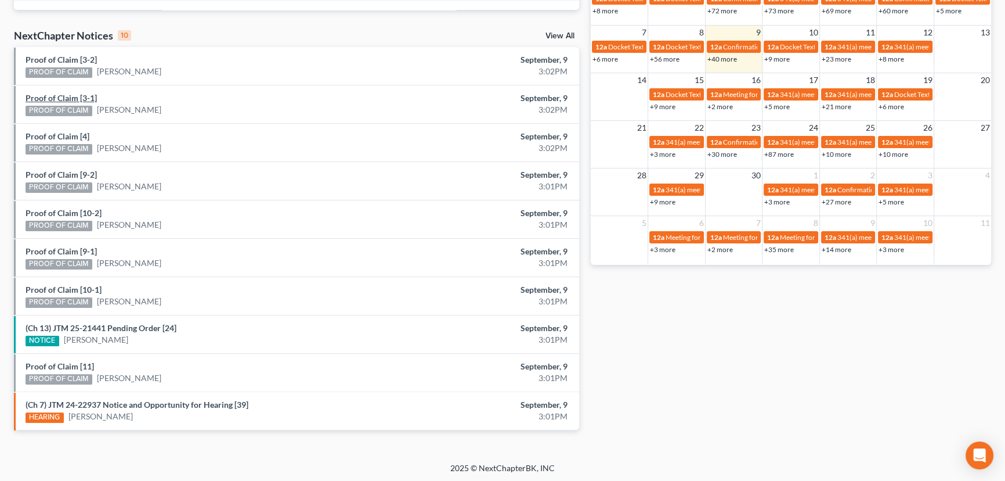
click at [60, 100] on link "Proof of Claim [3-1]" at bounding box center [61, 98] width 71 height 10
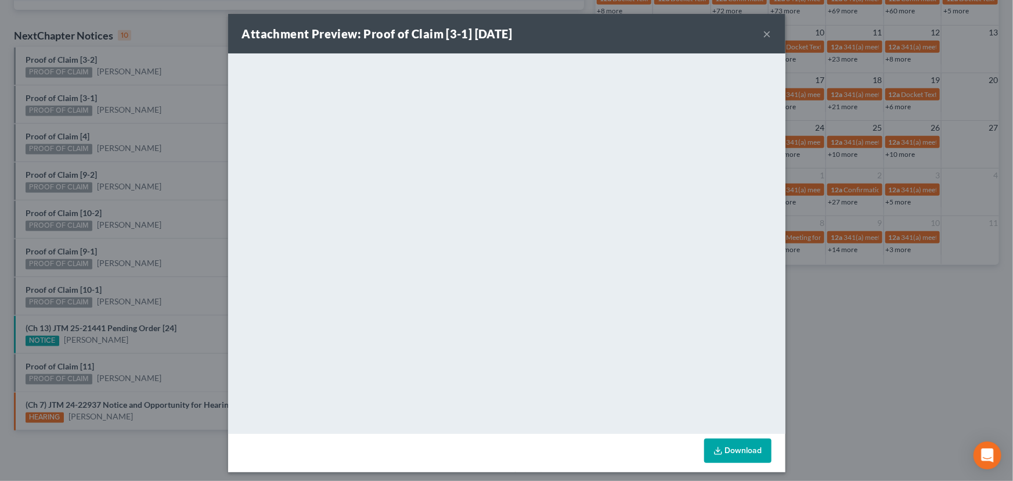
click at [139, 93] on div "Attachment Preview: Proof of Claim [3-1] 09/09/2025 × <object ng-attr-data='htt…" at bounding box center [506, 240] width 1013 height 481
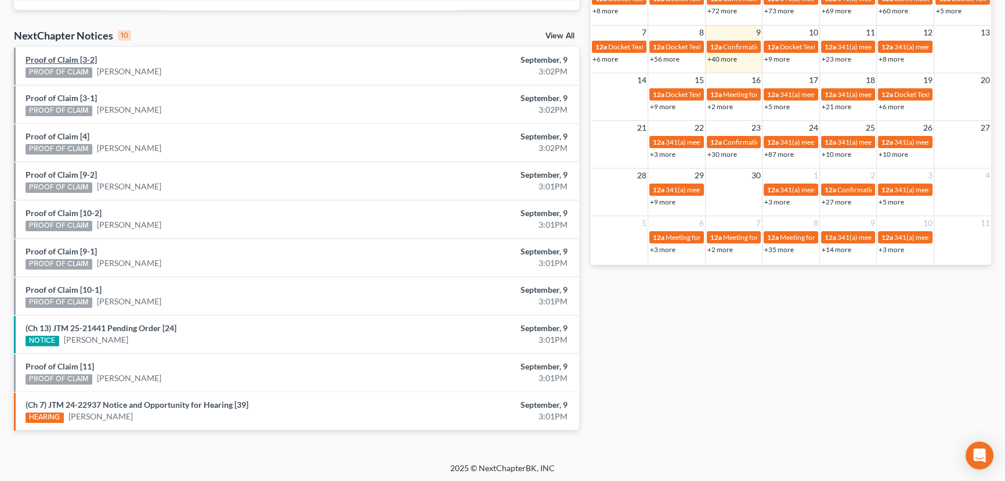
click at [69, 63] on link "Proof of Claim [3-2]" at bounding box center [61, 60] width 71 height 10
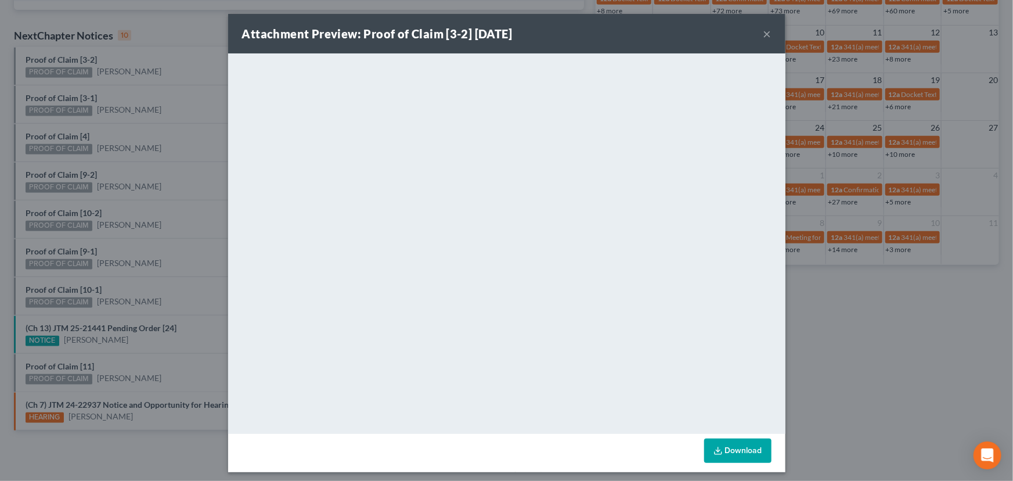
click at [153, 85] on div "Attachment Preview: Proof of Claim [3-2] 09/09/2025 × <object ng-attr-data='htt…" at bounding box center [506, 240] width 1013 height 481
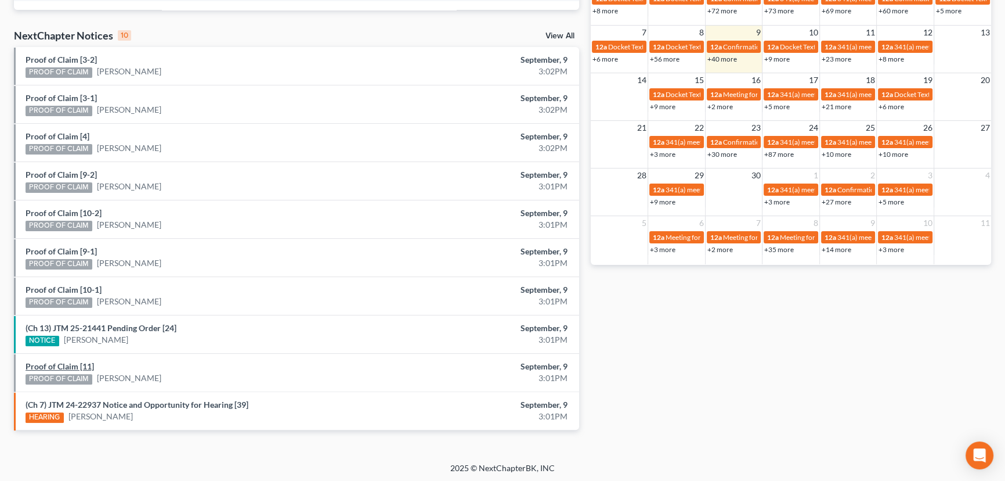
click at [69, 368] on link "Proof of Claim [11]" at bounding box center [60, 366] width 68 height 10
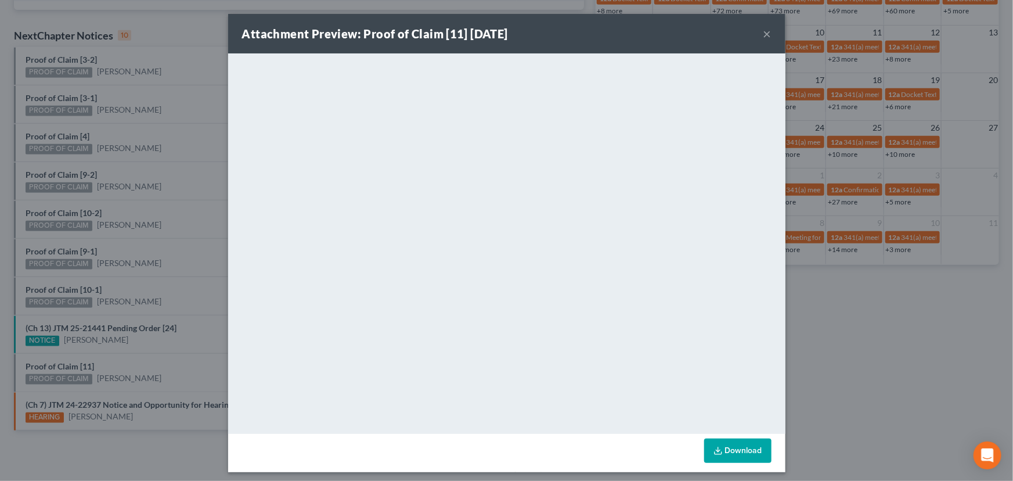
click at [138, 232] on div "Attachment Preview: Proof of Claim [11] 09/09/2025 × <object ng-attr-data='http…" at bounding box center [506, 240] width 1013 height 481
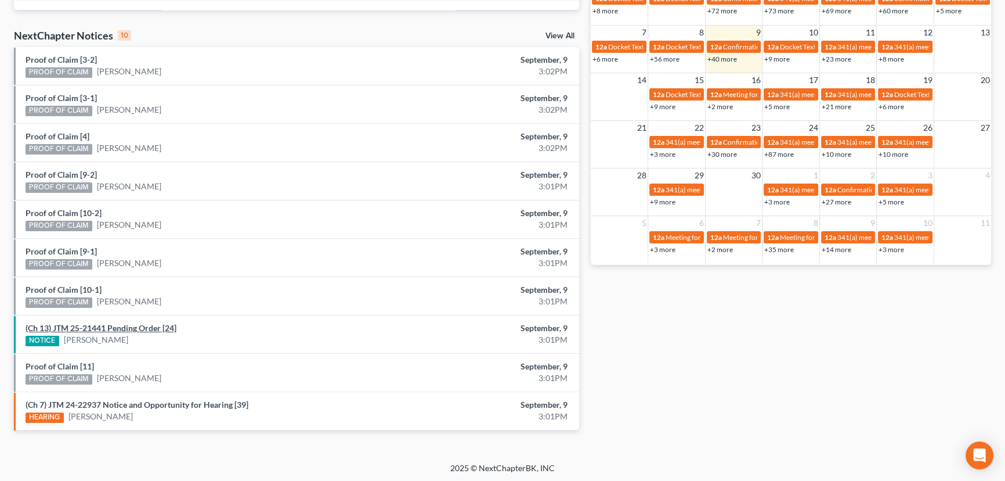
click at [127, 326] on link "(Ch 13) JTM 25-21441 Pending Order [24]" at bounding box center [101, 328] width 151 height 10
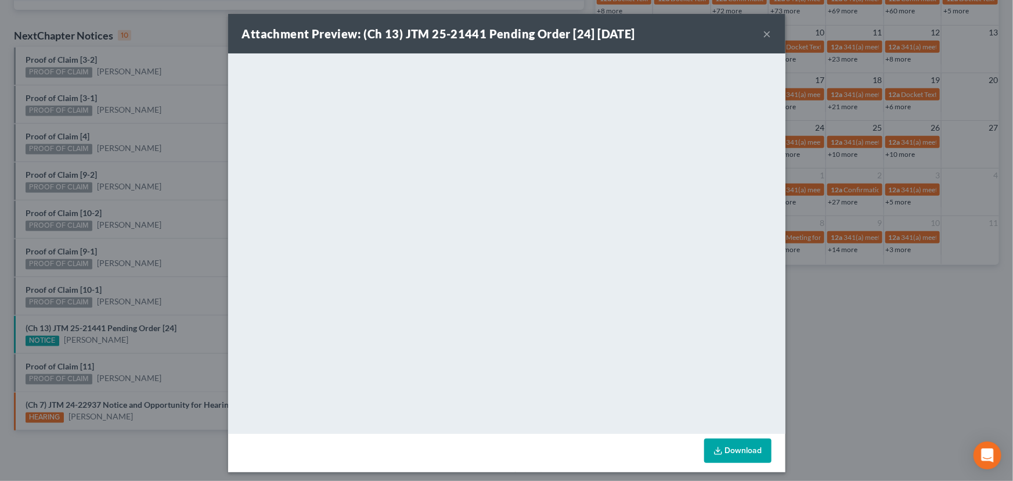
click at [758, 35] on div "Attachment Preview: (Ch 13) JTM 25-21441 Pending Order [24] 09/09/2025 ×" at bounding box center [506, 33] width 557 height 39
drag, startPoint x: 765, startPoint y: 33, endPoint x: 704, endPoint y: 48, distance: 63.2
click at [765, 33] on button "×" at bounding box center [767, 34] width 8 height 14
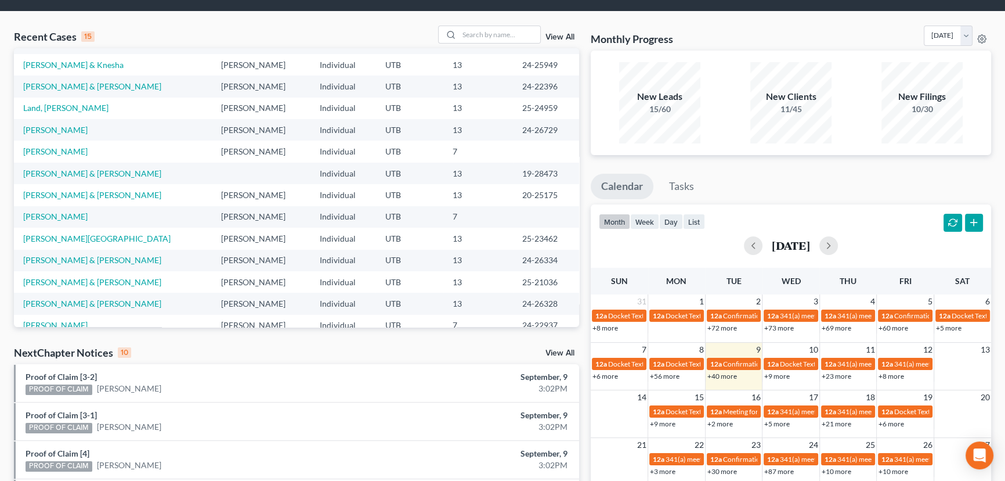
scroll to position [0, 0]
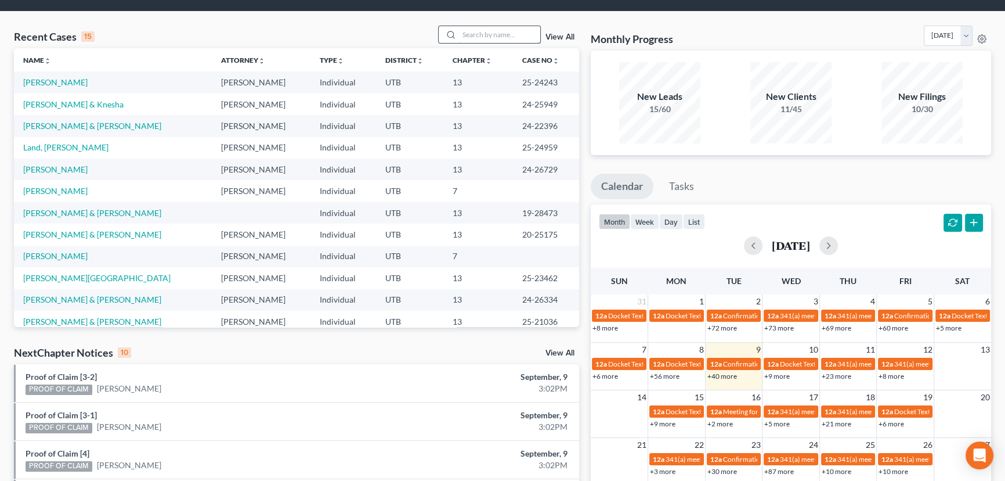
click at [466, 35] on input "search" at bounding box center [499, 34] width 81 height 17
type input "Lasater"
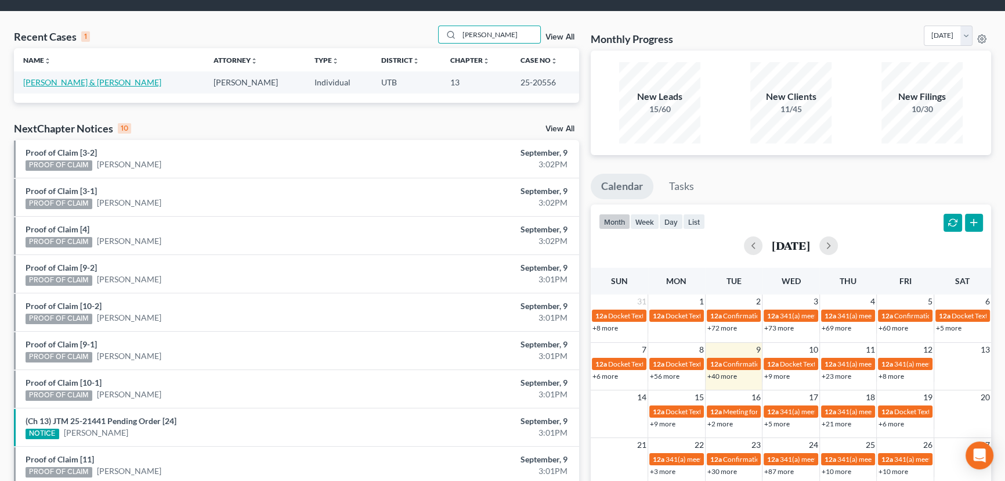
click at [81, 82] on link "Lasater, Michael & Maria Rosa" at bounding box center [92, 82] width 138 height 10
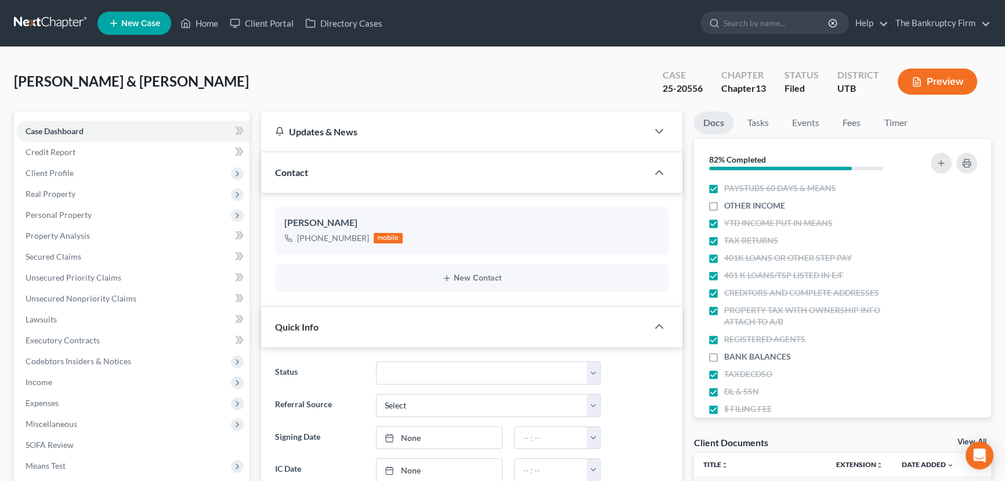
scroll to position [22, 0]
click at [962, 441] on link "View All" at bounding box center [972, 442] width 29 height 8
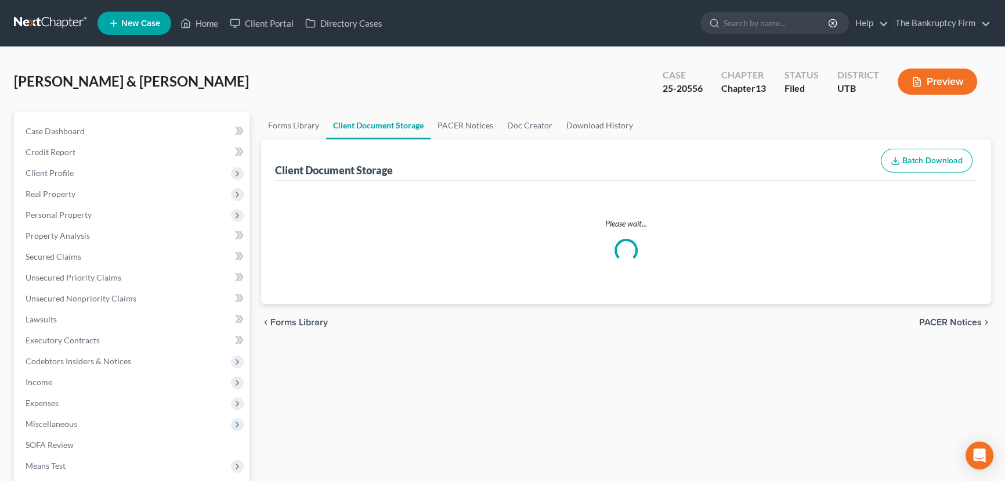
select select "30"
select select "26"
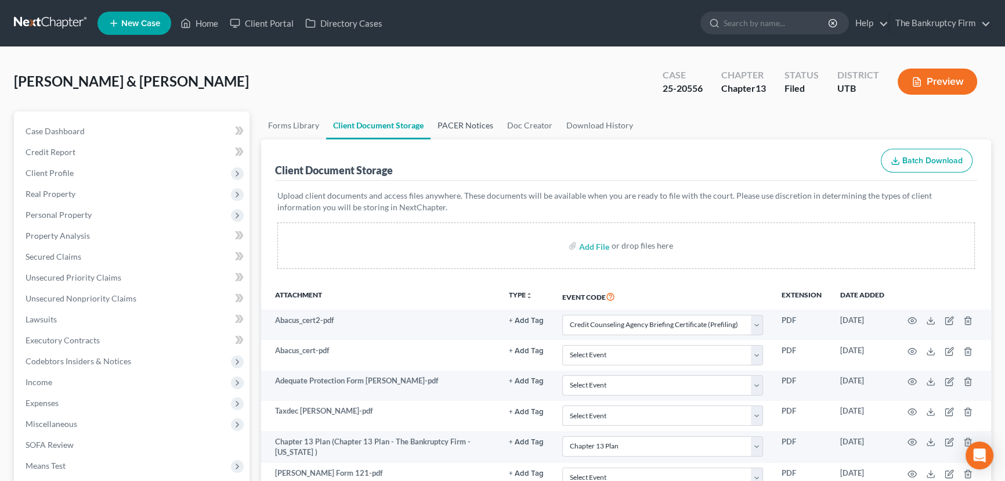
click at [454, 122] on link "PACER Notices" at bounding box center [466, 125] width 70 height 28
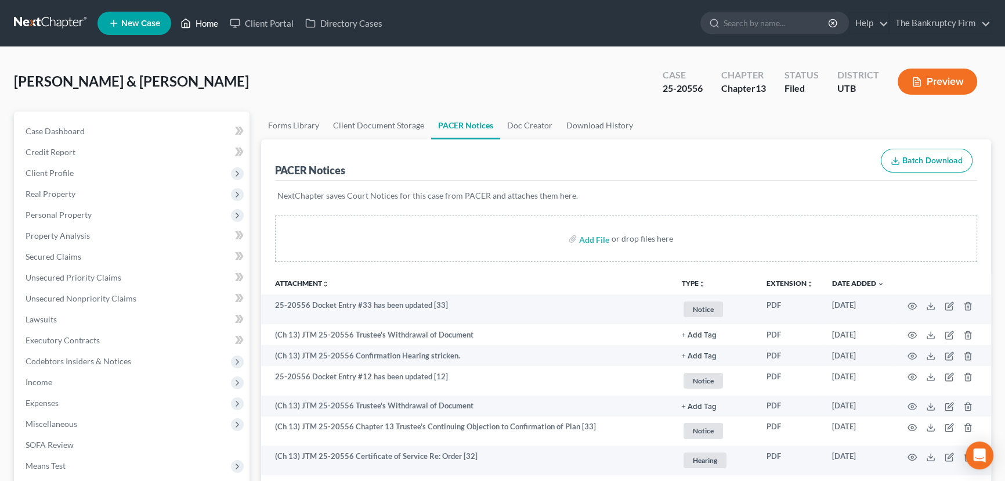
click at [214, 27] on link "Home" at bounding box center [199, 23] width 49 height 21
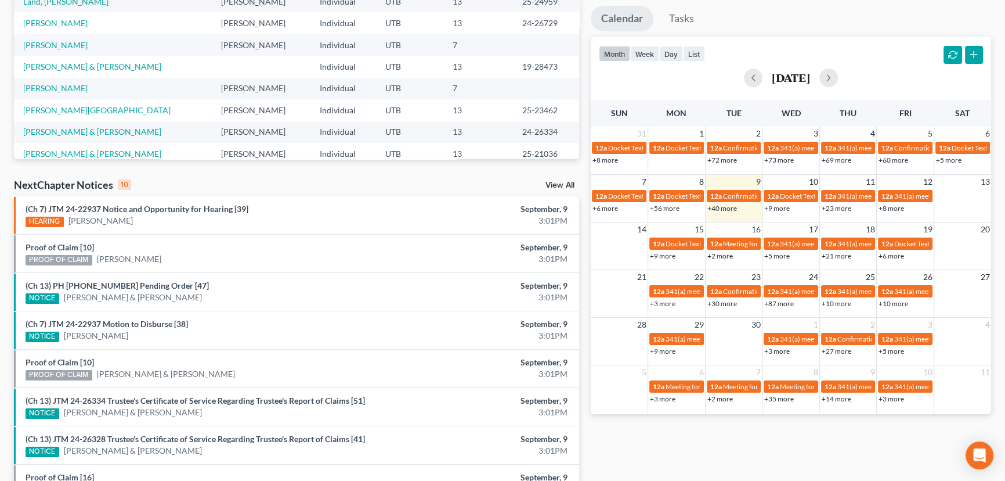
scroll to position [264, 0]
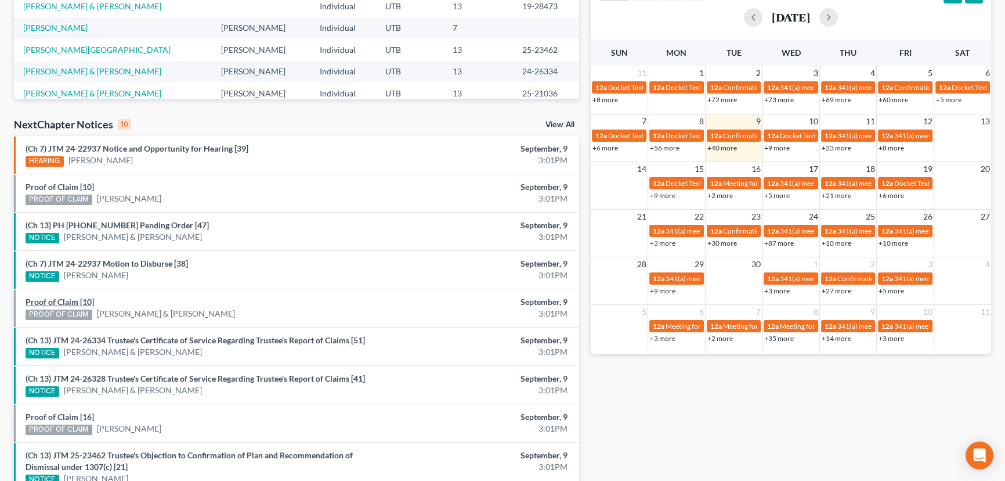
click at [70, 298] on link "Proof of Claim [10]" at bounding box center [60, 302] width 68 height 10
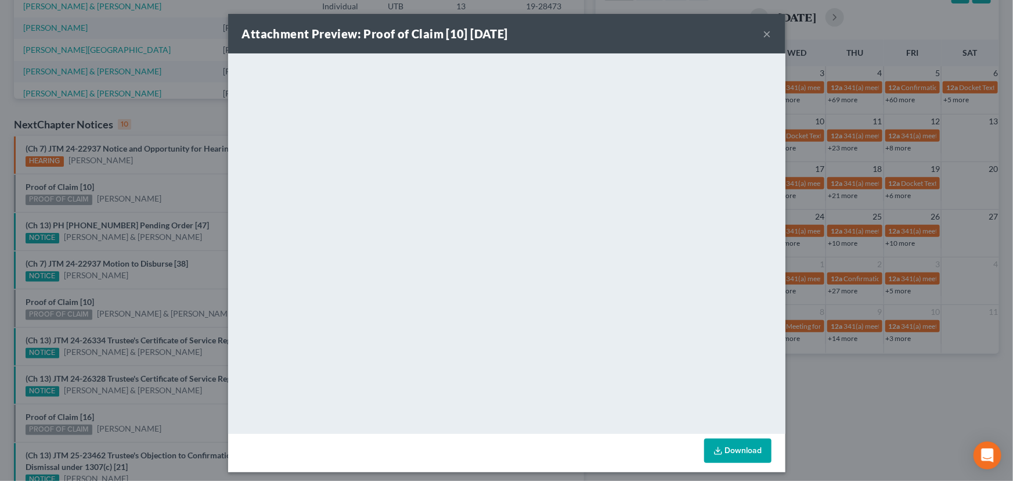
drag, startPoint x: 125, startPoint y: 297, endPoint x: 127, endPoint y: 290, distance: 7.2
click at [125, 297] on div "Attachment Preview: Proof of Claim [10] 09/09/2025 × <object ng-attr-data='http…" at bounding box center [506, 240] width 1013 height 481
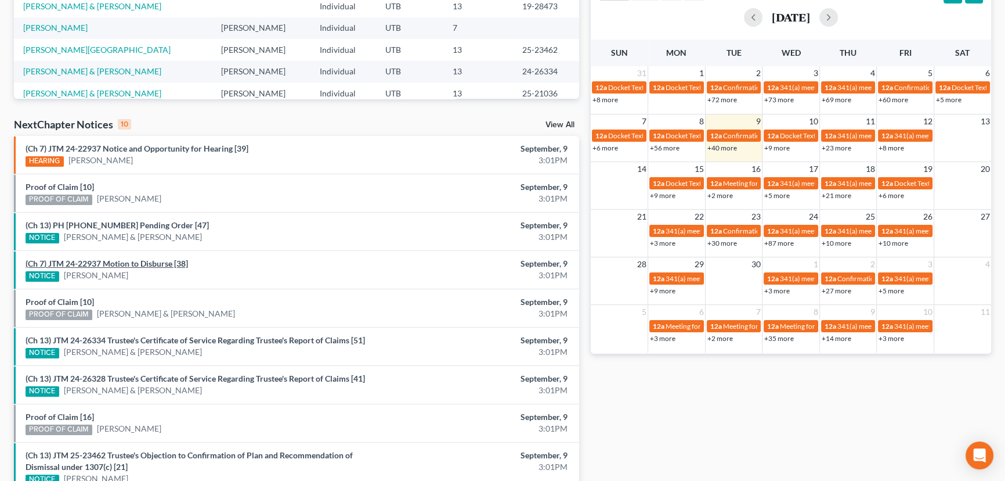
click at [135, 263] on link "(Ch 7) JTM 24-22937 Motion to Disburse [38]" at bounding box center [107, 263] width 163 height 10
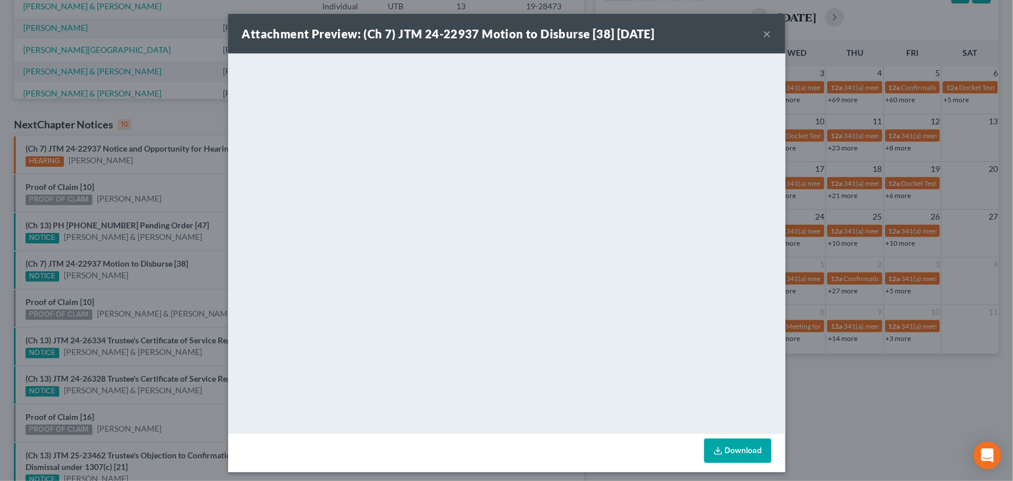
click at [62, 186] on div "Attachment Preview: (Ch 7) JTM 24-22937 Motion to Disburse [38] 09/09/2025 × <o…" at bounding box center [506, 240] width 1013 height 481
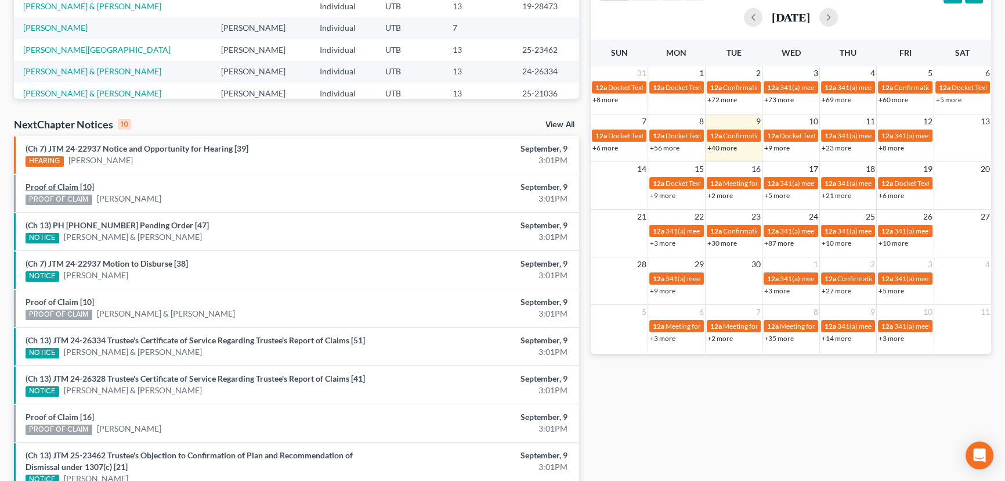
click at [76, 187] on link "Proof of Claim [10]" at bounding box center [60, 187] width 68 height 10
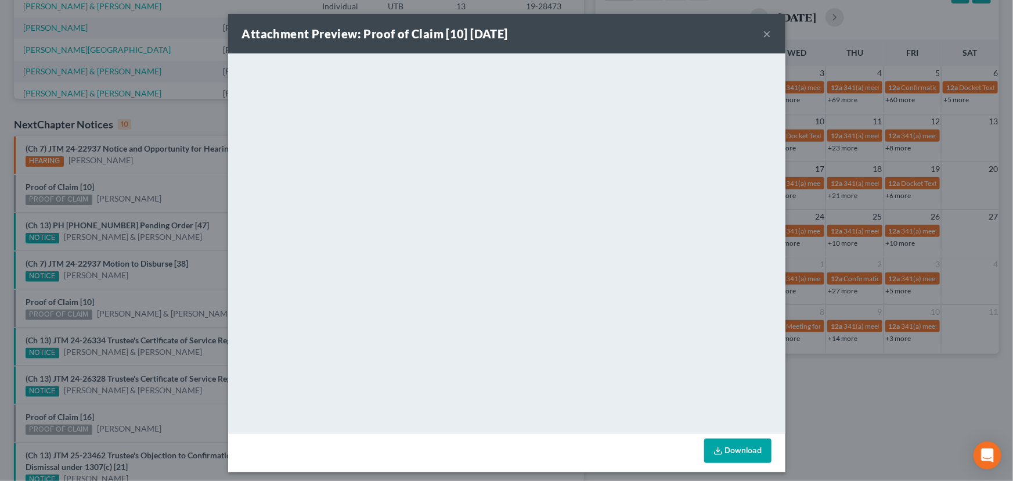
click at [163, 186] on div "Attachment Preview: Proof of Claim [10] 09/09/2025 × <object ng-attr-data='http…" at bounding box center [506, 240] width 1013 height 481
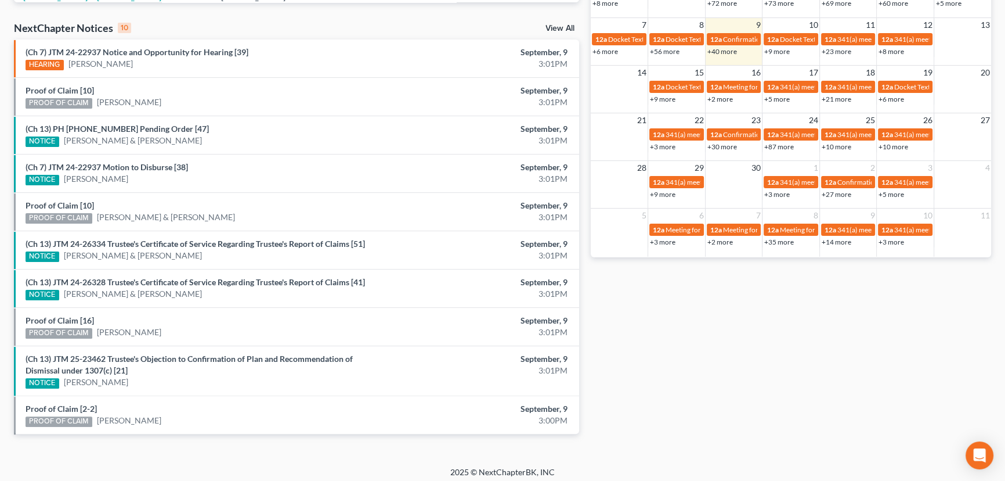
scroll to position [364, 0]
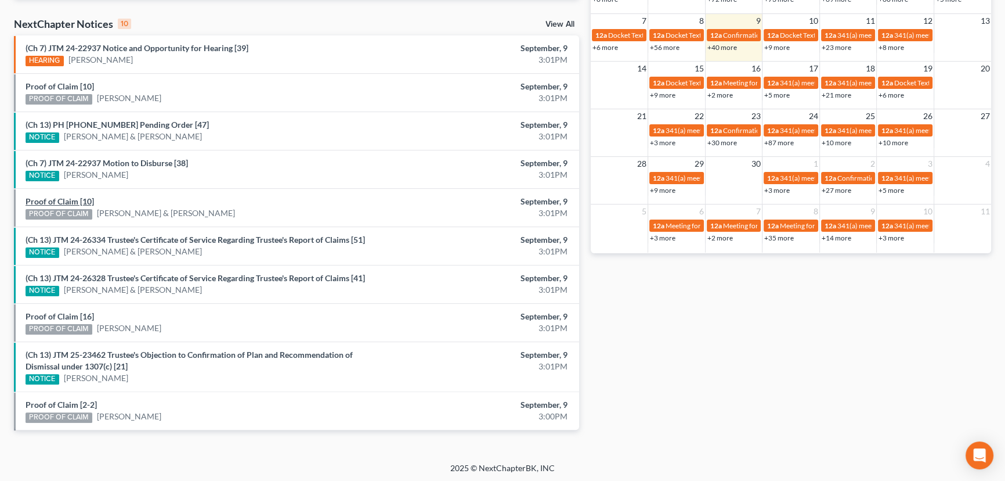
click at [69, 201] on link "Proof of Claim [10]" at bounding box center [60, 201] width 68 height 10
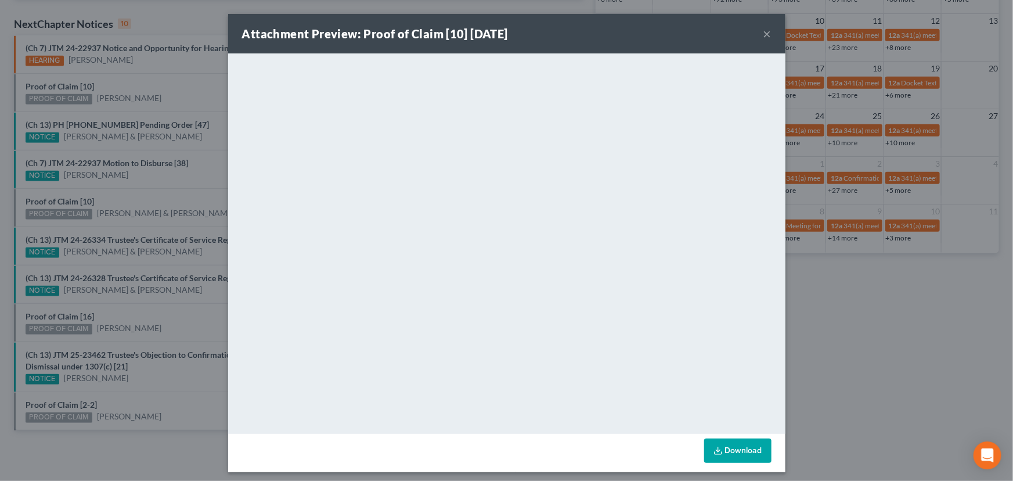
click at [162, 200] on div "Attachment Preview: Proof of Claim [10] 09/09/2025 × <object ng-attr-data='http…" at bounding box center [506, 240] width 1013 height 481
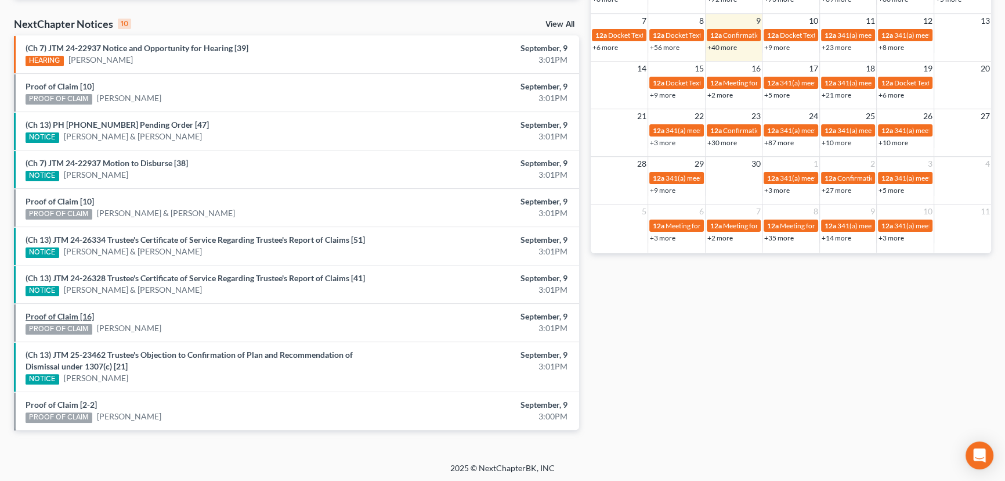
click at [67, 311] on link "Proof of Claim [16]" at bounding box center [60, 316] width 68 height 10
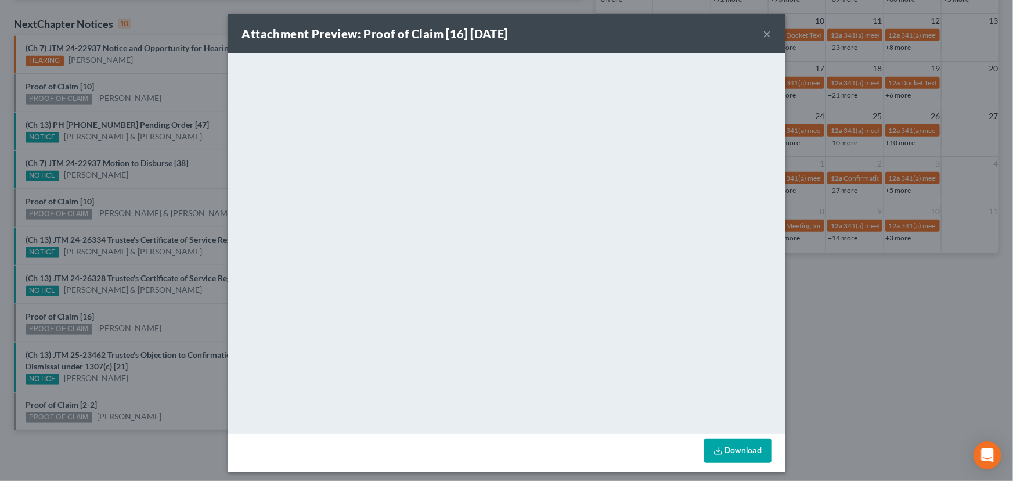
click at [174, 319] on div "Attachment Preview: Proof of Claim [16] 09/09/2025 × <object ng-attr-data='http…" at bounding box center [506, 240] width 1013 height 481
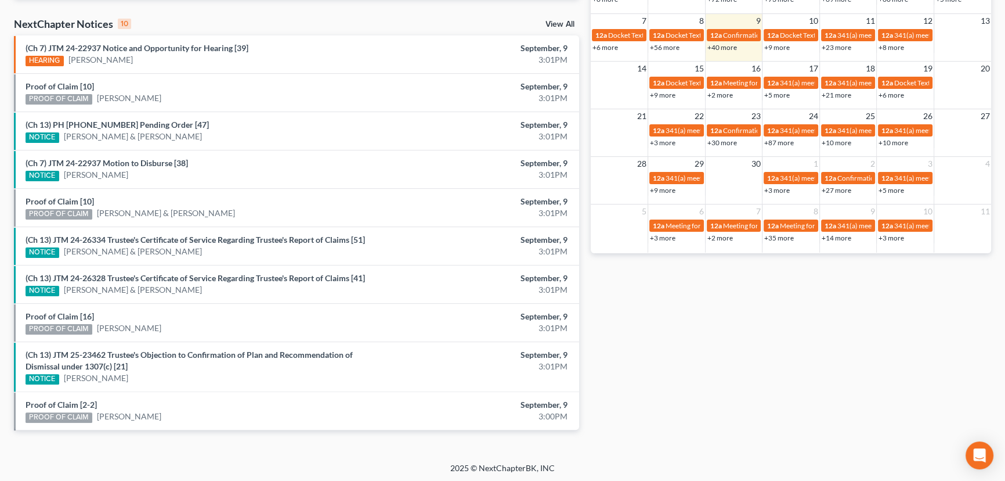
click at [71, 407] on div "Proof of Claim [2-2] PROOF OF CLAIM Jennifer Oliveras" at bounding box center [204, 411] width 369 height 24
click at [56, 402] on link "Proof of Claim [2-2]" at bounding box center [61, 404] width 71 height 10
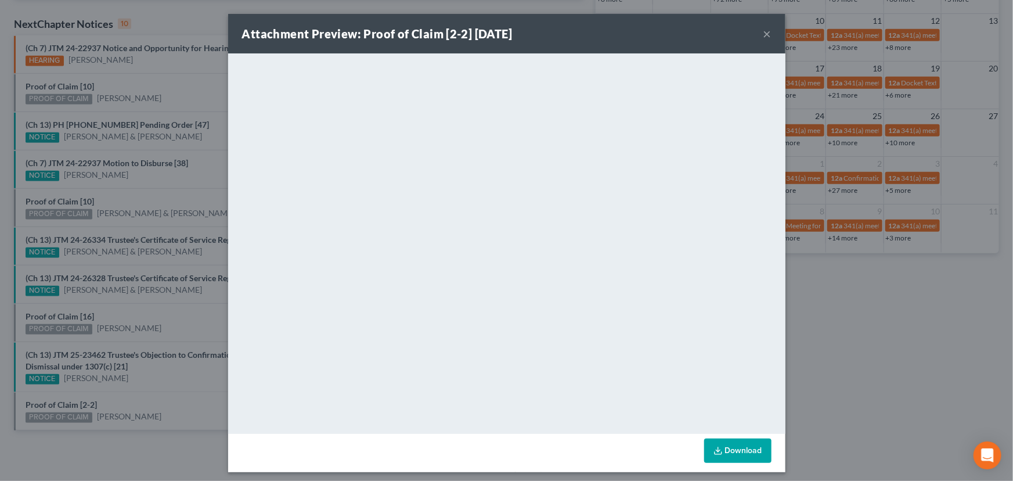
click at [194, 406] on div "Attachment Preview: Proof of Claim [2-2] 09/09/2025 × <object ng-attr-data='htt…" at bounding box center [506, 240] width 1013 height 481
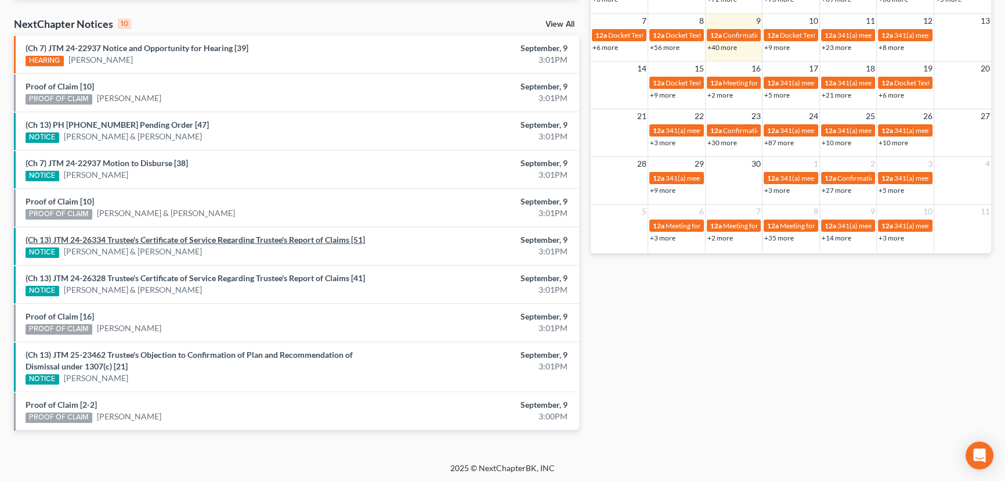
click at [218, 241] on link "(Ch 13) JTM 24-26334 Trustee's Certificate of Service Regarding Trustee's Repor…" at bounding box center [196, 240] width 340 height 10
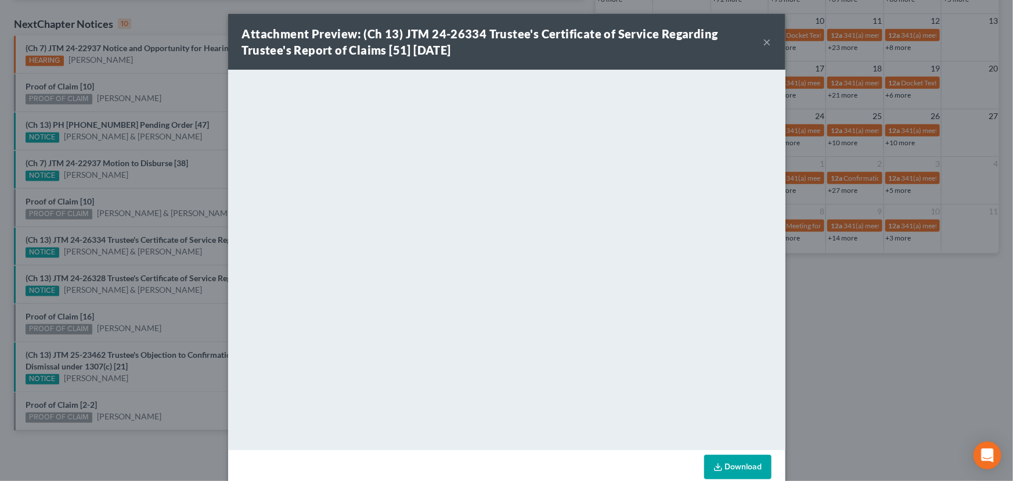
drag, startPoint x: 203, startPoint y: 251, endPoint x: 203, endPoint y: 263, distance: 11.6
click at [203, 251] on div "Attachment Preview: (Ch 13) JTM 24-26334 Trustee's Certificate of Service Regar…" at bounding box center [506, 240] width 1013 height 481
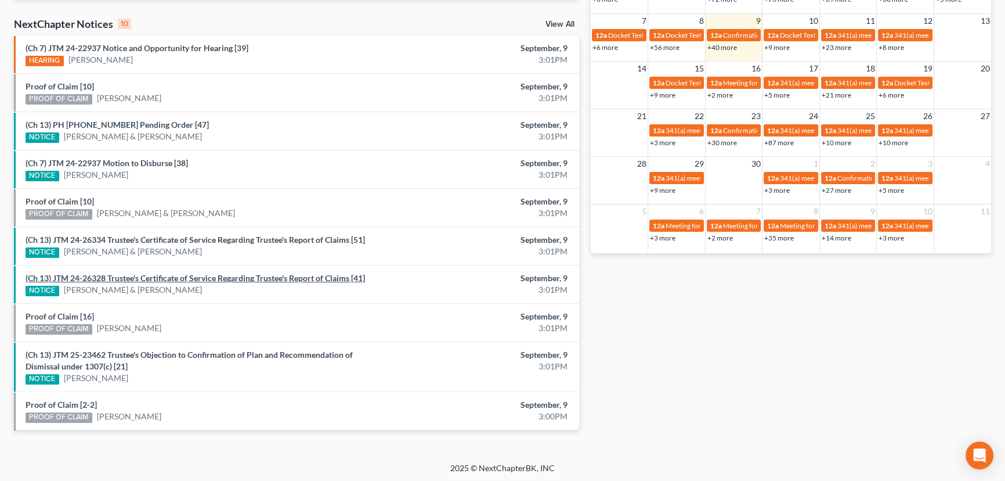
click at [197, 276] on link "(Ch 13) JTM 24-26328 Trustee's Certificate of Service Regarding Trustee's Repor…" at bounding box center [196, 278] width 340 height 10
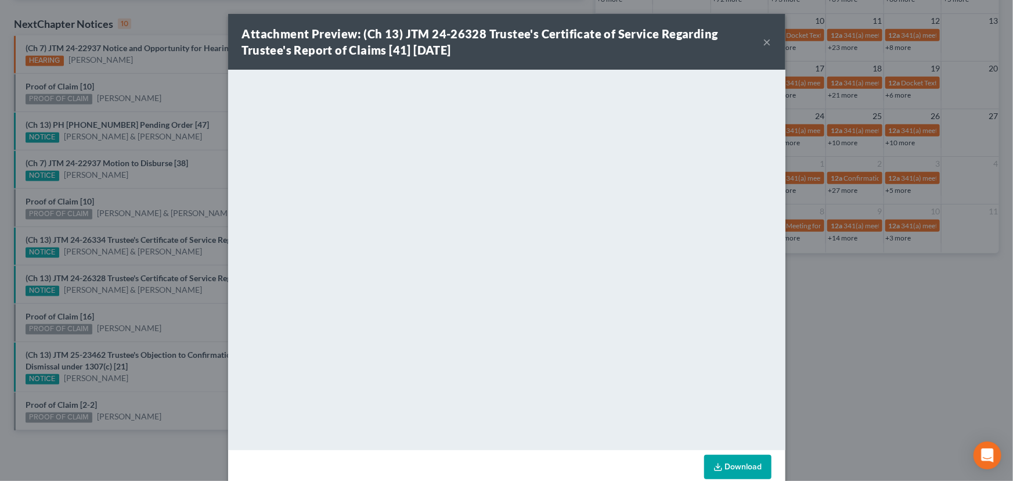
click at [205, 255] on div "Attachment Preview: (Ch 13) JTM 24-26328 Trustee's Certificate of Service Regar…" at bounding box center [506, 240] width 1013 height 481
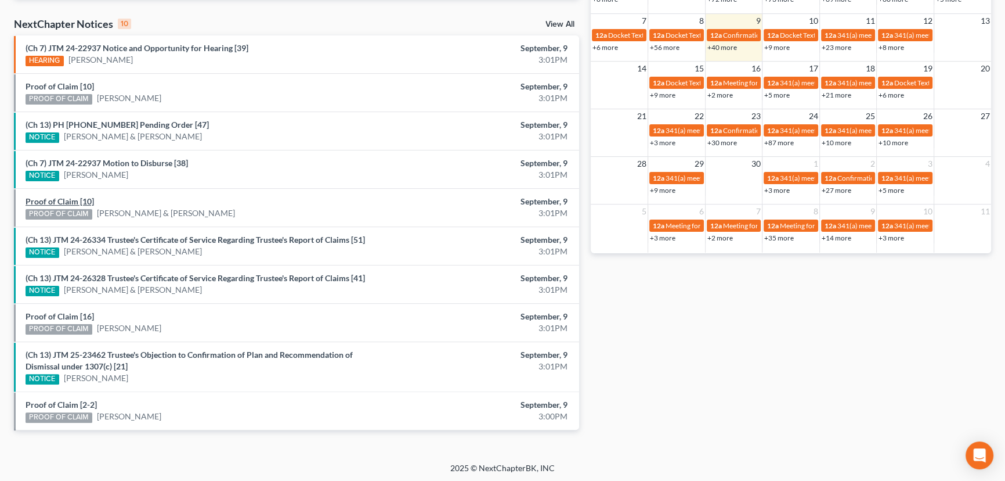
click at [70, 199] on link "Proof of Claim [10]" at bounding box center [60, 201] width 68 height 10
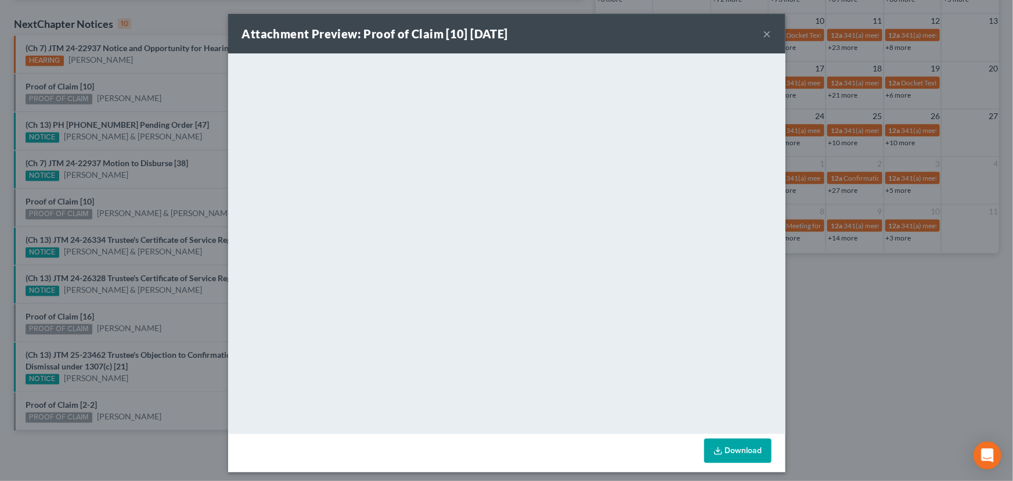
click at [171, 197] on div "Attachment Preview: Proof of Claim [10] 09/09/2025 × <object ng-attr-data='http…" at bounding box center [506, 240] width 1013 height 481
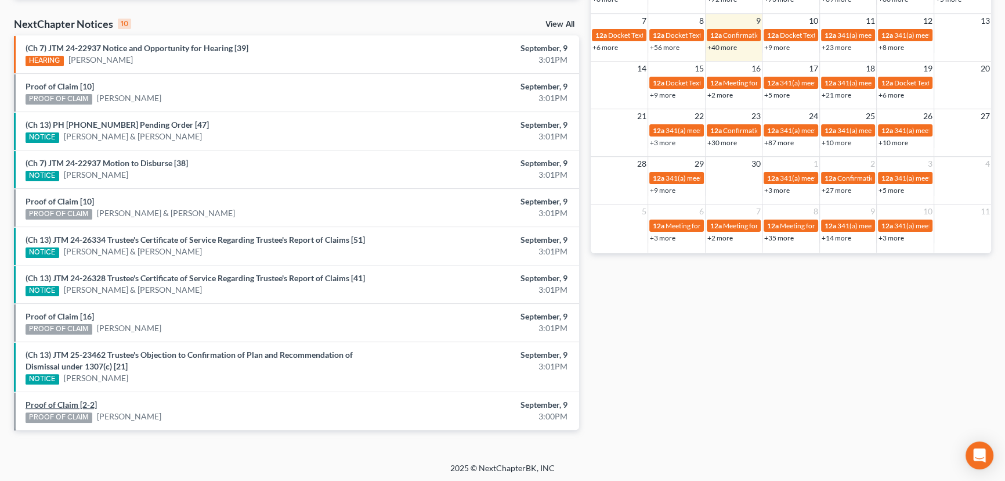
click at [67, 401] on link "Proof of Claim [2-2]" at bounding box center [61, 404] width 71 height 10
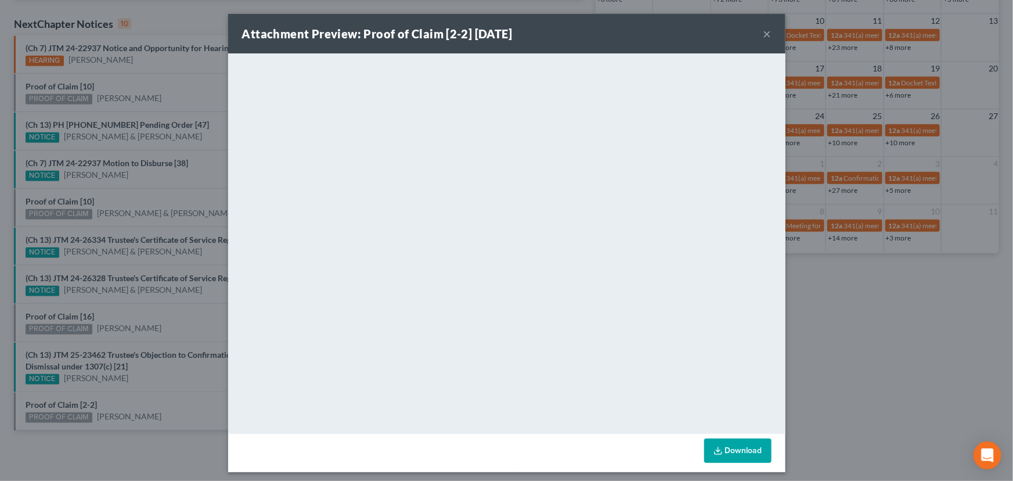
click at [175, 405] on div "Attachment Preview: Proof of Claim [2-2] 09/09/2025 × <object ng-attr-data='htt…" at bounding box center [506, 240] width 1013 height 481
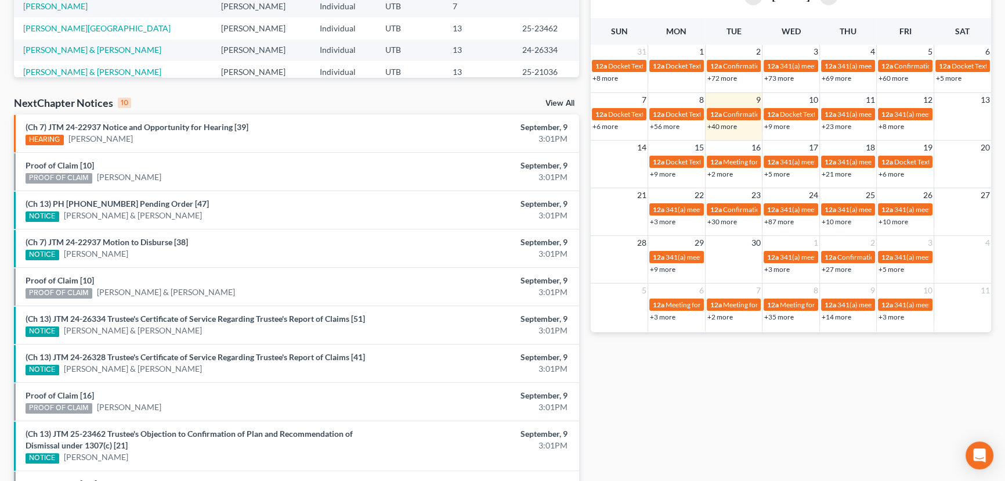
scroll to position [47, 0]
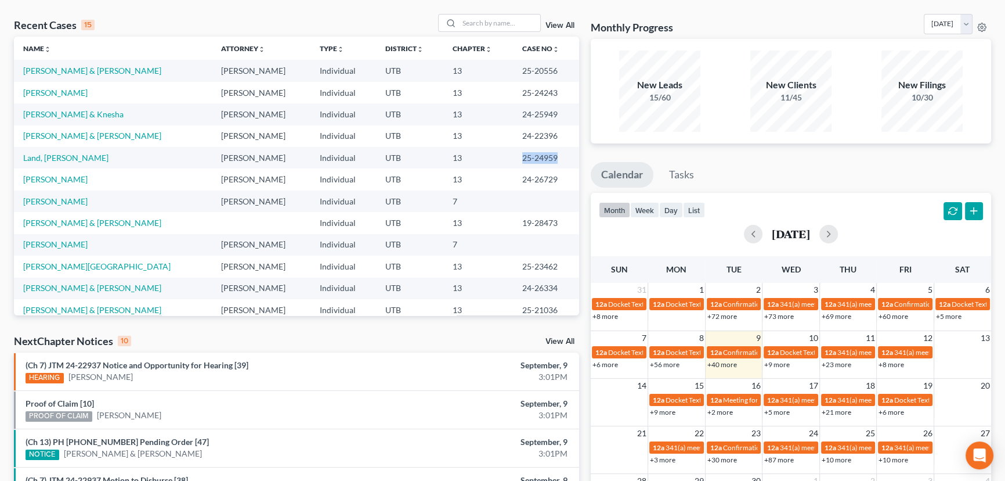
drag, startPoint x: 511, startPoint y: 156, endPoint x: 548, endPoint y: 154, distance: 36.6
click at [548, 154] on td "25-24959" at bounding box center [546, 157] width 66 height 21
copy td "25-24959"
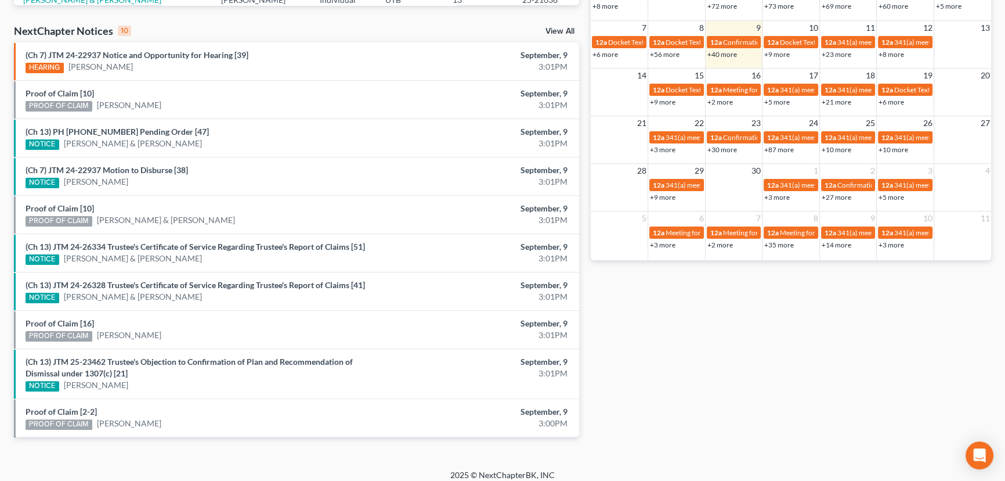
scroll to position [364, 0]
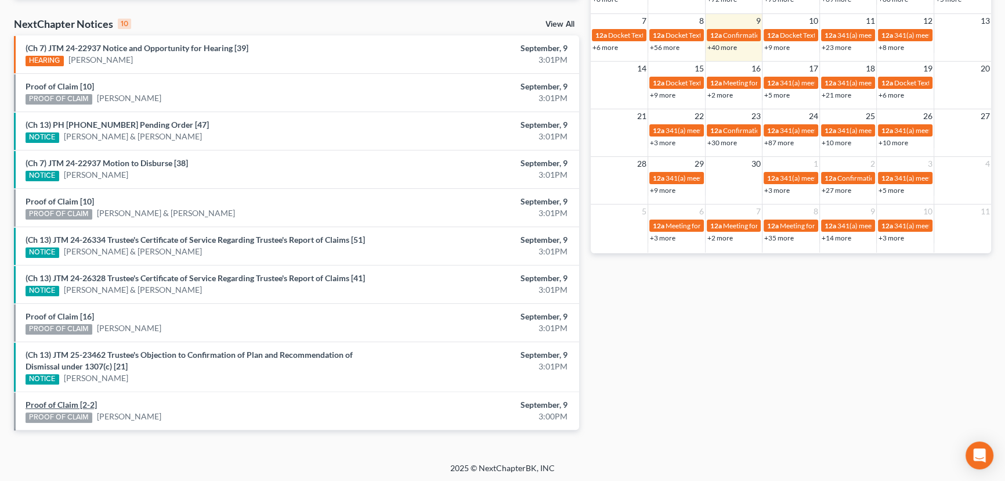
click at [52, 399] on link "Proof of Claim [2-2]" at bounding box center [61, 404] width 71 height 10
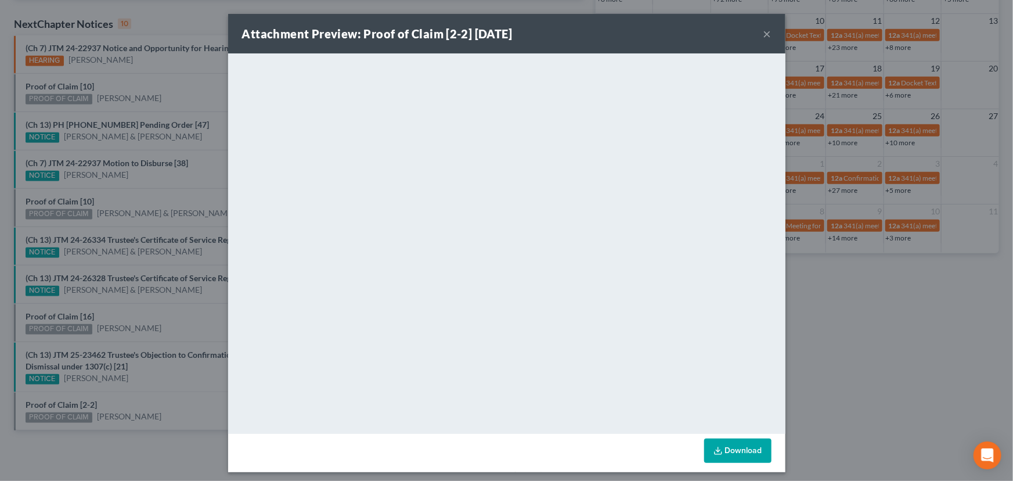
click at [137, 402] on div "Attachment Preview: Proof of Claim [2-2] 09/09/2025 × <object ng-attr-data='htt…" at bounding box center [506, 240] width 1013 height 481
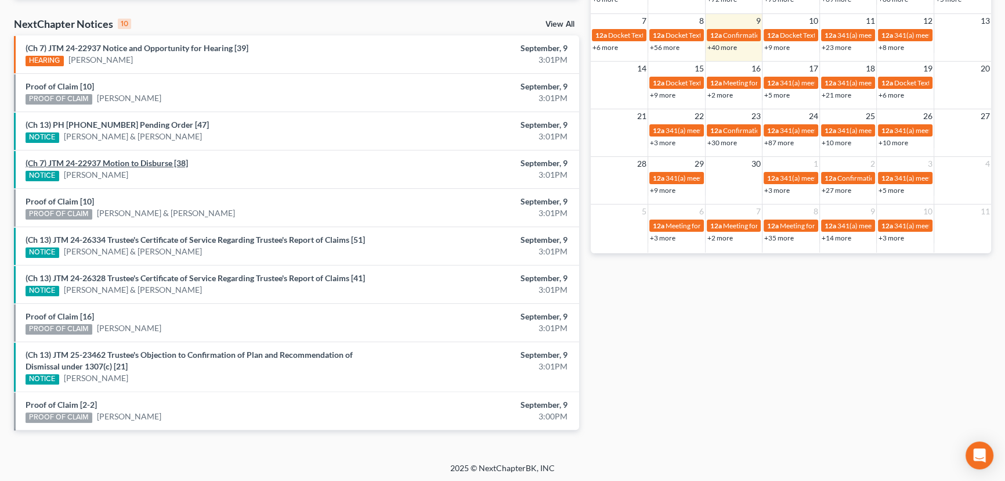
click at [131, 160] on link "(Ch 7) JTM 24-22937 Motion to Disburse [38]" at bounding box center [107, 163] width 163 height 10
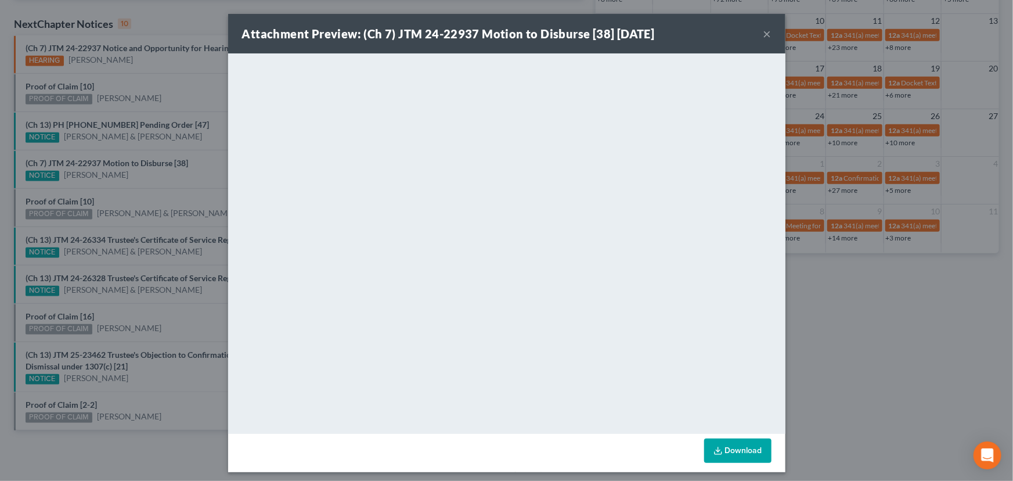
click at [763, 34] on button "×" at bounding box center [767, 34] width 8 height 14
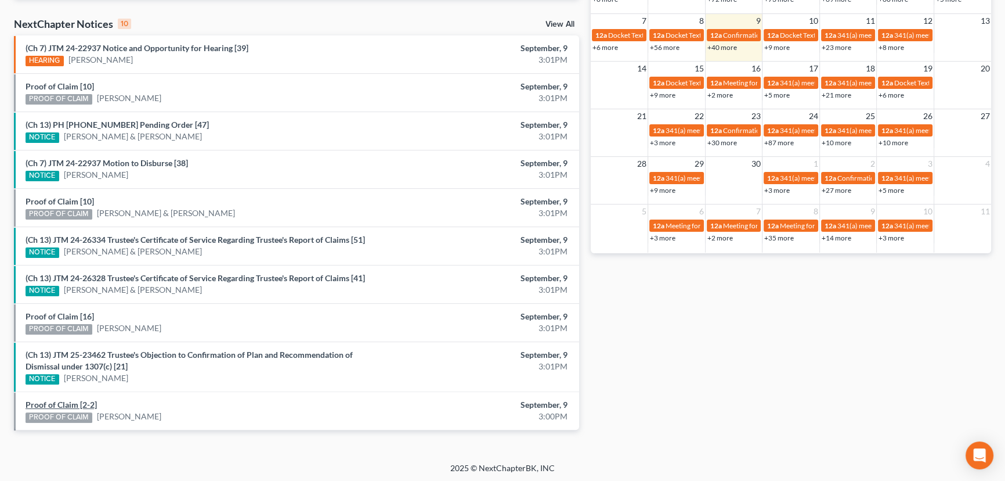
click at [71, 402] on link "Proof of Claim [2-2]" at bounding box center [61, 404] width 71 height 10
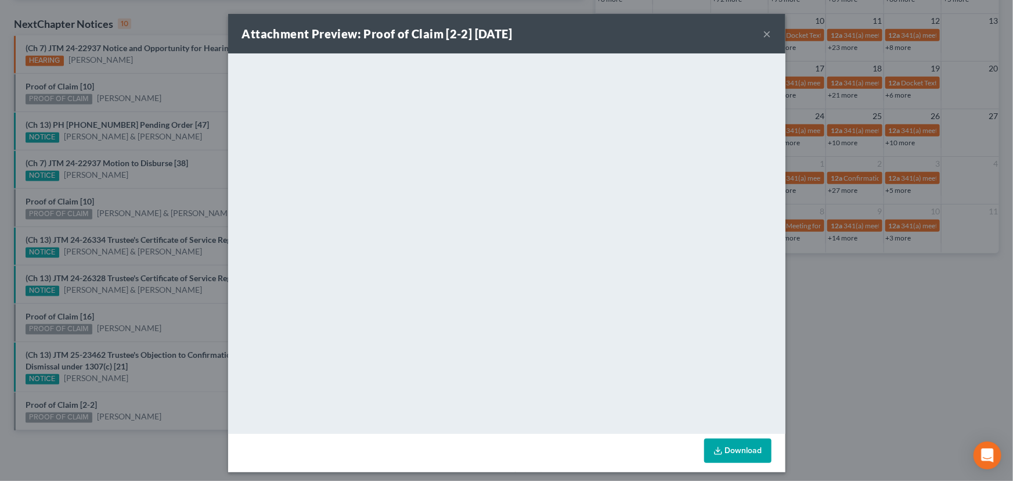
click at [134, 160] on div "Attachment Preview: Proof of Claim [2-2] 09/09/2025 × <object ng-attr-data='htt…" at bounding box center [506, 240] width 1013 height 481
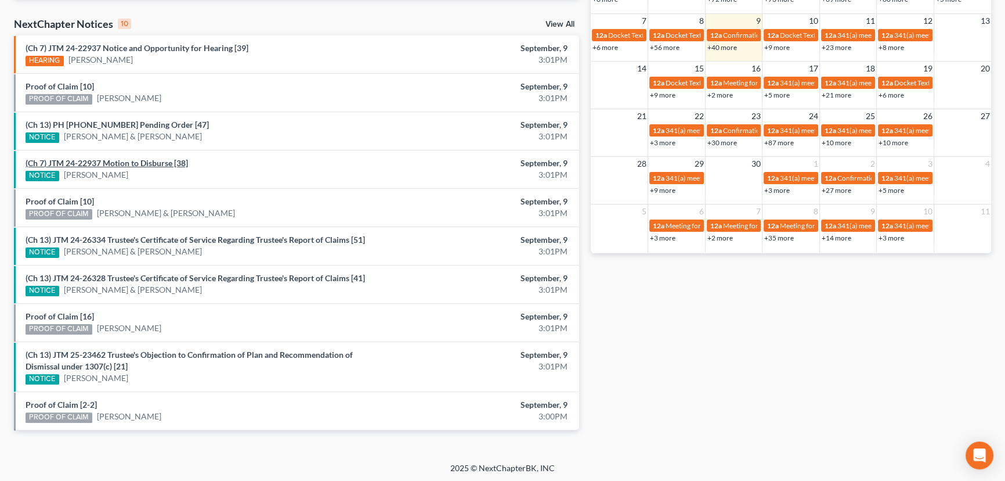
click at [134, 160] on link "(Ch 7) JTM 24-22937 Motion to Disburse [38]" at bounding box center [107, 163] width 163 height 10
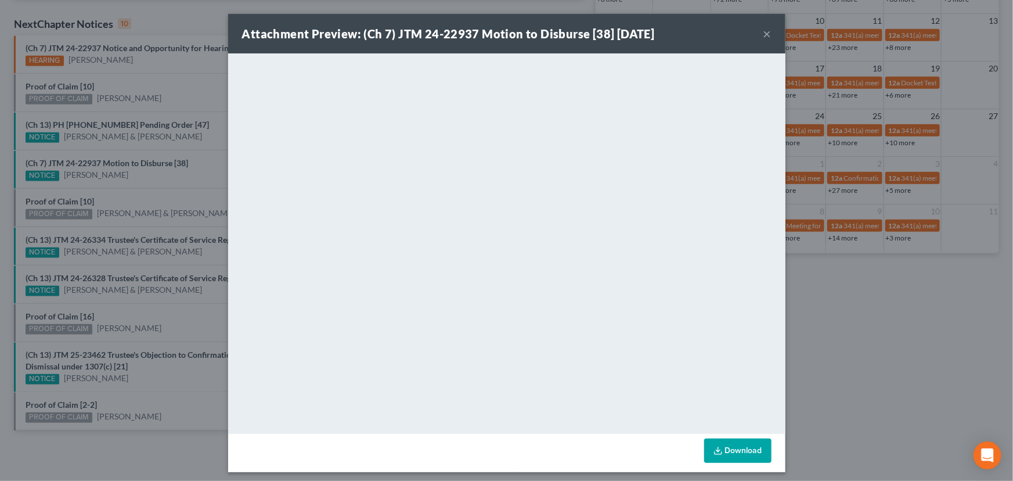
click at [156, 63] on div "Attachment Preview: (Ch 7) JTM 24-22937 Motion to Disburse [38] 09/09/2025 × <o…" at bounding box center [506, 240] width 1013 height 481
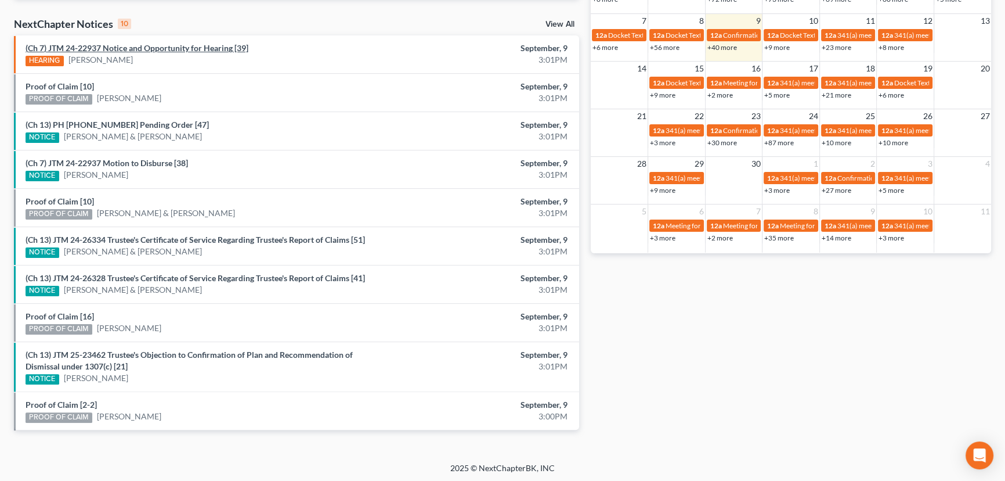
click at [174, 51] on link "(Ch 7) JTM 24-22937 Notice and Opportunity for Hearing [39]" at bounding box center [137, 48] width 223 height 10
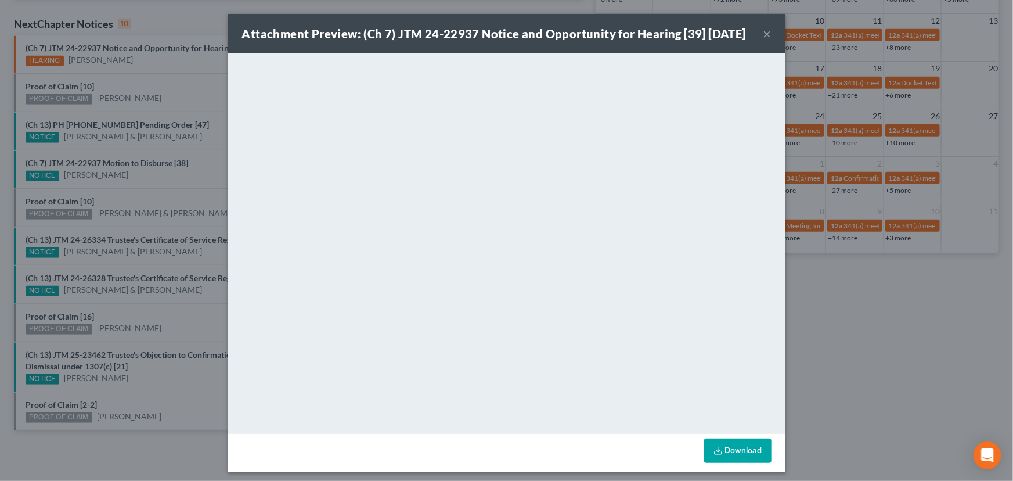
click at [765, 41] on button "×" at bounding box center [767, 34] width 8 height 14
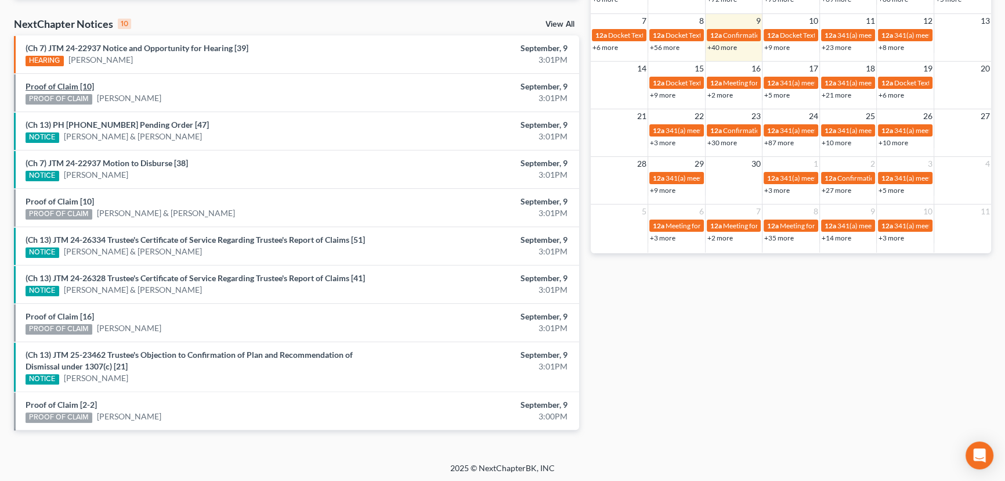
click at [70, 85] on link "Proof of Claim [10]" at bounding box center [60, 86] width 68 height 10
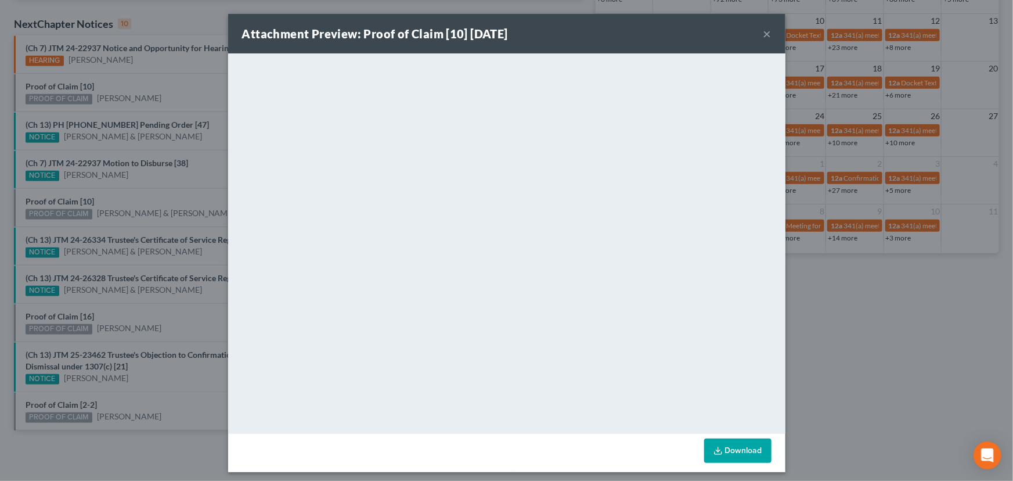
click at [152, 89] on div "Attachment Preview: Proof of Claim [10] 09/09/2025 × <object ng-attr-data='http…" at bounding box center [506, 240] width 1013 height 481
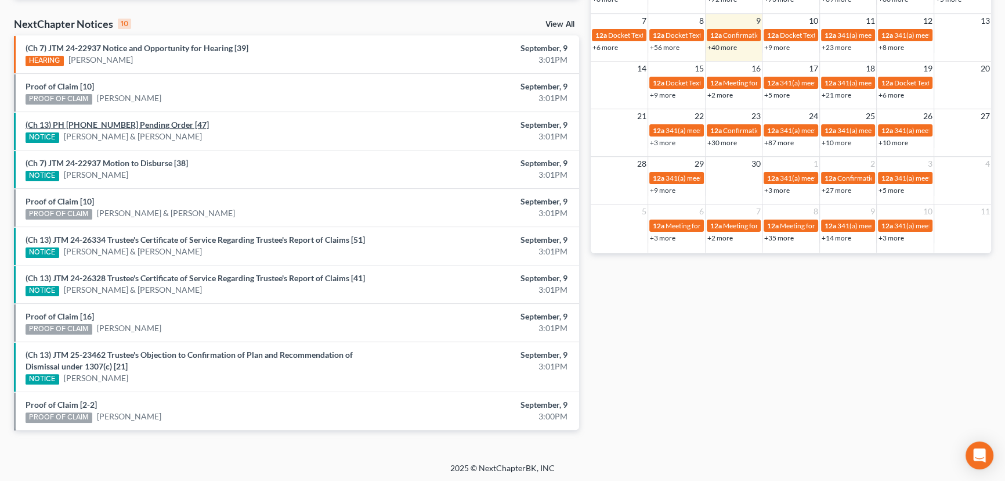
click at [116, 126] on link "(Ch 13) PH 25-21036 Pending Order [47]" at bounding box center [117, 125] width 183 height 10
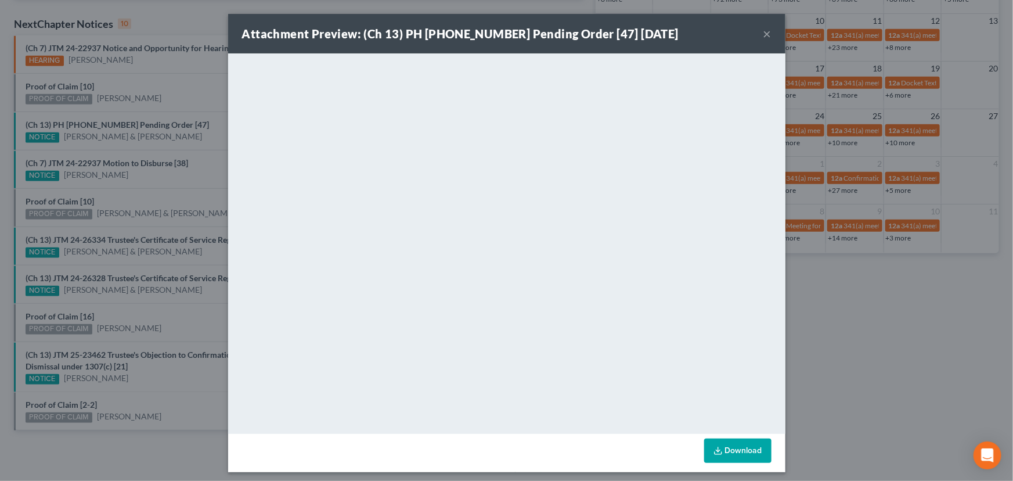
click at [764, 32] on button "×" at bounding box center [767, 34] width 8 height 14
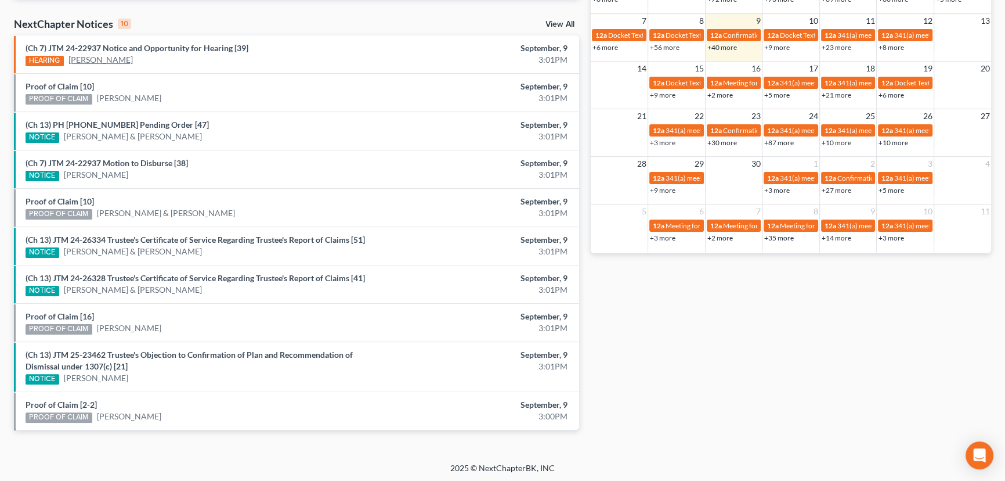
click at [100, 58] on link "Nicholas Pantoja" at bounding box center [100, 60] width 64 height 12
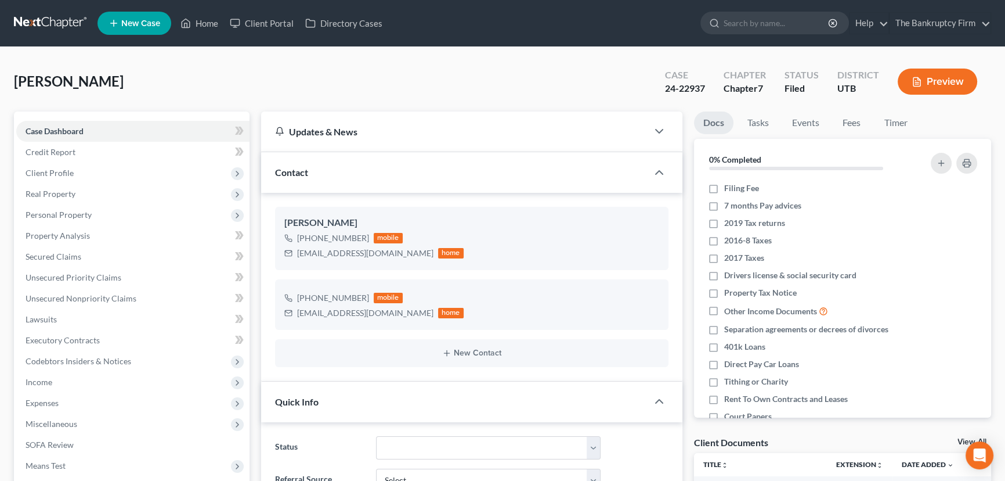
scroll to position [80, 0]
click at [56, 172] on span "Client Profile" at bounding box center [50, 173] width 48 height 10
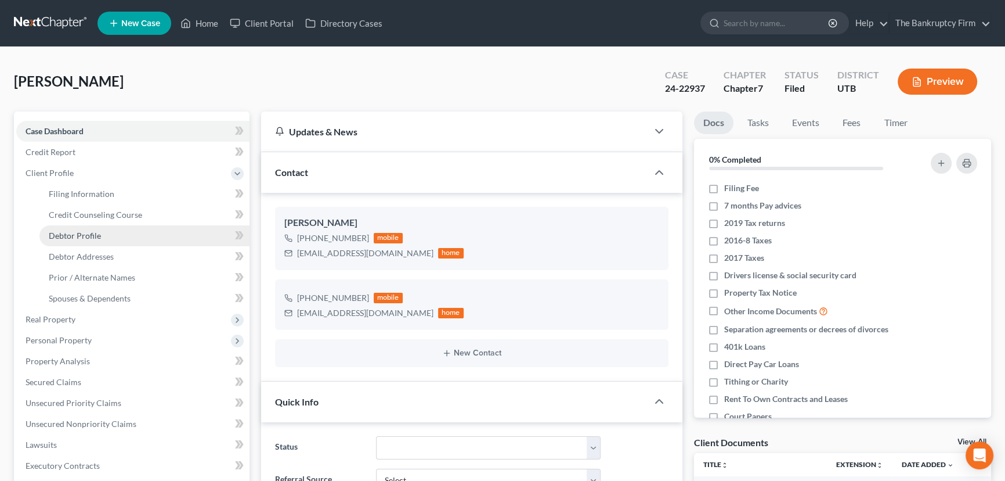
click at [88, 235] on span "Debtor Profile" at bounding box center [75, 235] width 52 height 10
select select "1"
select select "3"
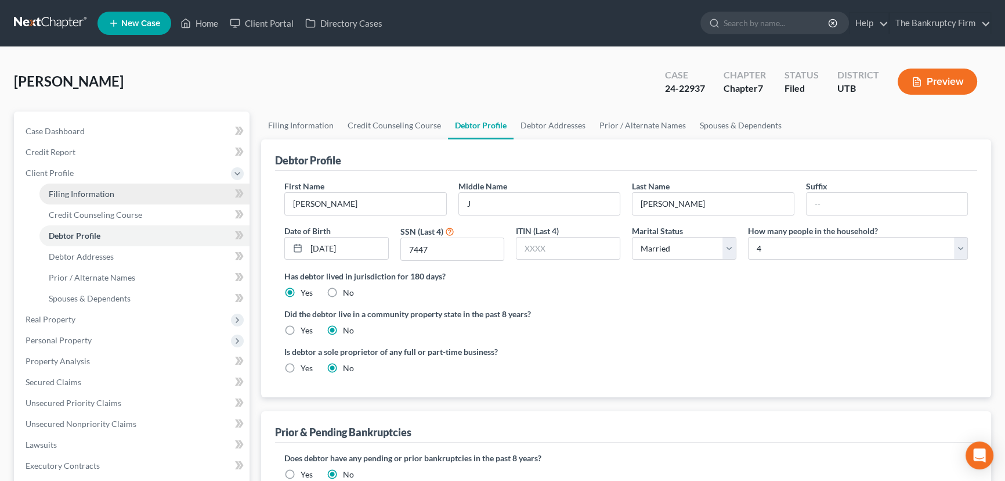
click at [101, 193] on span "Filing Information" at bounding box center [82, 194] width 66 height 10
select select "1"
select select "0"
select select "81"
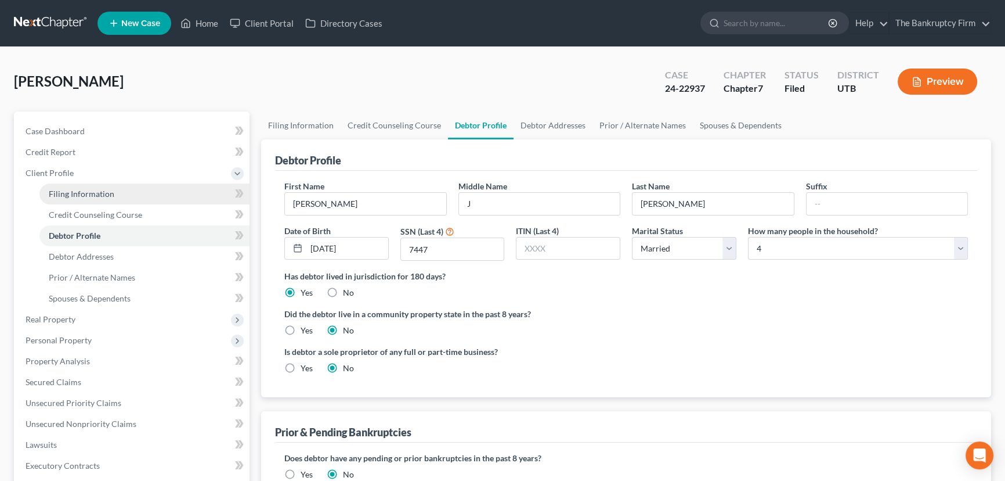
select select "0"
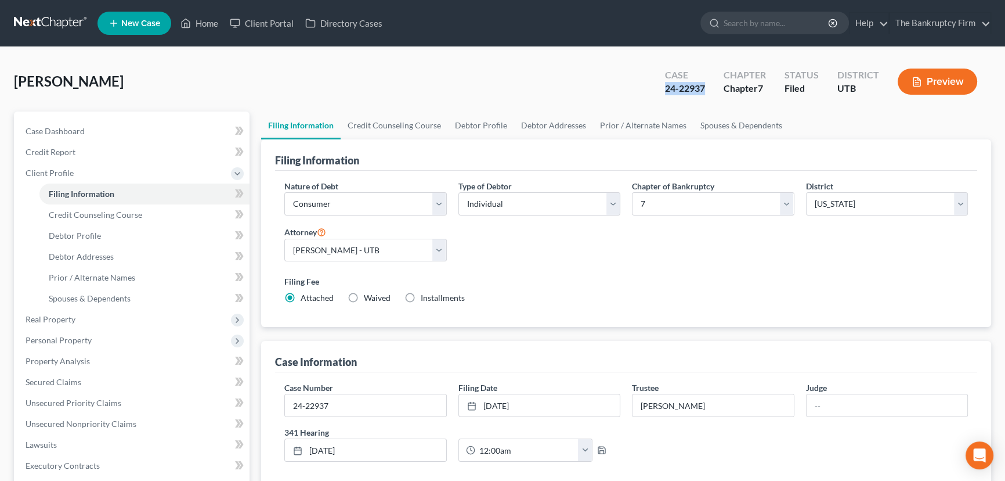
drag, startPoint x: 707, startPoint y: 87, endPoint x: 666, endPoint y: 91, distance: 41.4
click at [666, 91] on div "Case 24-22937" at bounding box center [685, 83] width 59 height 34
copy div "24-22937"
click at [207, 23] on link "Home" at bounding box center [199, 23] width 49 height 21
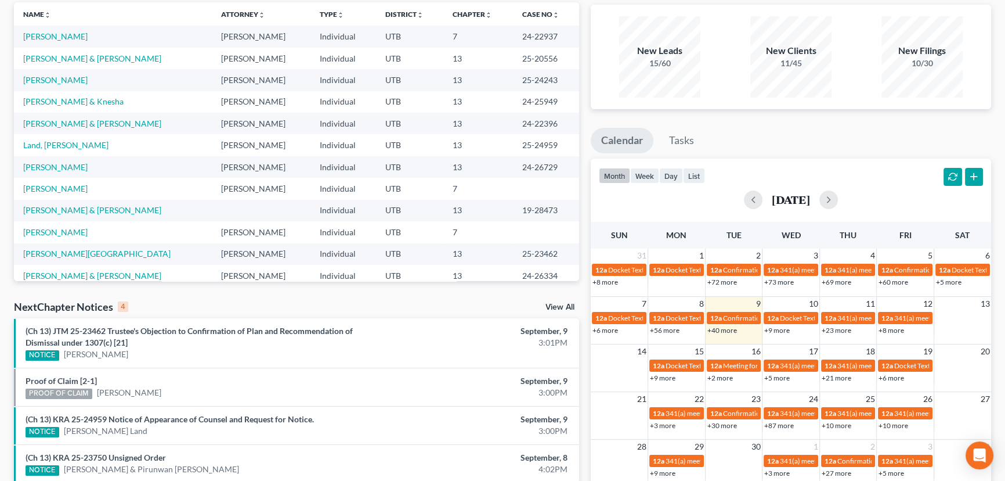
scroll to position [105, 0]
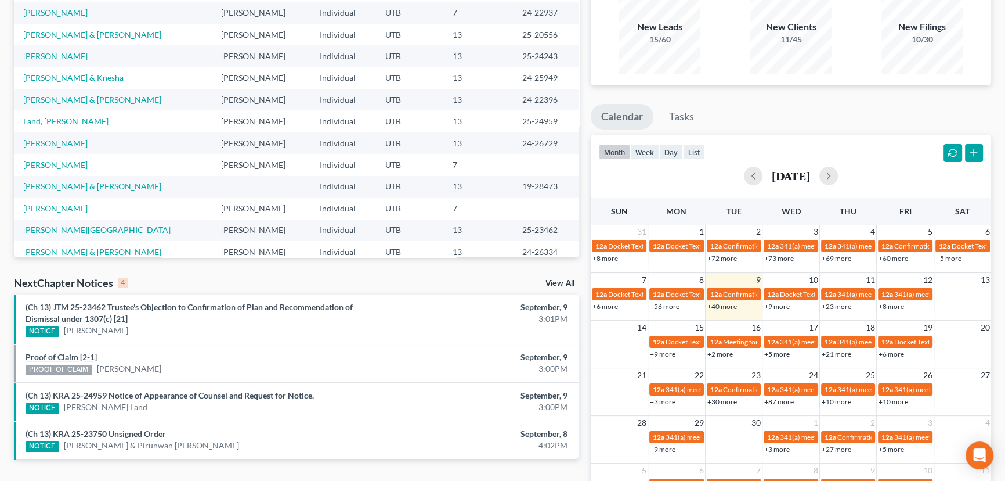
click at [75, 356] on link "Proof of Claim [2-1]" at bounding box center [61, 357] width 71 height 10
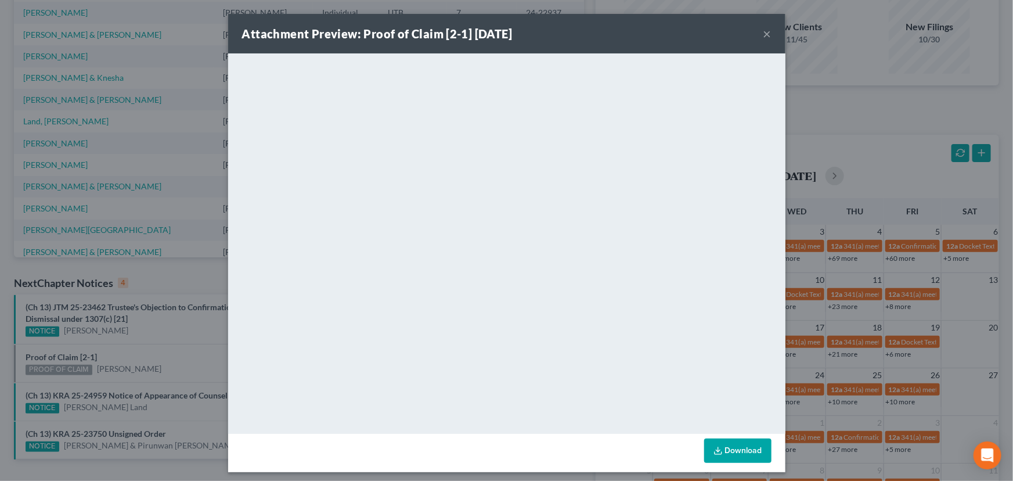
click at [175, 355] on div "Attachment Preview: Proof of Claim [2-1] 09/09/2025 × <object ng-attr-data='htt…" at bounding box center [506, 240] width 1013 height 481
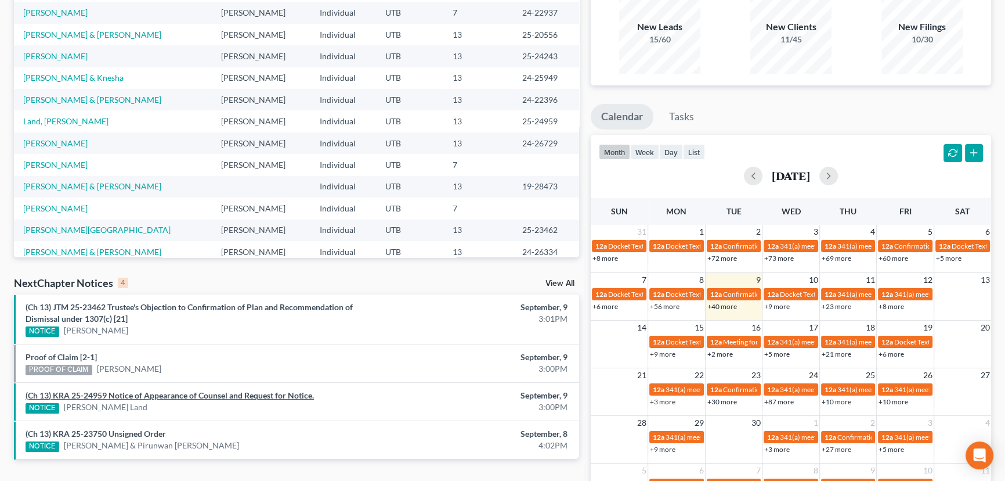
click at [168, 392] on link "(Ch 13) KRA 25-24959 Notice of Appearance of Counsel and Request for Notice." at bounding box center [170, 395] width 289 height 10
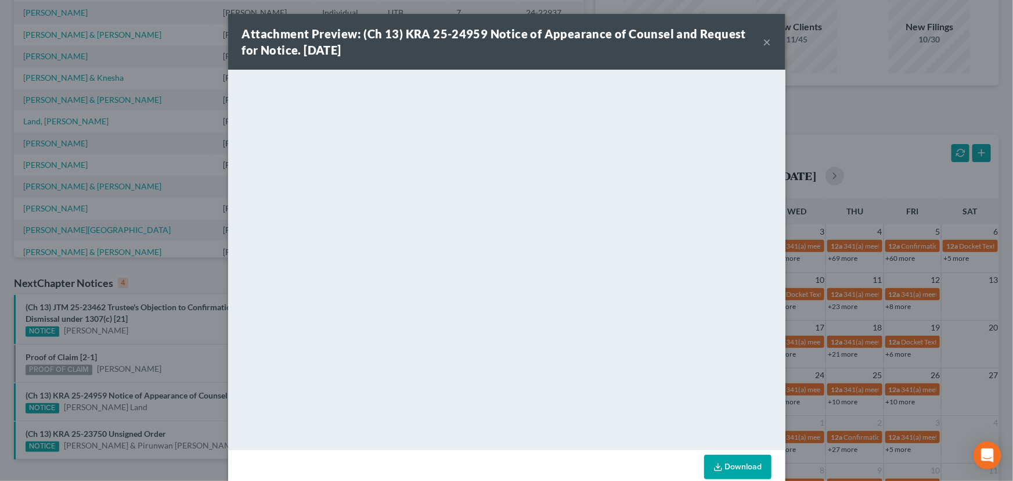
drag, startPoint x: 183, startPoint y: 355, endPoint x: 190, endPoint y: 348, distance: 9.9
click at [184, 354] on div "Attachment Preview: (Ch 13) KRA 25-24959 Notice of Appearance of Counsel and Re…" at bounding box center [506, 240] width 1013 height 481
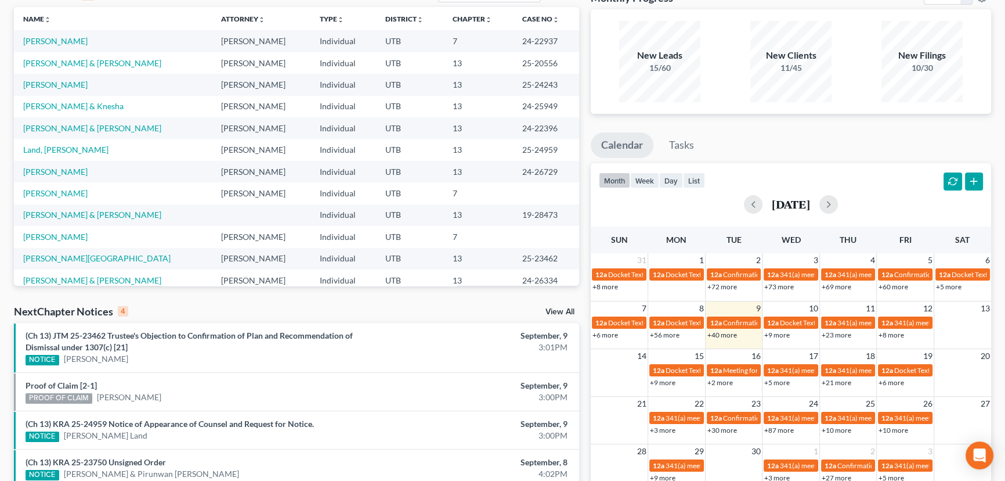
scroll to position [0, 0]
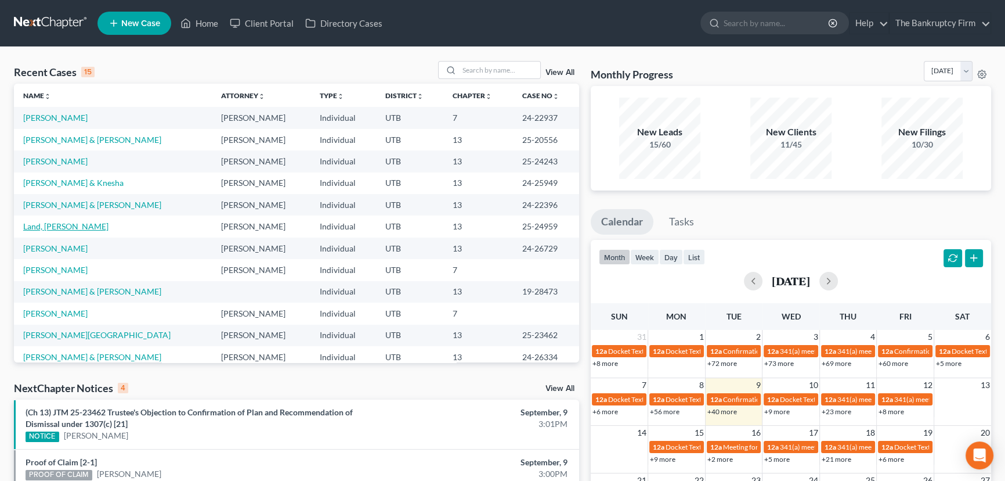
click at [51, 228] on link "Land, [PERSON_NAME]" at bounding box center [65, 226] width 85 height 10
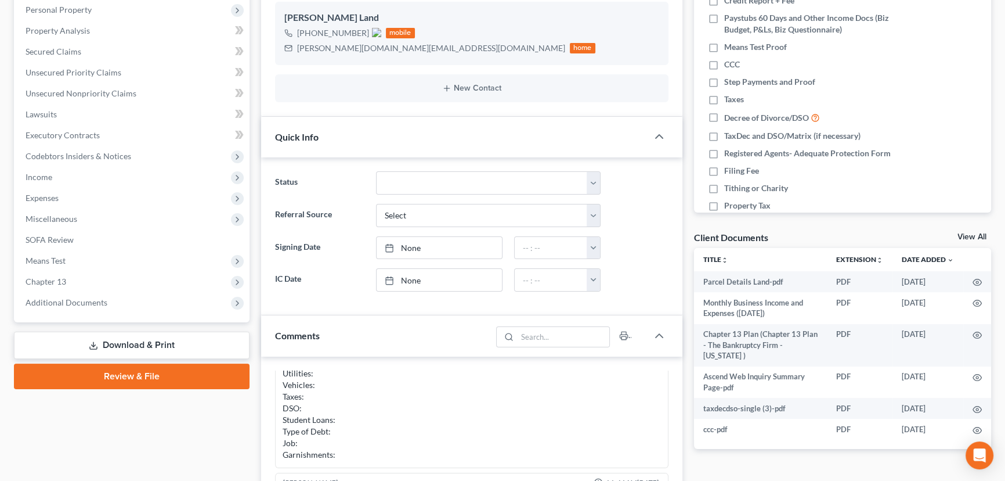
scroll to position [211, 0]
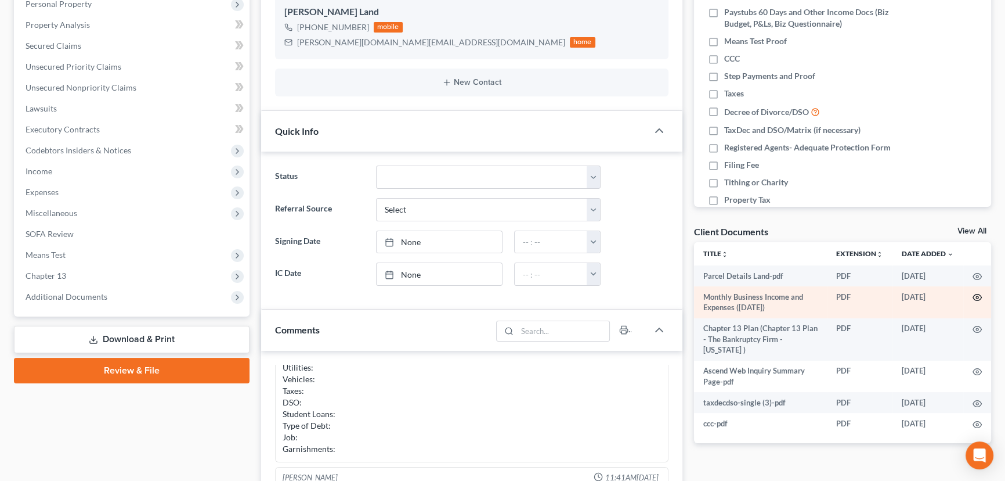
click at [978, 296] on circle "button" at bounding box center [977, 297] width 2 height 2
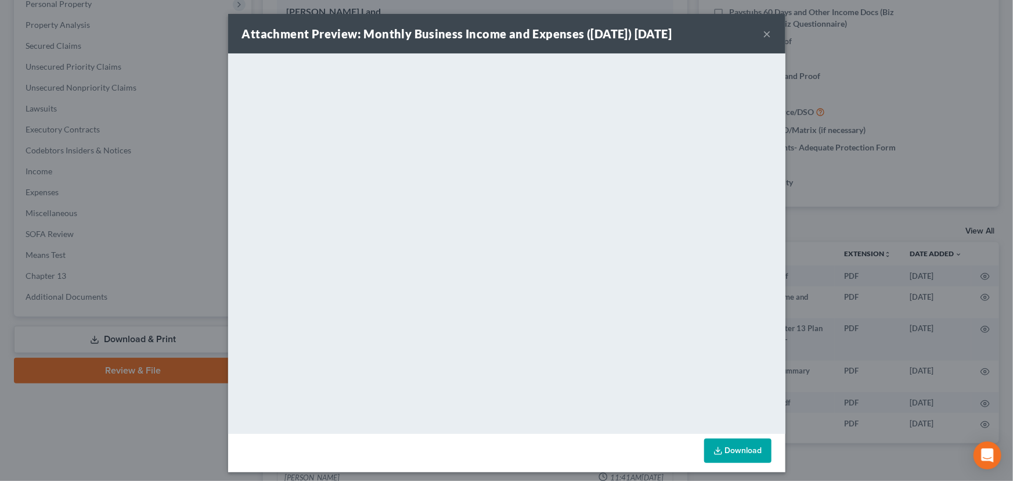
click at [766, 34] on button "×" at bounding box center [767, 34] width 8 height 14
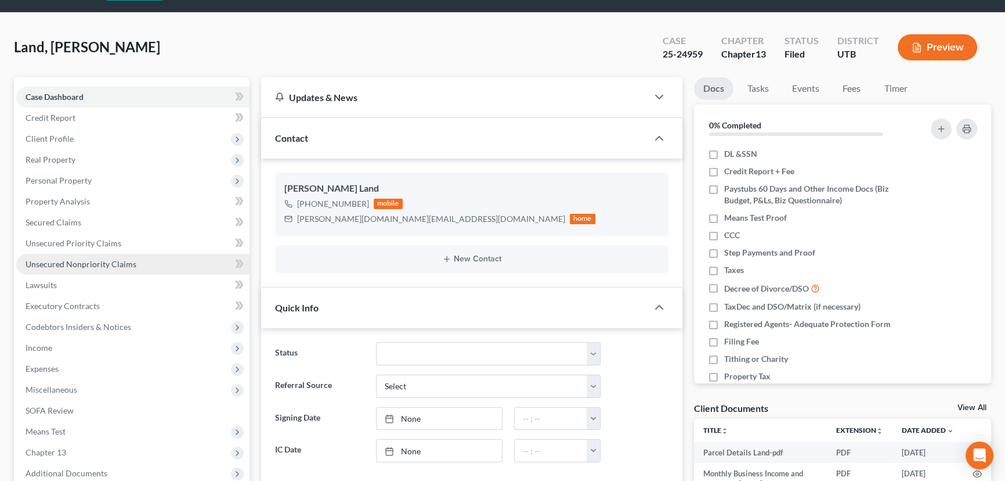
scroll to position [52, 0]
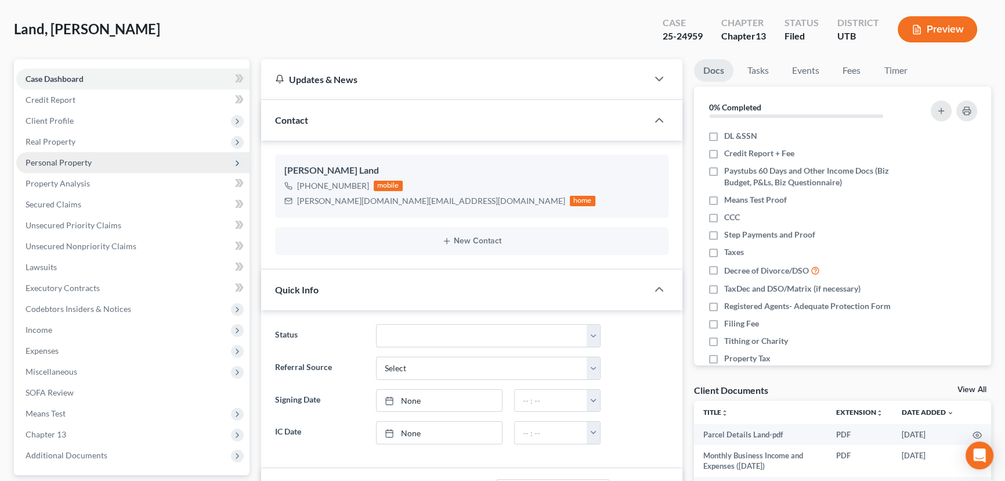
click at [75, 161] on span "Personal Property" at bounding box center [59, 162] width 66 height 10
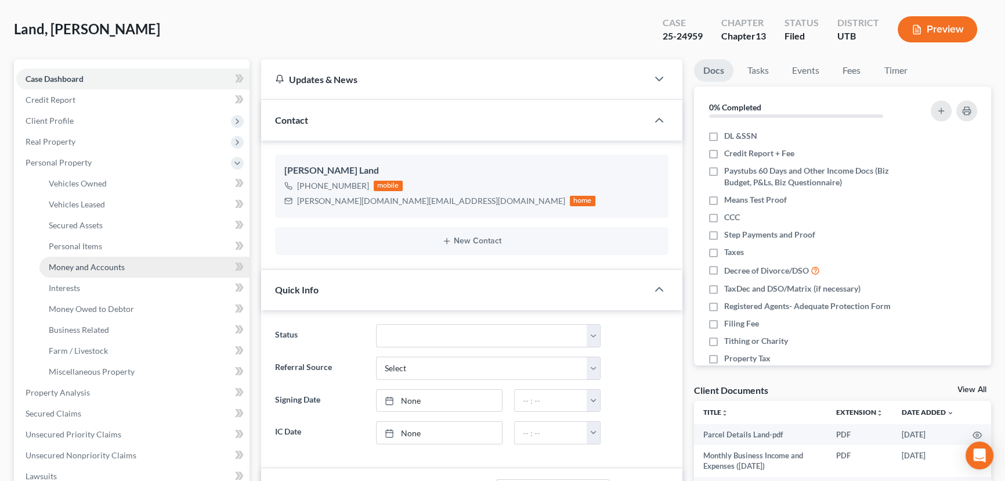
click at [95, 268] on span "Money and Accounts" at bounding box center [87, 267] width 76 height 10
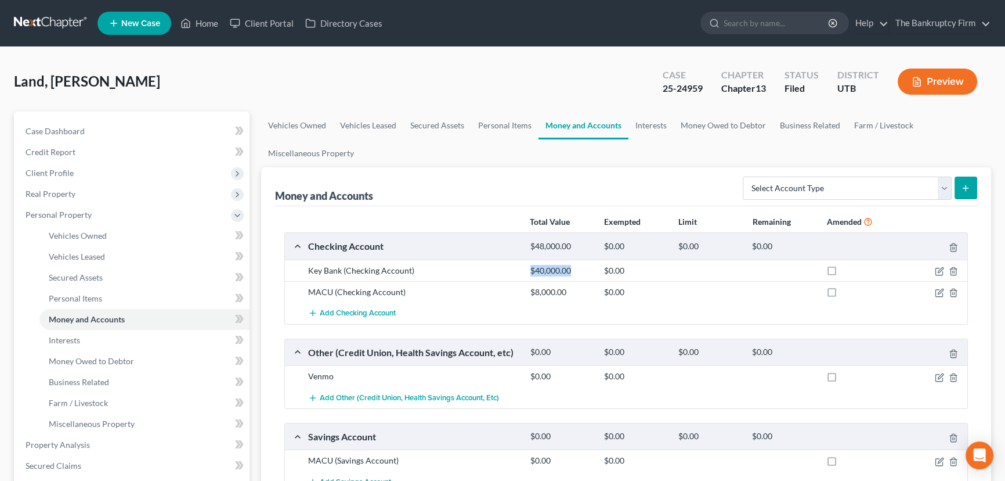
drag, startPoint x: 524, startPoint y: 269, endPoint x: 570, endPoint y: 272, distance: 46.5
click at [570, 272] on div "$40,000.00" at bounding box center [562, 271] width 74 height 12
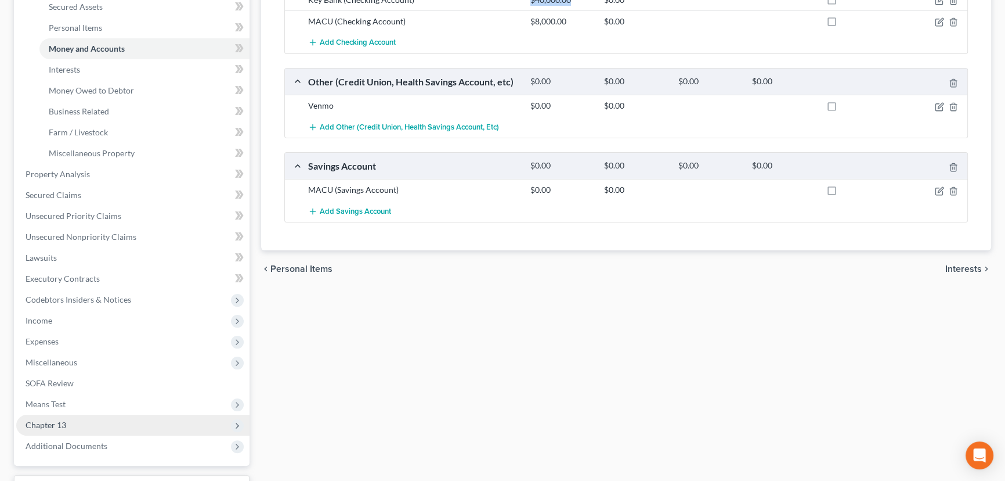
scroll to position [365, 0]
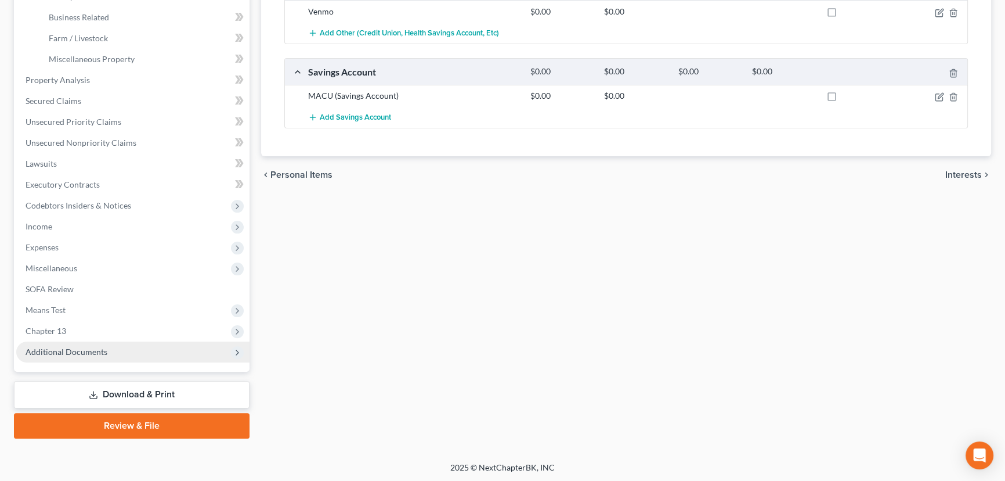
click at [95, 350] on span "Additional Documents" at bounding box center [67, 352] width 82 height 10
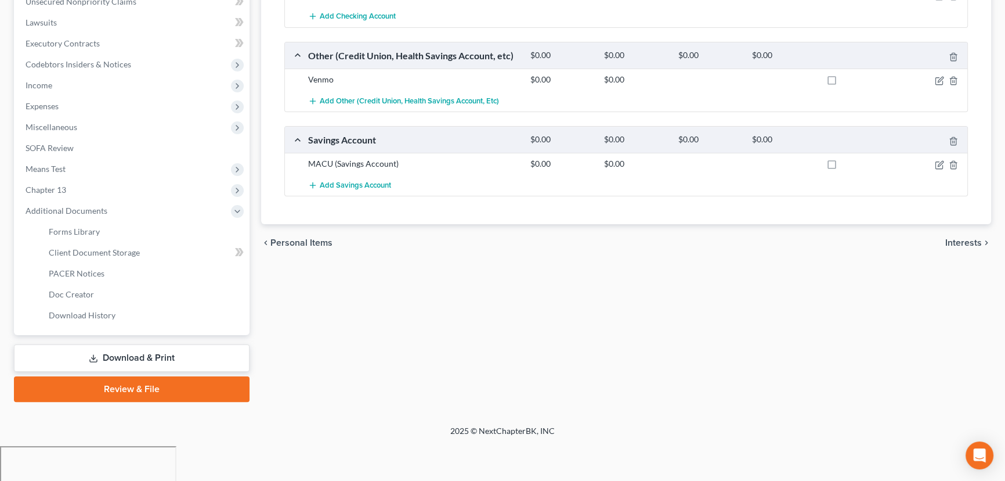
scroll to position [260, 0]
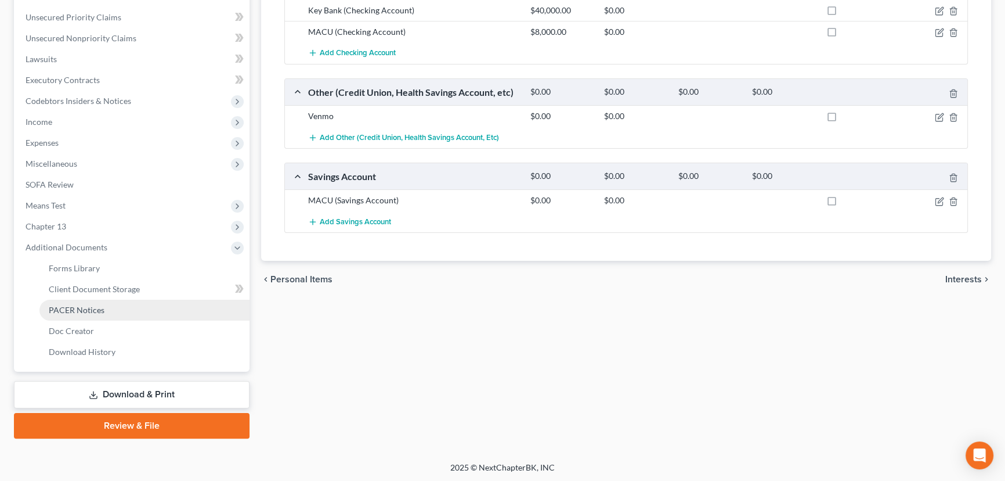
click at [88, 306] on span "PACER Notices" at bounding box center [77, 310] width 56 height 10
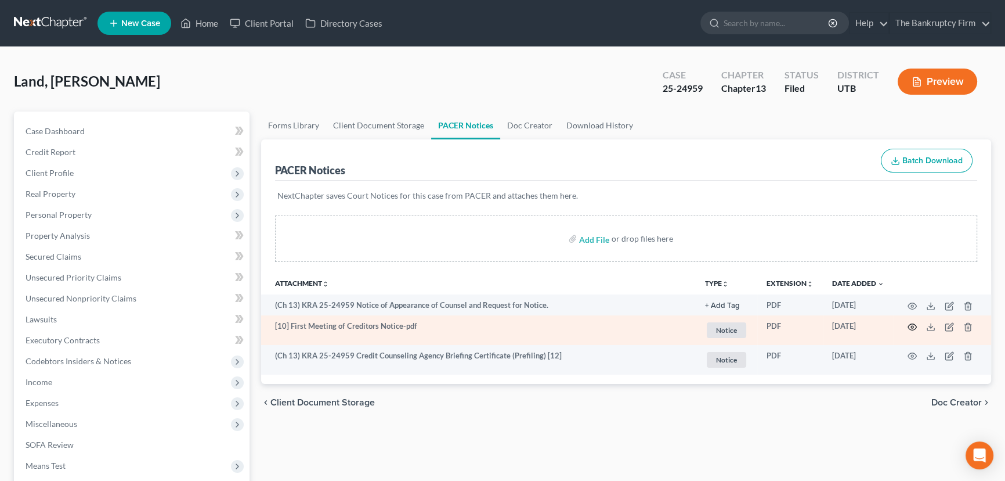
click at [911, 326] on icon "button" at bounding box center [912, 326] width 9 height 9
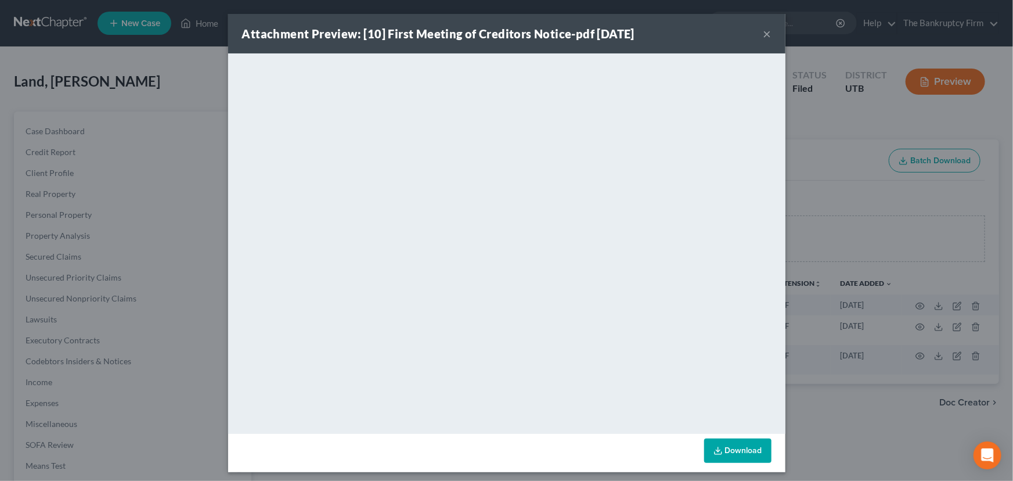
click at [763, 34] on button "×" at bounding box center [767, 34] width 8 height 14
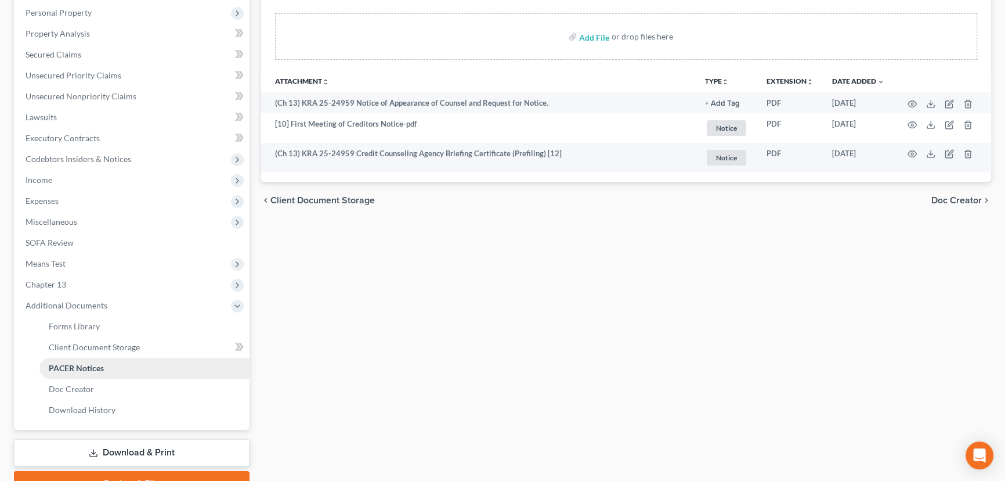
scroll to position [260, 0]
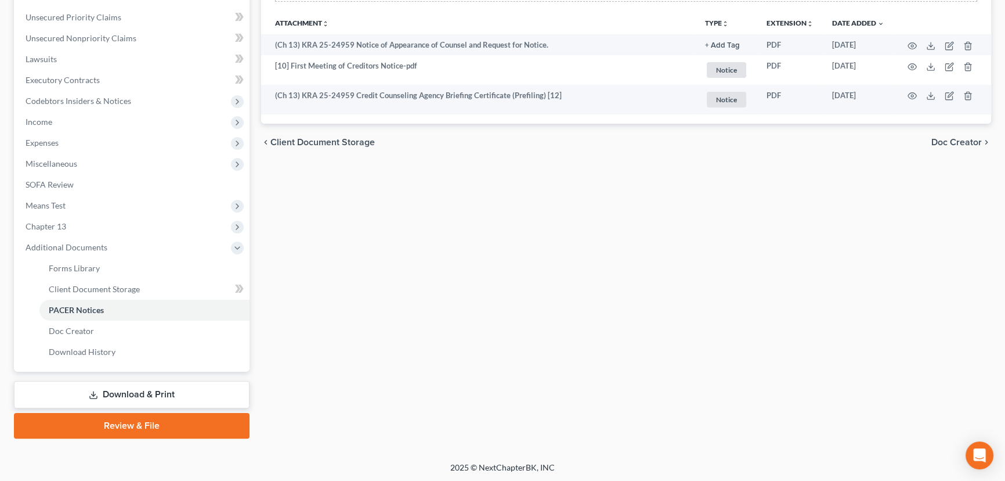
click at [113, 394] on link "Download & Print" at bounding box center [132, 394] width 236 height 27
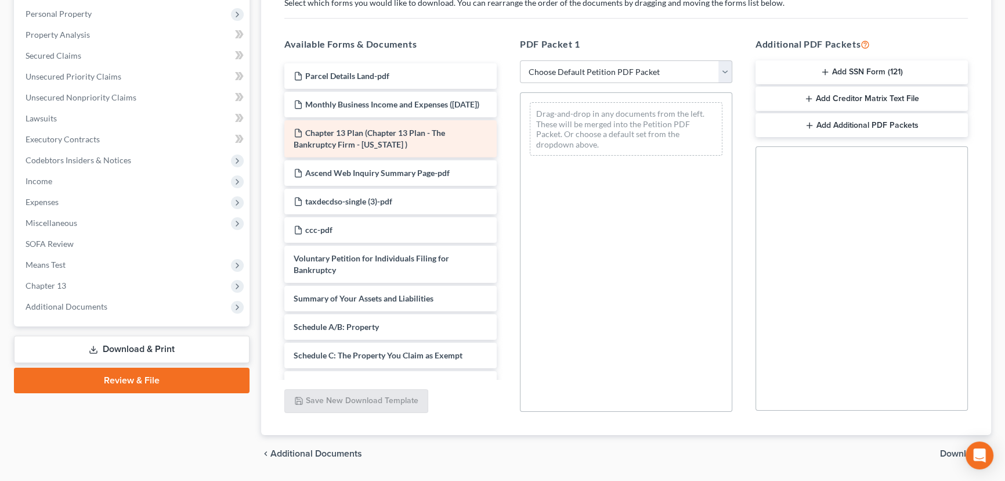
scroll to position [182, 0]
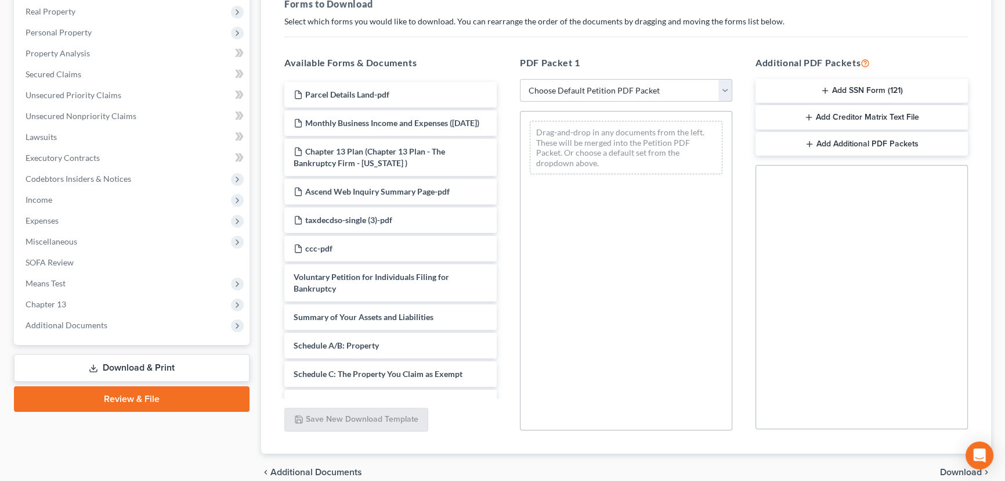
click at [604, 89] on select "Choose Default Petition PDF Packet Complete Bankruptcy Petition (all forms and …" at bounding box center [626, 90] width 212 height 23
click at [611, 284] on div "Drag-and-drop in any documents from the left. These will be merged into the Pet…" at bounding box center [626, 270] width 212 height 319
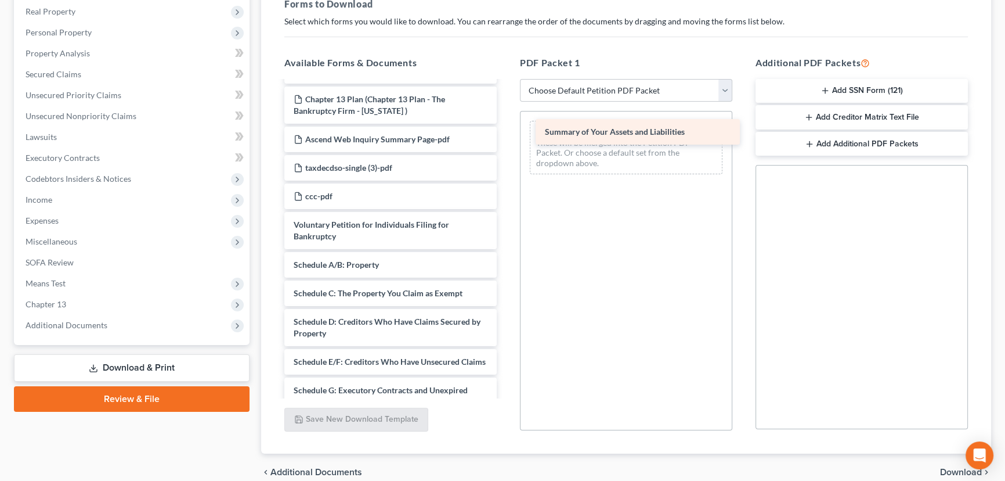
drag, startPoint x: 377, startPoint y: 276, endPoint x: 628, endPoint y: 128, distance: 290.7
click at [506, 128] on div "Summary of Your Assets and Liabilities Parcel Details Land-pdf Monthly Business…" at bounding box center [390, 396] width 231 height 733
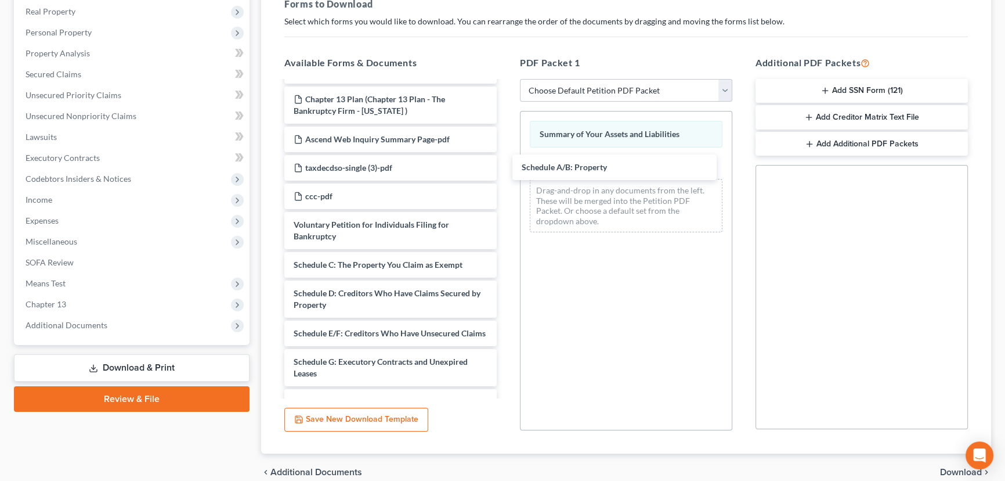
drag, startPoint x: 340, startPoint y: 273, endPoint x: 540, endPoint y: 181, distance: 219.7
click at [506, 163] on div "Schedule A/B: Property Parcel Details Land-pdf Monthly Business Income and Expe…" at bounding box center [390, 382] width 231 height 704
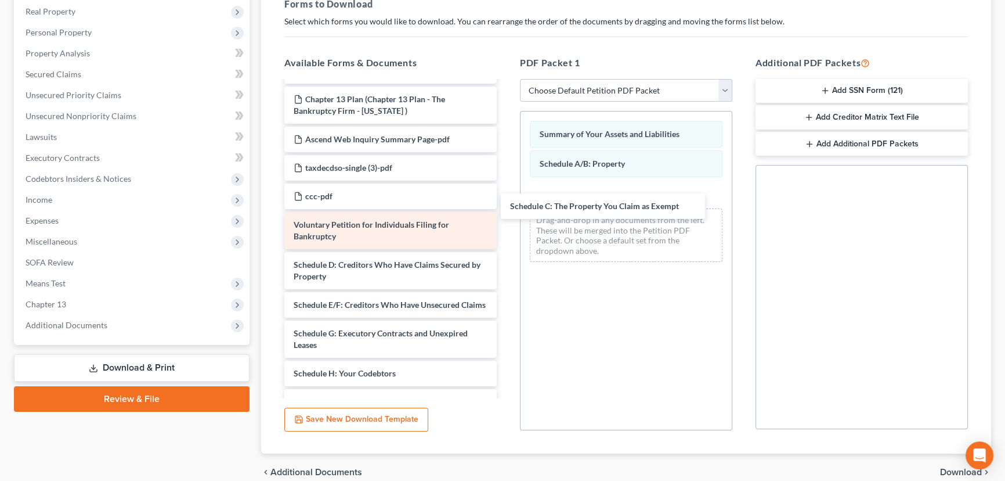
drag, startPoint x: 342, startPoint y: 273, endPoint x: 467, endPoint y: 249, distance: 126.6
click at [506, 201] on div "Schedule C: The Property You Claim as Exempt Parcel Details Land-pdf Monthly Bu…" at bounding box center [390, 368] width 231 height 676
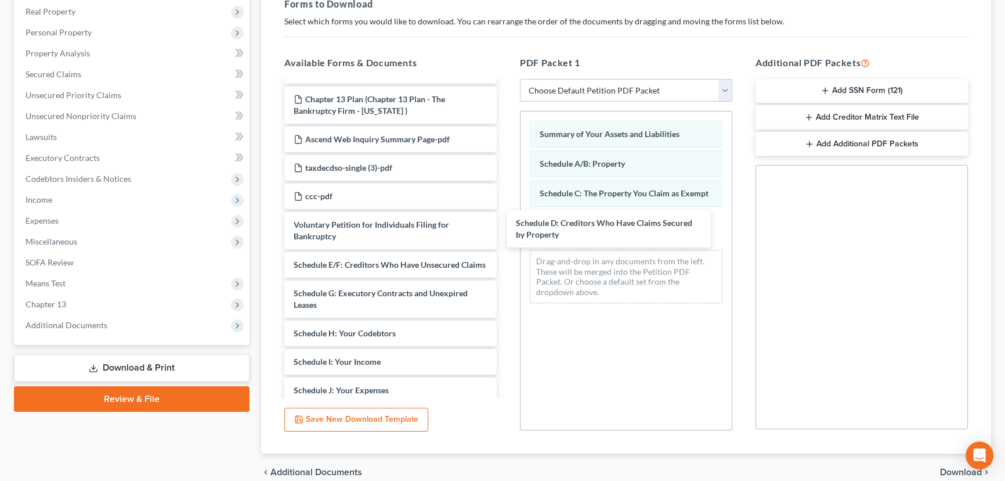
drag, startPoint x: 358, startPoint y: 284, endPoint x: 506, endPoint y: 269, distance: 148.2
click at [506, 222] on div "Schedule D: Creditors Who Have Claims Secured by Property Parcel Details Land-p…" at bounding box center [390, 348] width 231 height 636
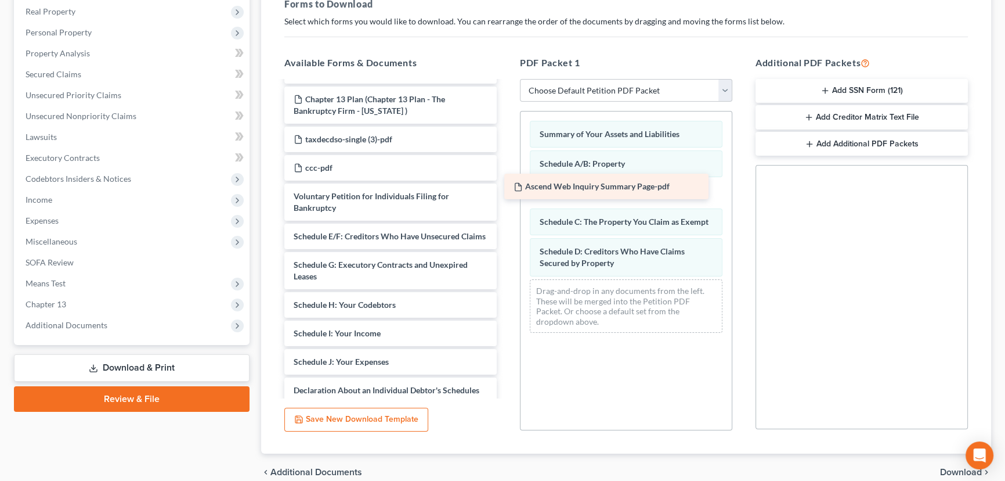
drag, startPoint x: 366, startPoint y: 147, endPoint x: 586, endPoint y: 185, distance: 223.2
click at [506, 185] on div "Ascend Web Inquiry Summary Page-pdf Parcel Details Land-pdf Monthly Business In…" at bounding box center [390, 333] width 231 height 607
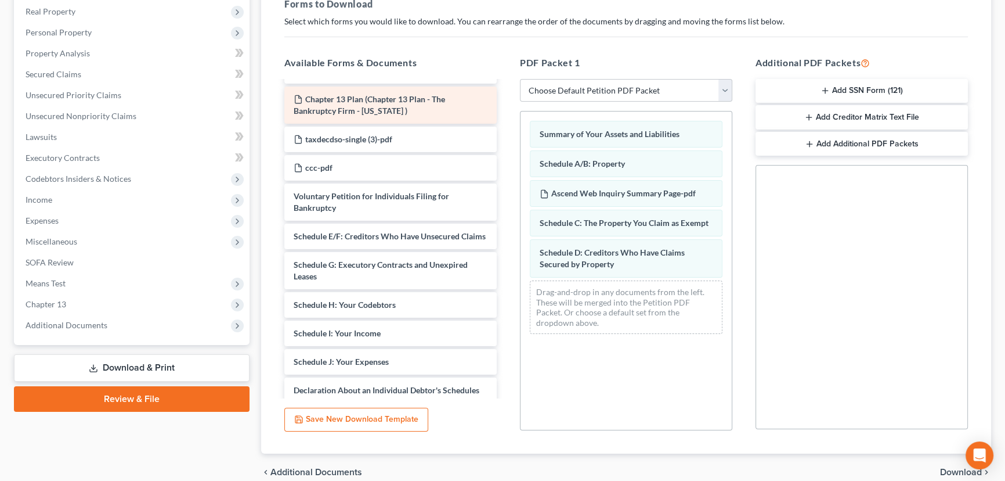
scroll to position [0, 0]
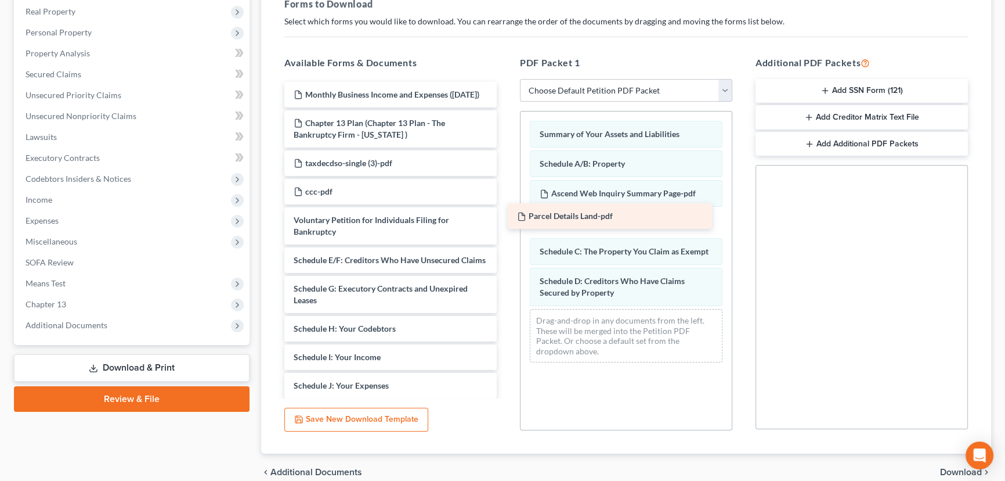
drag, startPoint x: 370, startPoint y: 91, endPoint x: 594, endPoint y: 214, distance: 255.1
click at [506, 214] on div "Parcel Details Land-pdf Parcel Details Land-pdf Monthly Business Income and Exp…" at bounding box center [390, 371] width 231 height 579
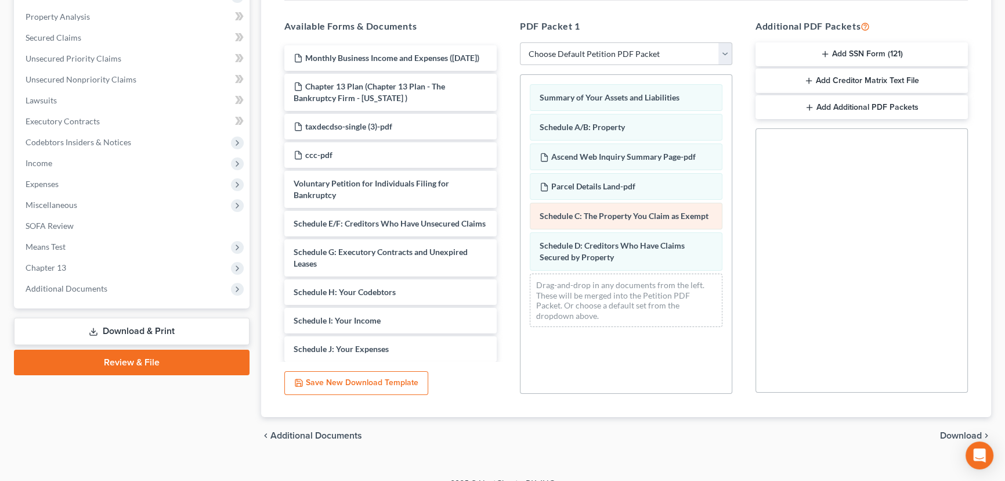
scroll to position [235, 0]
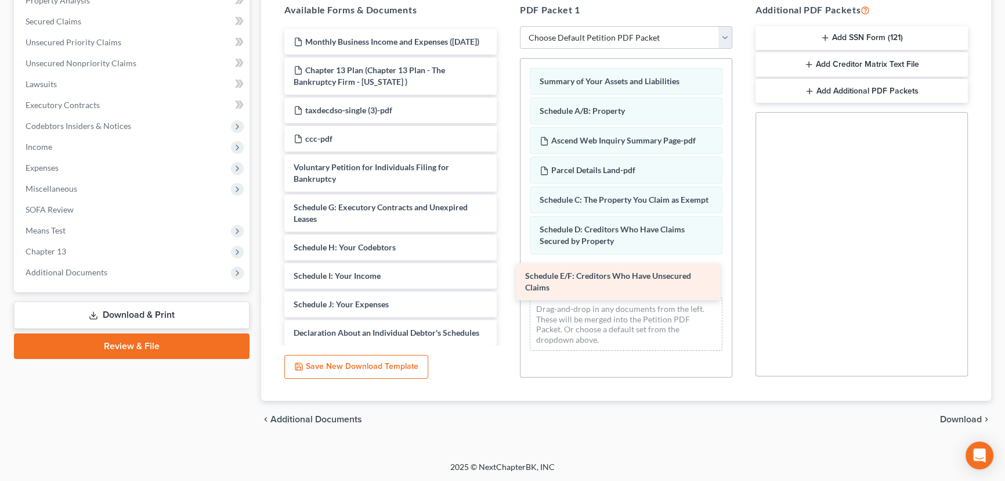
drag, startPoint x: 354, startPoint y: 220, endPoint x: 580, endPoint y: 262, distance: 229.6
click at [506, 270] on div "Schedule E/F: Creditors Who Have Unsecured Claims Monthly Business Income and E…" at bounding box center [390, 304] width 231 height 550
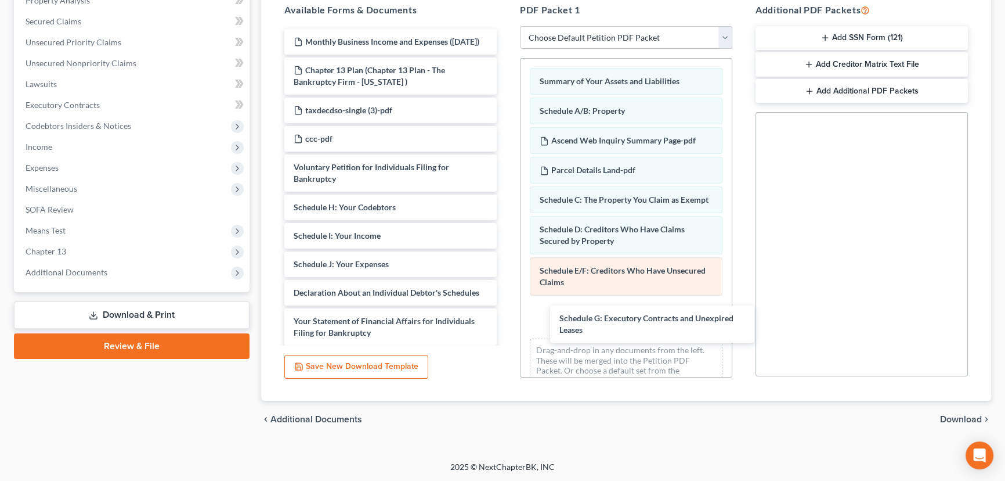
drag, startPoint x: 367, startPoint y: 220, endPoint x: 603, endPoint y: 300, distance: 248.7
click at [506, 327] on div "Schedule G: Executory Contracts and Unexpired Leases Monthly Business Income an…" at bounding box center [390, 284] width 231 height 510
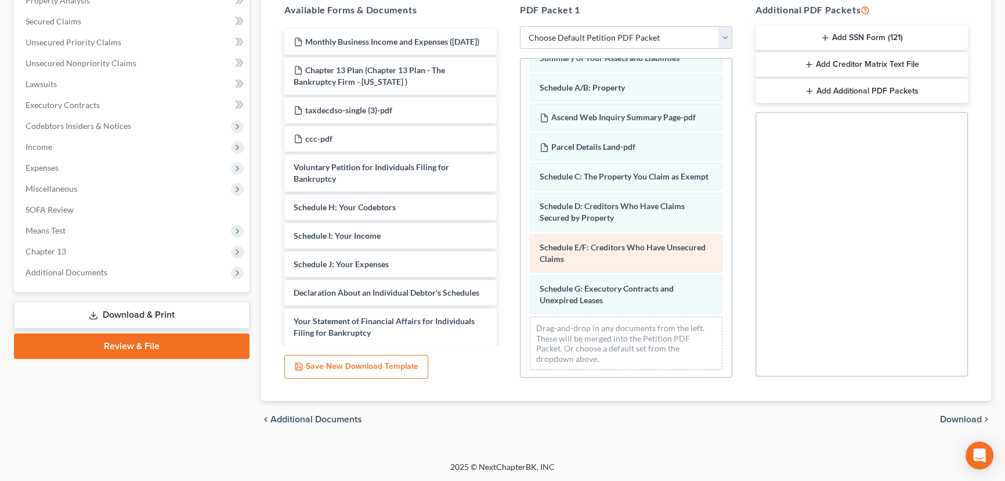
scroll to position [35, 0]
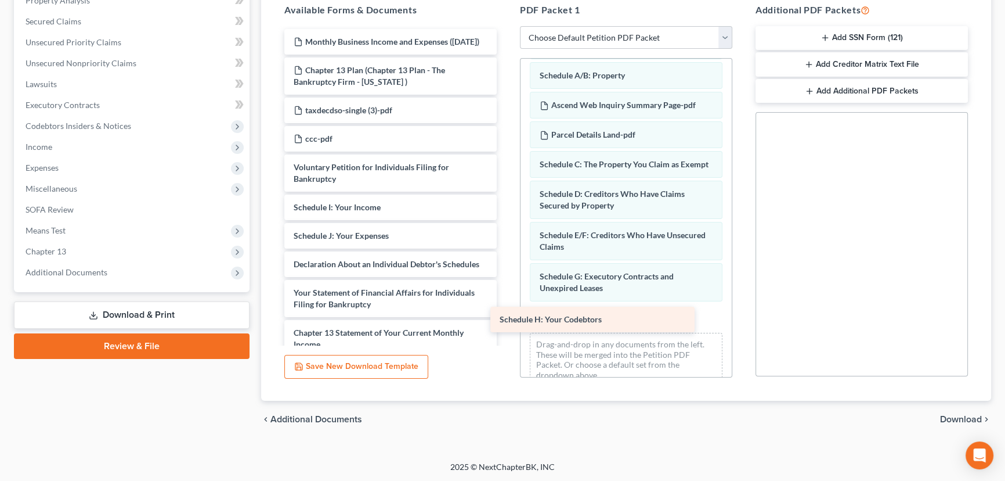
drag, startPoint x: 384, startPoint y: 218, endPoint x: 600, endPoint y: 312, distance: 236.3
click at [506, 318] on div "Schedule H: Your Codebtors Monthly Business Income and Expenses (09/09/2025) Ch…" at bounding box center [390, 270] width 231 height 482
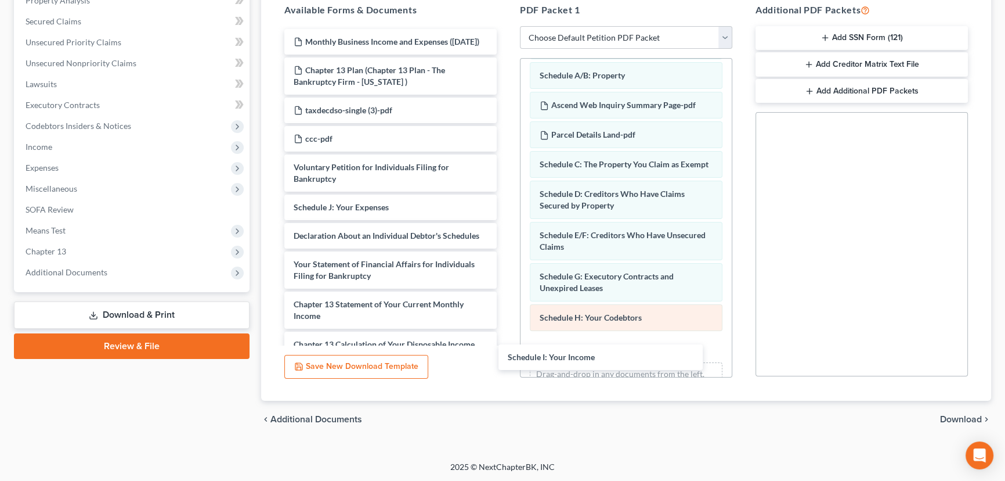
drag, startPoint x: 361, startPoint y: 218, endPoint x: 559, endPoint y: 329, distance: 226.9
click at [506, 355] on div "Schedule I: Your Income Monthly Business Income and Expenses (09/09/2025) Chapt…" at bounding box center [390, 255] width 231 height 453
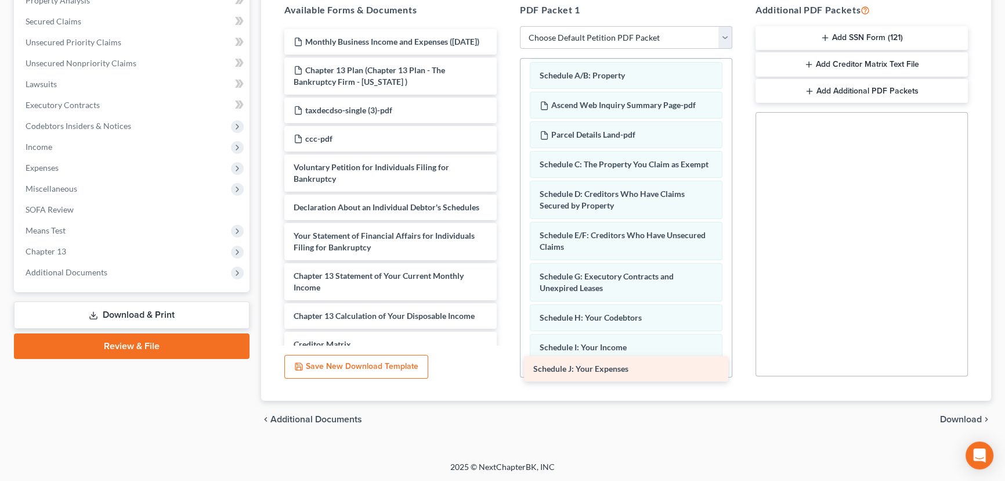
drag, startPoint x: 367, startPoint y: 217, endPoint x: 607, endPoint y: 369, distance: 283.6
click at [506, 369] on div "Schedule J: Your Expenses Monthly Business Income and Expenses (09/09/2025) Cha…" at bounding box center [390, 241] width 231 height 425
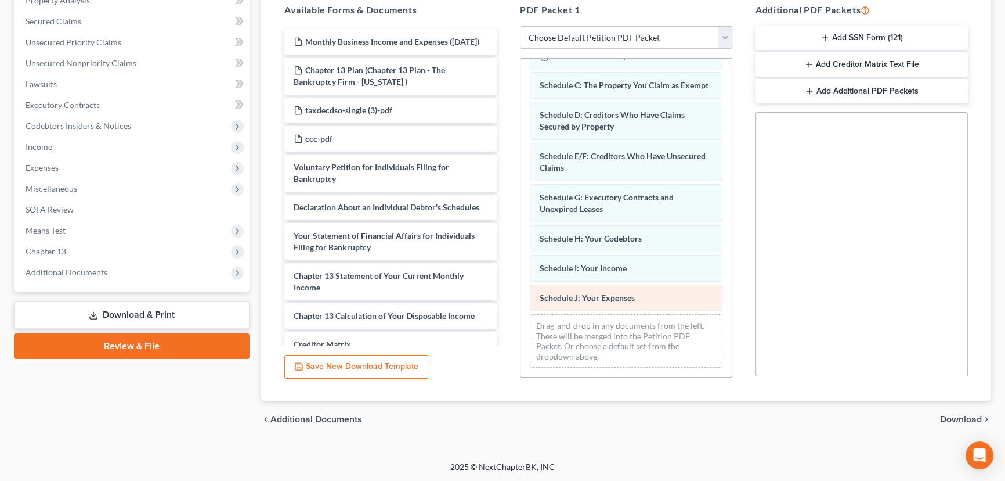
scroll to position [124, 0]
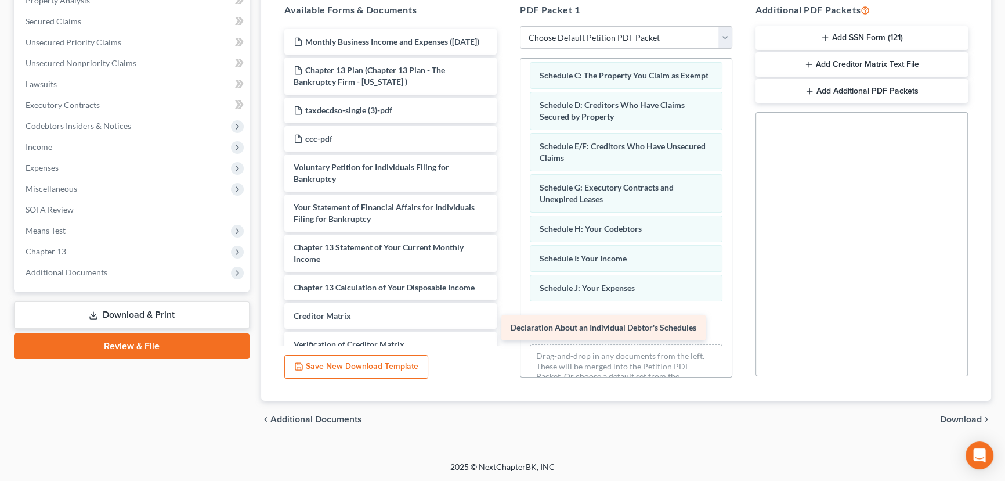
drag, startPoint x: 401, startPoint y: 218, endPoint x: 625, endPoint y: 323, distance: 248.3
click at [506, 323] on div "Declaration About an Individual Debtor's Schedules Monthly Business Income and …" at bounding box center [390, 227] width 231 height 396
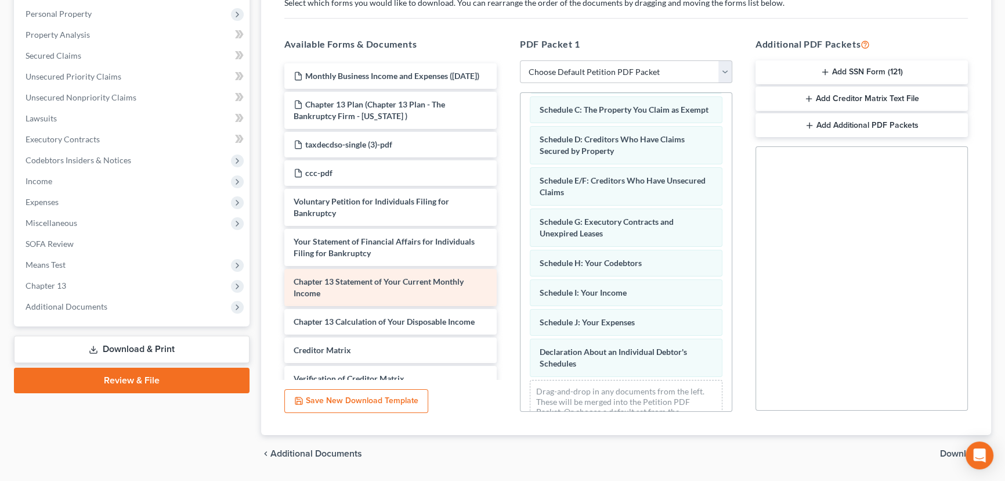
scroll to position [182, 0]
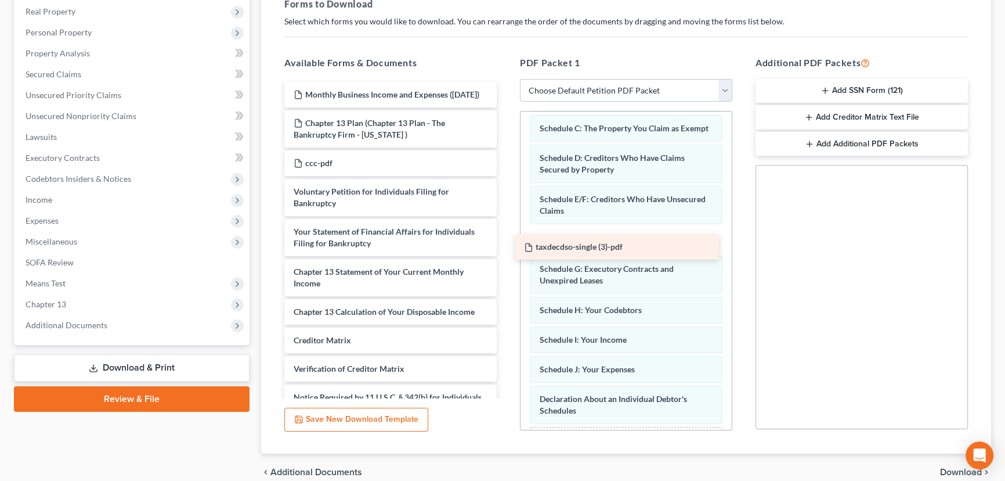
drag, startPoint x: 345, startPoint y: 170, endPoint x: 573, endPoint y: 242, distance: 238.7
click at [506, 242] on div "taxdecdso-single (3)-pdf Monthly Business Income and Expenses (09/09/2025) Chap…" at bounding box center [390, 266] width 231 height 368
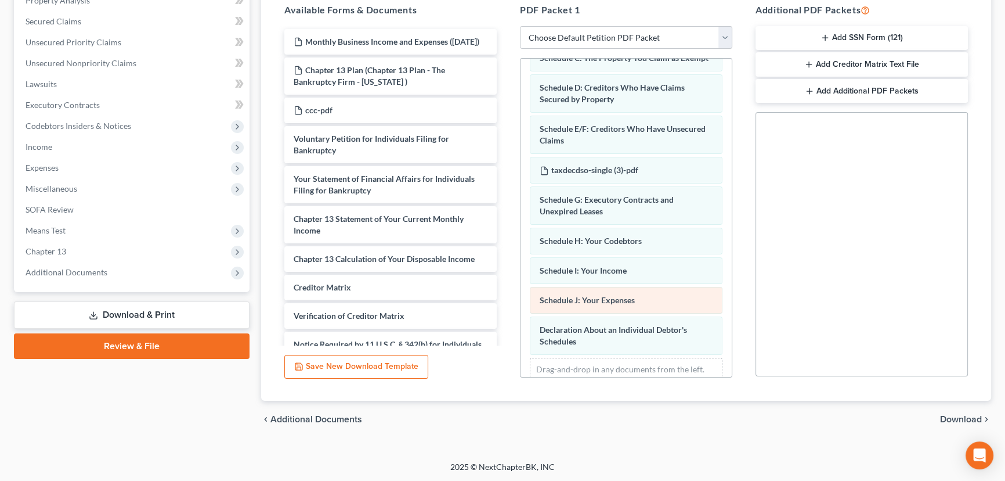
scroll to position [194, 0]
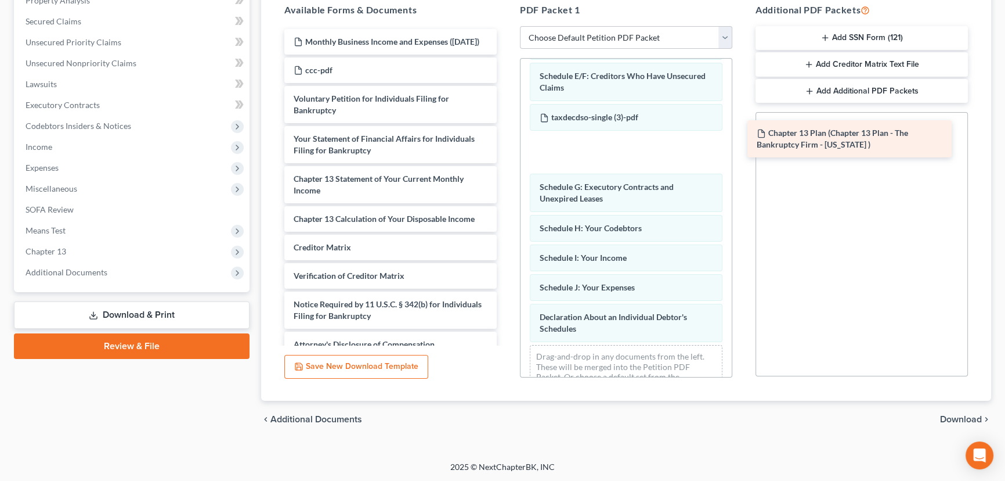
drag, startPoint x: 356, startPoint y: 82, endPoint x: 828, endPoint y: 131, distance: 475.0
click at [506, 131] on div "Chapter 13 Plan (Chapter 13 Plan - The Bankruptcy Firm - Utah ) Monthly Busines…" at bounding box center [390, 193] width 231 height 328
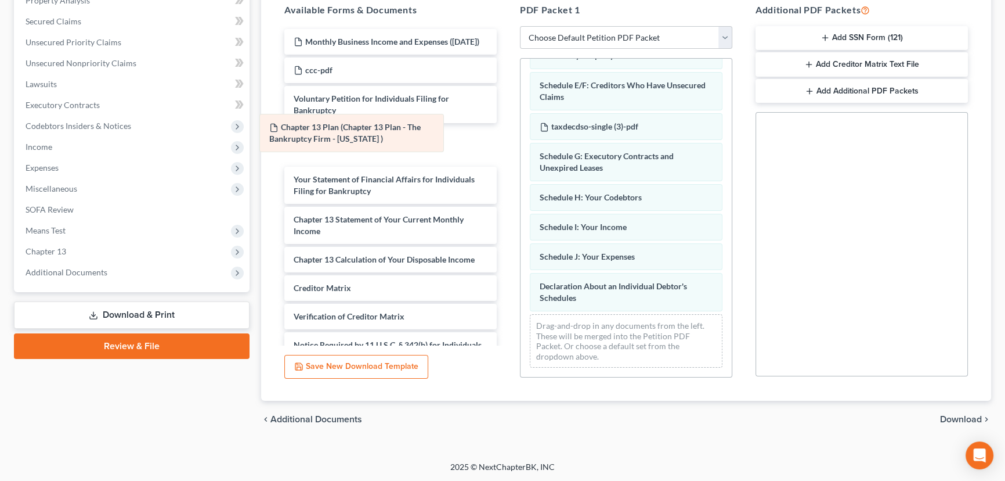
drag, startPoint x: 634, startPoint y: 164, endPoint x: 364, endPoint y: 136, distance: 271.4
click at [521, 136] on div "Chapter 13 Plan (Chapter 13 Plan - The Bankruptcy Firm - Utah ) Summary of Your…" at bounding box center [626, 124] width 211 height 503
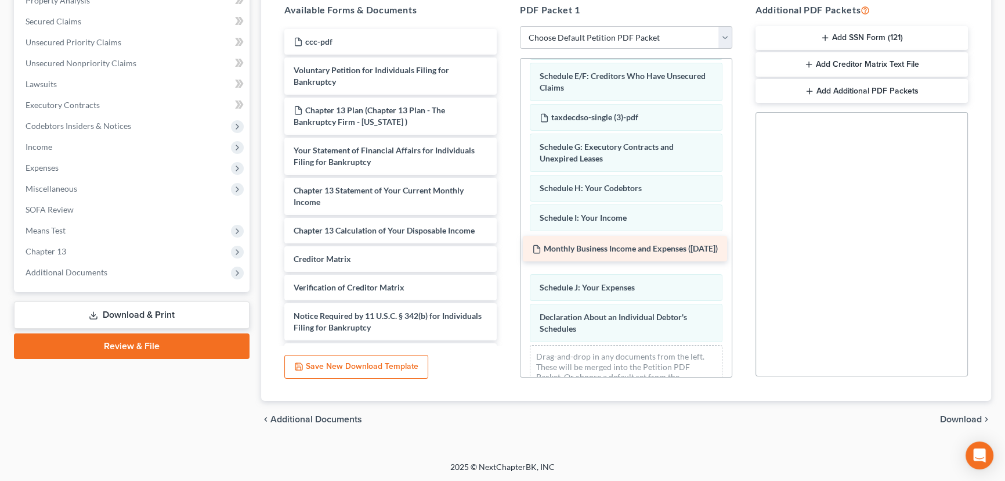
drag, startPoint x: 361, startPoint y: 46, endPoint x: 600, endPoint y: 254, distance: 316.8
click at [506, 254] on div "Monthly Business Income and Expenses (09/09/2025) Monthly Business Income and E…" at bounding box center [390, 199] width 231 height 340
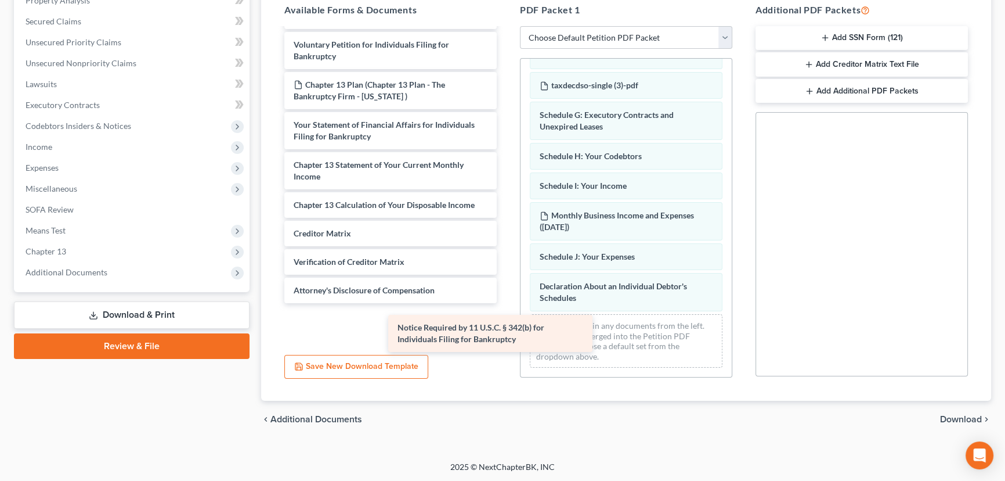
scroll to position [0, 0]
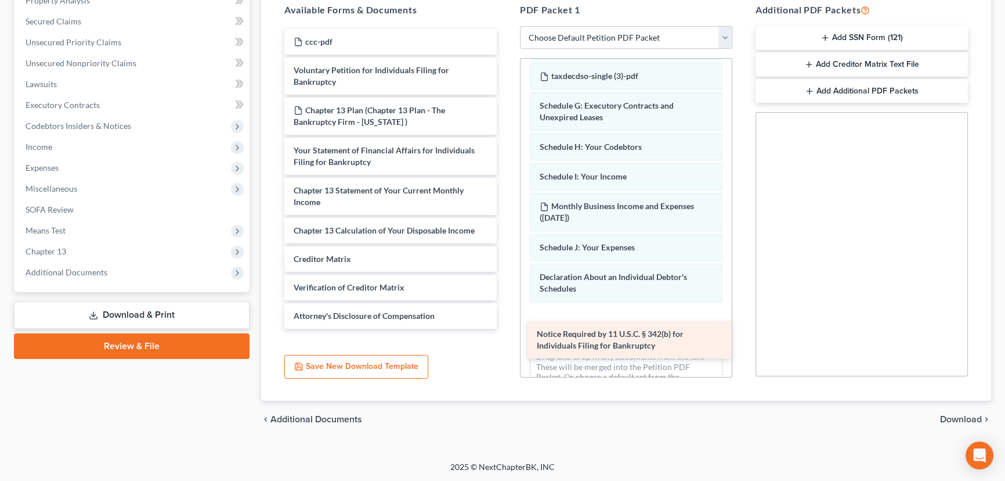
drag, startPoint x: 357, startPoint y: 290, endPoint x: 598, endPoint y: 333, distance: 244.7
click at [506, 329] on div "Notice Required by 11 U.S.C. § 342(b) for Individuals Filing for Bankruptcy ccc…" at bounding box center [390, 179] width 231 height 300
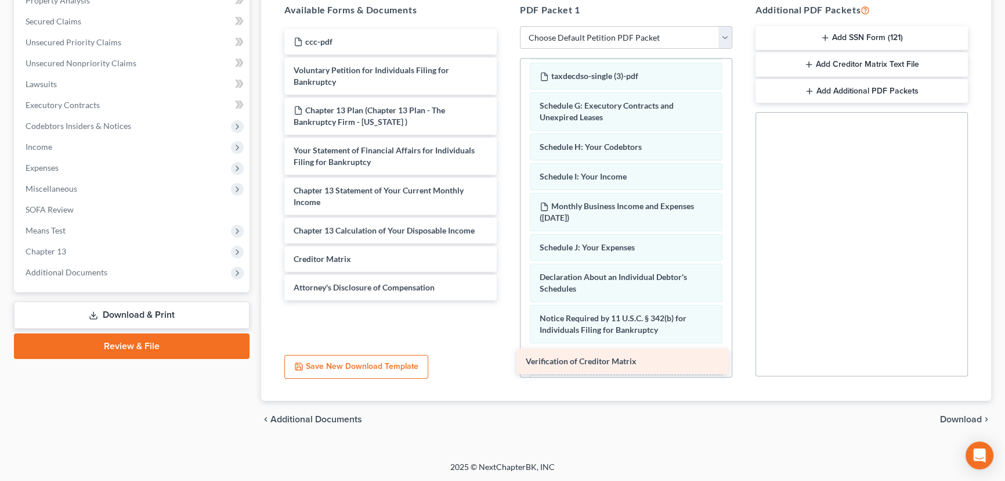
drag, startPoint x: 377, startPoint y: 287, endPoint x: 609, endPoint y: 362, distance: 243.4
click at [506, 300] on div "Verification of Creditor Matrix ccc-pdf Voluntary Petition for Individuals Fili…" at bounding box center [390, 164] width 231 height 271
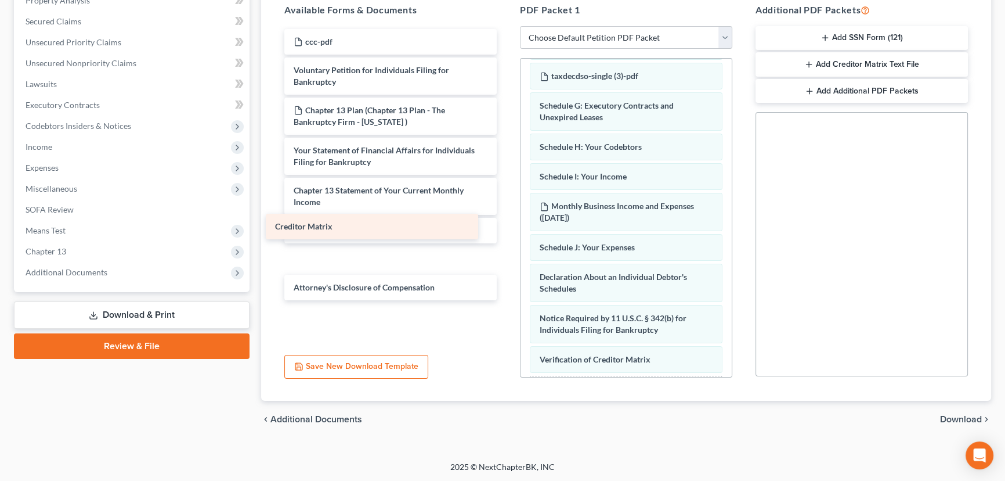
drag, startPoint x: 316, startPoint y: 260, endPoint x: 312, endPoint y: 230, distance: 30.5
click at [305, 229] on div "Creditor Matrix ccc-pdf Voluntary Petition for Individuals Filing for Bankruptc…" at bounding box center [390, 164] width 231 height 271
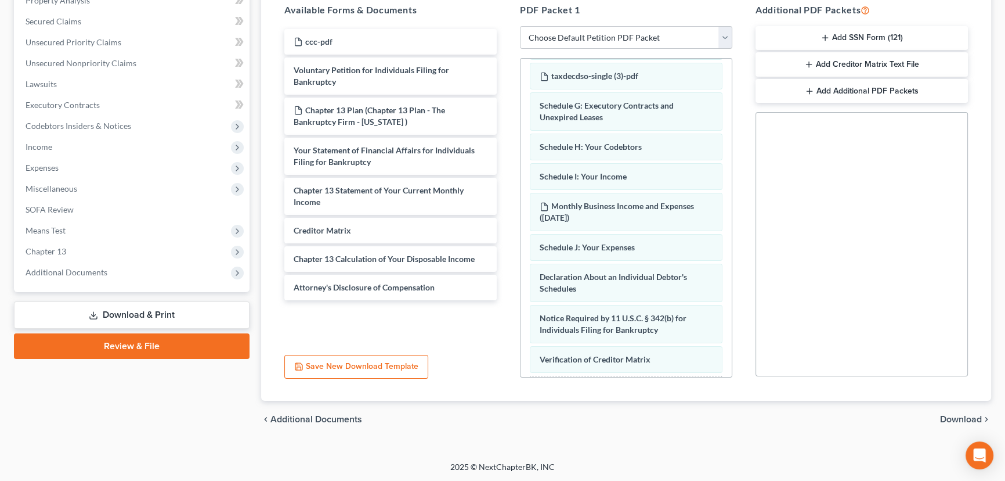
click at [964, 417] on span "Download" at bounding box center [961, 418] width 42 height 9
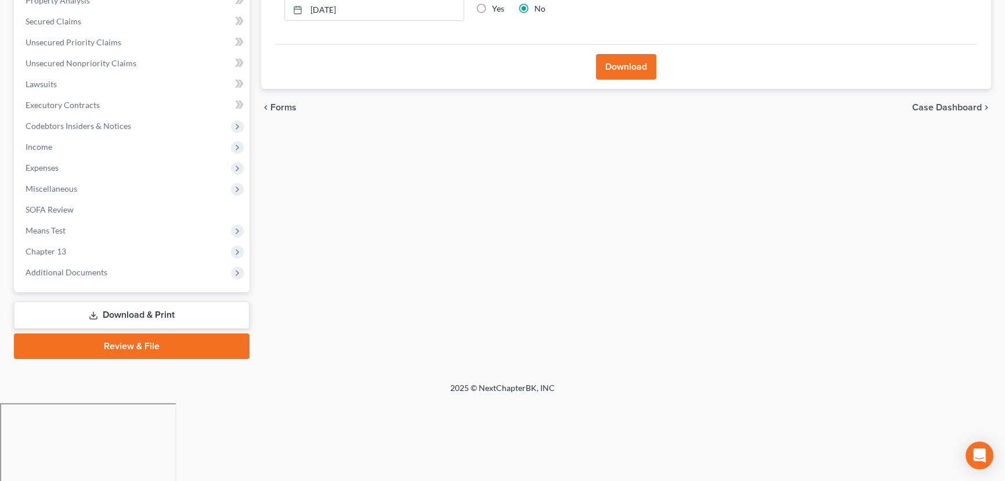
scroll to position [156, 0]
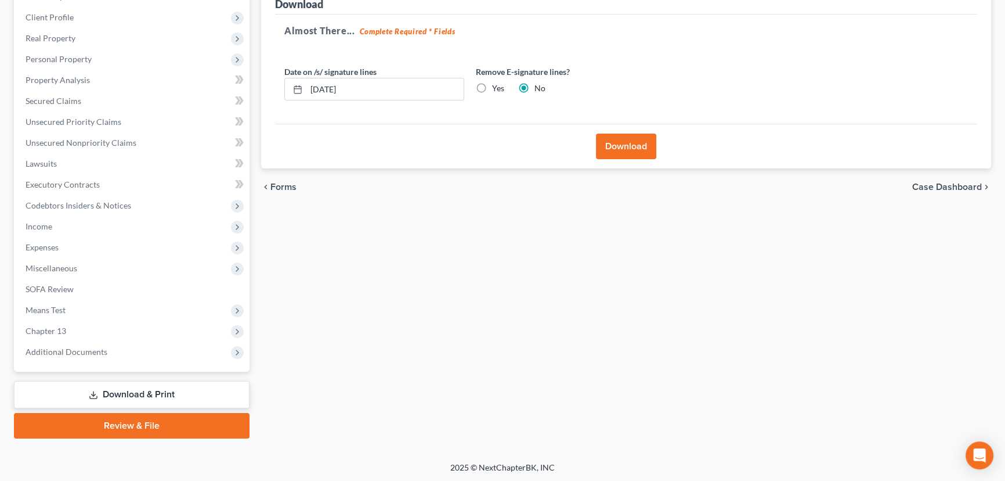
click at [616, 145] on button "Download" at bounding box center [626, 147] width 60 height 26
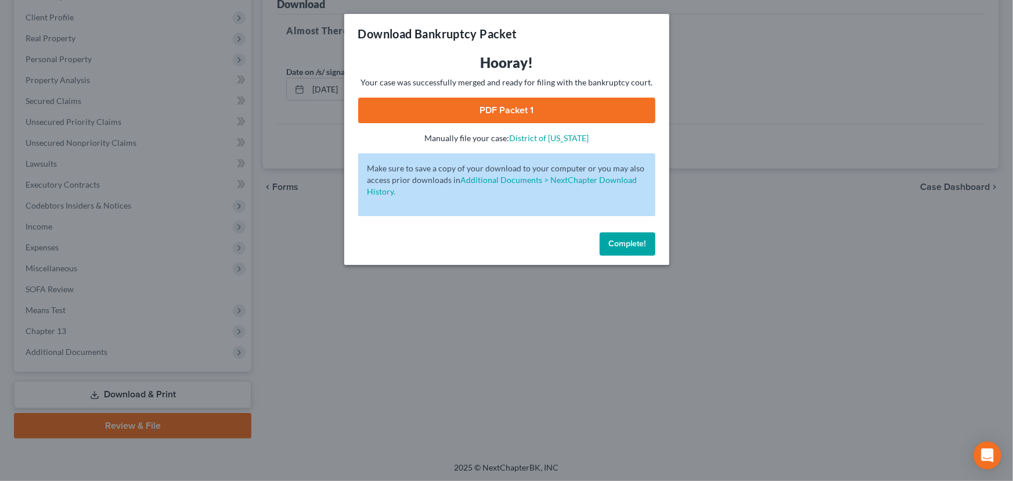
click at [531, 111] on link "PDF Packet 1" at bounding box center [506, 111] width 297 height 26
click at [627, 248] on button "Complete!" at bounding box center [628, 243] width 56 height 23
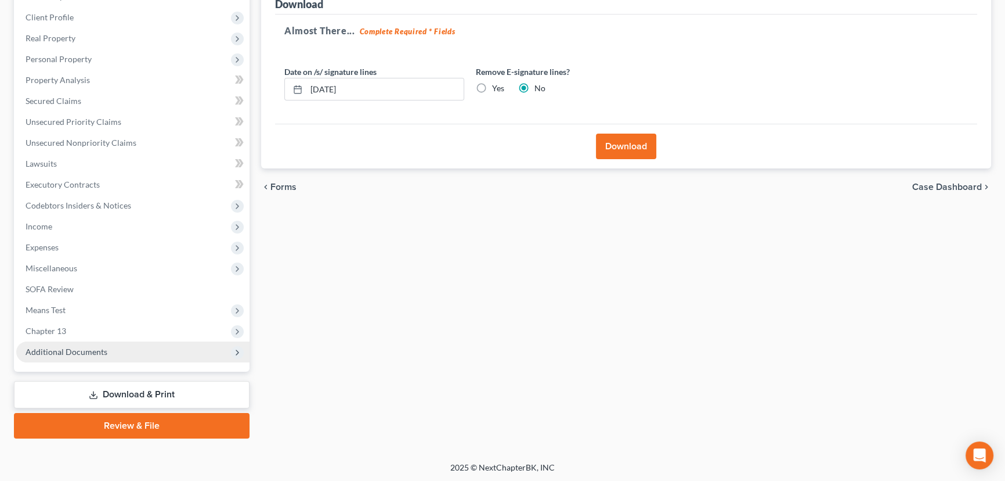
click at [75, 351] on span "Additional Documents" at bounding box center [67, 352] width 82 height 10
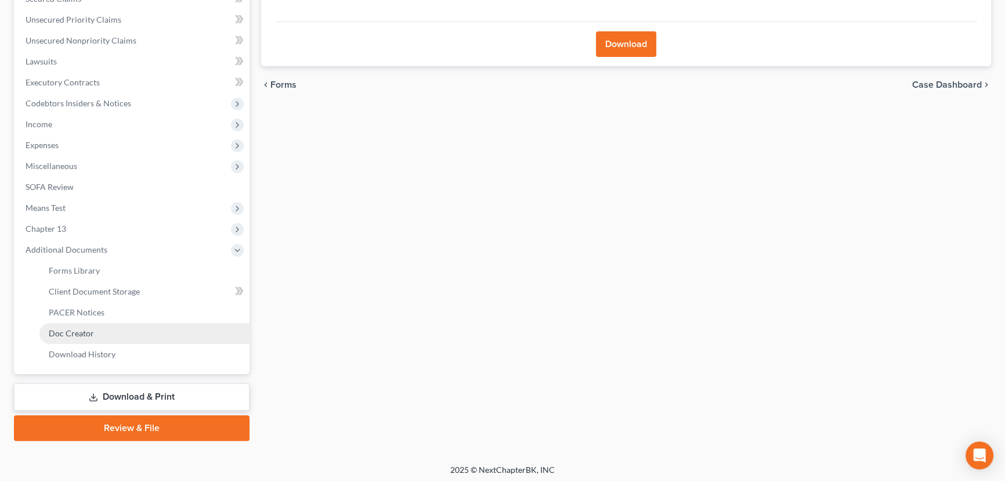
scroll to position [260, 0]
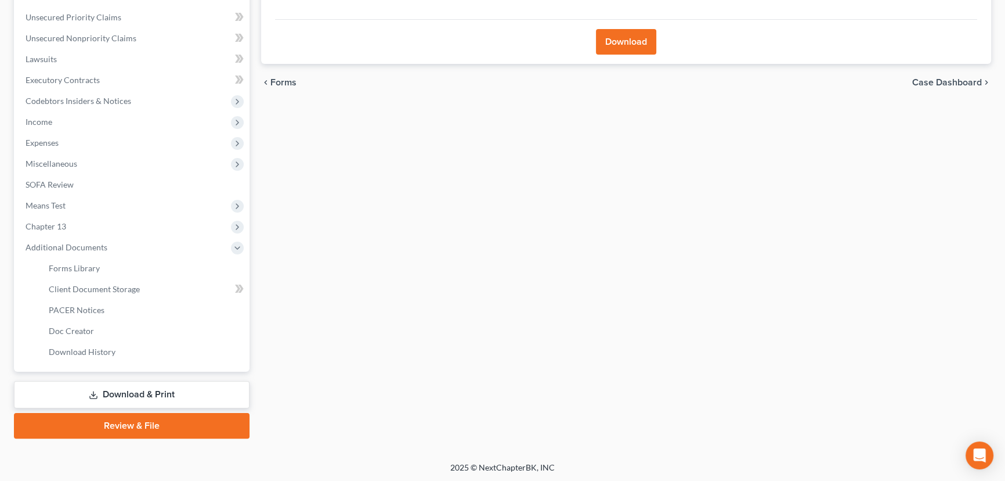
click at [132, 390] on link "Download & Print" at bounding box center [132, 394] width 236 height 27
click at [623, 35] on button "Download" at bounding box center [626, 42] width 60 height 26
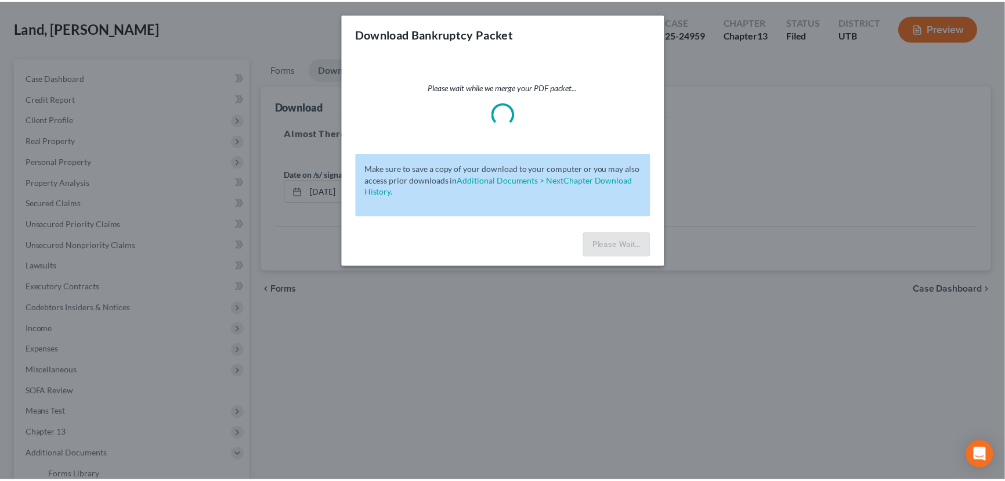
scroll to position [105, 0]
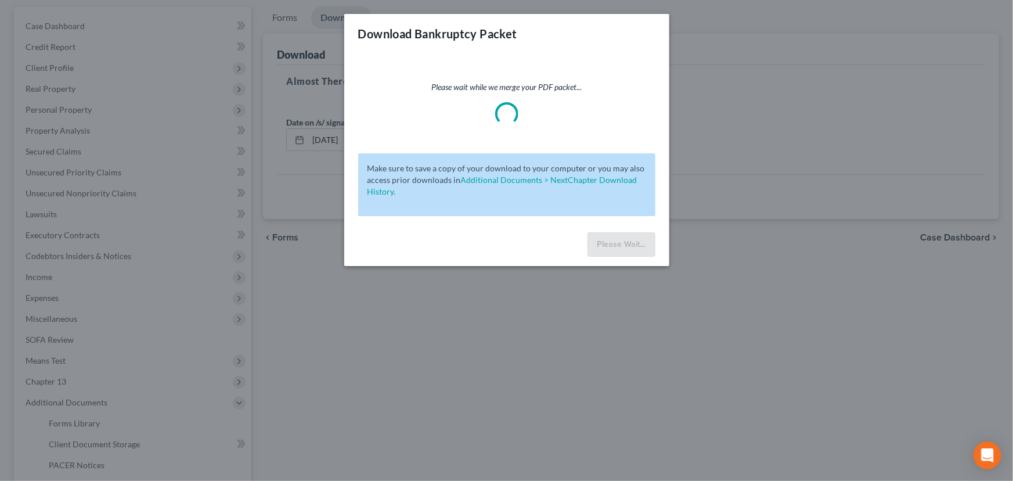
click at [145, 320] on div "Download Bankruptcy Packet Please wait while we merge your PDF packet... Make s…" at bounding box center [506, 240] width 1013 height 481
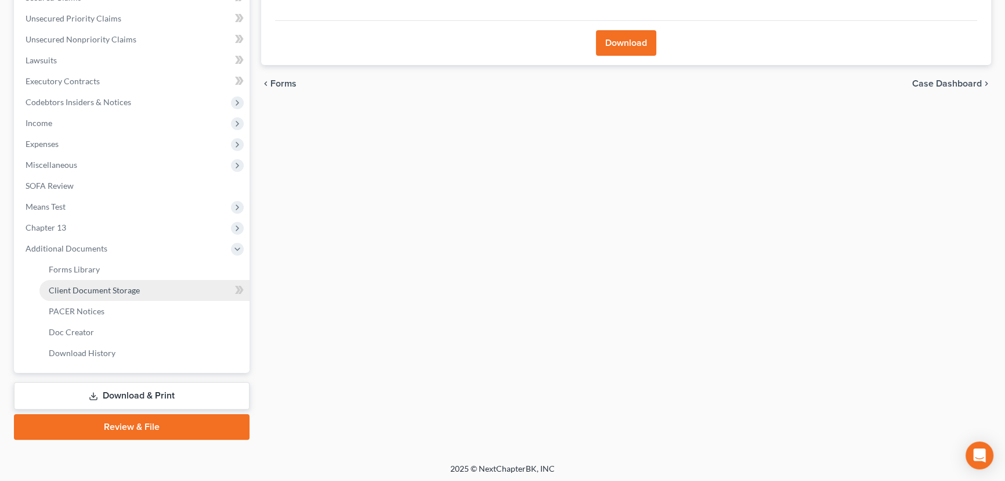
scroll to position [260, 0]
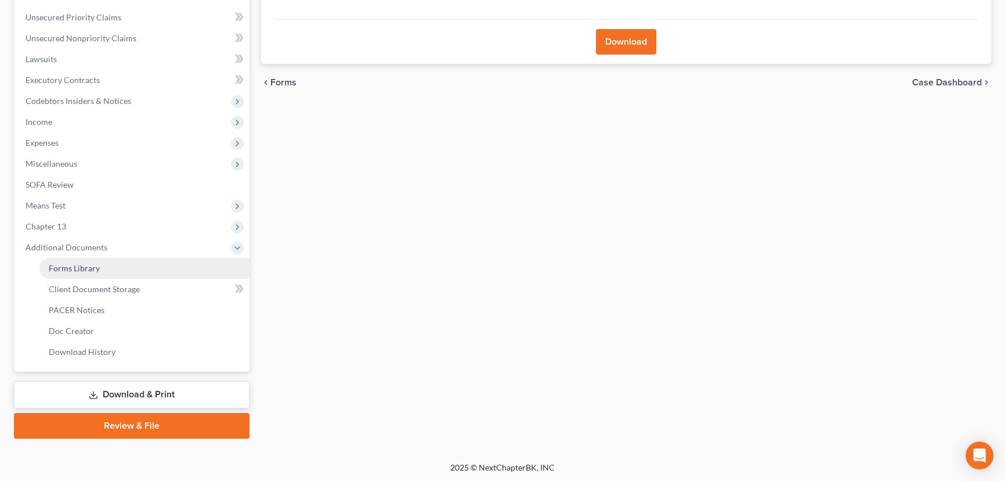
click at [75, 266] on span "Forms Library" at bounding box center [74, 268] width 51 height 10
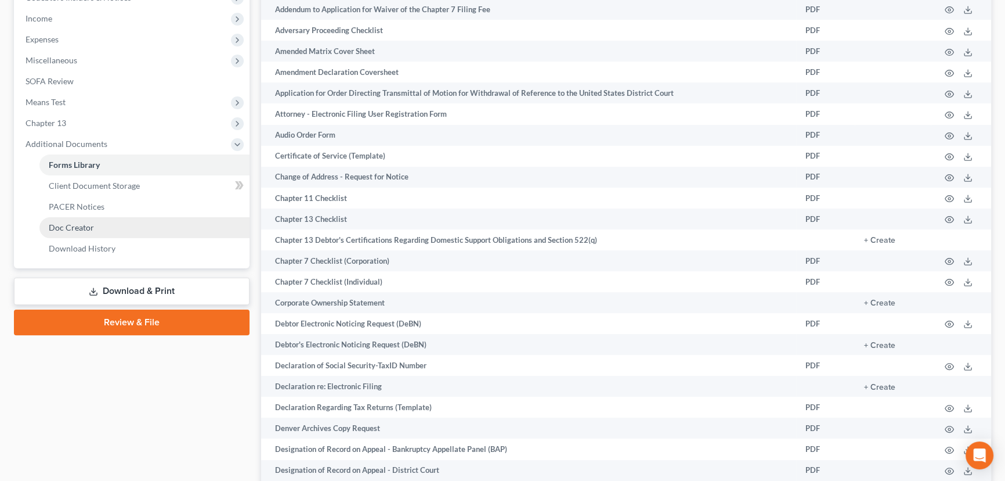
scroll to position [369, 0]
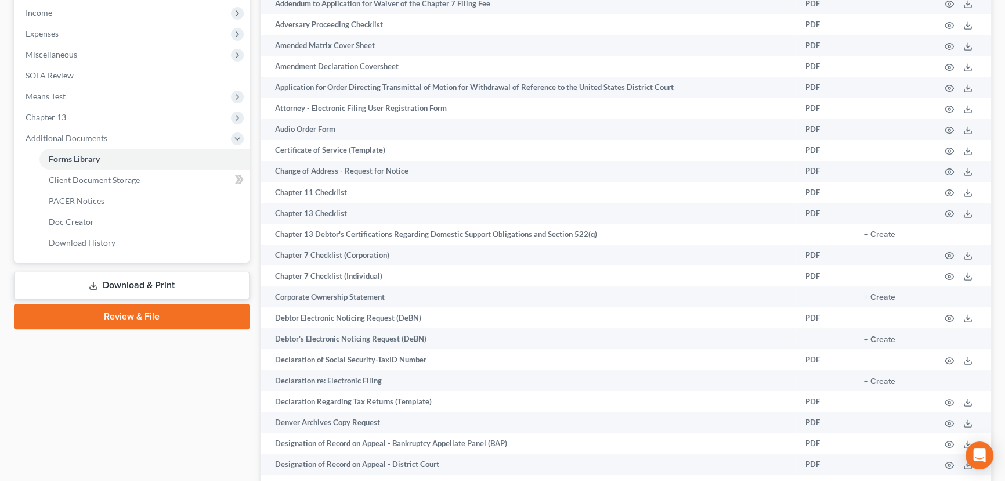
click at [146, 278] on link "Download & Print" at bounding box center [132, 285] width 236 height 27
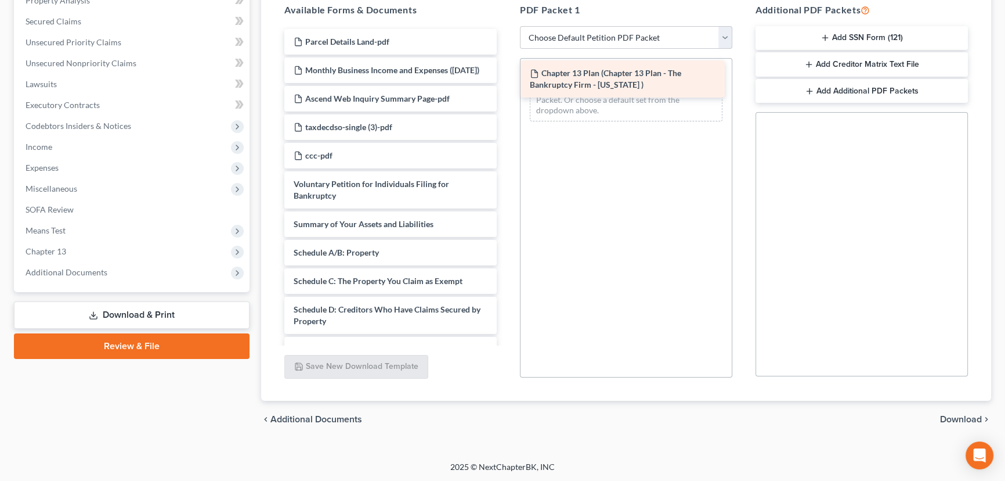
drag, startPoint x: 324, startPoint y: 117, endPoint x: 560, endPoint y: 81, distance: 238.9
click at [506, 81] on div "Chapter 13 Plan (Chapter 13 Plan - The Bankruptcy Firm - Utah ) Parcel Details …" at bounding box center [390, 389] width 231 height 721
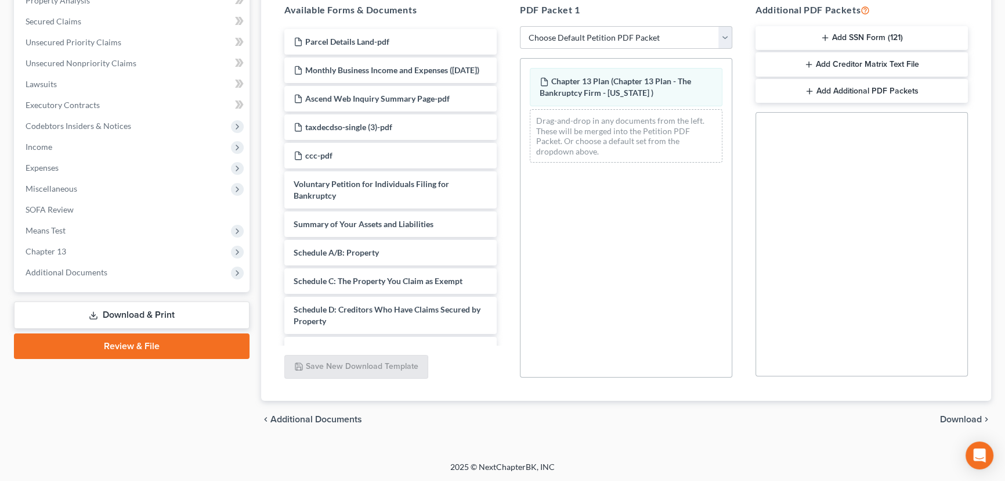
click at [960, 417] on span "Download" at bounding box center [961, 418] width 42 height 9
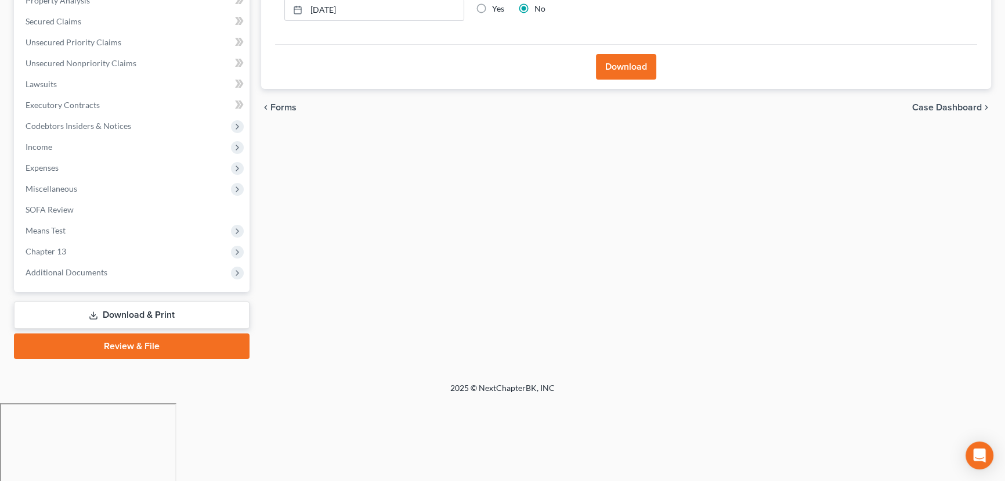
scroll to position [156, 0]
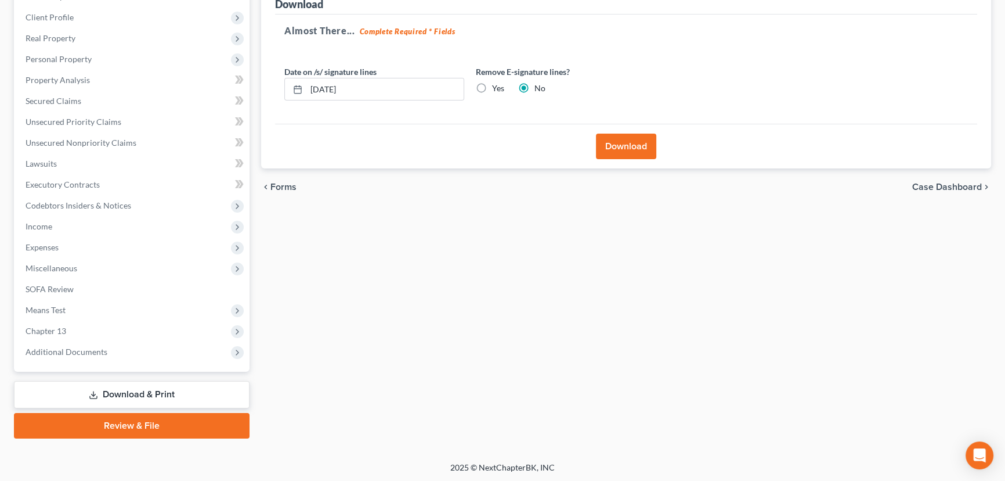
click at [613, 140] on button "Download" at bounding box center [626, 147] width 60 height 26
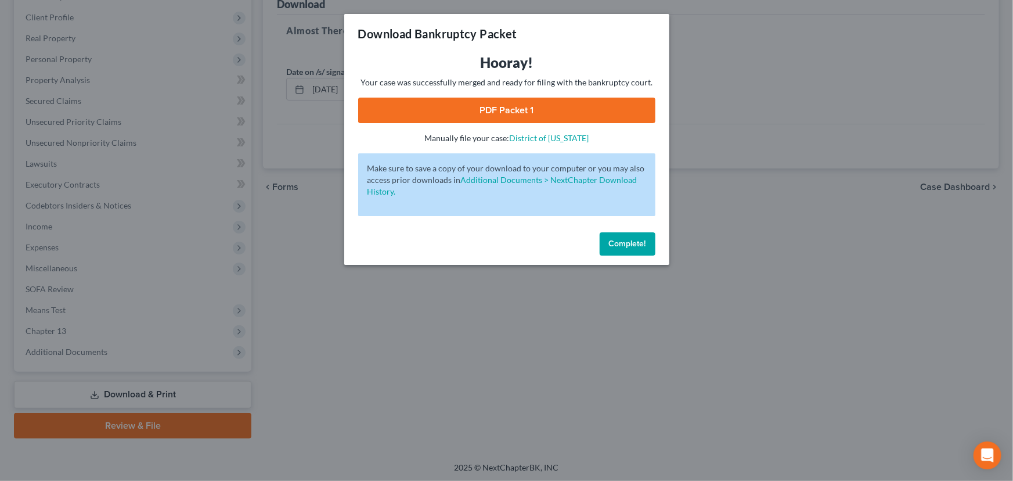
click at [549, 107] on link "PDF Packet 1" at bounding box center [506, 111] width 297 height 26
click at [626, 245] on span "Complete!" at bounding box center [627, 244] width 37 height 10
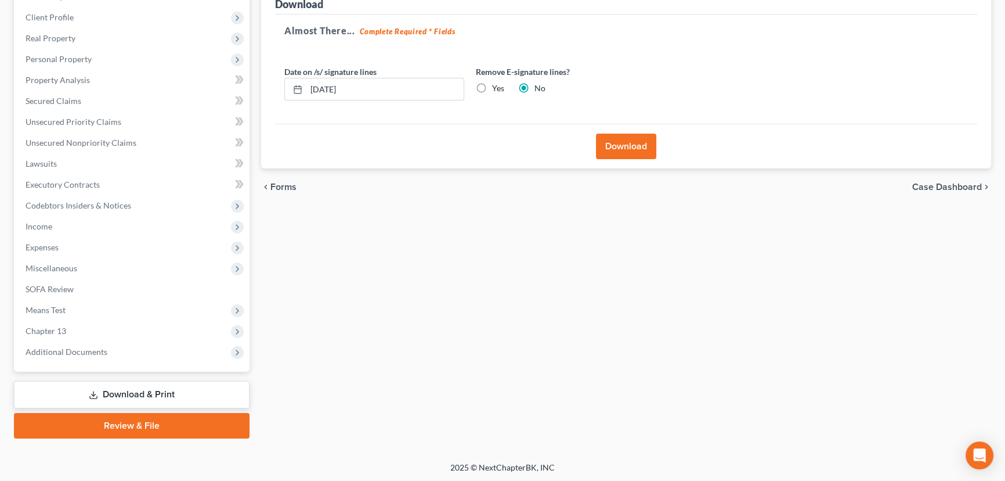
click at [136, 389] on link "Download & Print" at bounding box center [132, 394] width 236 height 27
click at [34, 258] on span "Miscellaneous" at bounding box center [132, 268] width 233 height 21
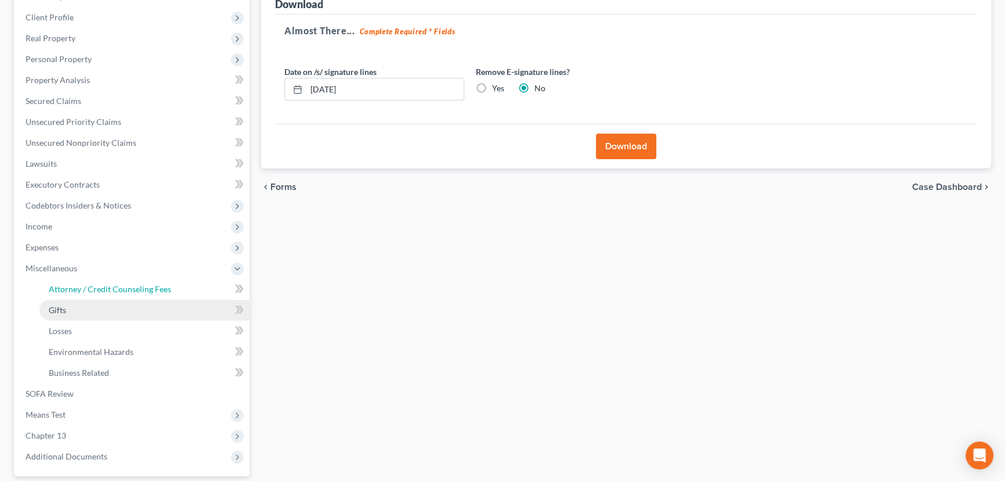
click at [93, 286] on span "Attorney / Credit Counseling Fees" at bounding box center [110, 289] width 122 height 10
select select "0"
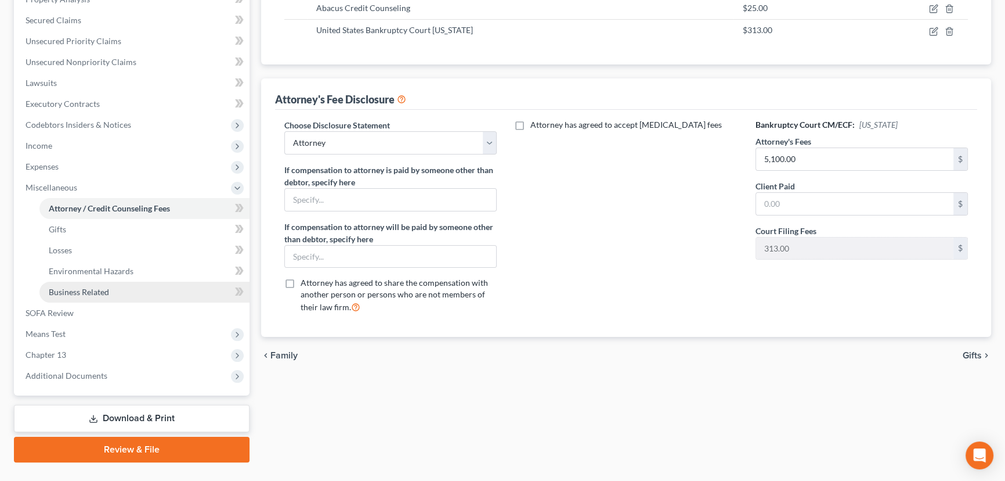
scroll to position [260, 0]
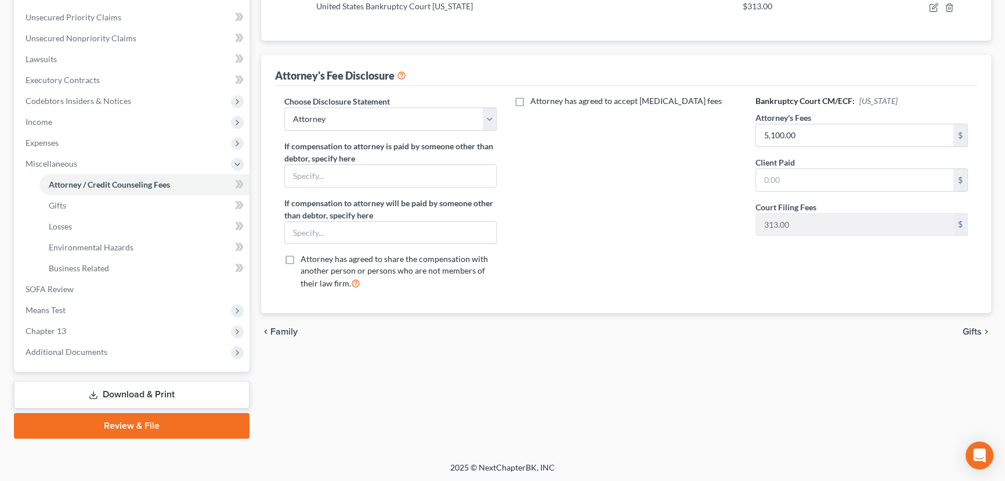
click at [127, 394] on link "Download & Print" at bounding box center [132, 394] width 236 height 27
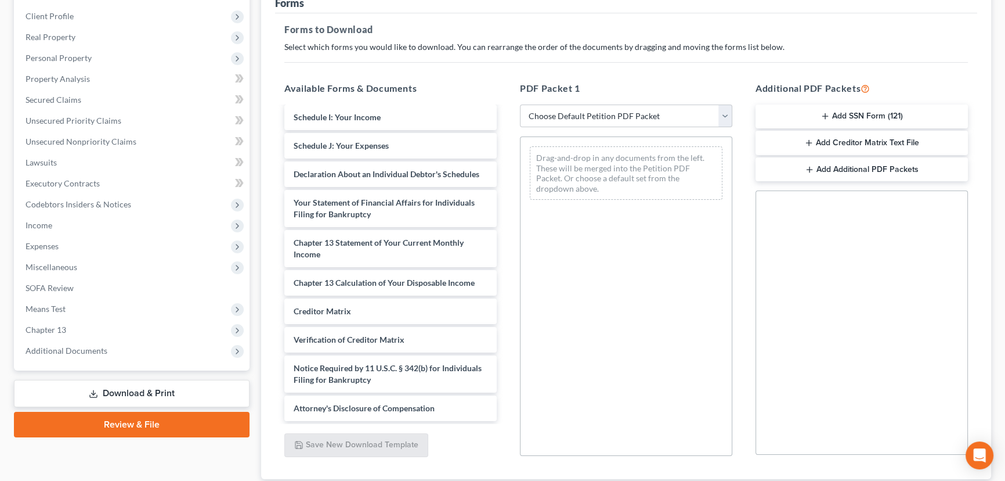
scroll to position [158, 0]
click at [6, 25] on div "Land, Roderic Upgraded Case 25-24959 Chapter Chapter 13 Status Filed District U…" at bounding box center [502, 213] width 1005 height 649
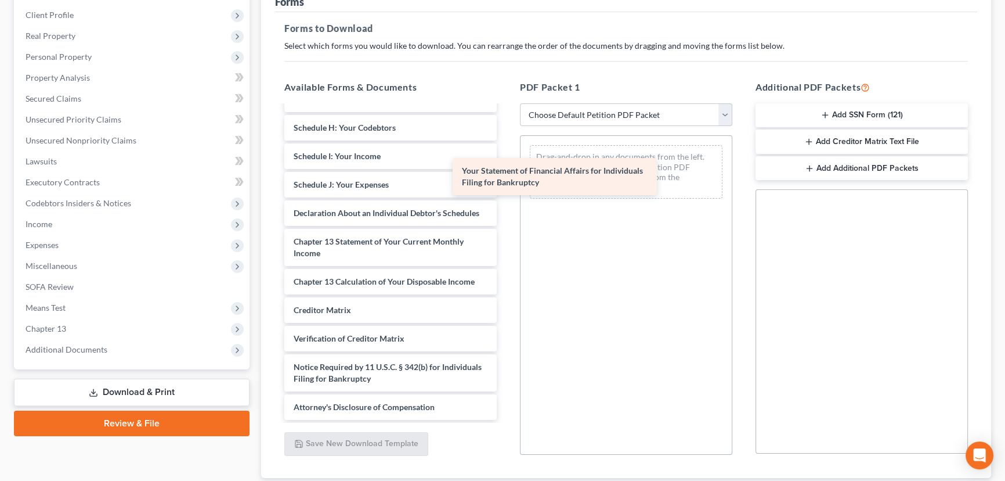
scroll to position [442, 0]
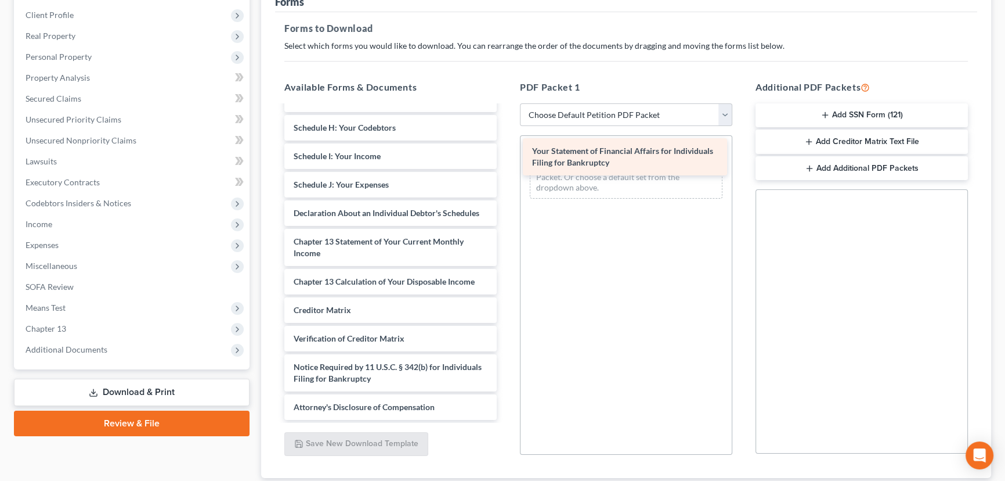
drag, startPoint x: 370, startPoint y: 208, endPoint x: 603, endPoint y: 158, distance: 238.6
click at [506, 158] on div "Your Statement of Financial Affairs for Individuals Filing for Bankruptcy Parce…" at bounding box center [390, 59] width 231 height 721
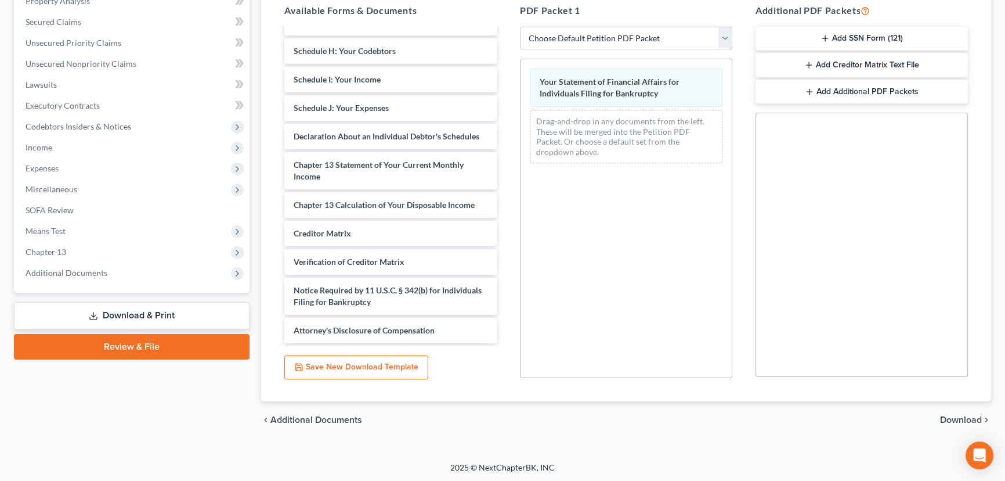
scroll to position [235, 0]
click at [951, 417] on span "Download" at bounding box center [961, 418] width 42 height 9
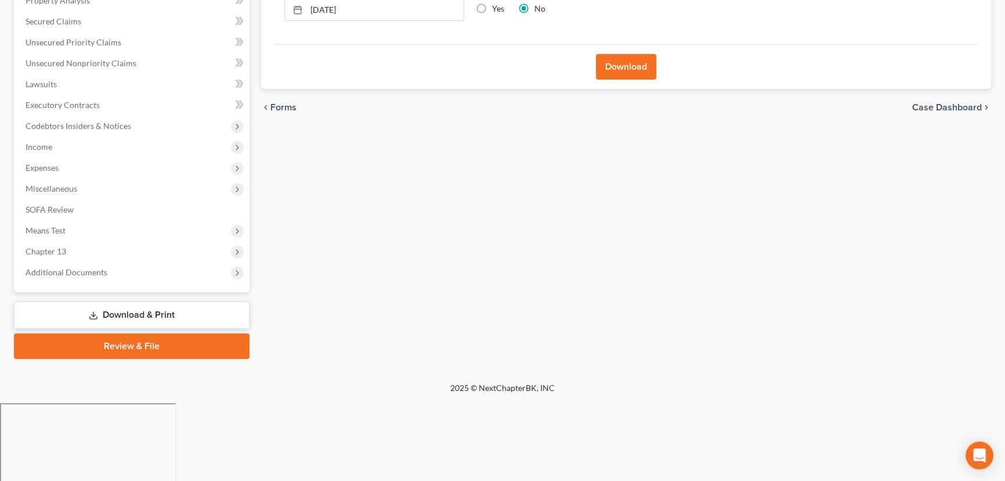
scroll to position [156, 0]
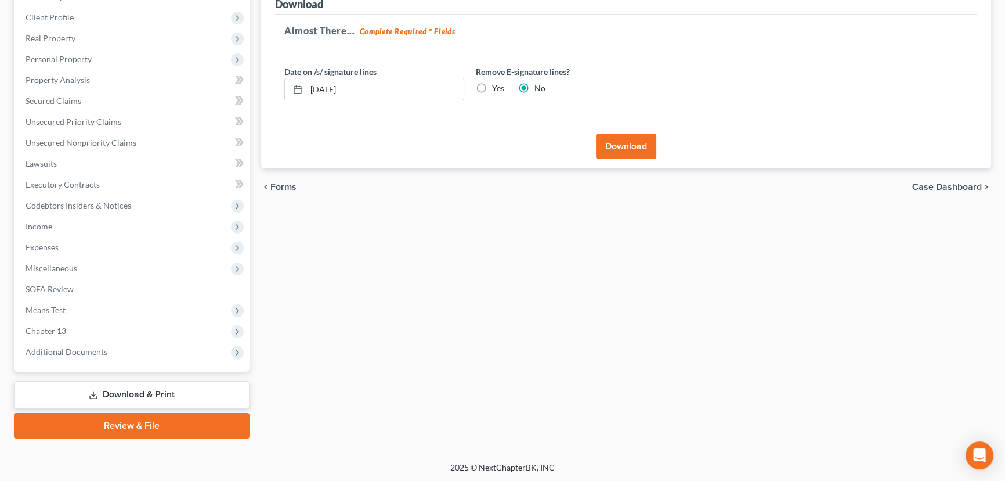
click at [602, 138] on button "Download" at bounding box center [626, 147] width 60 height 26
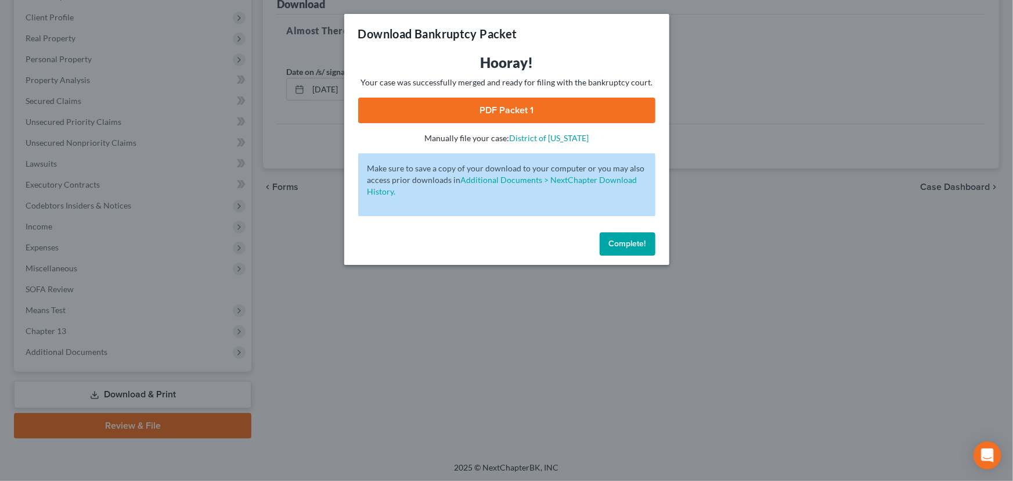
drag, startPoint x: 486, startPoint y: 111, endPoint x: 486, endPoint y: 102, distance: 8.7
click at [486, 111] on link "PDF Packet 1" at bounding box center [506, 111] width 297 height 26
drag, startPoint x: 632, startPoint y: 242, endPoint x: 484, endPoint y: 243, distance: 148.6
click at [632, 242] on span "Complete!" at bounding box center [627, 244] width 37 height 10
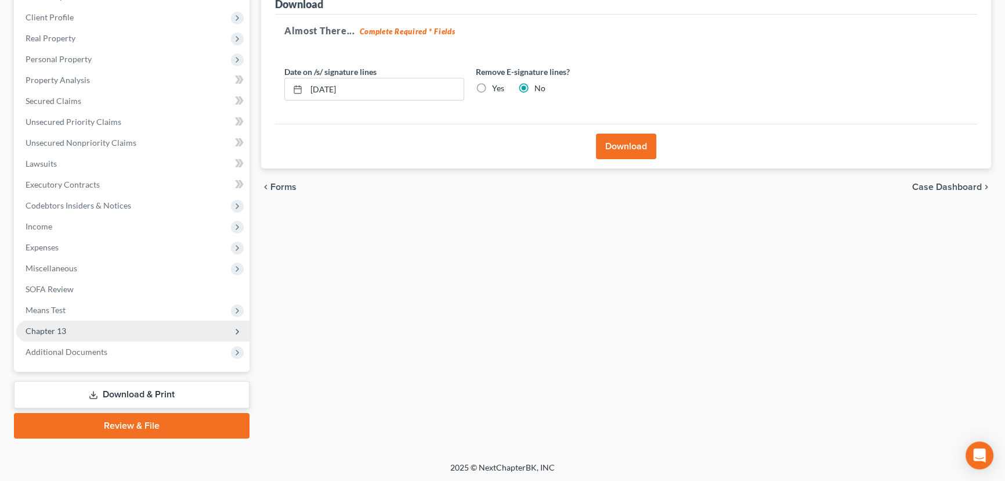
click at [46, 326] on span "Chapter 13" at bounding box center [46, 331] width 41 height 10
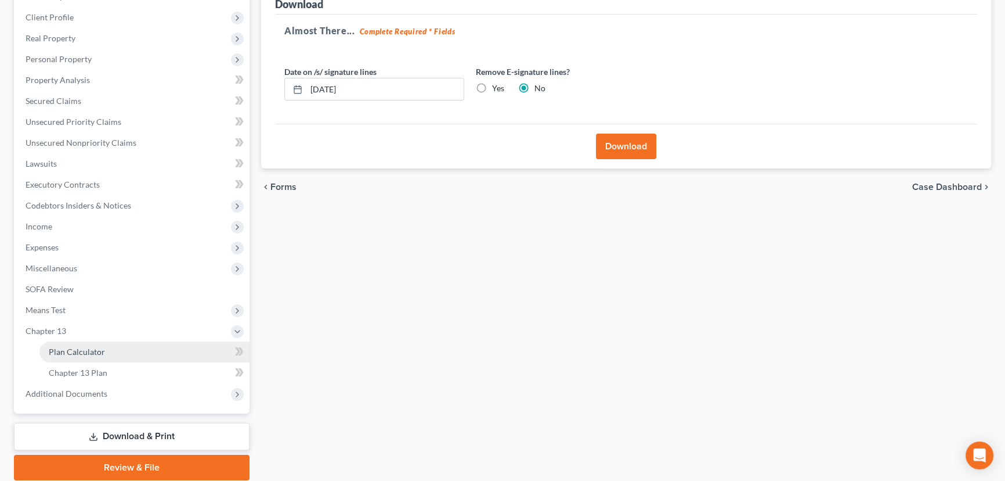
click at [63, 351] on span "Plan Calculator" at bounding box center [77, 352] width 56 height 10
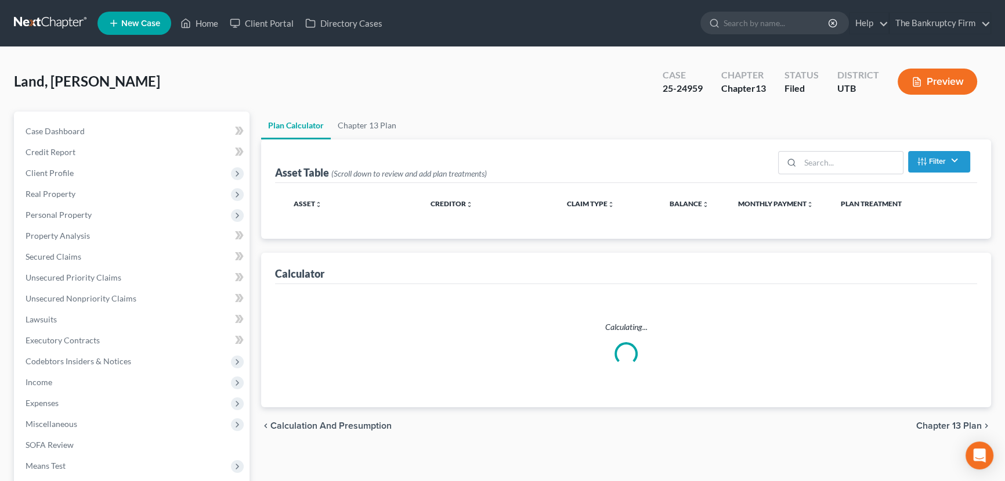
select select "59"
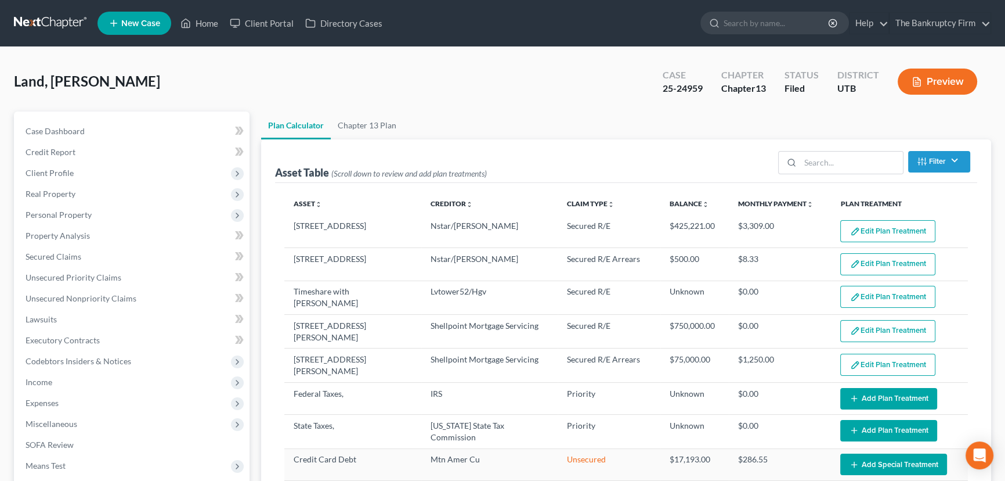
scroll to position [197, 0]
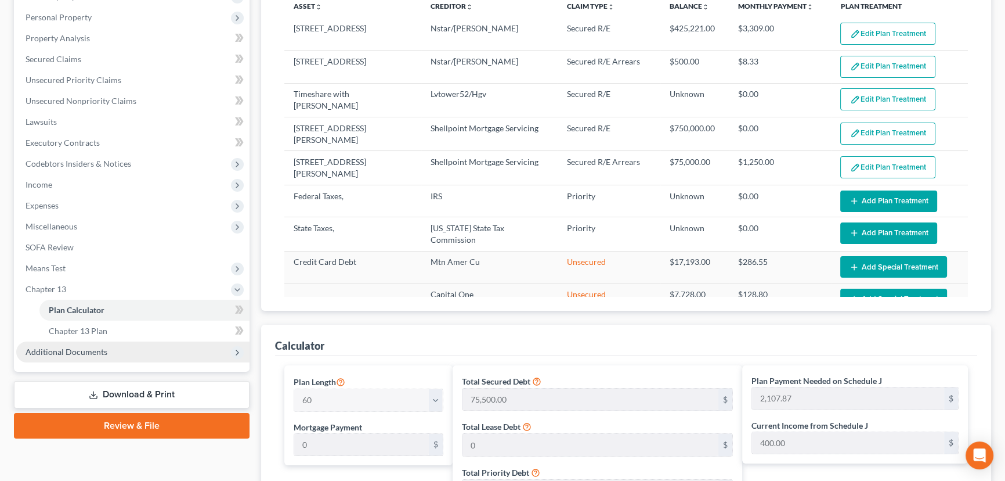
click at [99, 352] on span "Additional Documents" at bounding box center [67, 352] width 82 height 10
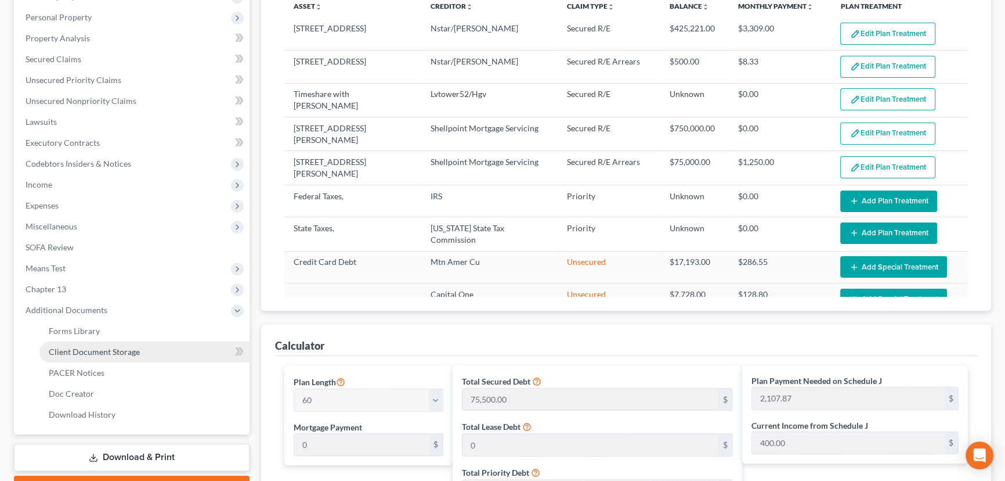
click at [121, 352] on span "Client Document Storage" at bounding box center [94, 352] width 91 height 10
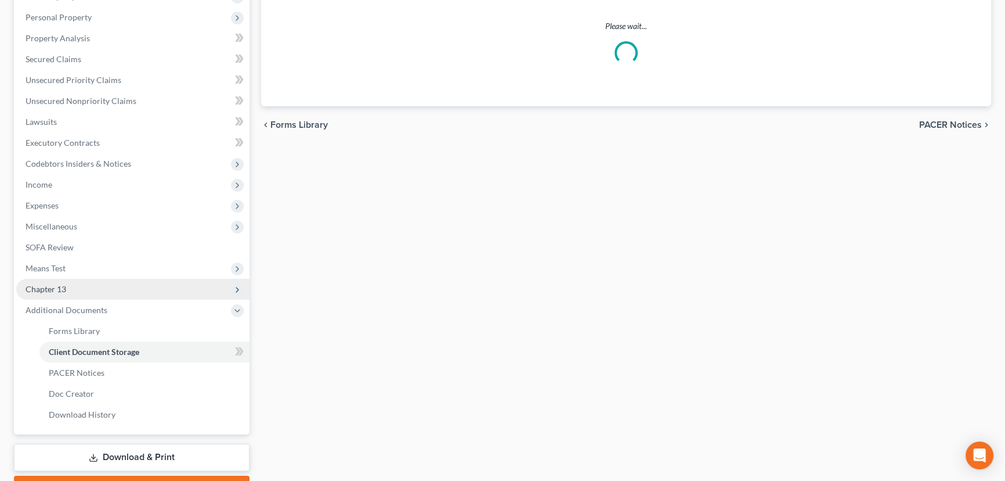
scroll to position [144, 0]
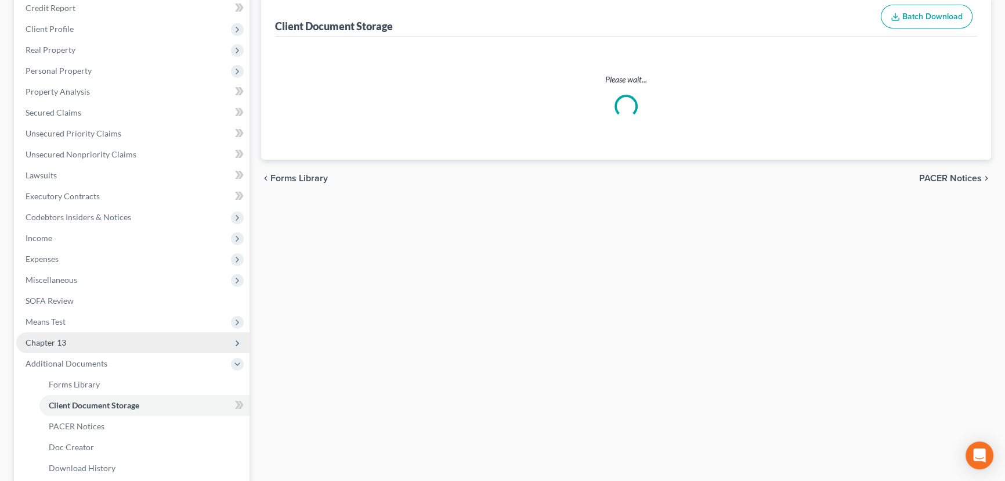
select select "26"
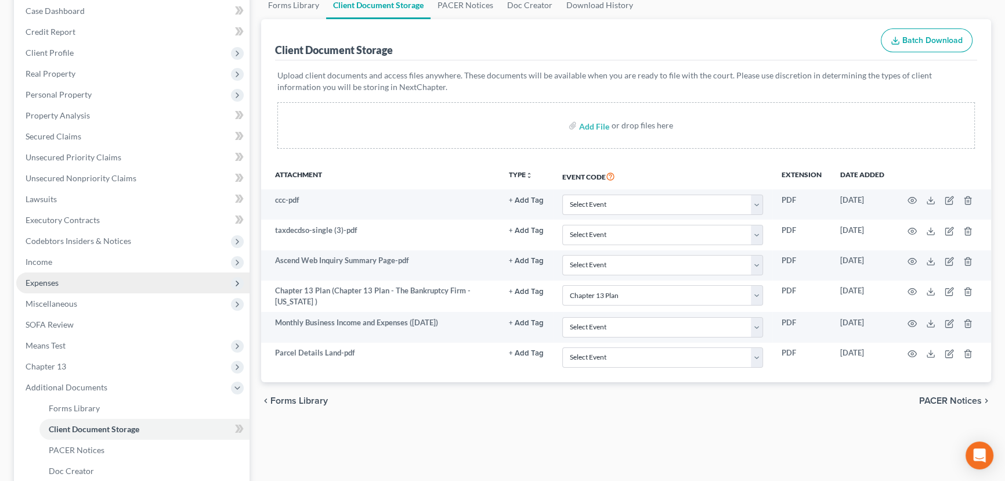
scroll to position [260, 0]
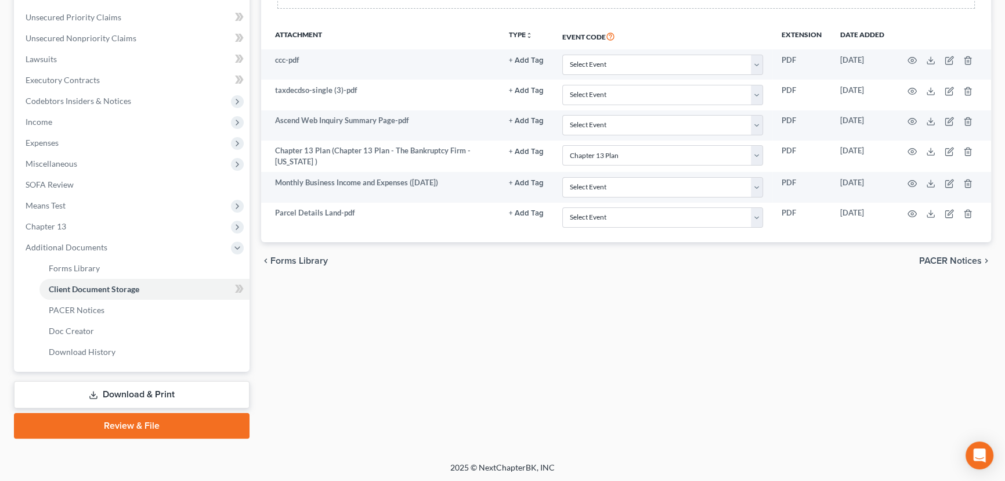
click at [133, 400] on link "Download & Print" at bounding box center [132, 394] width 236 height 27
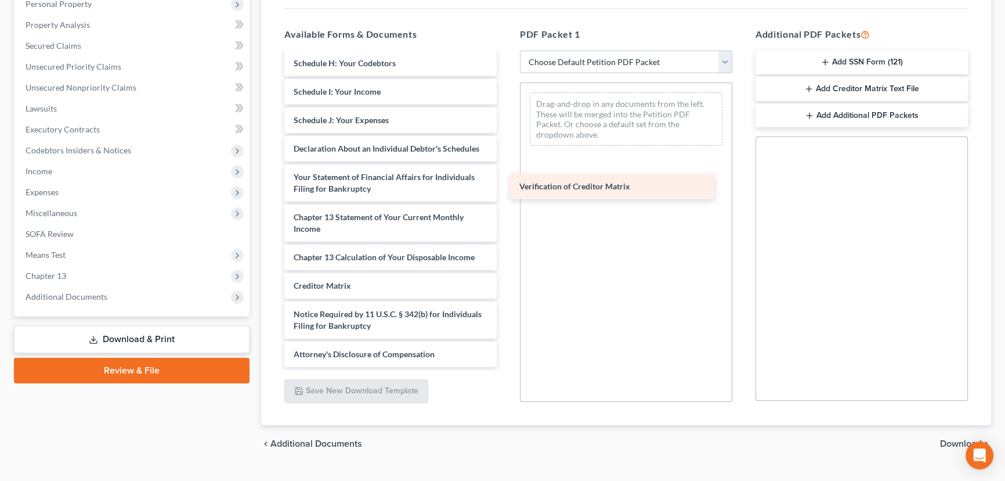
scroll to position [453, 0]
drag, startPoint x: 349, startPoint y: 283, endPoint x: 614, endPoint y: 154, distance: 294.2
click at [506, 153] on div "Verification of Creditor Matrix Parcel Details Land-pdf Monthly Business Income…" at bounding box center [390, 0] width 231 height 733
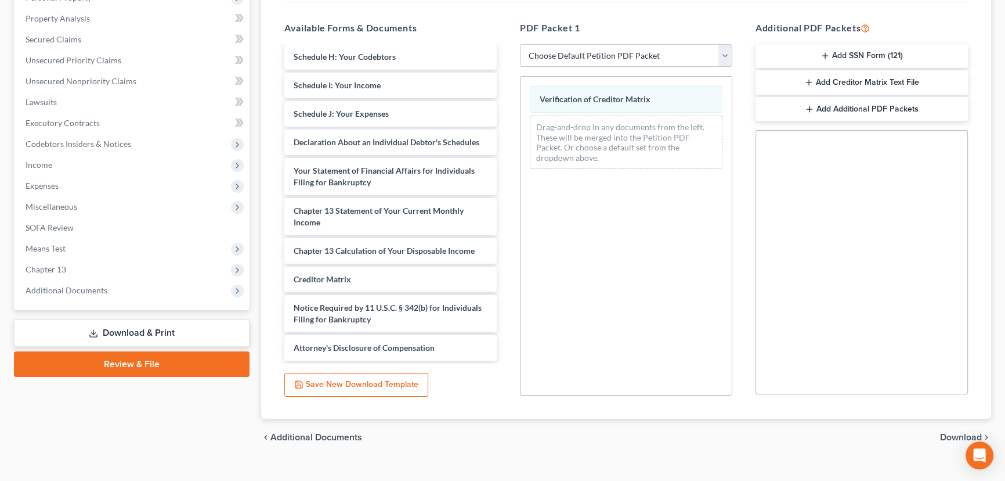
scroll to position [235, 0]
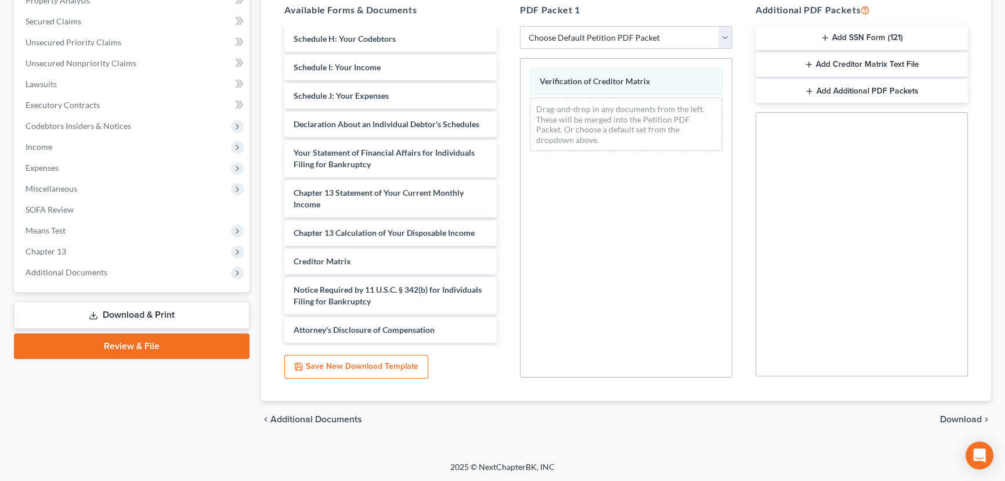
click at [958, 415] on span "Download" at bounding box center [961, 418] width 42 height 9
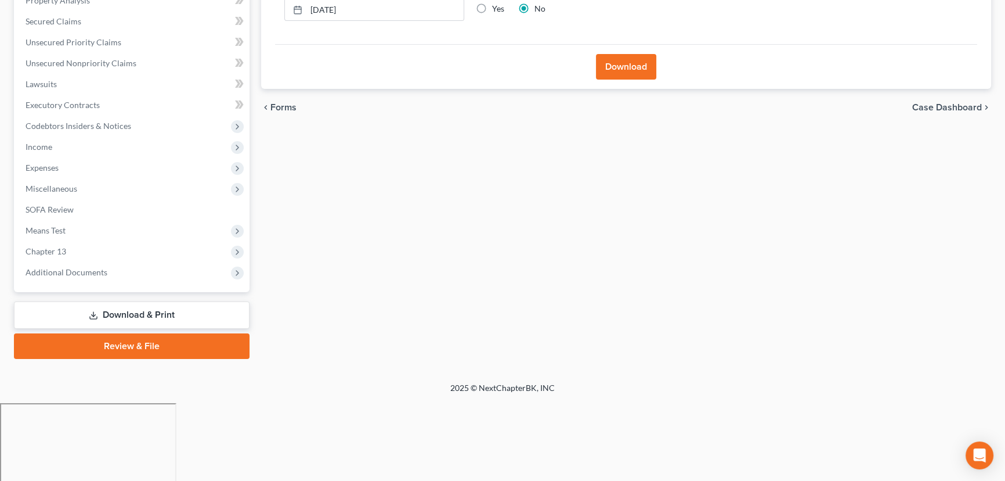
scroll to position [156, 0]
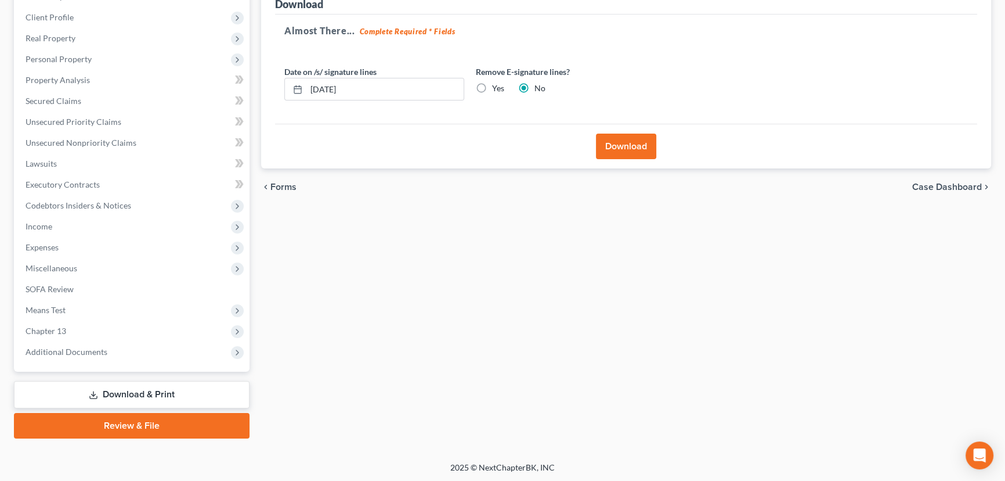
click at [625, 146] on button "Download" at bounding box center [626, 147] width 60 height 26
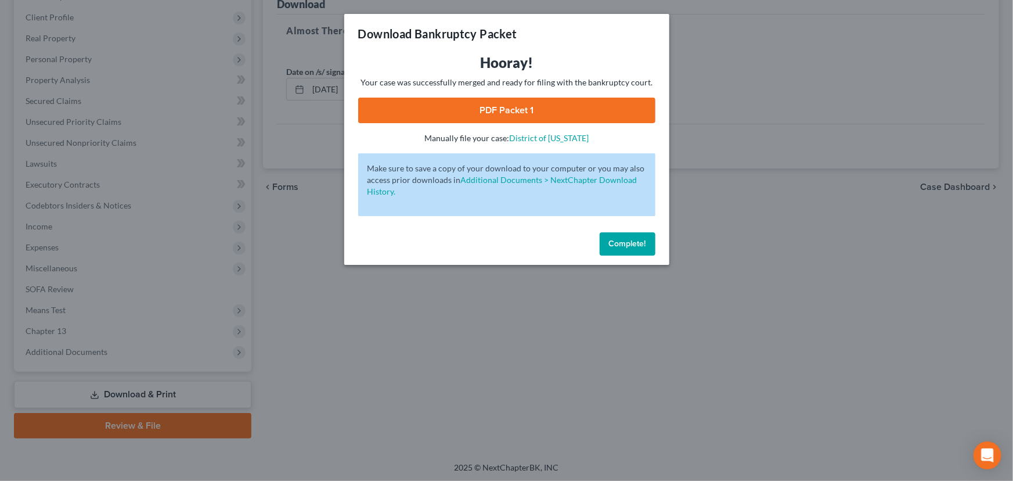
click at [540, 105] on link "PDF Packet 1" at bounding box center [506, 111] width 297 height 26
drag, startPoint x: 634, startPoint y: 241, endPoint x: 615, endPoint y: 240, distance: 19.2
click at [634, 241] on span "Complete!" at bounding box center [627, 244] width 37 height 10
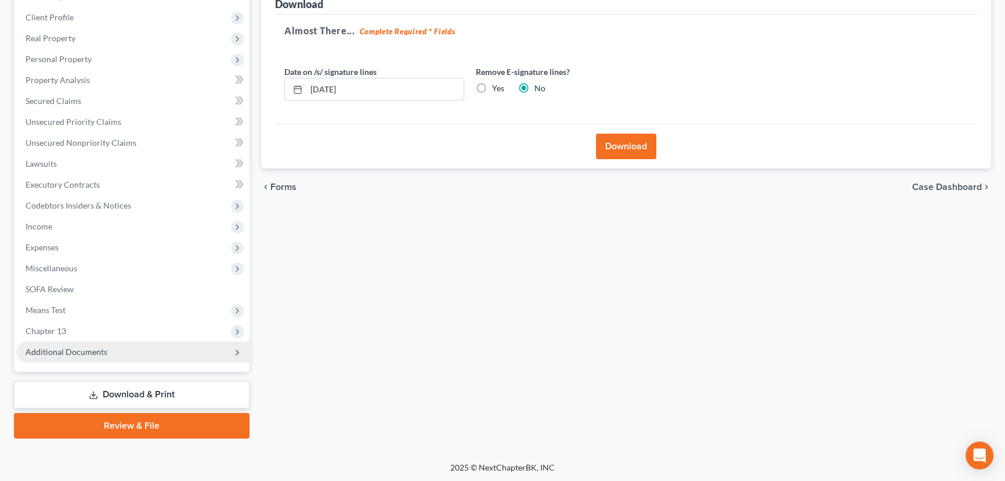
click at [78, 355] on span "Additional Documents" at bounding box center [67, 352] width 82 height 10
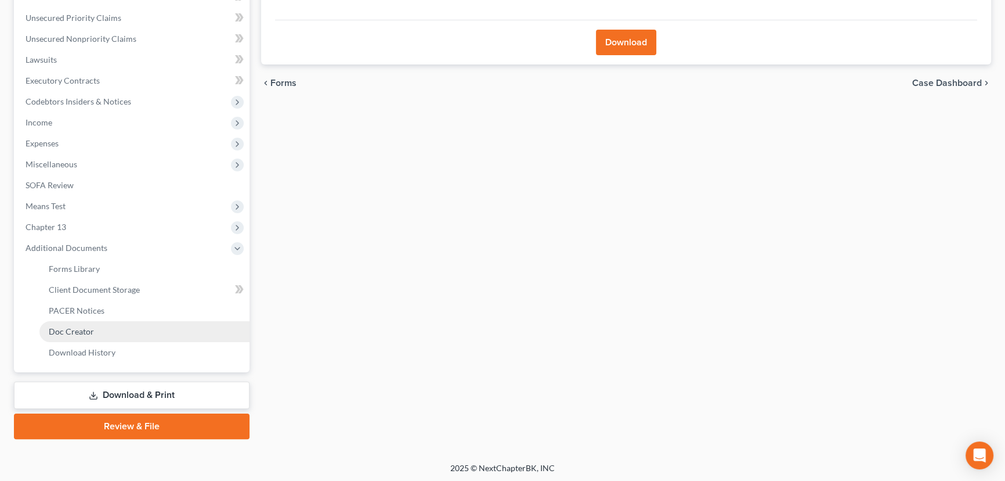
scroll to position [260, 0]
click at [124, 395] on link "Download & Print" at bounding box center [132, 394] width 236 height 27
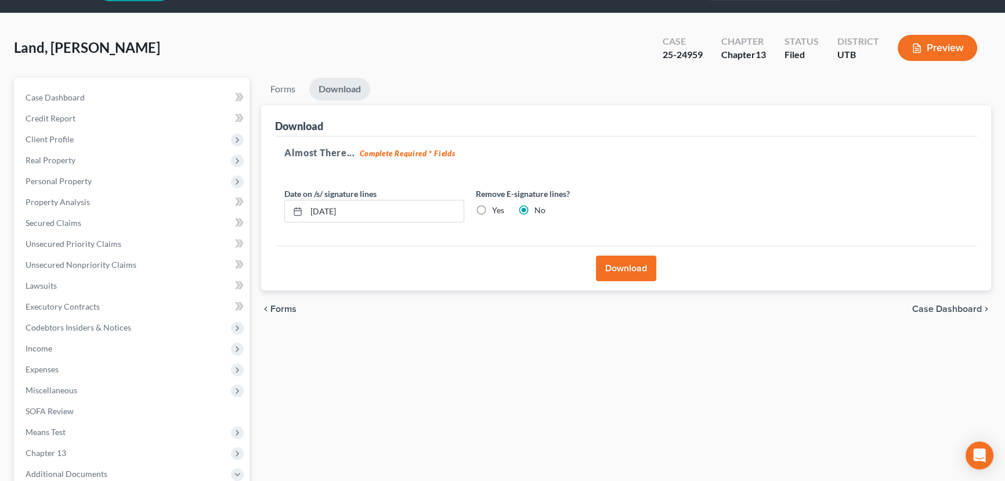
scroll to position [0, 0]
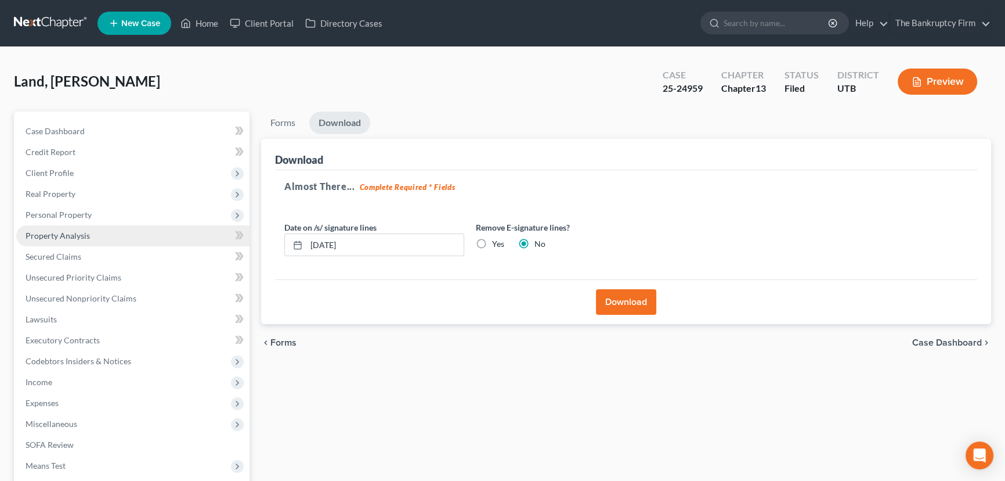
click at [88, 237] on link "Property Analysis" at bounding box center [132, 235] width 233 height 21
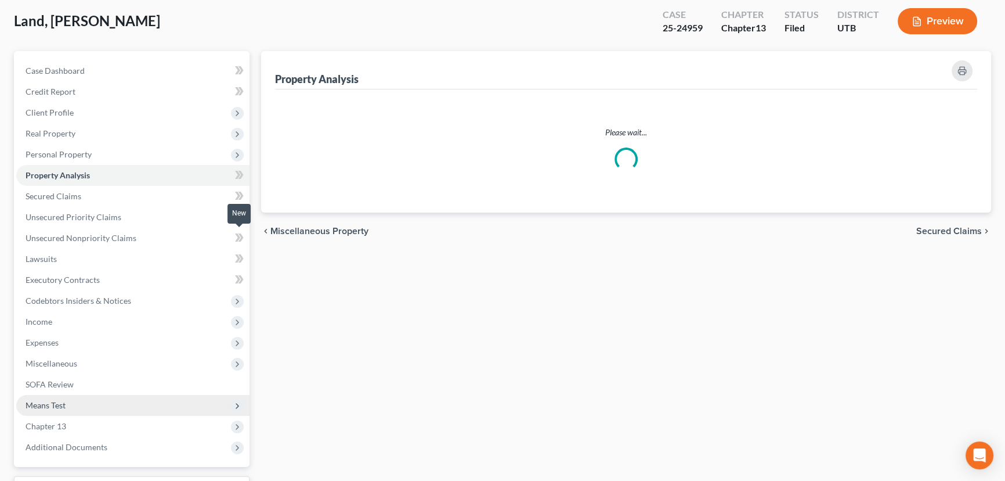
scroll to position [156, 0]
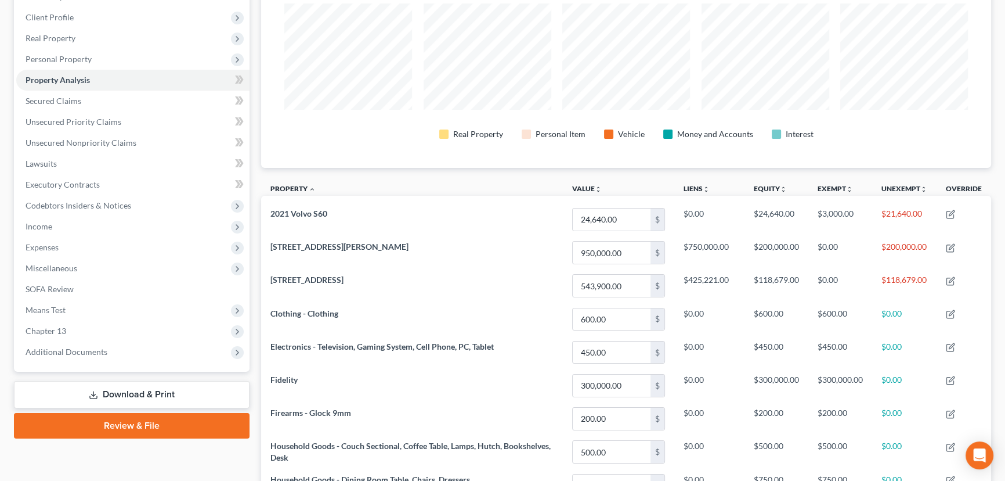
click at [139, 396] on link "Download & Print" at bounding box center [132, 394] width 236 height 27
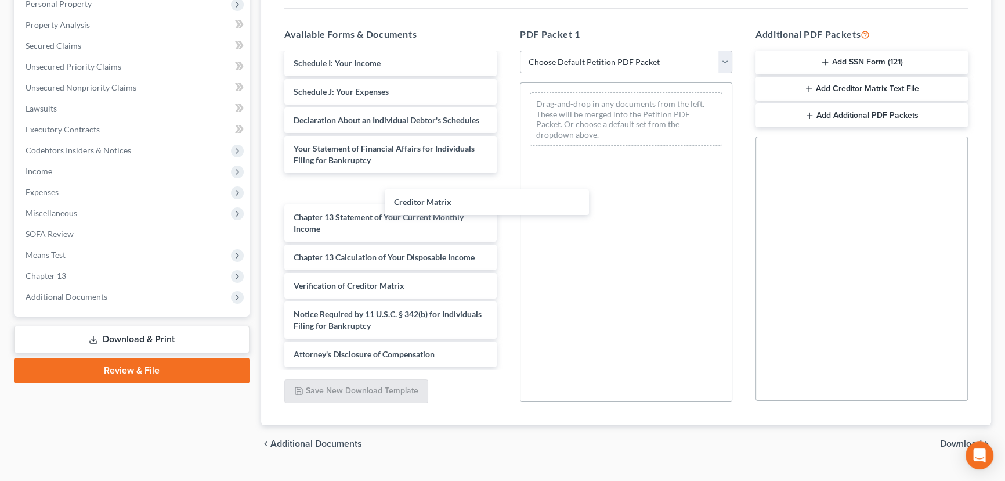
scroll to position [482, 0]
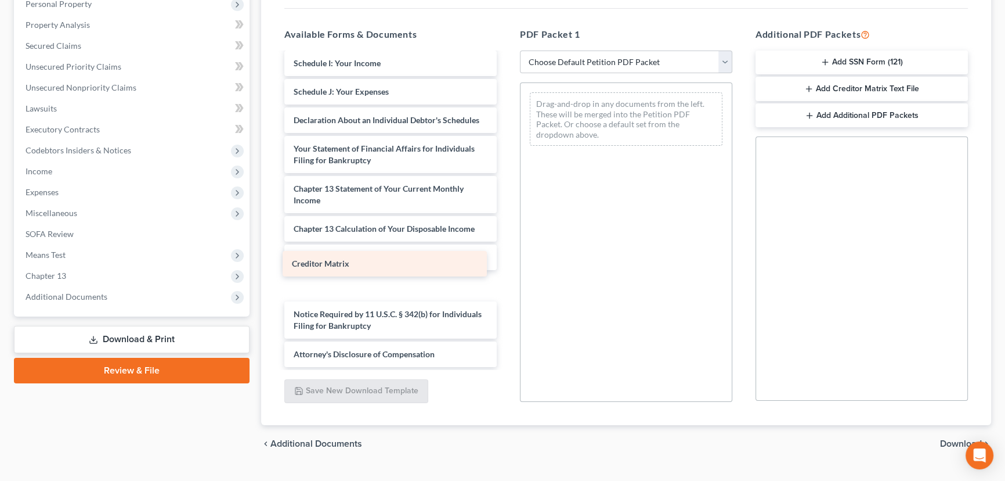
drag, startPoint x: 849, startPoint y: 86, endPoint x: 842, endPoint y: 99, distance: 14.3
click at [849, 86] on button "Add Creditor Matrix Text File" at bounding box center [862, 89] width 212 height 24
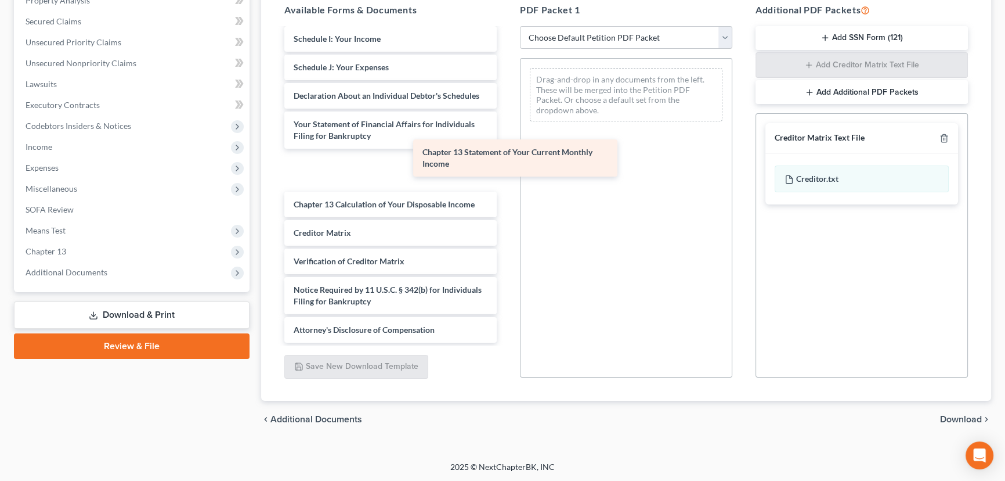
scroll to position [442, 0]
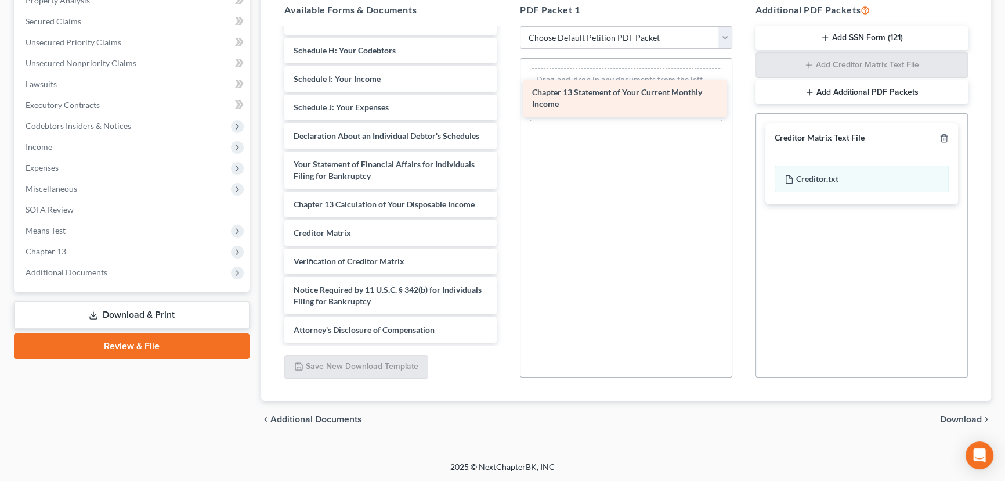
drag, startPoint x: 337, startPoint y: 167, endPoint x: 586, endPoint y: 92, distance: 260.8
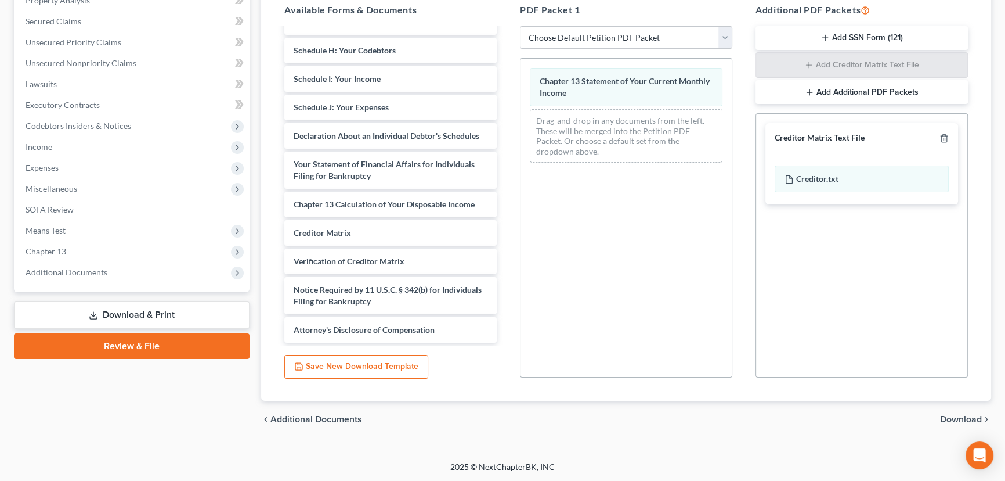
click at [963, 416] on span "Download" at bounding box center [961, 418] width 42 height 9
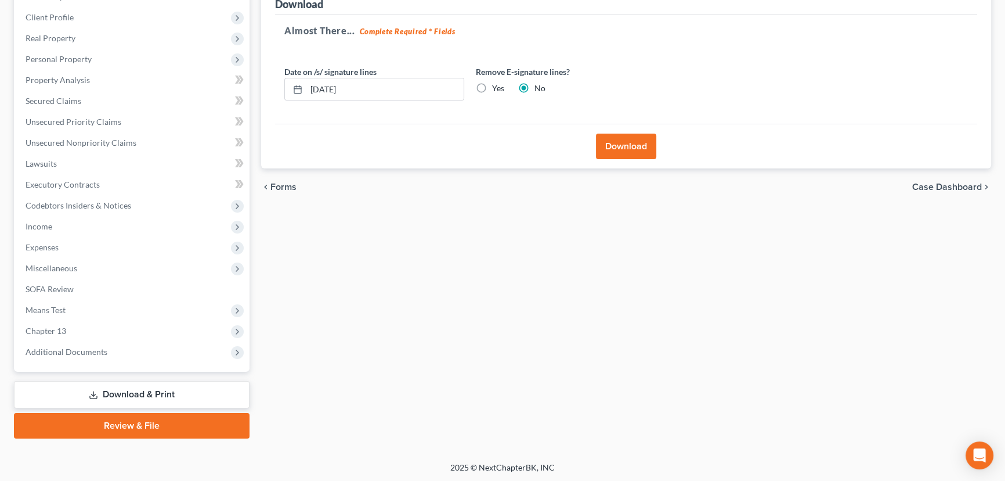
click at [626, 139] on button "Download" at bounding box center [626, 147] width 60 height 26
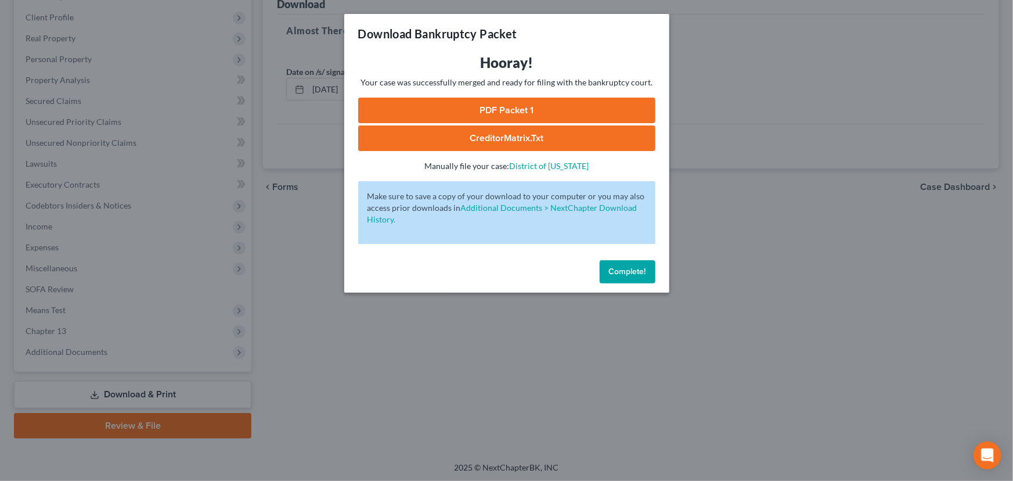
drag, startPoint x: 492, startPoint y: 132, endPoint x: 564, endPoint y: 152, distance: 75.2
click at [492, 132] on link "CreditorMatrix.txt" at bounding box center [506, 138] width 297 height 26
click at [484, 109] on link "PDF Packet 1" at bounding box center [506, 111] width 297 height 26
click at [628, 268] on span "Complete!" at bounding box center [627, 271] width 37 height 10
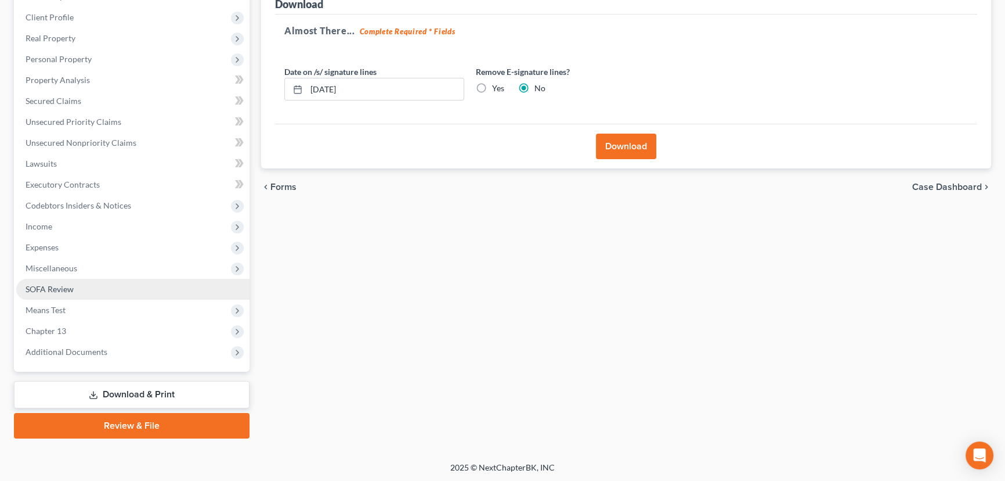
click at [58, 286] on span "SOFA Review" at bounding box center [50, 289] width 48 height 10
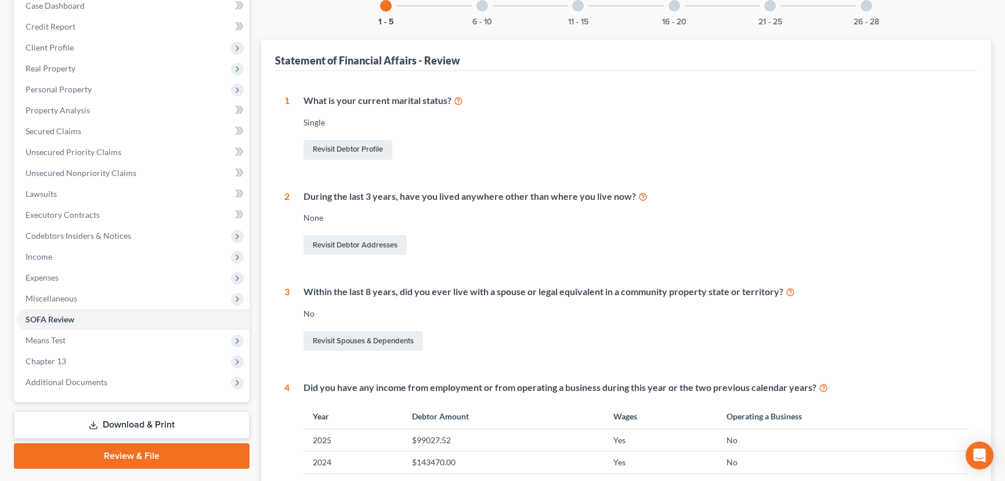
scroll to position [211, 0]
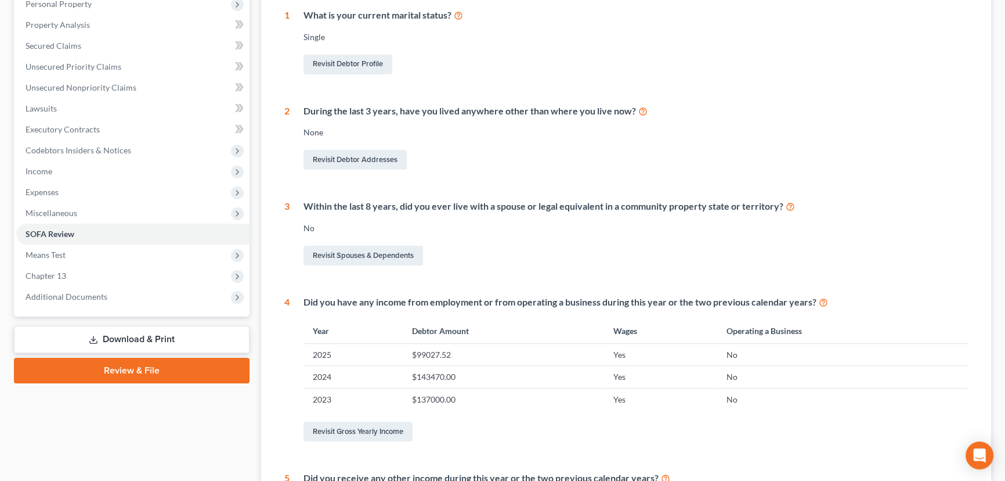
click at [122, 341] on link "Download & Print" at bounding box center [132, 339] width 236 height 27
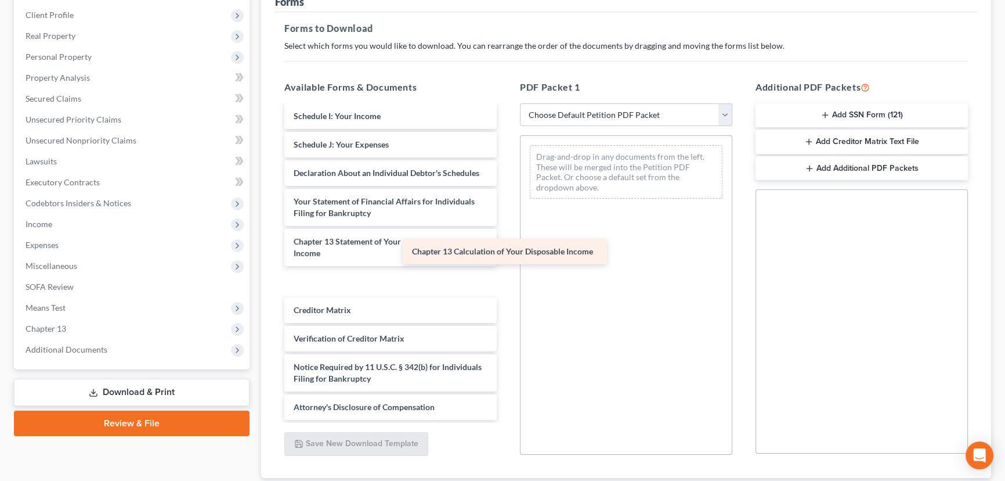
scroll to position [453, 0]
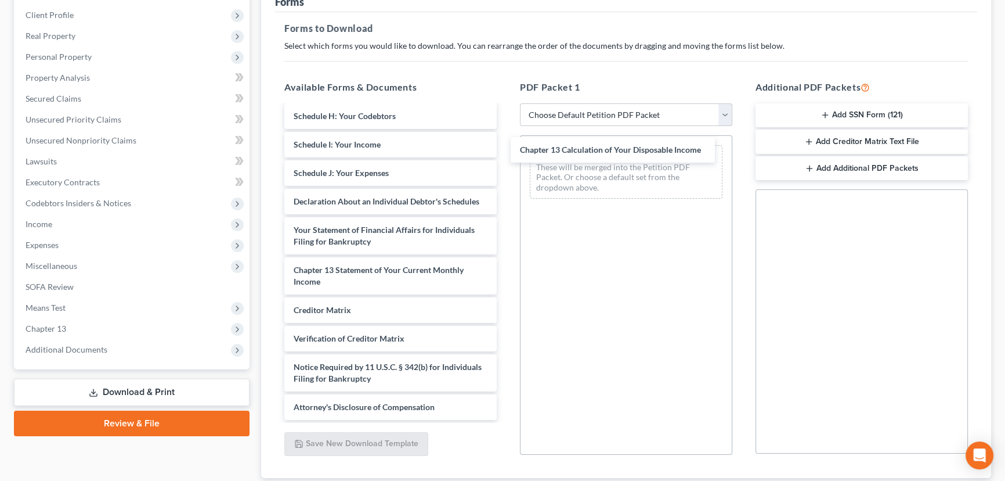
drag, startPoint x: 395, startPoint y: 283, endPoint x: 641, endPoint y: 180, distance: 266.9
click at [506, 152] on div "Chapter 13 Calculation of Your Disposable Income Parcel Details Land-pdf Monthl…" at bounding box center [390, 53] width 231 height 733
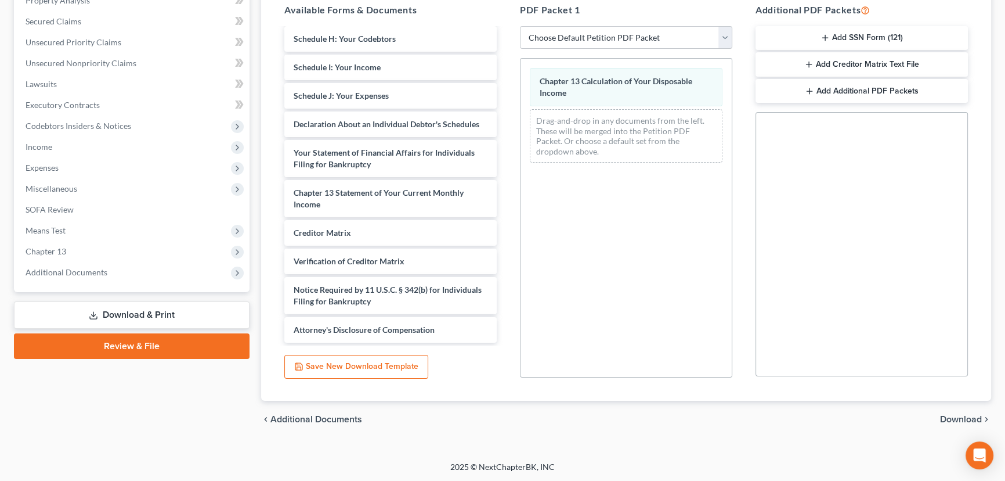
click at [955, 416] on span "Download" at bounding box center [961, 418] width 42 height 9
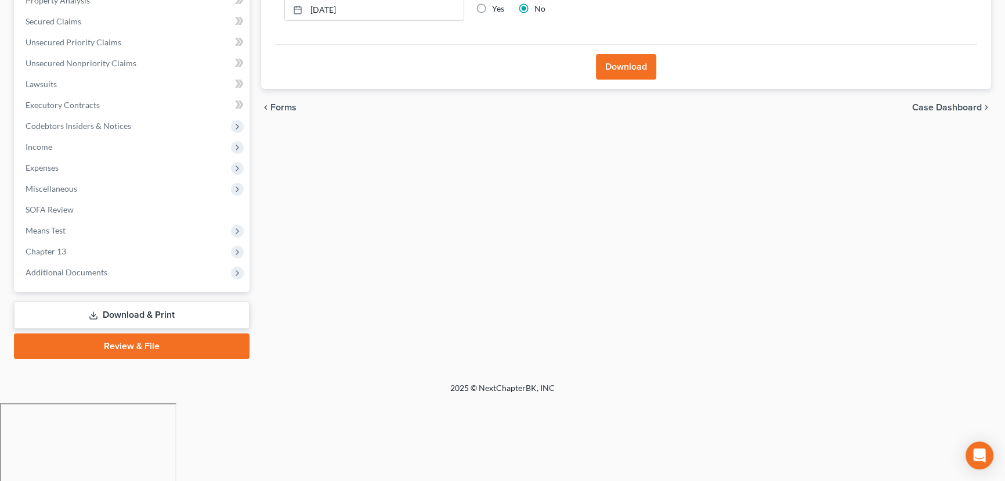
scroll to position [156, 0]
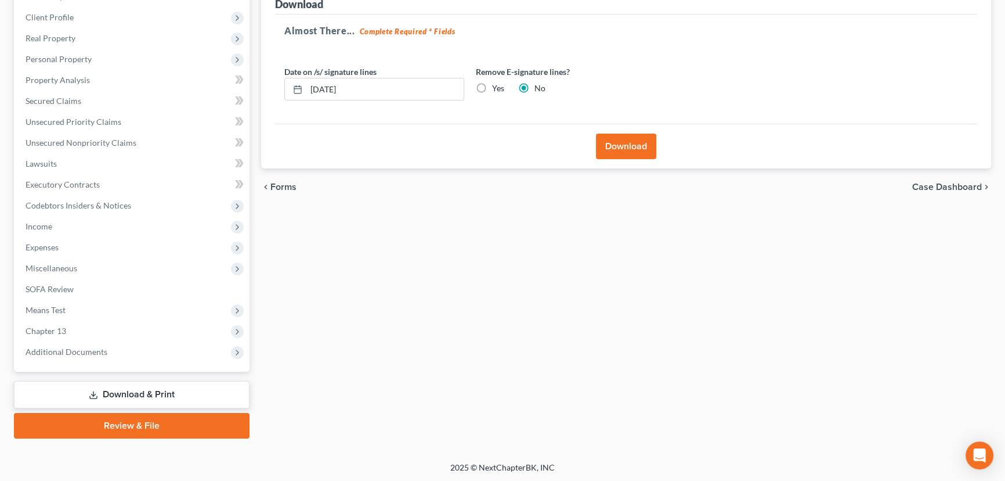
click at [629, 145] on button "Download" at bounding box center [626, 147] width 60 height 26
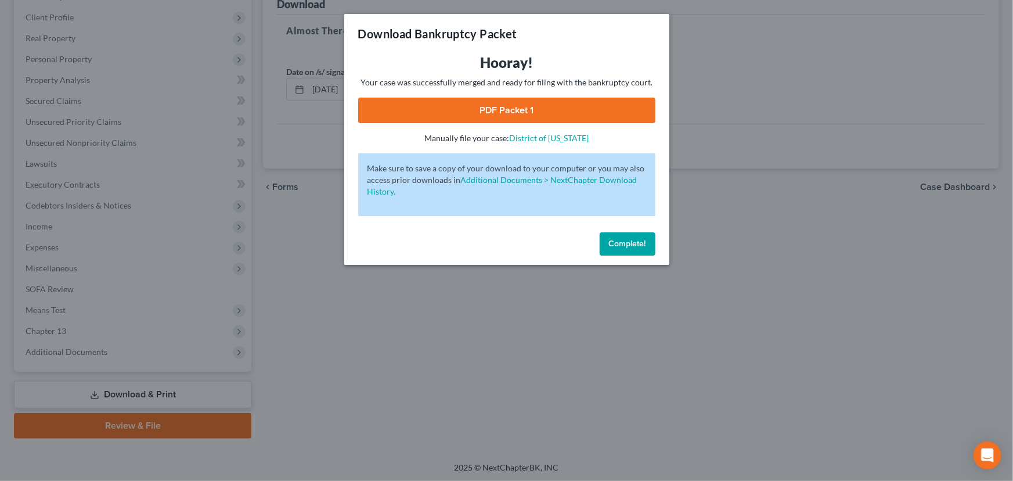
click at [524, 111] on link "PDF Packet 1" at bounding box center [506, 111] width 297 height 26
click at [612, 241] on span "Complete!" at bounding box center [627, 244] width 37 height 10
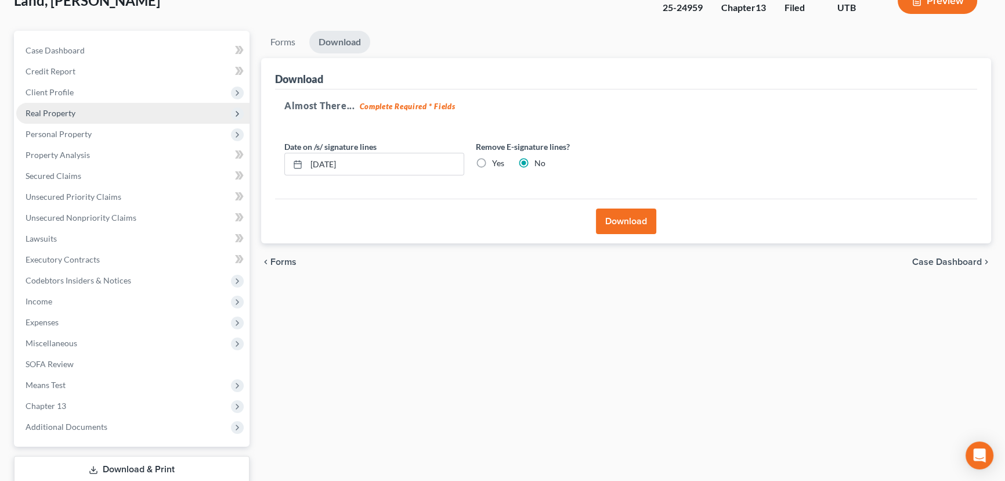
scroll to position [0, 0]
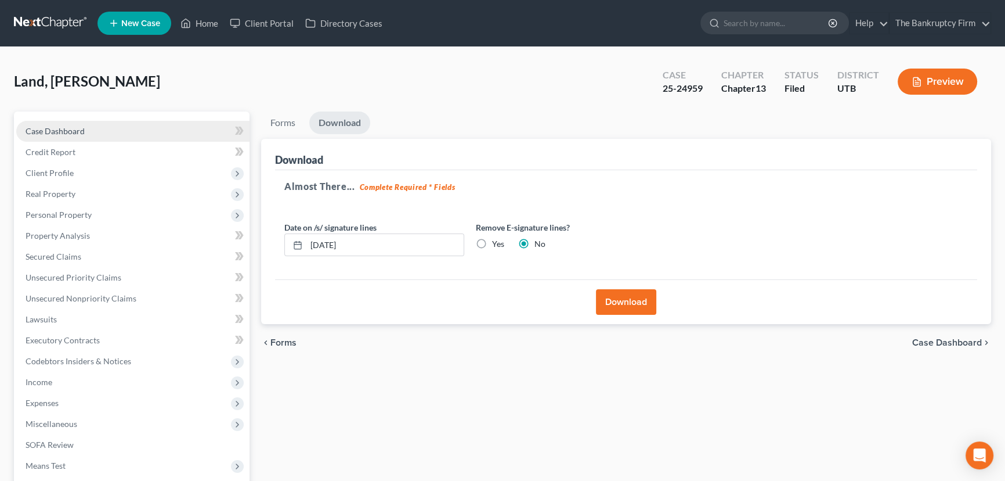
click at [58, 124] on link "Case Dashboard" at bounding box center [132, 131] width 233 height 21
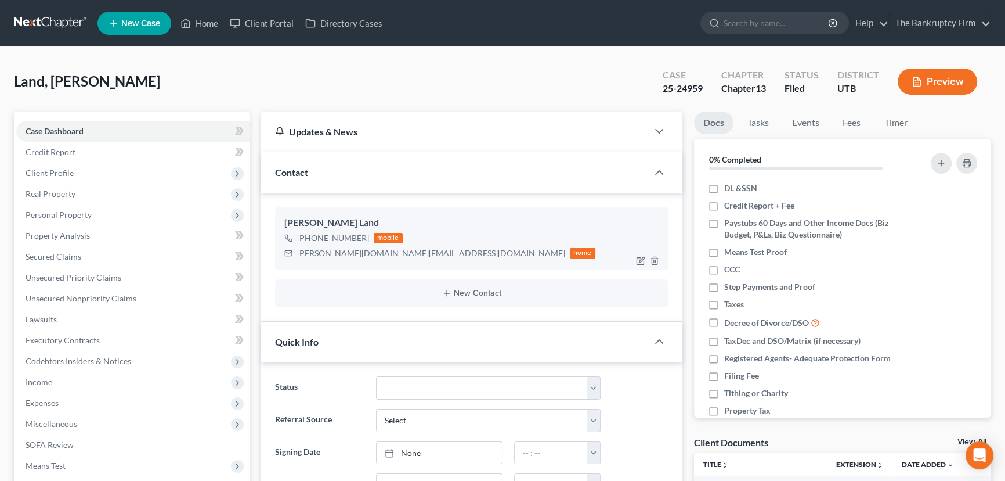
scroll to position [34, 0]
click at [372, 237] on img at bounding box center [376, 237] width 9 height 9
click at [921, 212] on li "Credit Report + Fee" at bounding box center [843, 205] width 298 height 17
drag, startPoint x: 203, startPoint y: 20, endPoint x: 270, endPoint y: 41, distance: 70.0
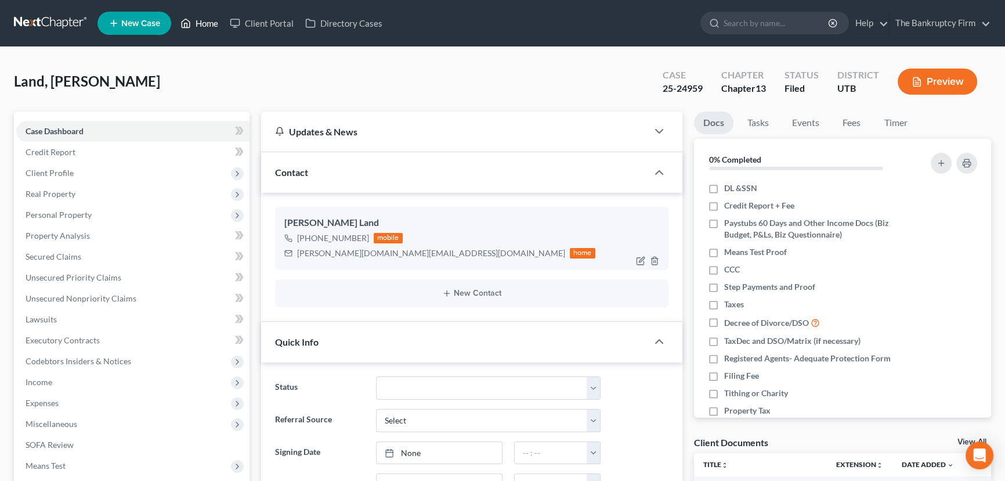
click at [203, 20] on link "Home" at bounding box center [199, 23] width 49 height 21
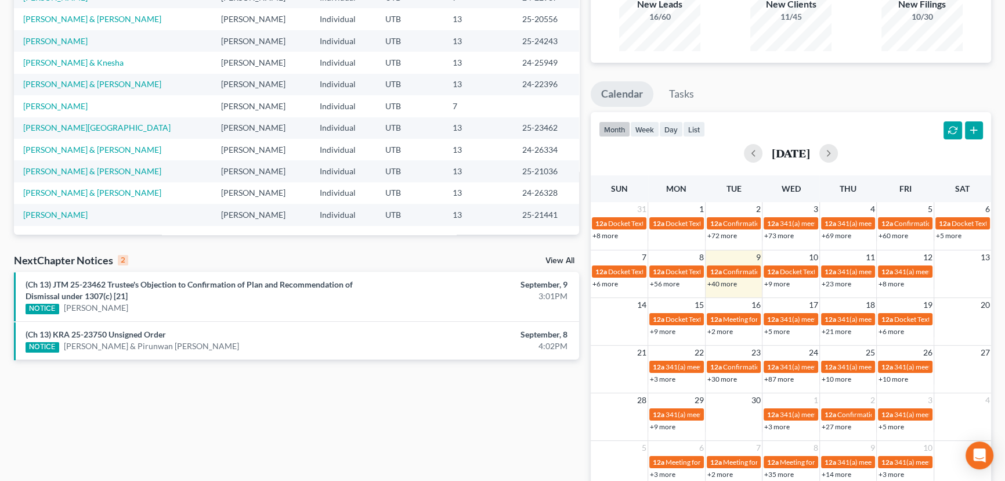
scroll to position [189, 0]
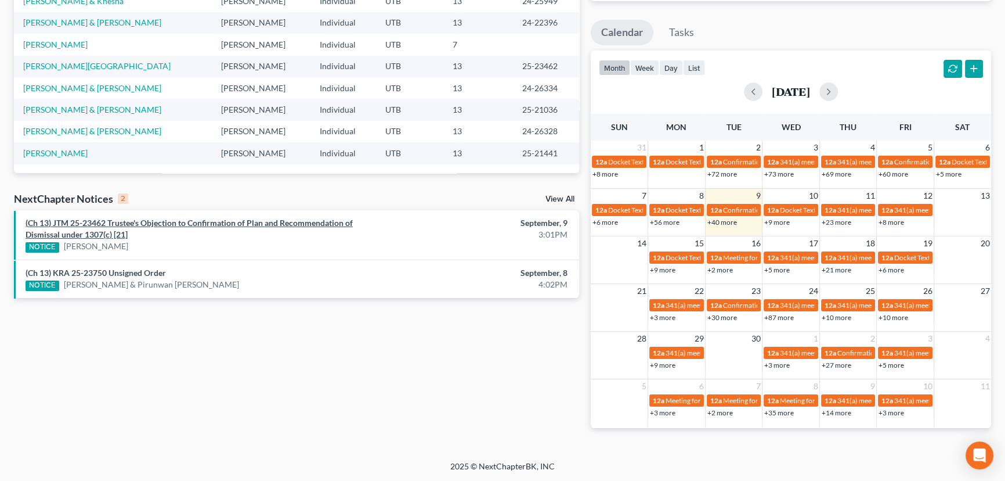
click at [212, 224] on link "(Ch 13) JTM 25-23462 Trustee's Objection to Confirmation of Plan and Recommenda…" at bounding box center [189, 228] width 327 height 21
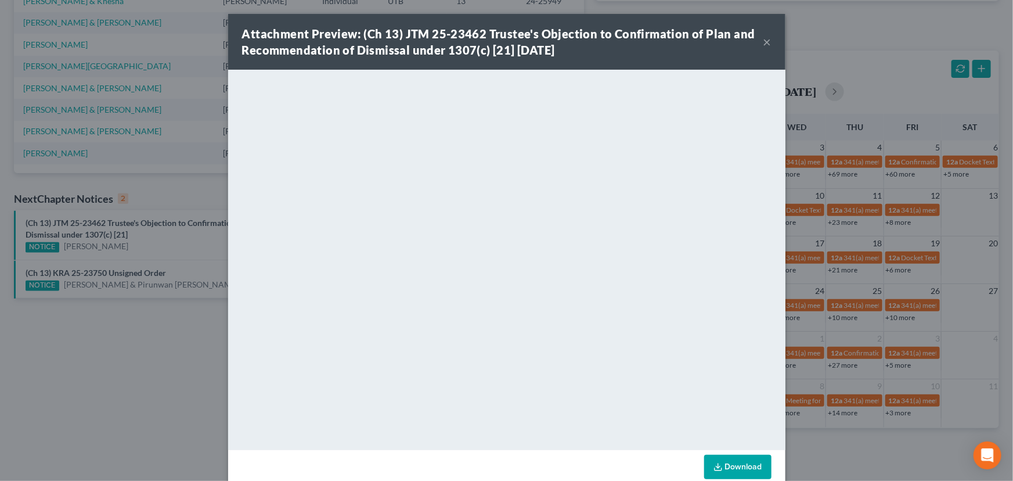
click at [763, 42] on button "×" at bounding box center [767, 42] width 8 height 14
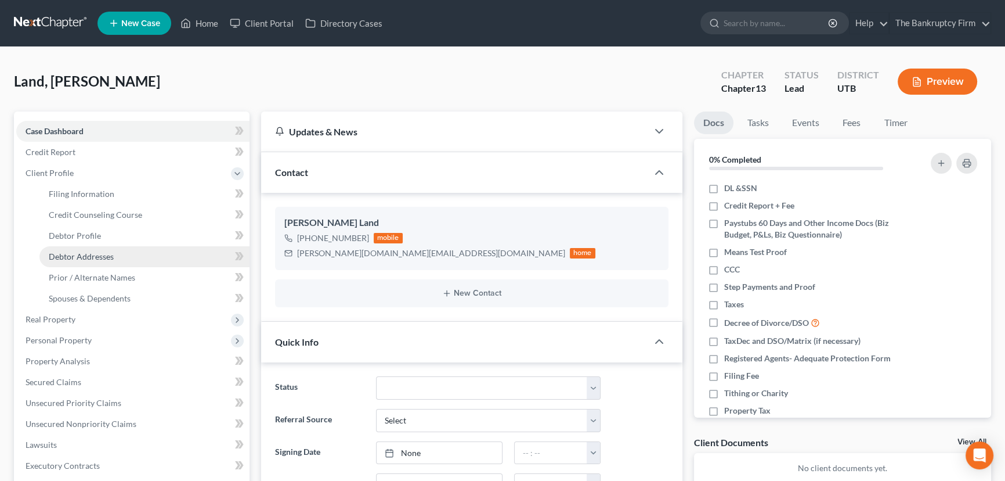
drag, startPoint x: 75, startPoint y: 252, endPoint x: 95, endPoint y: 255, distance: 20.6
click at [75, 252] on span "Debtor Addresses" at bounding box center [81, 256] width 65 height 10
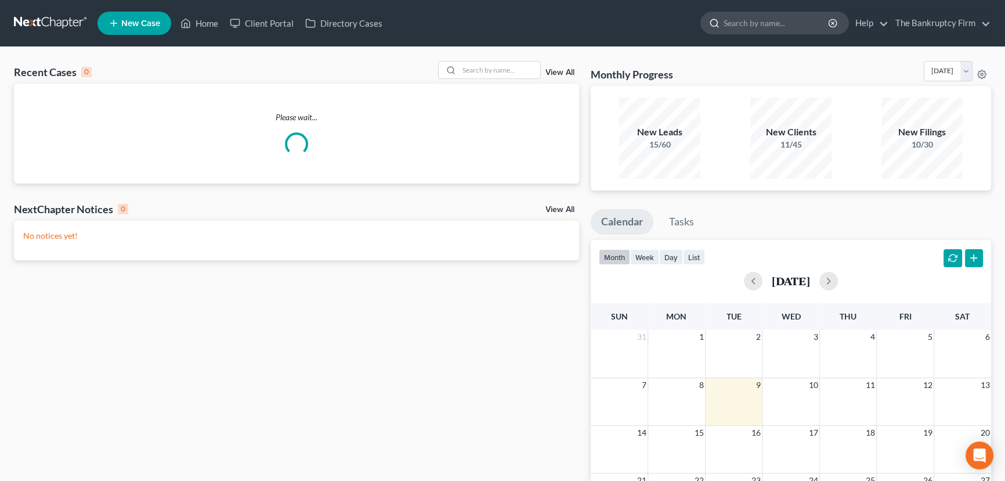
click at [735, 23] on input "search" at bounding box center [777, 22] width 106 height 21
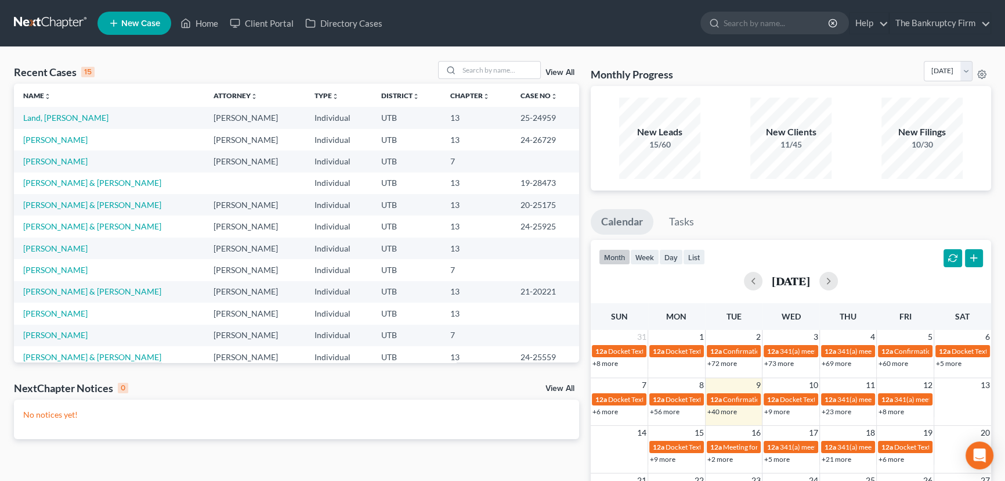
click at [557, 70] on link "View All" at bounding box center [560, 72] width 29 height 8
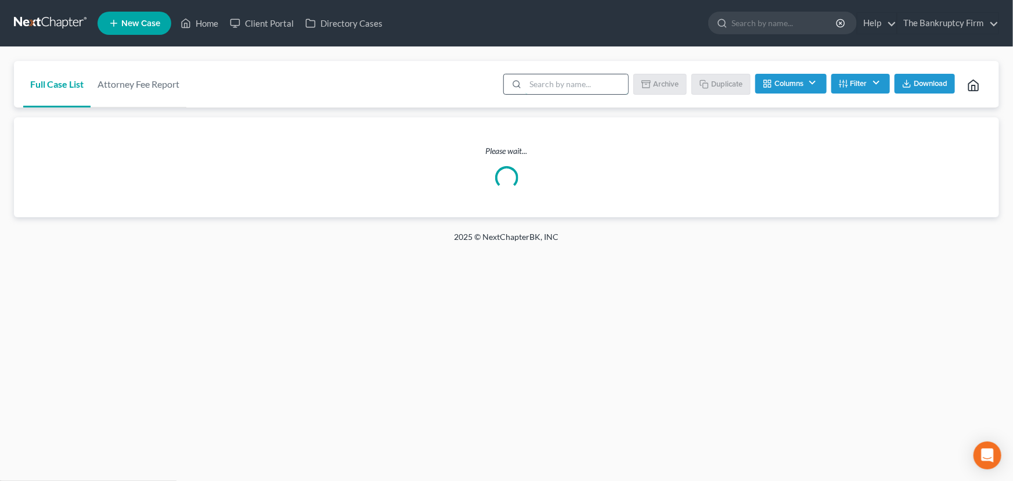
click at [540, 86] on input "search" at bounding box center [576, 84] width 103 height 20
type input "blenkinsop"
click at [790, 82] on button "Columns" at bounding box center [790, 84] width 71 height 20
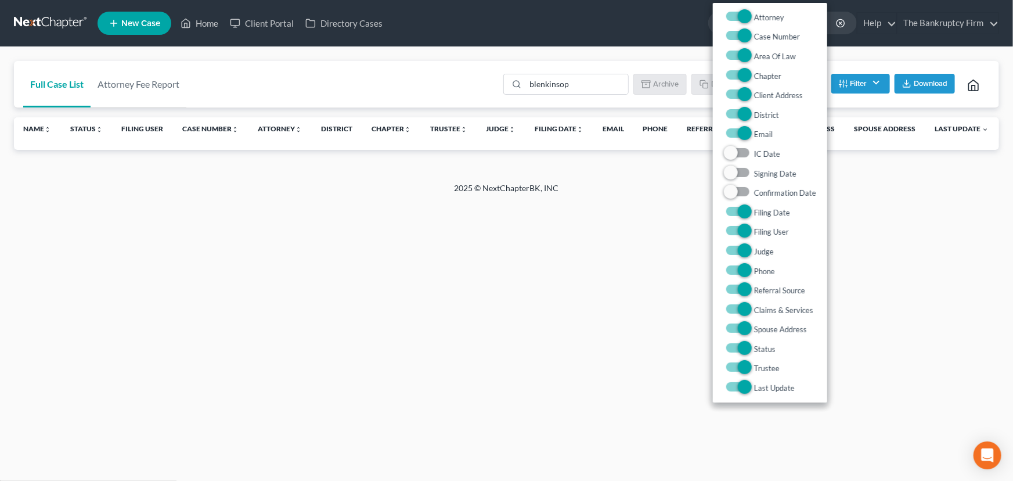
click at [911, 226] on div "Home New Case Client Portal Directory Cases The Bankruptcy Firm [EMAIL_ADDRESS]…" at bounding box center [506, 240] width 1013 height 481
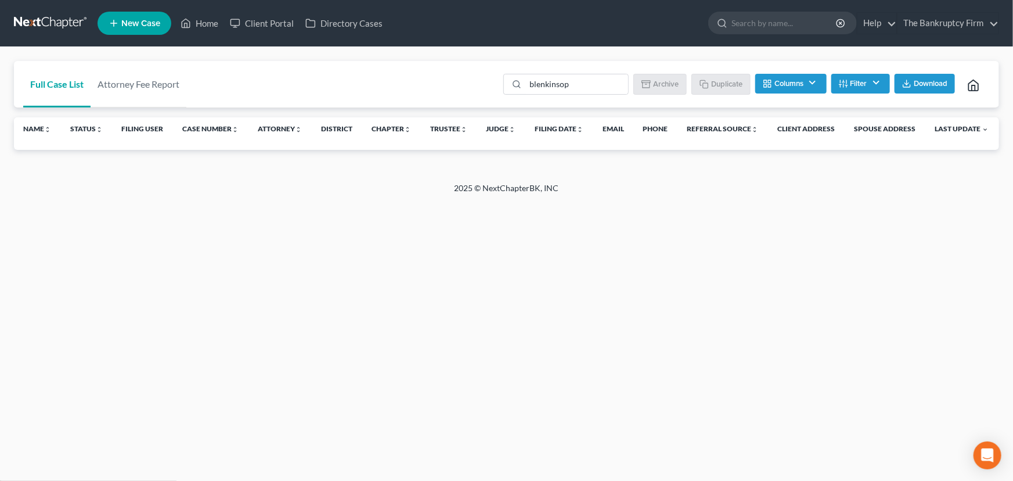
click at [800, 80] on button "Columns" at bounding box center [790, 84] width 71 height 20
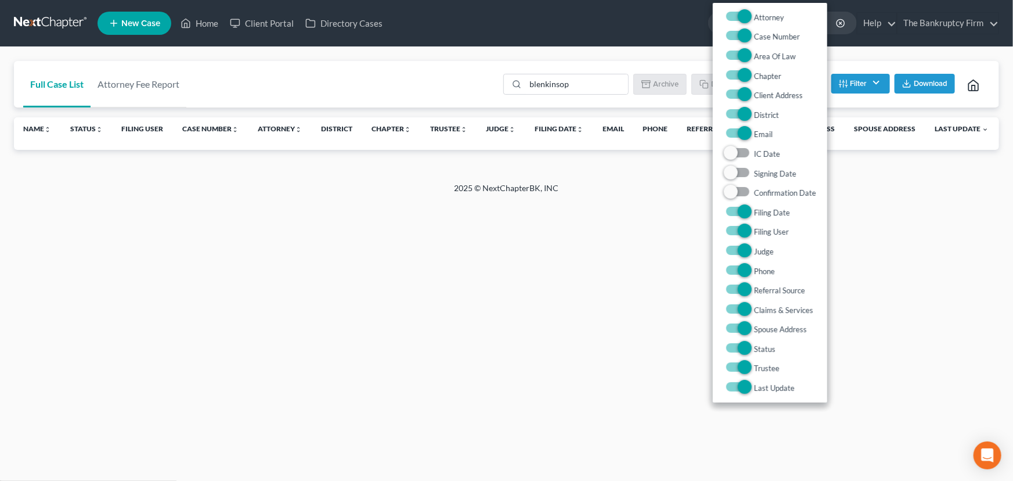
drag, startPoint x: 901, startPoint y: 225, endPoint x: 882, endPoint y: 150, distance: 77.4
click at [901, 221] on div "Home New Case Client Portal Directory Cases The Bankruptcy Firm [EMAIL_ADDRESS]…" at bounding box center [506, 240] width 1013 height 481
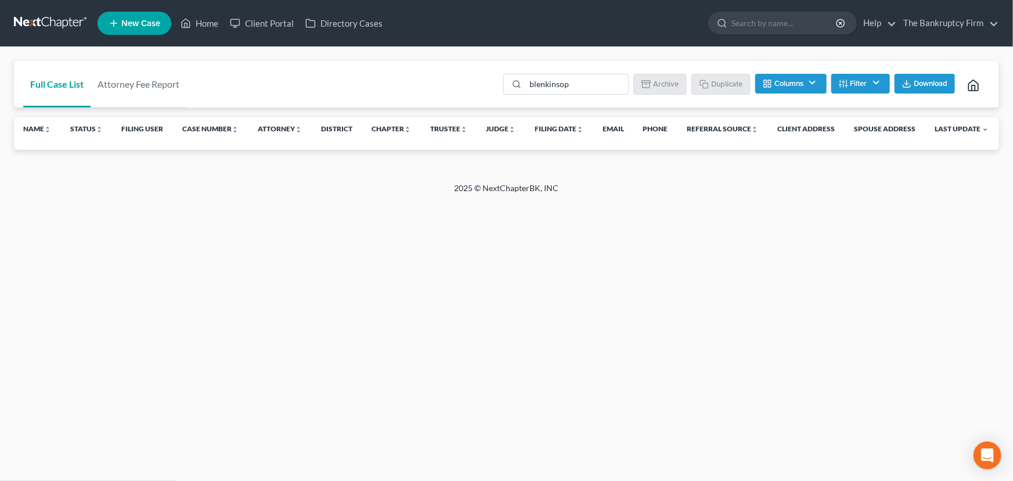
click at [860, 84] on button "Filter" at bounding box center [860, 84] width 59 height 20
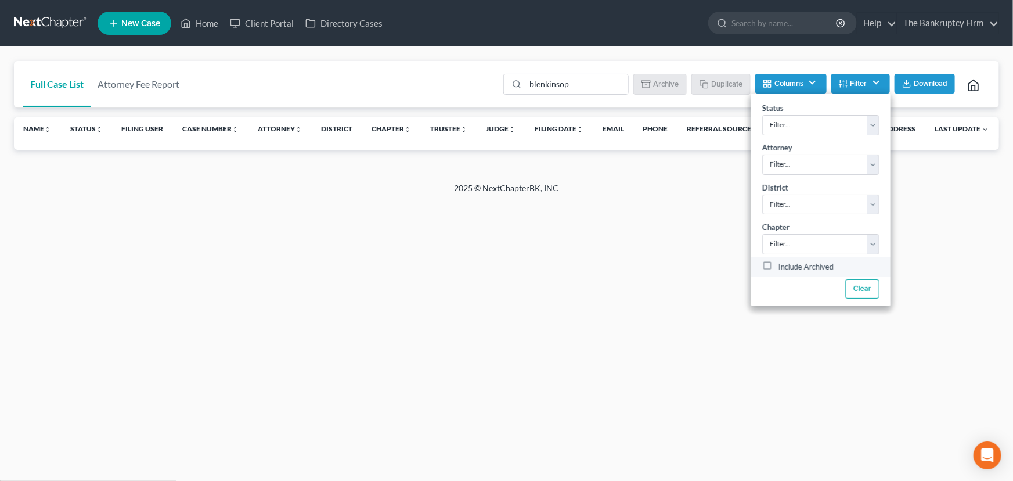
click at [778, 266] on label "Include Archived" at bounding box center [805, 267] width 55 height 14
click at [783, 266] on input "Include Archived" at bounding box center [787, 264] width 8 height 8
checkbox input "true"
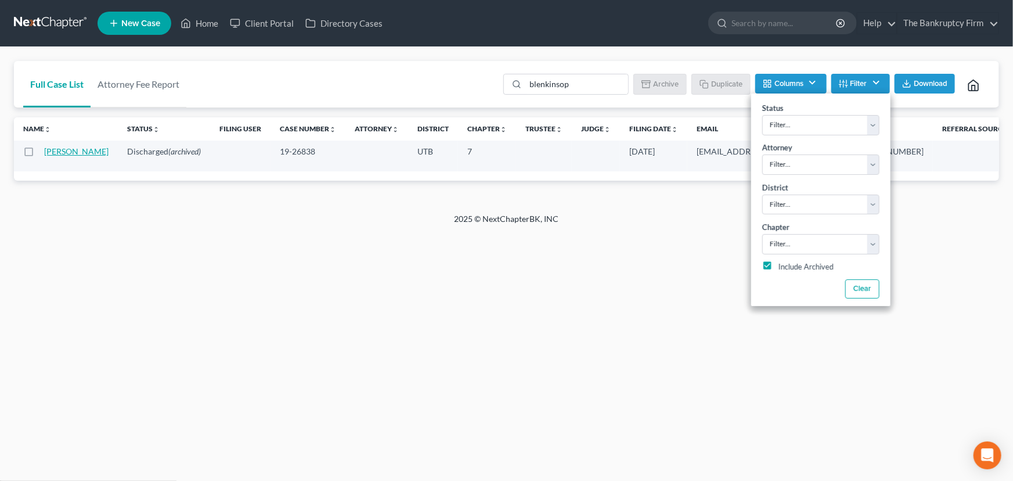
click at [58, 151] on link "[PERSON_NAME]" at bounding box center [76, 151] width 64 height 10
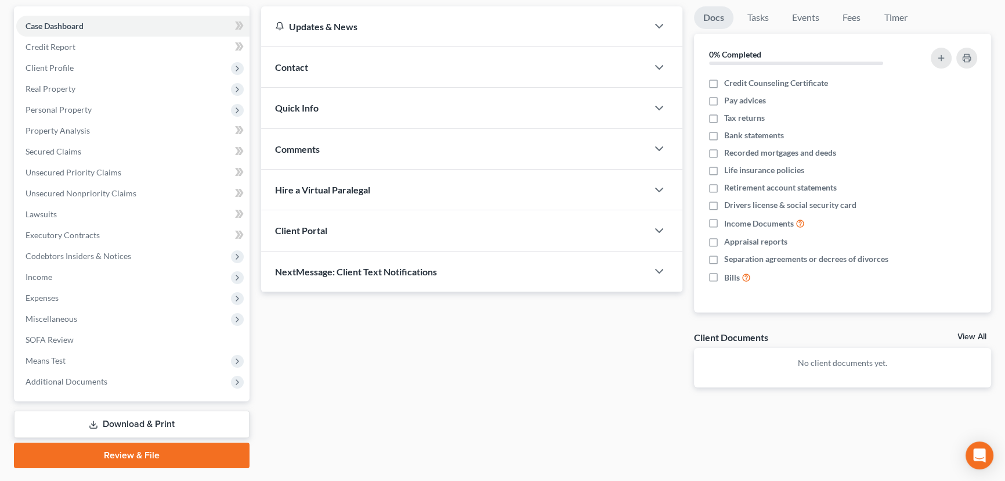
click at [965, 333] on link "View All" at bounding box center [972, 337] width 29 height 8
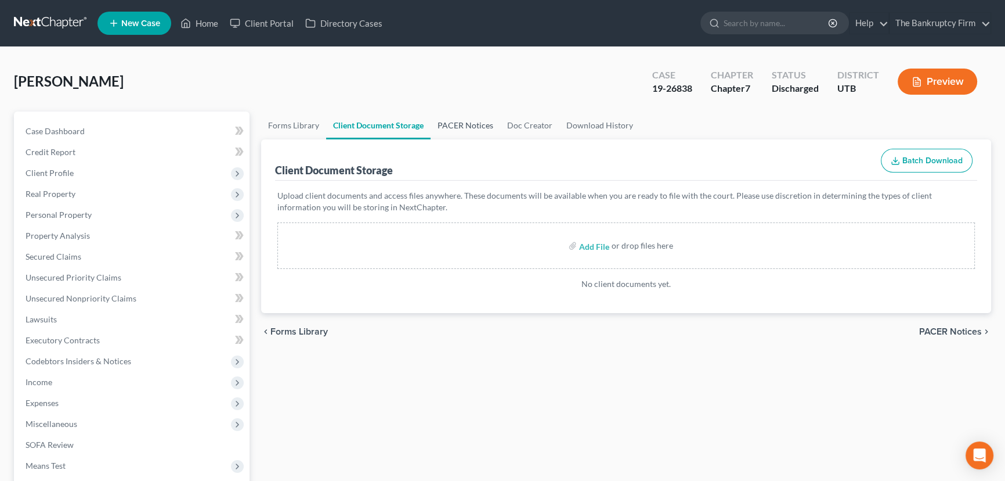
click at [460, 118] on link "PACER Notices" at bounding box center [466, 125] width 70 height 28
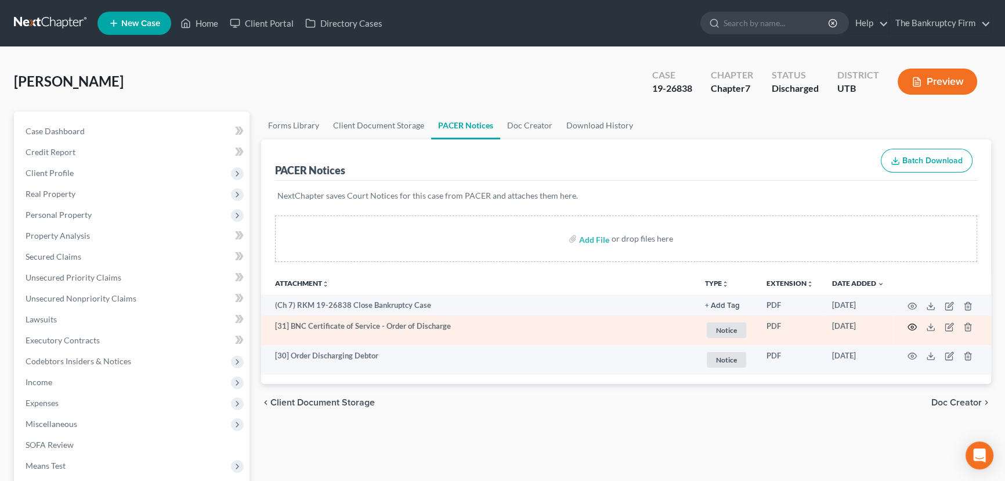
click at [913, 324] on icon "button" at bounding box center [912, 326] width 9 height 9
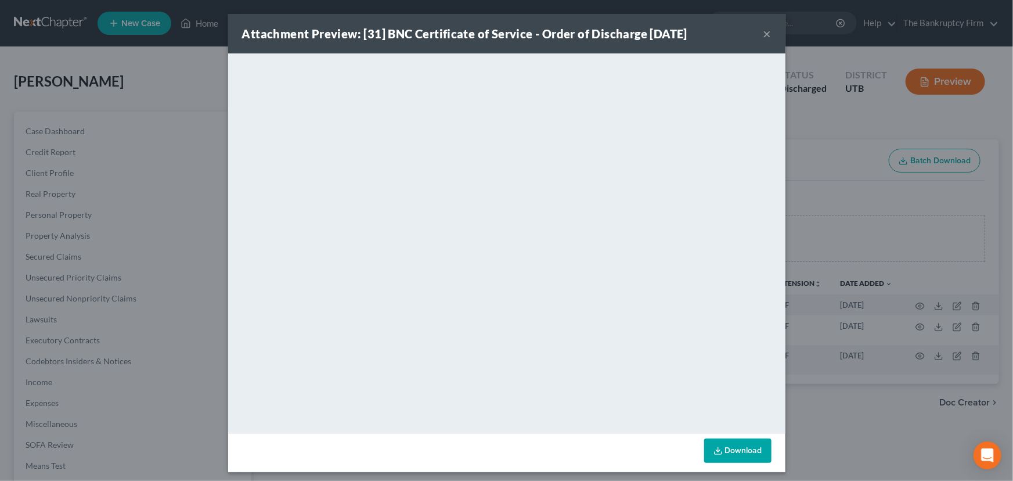
click at [914, 58] on div "Attachment Preview: [31] BNC Certificate of Service - Order of Discharge 06/19/…" at bounding box center [506, 240] width 1013 height 481
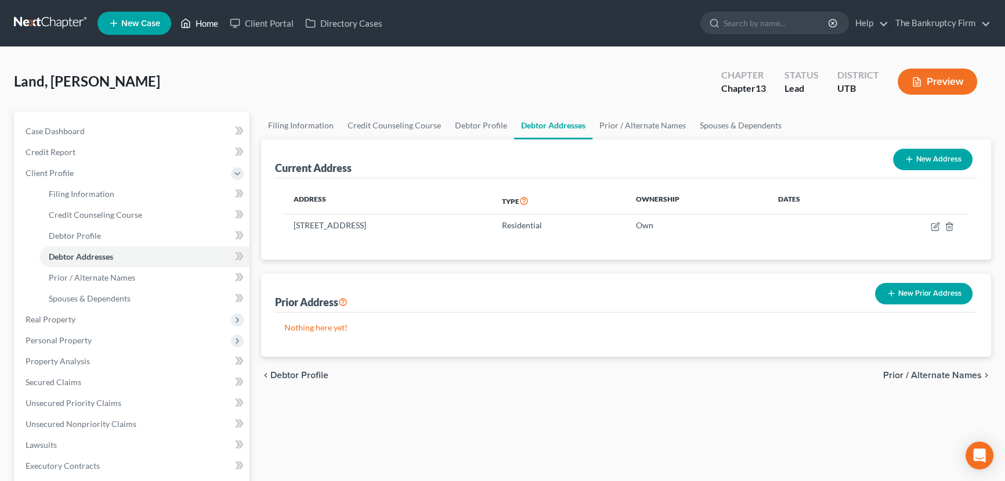
drag, startPoint x: 203, startPoint y: 19, endPoint x: 213, endPoint y: 21, distance: 10.8
click at [203, 19] on link "Home" at bounding box center [199, 23] width 49 height 21
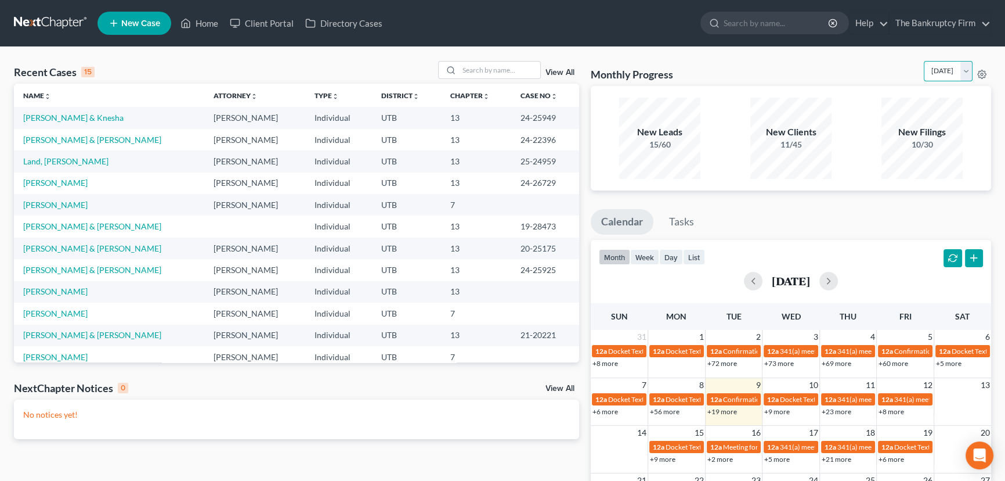
click at [963, 69] on select "September 2025 August 2025 July 2025 June 2025 May 2025 April 2025 March 2025 F…" at bounding box center [948, 71] width 49 height 20
select select "1"
click at [924, 61] on select "September 2025 August 2025 July 2025 June 2025 May 2025 April 2025 March 2025 F…" at bounding box center [948, 71] width 49 height 20
select select "1"
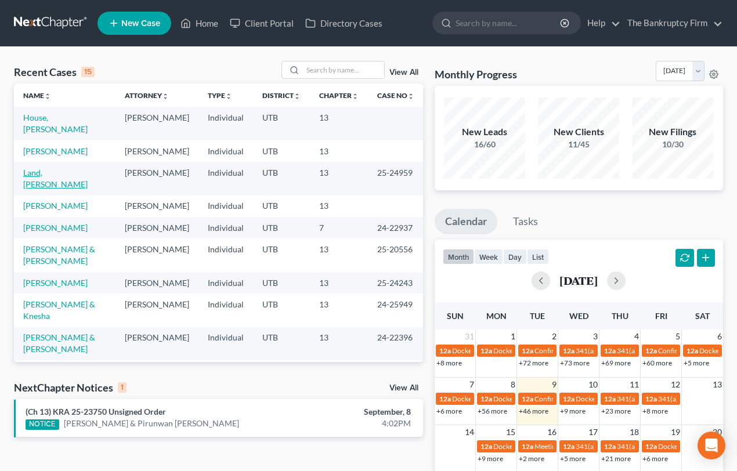
click at [49, 183] on link "Land, [PERSON_NAME]" at bounding box center [55, 178] width 64 height 21
select select "3"
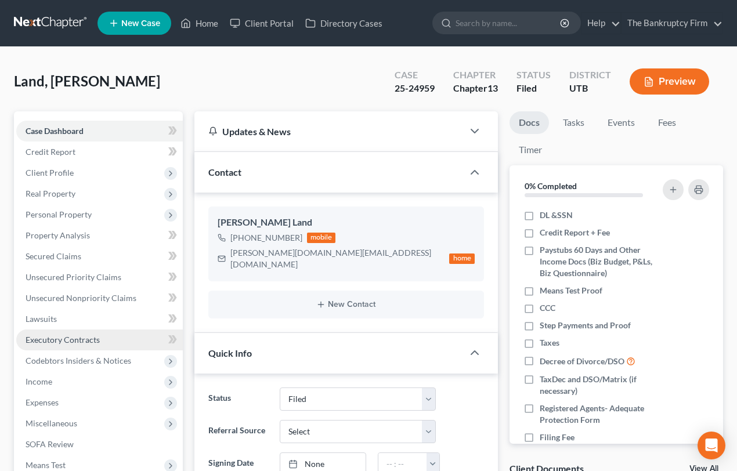
scroll to position [87, 0]
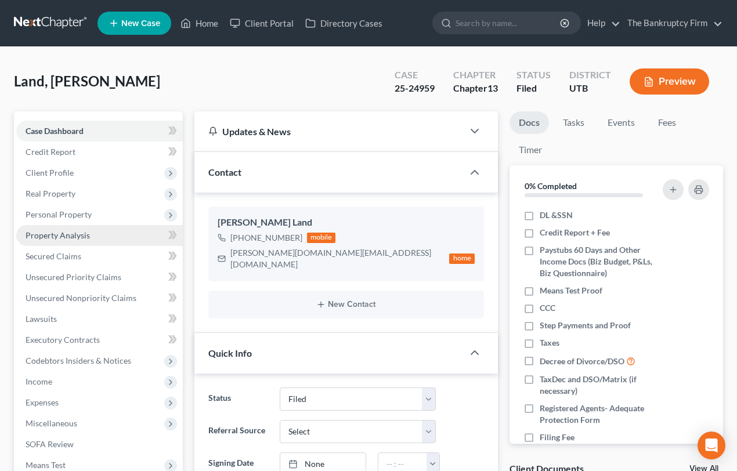
click at [65, 235] on span "Property Analysis" at bounding box center [58, 235] width 64 height 10
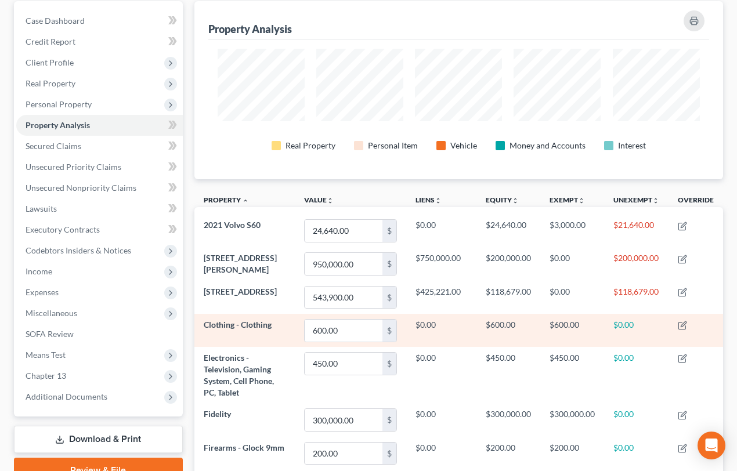
scroll to position [102, 0]
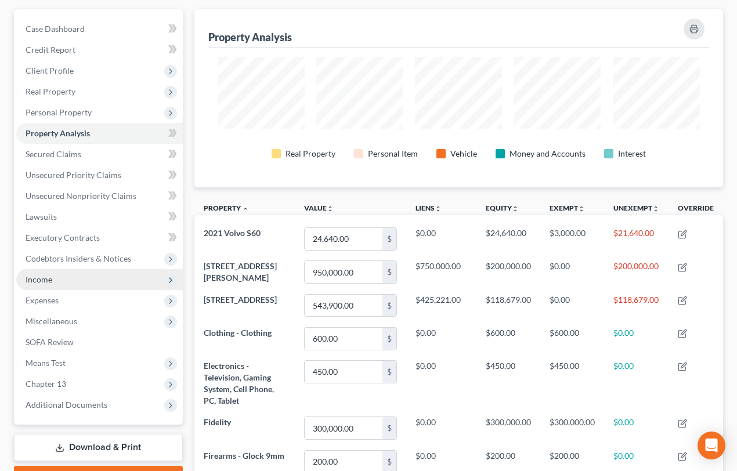
click at [40, 282] on span "Income" at bounding box center [39, 280] width 27 height 10
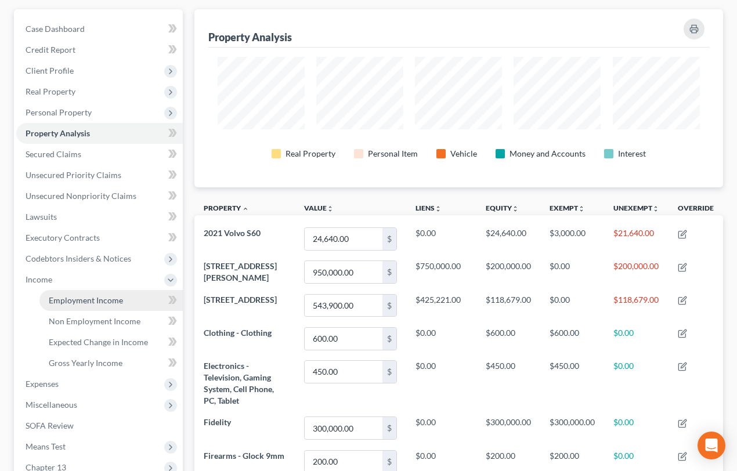
click at [77, 300] on span "Employment Income" at bounding box center [86, 300] width 74 height 10
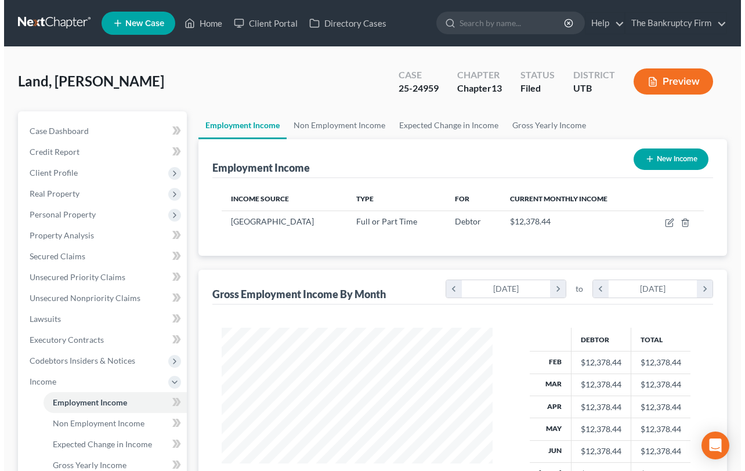
scroll to position [208, 295]
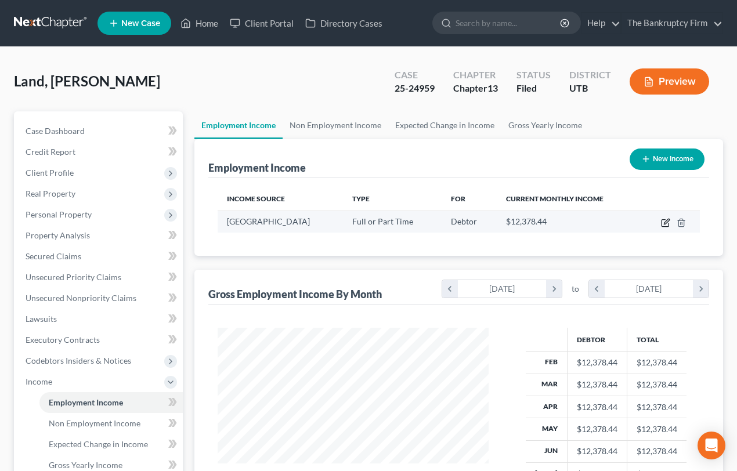
click at [668, 222] on icon "button" at bounding box center [665, 222] width 9 height 9
select select "0"
select select "46"
select select "1"
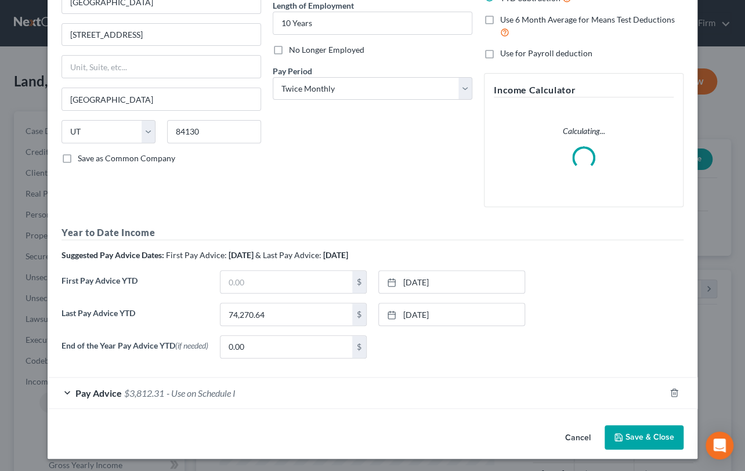
scroll to position [122, 0]
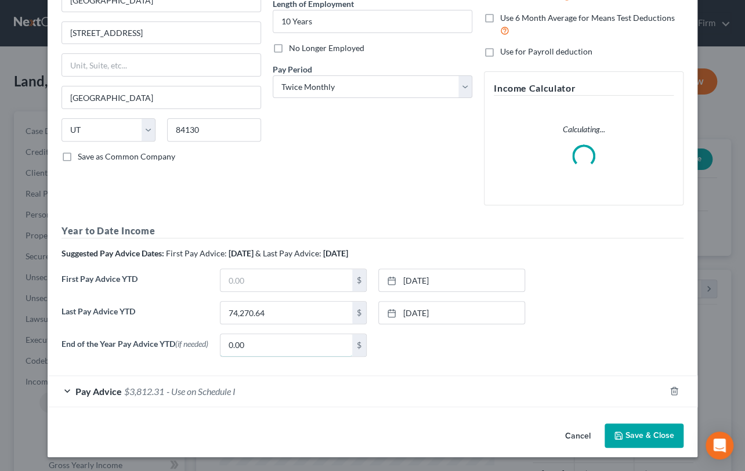
click at [279, 356] on input "0.00" at bounding box center [287, 345] width 132 height 22
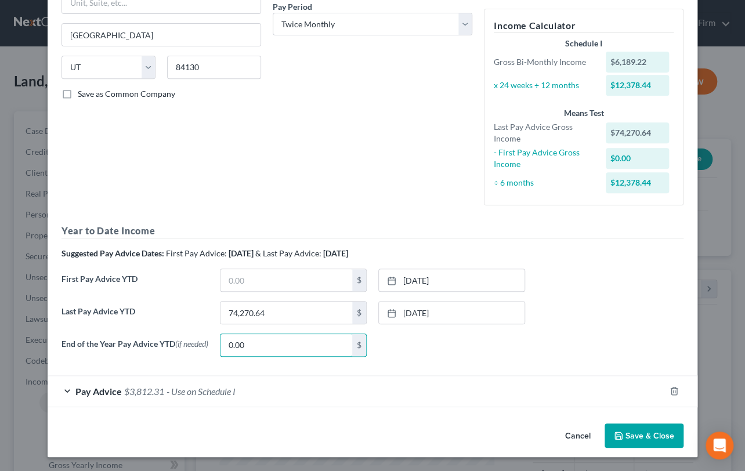
scroll to position [186, 0]
click at [281, 398] on div "Pay Advice $3,812.31 - Use on Schedule I" at bounding box center [357, 391] width 618 height 31
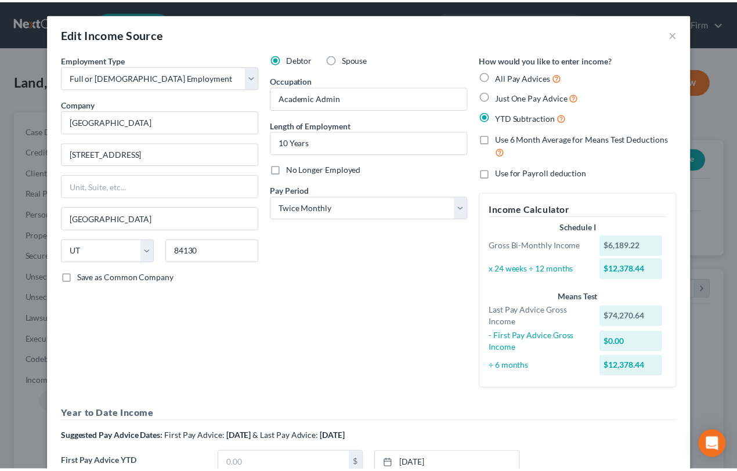
scroll to position [0, 0]
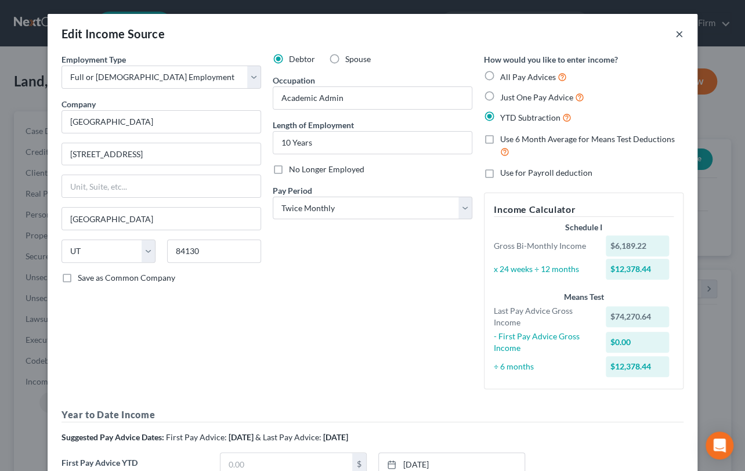
click at [676, 33] on button "×" at bounding box center [680, 34] width 8 height 14
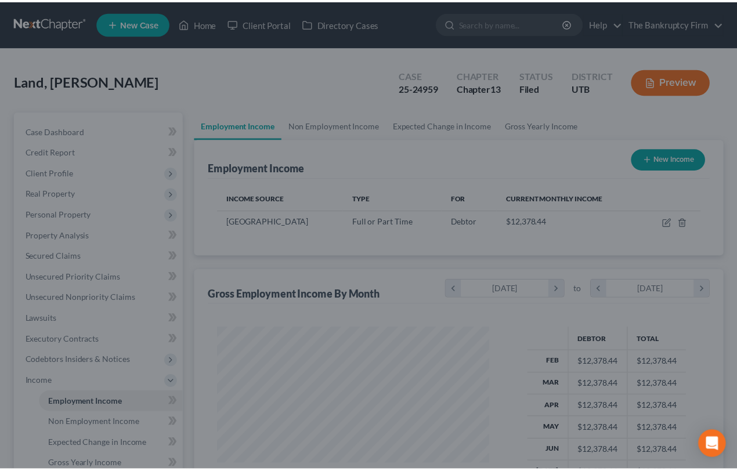
scroll to position [580280, 580192]
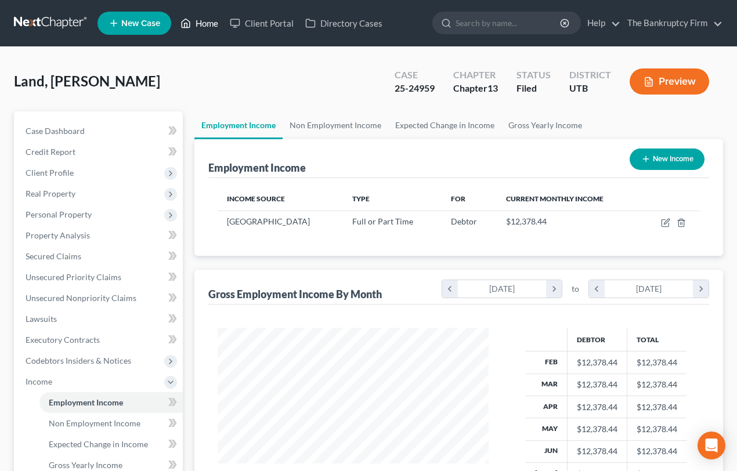
click at [212, 23] on link "Home" at bounding box center [199, 23] width 49 height 21
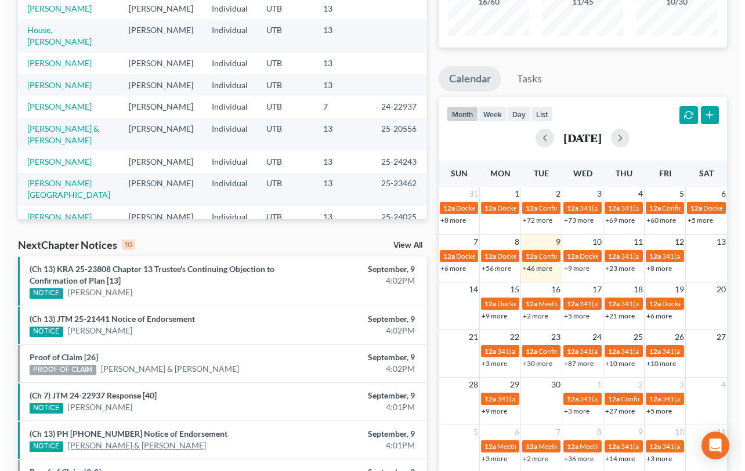
scroll to position [211, 0]
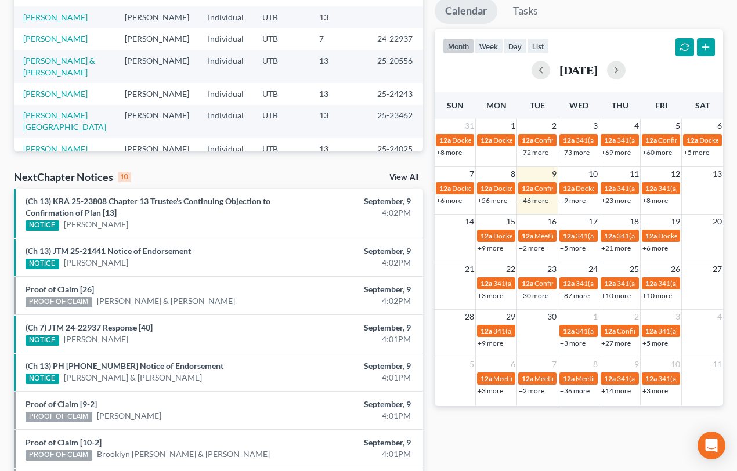
click at [142, 251] on link "(Ch 13) JTM 25-21441 Notice of Endorsement" at bounding box center [108, 251] width 165 height 10
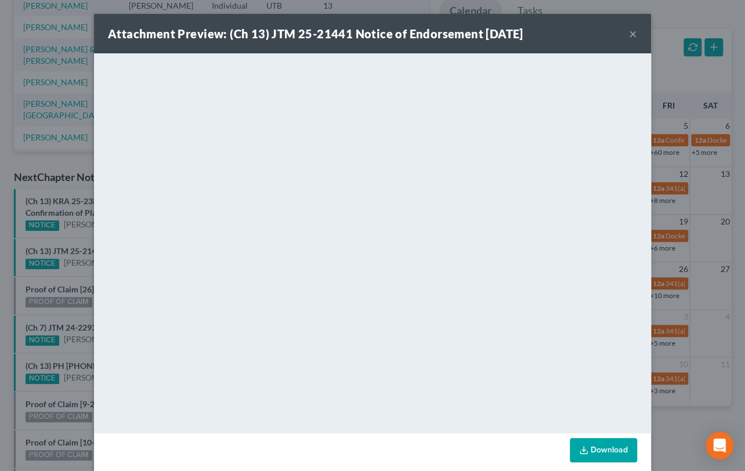
click at [65, 281] on div "Attachment Preview: (Ch 13) JTM 25-21441 Notice of Endorsement [DATE] × <object…" at bounding box center [372, 235] width 745 height 471
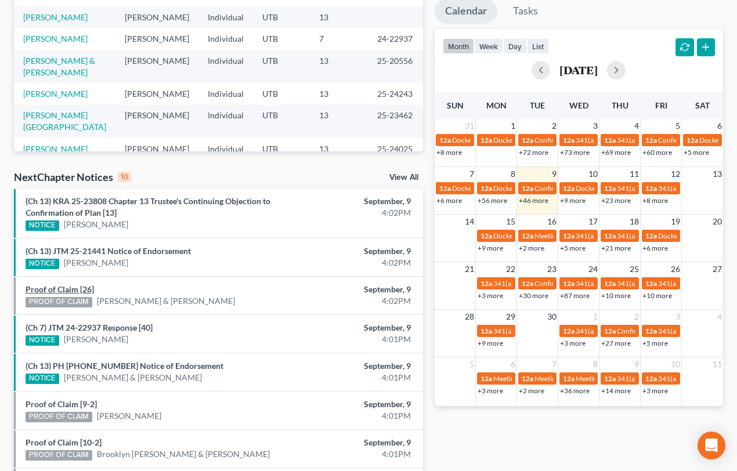
click at [67, 290] on link "Proof of Claim [26]" at bounding box center [60, 289] width 68 height 10
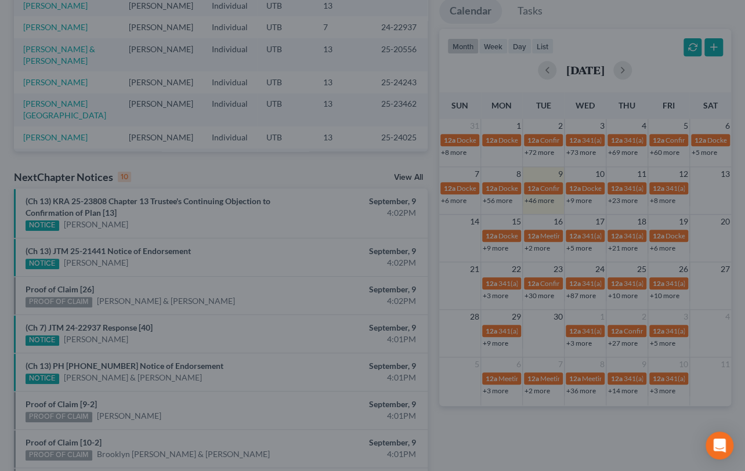
click at [71, 277] on div "Attachment Preview: Proof of Claim [26] [DATE] × <object ng-attr-data='[URL][DO…" at bounding box center [372, 235] width 745 height 471
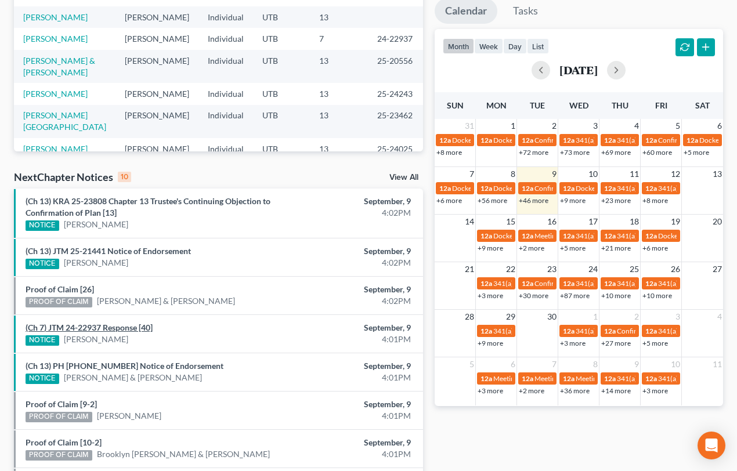
click at [102, 329] on link "(Ch 7) JTM 24-22937 Response [40]" at bounding box center [89, 328] width 127 height 10
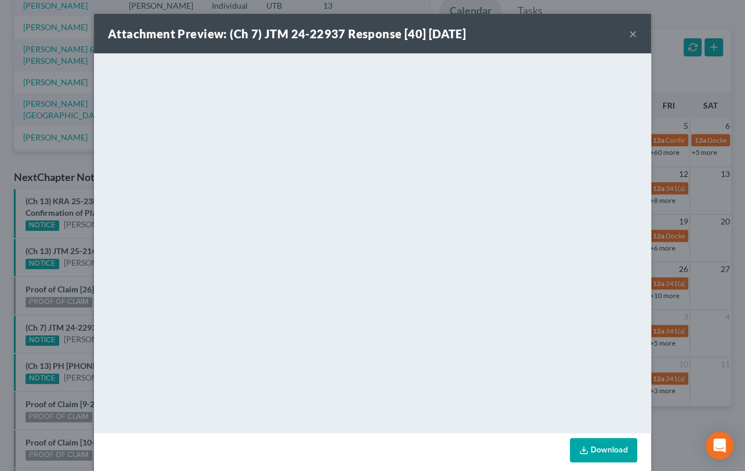
click at [75, 350] on div "Attachment Preview: (Ch 7) JTM 24-22937 Response [40] 09/09/2025 × <object ng-a…" at bounding box center [372, 235] width 745 height 471
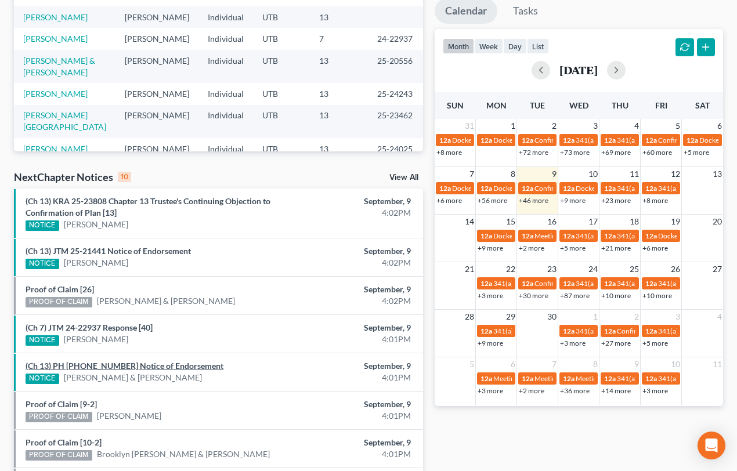
click at [77, 366] on link "(Ch 13) PH 25-21036 Notice of Endorsement" at bounding box center [125, 366] width 198 height 10
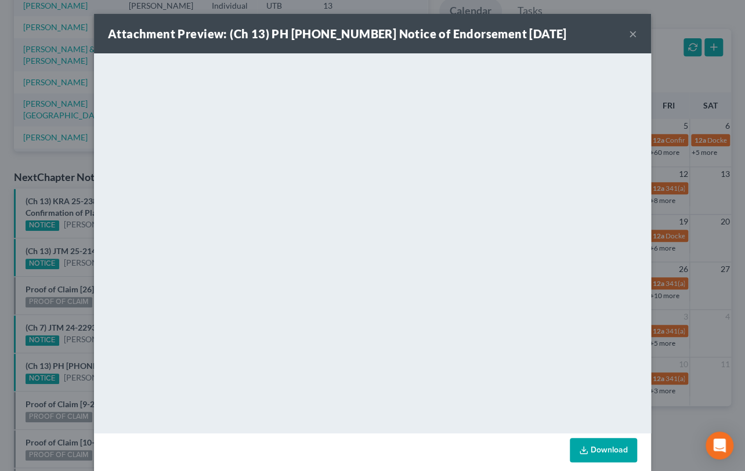
click at [63, 345] on div "Attachment Preview: (Ch 13) PH 25-21036 Notice of Endorsement 09/09/2025 × <obj…" at bounding box center [372, 235] width 745 height 471
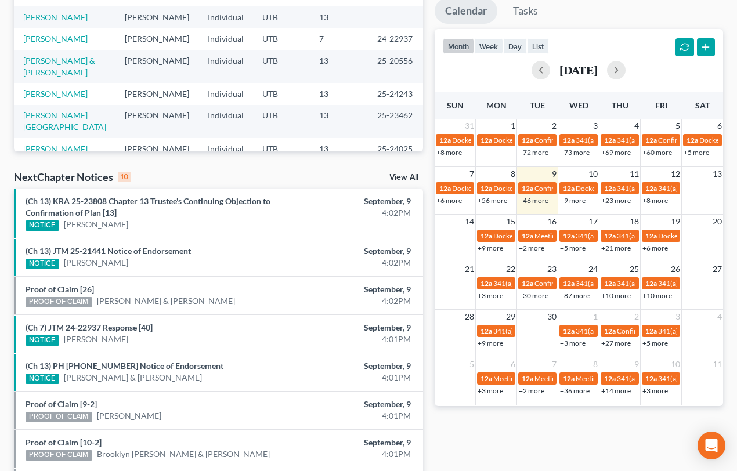
click at [60, 401] on link "Proof of Claim [9-2]" at bounding box center [61, 404] width 71 height 10
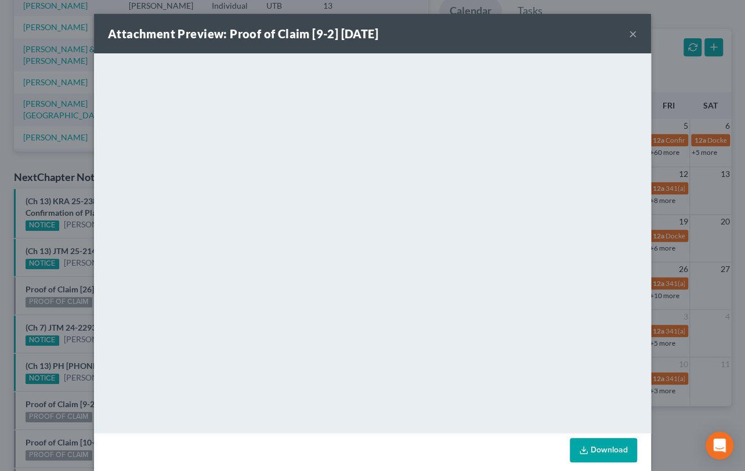
click at [73, 383] on div "Attachment Preview: Proof of Claim [9-2] 09/09/2025 × <object ng-attr-data='htt…" at bounding box center [372, 235] width 745 height 471
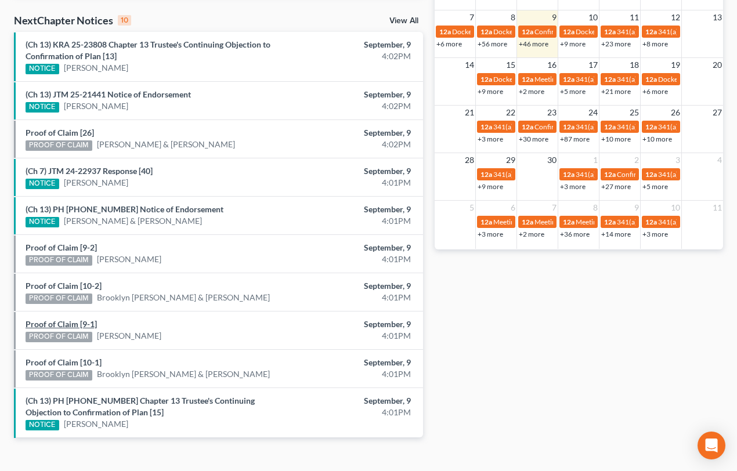
scroll to position [369, 0]
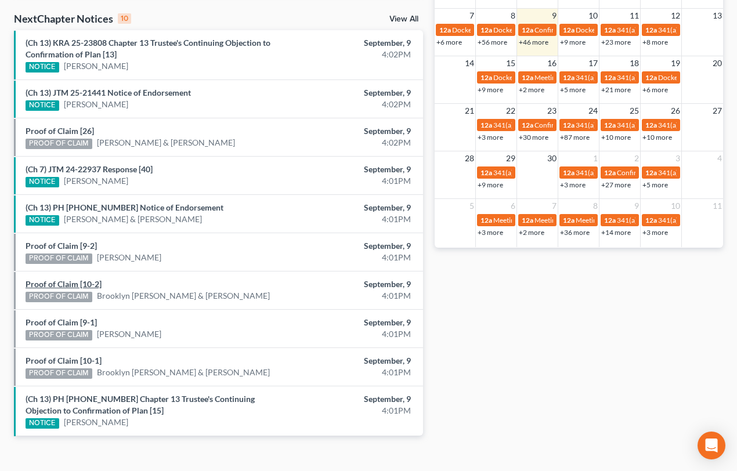
click at [73, 284] on link "Proof of Claim [10-2]" at bounding box center [64, 284] width 76 height 10
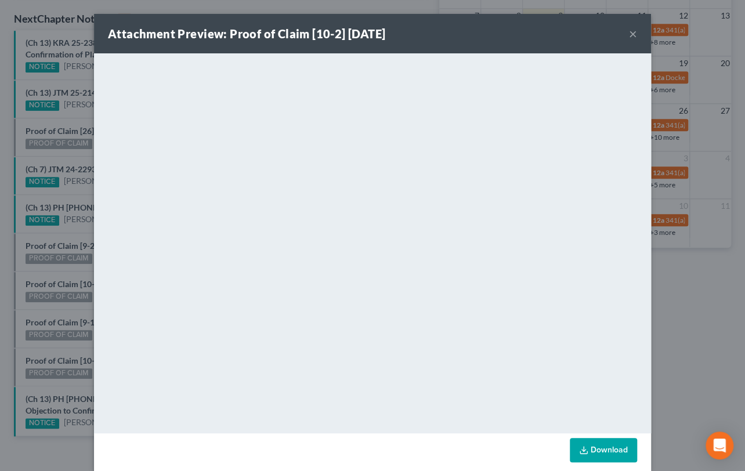
click at [74, 312] on div "Attachment Preview: Proof of Claim [10-2] 09/09/2025 × <object ng-attr-data='ht…" at bounding box center [372, 235] width 745 height 471
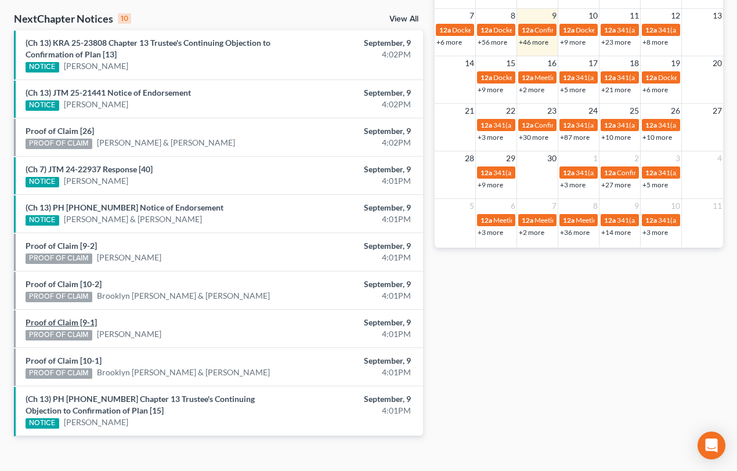
click at [66, 322] on link "Proof of Claim [9-1]" at bounding box center [61, 323] width 71 height 10
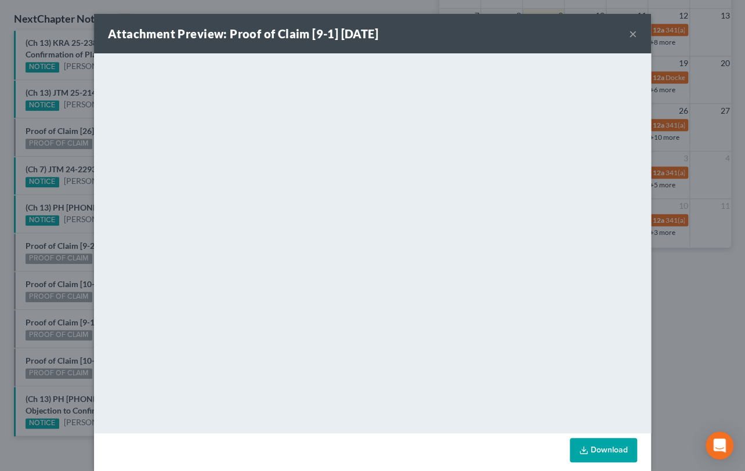
click at [59, 360] on div "Attachment Preview: Proof of Claim [9-1] 09/09/2025 × <object ng-attr-data='htt…" at bounding box center [372, 235] width 745 height 471
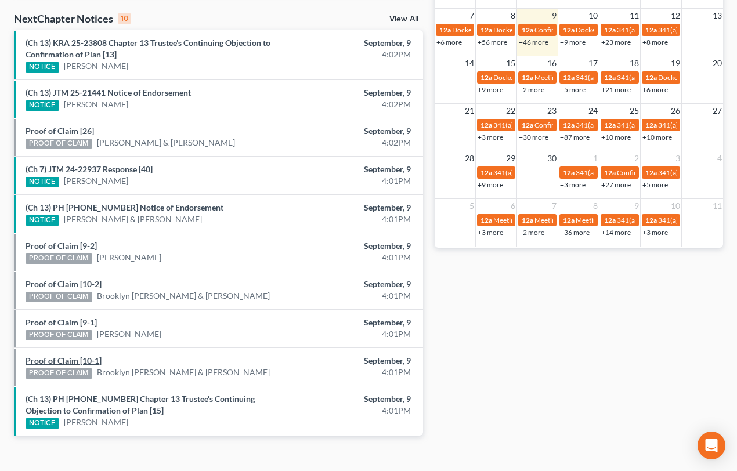
click at [60, 358] on link "Proof of Claim [10-1]" at bounding box center [64, 361] width 76 height 10
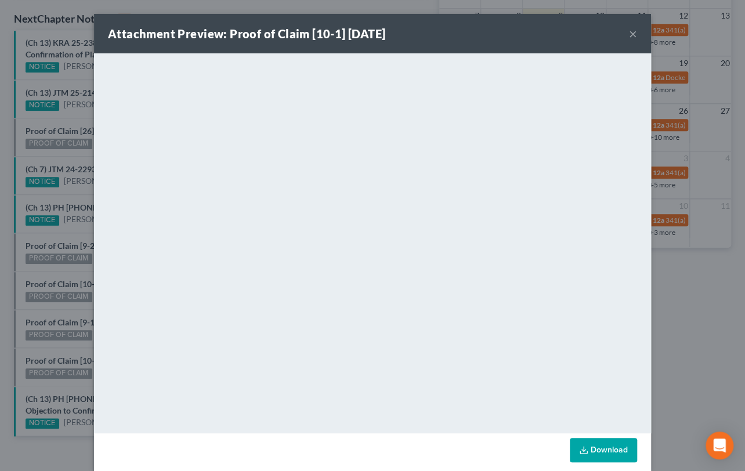
click at [63, 353] on div "Attachment Preview: Proof of Claim [10-1] 09/09/2025 × <object ng-attr-data='ht…" at bounding box center [372, 235] width 745 height 471
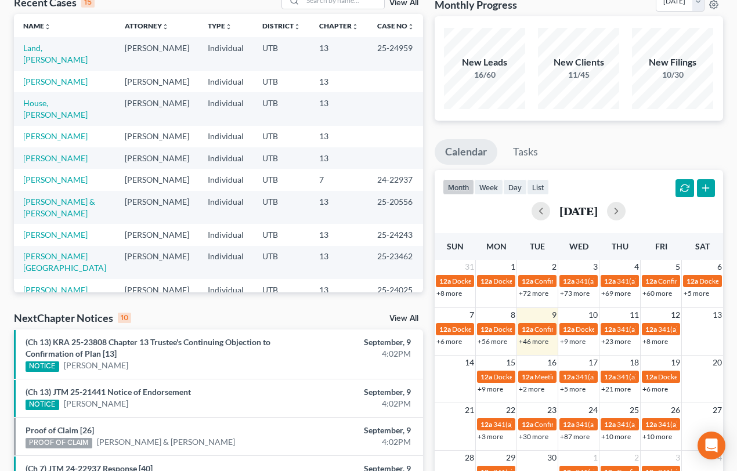
scroll to position [52, 0]
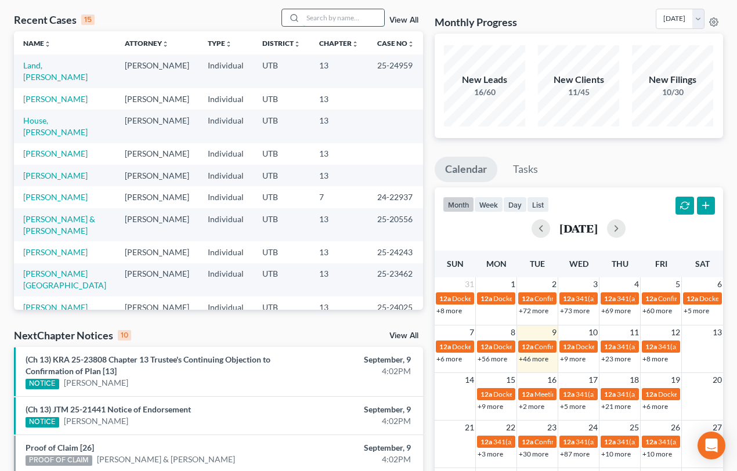
click at [316, 18] on input "search" at bounding box center [343, 17] width 81 height 17
type input "Dominguez"
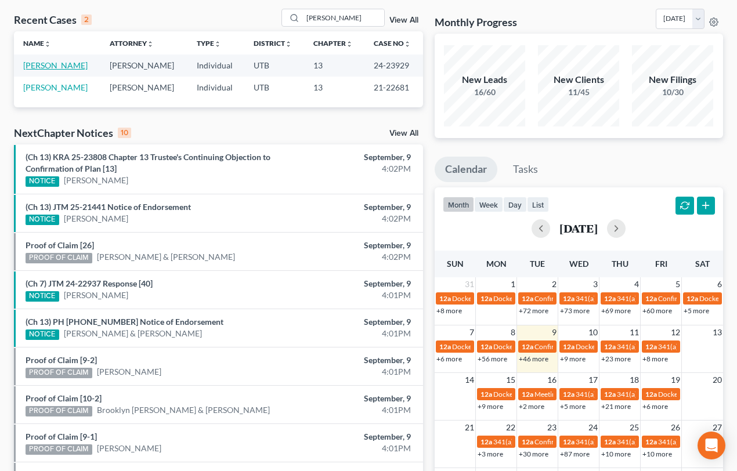
click at [35, 68] on link "Dominguez, Raul" at bounding box center [55, 65] width 64 height 10
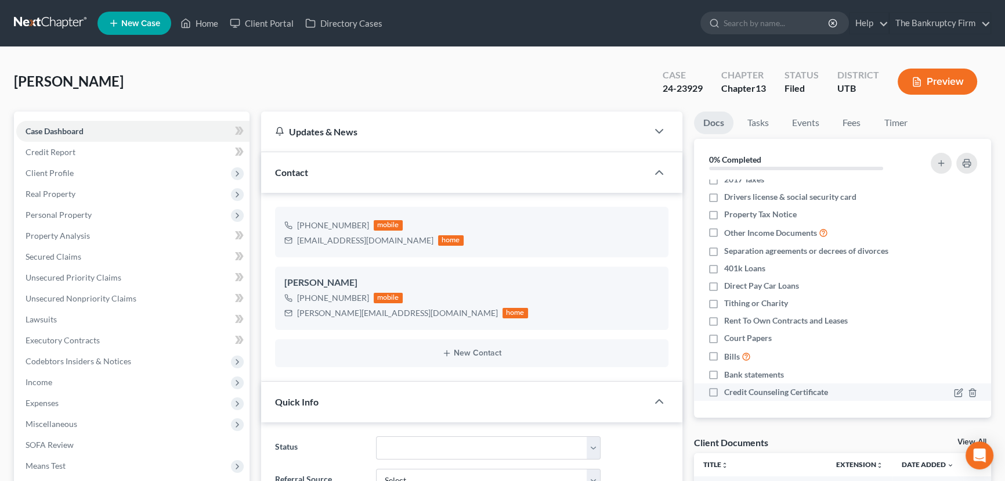
scroll to position [80, 0]
click at [963, 439] on link "View All" at bounding box center [972, 442] width 29 height 8
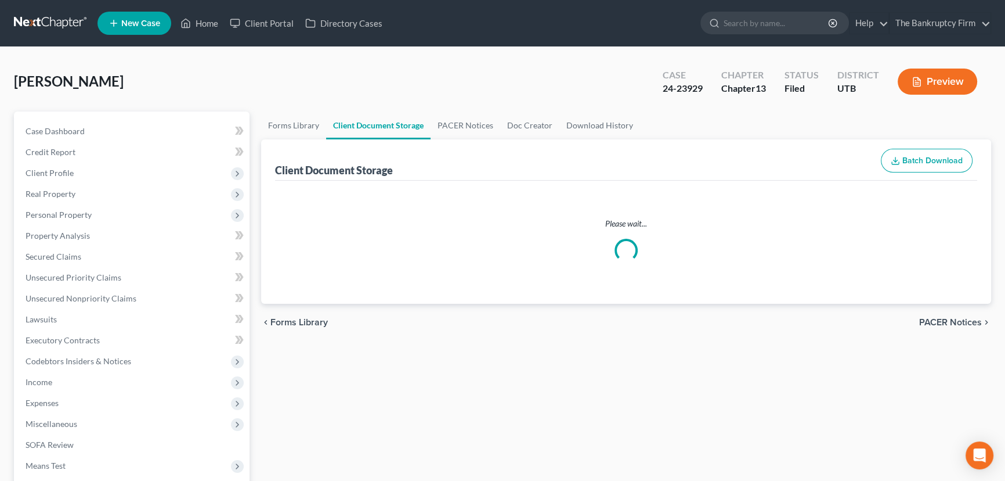
select select "30"
select select "26"
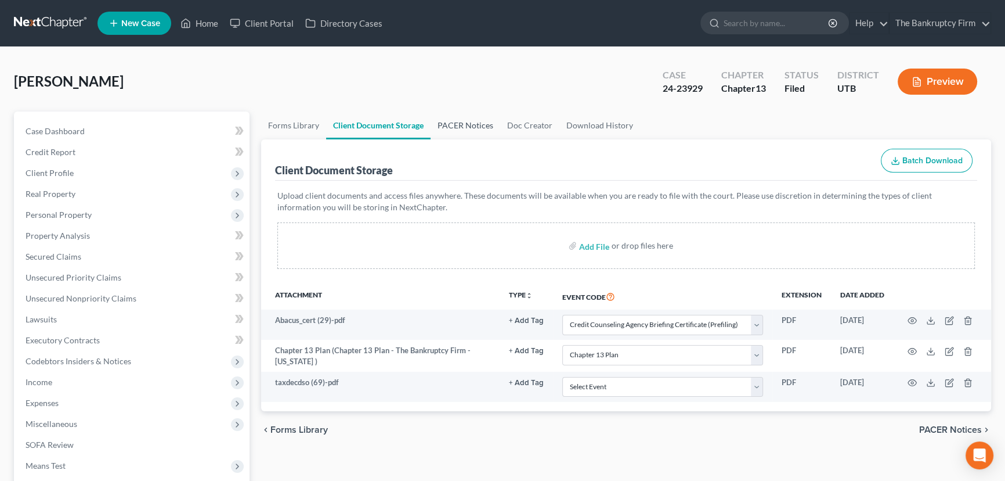
click at [471, 125] on link "PACER Notices" at bounding box center [466, 125] width 70 height 28
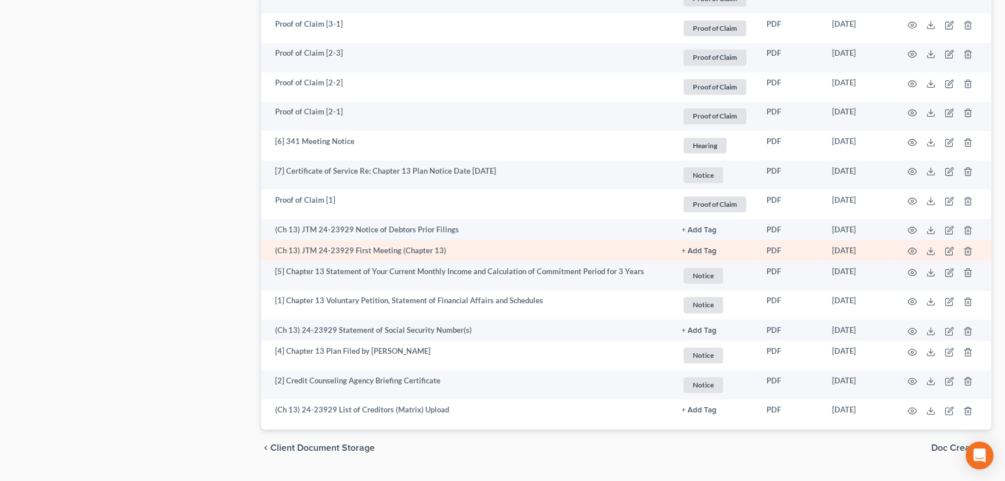
scroll to position [1788, 0]
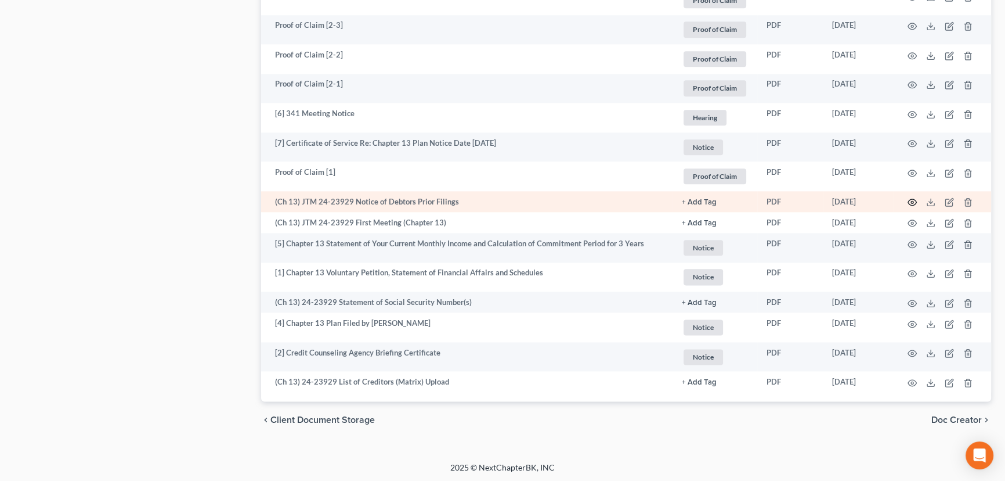
click at [911, 199] on icon "button" at bounding box center [912, 201] width 9 height 9
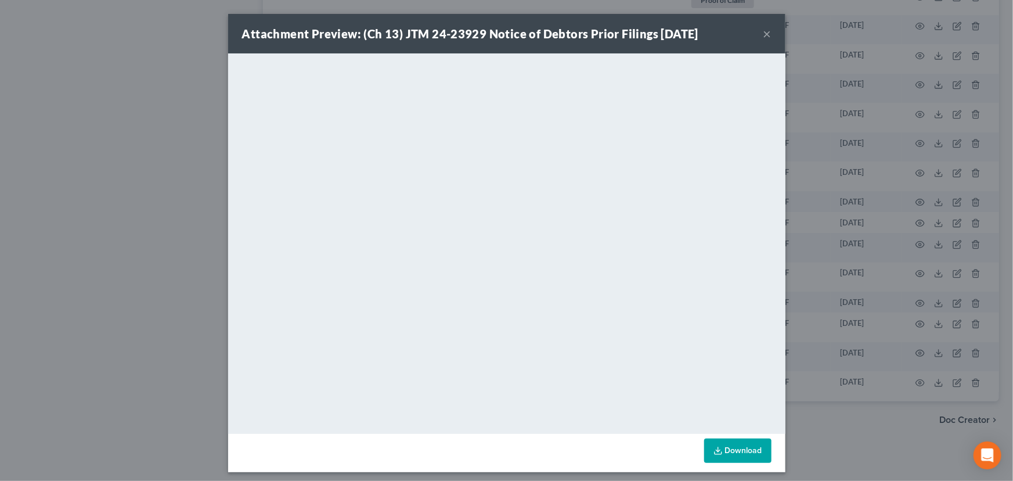
click at [766, 35] on button "×" at bounding box center [767, 34] width 8 height 14
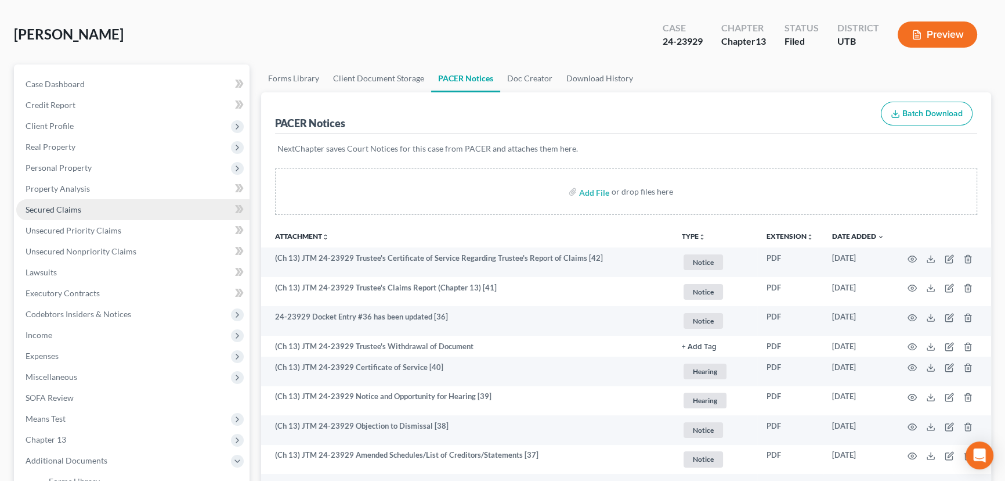
scroll to position [264, 0]
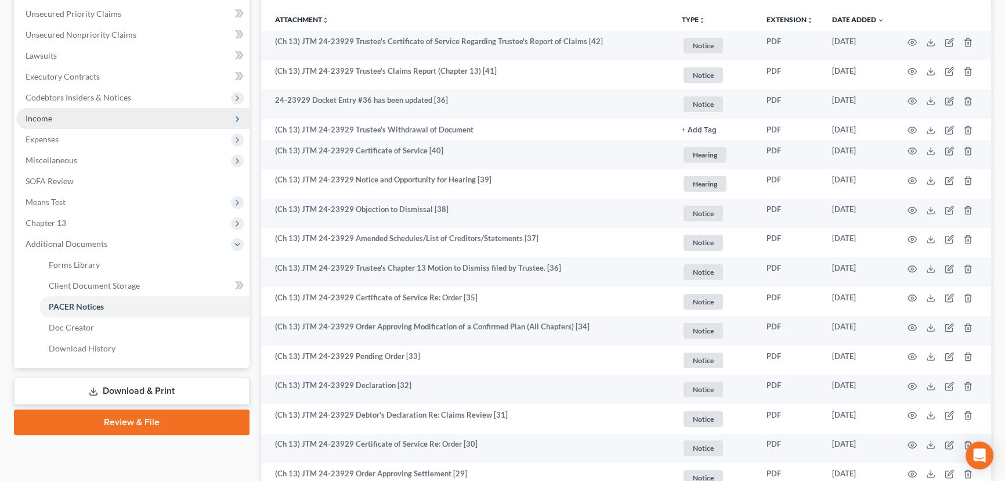
click at [41, 120] on span "Income" at bounding box center [39, 118] width 27 height 10
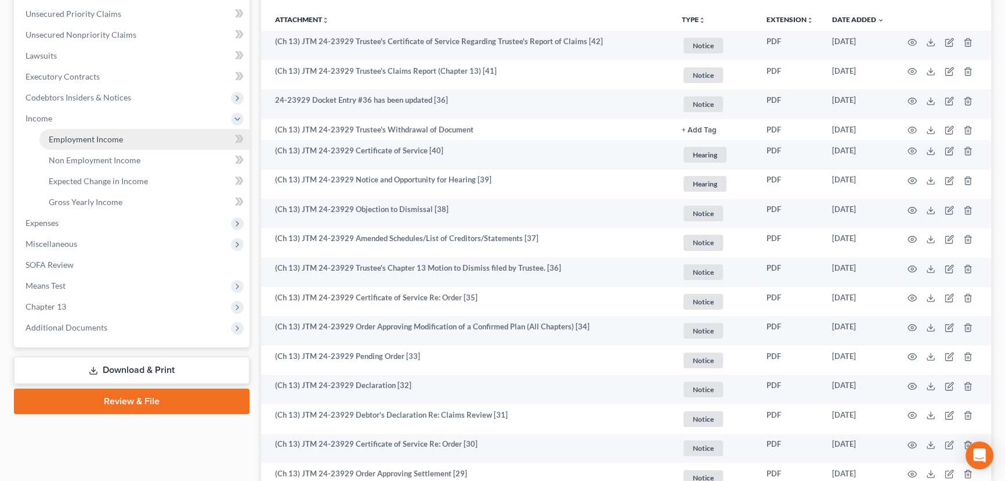
click at [80, 138] on span "Employment Income" at bounding box center [86, 139] width 74 height 10
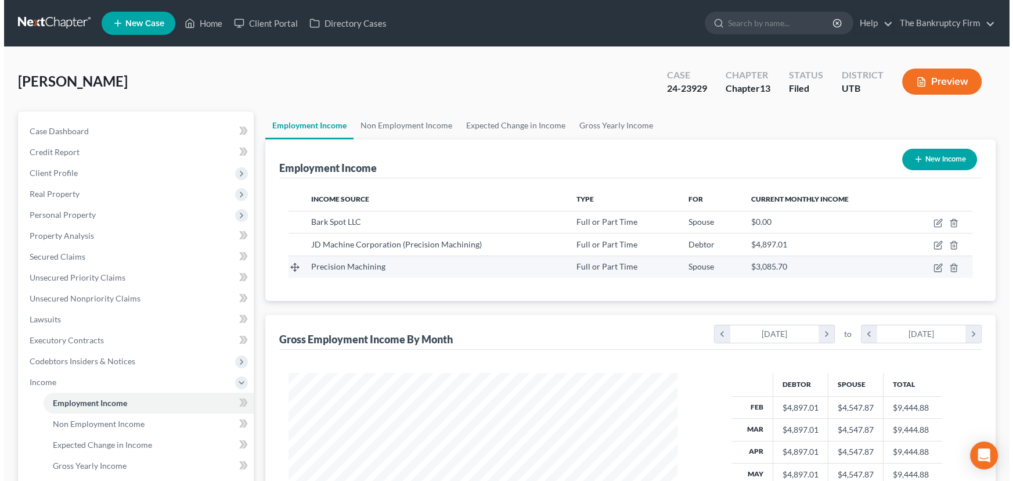
scroll to position [208, 412]
click at [935, 264] on icon "button" at bounding box center [934, 266] width 5 height 5
select select "0"
select select "46"
select select "2"
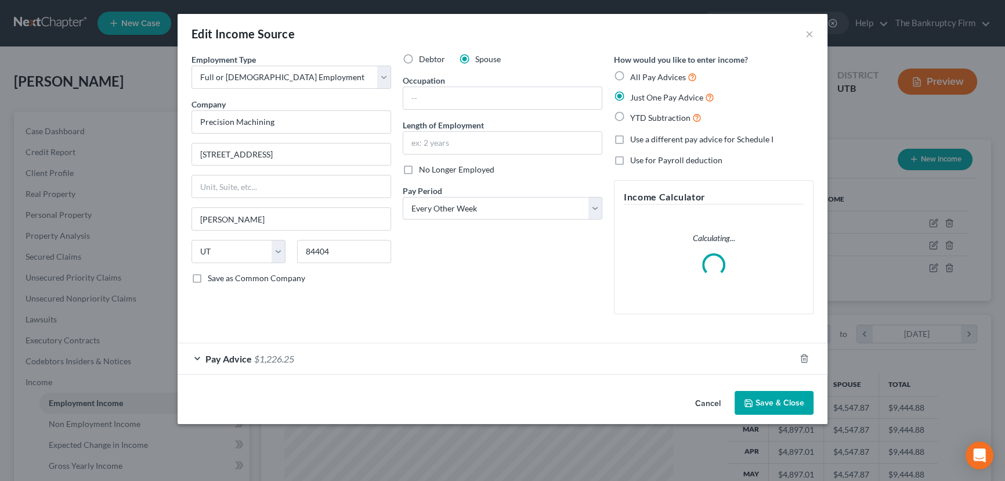
scroll to position [208, 416]
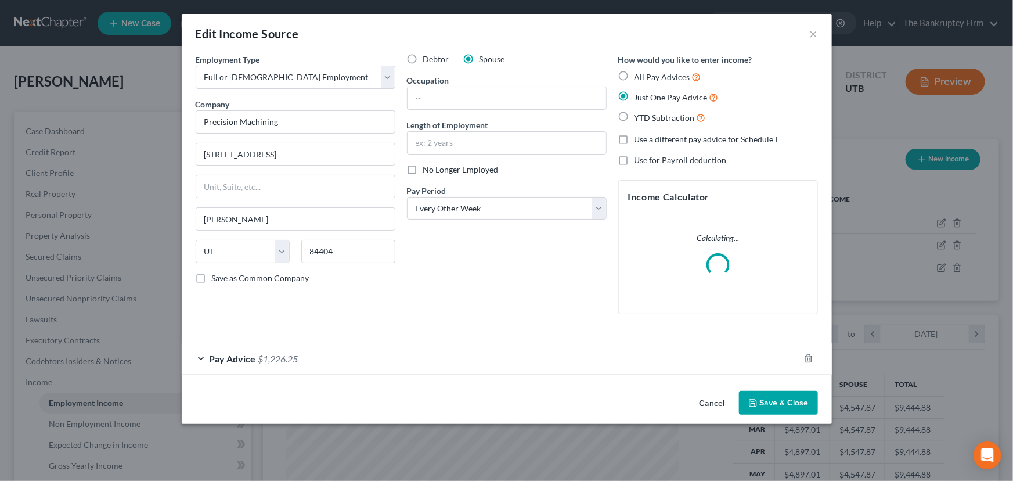
click at [423, 166] on label "No Longer Employed" at bounding box center [460, 170] width 75 height 12
click at [428, 166] on input "No Longer Employed" at bounding box center [432, 168] width 8 height 8
checkbox input "true"
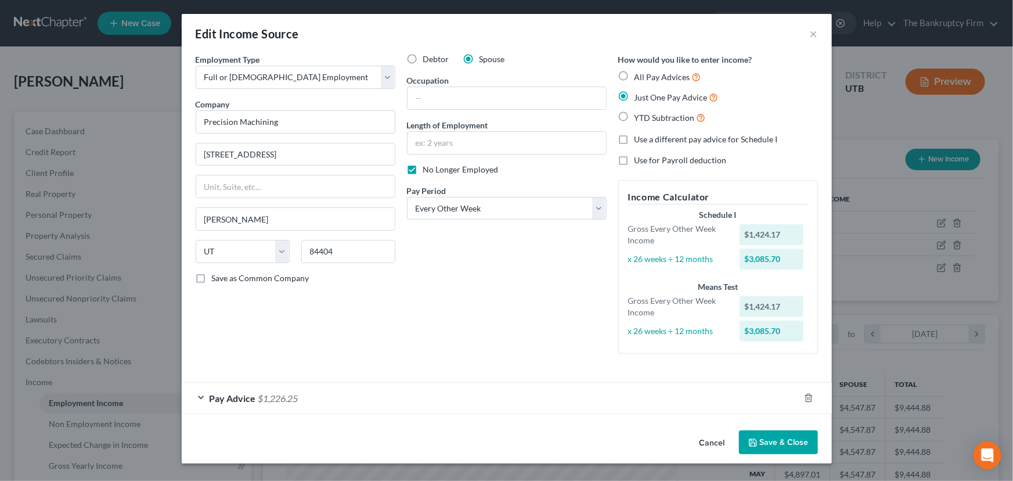
click at [782, 450] on button "Save & Close" at bounding box center [778, 442] width 79 height 24
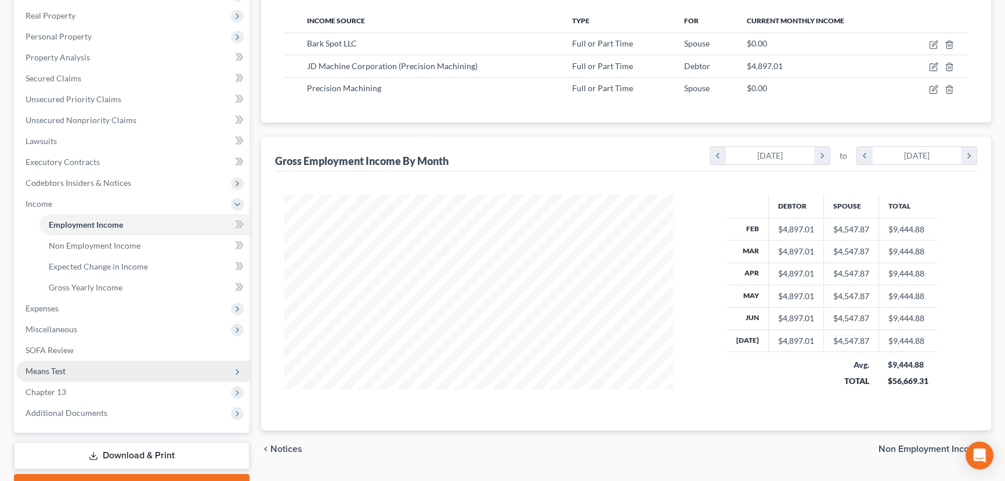
scroll to position [211, 0]
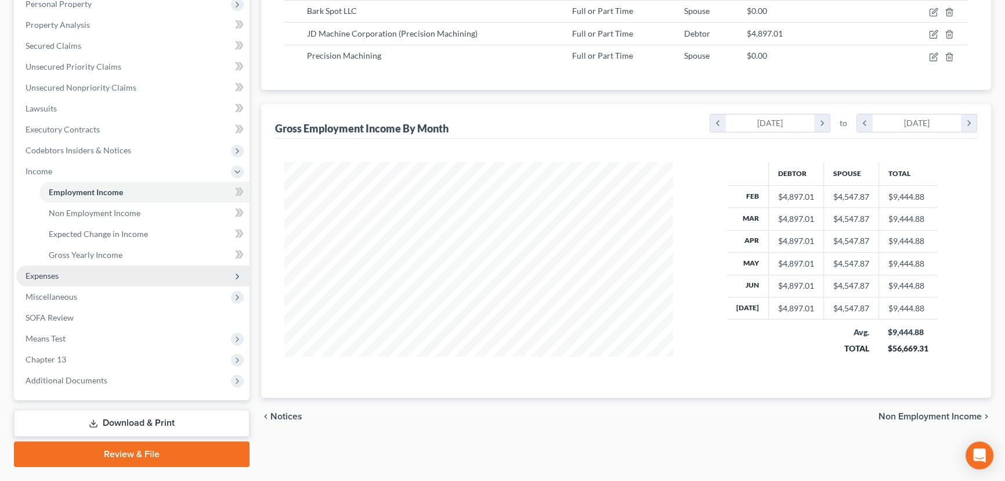
click at [52, 276] on span "Expenses" at bounding box center [42, 276] width 33 height 10
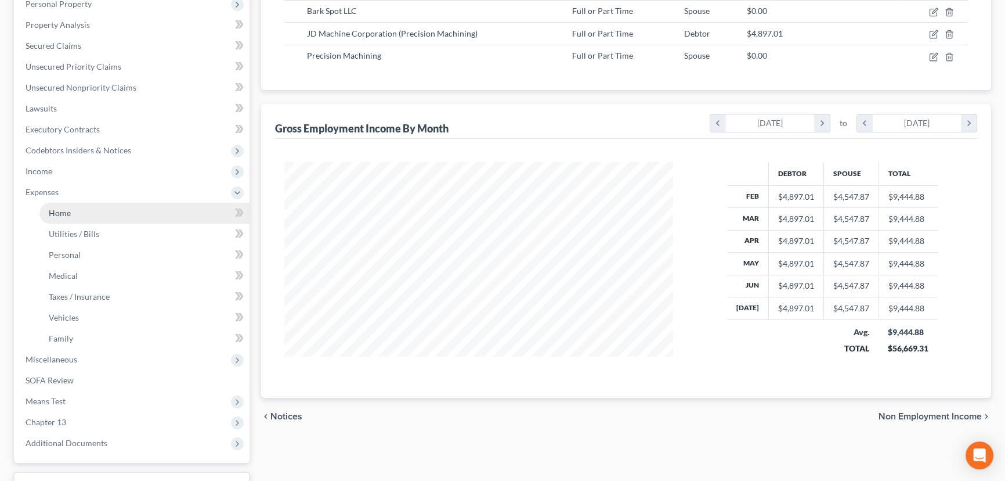
click at [60, 210] on span "Home" at bounding box center [60, 213] width 22 height 10
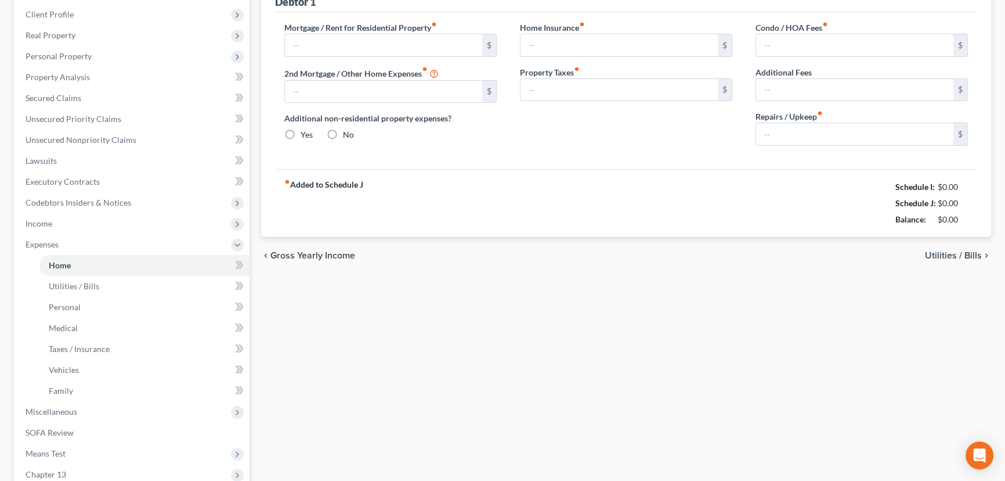
type input "1,800.00"
type input "0.00"
radio input "true"
type input "0.00"
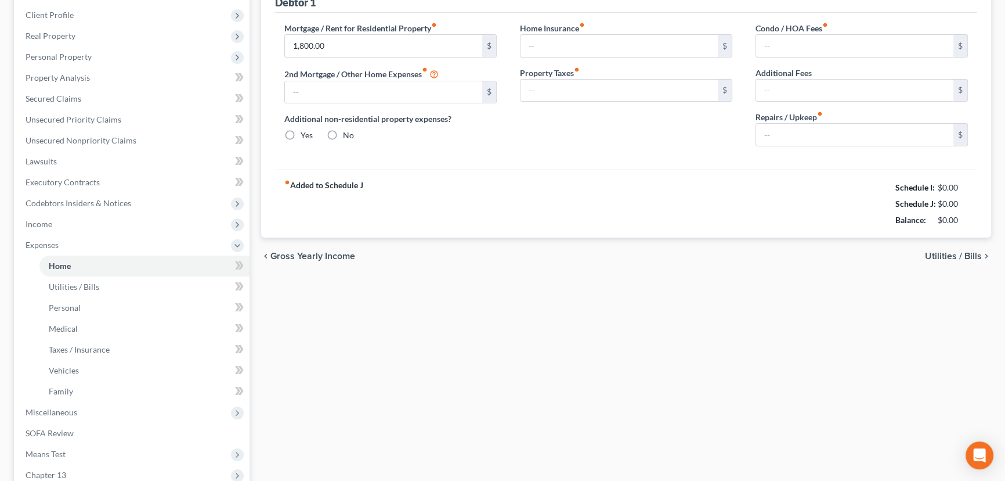
type input "0.00"
type input "90.00"
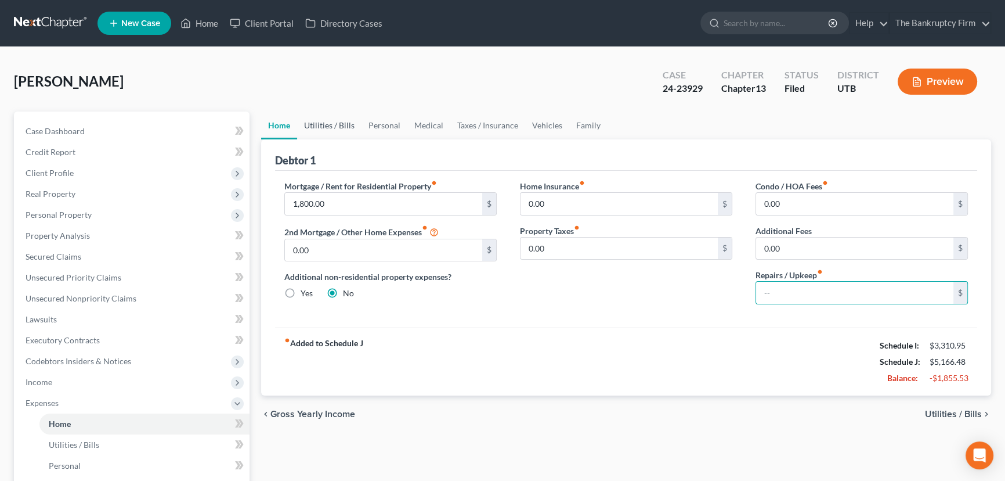
click at [324, 127] on link "Utilities / Bills" at bounding box center [329, 125] width 64 height 28
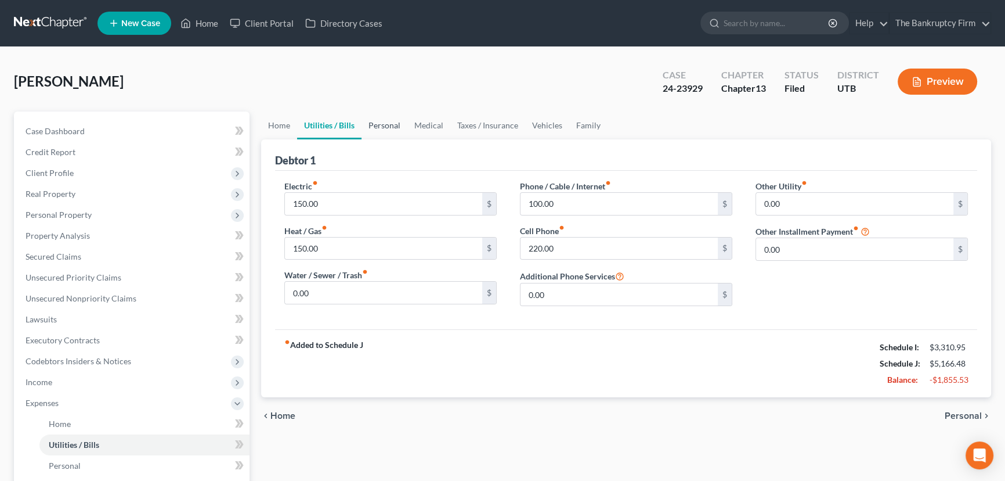
click at [380, 123] on link "Personal" at bounding box center [385, 125] width 46 height 28
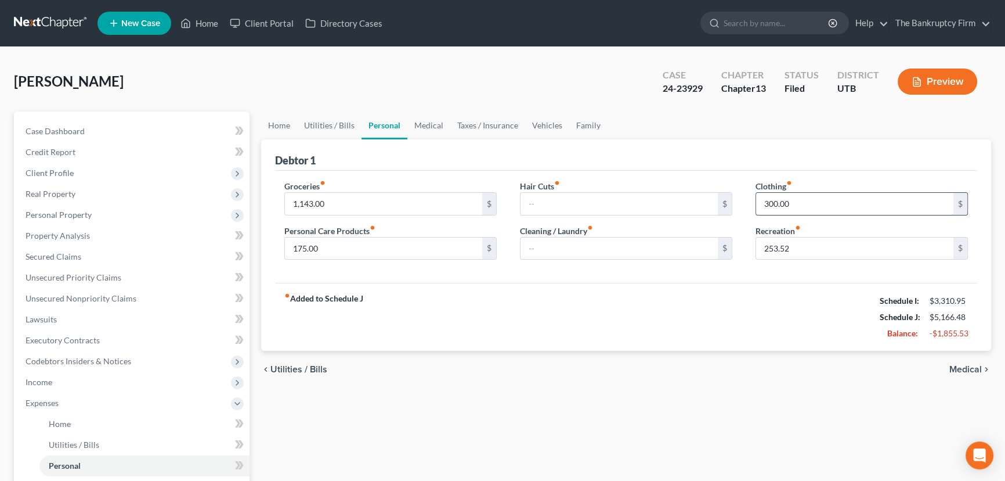
click at [774, 203] on input "300.00" at bounding box center [854, 204] width 197 height 22
drag, startPoint x: 773, startPoint y: 203, endPoint x: 758, endPoint y: 203, distance: 15.7
click at [758, 203] on input "300.00" at bounding box center [854, 204] width 197 height 22
type input "50.00"
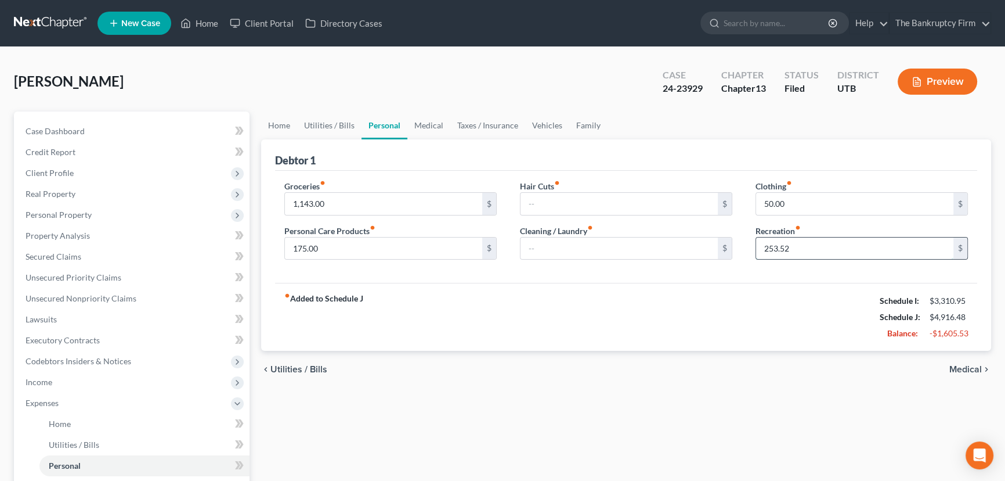
click at [773, 248] on input "253.52" at bounding box center [854, 248] width 197 height 22
drag, startPoint x: 773, startPoint y: 248, endPoint x: 760, endPoint y: 248, distance: 12.8
click at [760, 248] on input "253.52" at bounding box center [854, 248] width 197 height 22
type input "53.52"
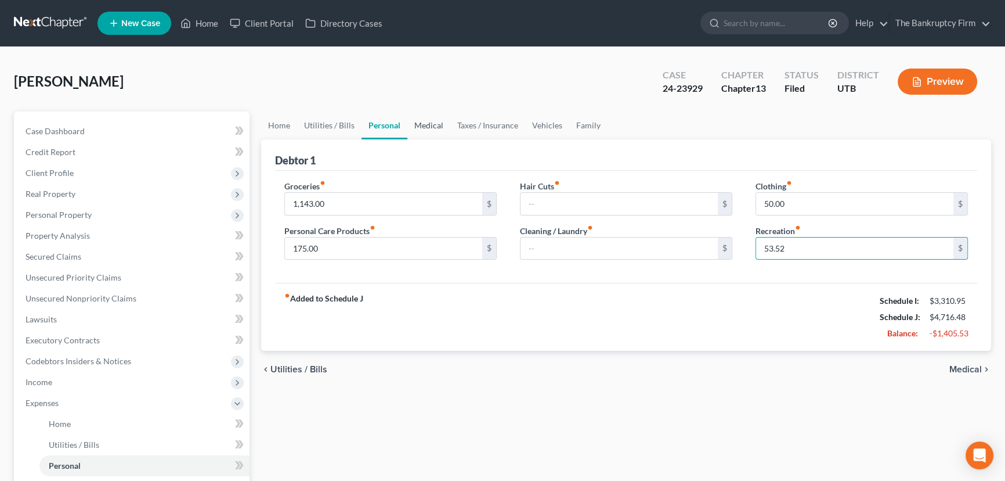
click at [429, 122] on link "Medical" at bounding box center [429, 125] width 43 height 28
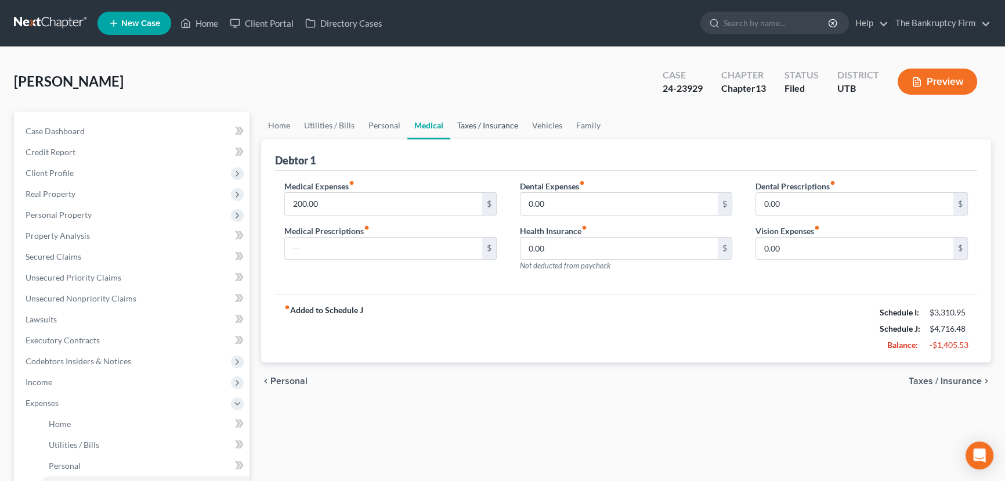
click at [468, 122] on link "Taxes / Insurance" at bounding box center [487, 125] width 75 height 28
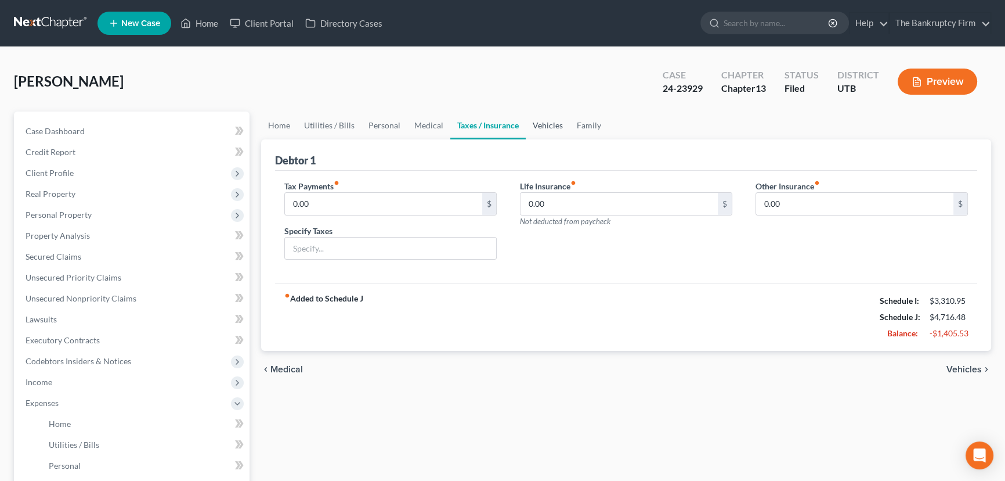
click at [542, 128] on link "Vehicles" at bounding box center [548, 125] width 44 height 28
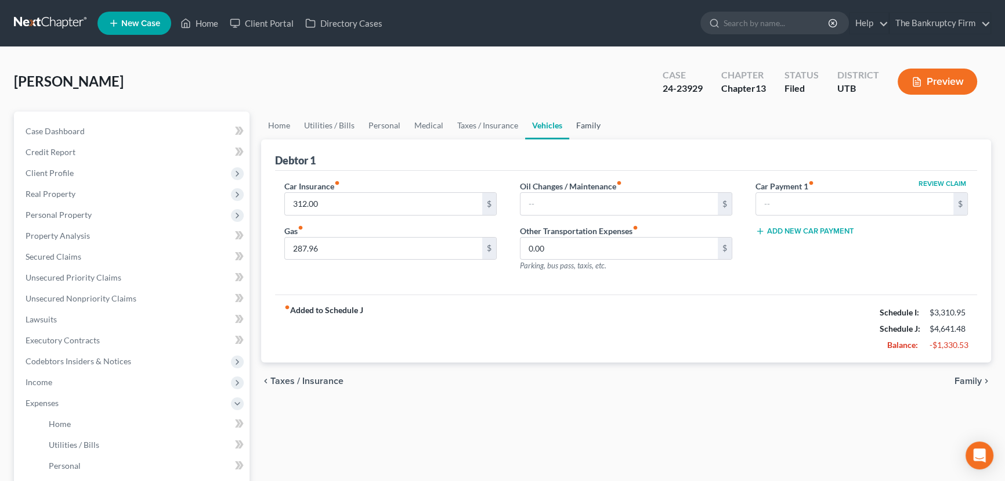
click at [579, 127] on link "Family" at bounding box center [588, 125] width 38 height 28
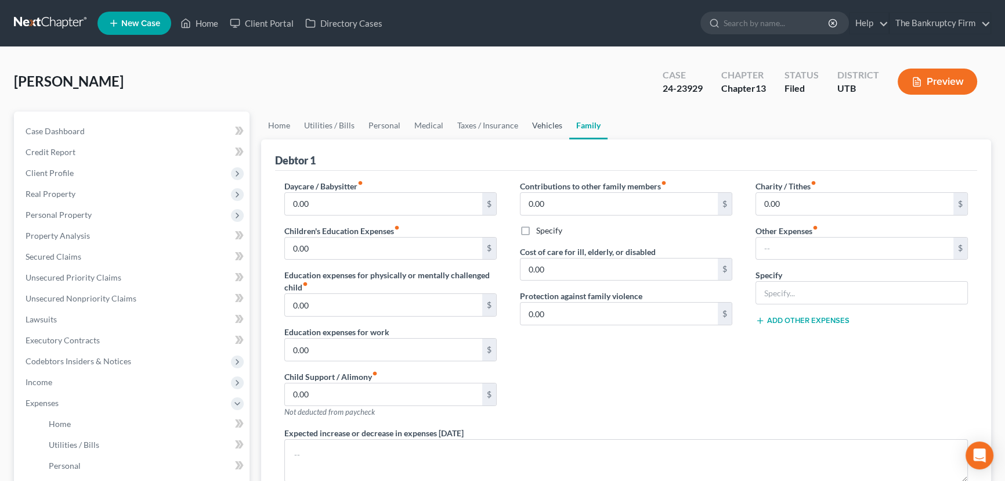
click at [539, 122] on link "Vehicles" at bounding box center [547, 125] width 44 height 28
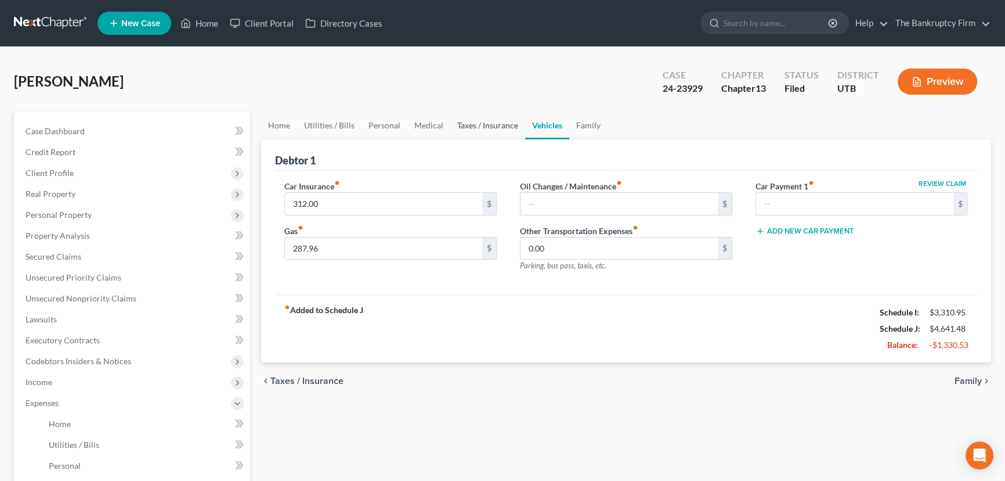
click at [473, 128] on link "Taxes / Insurance" at bounding box center [487, 125] width 75 height 28
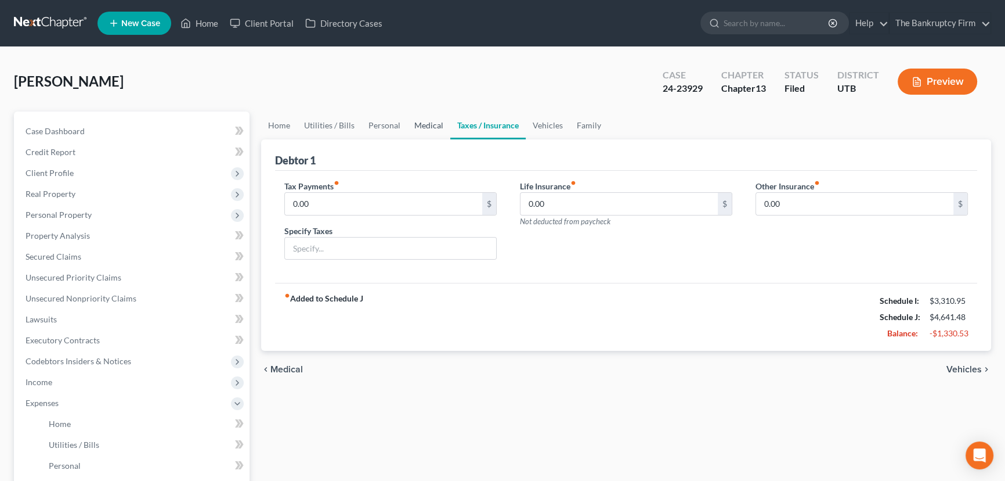
click at [415, 122] on link "Medical" at bounding box center [429, 125] width 43 height 28
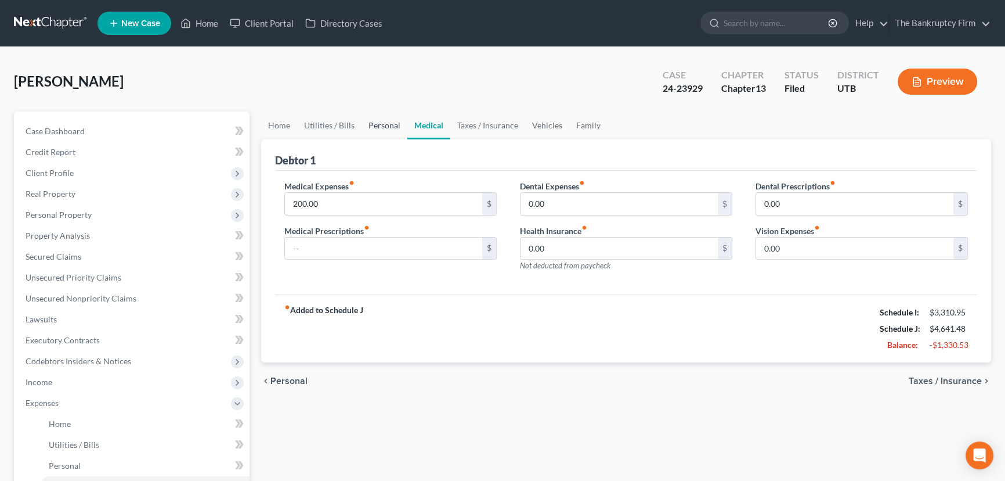
click at [383, 125] on link "Personal" at bounding box center [385, 125] width 46 height 28
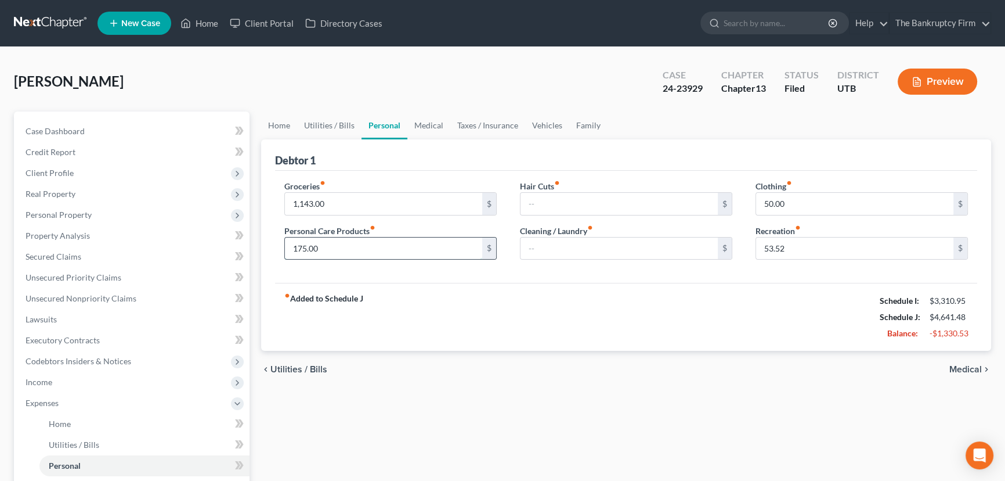
click at [297, 246] on input "175.00" at bounding box center [383, 248] width 197 height 22
drag, startPoint x: 298, startPoint y: 247, endPoint x: 282, endPoint y: 250, distance: 15.9
click at [284, 250] on div "175.00 $" at bounding box center [390, 248] width 212 height 23
type input "75.00"
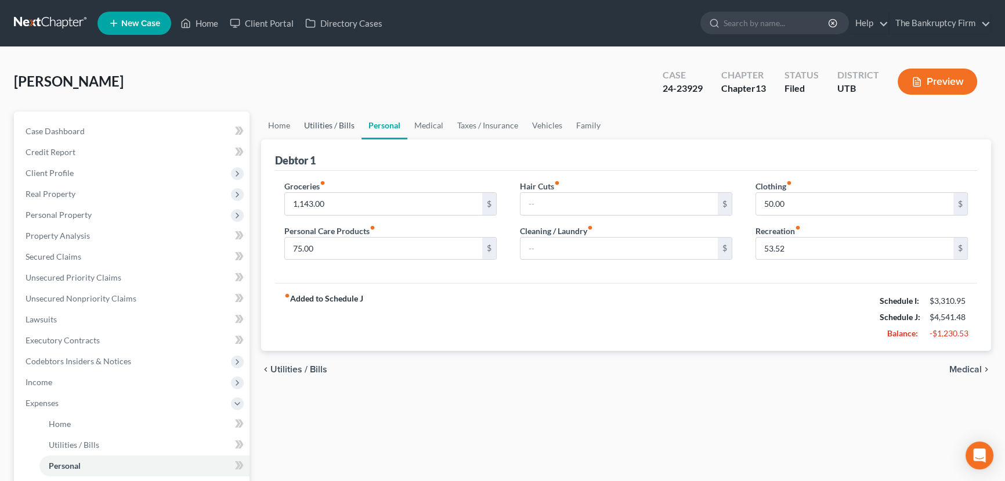
click at [325, 123] on link "Utilities / Bills" at bounding box center [329, 125] width 64 height 28
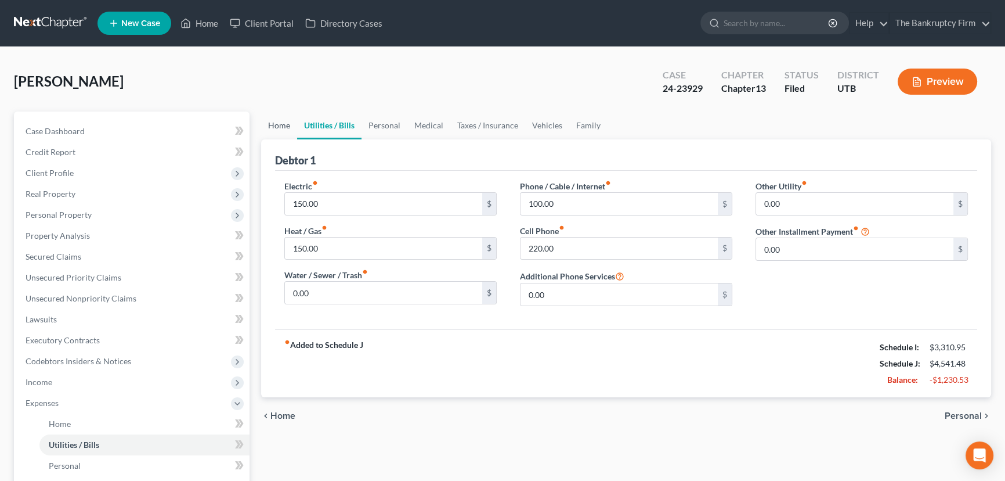
click at [276, 125] on link "Home" at bounding box center [279, 125] width 36 height 28
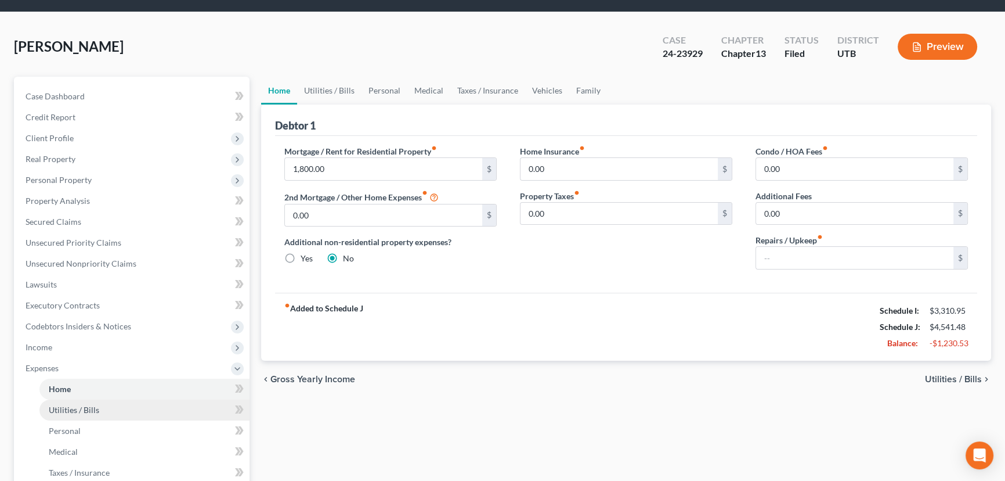
scroll to position [52, 0]
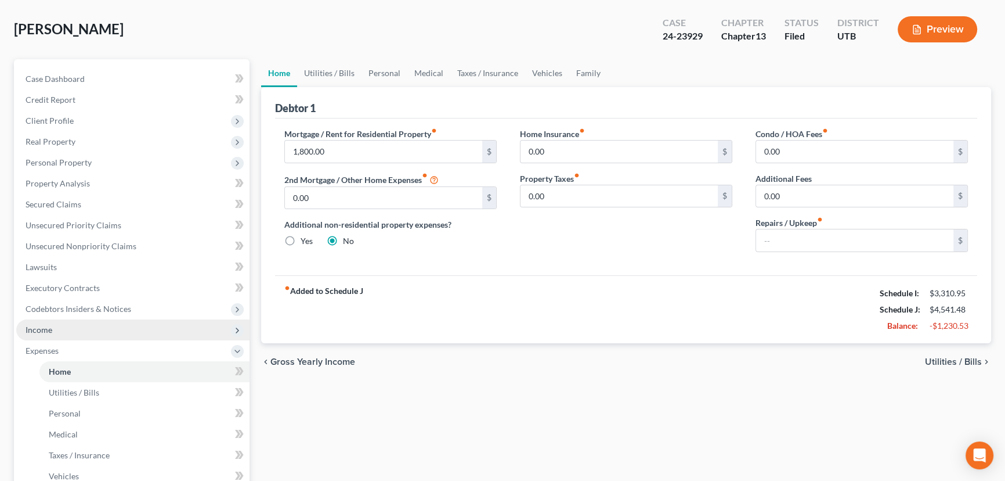
click at [42, 324] on span "Income" at bounding box center [39, 329] width 27 height 10
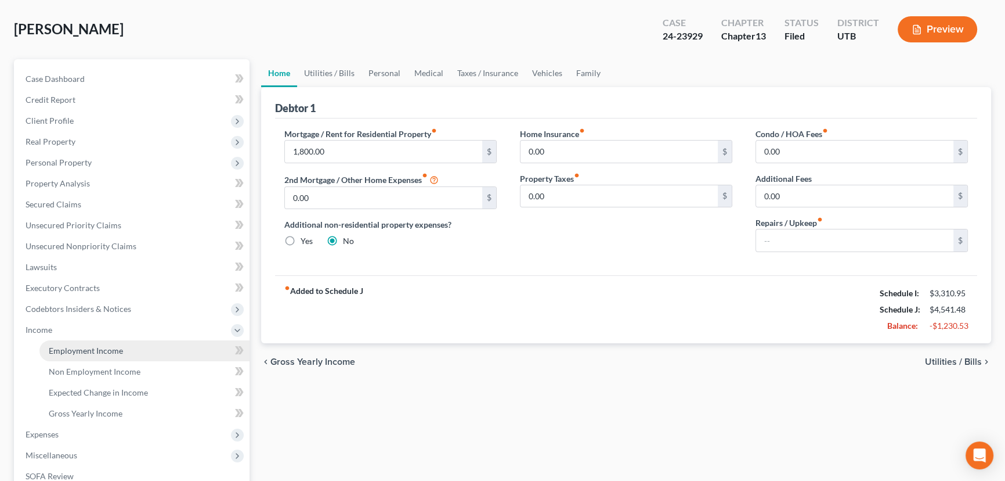
click at [68, 349] on span "Employment Income" at bounding box center [86, 350] width 74 height 10
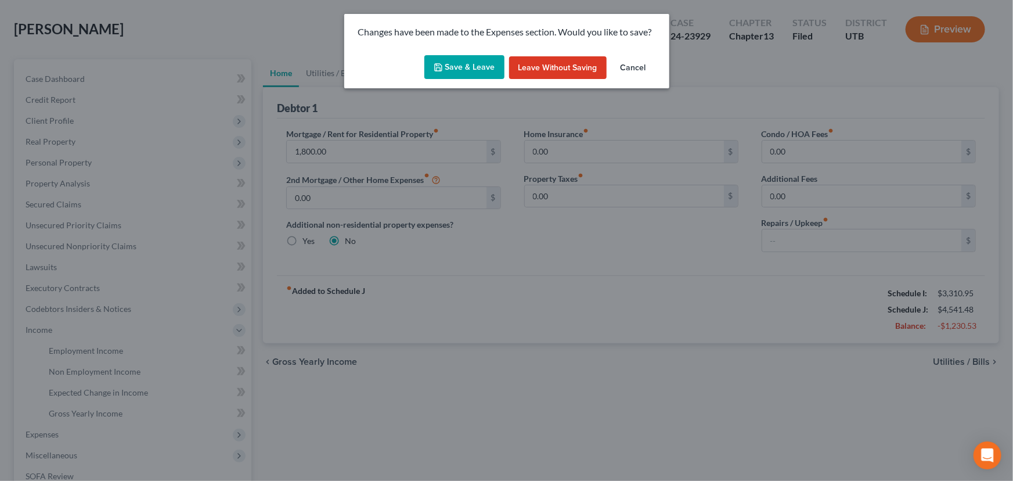
click at [470, 69] on button "Save & Leave" at bounding box center [464, 67] width 80 height 24
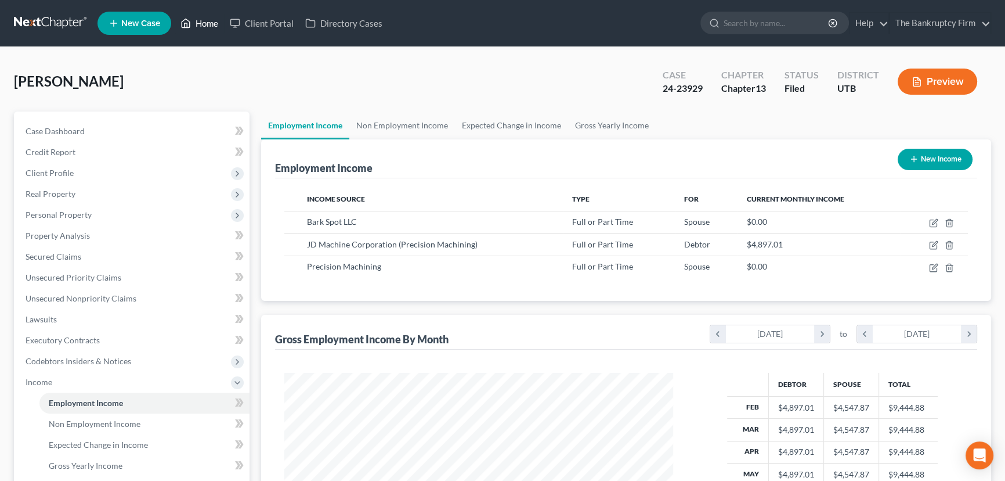
click at [203, 23] on link "Home" at bounding box center [199, 23] width 49 height 21
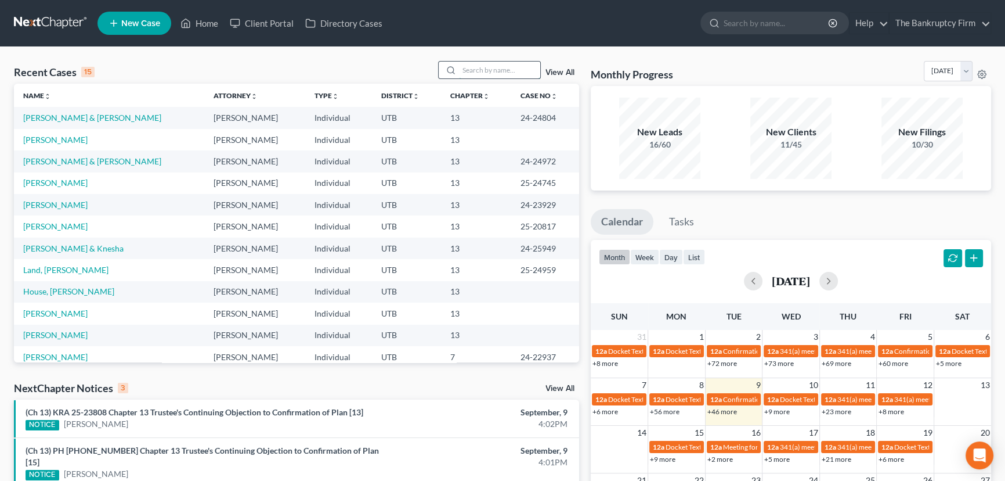
click at [488, 73] on input "search" at bounding box center [499, 70] width 81 height 17
type input "Land"
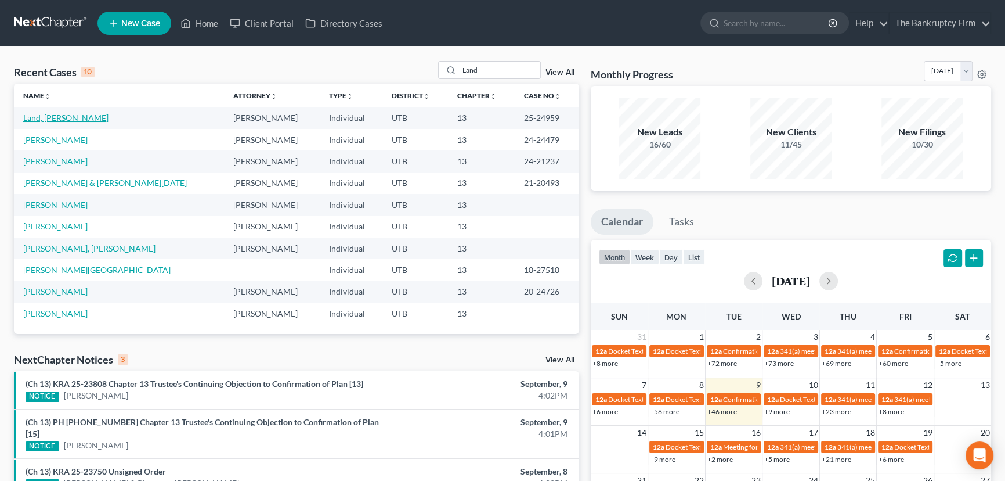
click at [46, 117] on link "Land, [PERSON_NAME]" at bounding box center [65, 118] width 85 height 10
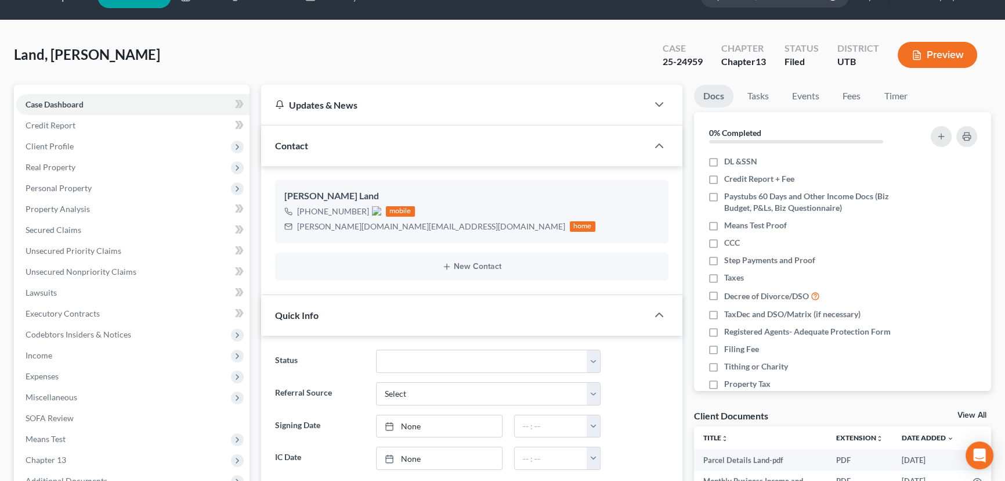
scroll to position [52, 0]
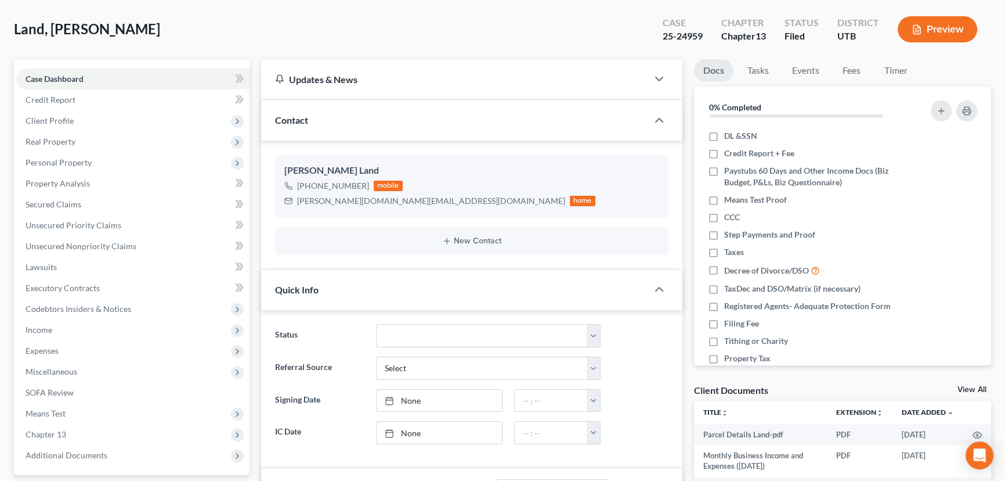
click at [964, 386] on link "View All" at bounding box center [972, 389] width 29 height 8
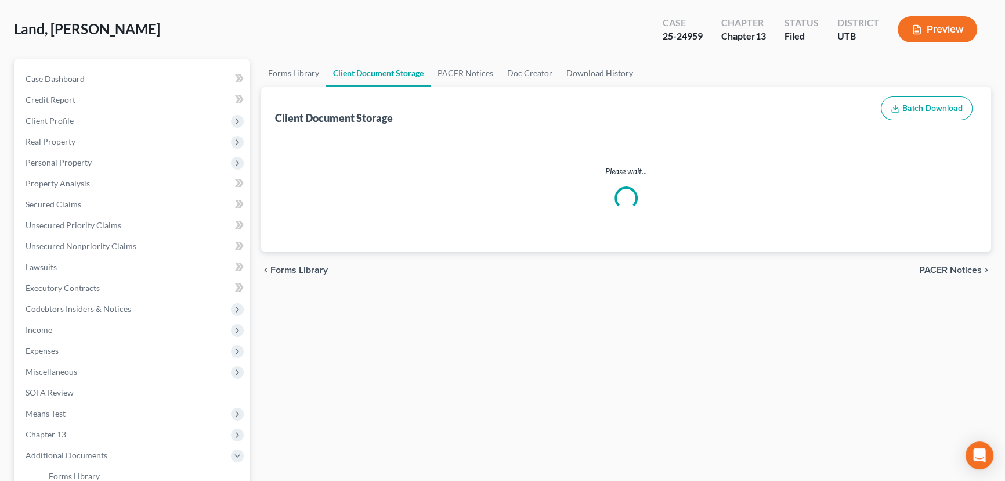
scroll to position [10, 0]
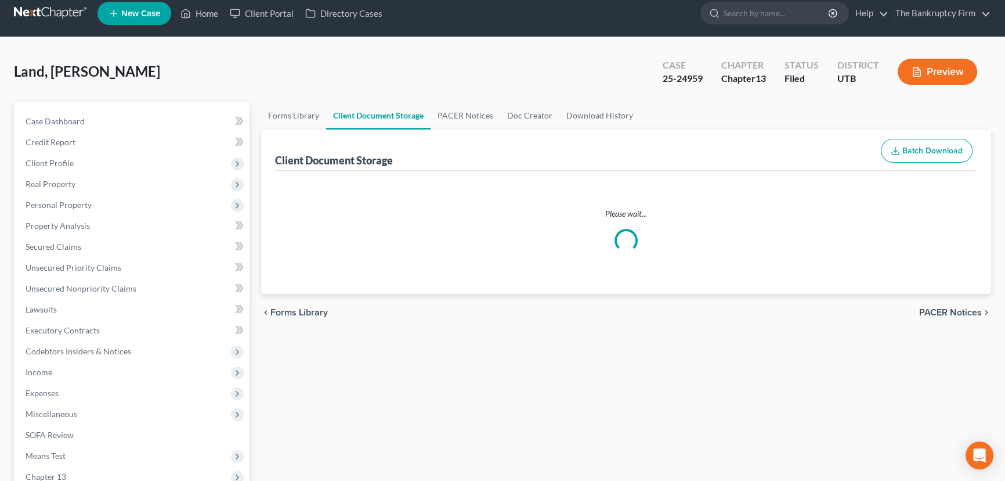
select select "26"
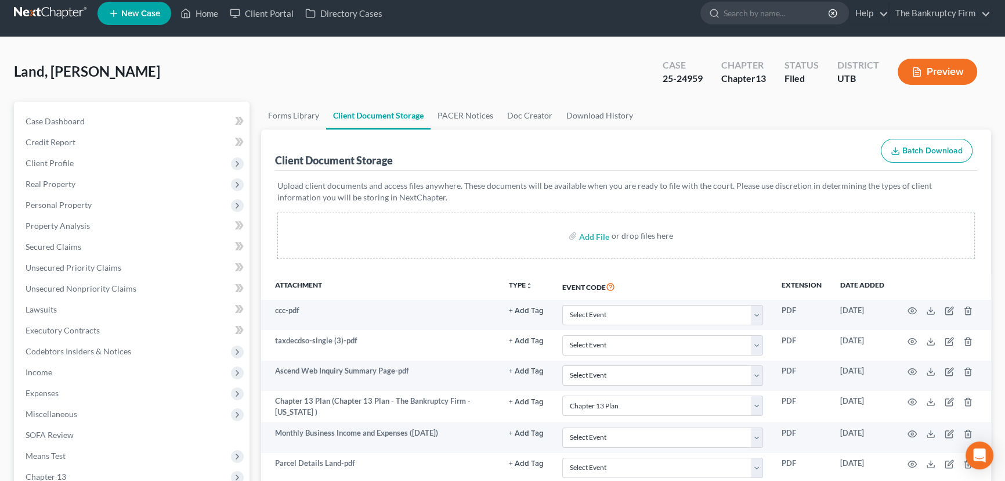
scroll to position [0, 0]
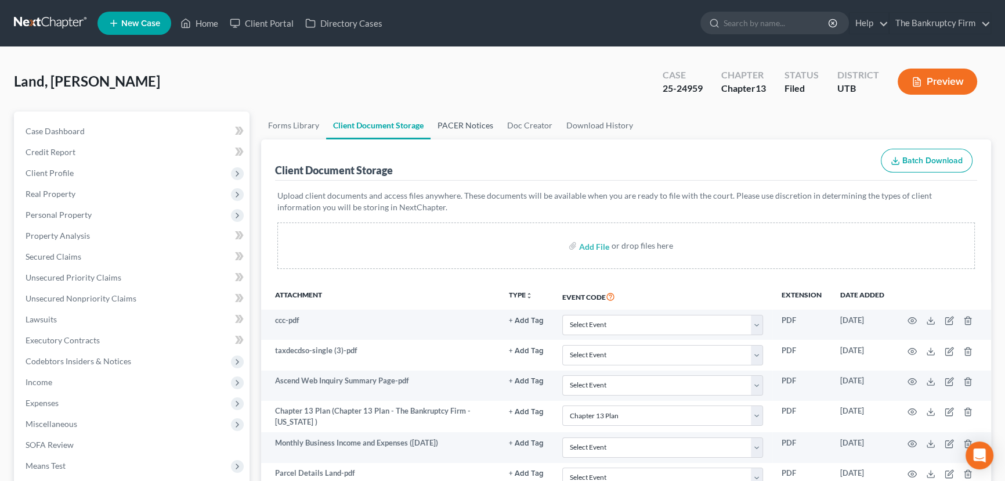
click at [456, 124] on link "PACER Notices" at bounding box center [466, 125] width 70 height 28
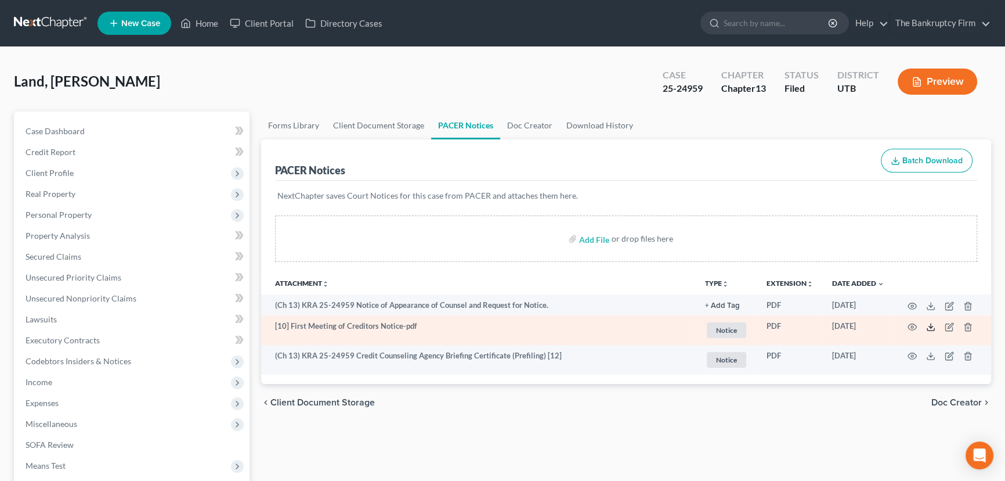
click at [928, 325] on icon at bounding box center [930, 326] width 9 height 9
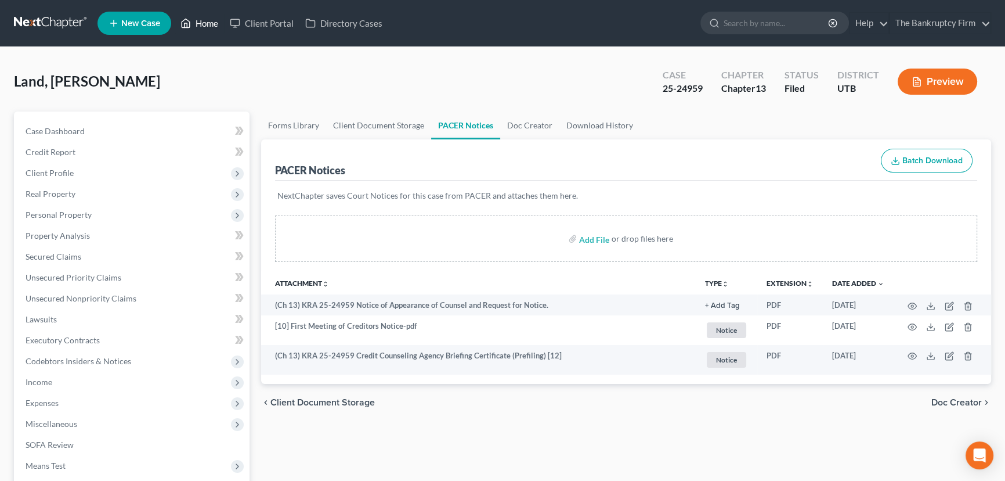
drag, startPoint x: 203, startPoint y: 23, endPoint x: 314, endPoint y: 60, distance: 116.7
click at [203, 23] on link "Home" at bounding box center [199, 23] width 49 height 21
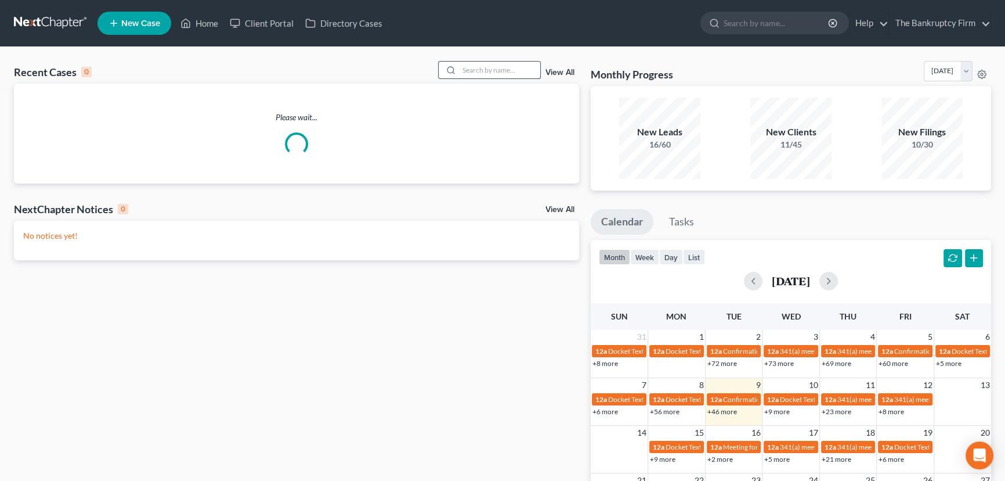
click at [468, 70] on input "search" at bounding box center [499, 70] width 81 height 17
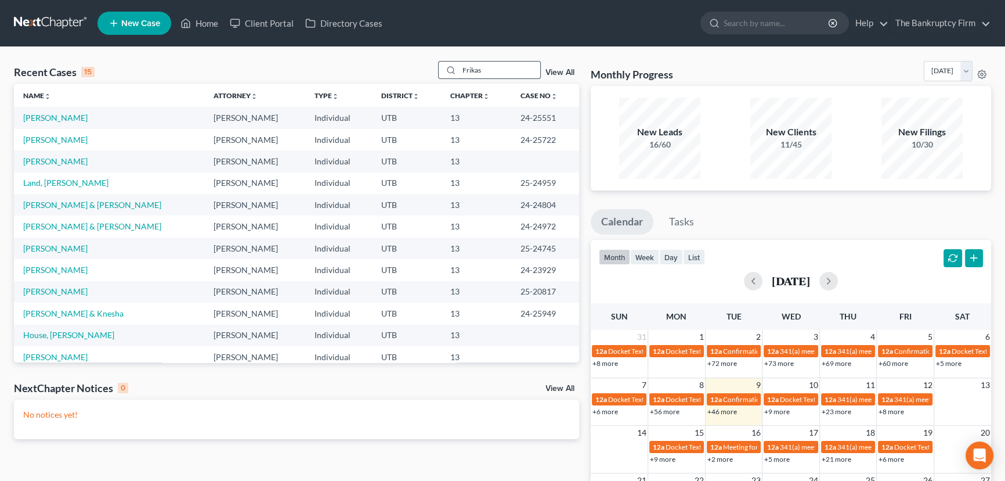
type input "Frikas"
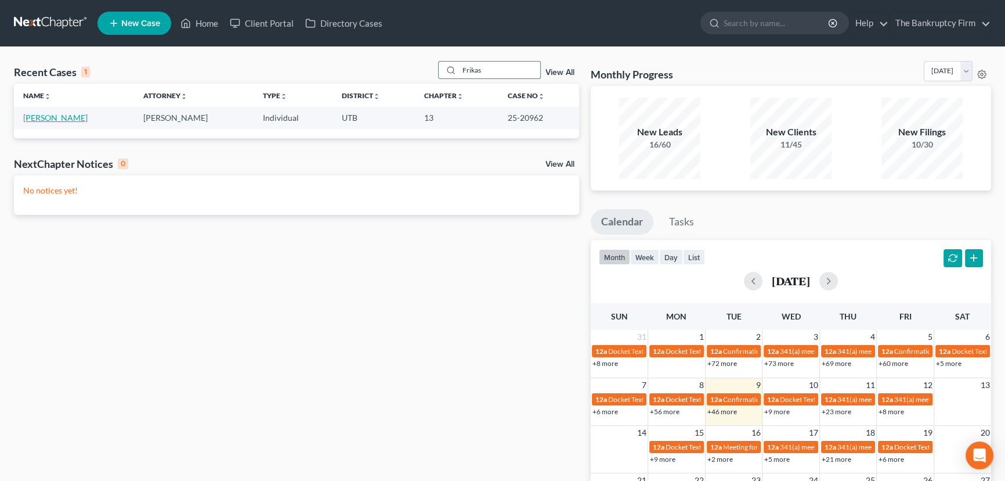
click at [49, 121] on link "Frikas, Mirsha" at bounding box center [55, 118] width 64 height 10
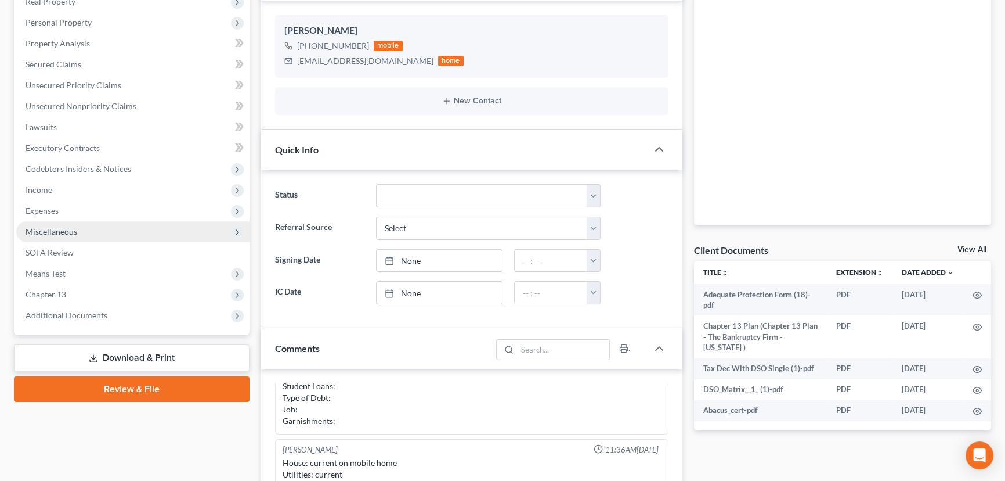
scroll to position [264, 0]
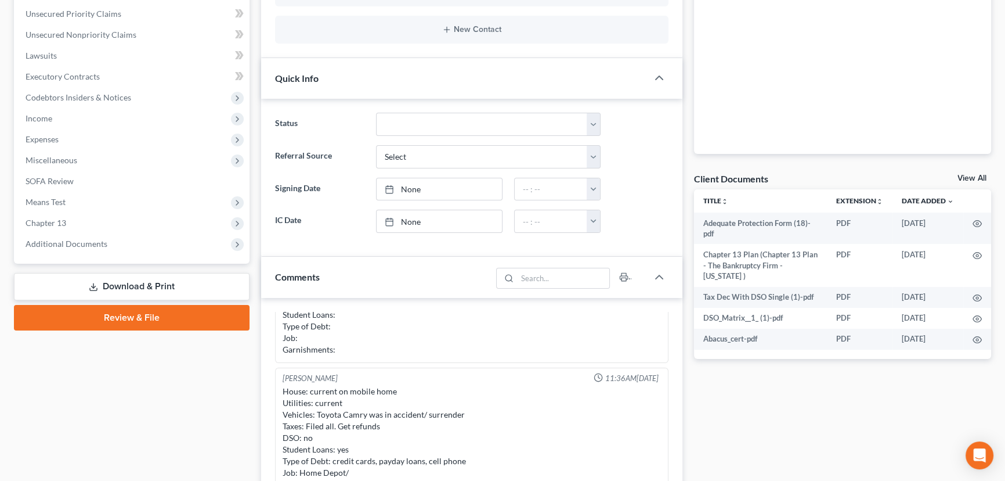
click at [968, 175] on link "View All" at bounding box center [972, 178] width 29 height 8
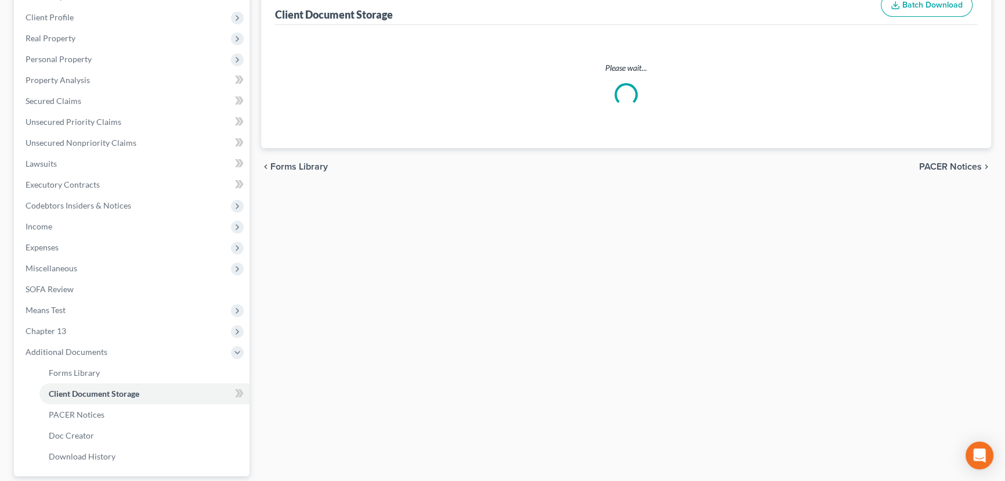
scroll to position [116, 0]
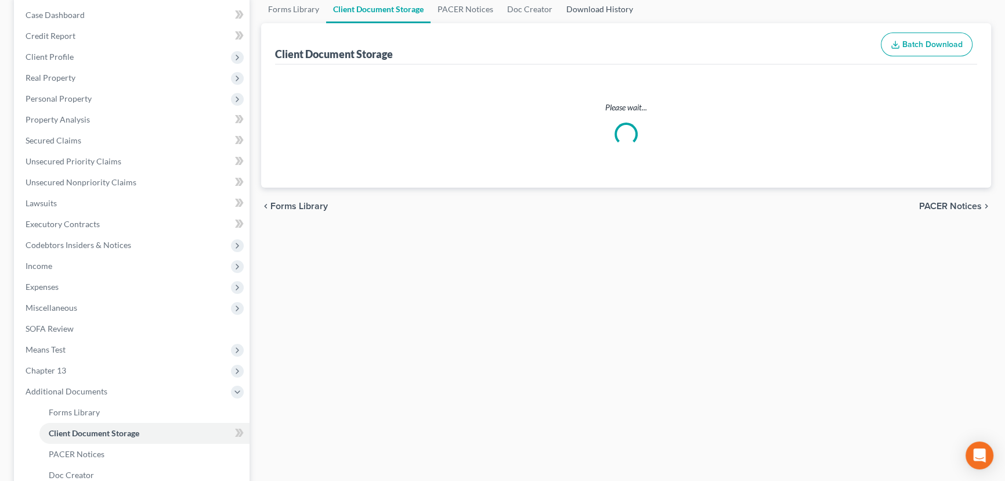
select select "30"
select select "41"
select select "26"
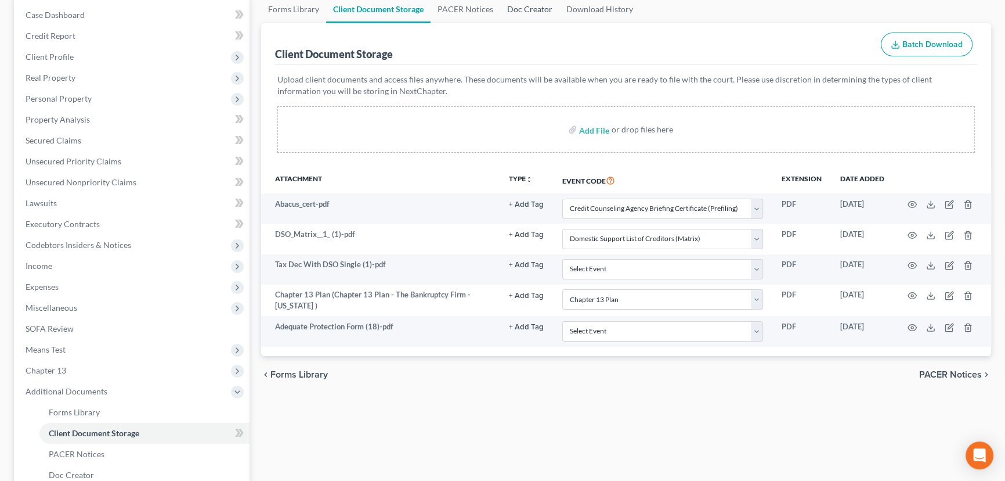
scroll to position [0, 0]
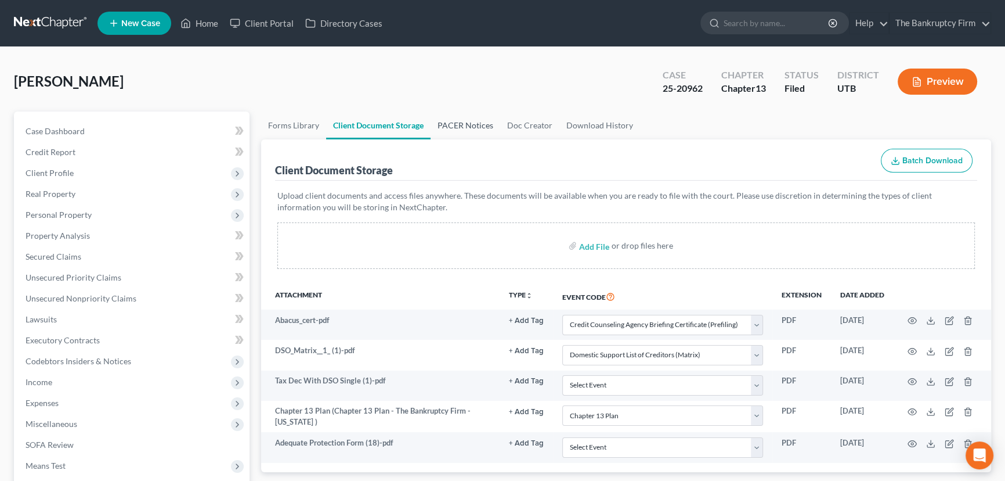
click at [477, 126] on link "PACER Notices" at bounding box center [466, 125] width 70 height 28
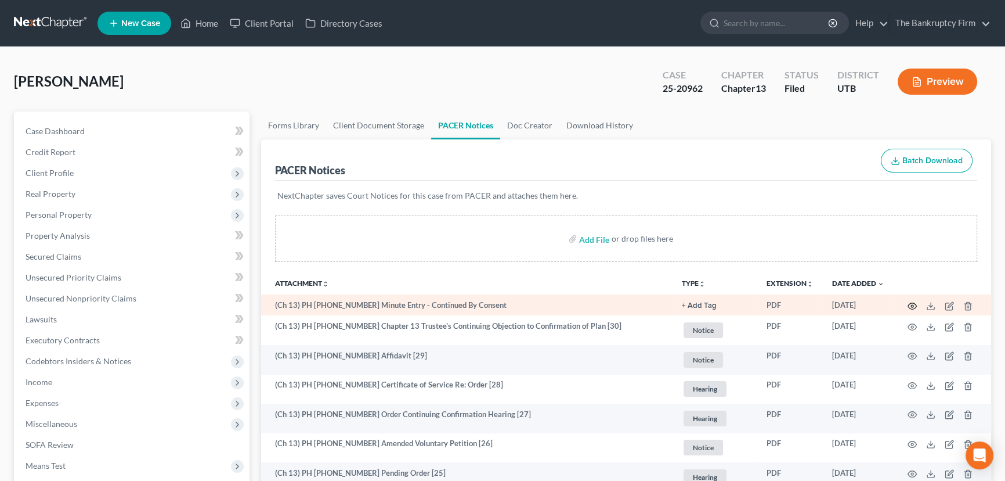
click at [912, 302] on icon "button" at bounding box center [912, 305] width 9 height 9
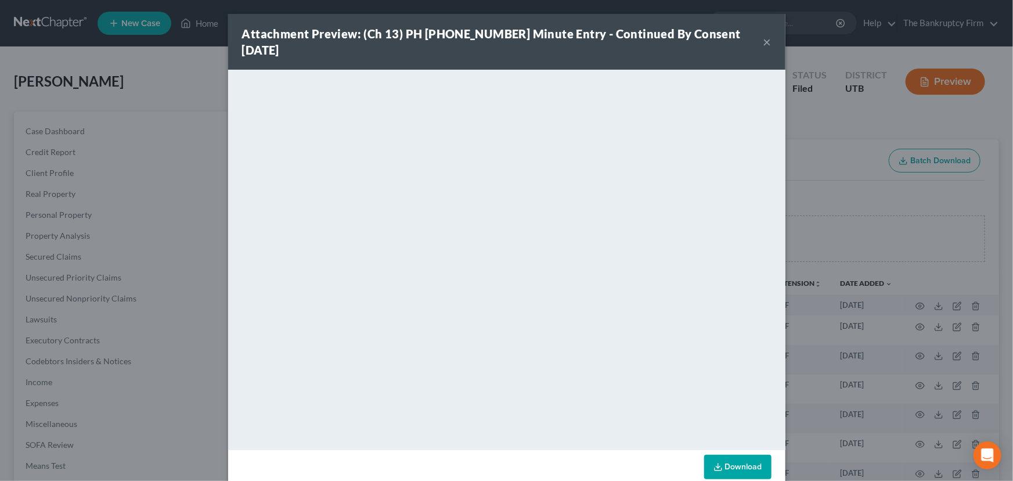
click at [763, 35] on button "×" at bounding box center [767, 42] width 8 height 14
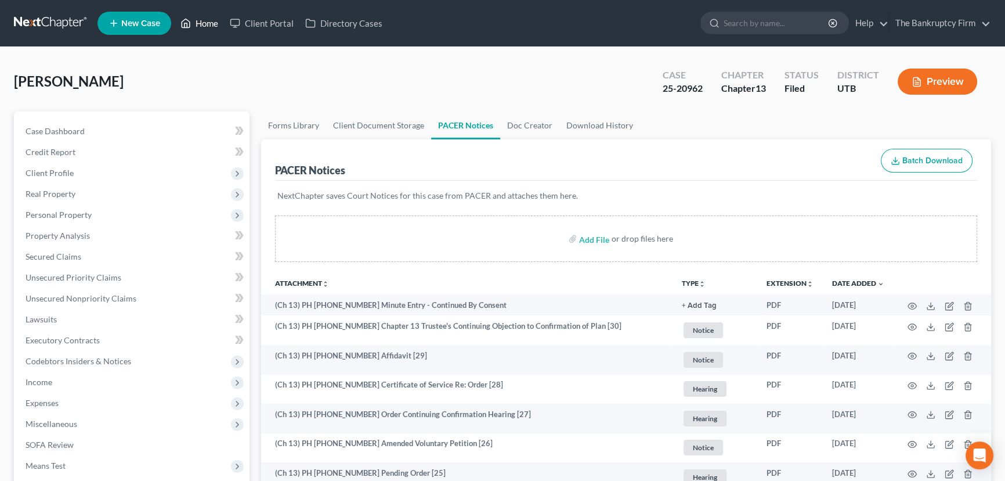
click at [203, 26] on link "Home" at bounding box center [199, 23] width 49 height 21
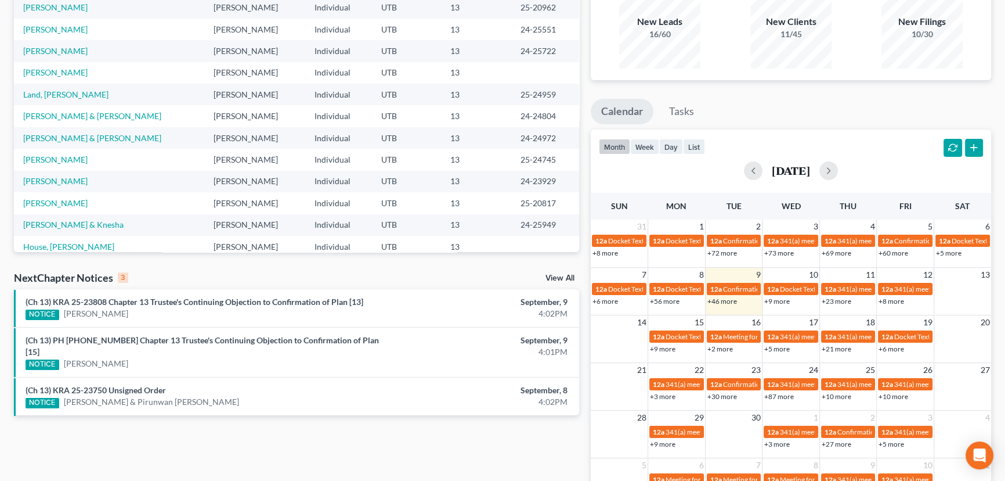
scroll to position [189, 0]
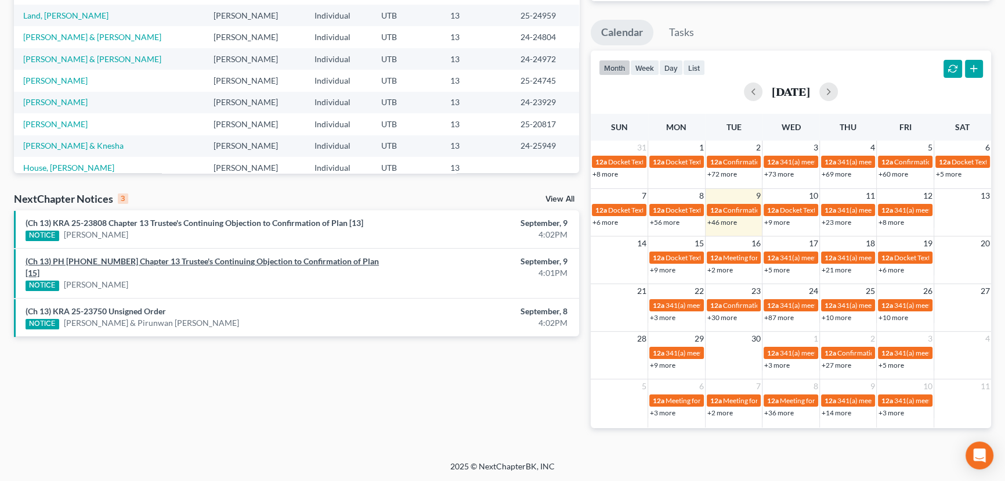
click at [179, 262] on link "(Ch 13) PH 25-24025 Chapter 13 Trustee's Continuing Objection to Confirmation o…" at bounding box center [203, 266] width 354 height 21
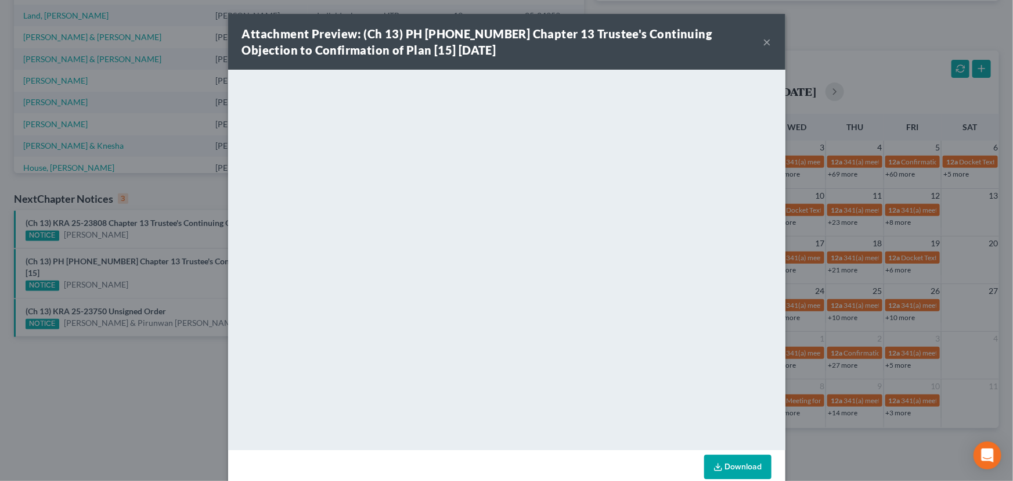
click at [124, 216] on div "Attachment Preview: (Ch 13) PH 25-24025 Chapter 13 Trustee's Continuing Objecti…" at bounding box center [506, 240] width 1013 height 481
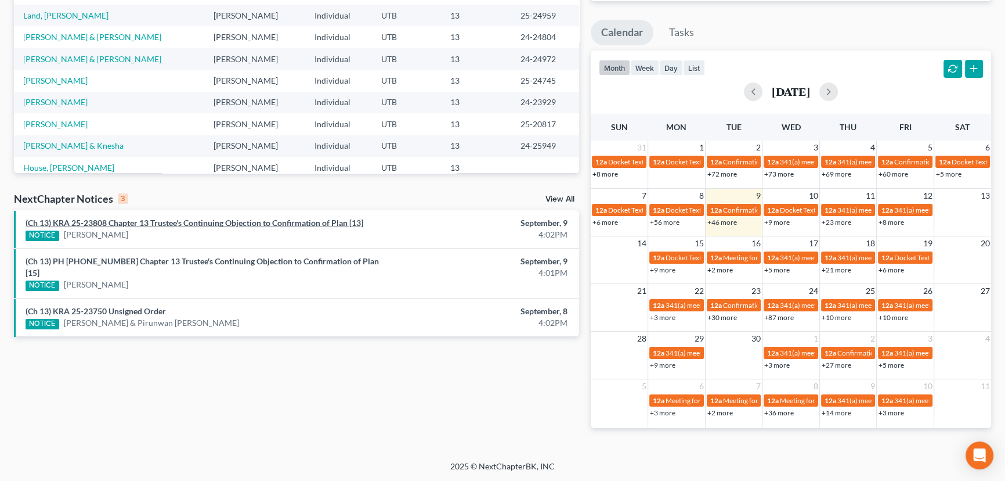
click at [127, 224] on link "(Ch 13) KRA 25-23808 Chapter 13 Trustee's Continuing Objection to Confirmation …" at bounding box center [195, 223] width 338 height 10
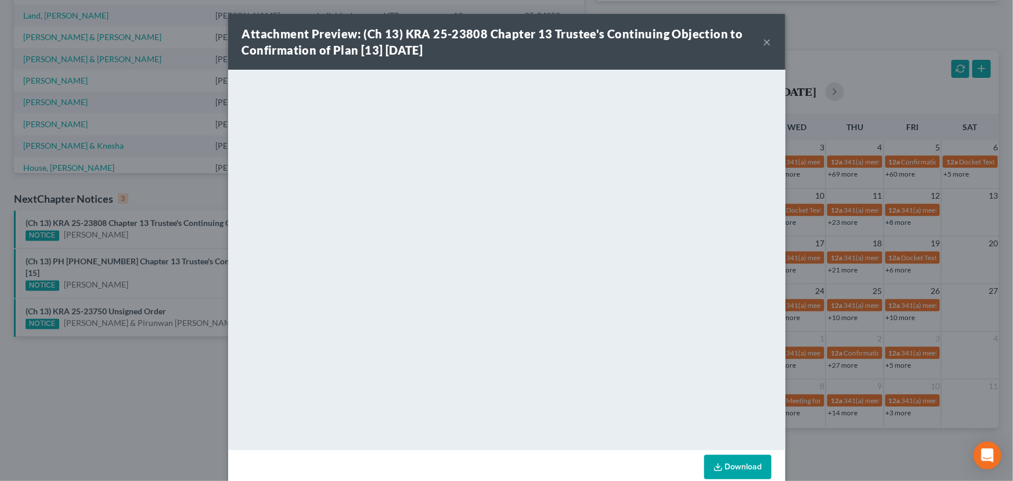
click at [182, 239] on div "Attachment Preview: (Ch 13) KRA 25-23808 Chapter 13 Trustee's Continuing Object…" at bounding box center [506, 240] width 1013 height 481
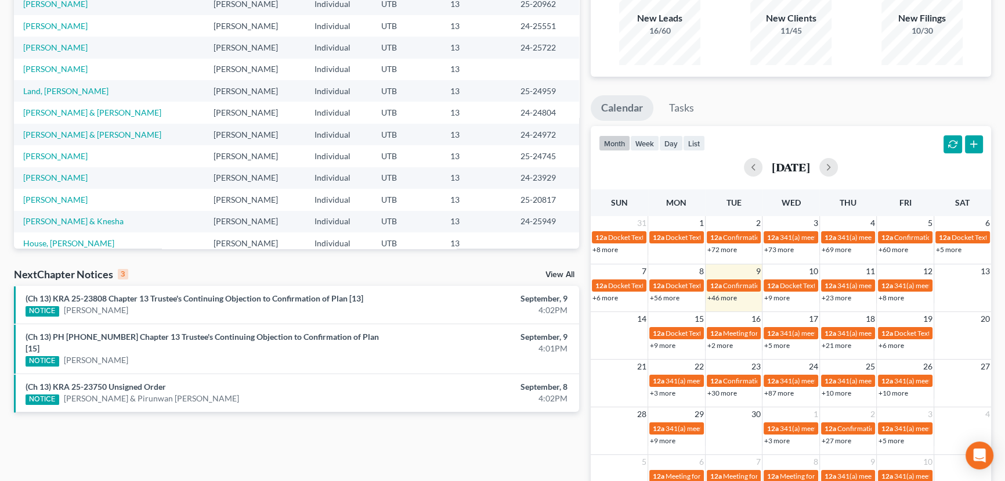
scroll to position [0, 0]
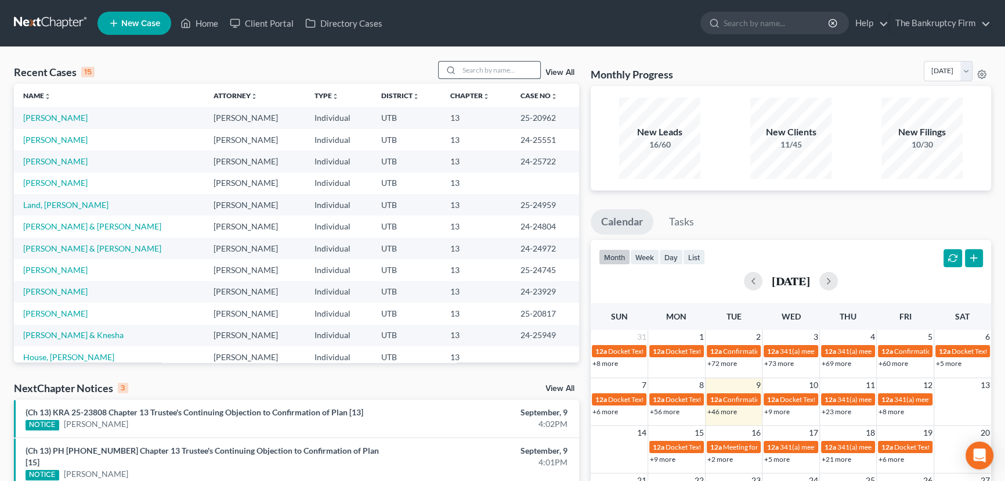
click at [479, 71] on input "search" at bounding box center [499, 70] width 81 height 17
click at [468, 69] on input "search" at bounding box center [499, 70] width 81 height 17
type input "Hanks"
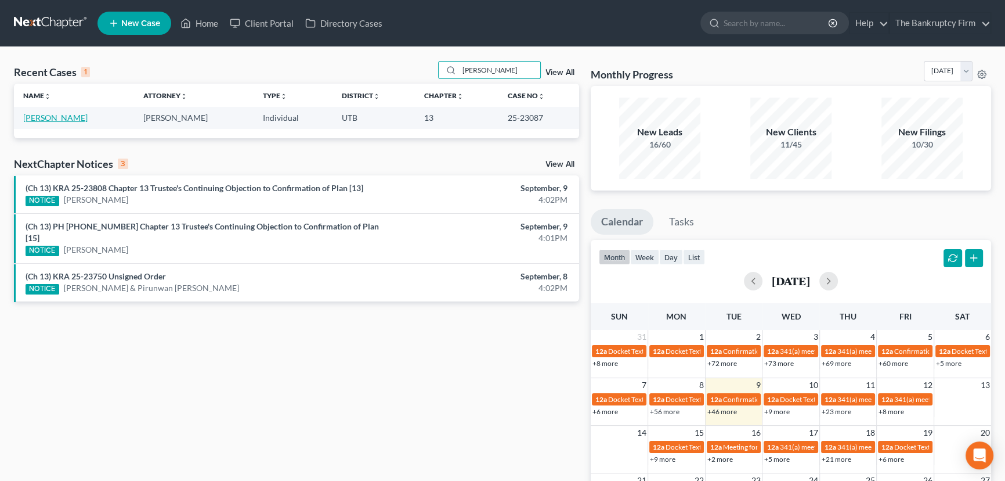
click at [62, 116] on link "Hanks, Michael" at bounding box center [55, 118] width 64 height 10
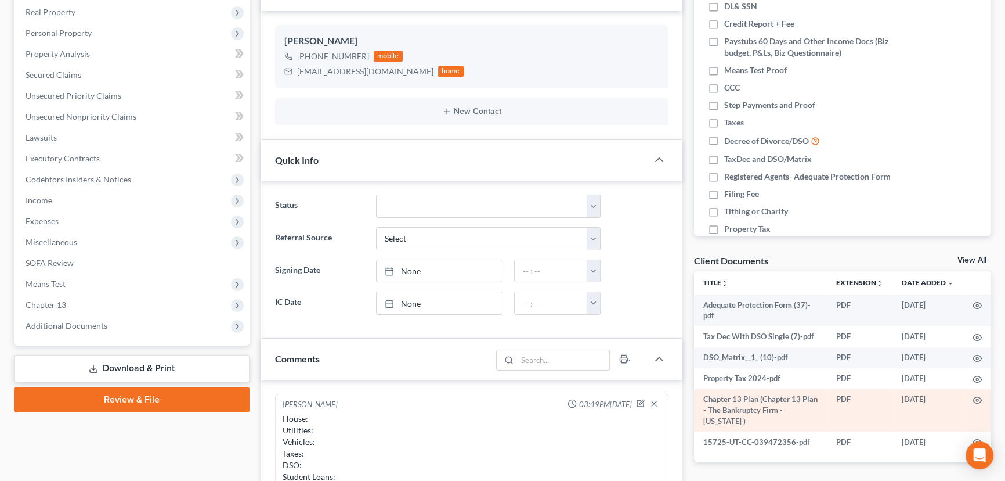
scroll to position [211, 0]
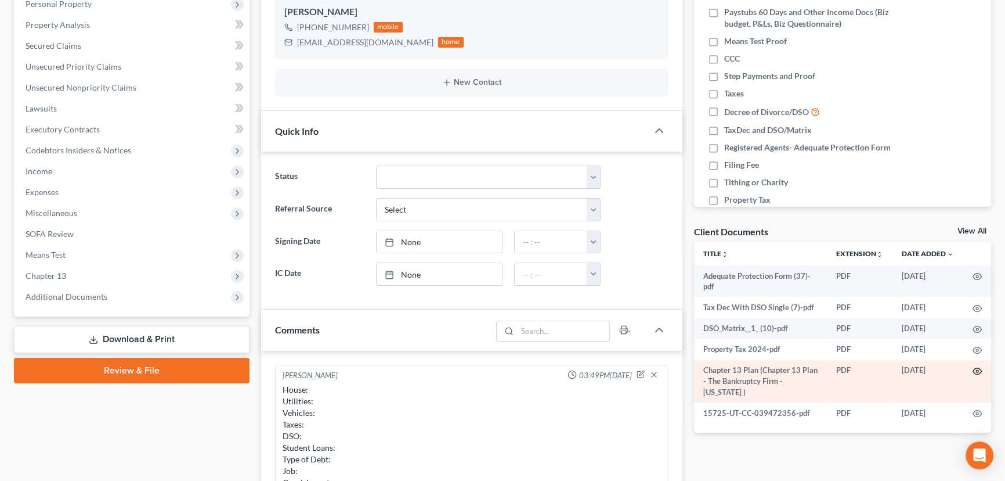
click at [978, 369] on icon "button" at bounding box center [977, 370] width 9 height 9
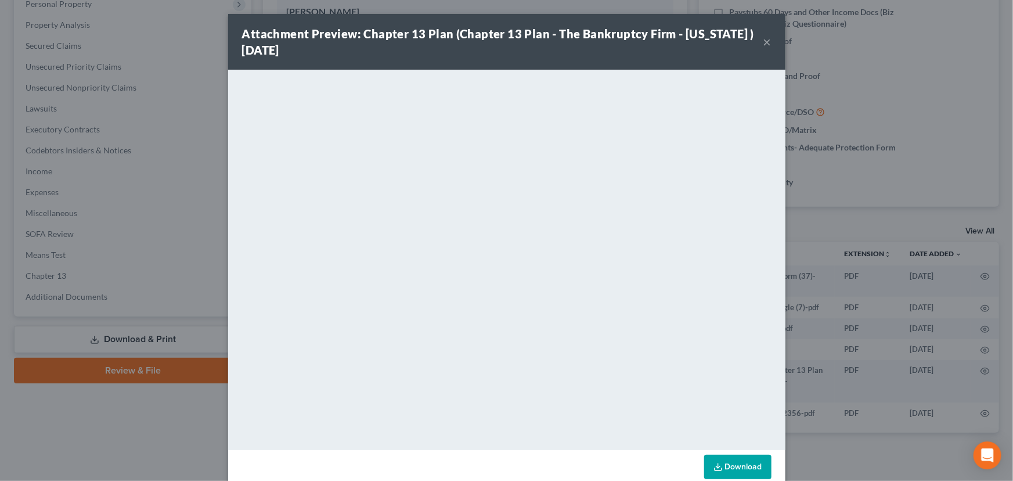
click at [763, 41] on button "×" at bounding box center [767, 42] width 8 height 14
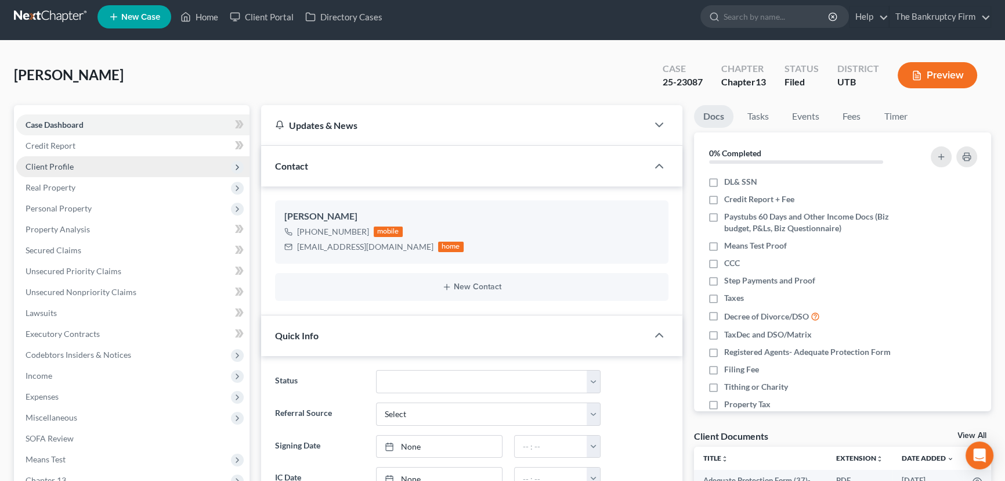
scroll to position [0, 0]
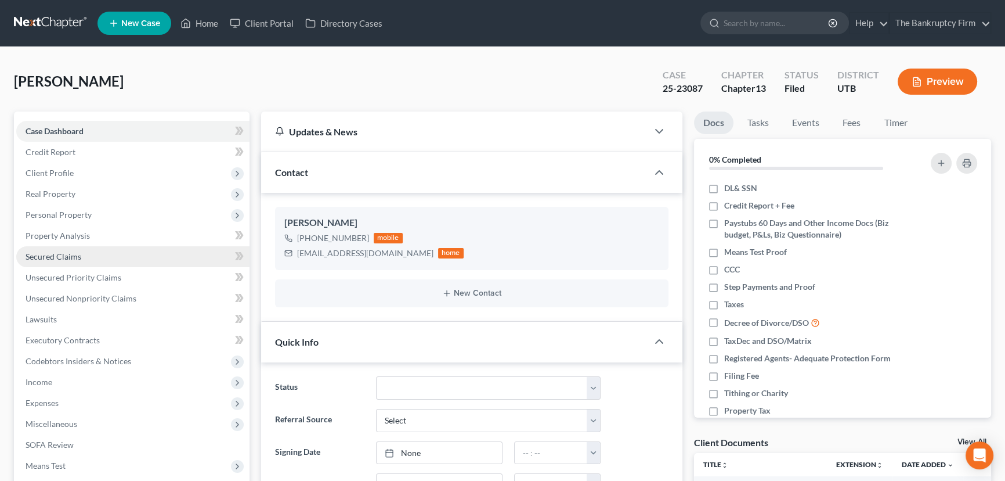
click at [51, 257] on span "Secured Claims" at bounding box center [54, 256] width 56 height 10
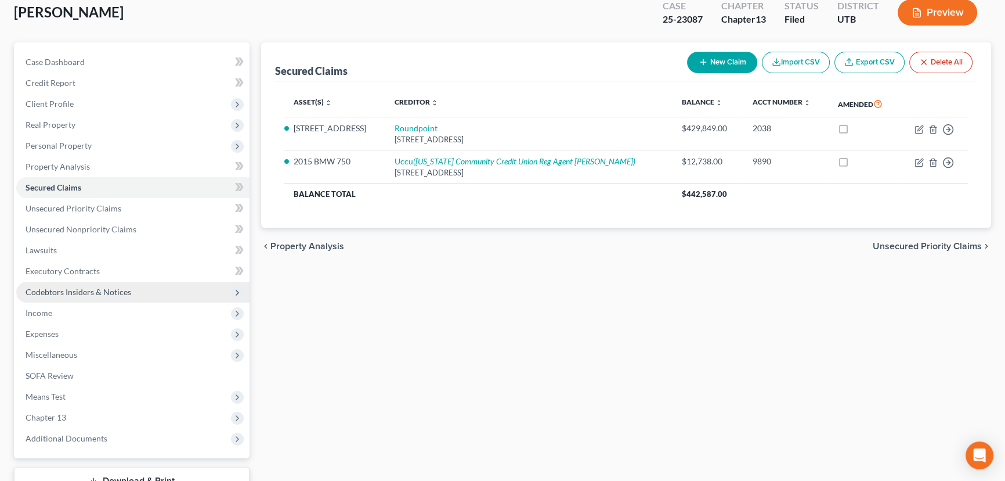
scroll to position [156, 0]
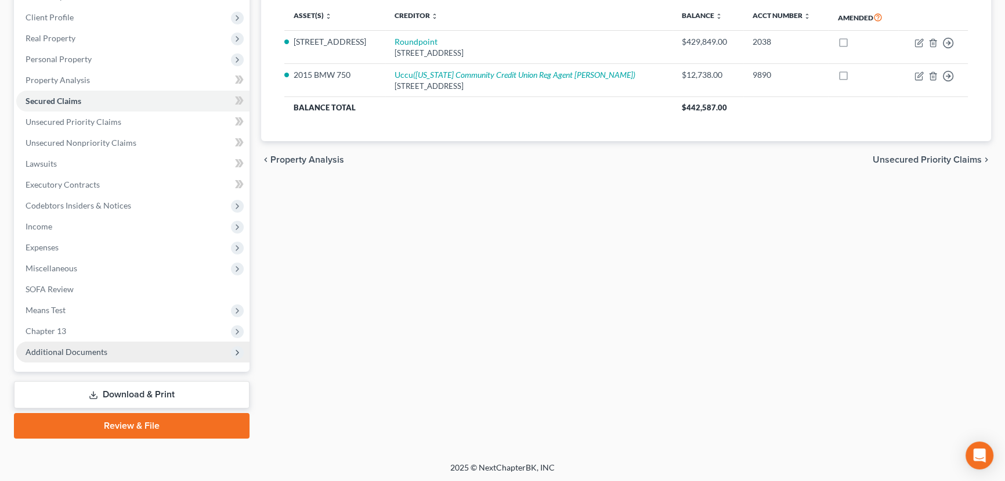
click at [101, 353] on span "Additional Documents" at bounding box center [67, 352] width 82 height 10
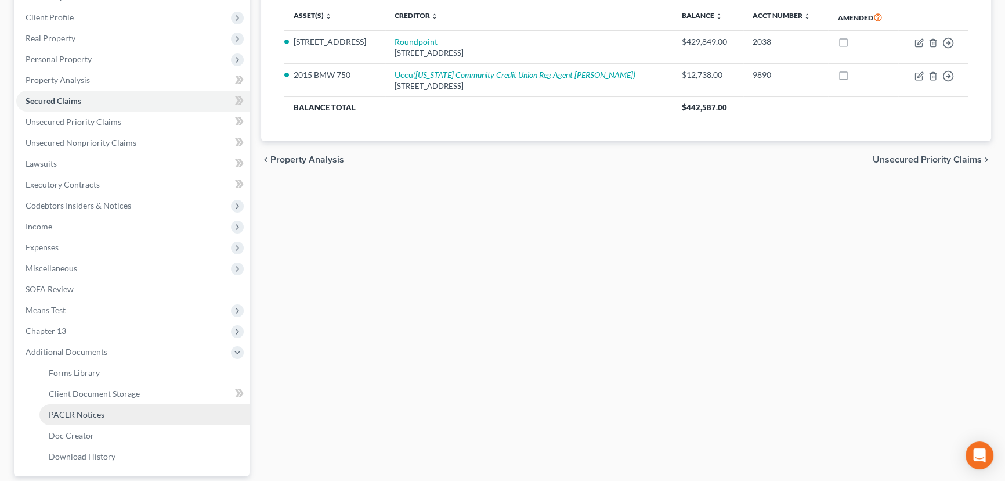
click at [90, 416] on span "PACER Notices" at bounding box center [77, 414] width 56 height 10
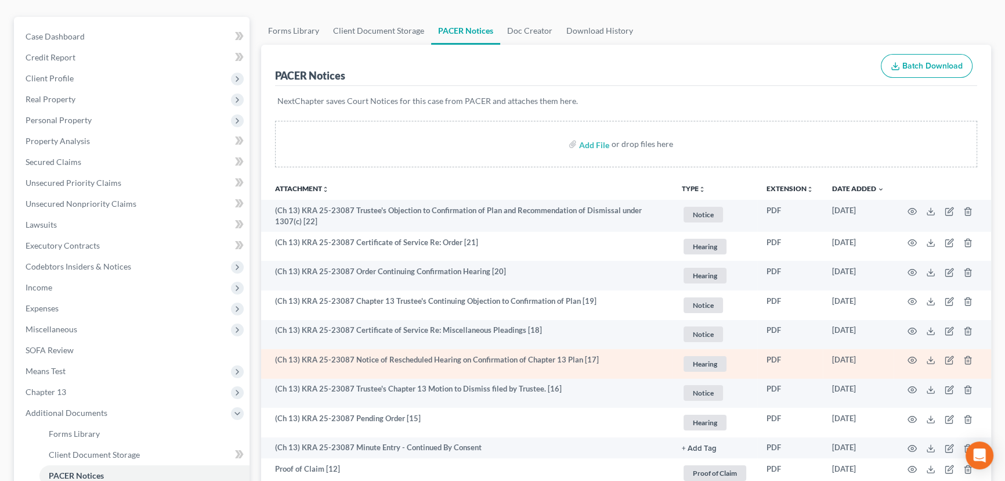
scroll to position [105, 0]
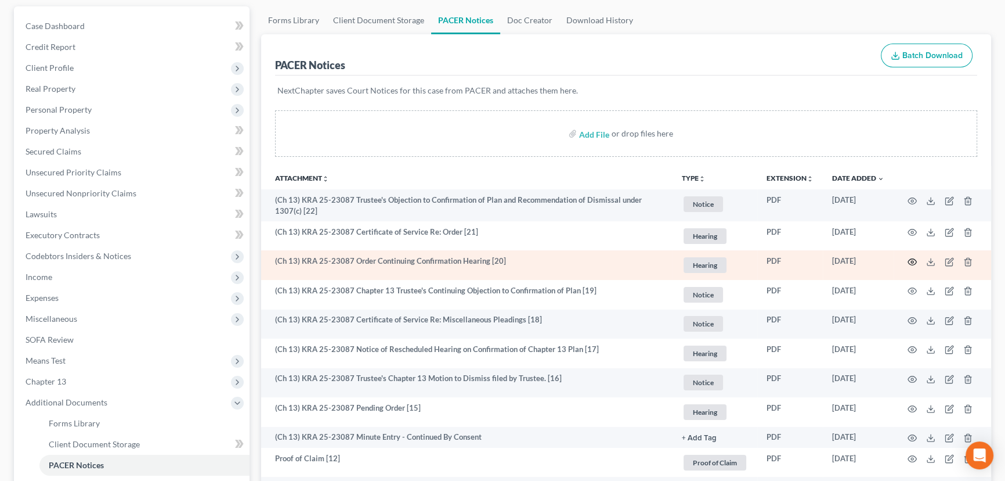
click at [916, 261] on icon "button" at bounding box center [912, 261] width 9 height 6
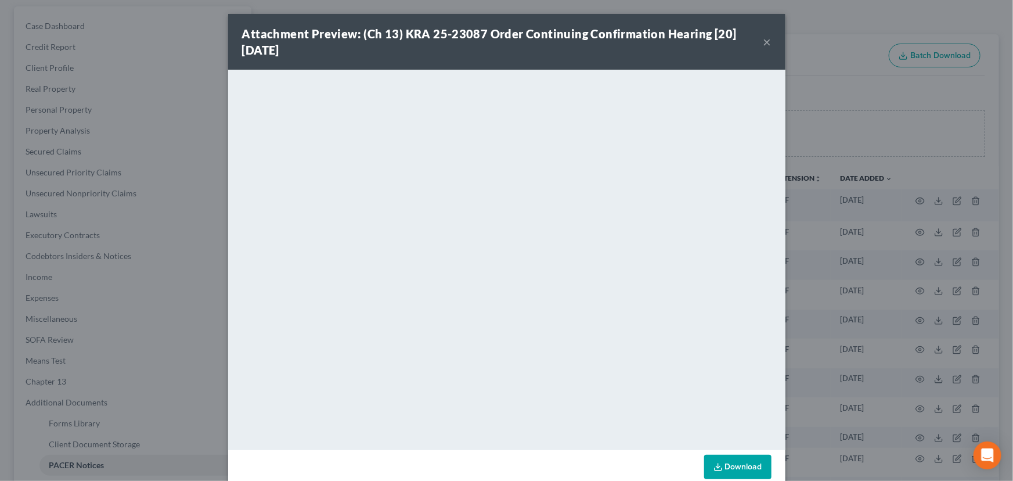
click at [766, 42] on button "×" at bounding box center [767, 42] width 8 height 14
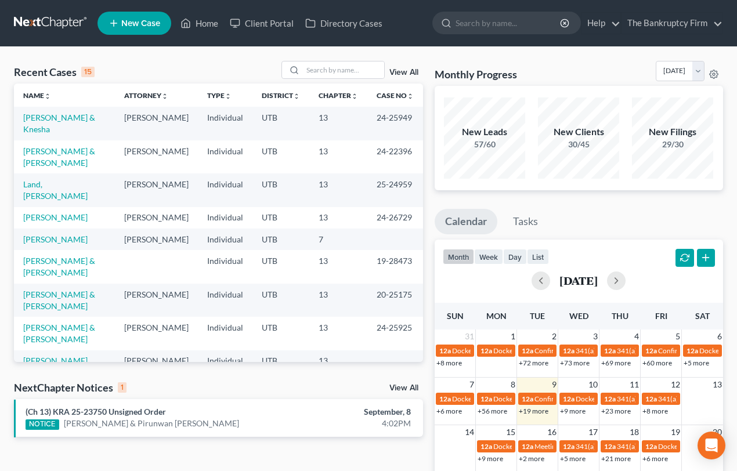
select select "1"
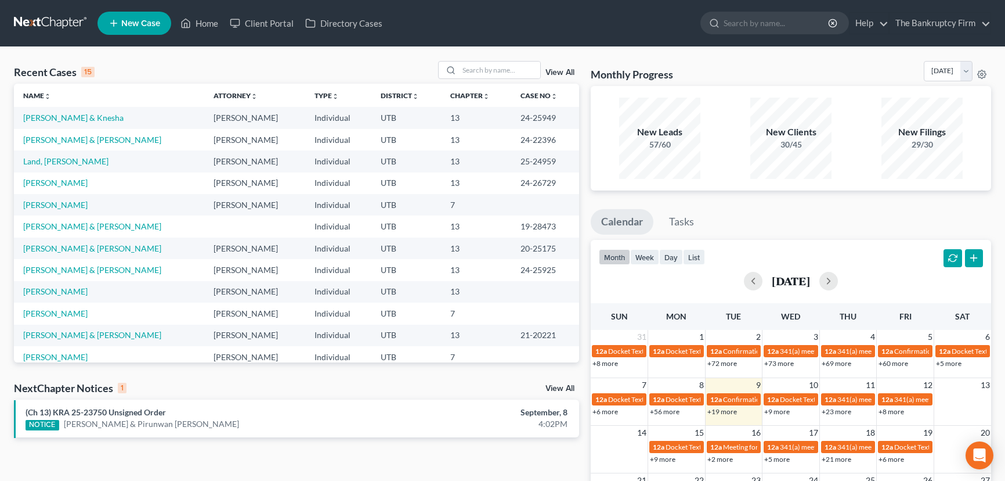
select select "1"
